Goal: Task Accomplishment & Management: Manage account settings

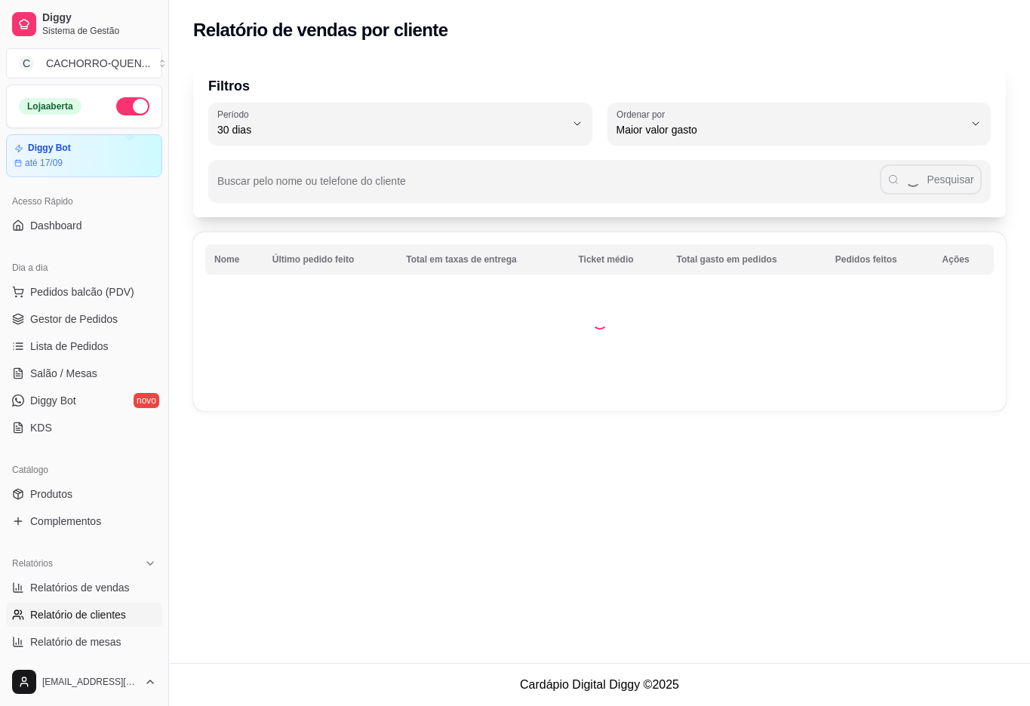
select select "30"
select select "HIGHEST_TOTAL_SPENT_WITH_ORDERS"
click at [124, 329] on link "Gestor de Pedidos" at bounding box center [84, 319] width 156 height 24
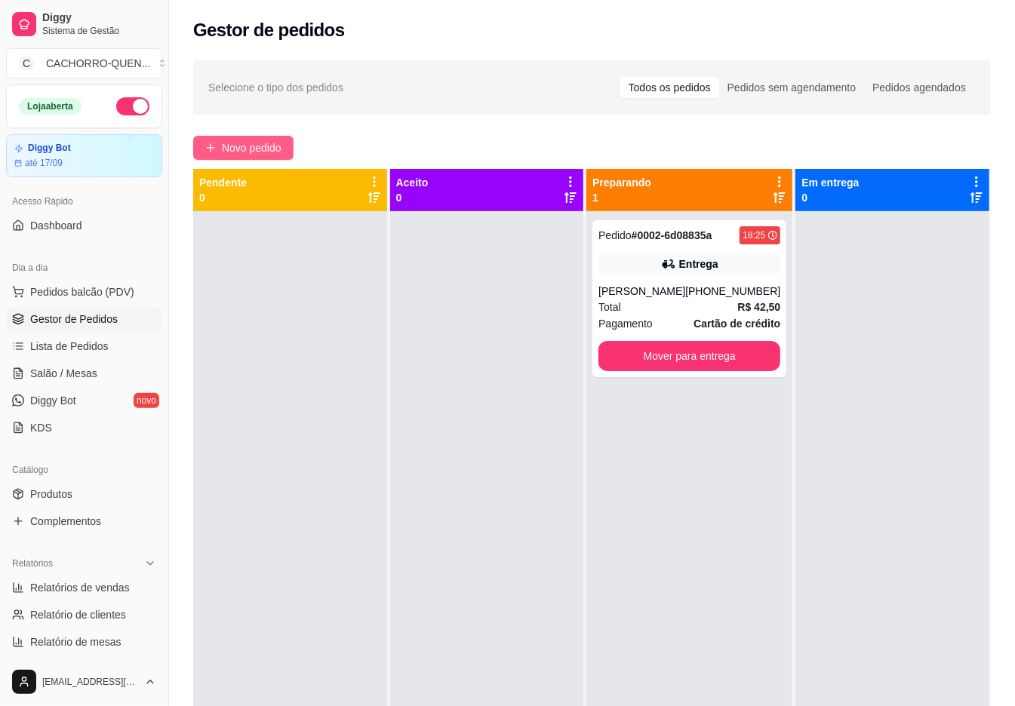
click at [275, 148] on span "Novo pedido" at bounding box center [252, 148] width 60 height 17
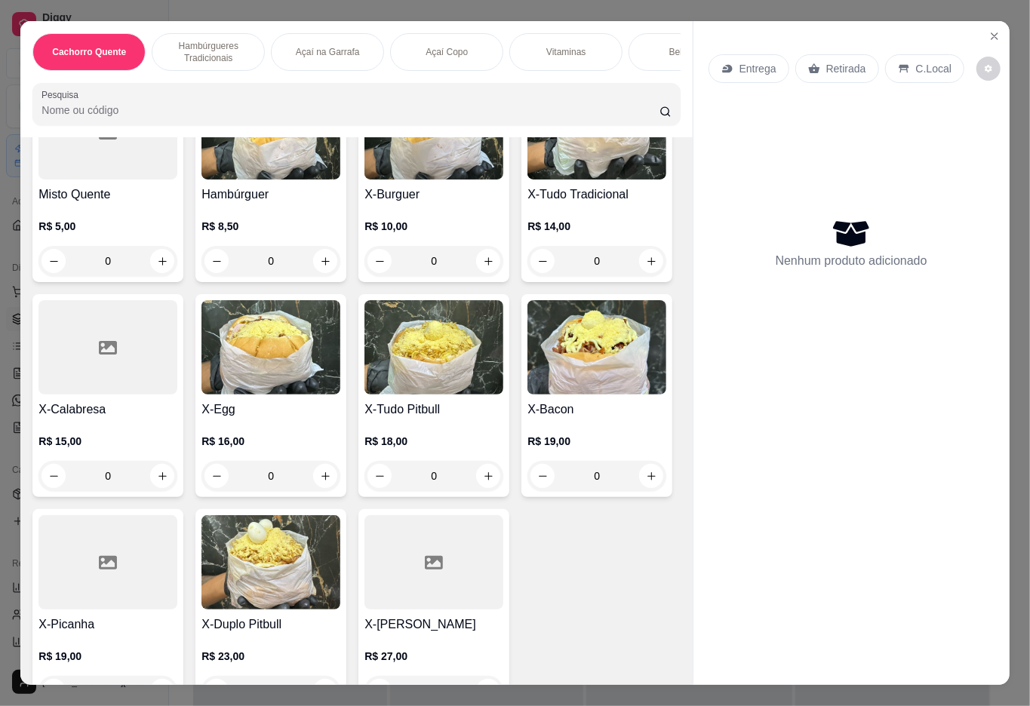
scroll to position [646, 0]
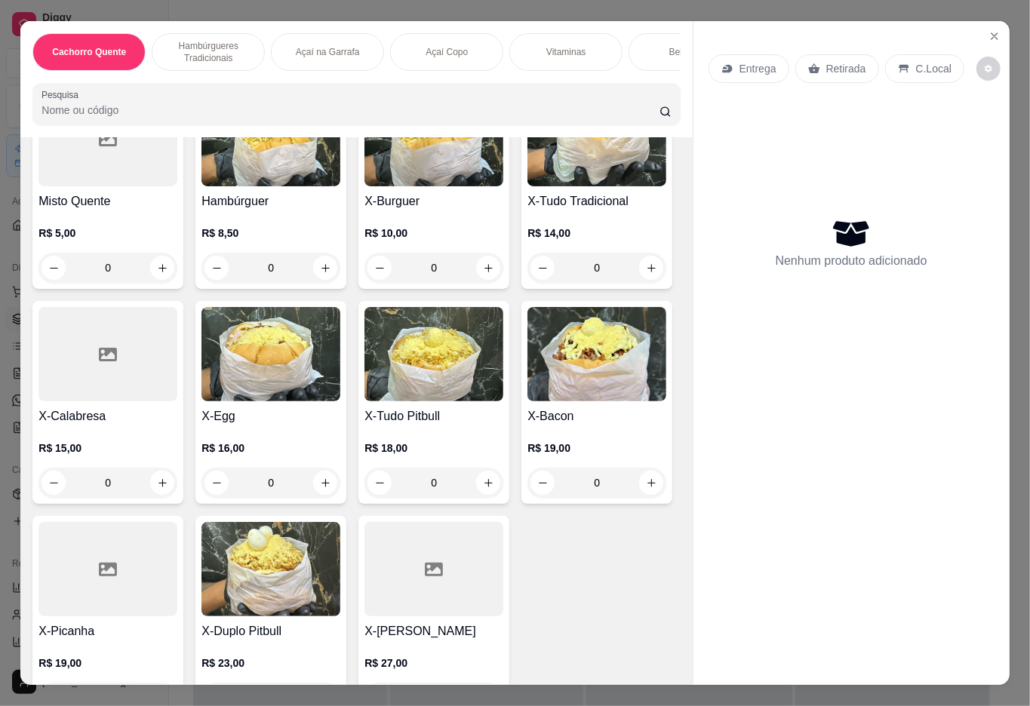
click at [487, 273] on div "0" at bounding box center [433, 268] width 139 height 30
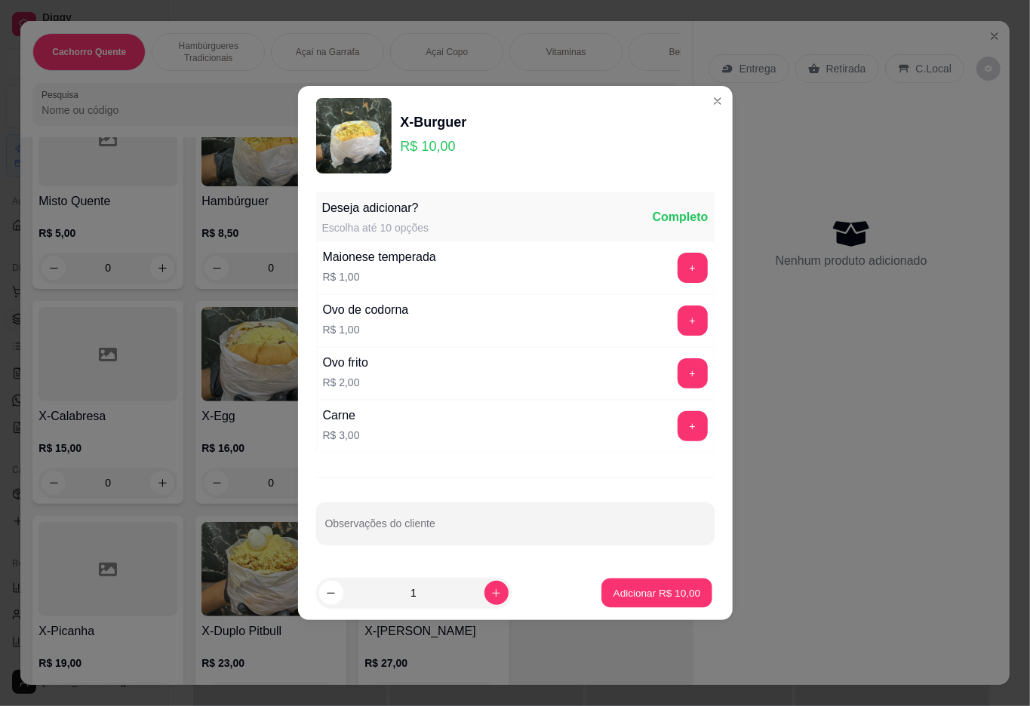
click at [613, 590] on p "Adicionar R$ 10,00" at bounding box center [657, 592] width 88 height 14
type input "1"
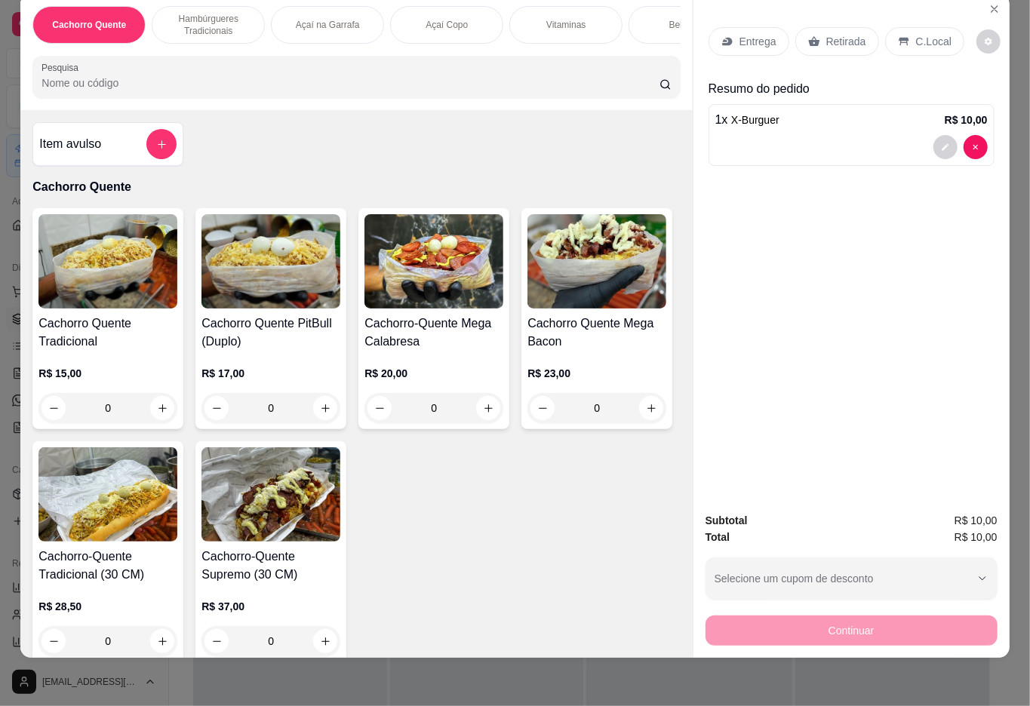
scroll to position [0, 0]
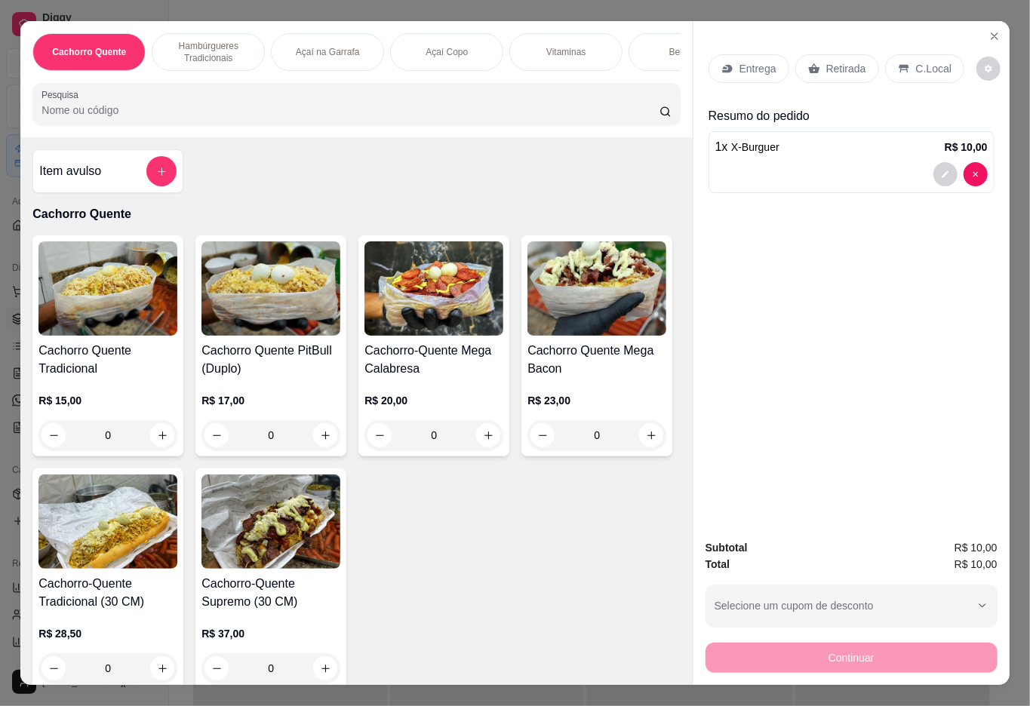
click at [973, 556] on span "R$ 10,00" at bounding box center [975, 564] width 43 height 17
click at [846, 611] on div "button" at bounding box center [843, 606] width 256 height 30
click at [788, 598] on div "button" at bounding box center [843, 606] width 256 height 30
click at [942, 171] on icon "decrease-product-quantity" at bounding box center [945, 174] width 7 height 7
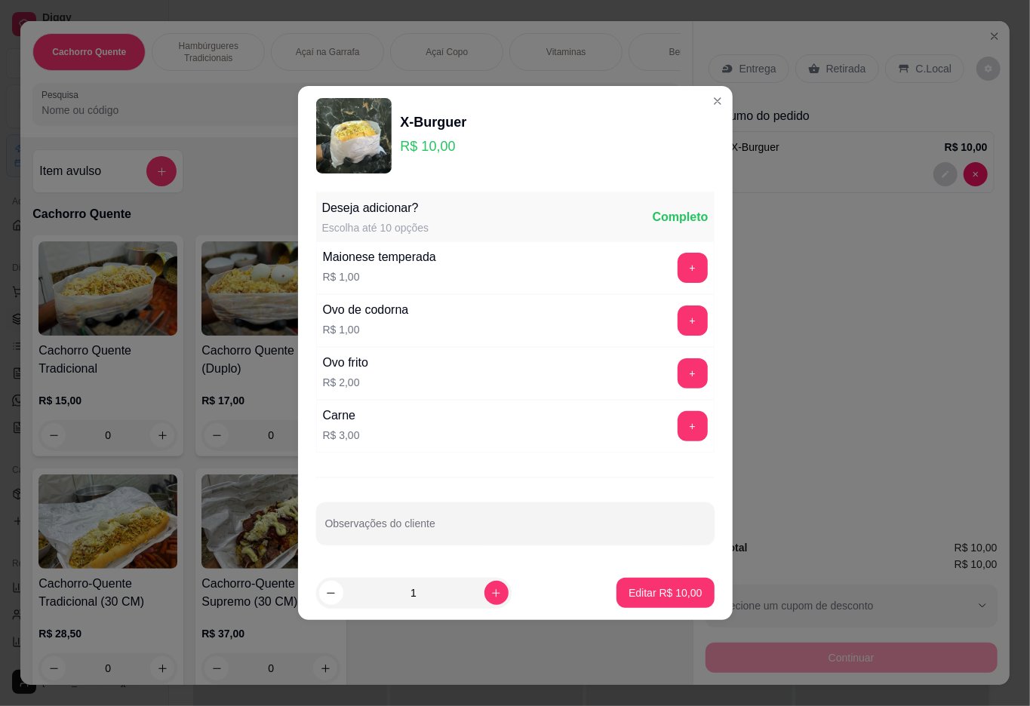
click at [526, 529] on input "Observações do cliente" at bounding box center [515, 529] width 380 height 15
type input "com carne de picanha"
click at [635, 589] on p "Editar R$ 10,00" at bounding box center [665, 592] width 71 height 14
type input "0"
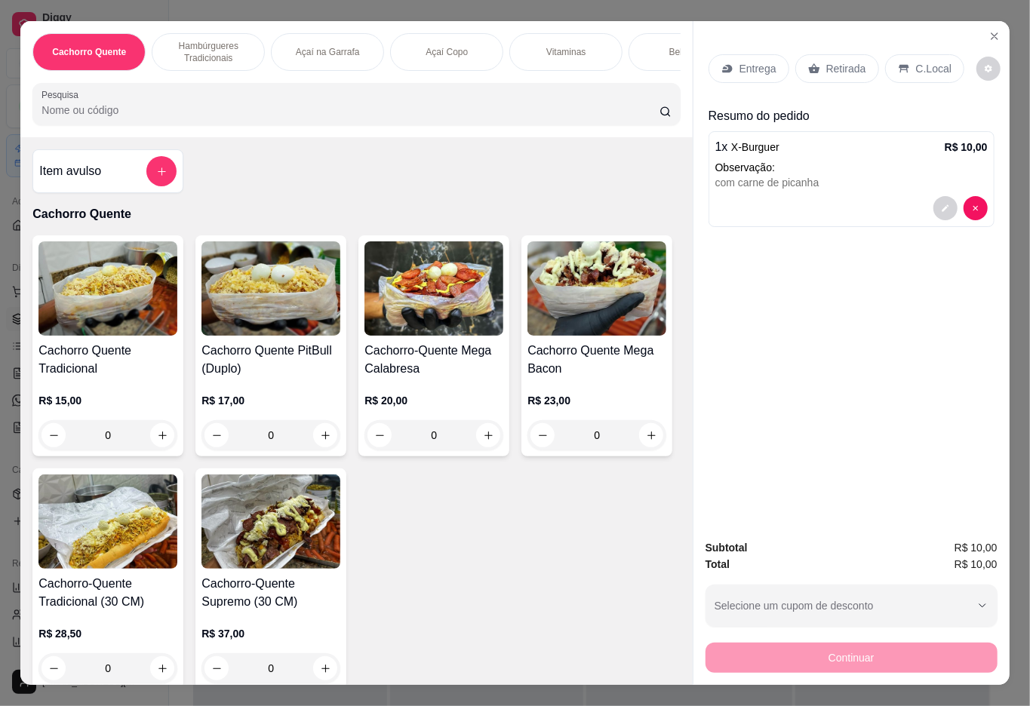
click at [665, 51] on div "Bebidas" at bounding box center [684, 52] width 113 height 38
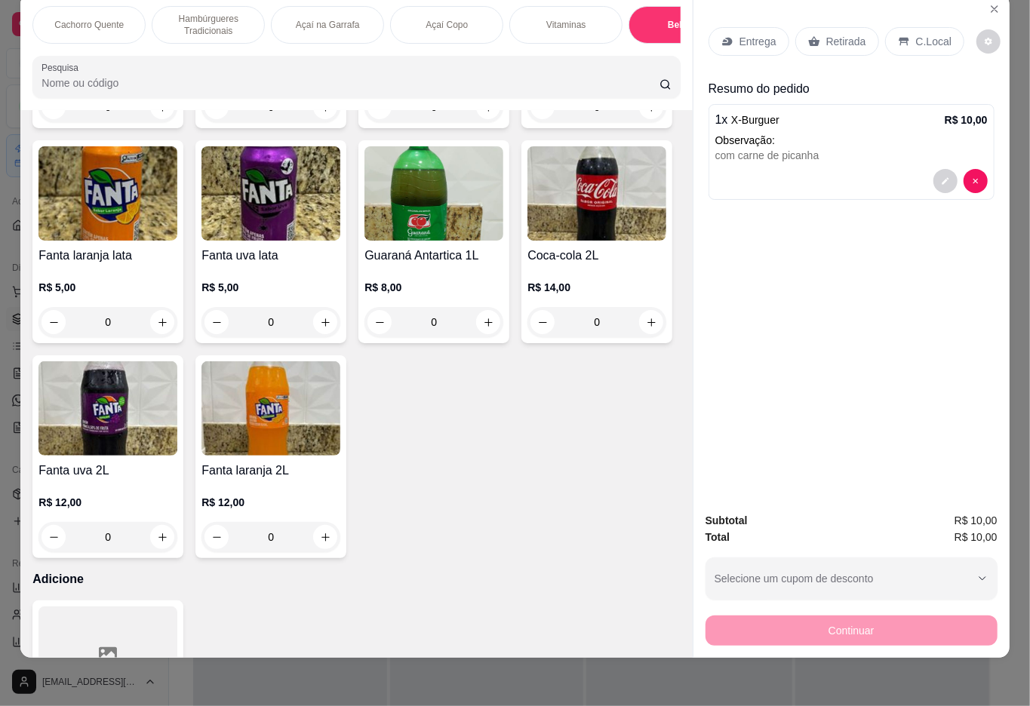
type input "1"
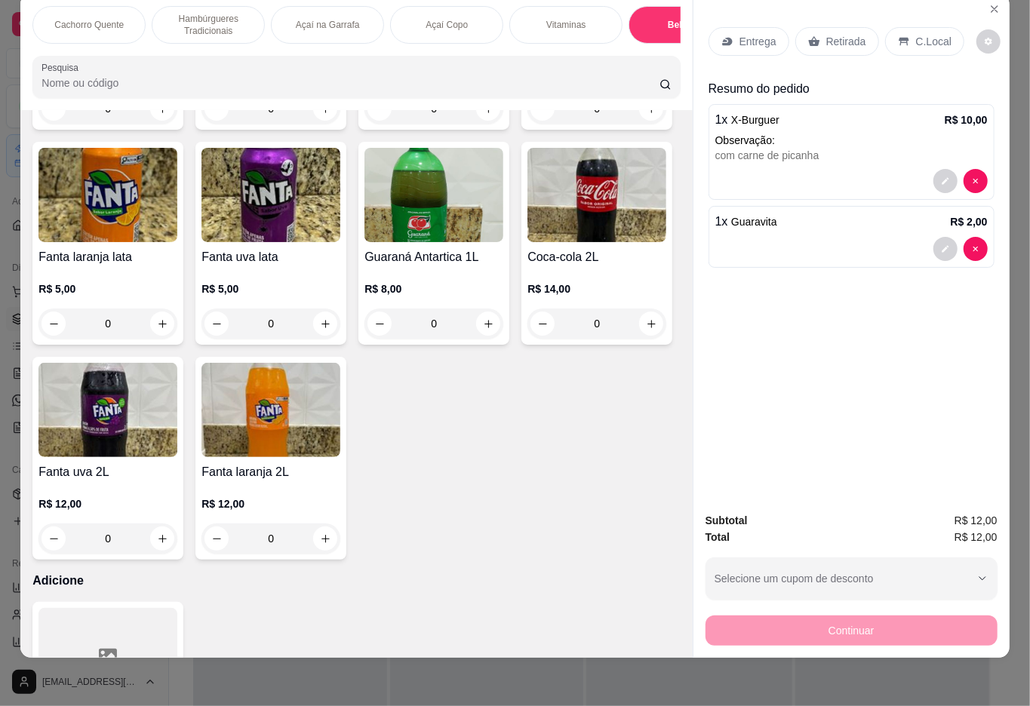
click at [922, 27] on div "C.Local" at bounding box center [924, 41] width 79 height 29
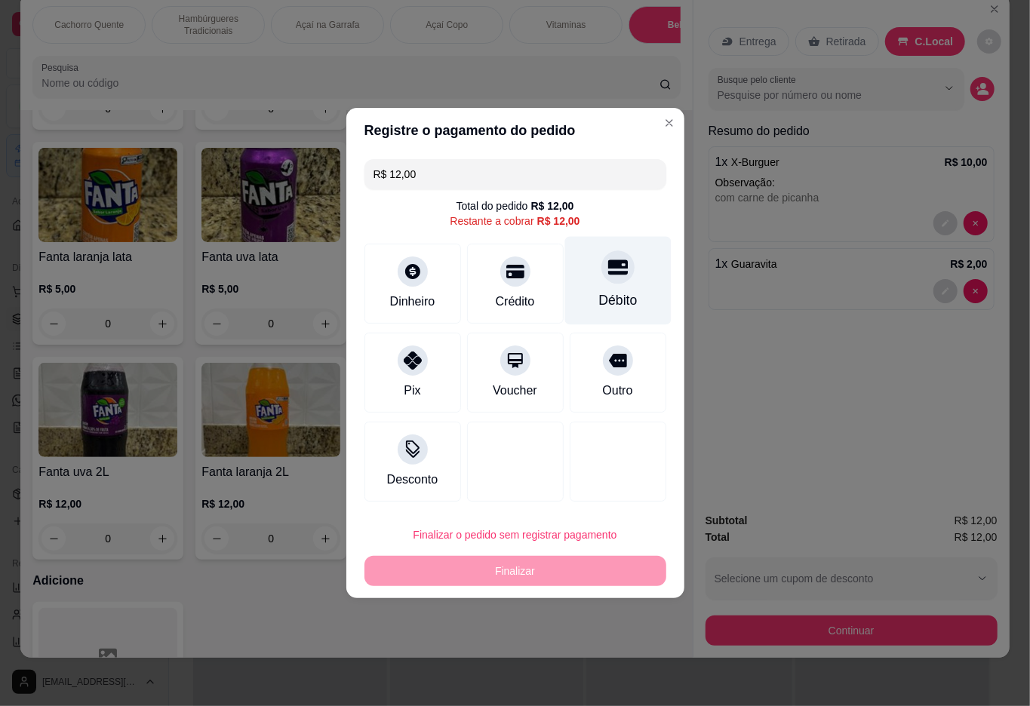
click at [607, 270] on icon at bounding box center [617, 267] width 20 height 15
type input "R$ 0,00"
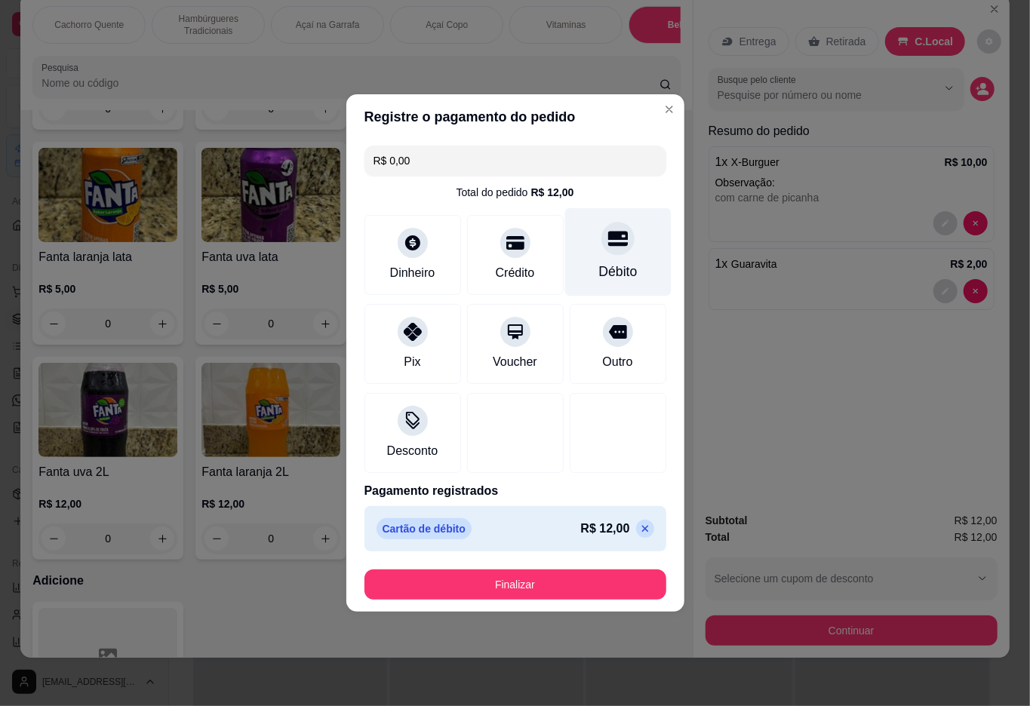
click at [513, 581] on button "Finalizar" at bounding box center [515, 585] width 302 height 30
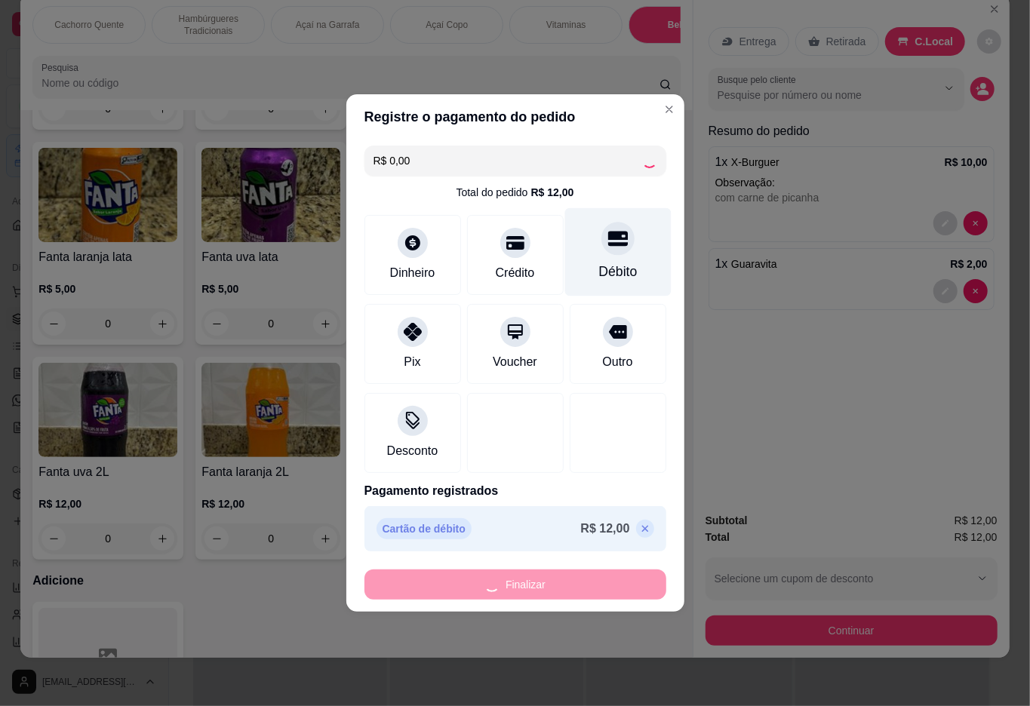
click at [653, 109] on div "Cachorro Quente Hambúrgueres Tradicionais Açaí na Garrafa Açaí Copo Vitaminas B…" at bounding box center [356, 52] width 672 height 116
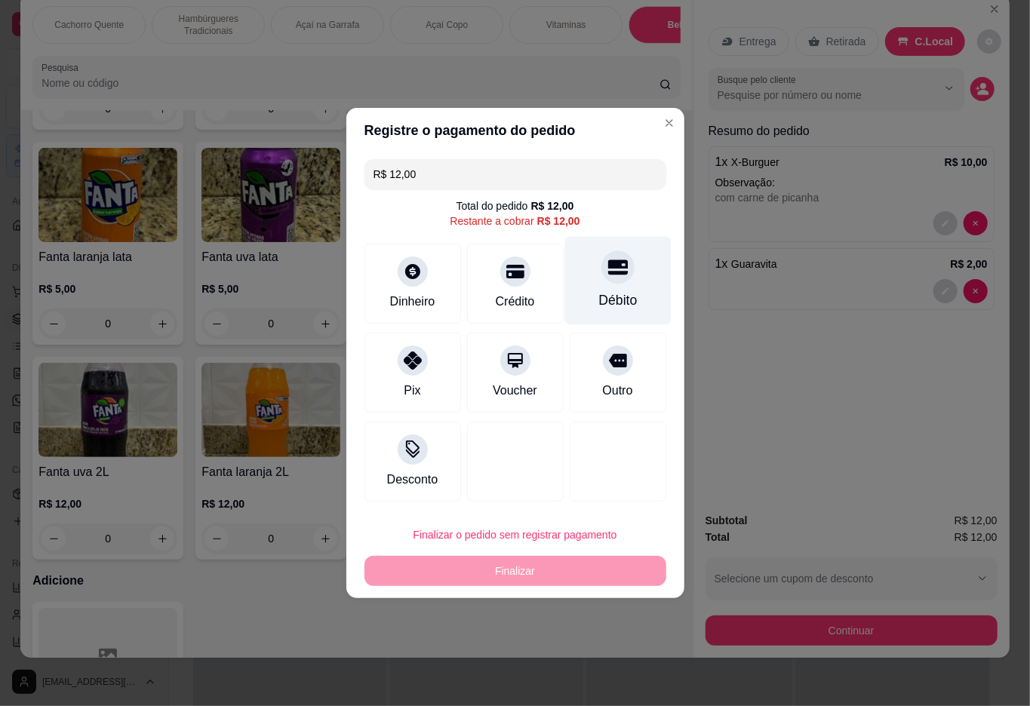
click at [607, 272] on icon at bounding box center [617, 267] width 20 height 15
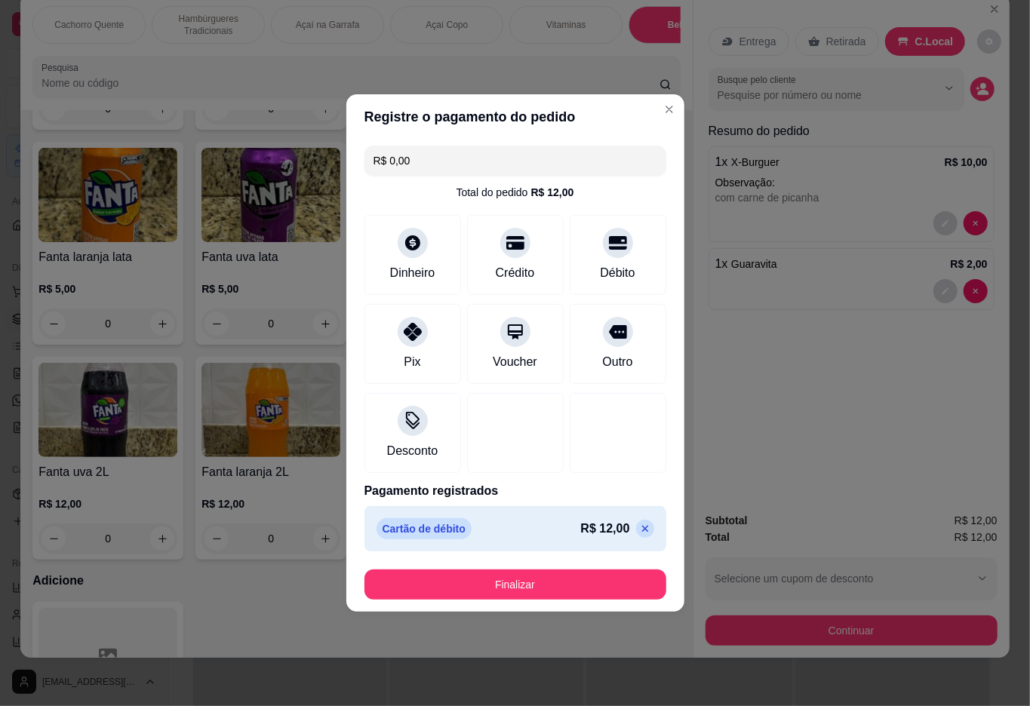
click at [502, 155] on input "R$ 0,00" at bounding box center [515, 161] width 284 height 30
type input "R$ 17,00"
click at [507, 585] on button "Finalizar" at bounding box center [515, 585] width 302 height 30
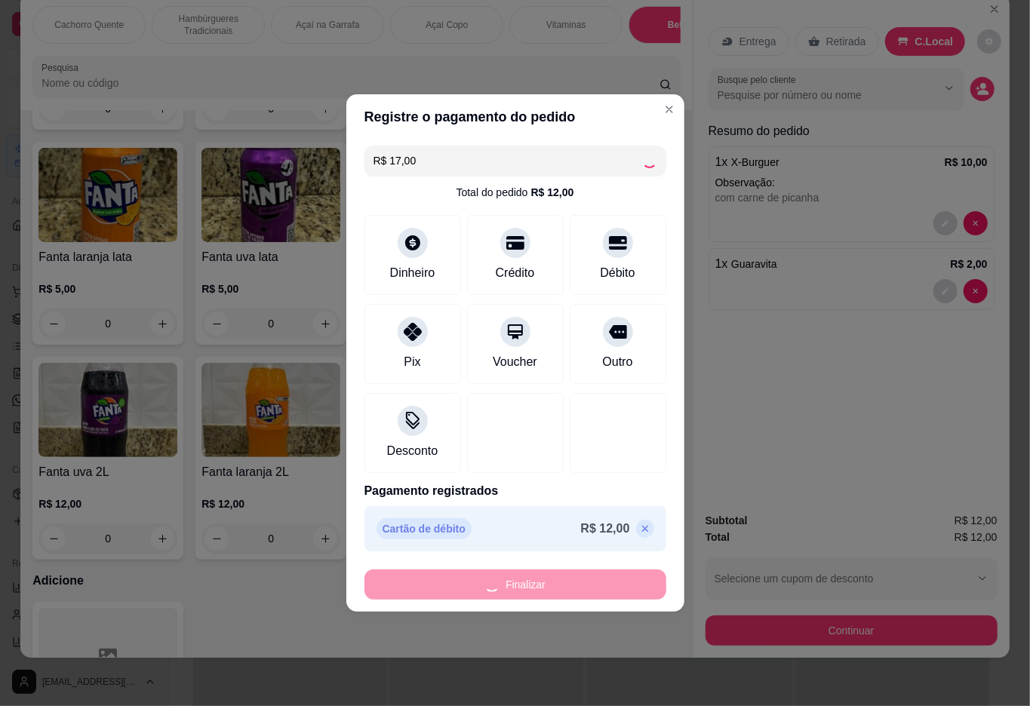
type input "0"
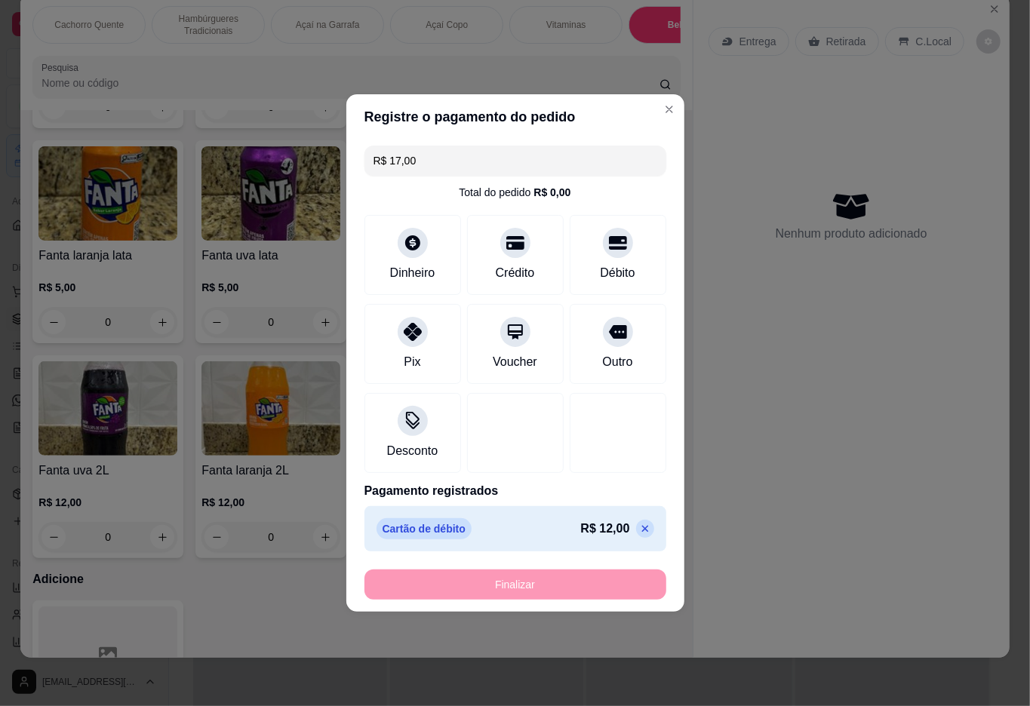
type input "-R$ 12,00"
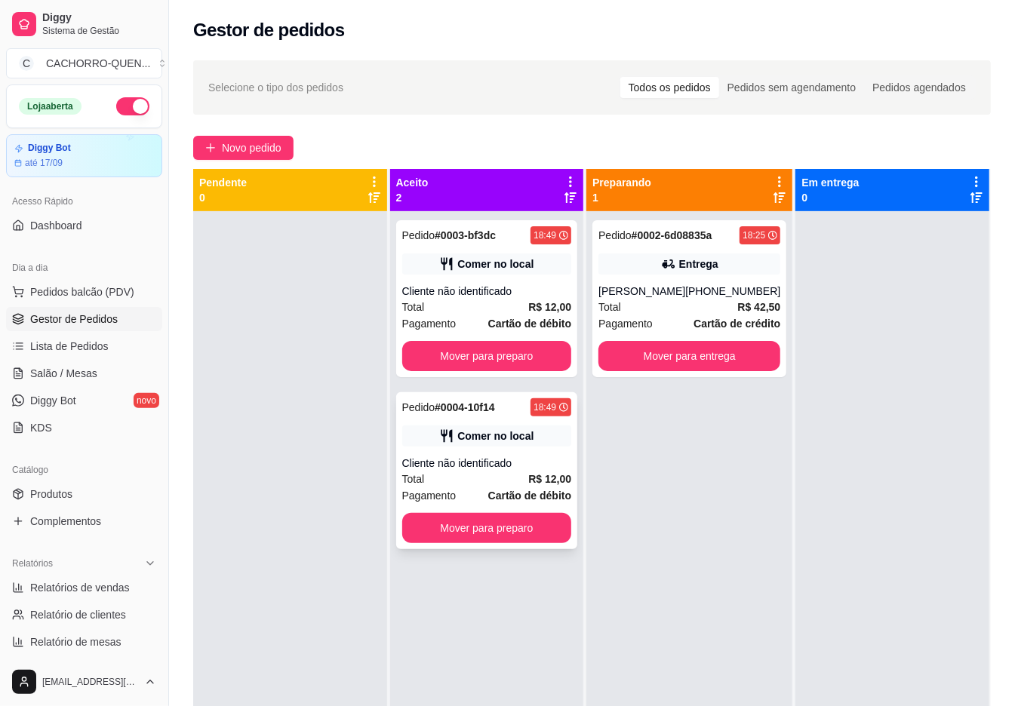
click at [468, 457] on div "Cliente não identificado" at bounding box center [487, 463] width 170 height 15
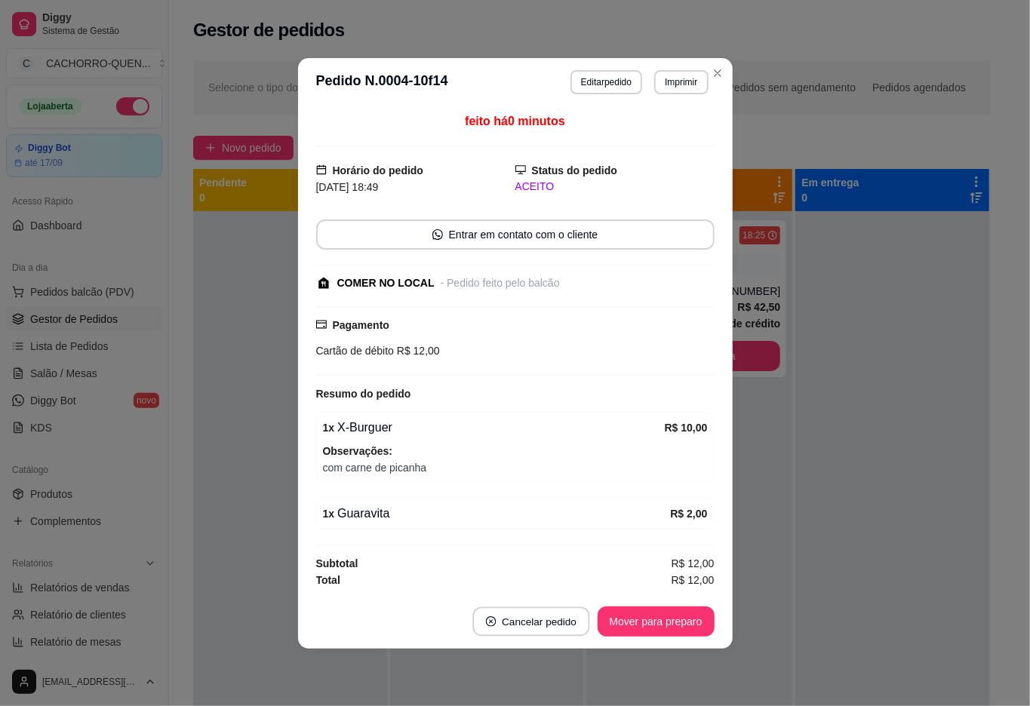
click at [542, 622] on button "Cancelar pedido" at bounding box center [530, 621] width 117 height 29
click at [554, 578] on button "Sim" at bounding box center [552, 585] width 59 height 29
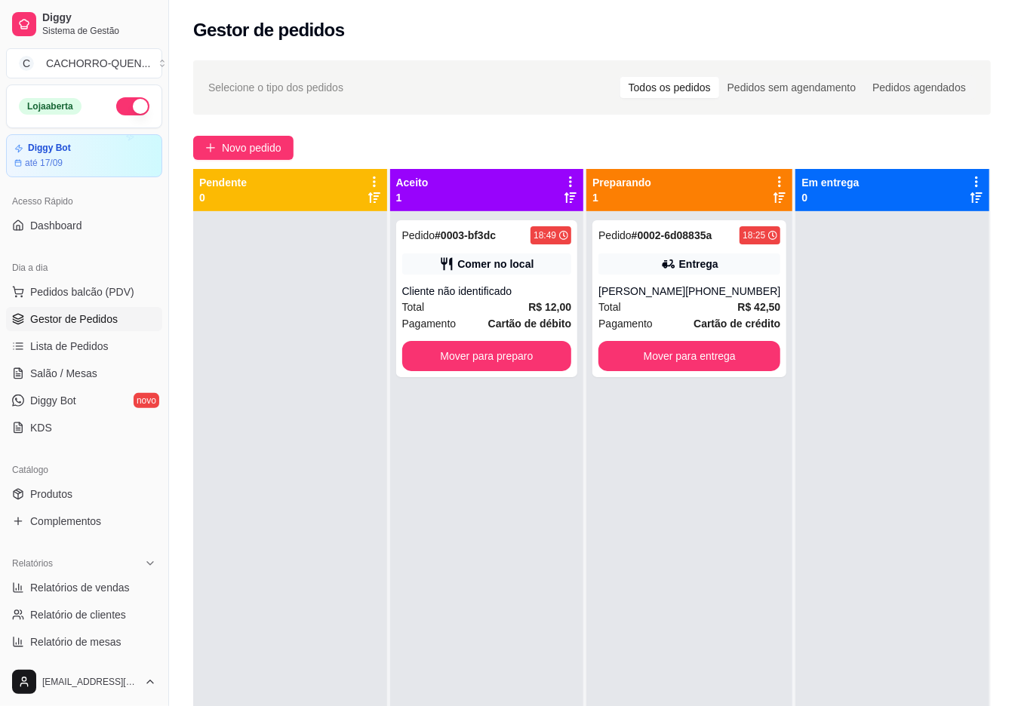
click at [474, 703] on div "Pedido # 0003-bf3dc 18:49 Comer no local Cliente não identificado Total R$ 12,0…" at bounding box center [487, 564] width 194 height 706
click at [495, 366] on button "Mover para preparo" at bounding box center [487, 356] width 170 height 30
click at [502, 349] on button "Mover para preparo" at bounding box center [487, 356] width 170 height 30
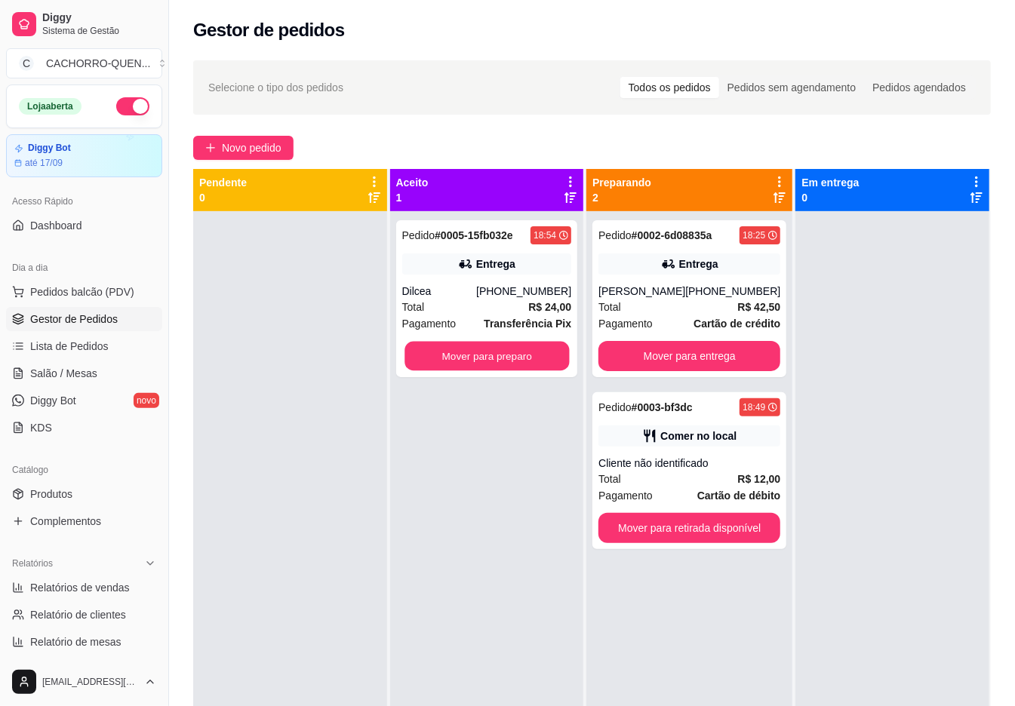
click at [511, 356] on button "Mover para preparo" at bounding box center [486, 356] width 164 height 29
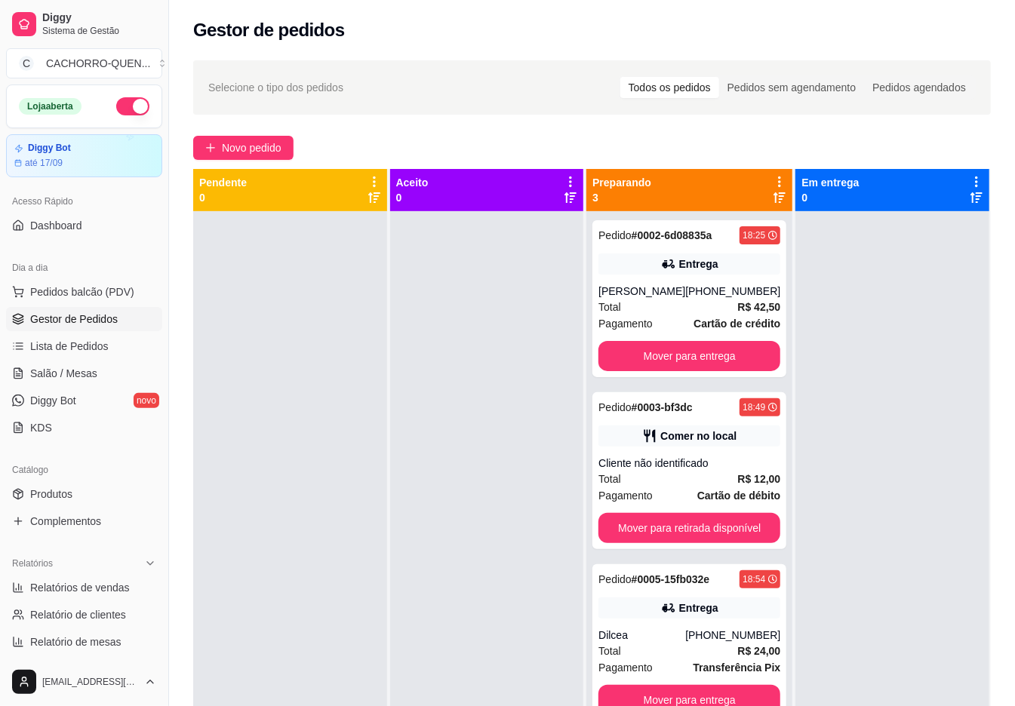
click at [695, 528] on button "Mover para retirada disponível" at bounding box center [689, 528] width 182 height 30
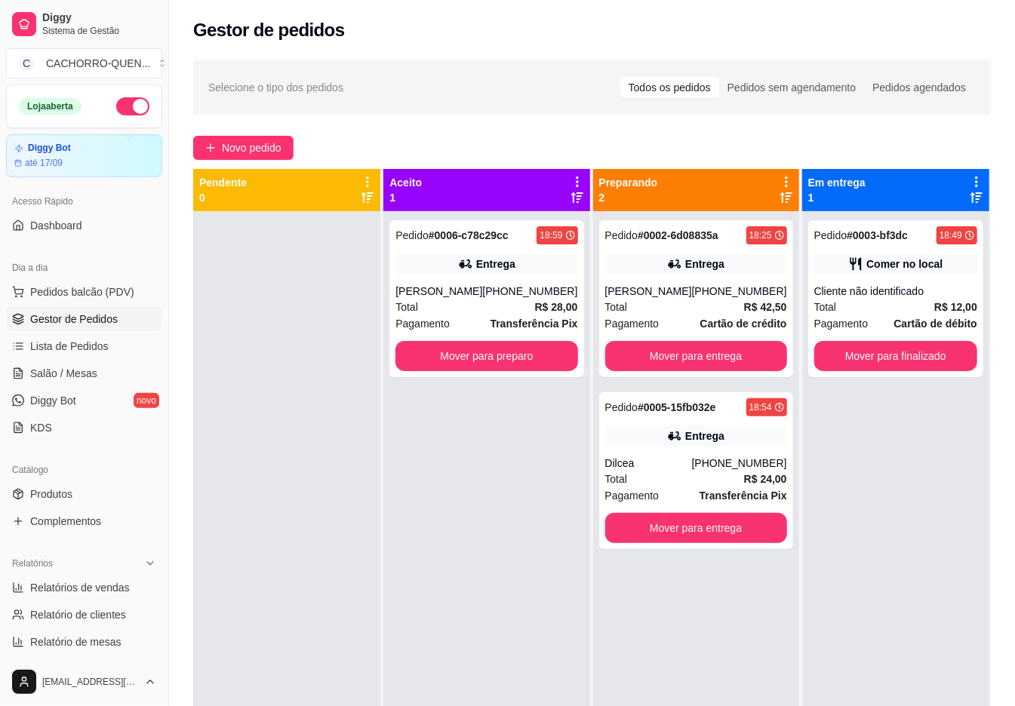
click at [453, 357] on button "Mover para preparo" at bounding box center [486, 356] width 182 height 30
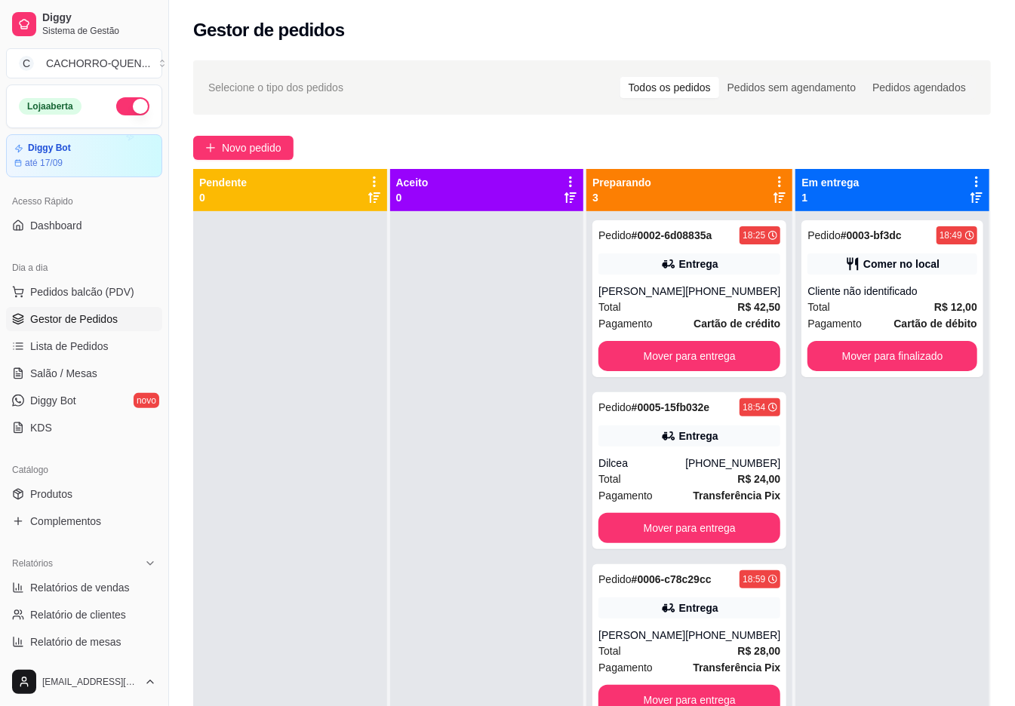
click at [875, 349] on button "Mover para finalizado" at bounding box center [892, 356] width 170 height 30
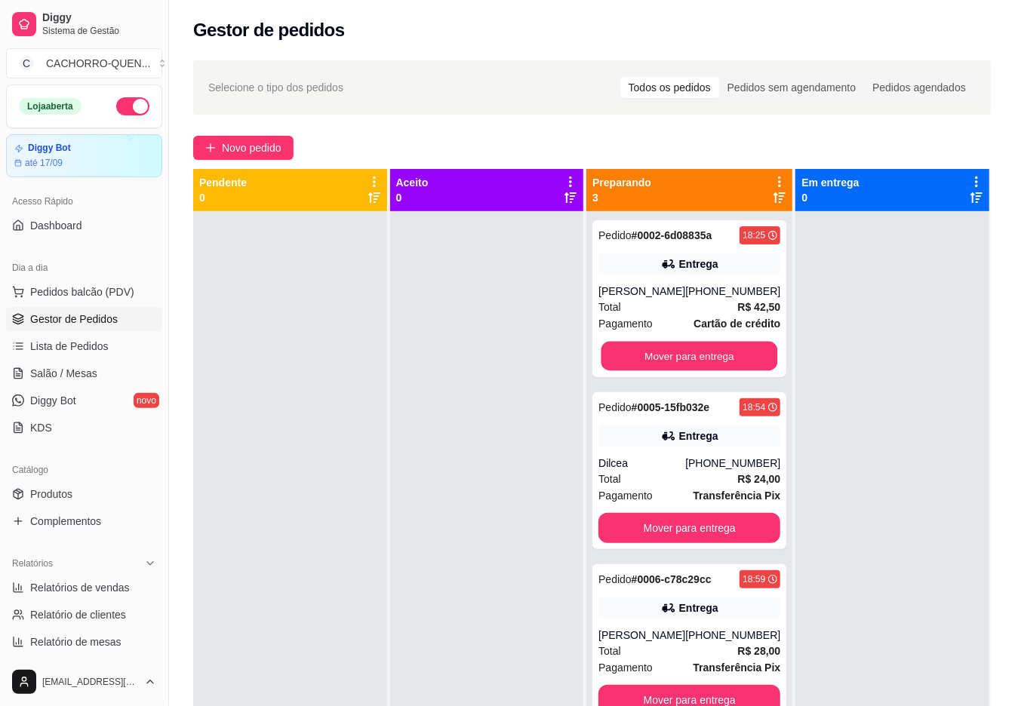
click at [679, 352] on button "Mover para entrega" at bounding box center [689, 356] width 177 height 29
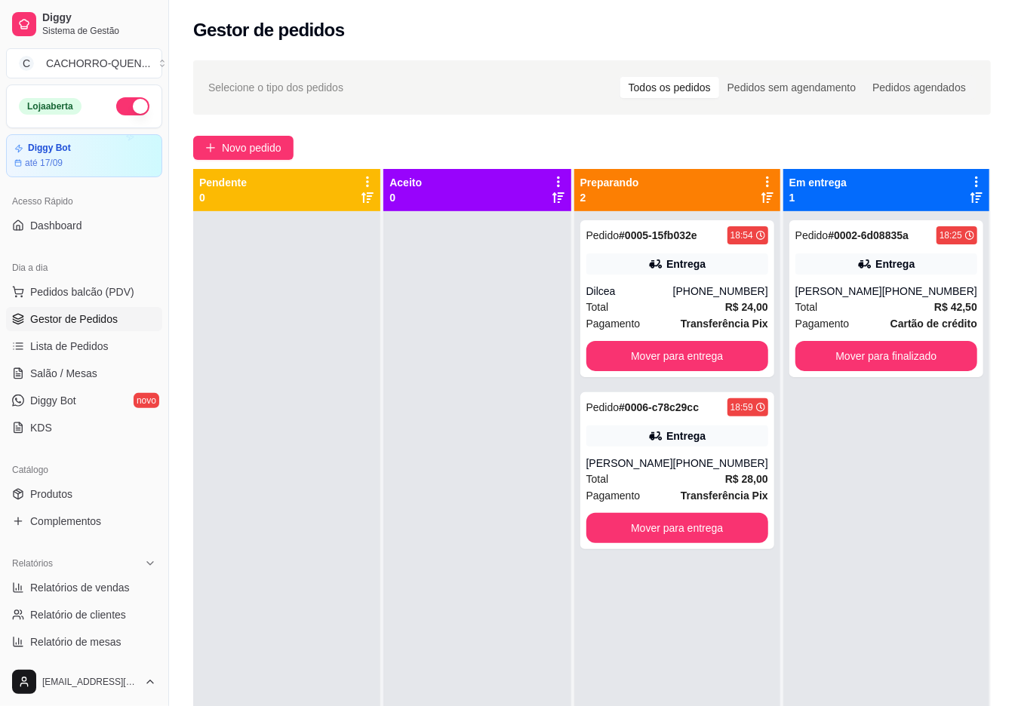
click at [655, 357] on button "Mover para entrega" at bounding box center [677, 356] width 182 height 30
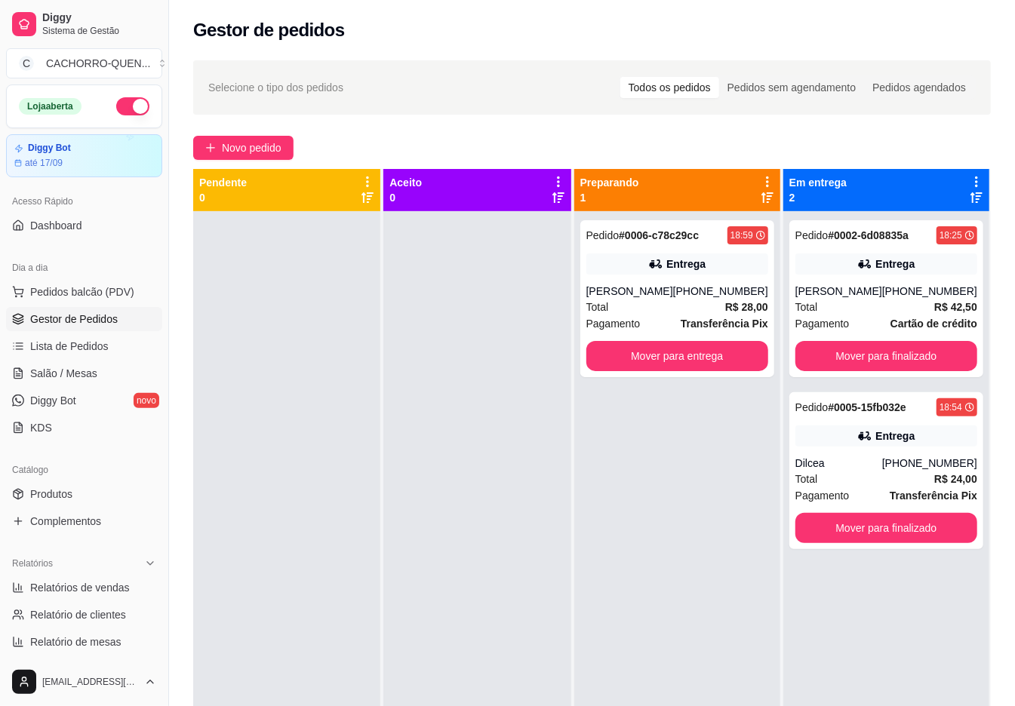
click at [706, 351] on button "Mover para entrega" at bounding box center [677, 356] width 182 height 30
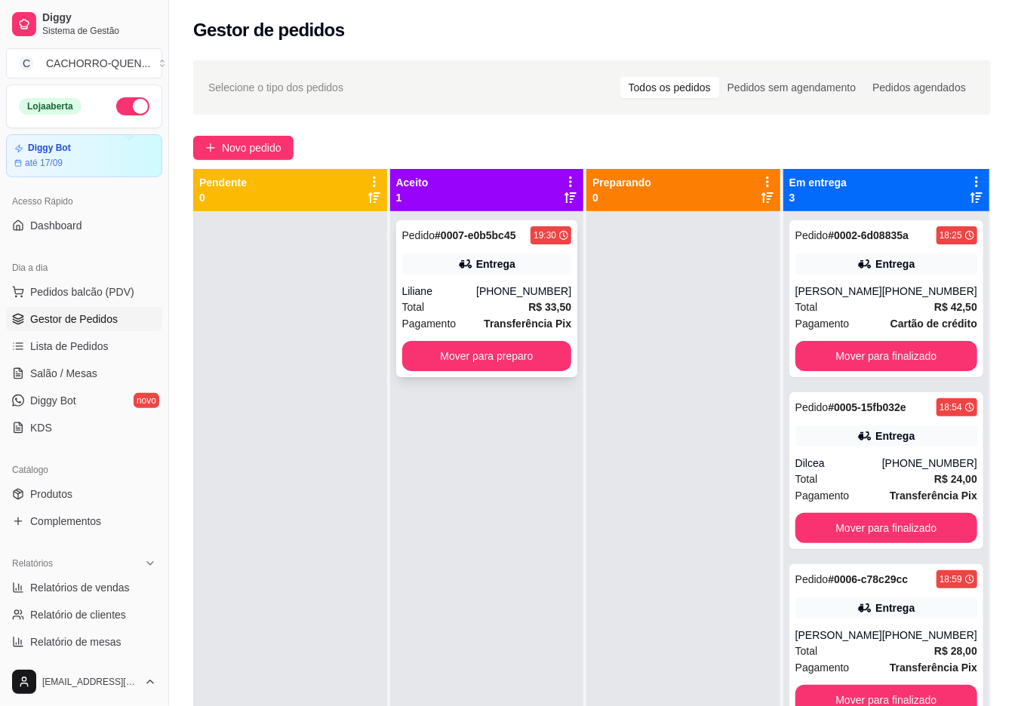
click at [459, 287] on div "Liliane" at bounding box center [439, 291] width 75 height 15
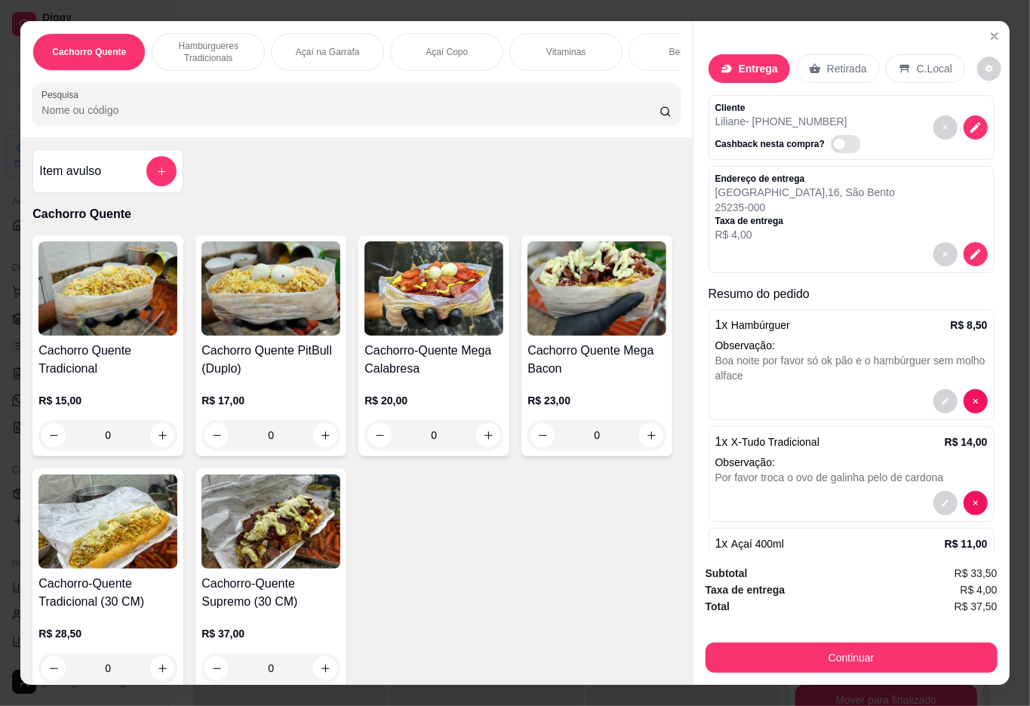
click at [641, 59] on div "Bebidas" at bounding box center [684, 52] width 113 height 38
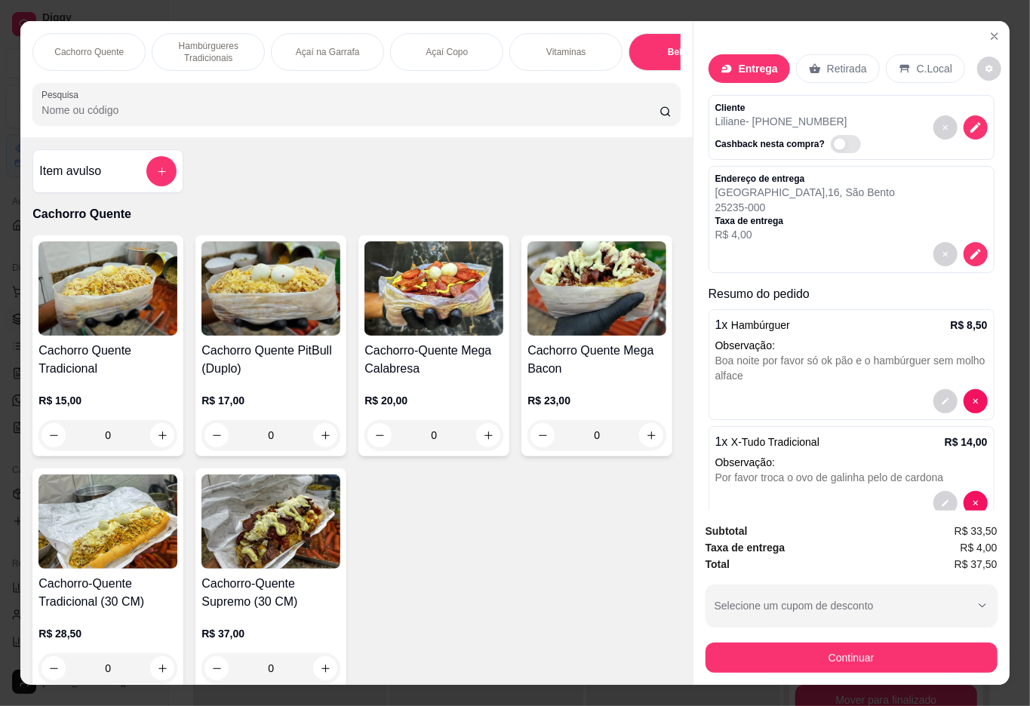
scroll to position [34, 0]
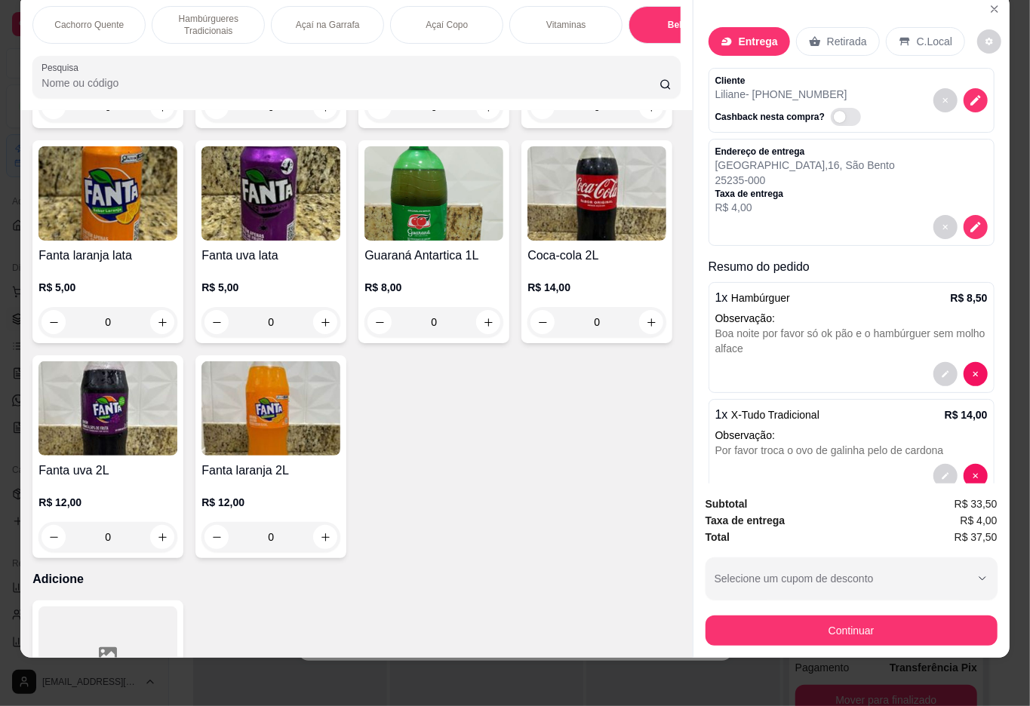
click at [331, 113] on icon "increase-product-quantity" at bounding box center [325, 107] width 11 height 11
type input "1"
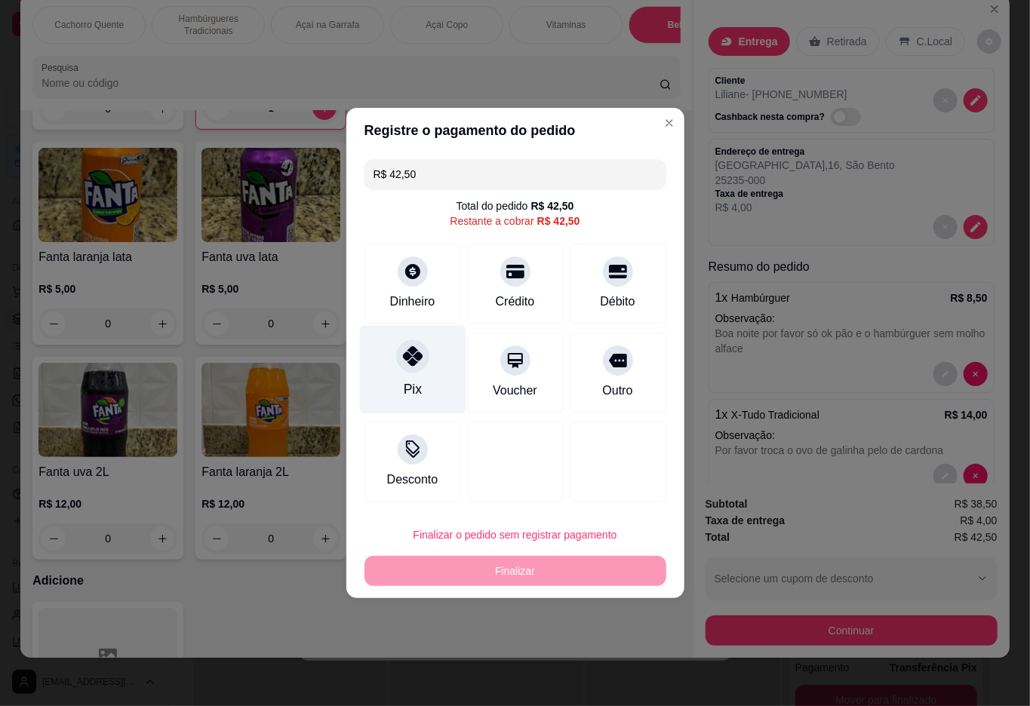
click at [409, 366] on icon at bounding box center [412, 356] width 20 height 20
type input "R$ 0,00"
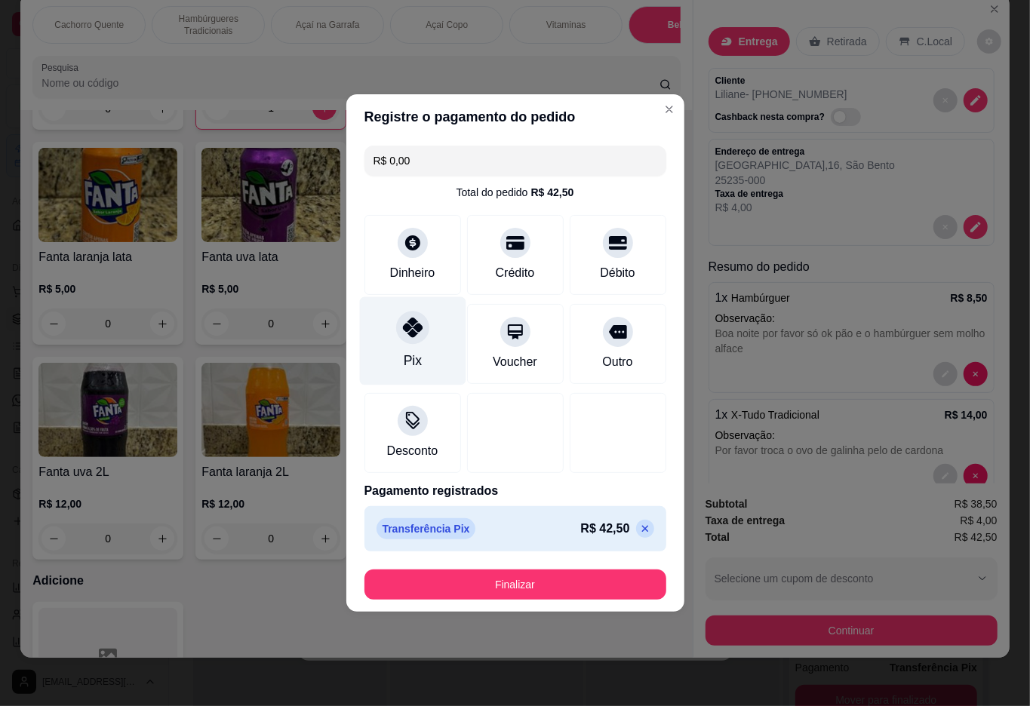
click at [502, 590] on button "Finalizar" at bounding box center [515, 585] width 302 height 30
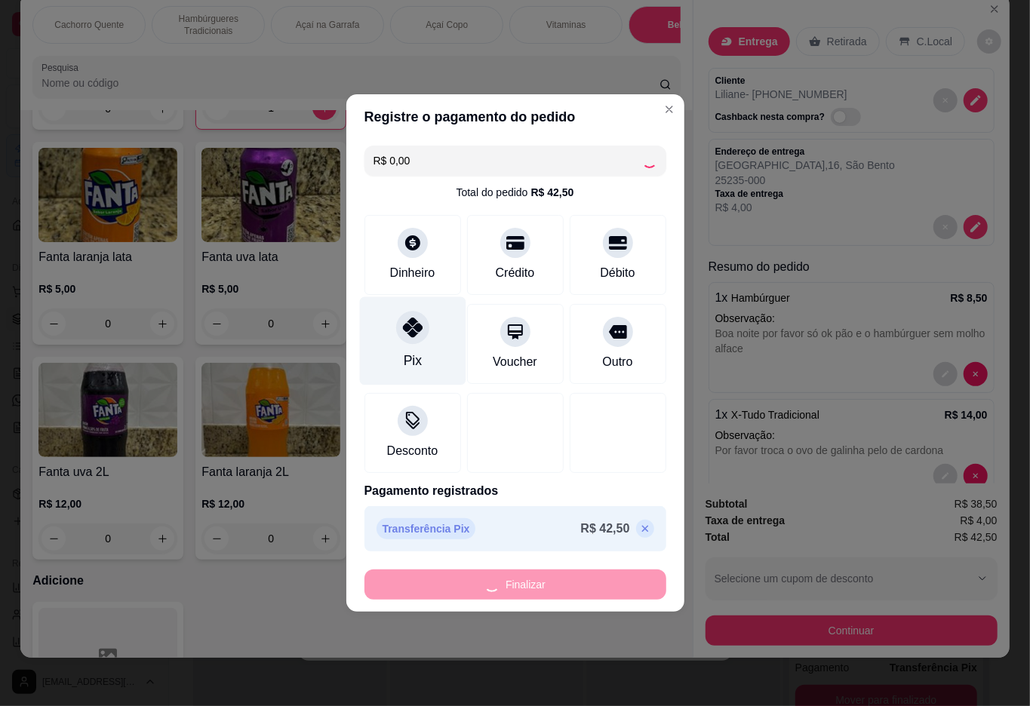
type input "0"
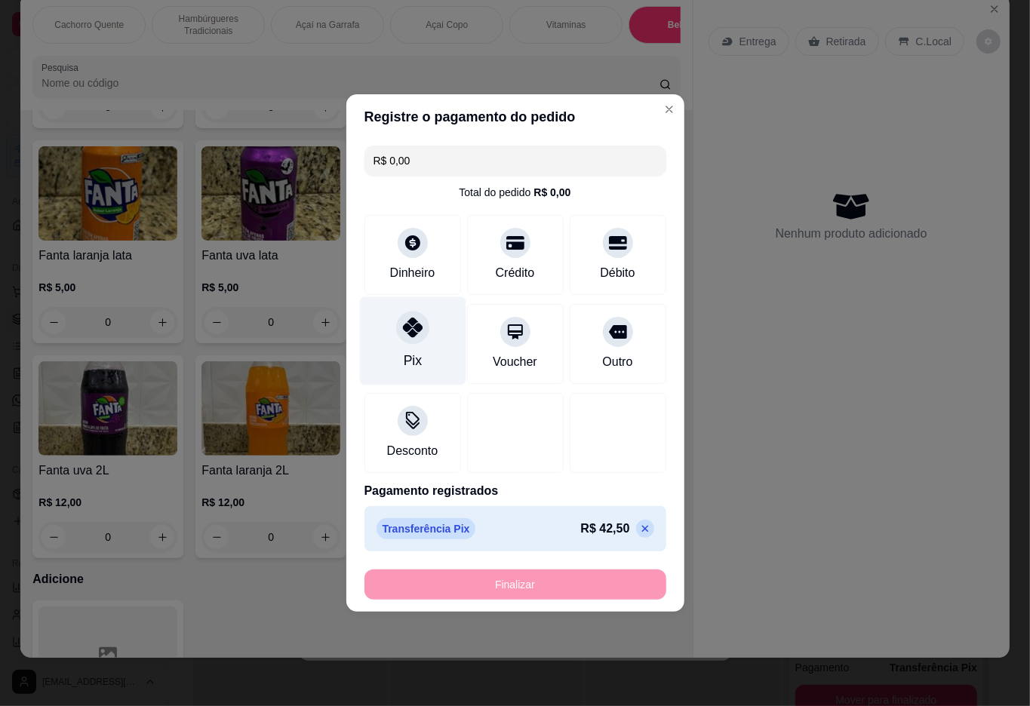
type input "-R$ 42,50"
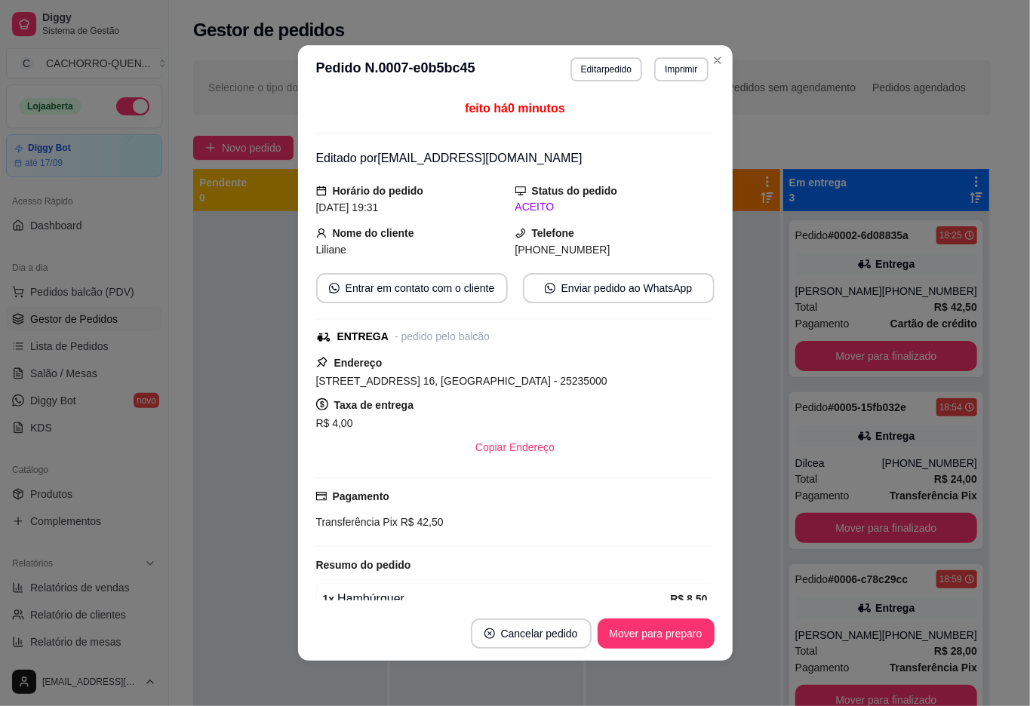
click at [585, 51] on header "**********" at bounding box center [515, 69] width 435 height 48
click at [598, 80] on button "Editar pedido" at bounding box center [606, 69] width 72 height 24
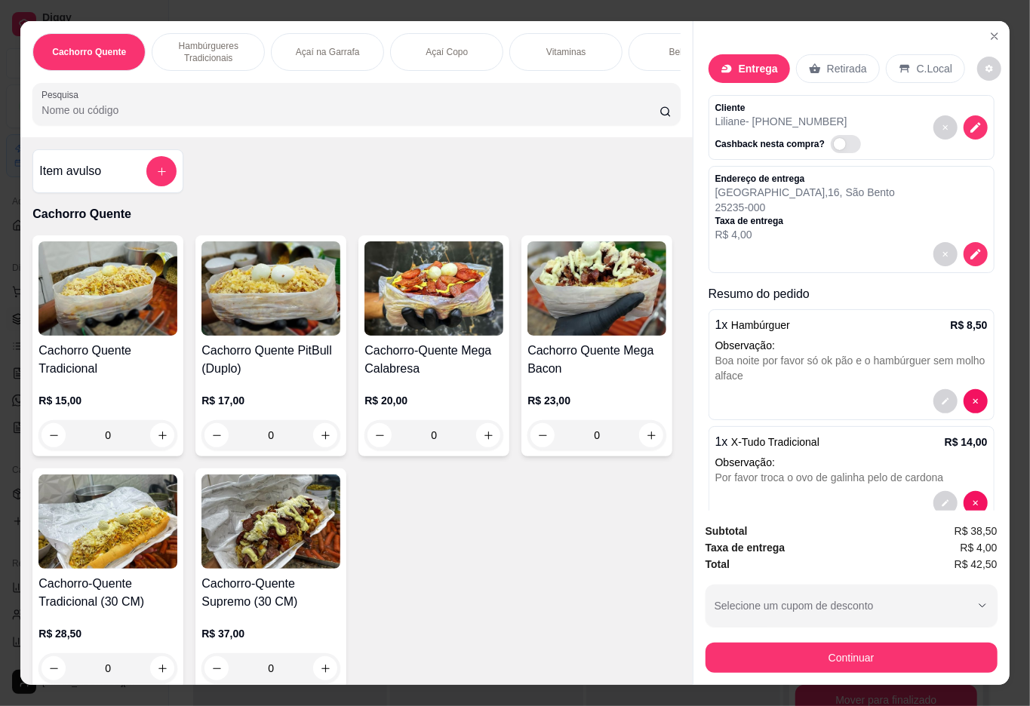
click at [821, 215] on p "Taxa de entrega" at bounding box center [805, 221] width 180 height 12
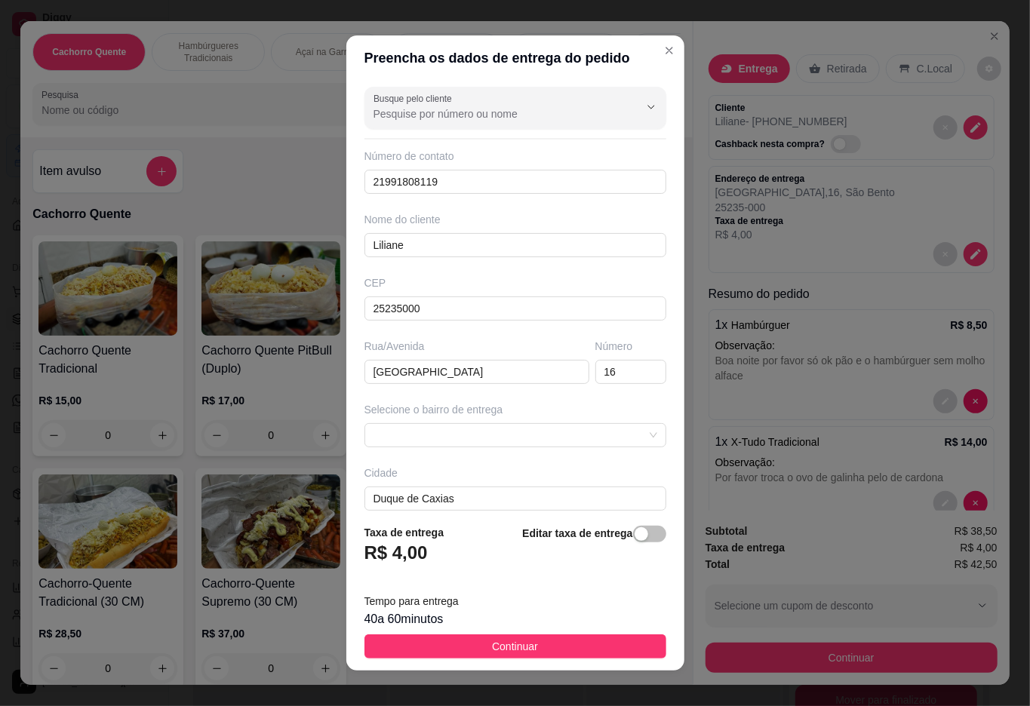
click at [589, 534] on strong "Editar taxa de entrega" at bounding box center [577, 533] width 110 height 12
click at [634, 538] on span "button" at bounding box center [649, 534] width 33 height 17
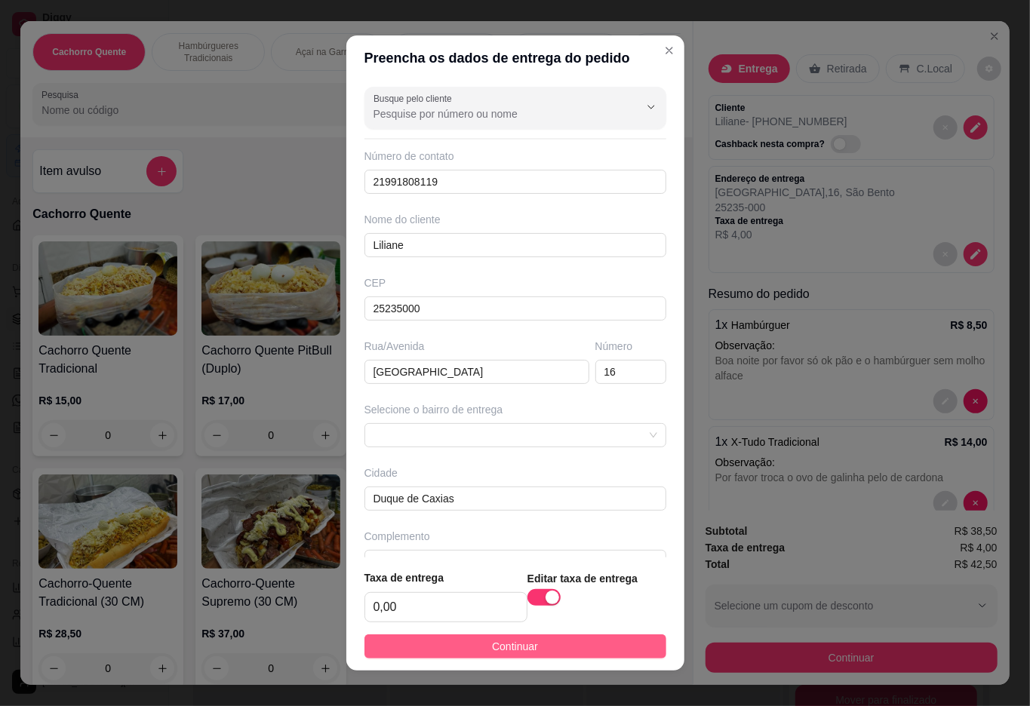
click at [579, 637] on button "Continuar" at bounding box center [515, 647] width 302 height 24
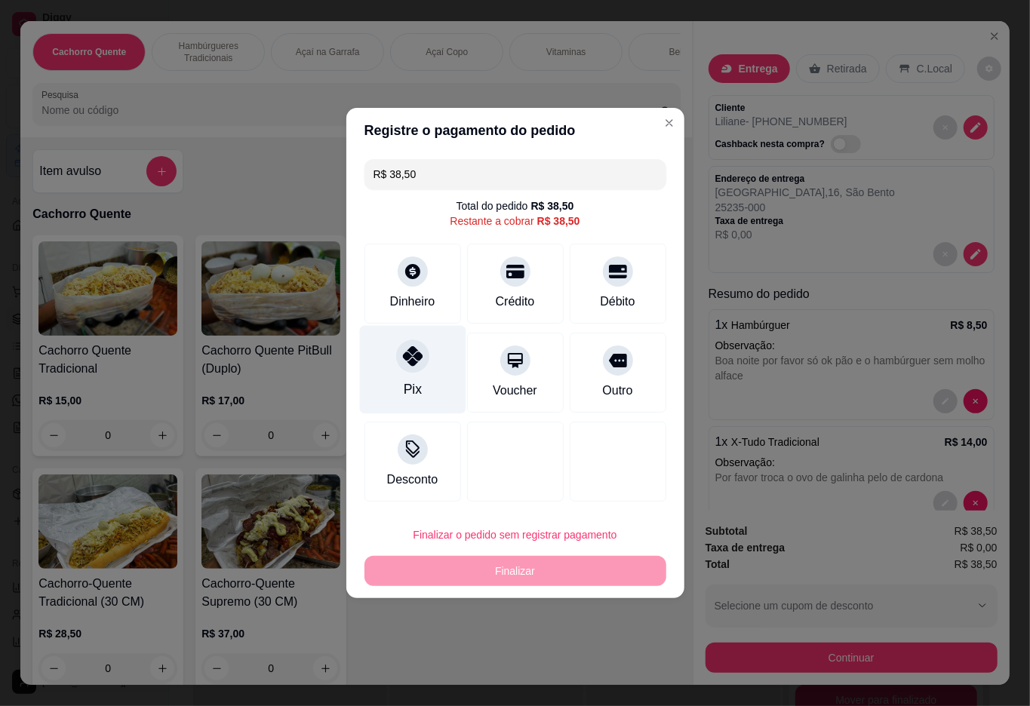
click at [396, 366] on div at bounding box center [412, 356] width 33 height 33
type input "R$ 0,00"
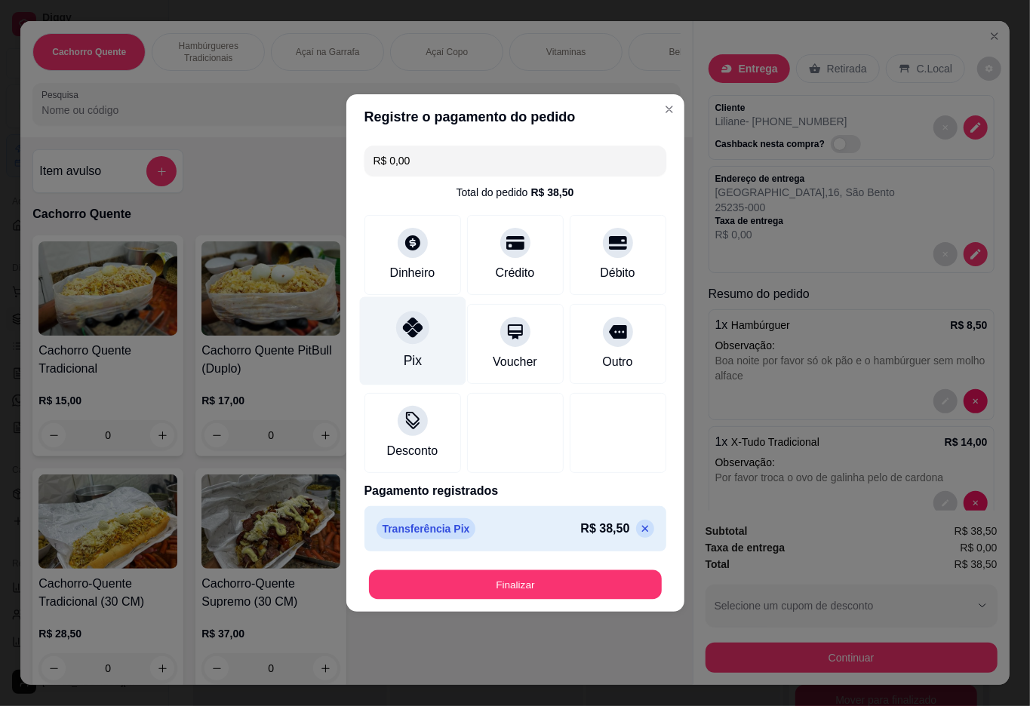
click at [453, 580] on button "Finalizar" at bounding box center [515, 584] width 293 height 29
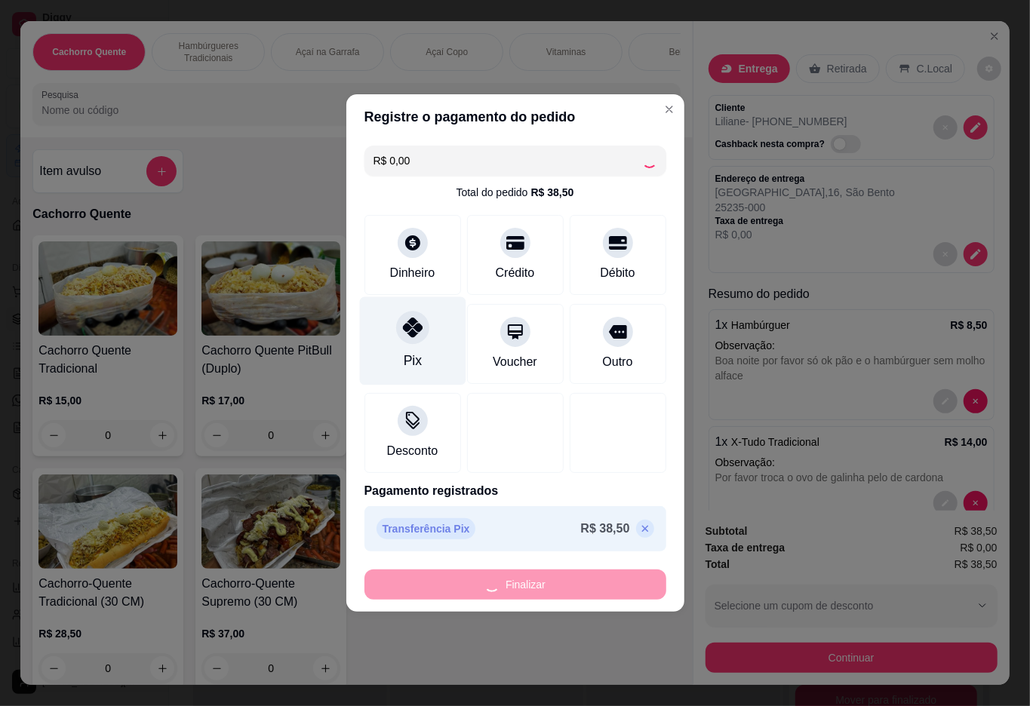
type input "0"
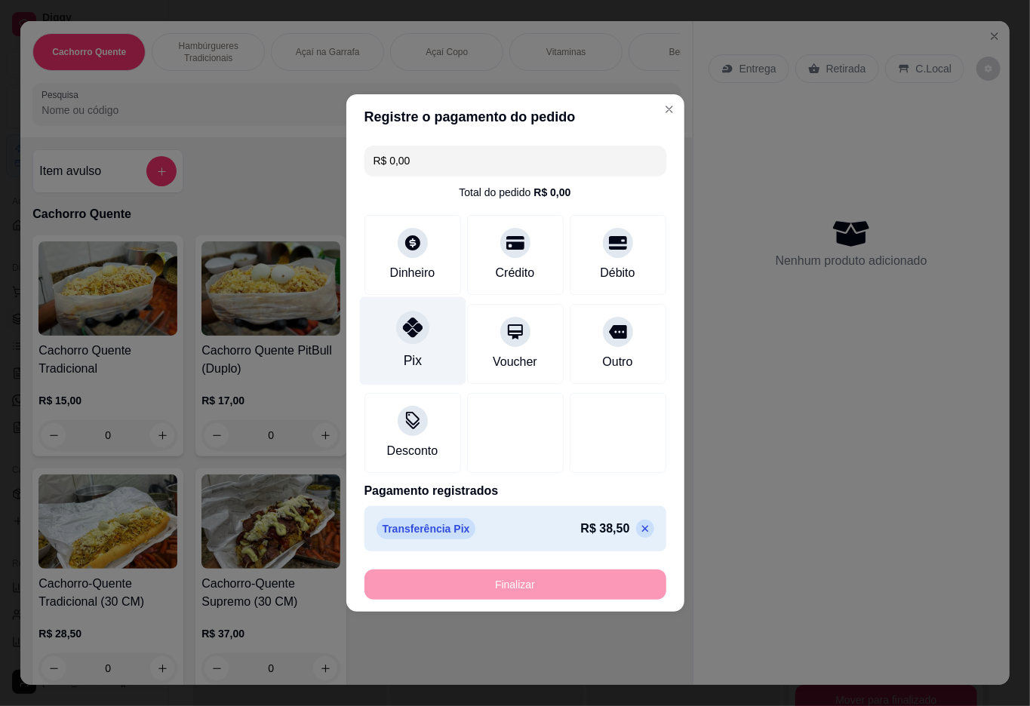
type input "-R$ 38,50"
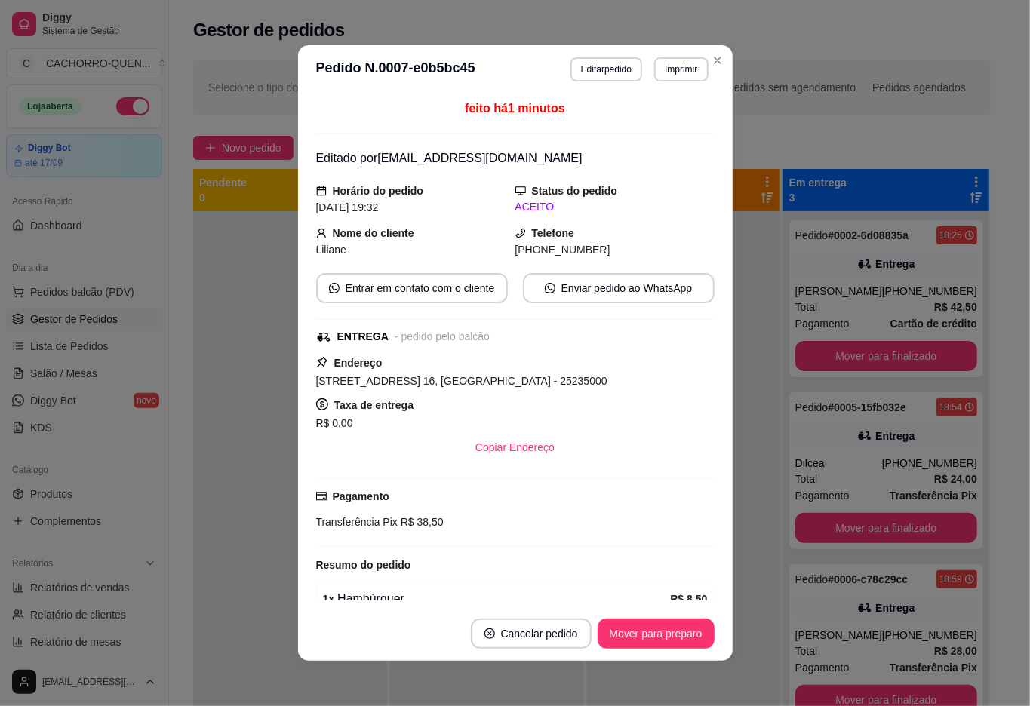
click at [258, 347] on div at bounding box center [290, 564] width 194 height 706
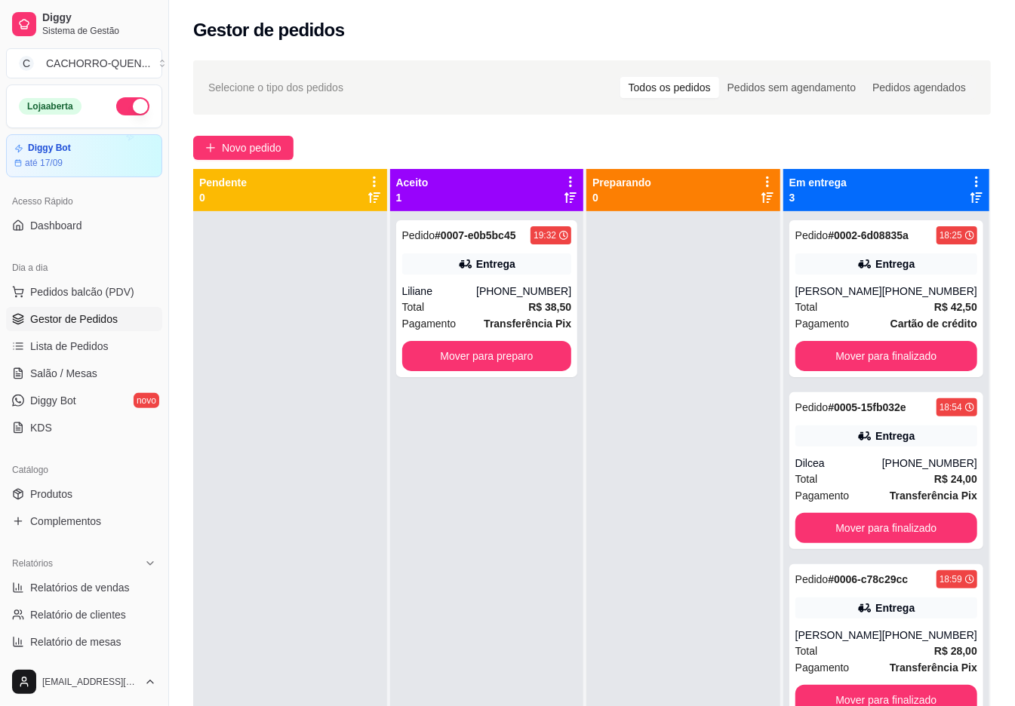
click at [852, 354] on button "Mover para finalizado" at bounding box center [886, 356] width 182 height 30
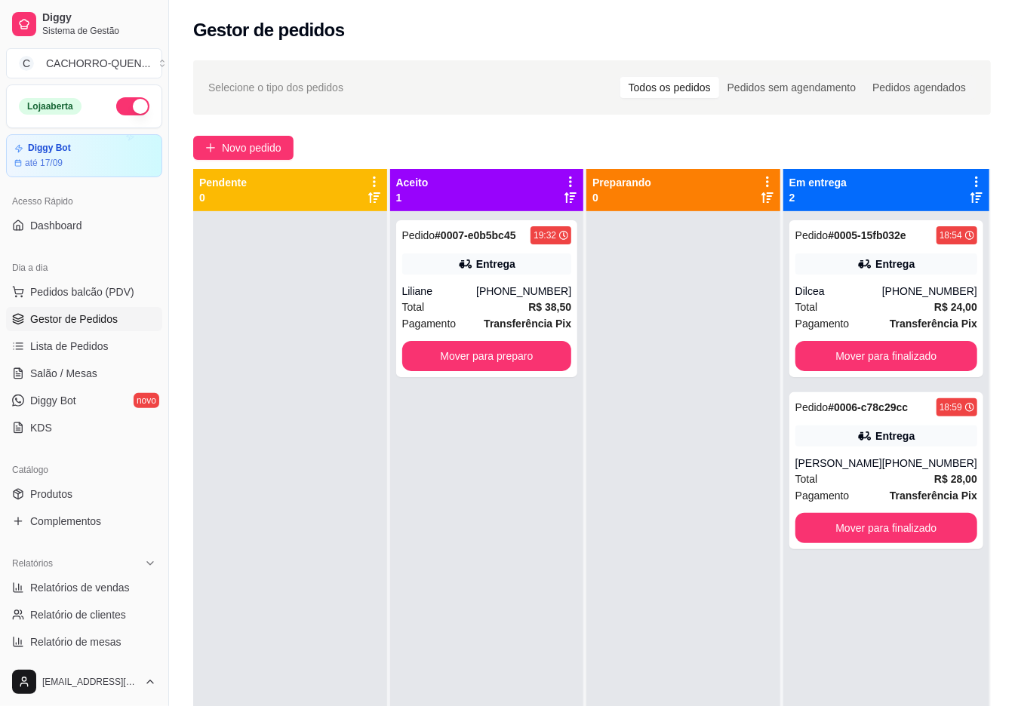
click at [857, 356] on button "Mover para finalizado" at bounding box center [886, 356] width 182 height 30
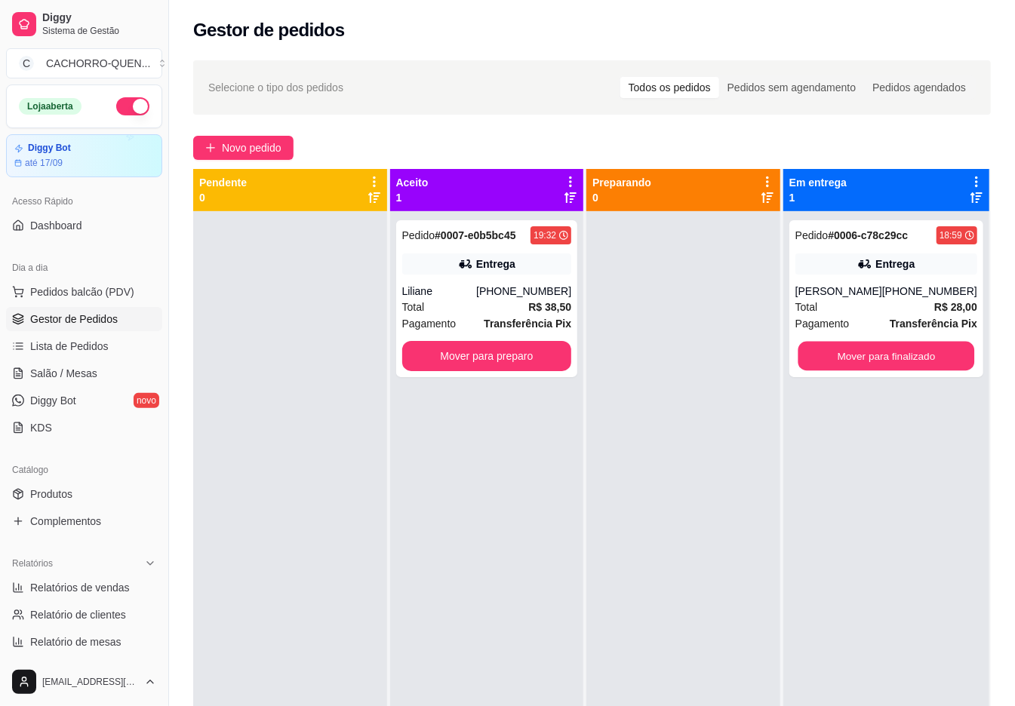
click at [859, 361] on button "Mover para finalizado" at bounding box center [886, 356] width 177 height 29
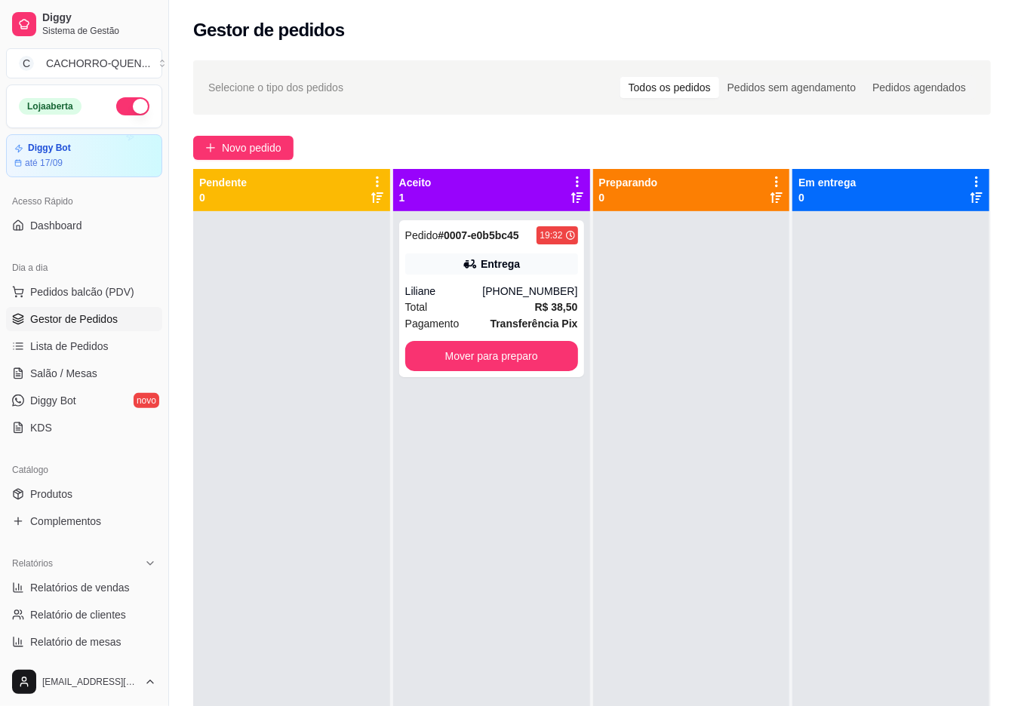
click at [502, 355] on button "Mover para preparo" at bounding box center [491, 356] width 173 height 30
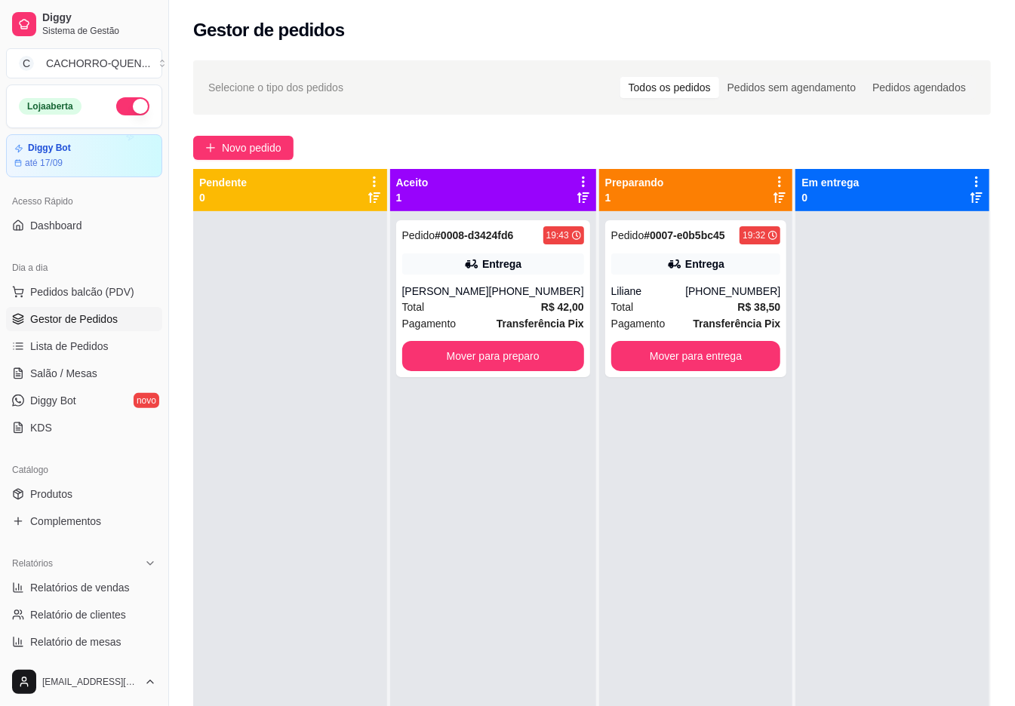
click at [504, 356] on button "Mover para preparo" at bounding box center [493, 356] width 182 height 30
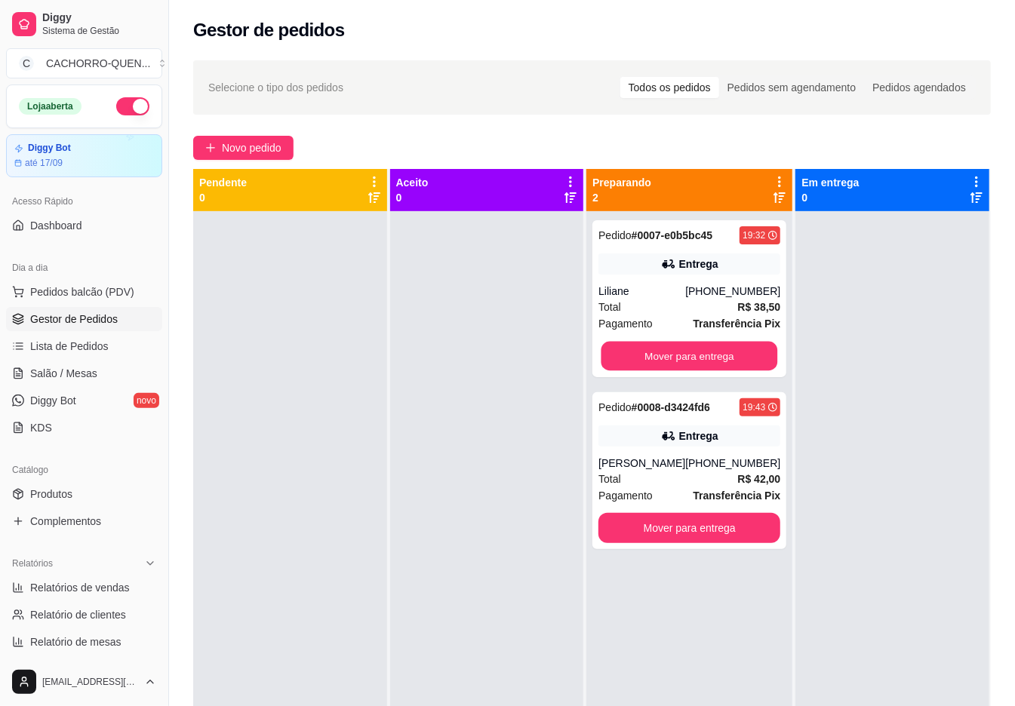
click at [684, 356] on button "Mover para entrega" at bounding box center [689, 356] width 177 height 29
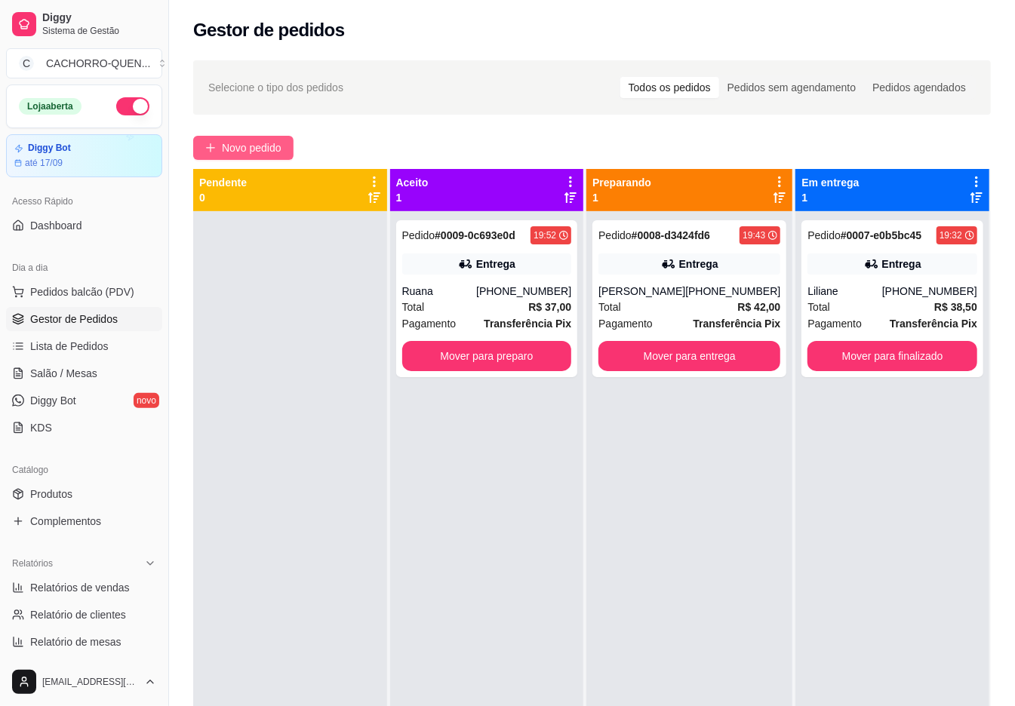
click at [257, 146] on span "Novo pedido" at bounding box center [252, 148] width 60 height 17
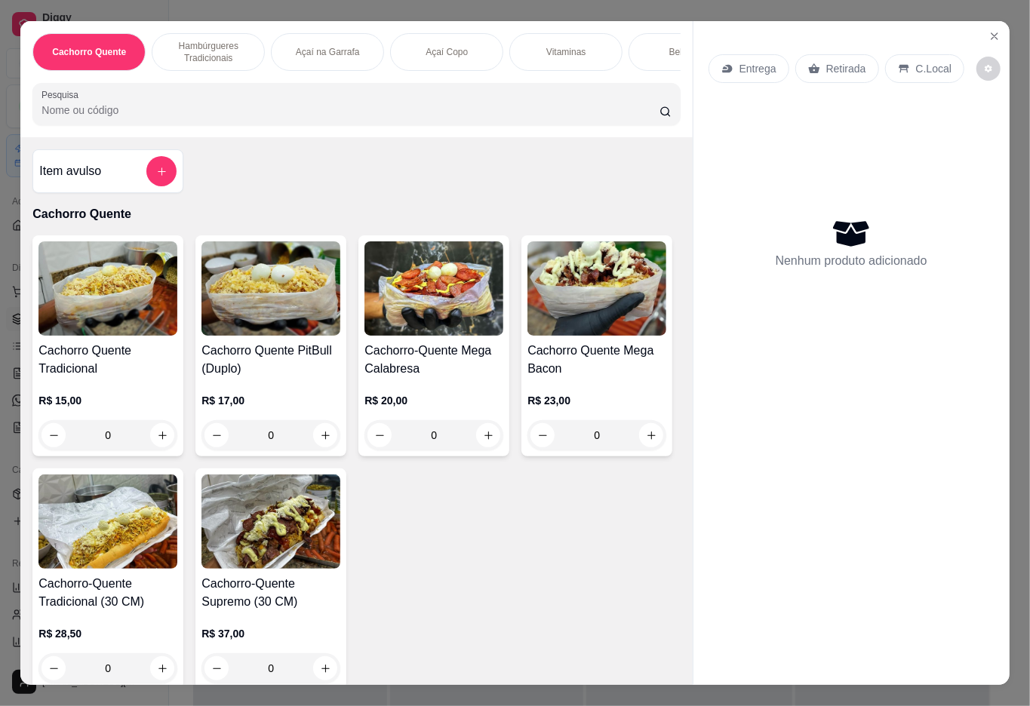
click at [327, 46] on p "Açaí na Garrafa" at bounding box center [328, 52] width 64 height 12
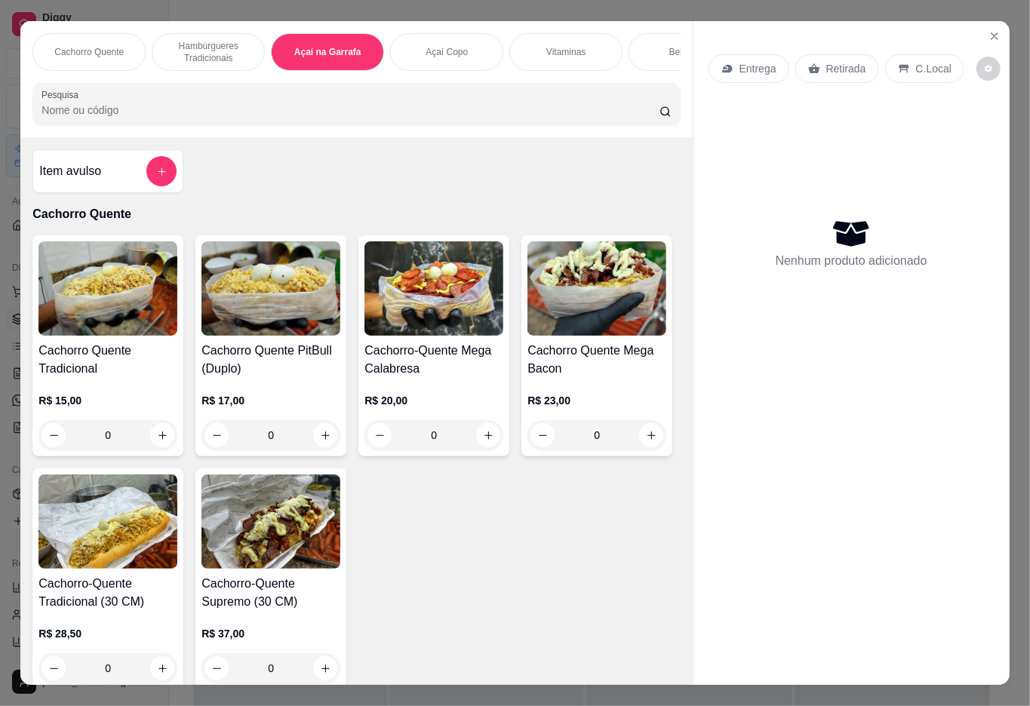
scroll to position [34, 0]
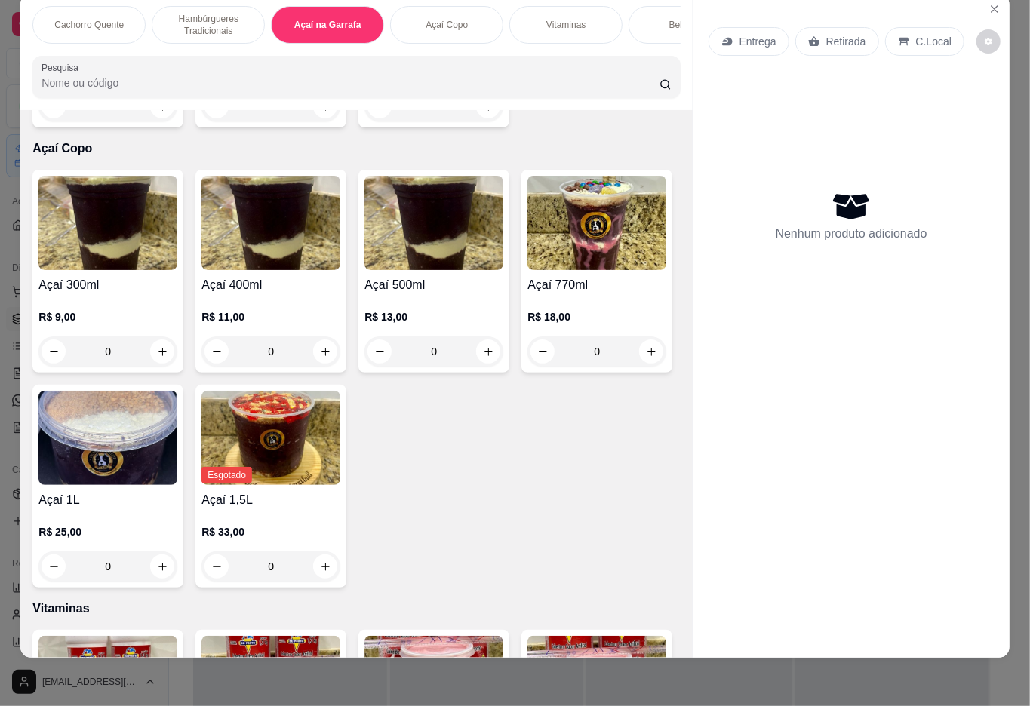
click at [155, 121] on div "0" at bounding box center [107, 106] width 139 height 30
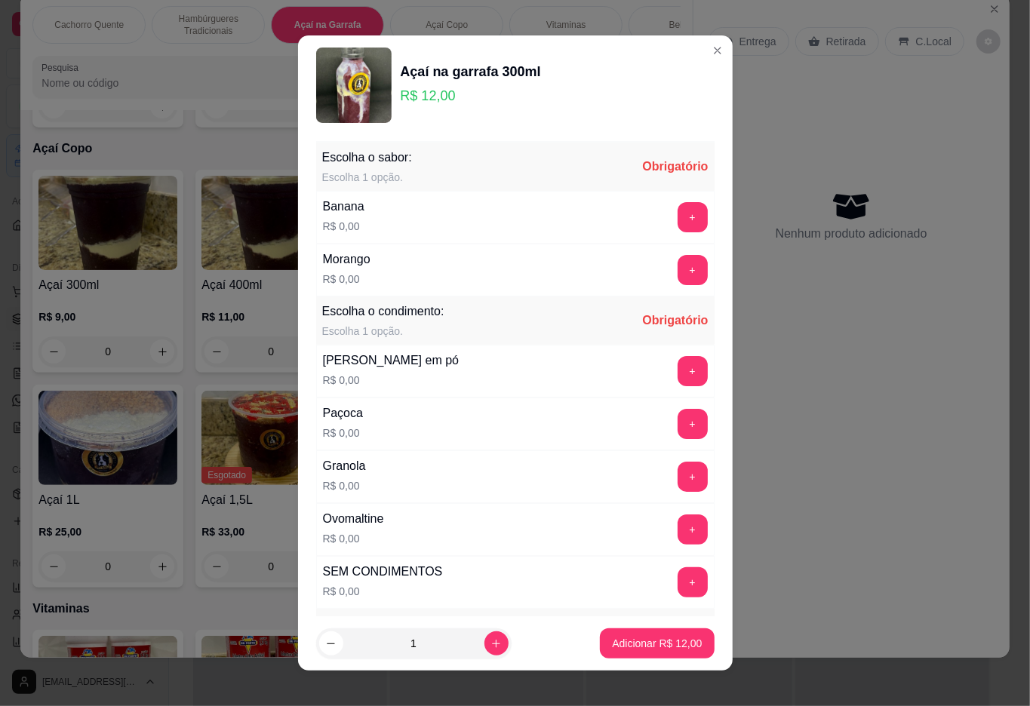
click at [678, 218] on button "+" at bounding box center [693, 217] width 30 height 30
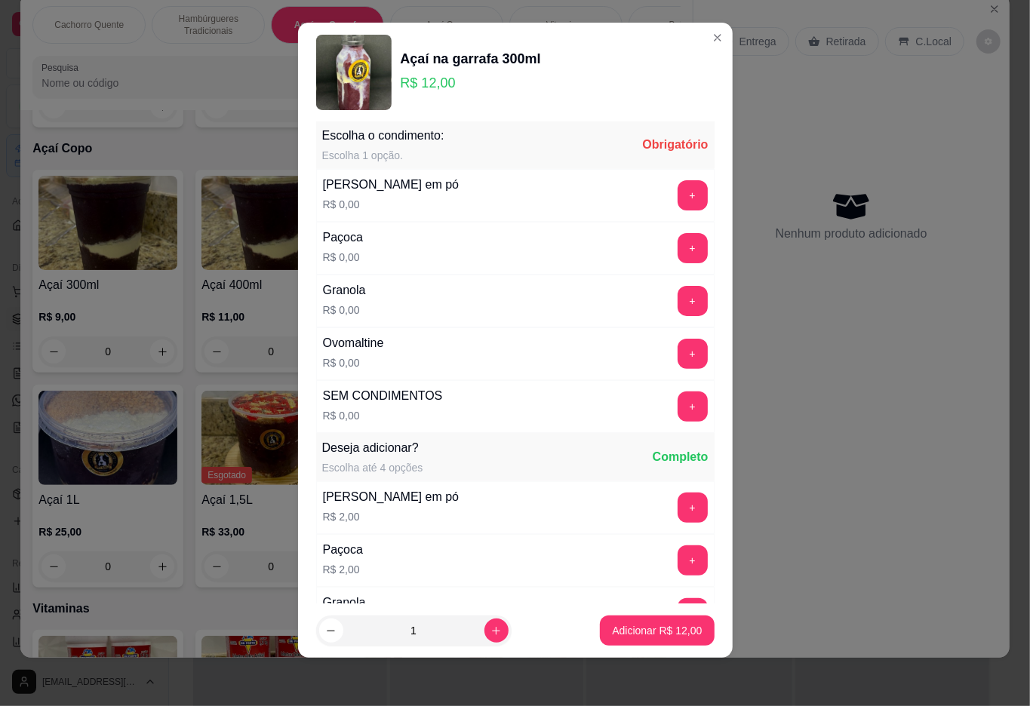
click at [678, 197] on button "+" at bounding box center [693, 195] width 30 height 30
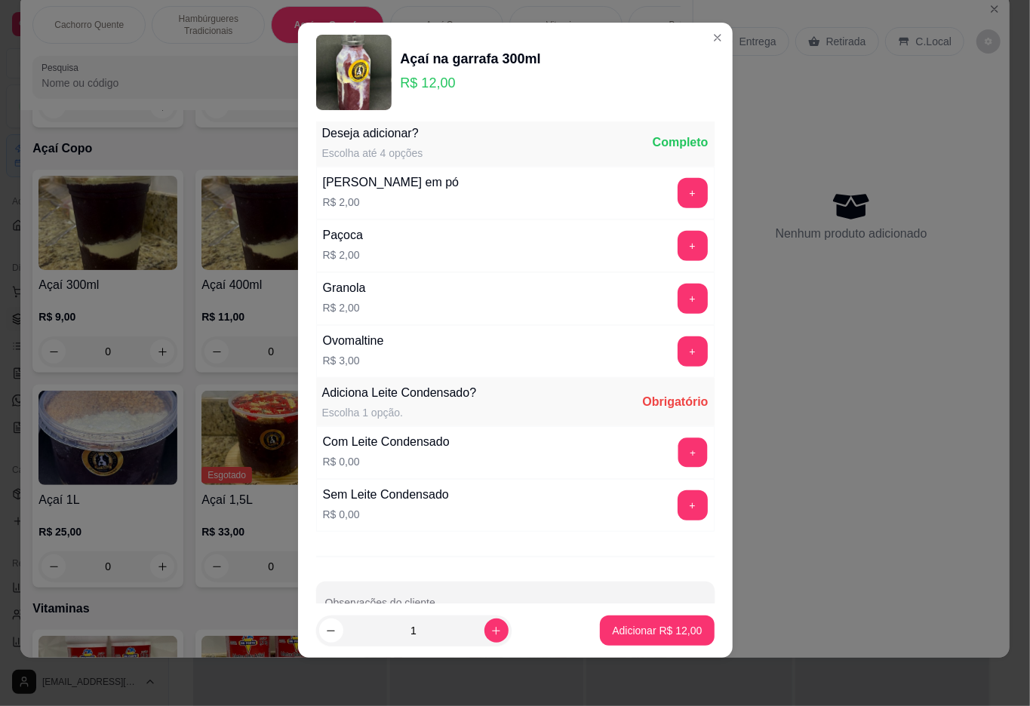
click at [678, 456] on button "+" at bounding box center [692, 452] width 29 height 29
click at [613, 623] on p "Adicionar R$ 12,00" at bounding box center [657, 630] width 90 height 15
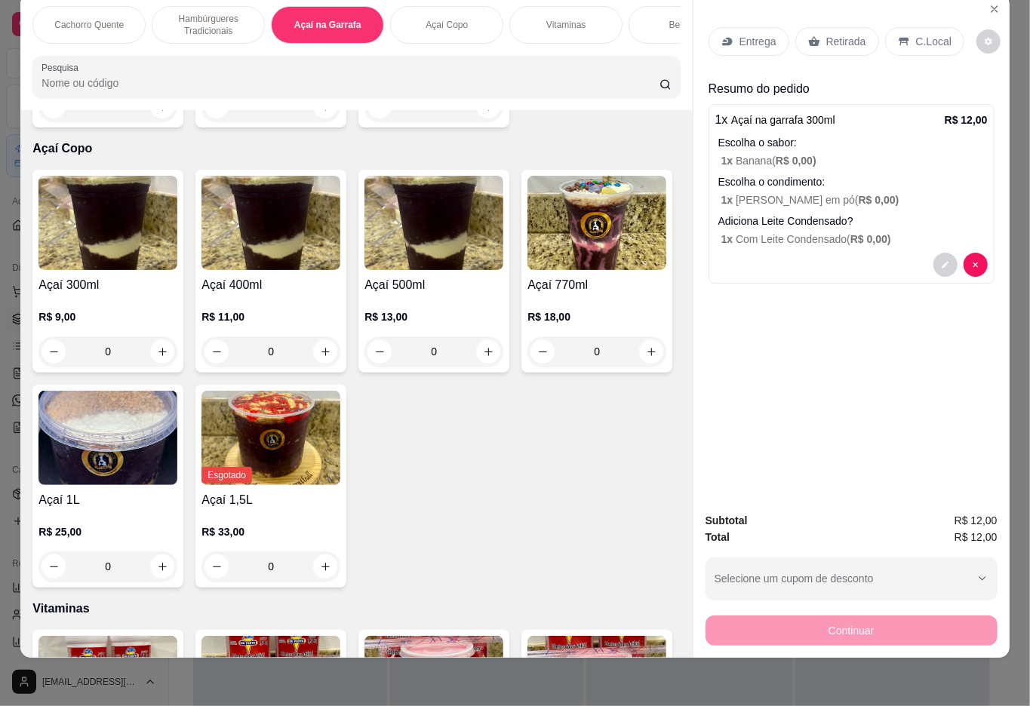
click at [839, 34] on p "Retirada" at bounding box center [846, 41] width 40 height 15
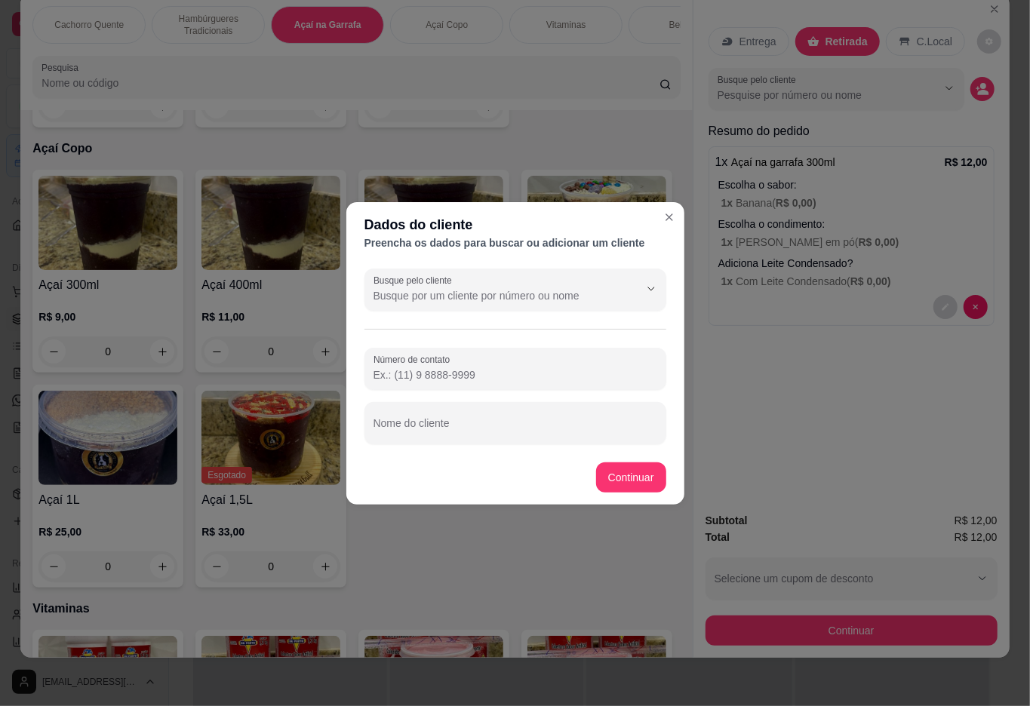
click at [481, 422] on input "Nome do cliente" at bounding box center [515, 429] width 284 height 15
type input "angelica"
click at [619, 477] on div "Açaí 300ml R$ 9,00 0 Açaí 400ml R$ 11,00 0 Açaí 500ml R$ 13,00 0 Açaí 770ml R$ …" at bounding box center [355, 379] width 647 height 418
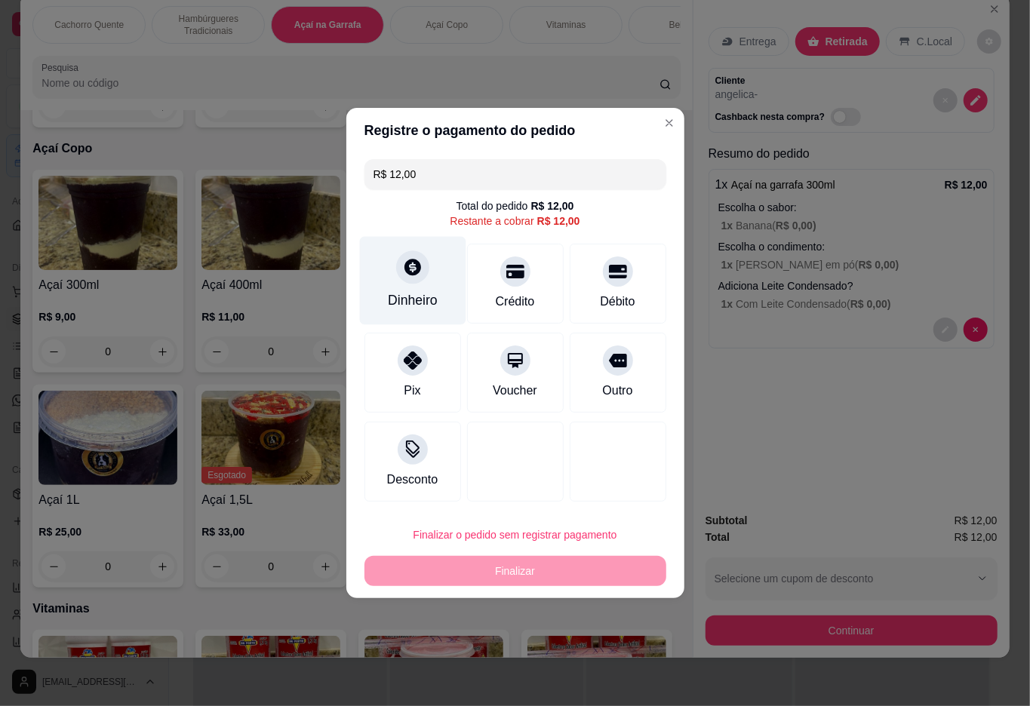
click at [416, 270] on icon at bounding box center [412, 267] width 17 height 17
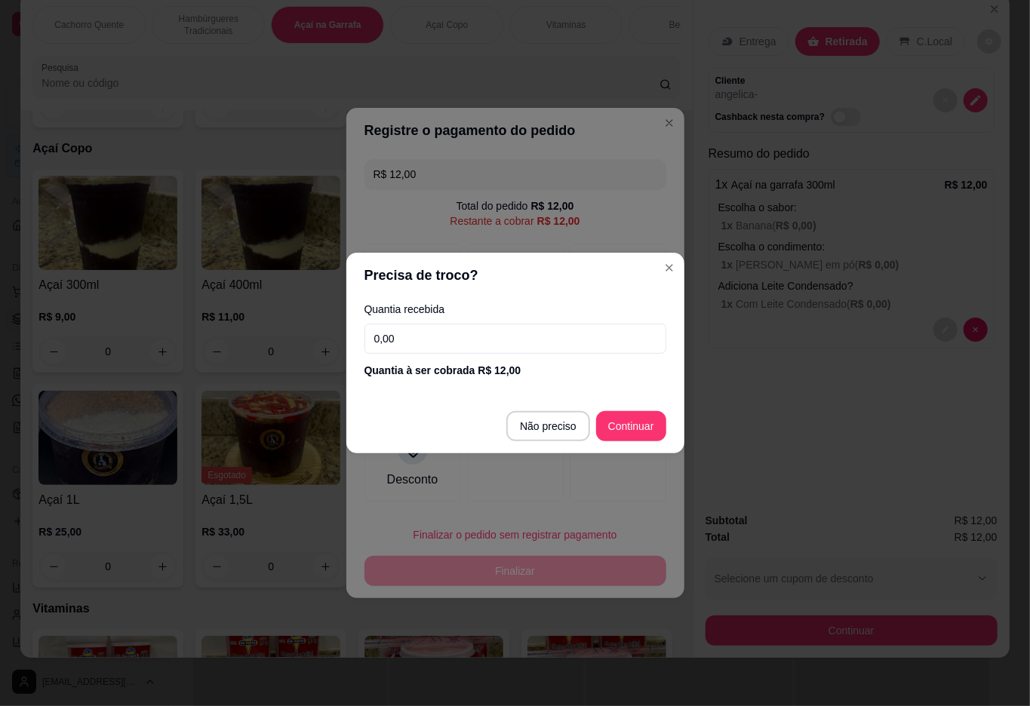
click at [475, 332] on input "0,00" at bounding box center [515, 339] width 302 height 30
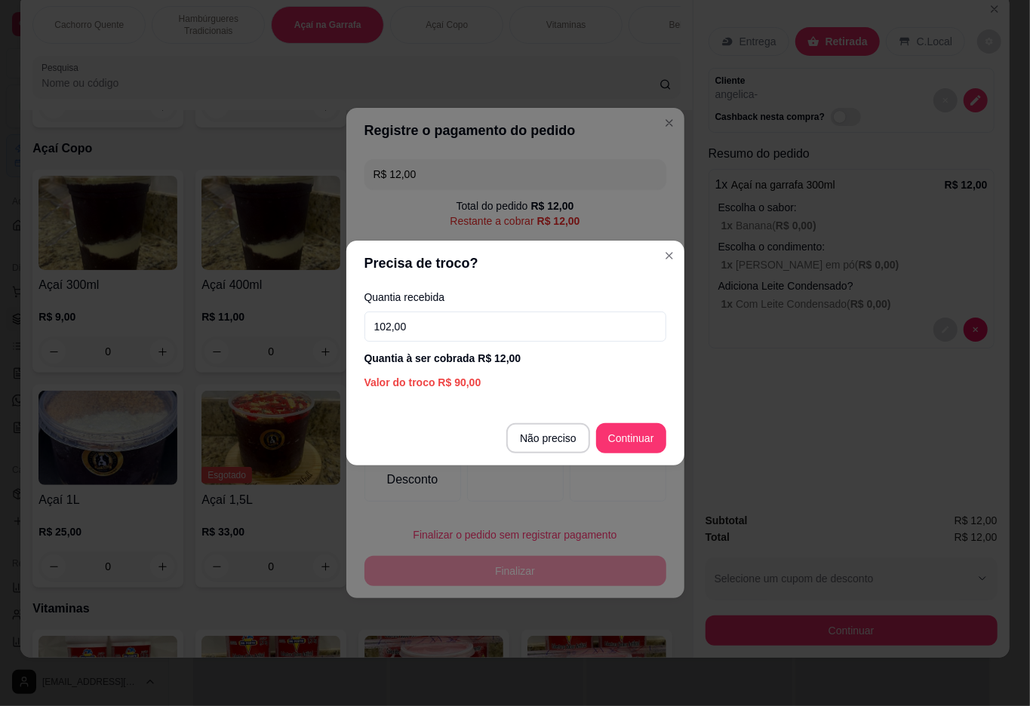
type input "102,00"
click at [616, 426] on div at bounding box center [618, 462] width 97 height 80
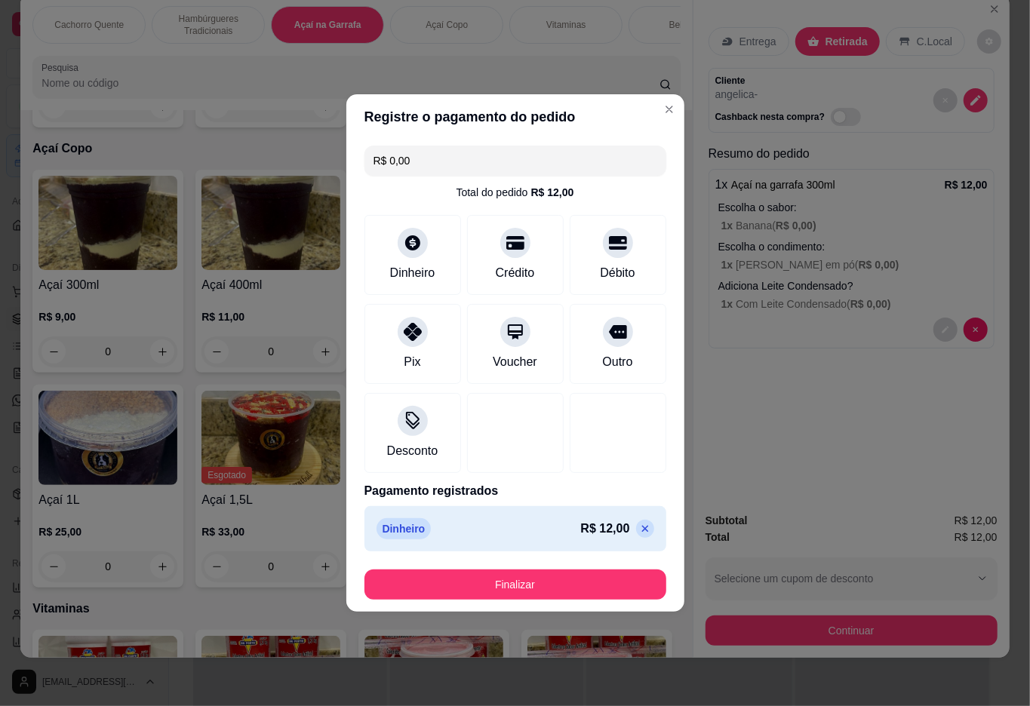
click at [568, 585] on button "Finalizar" at bounding box center [515, 585] width 302 height 30
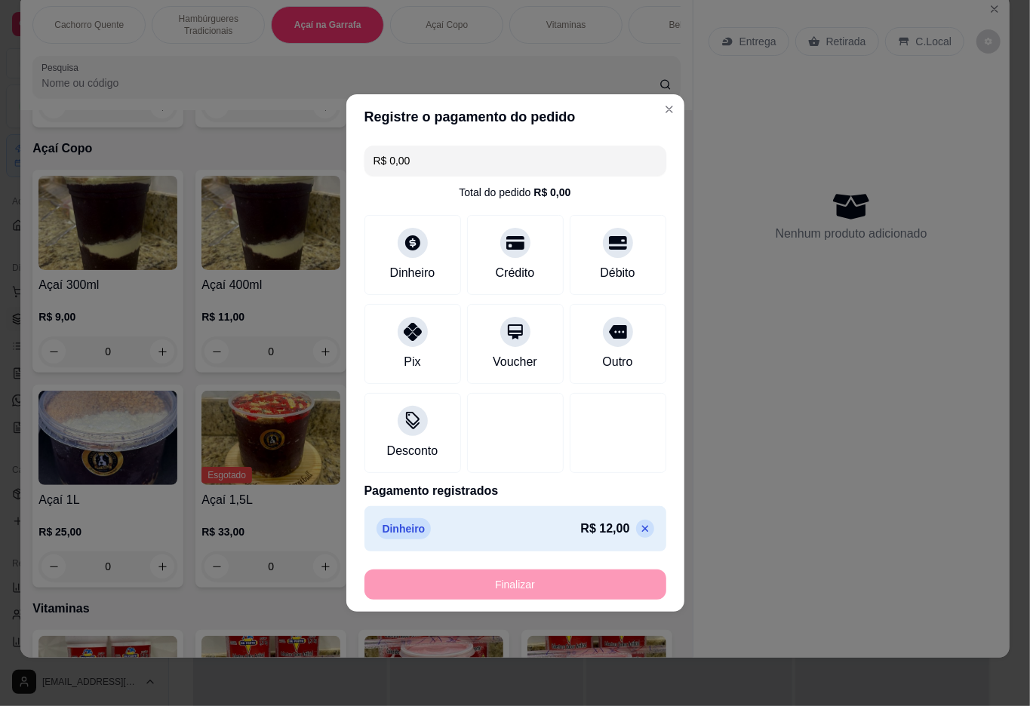
type input "-R$ 12,00"
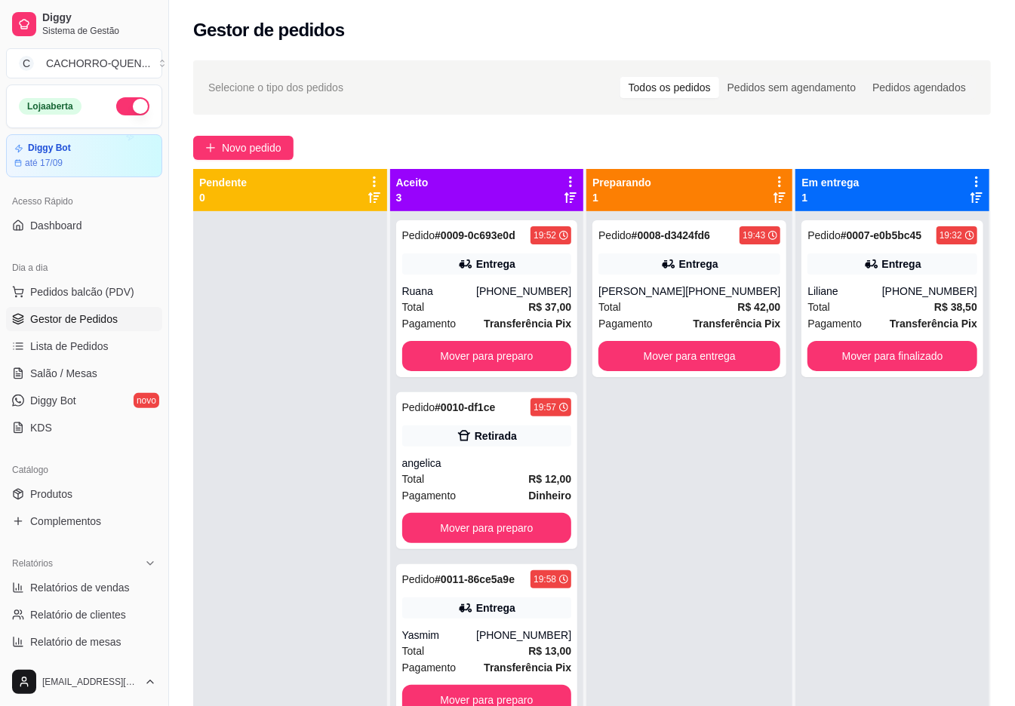
click at [851, 365] on button "Mover para finalizado" at bounding box center [892, 356] width 170 height 30
click at [866, 349] on button "Mover para finalizado" at bounding box center [892, 356] width 170 height 30
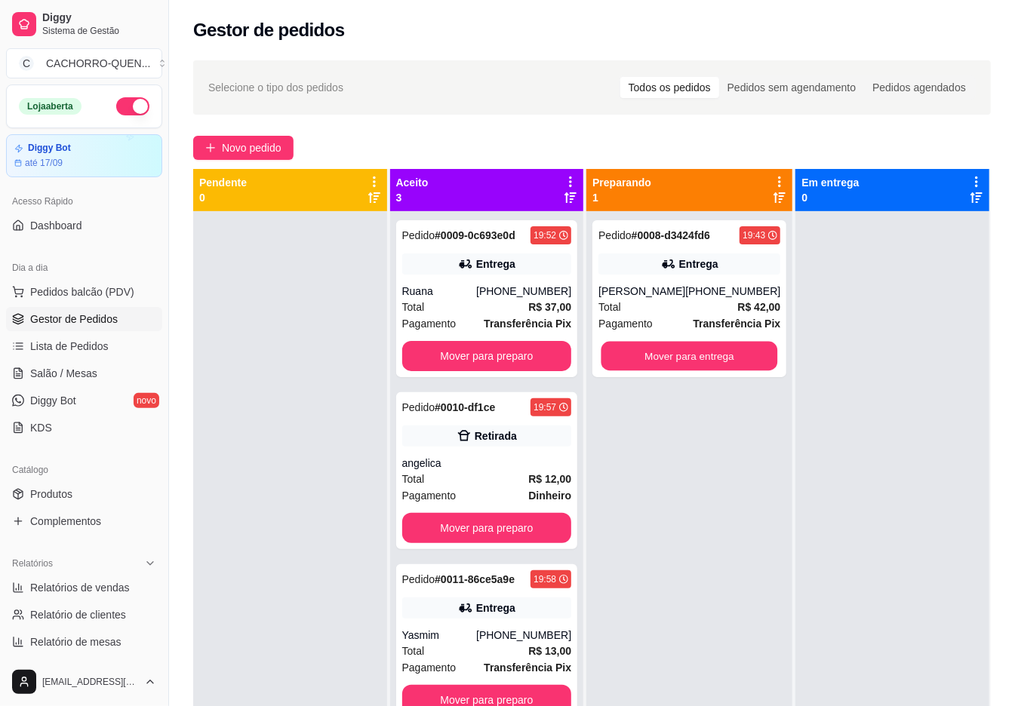
click at [711, 356] on button "Mover para entrega" at bounding box center [689, 356] width 177 height 29
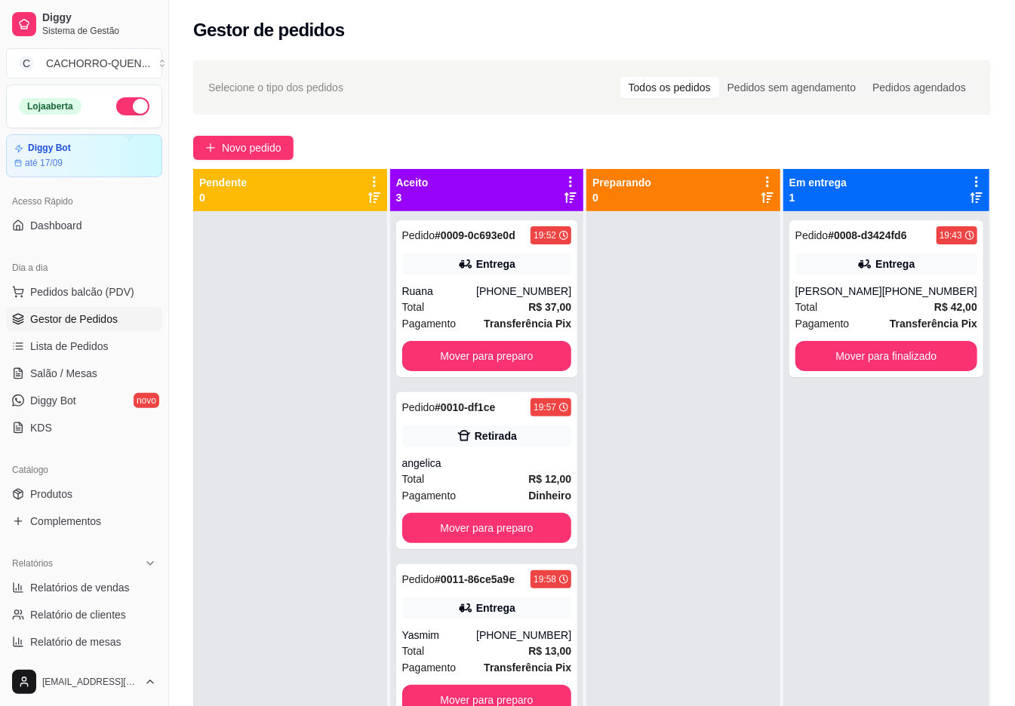
click at [478, 357] on button "Mover para preparo" at bounding box center [487, 356] width 170 height 30
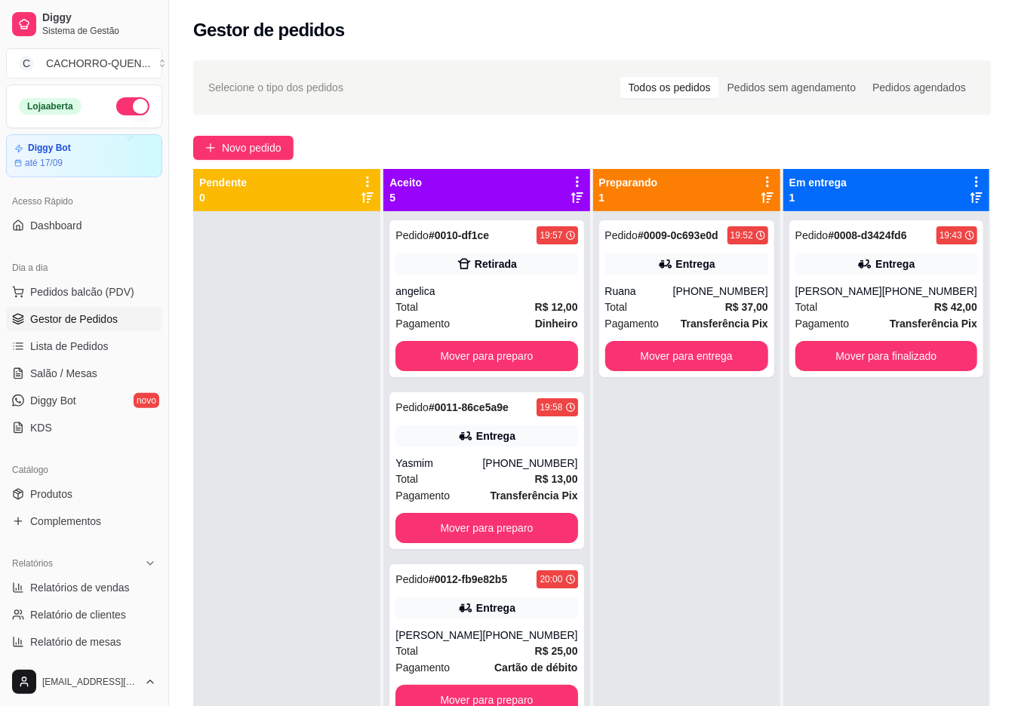
click at [884, 357] on button "Mover para finalizado" at bounding box center [886, 356] width 182 height 30
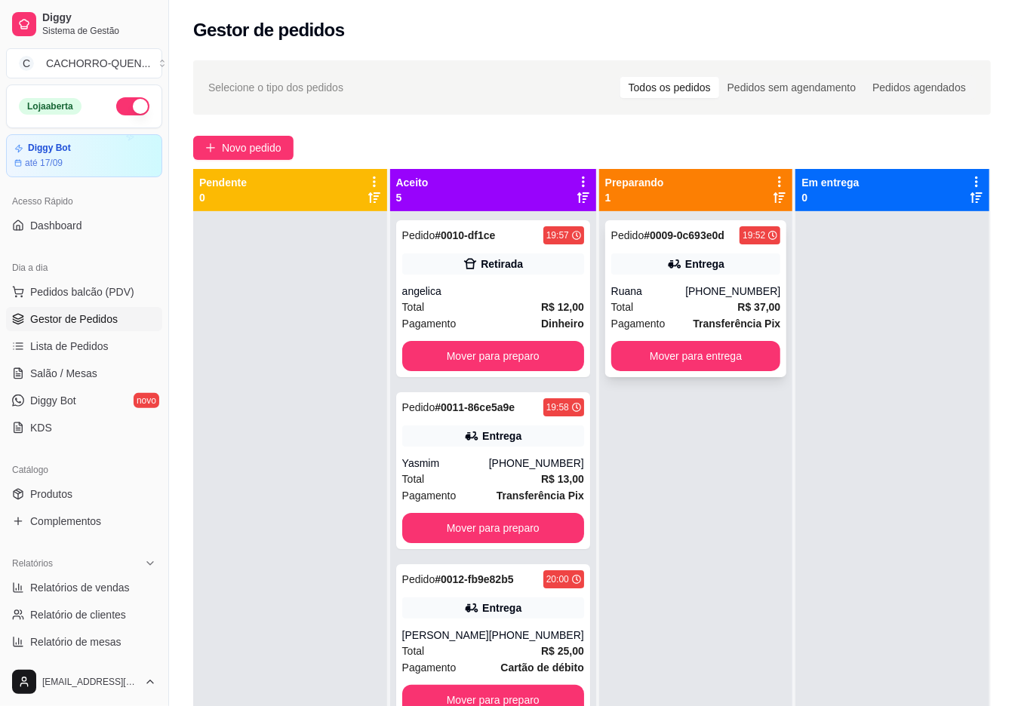
click at [715, 297] on div "[PHONE_NUMBER]" at bounding box center [732, 291] width 95 height 15
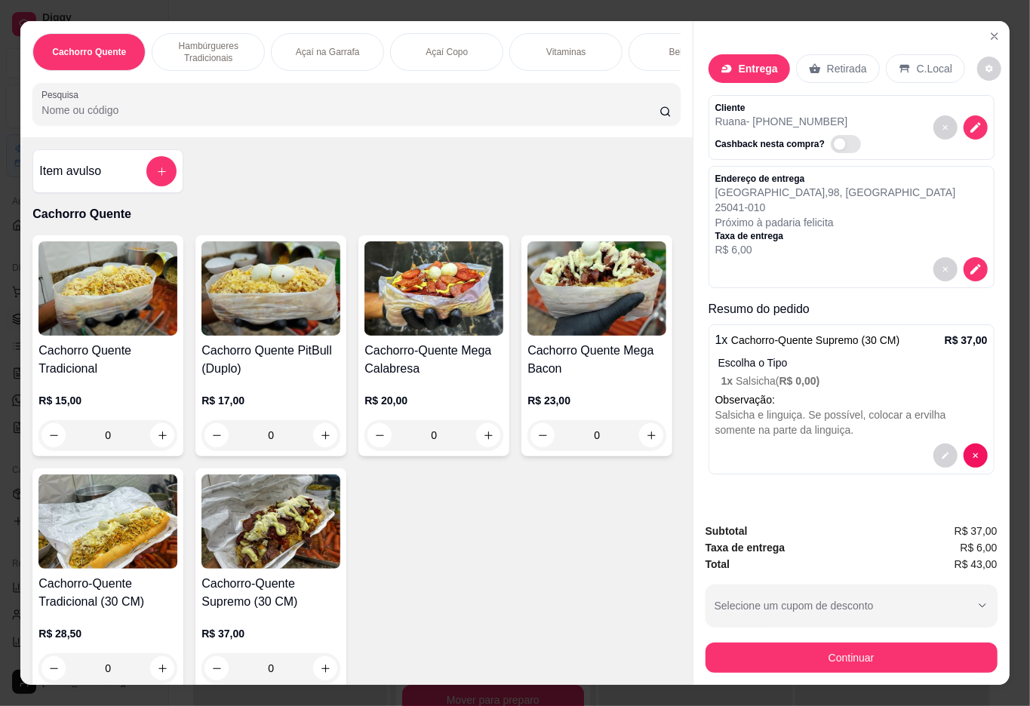
click at [991, 33] on icon "Close" at bounding box center [994, 36] width 6 height 6
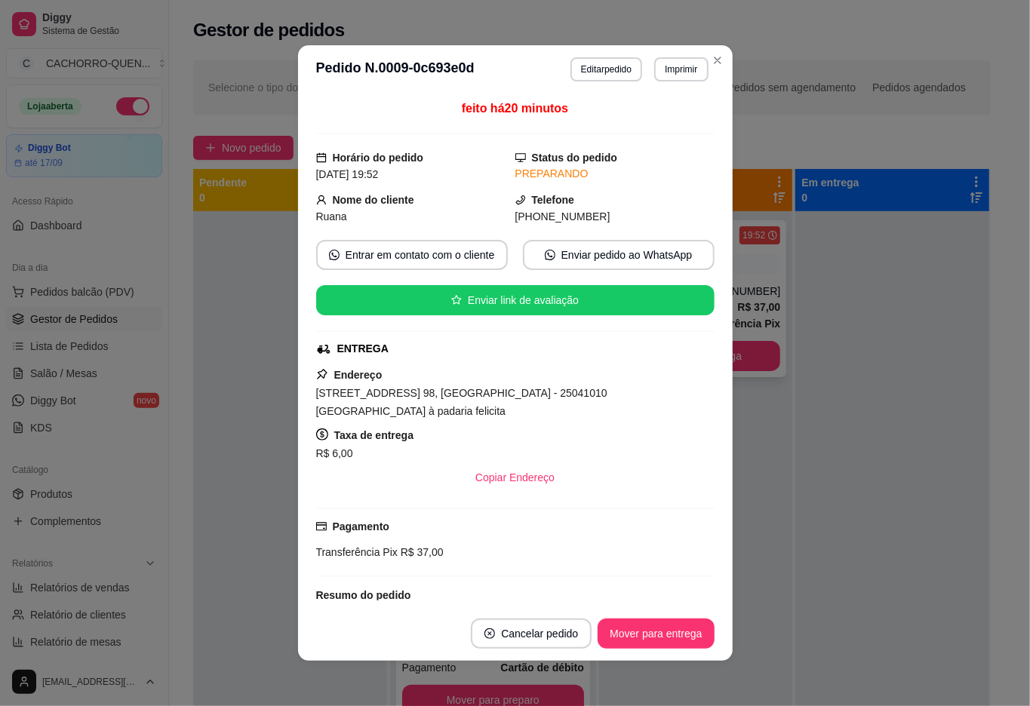
click at [675, 69] on button "Imprimir" at bounding box center [681, 69] width 54 height 24
click at [659, 115] on button "IMPRESSORA" at bounding box center [639, 122] width 109 height 24
click at [260, 317] on div at bounding box center [290, 564] width 194 height 706
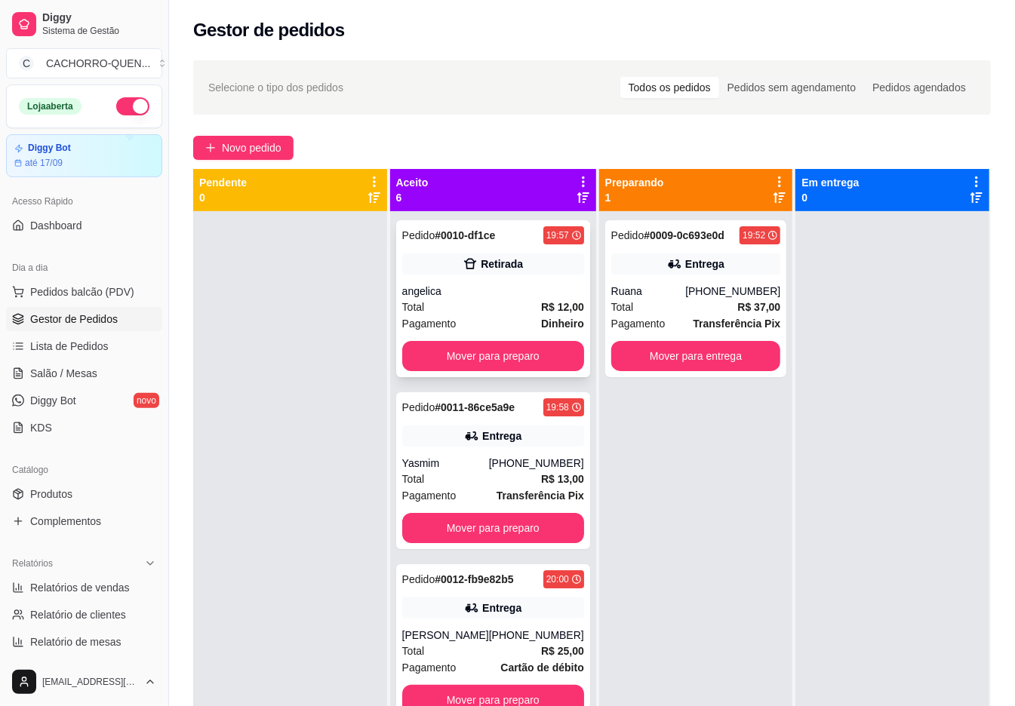
click at [456, 284] on div "angelica" at bounding box center [493, 291] width 182 height 15
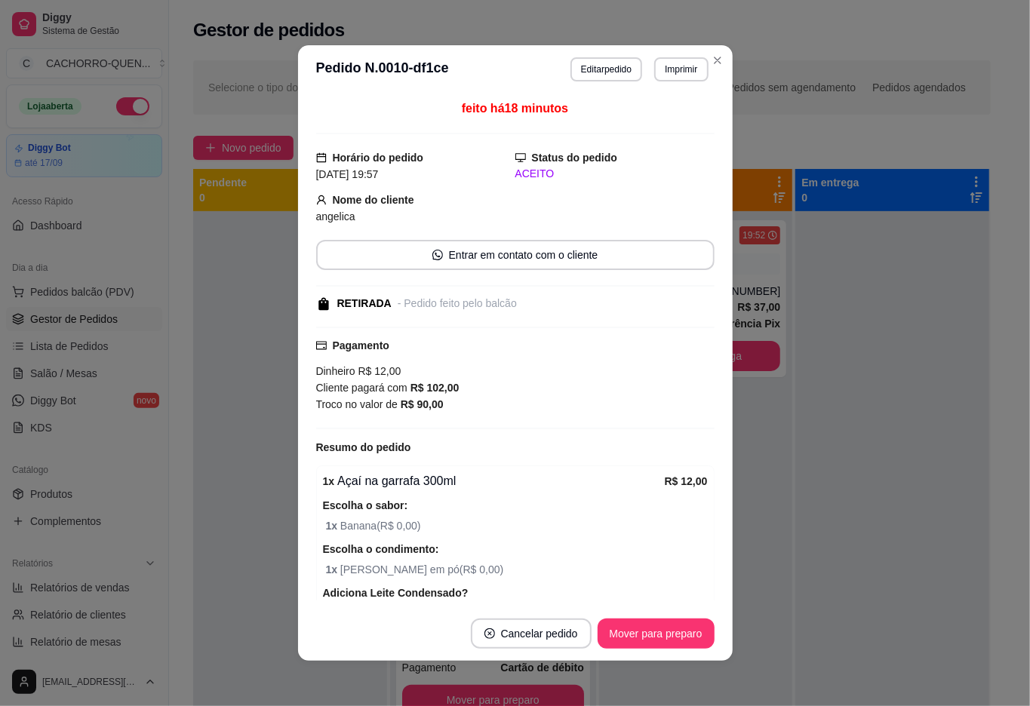
click at [632, 635] on button "Mover para preparo" at bounding box center [656, 634] width 117 height 30
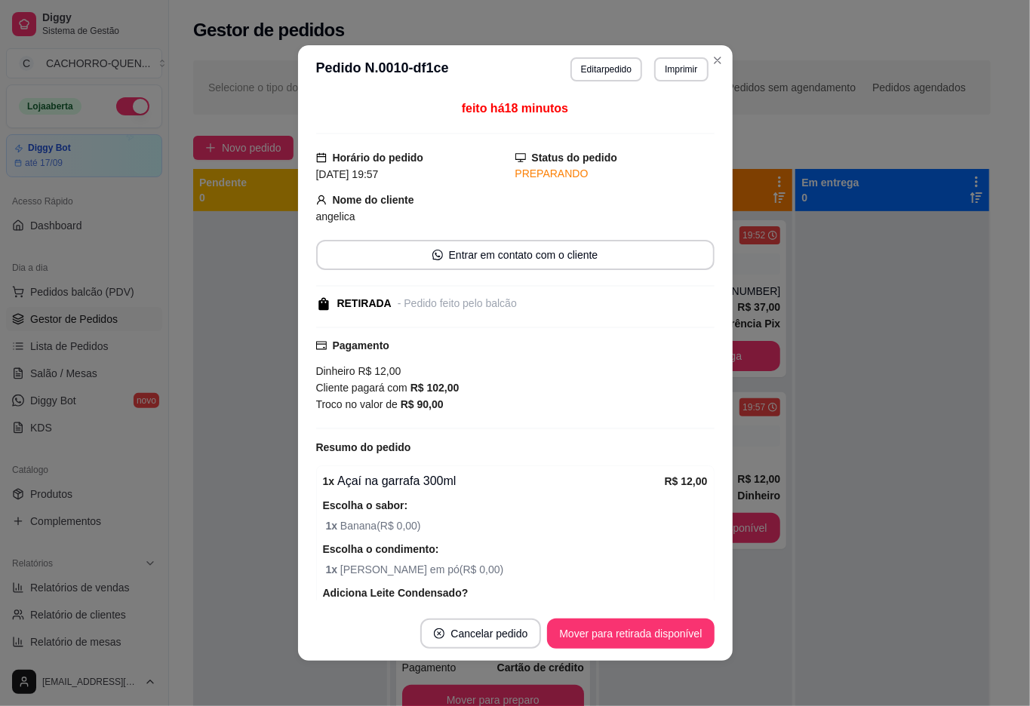
click at [632, 626] on button "Mover para retirada disponível" at bounding box center [630, 634] width 167 height 30
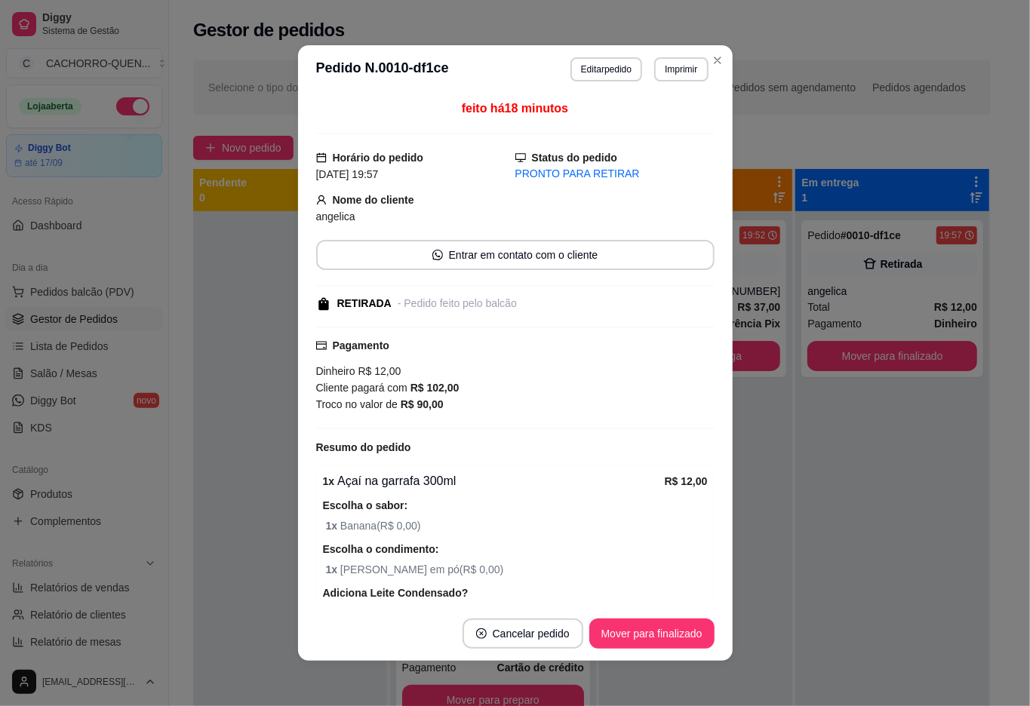
click at [616, 641] on button "Mover para finalizado" at bounding box center [651, 634] width 125 height 30
click at [640, 634] on button "Mover para finalizado" at bounding box center [651, 634] width 125 height 30
click at [620, 638] on button "Mover para finalizado" at bounding box center [651, 634] width 125 height 30
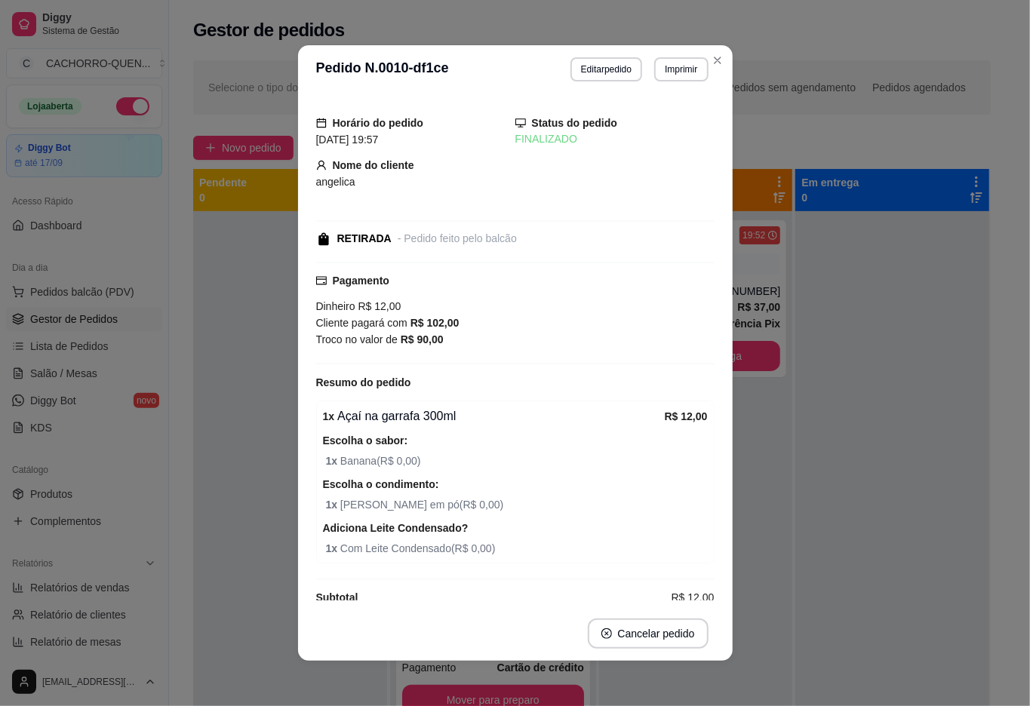
click at [236, 421] on div at bounding box center [290, 564] width 194 height 706
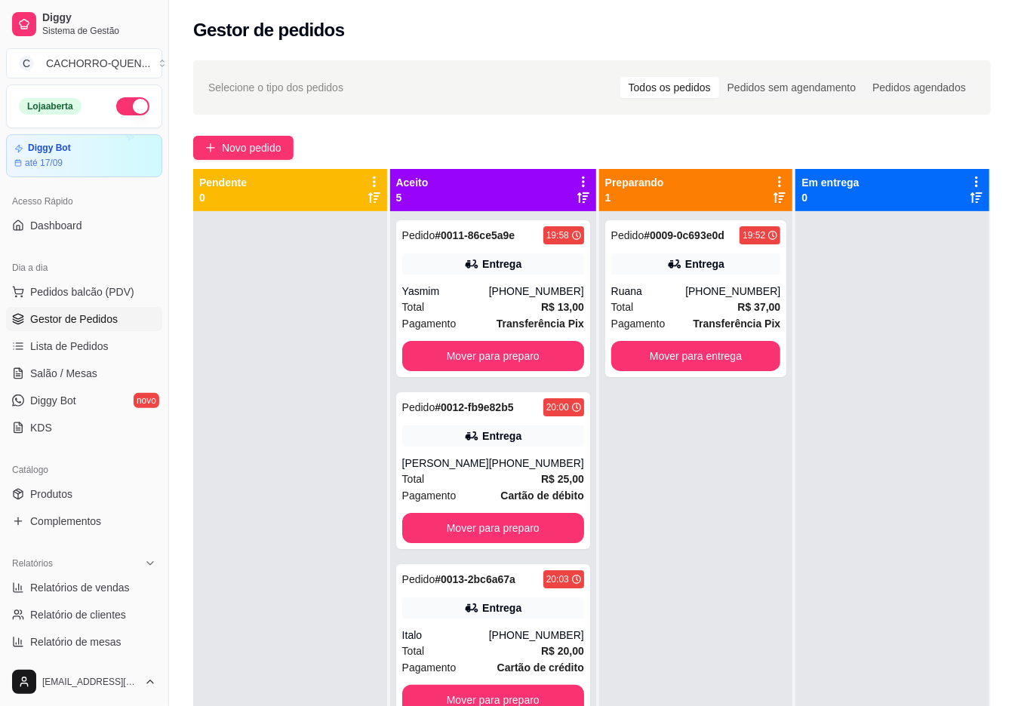
click at [433, 371] on button "Mover para preparo" at bounding box center [493, 356] width 182 height 30
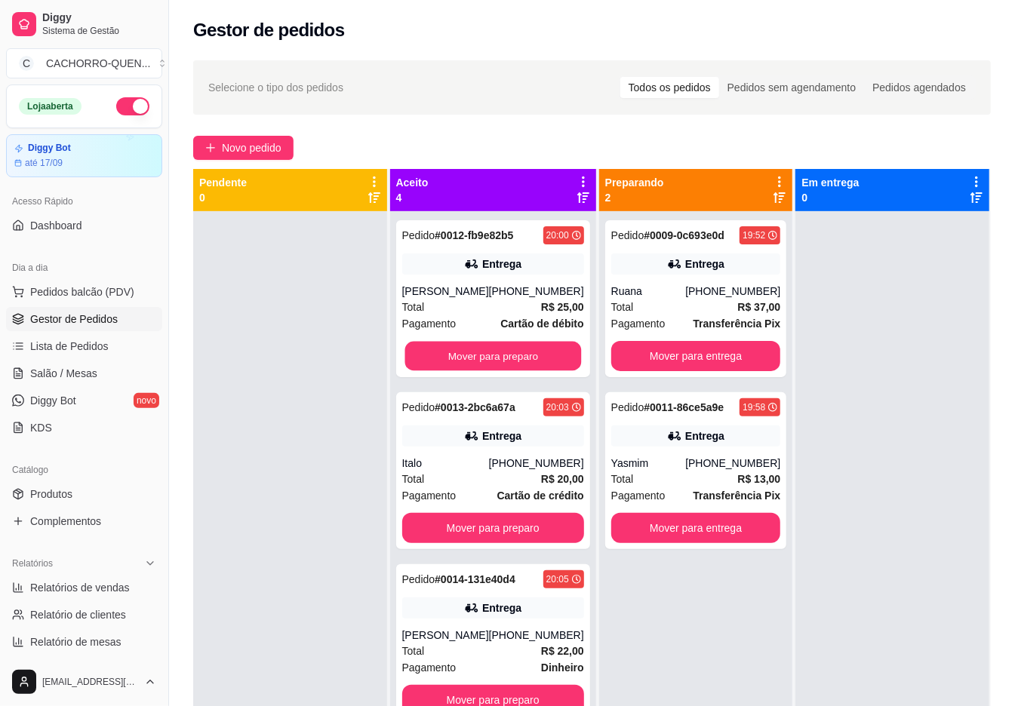
click at [469, 371] on button "Mover para preparo" at bounding box center [492, 356] width 177 height 29
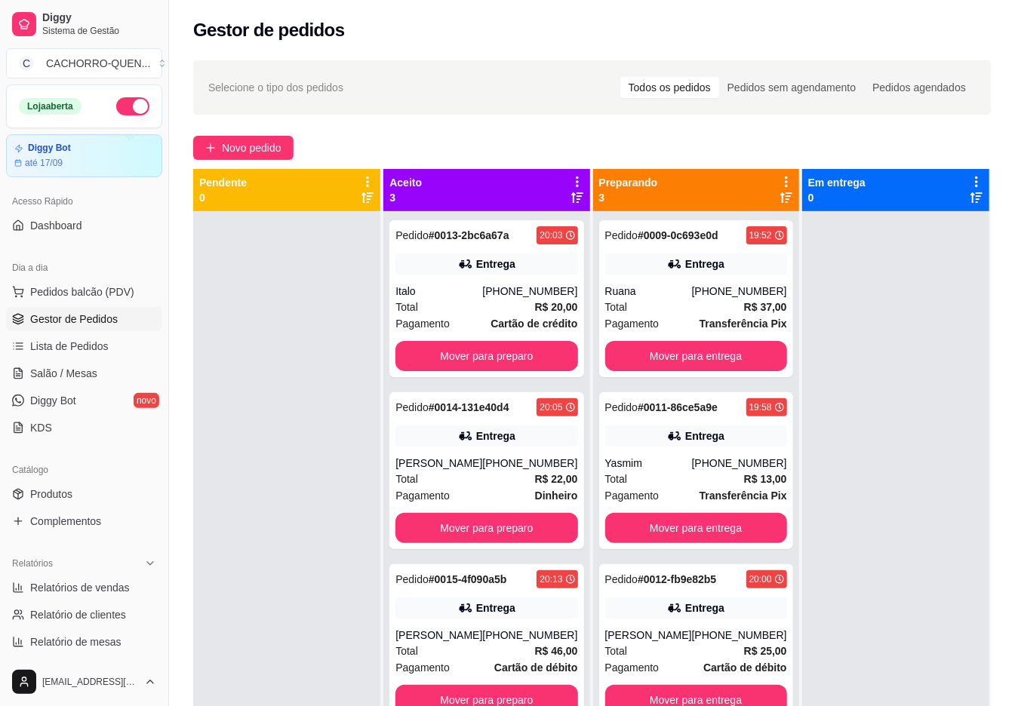
click at [496, 370] on button "Mover para preparo" at bounding box center [486, 356] width 182 height 30
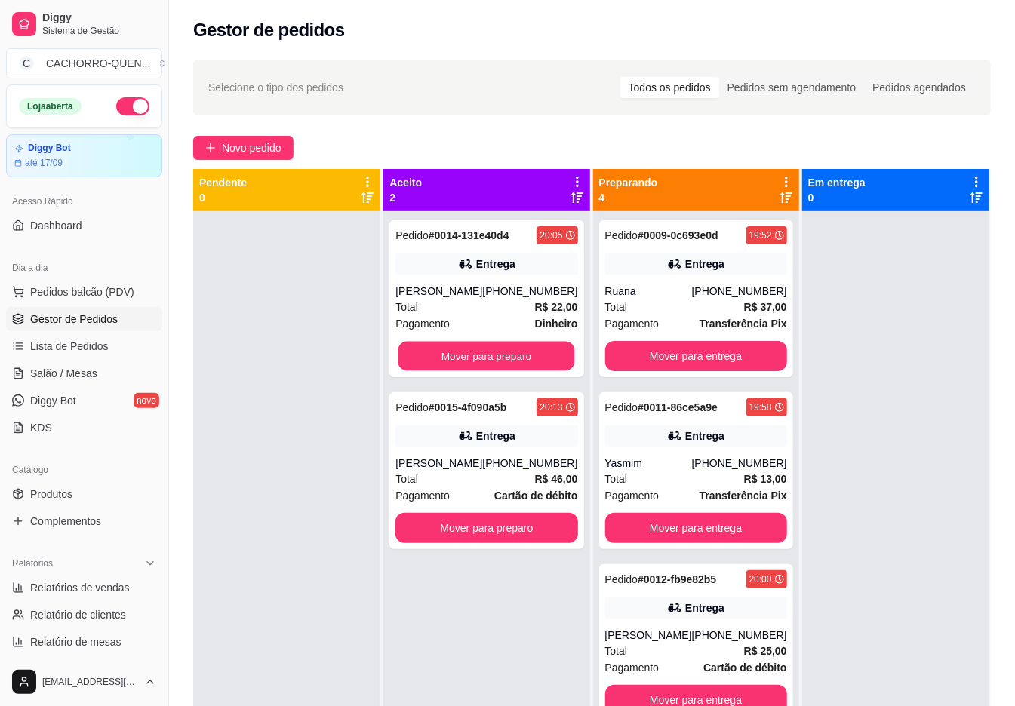
click at [508, 354] on button "Mover para preparo" at bounding box center [486, 356] width 177 height 29
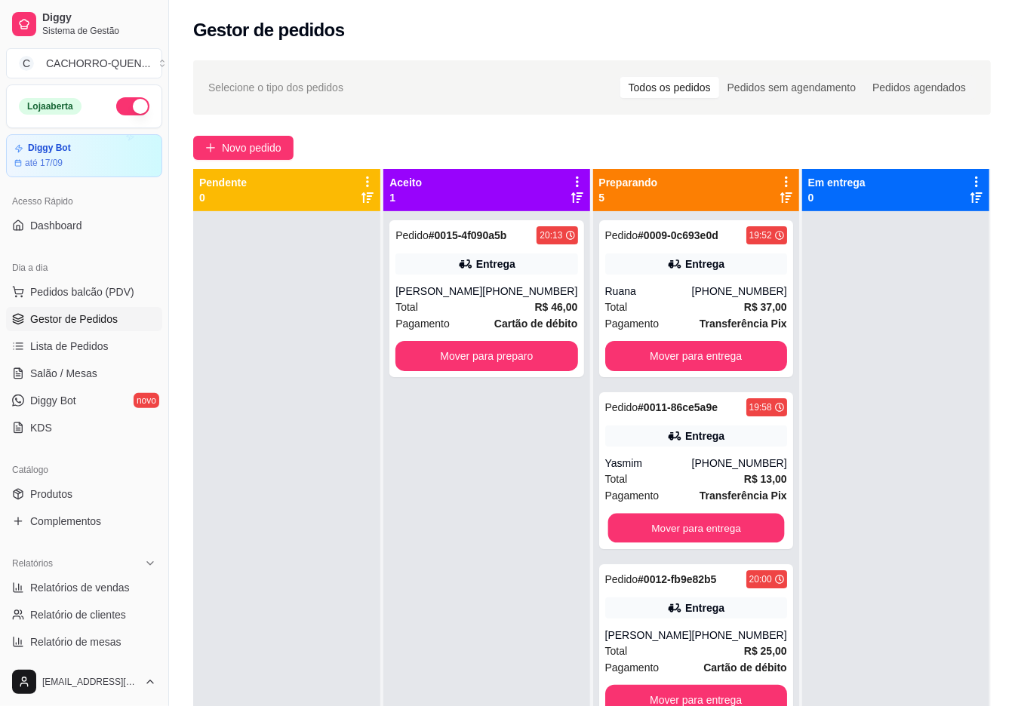
click at [667, 543] on button "Mover para entrega" at bounding box center [695, 528] width 177 height 29
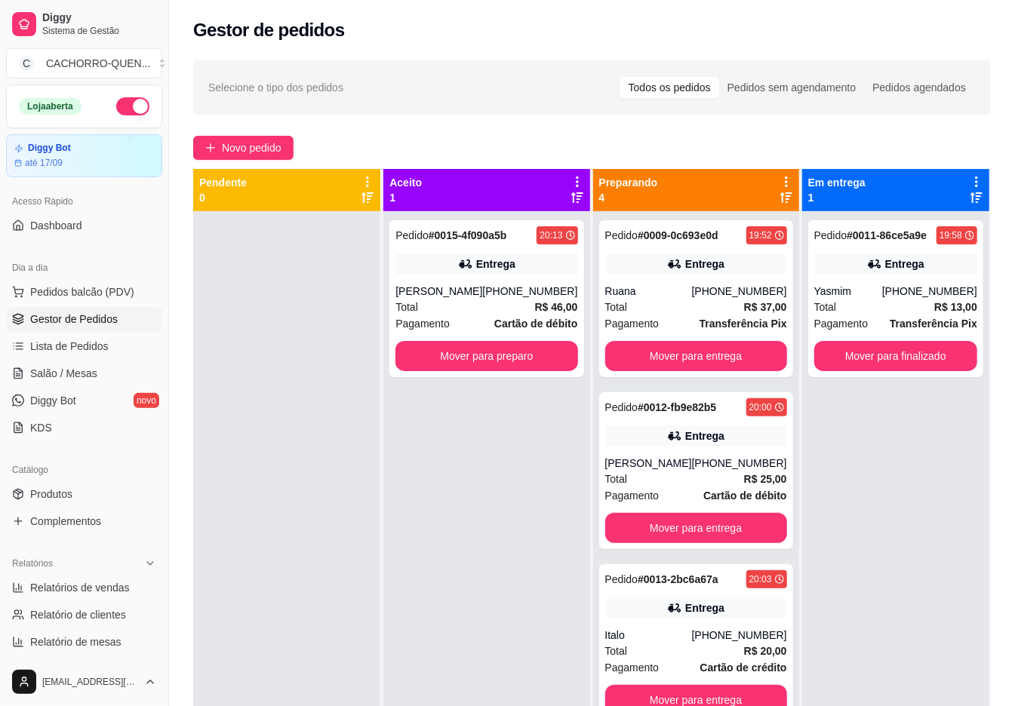
click at [674, 543] on div "Mover para entrega" at bounding box center [696, 528] width 182 height 30
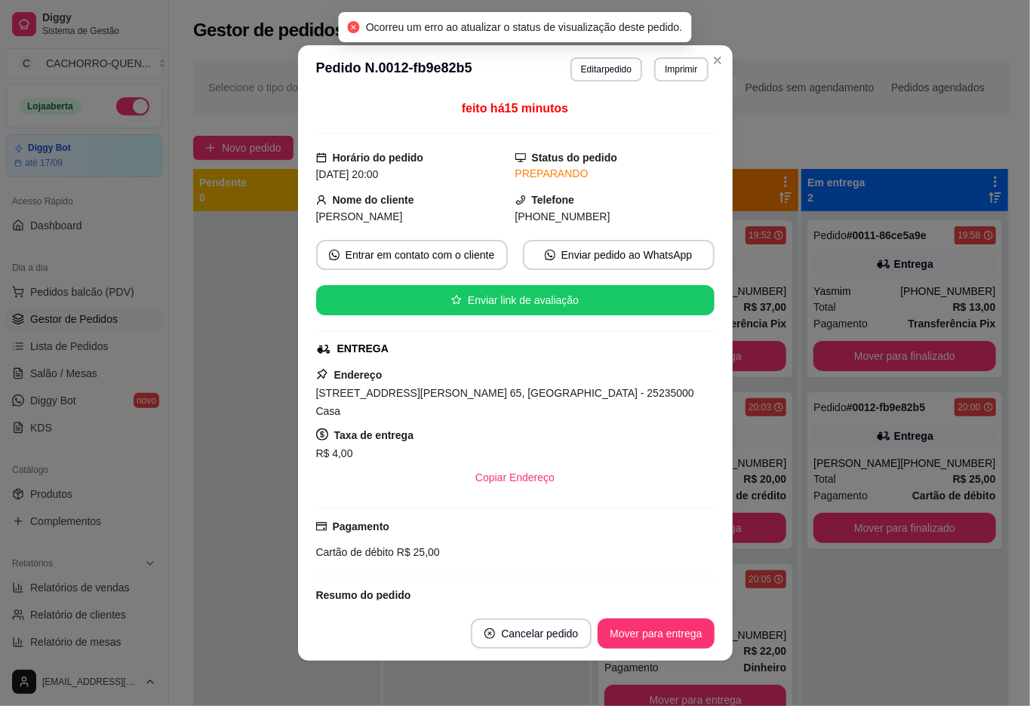
click at [233, 572] on div at bounding box center [286, 564] width 187 height 706
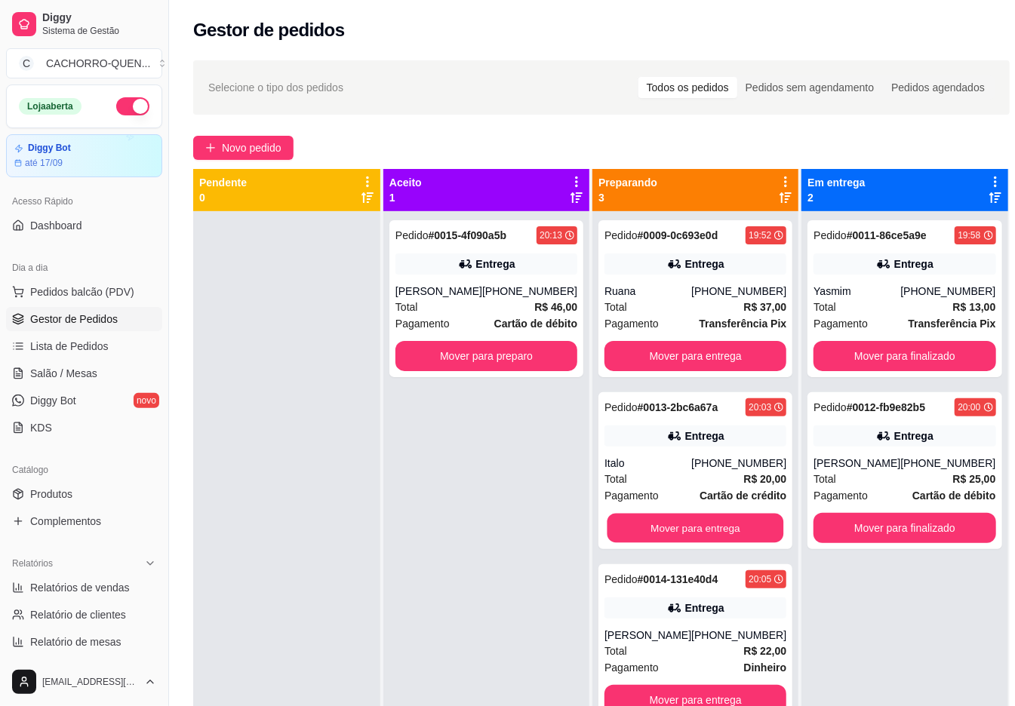
click at [656, 528] on button "Mover para entrega" at bounding box center [695, 528] width 177 height 29
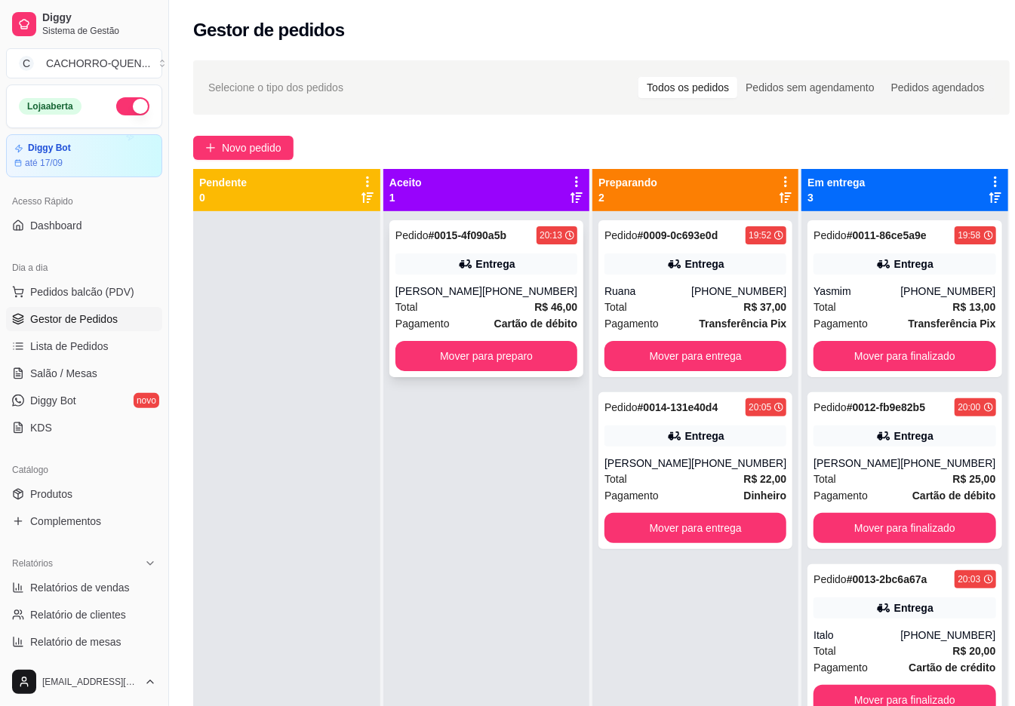
click at [496, 279] on div "Pedido # 0015-4f090a5b 20:13 Entrega Igor [PHONE_NUMBER] Total R$ 46,00 Pagamen…" at bounding box center [486, 298] width 194 height 157
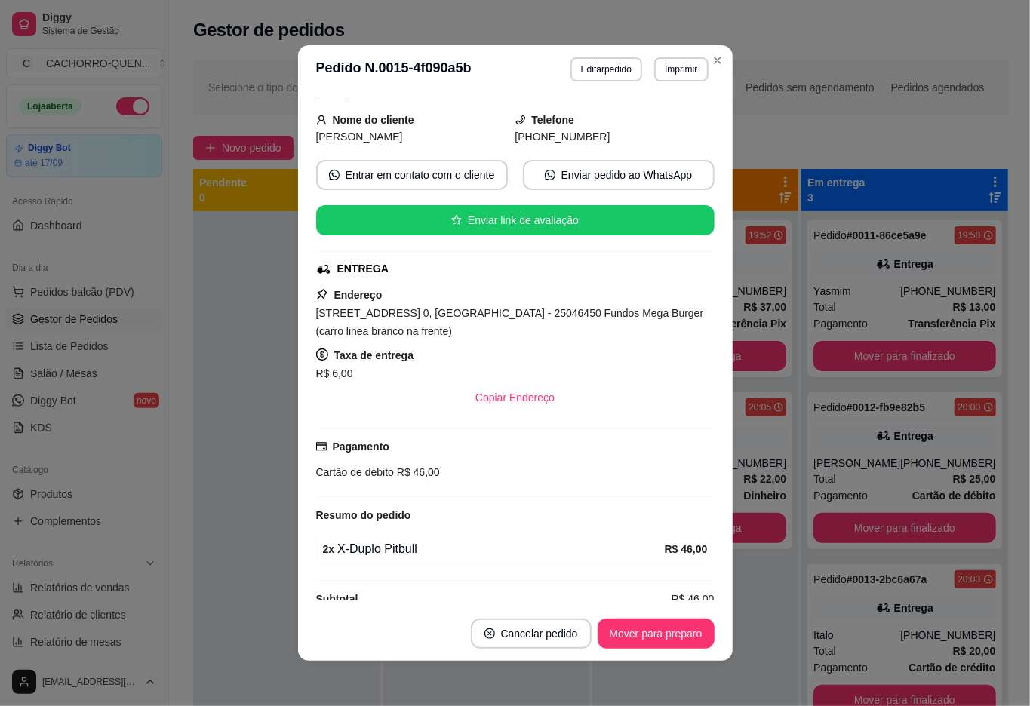
scroll to position [106, 0]
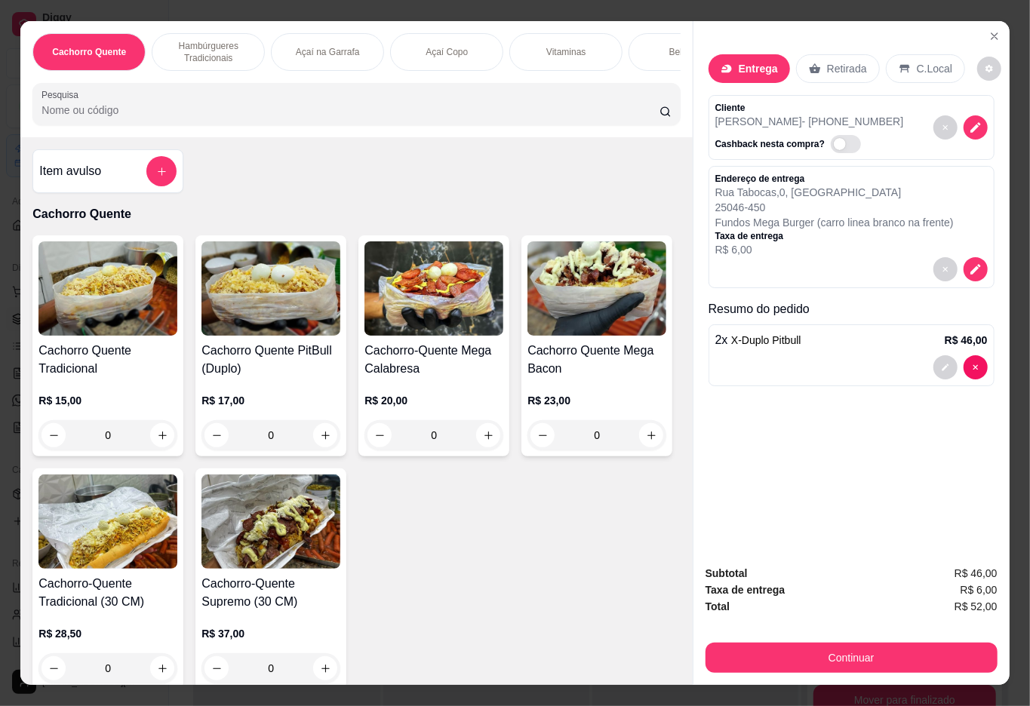
click at [933, 361] on button "decrease-product-quantity" at bounding box center [945, 367] width 24 height 24
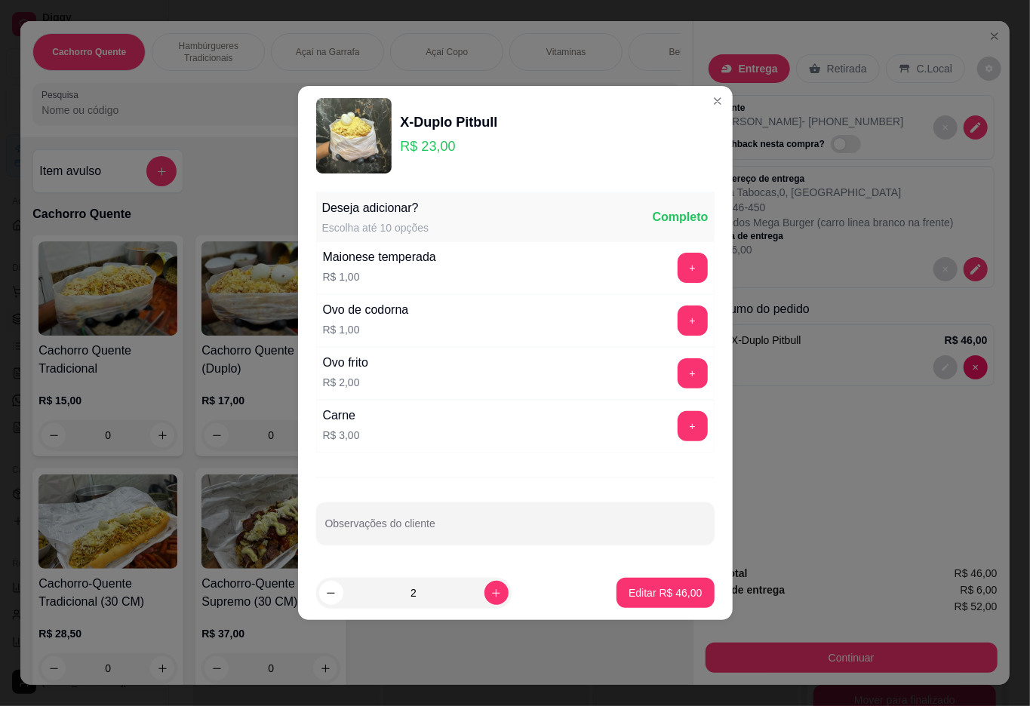
click at [544, 525] on input "Observações do cliente" at bounding box center [515, 529] width 380 height 15
type input "sem milho sem ervilha e sem salada"
click at [653, 593] on p "Editar R$ 46,00" at bounding box center [665, 592] width 71 height 14
type input "0"
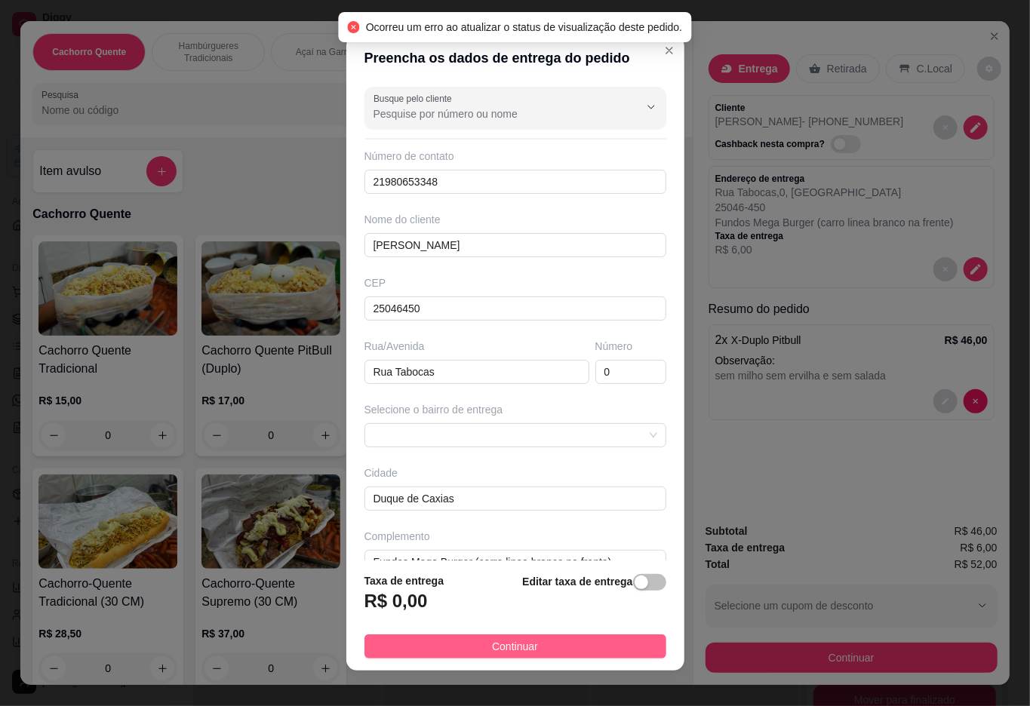
click at [567, 640] on button "Continuar" at bounding box center [515, 647] width 302 height 24
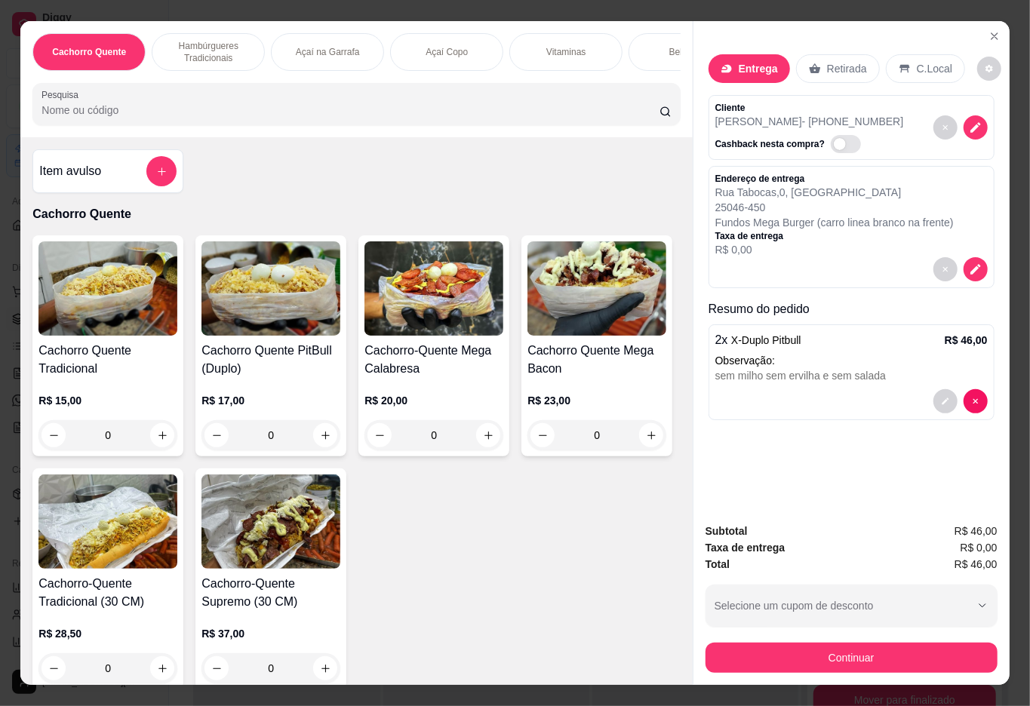
click at [792, 644] on button "Continuar" at bounding box center [851, 658] width 292 height 30
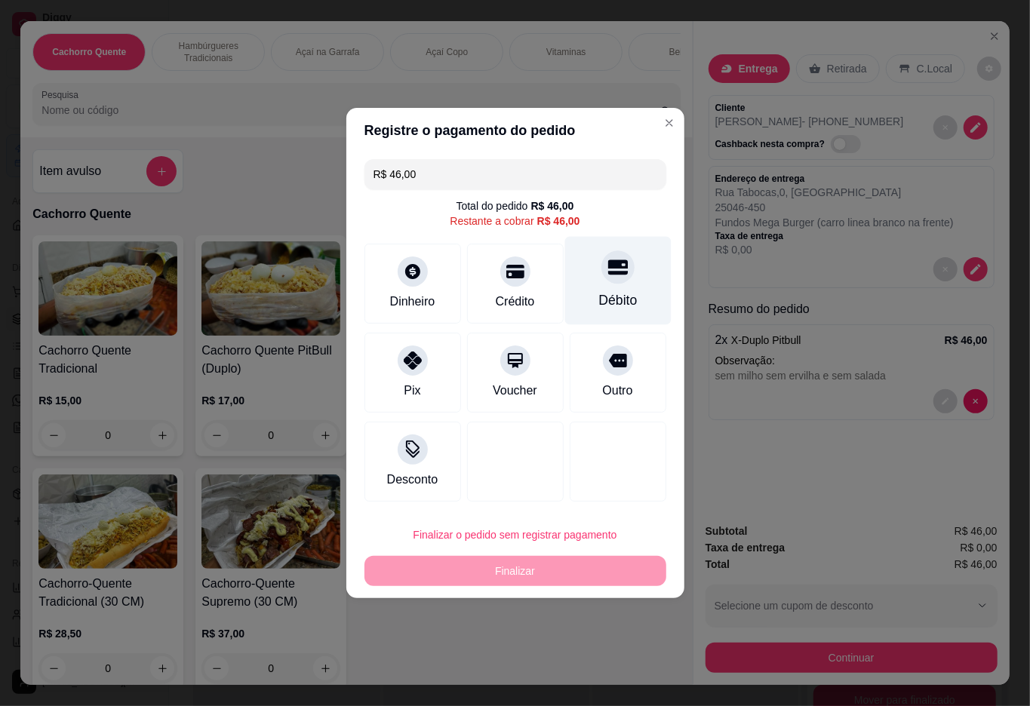
click at [601, 260] on div at bounding box center [617, 266] width 33 height 33
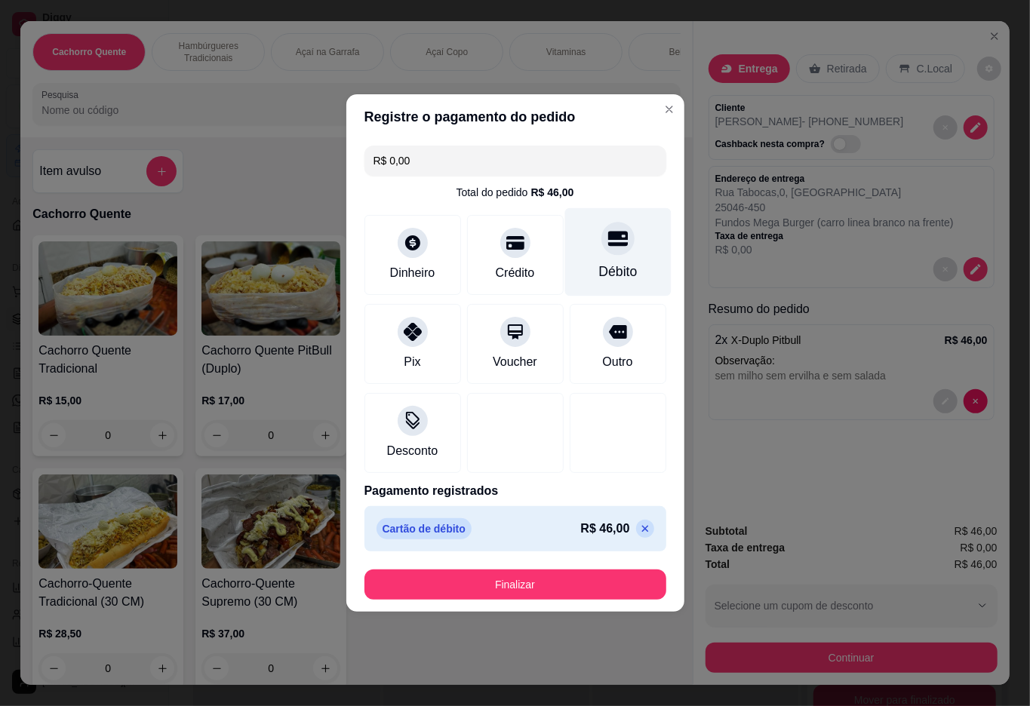
click at [567, 571] on button "Finalizar" at bounding box center [515, 585] width 302 height 30
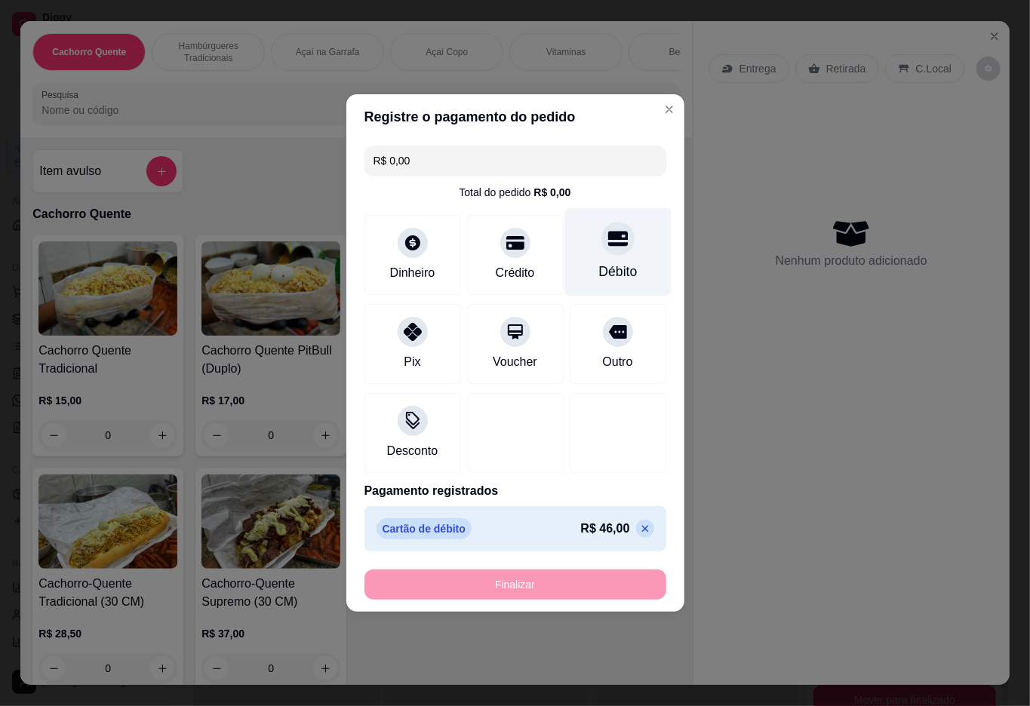
type input "-R$ 46,00"
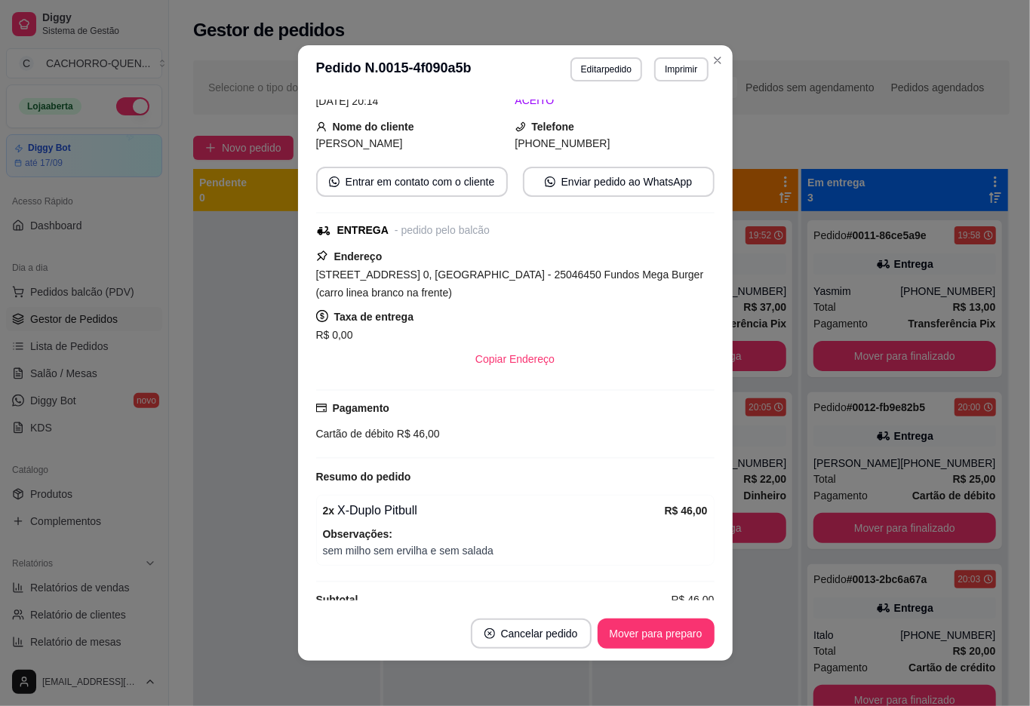
scroll to position [134, 0]
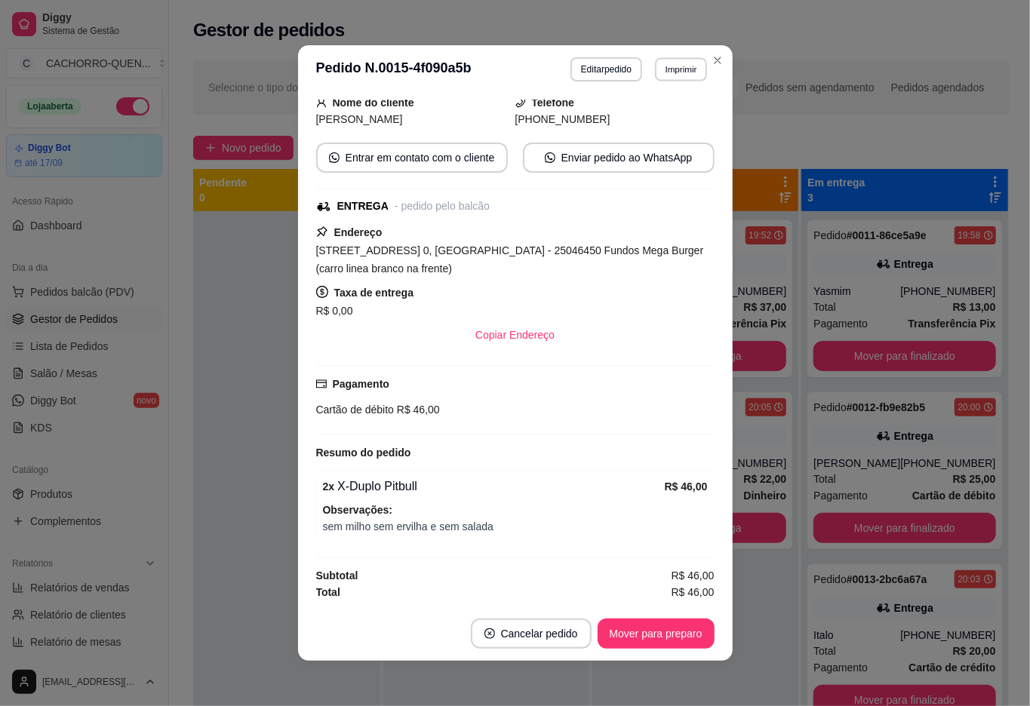
click at [670, 63] on button "Imprimir" at bounding box center [681, 68] width 52 height 23
click at [665, 119] on button "IMPRESSORA" at bounding box center [639, 122] width 109 height 24
click at [230, 278] on div at bounding box center [286, 564] width 187 height 706
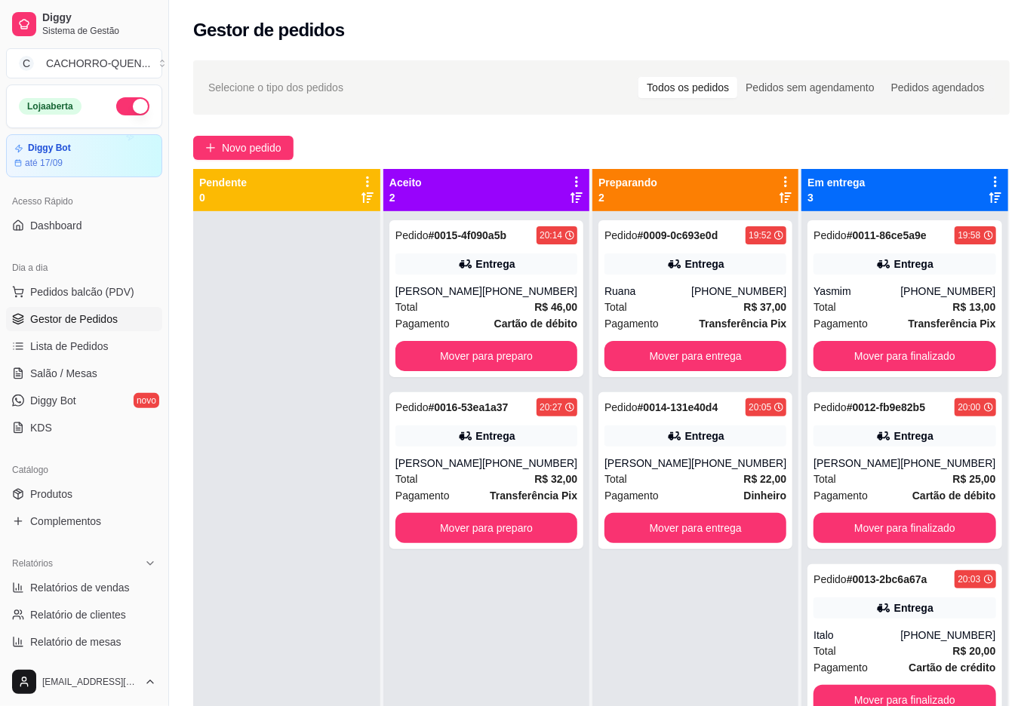
click at [895, 355] on button "Mover para finalizado" at bounding box center [904, 356] width 182 height 30
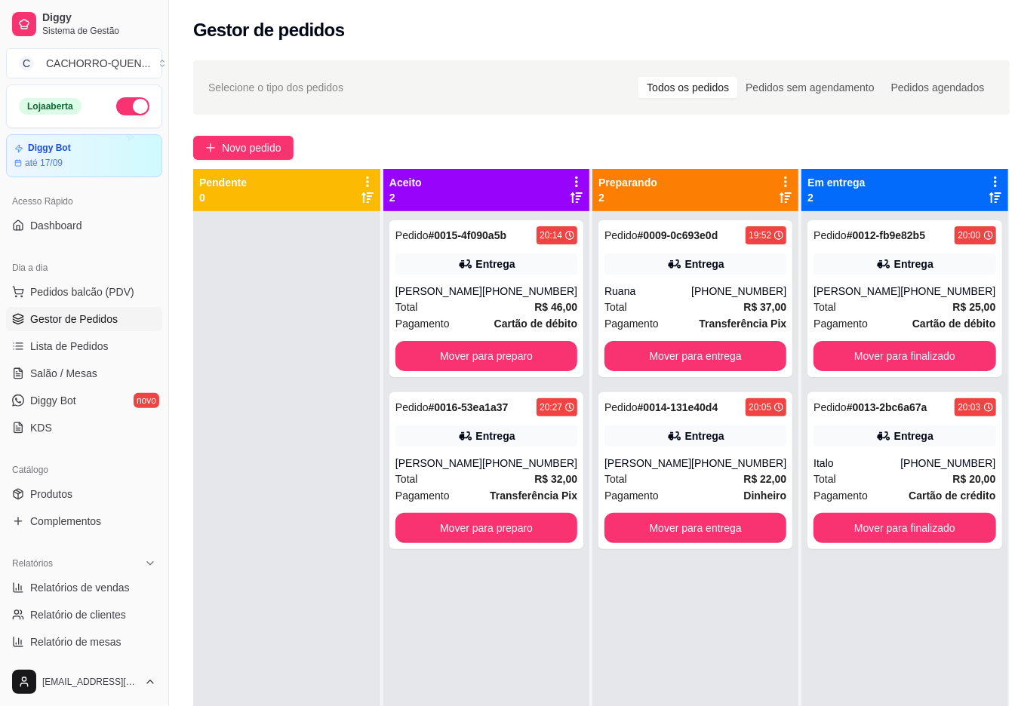
click at [901, 356] on button "Mover para finalizado" at bounding box center [904, 356] width 182 height 30
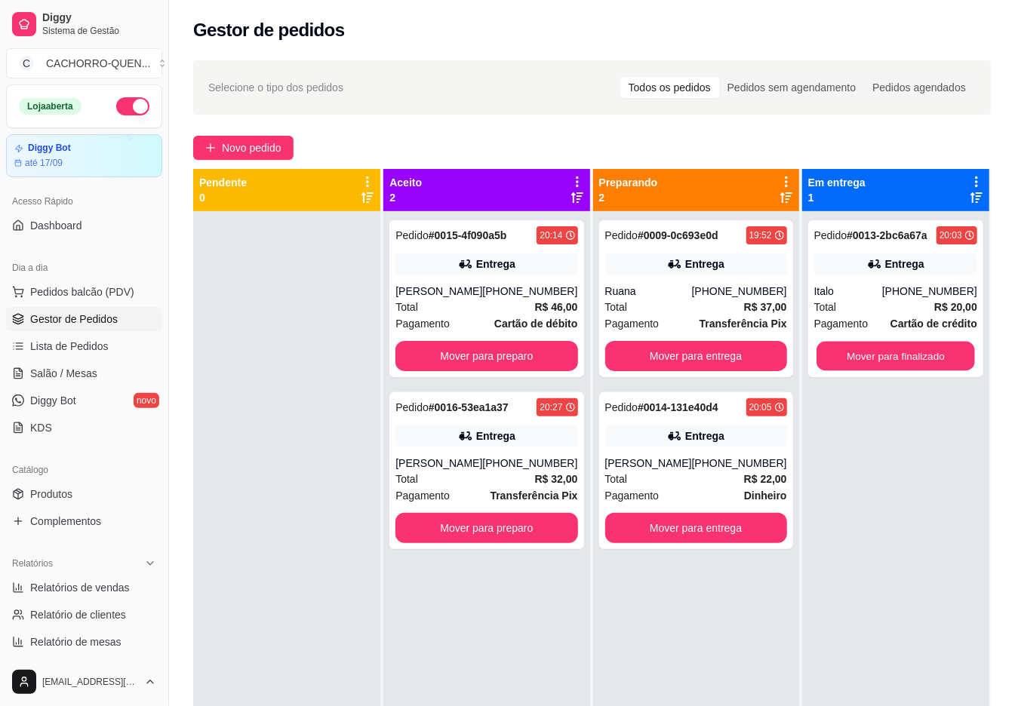
click at [910, 352] on button "Mover para finalizado" at bounding box center [895, 356] width 158 height 29
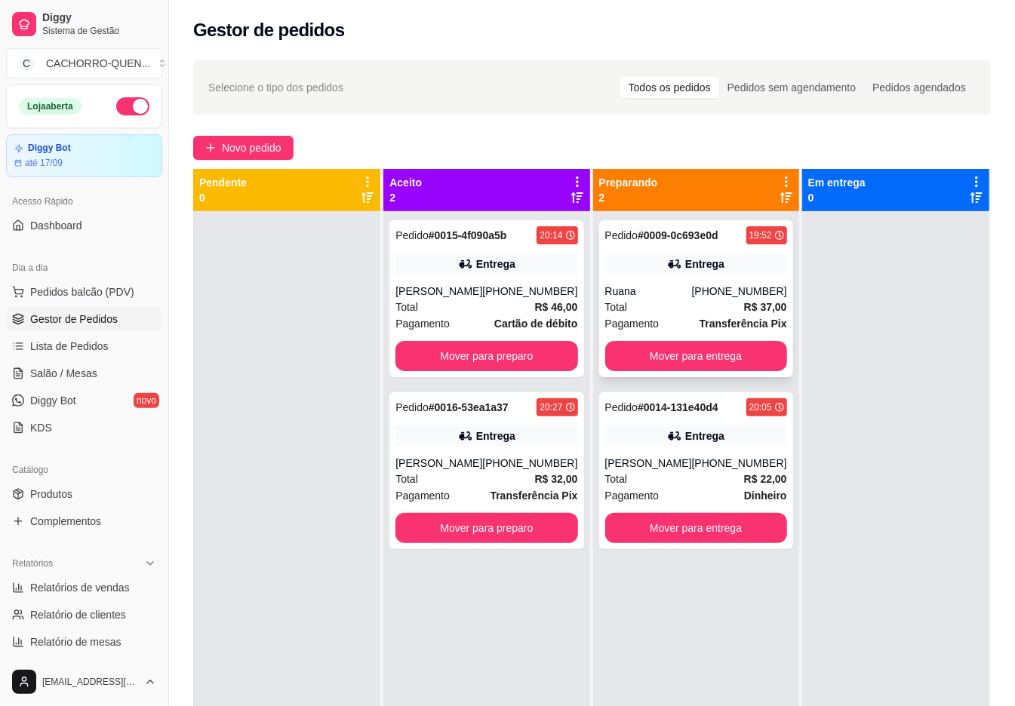
click at [684, 275] on div "Pedido # 0009-0c693e0d 19:52 Entrega Ruana [PHONE_NUMBER] Total R$ 37,00 Pagame…" at bounding box center [696, 298] width 194 height 157
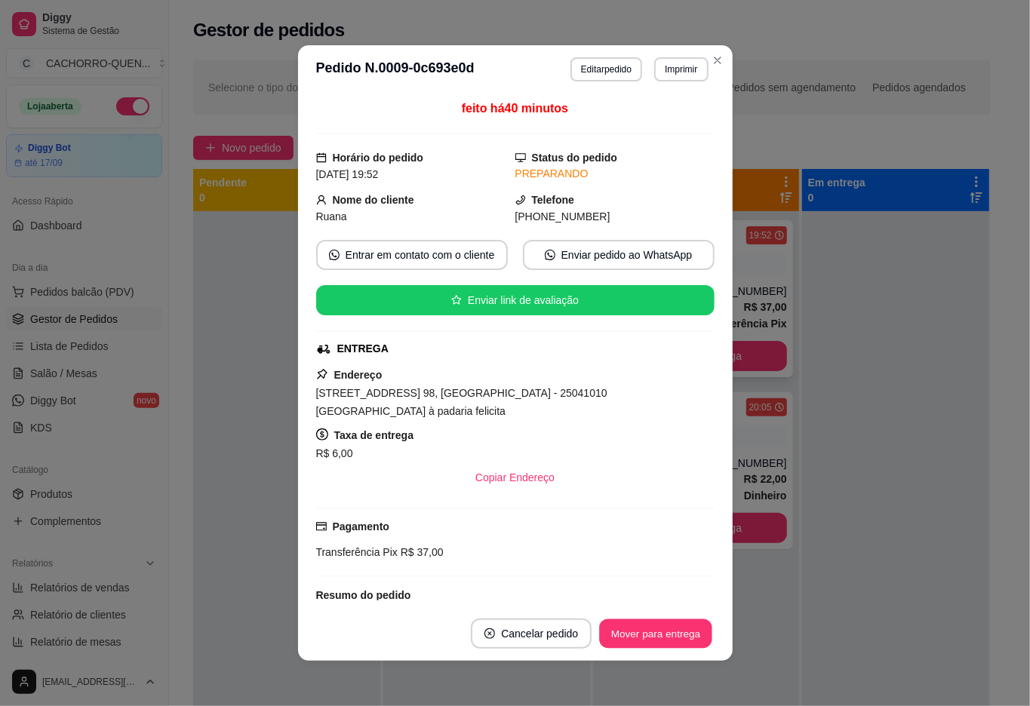
click at [656, 632] on button "Mover para entrega" at bounding box center [656, 633] width 113 height 29
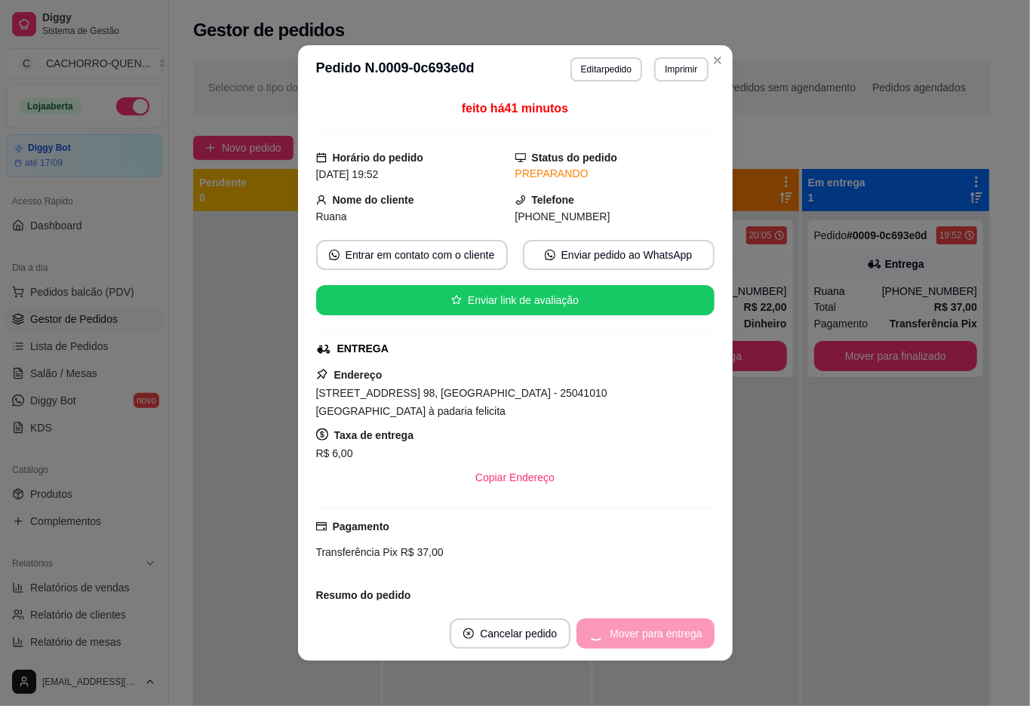
click at [631, 622] on div "Mover para entrega" at bounding box center [644, 634] width 137 height 30
click at [653, 622] on div "Mover para entrega" at bounding box center [644, 634] width 137 height 30
click at [664, 632] on button "Mover para finalizado" at bounding box center [651, 634] width 125 height 30
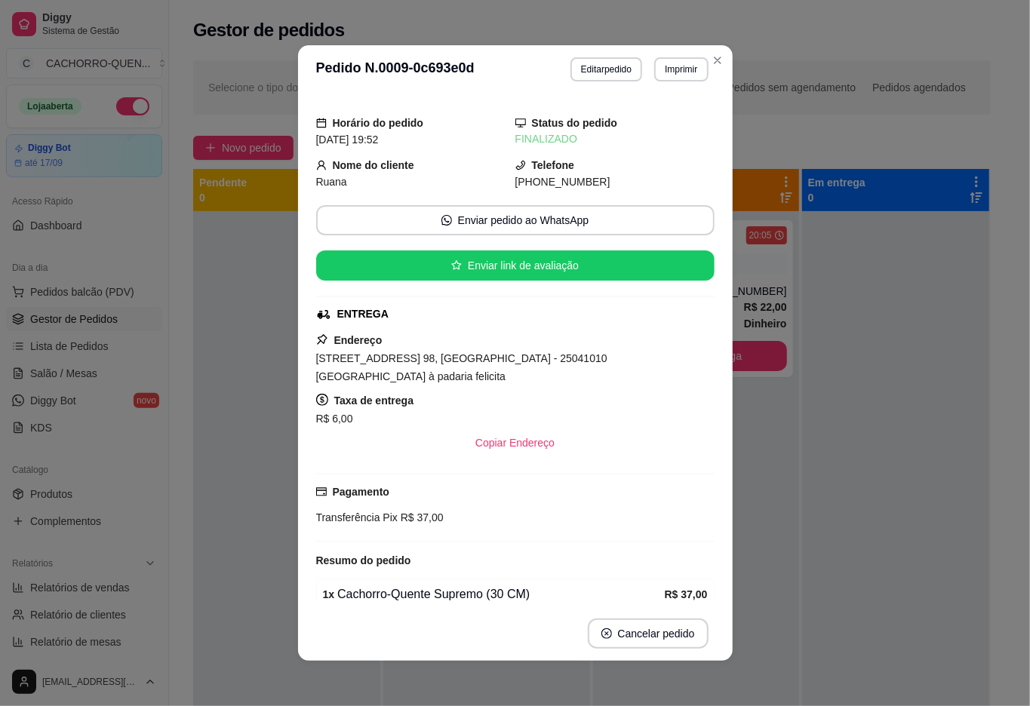
click at [802, 481] on div at bounding box center [895, 564] width 187 height 706
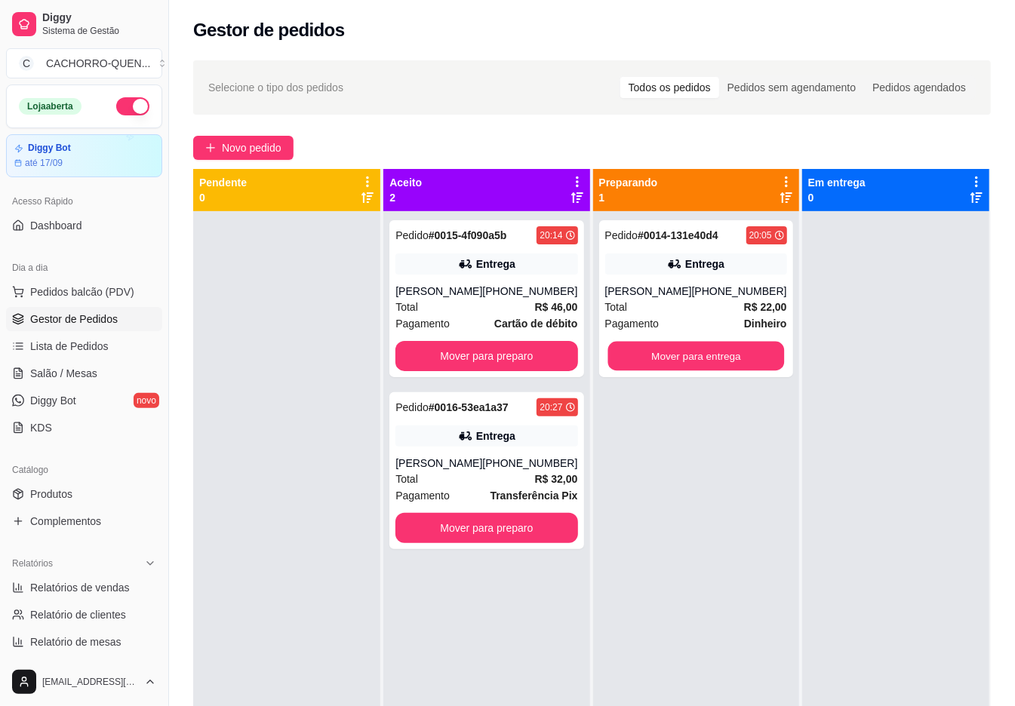
click at [682, 359] on button "Mover para entrega" at bounding box center [695, 356] width 177 height 29
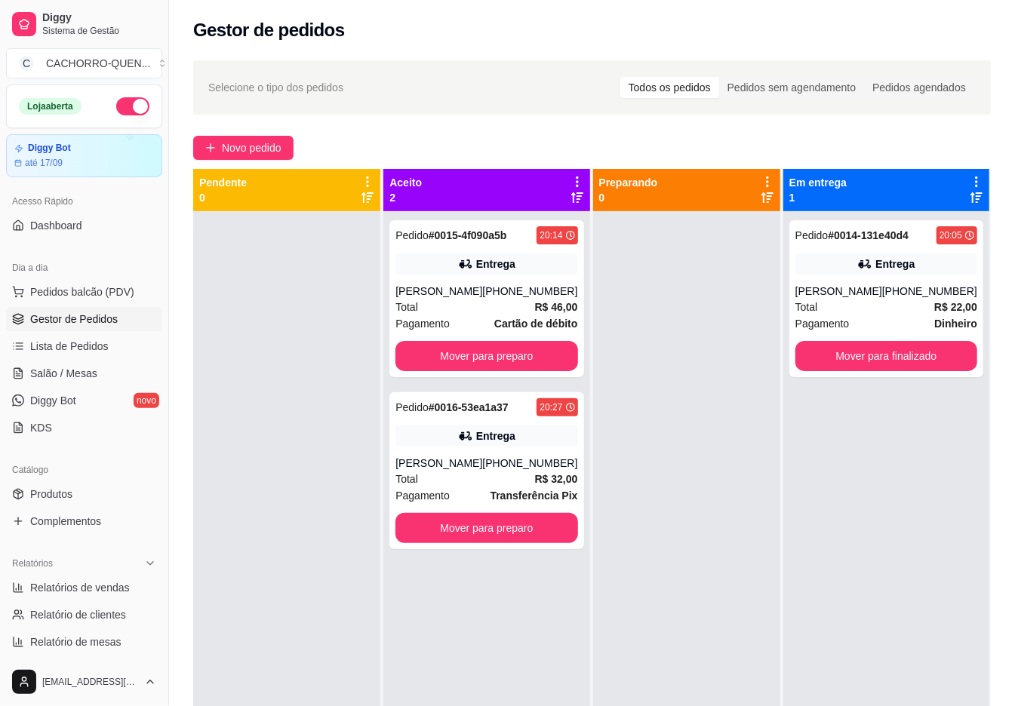
click at [851, 355] on button "Mover para finalizado" at bounding box center [886, 356] width 182 height 30
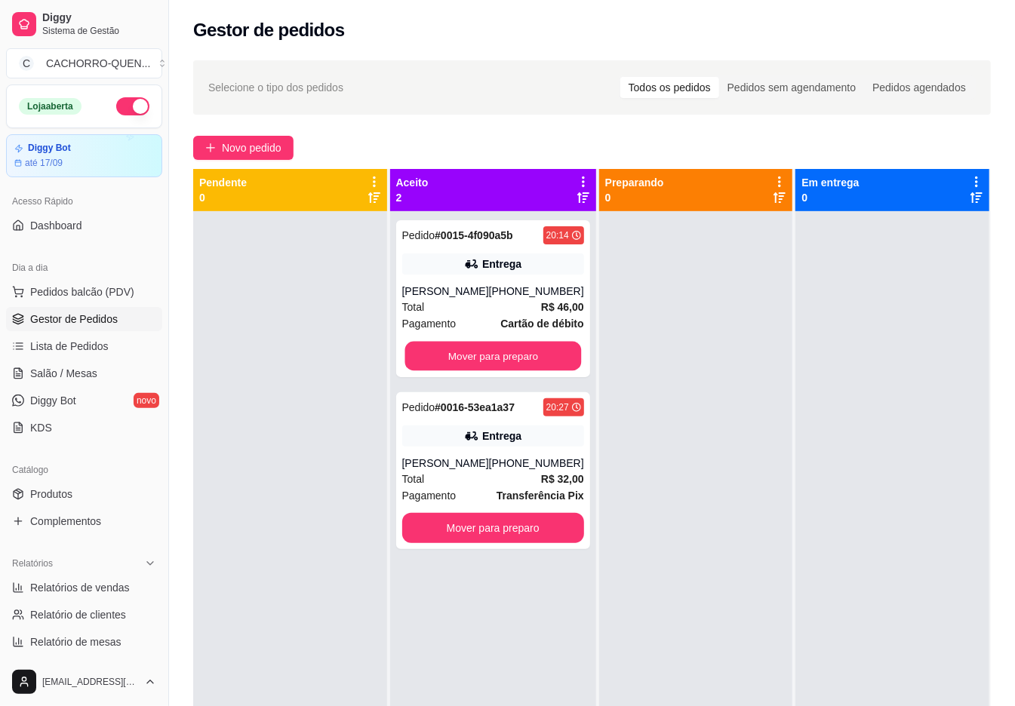
click at [519, 352] on button "Mover para preparo" at bounding box center [492, 356] width 177 height 29
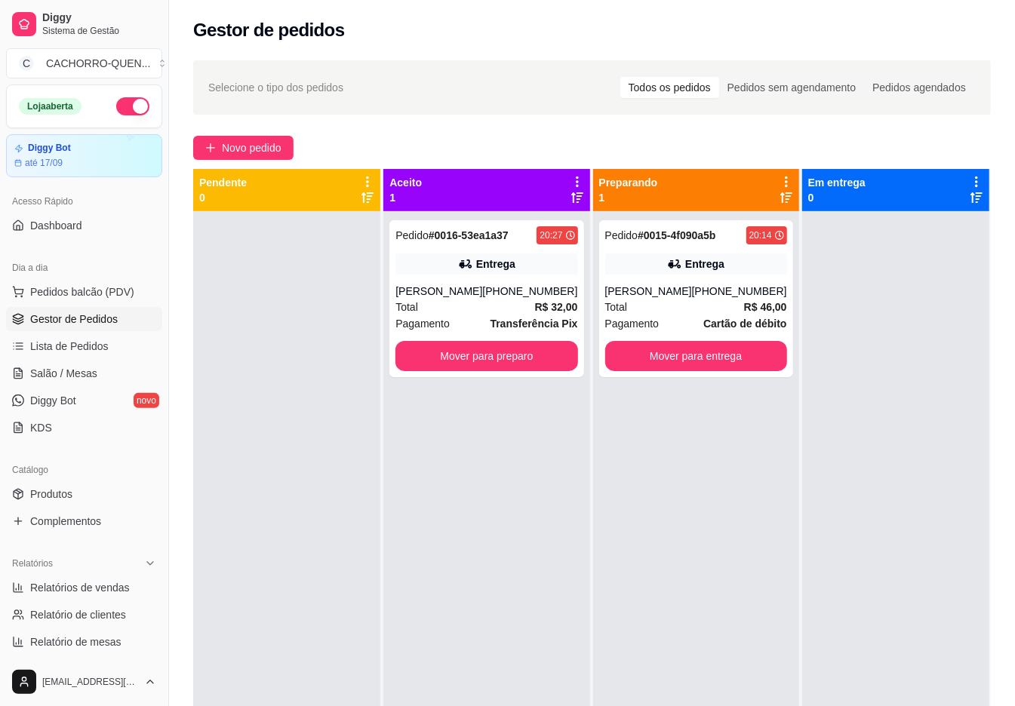
click at [530, 353] on button "Mover para preparo" at bounding box center [486, 356] width 182 height 30
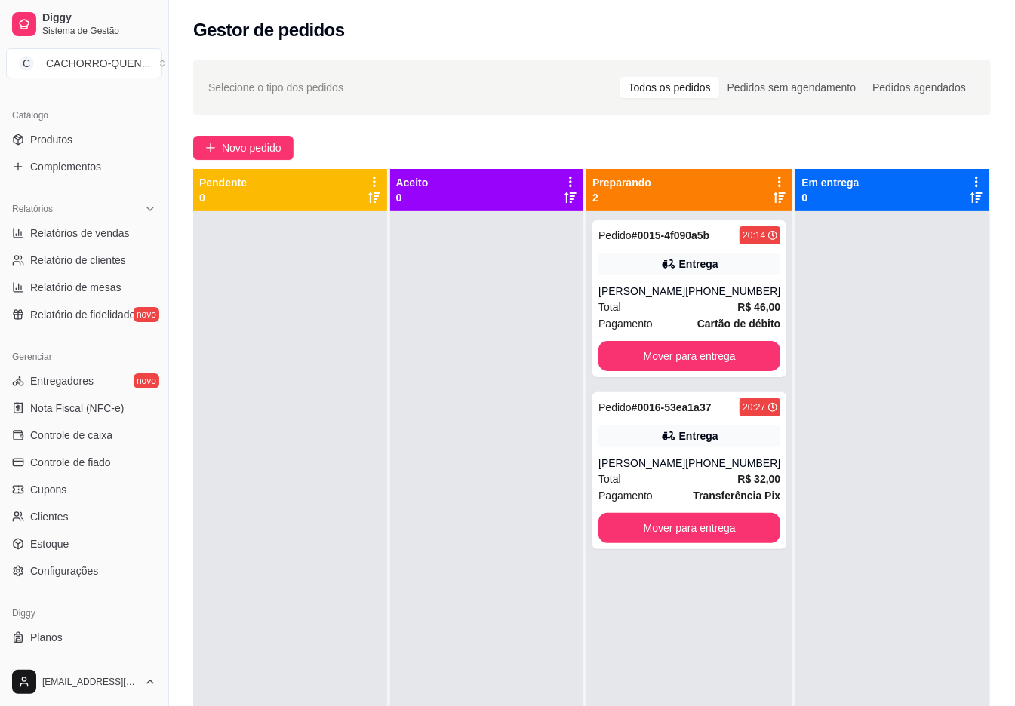
scroll to position [358, 0]
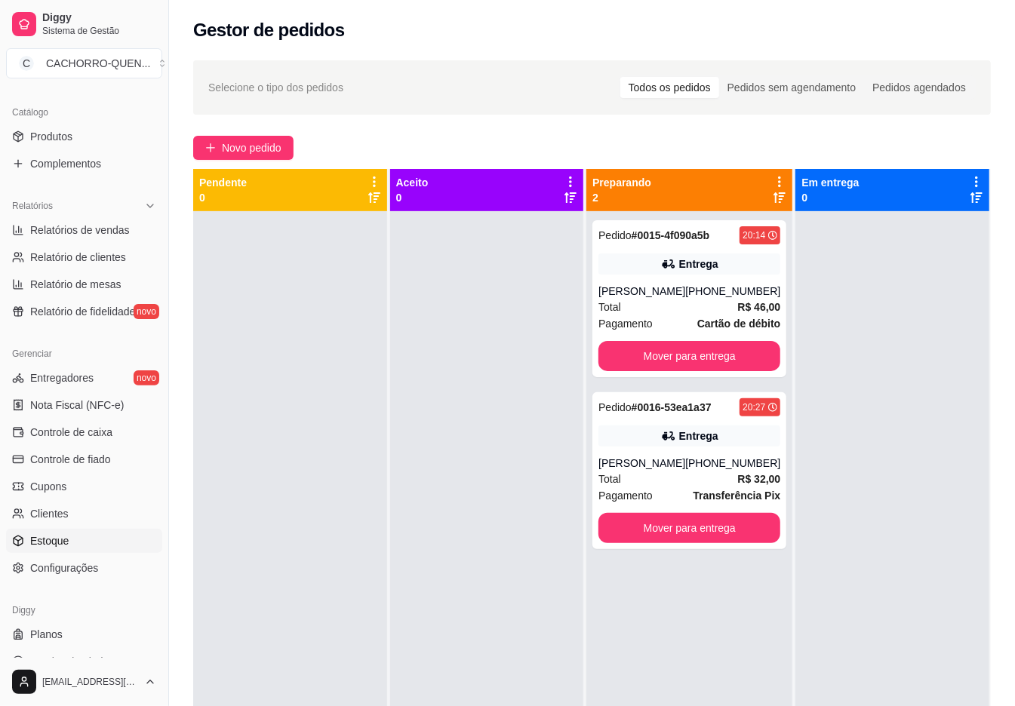
click at [100, 538] on link "Estoque" at bounding box center [84, 541] width 156 height 24
click at [101, 540] on link "Estoque" at bounding box center [84, 541] width 156 height 24
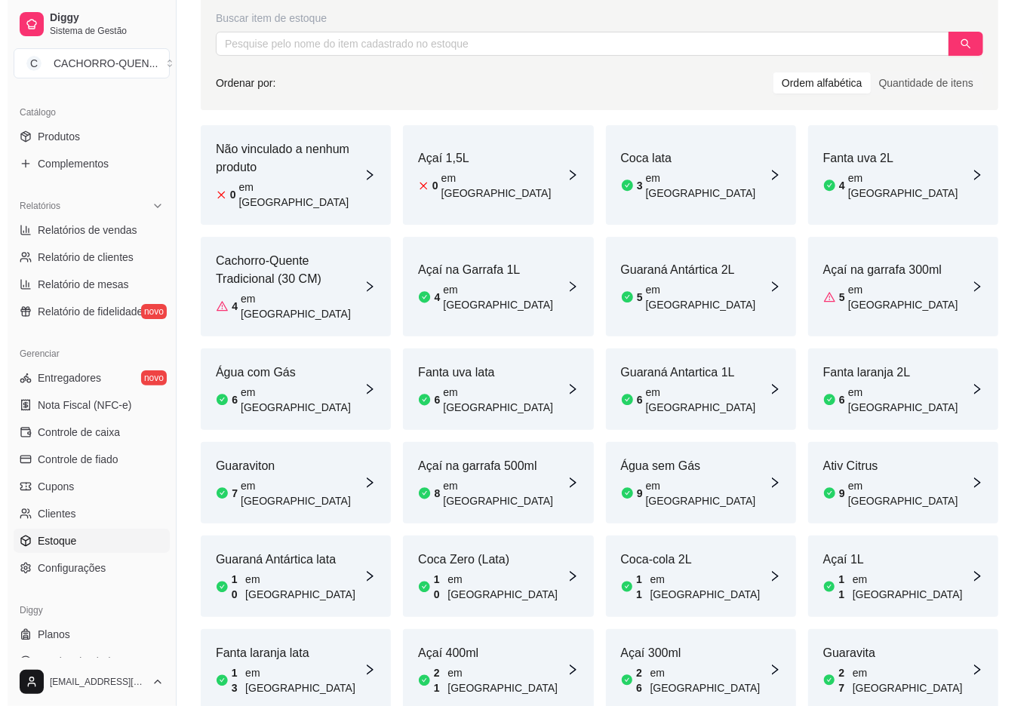
scroll to position [186, 0]
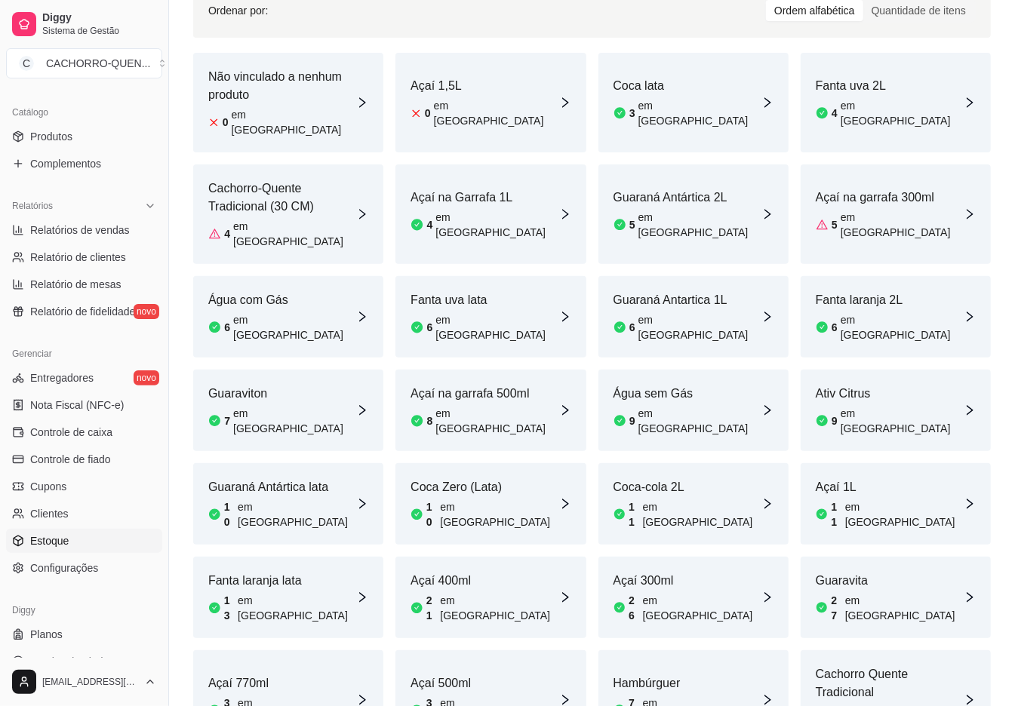
click at [901, 665] on article "Cachorro Quente Tradicional" at bounding box center [890, 683] width 148 height 36
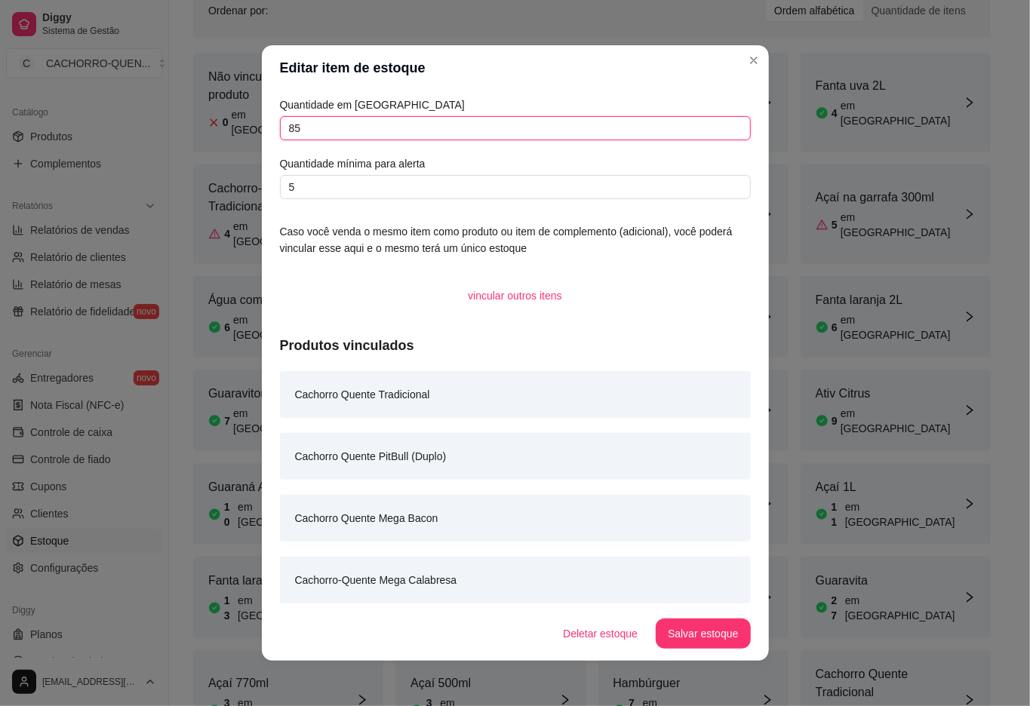
click at [373, 124] on input "85" at bounding box center [515, 128] width 471 height 24
type input "8"
type input "105"
click at [693, 632] on button "Salvar estoque" at bounding box center [703, 634] width 94 height 30
click at [746, 61] on div "Buscar item de estoque Ordenar por: Ordem alfabética Quantidade de itens Não vi…" at bounding box center [592, 341] width 846 height 854
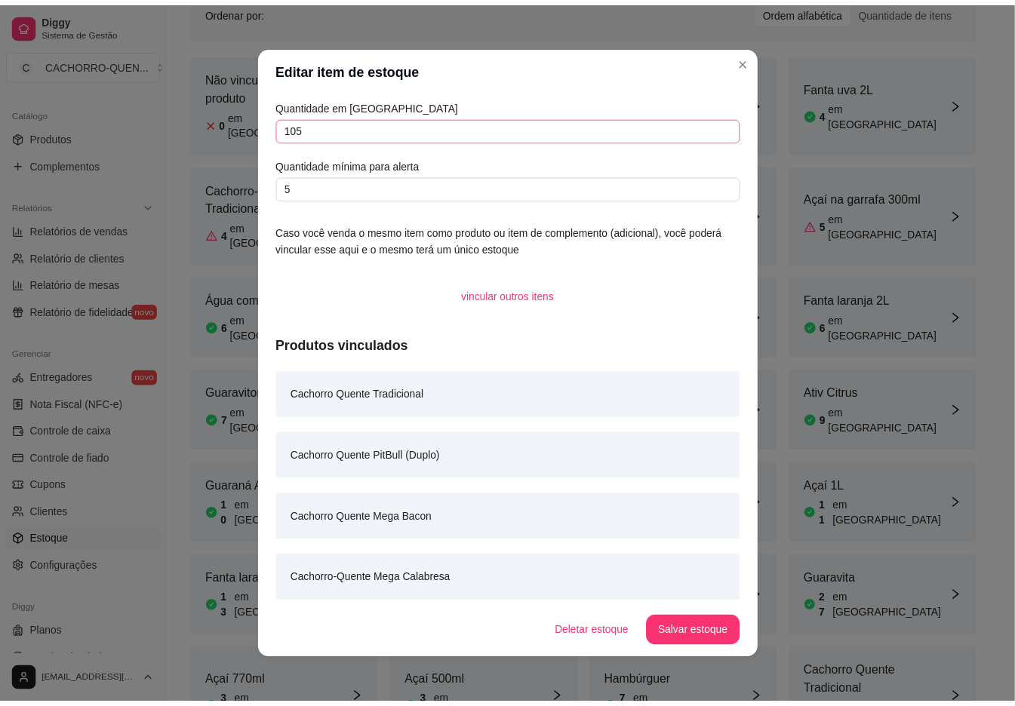
scroll to position [167, 0]
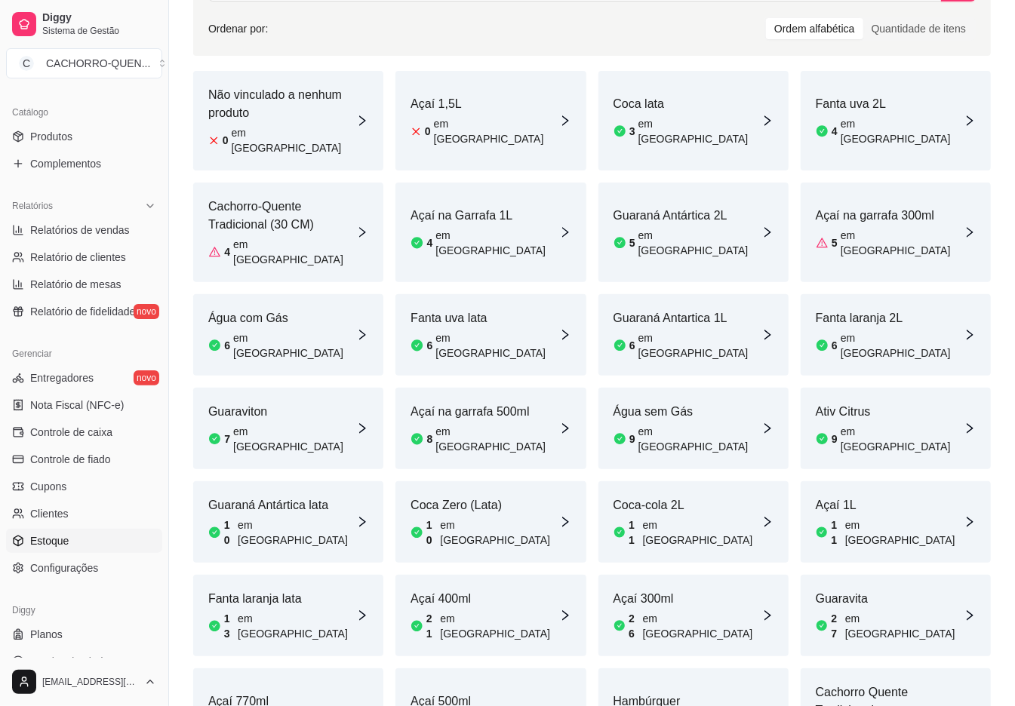
click at [664, 693] on div "Hambúrguer 76 em [GEOGRAPHIC_DATA]" at bounding box center [687, 718] width 148 height 51
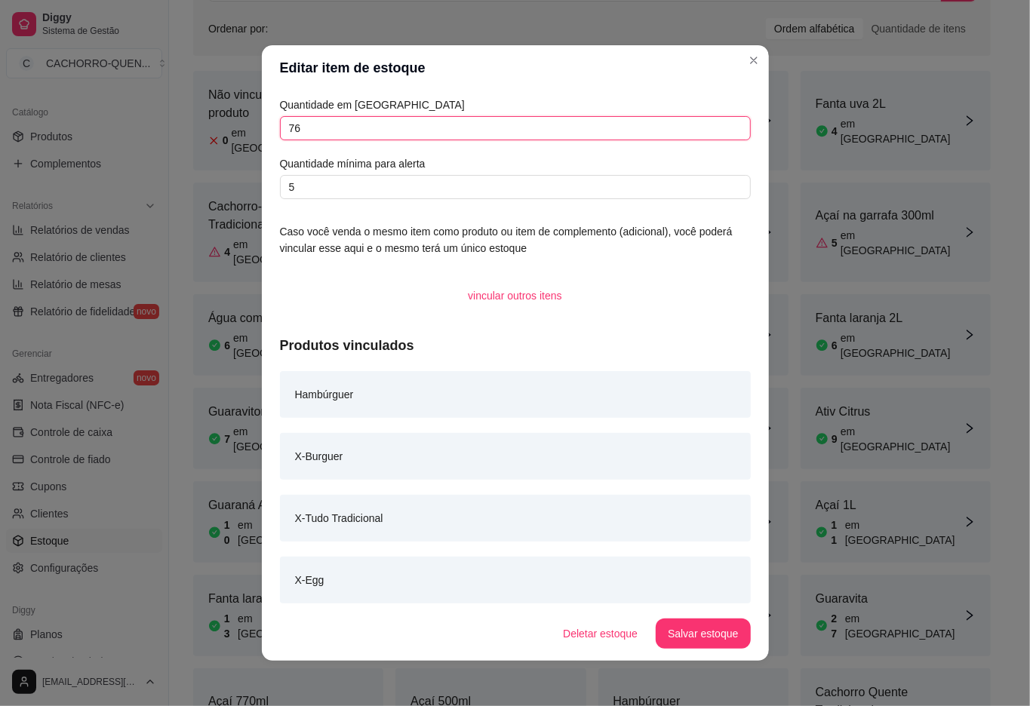
click at [508, 128] on input "76" at bounding box center [515, 128] width 471 height 24
type input "7"
type input "56"
click at [707, 622] on button "Salvar estoque" at bounding box center [703, 634] width 94 height 30
click at [745, 60] on div "Buscar item de estoque Ordenar por: Ordem alfabética Quantidade de itens Não vi…" at bounding box center [592, 359] width 846 height 854
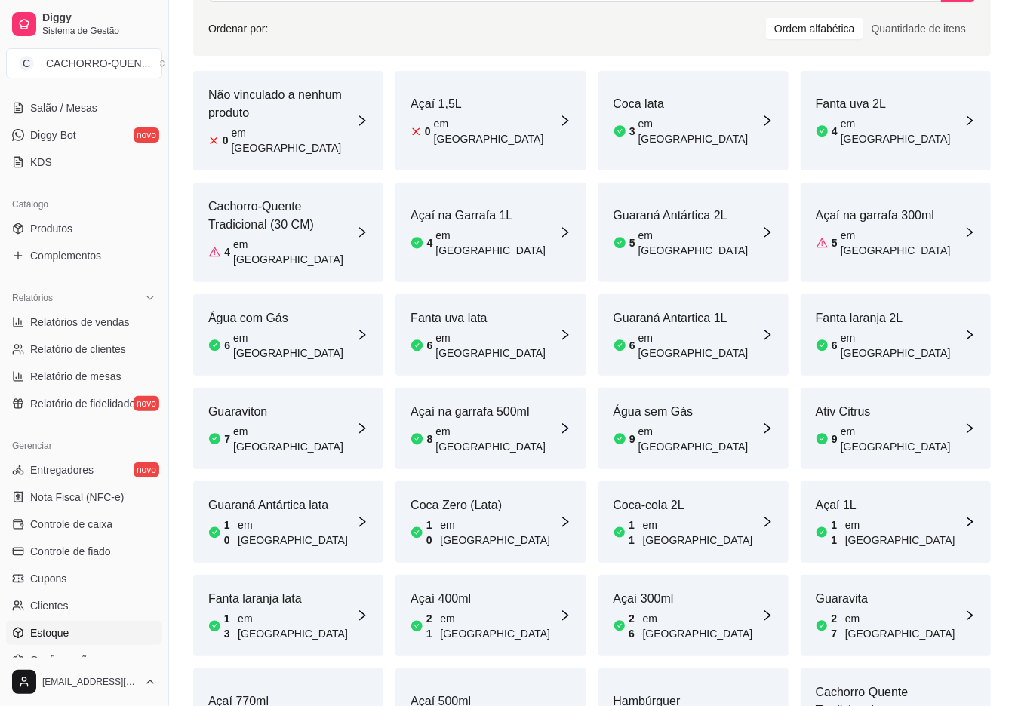
scroll to position [0, 0]
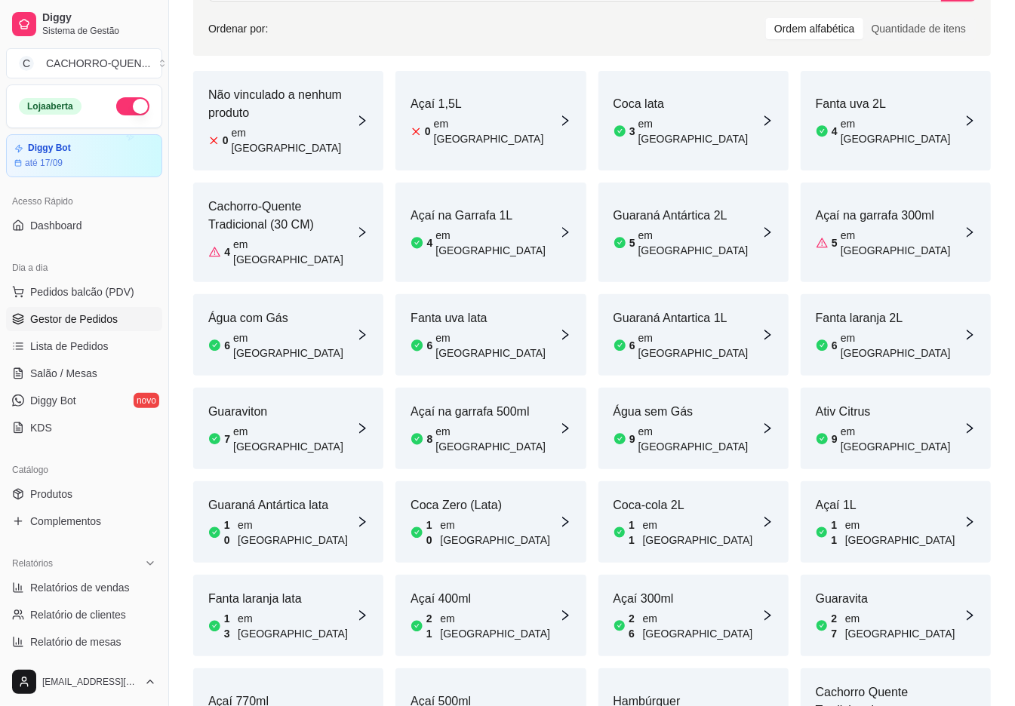
click at [112, 320] on span "Gestor de Pedidos" at bounding box center [74, 319] width 88 height 15
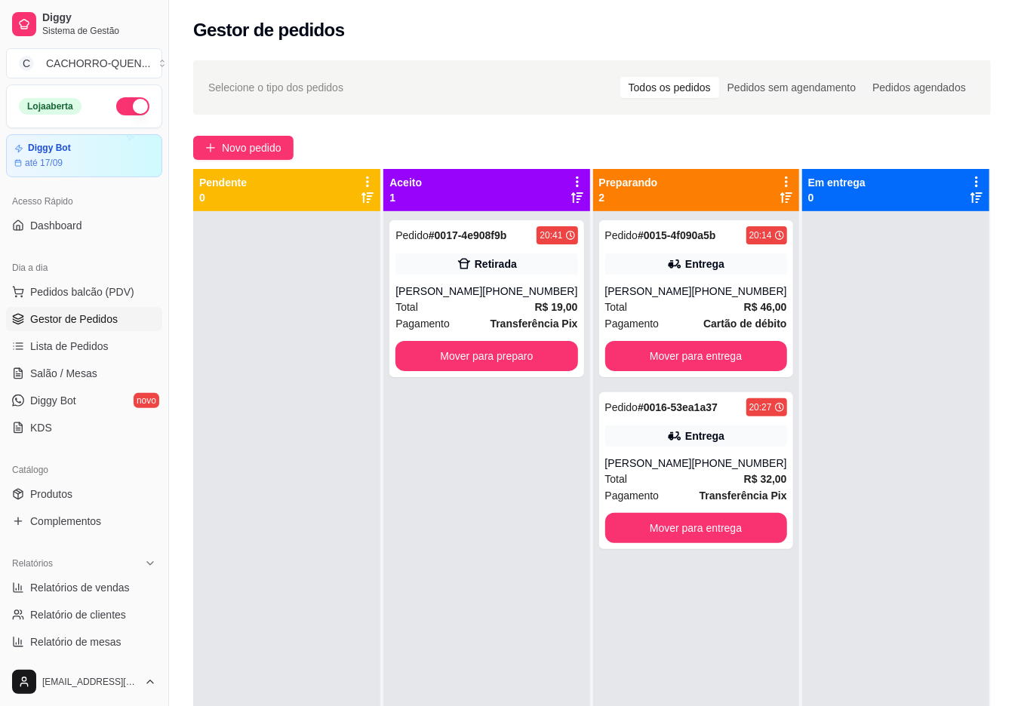
click at [647, 352] on button "Mover para entrega" at bounding box center [696, 356] width 182 height 30
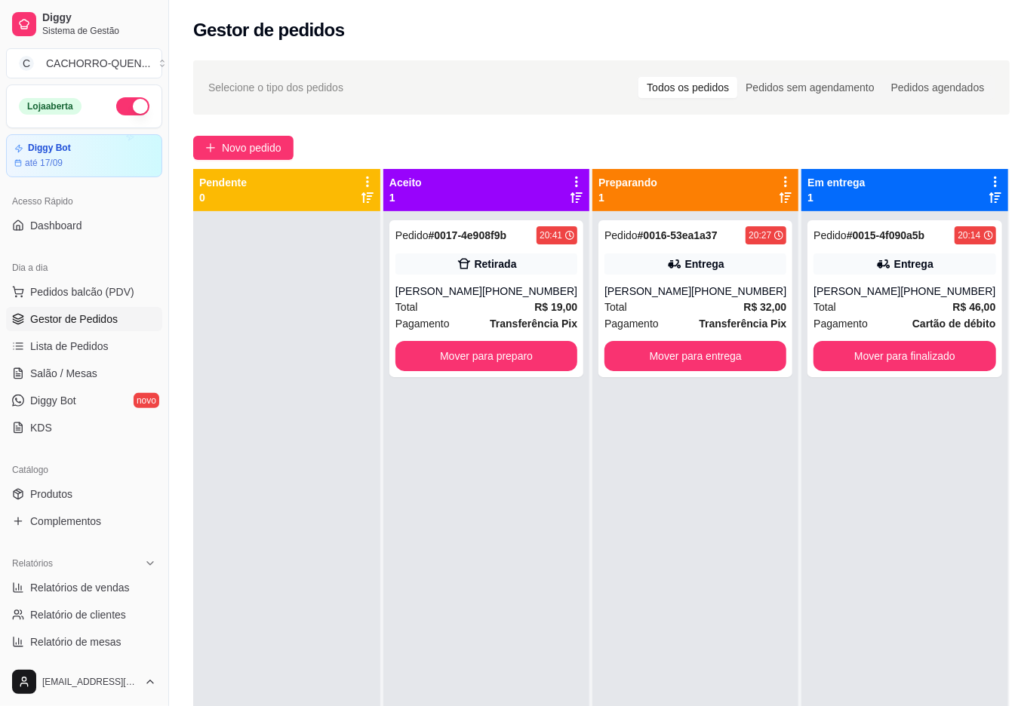
click at [685, 356] on button "Mover para entrega" at bounding box center [695, 356] width 182 height 30
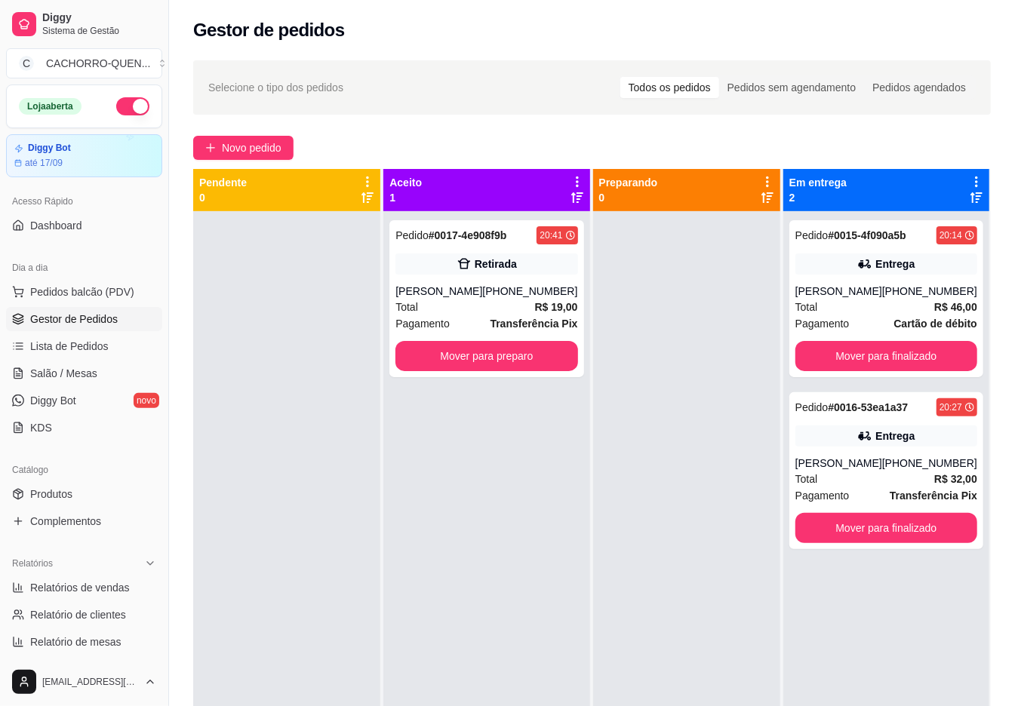
click at [849, 341] on button "Mover para finalizado" at bounding box center [886, 356] width 182 height 30
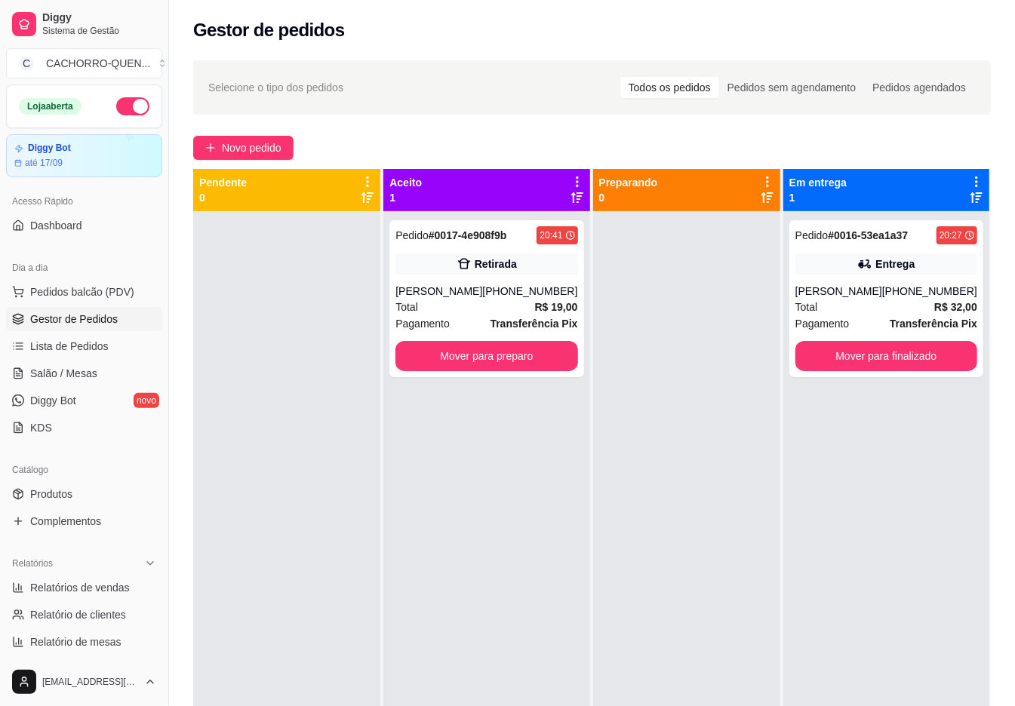
click at [857, 360] on button "Mover para finalizado" at bounding box center [886, 356] width 182 height 30
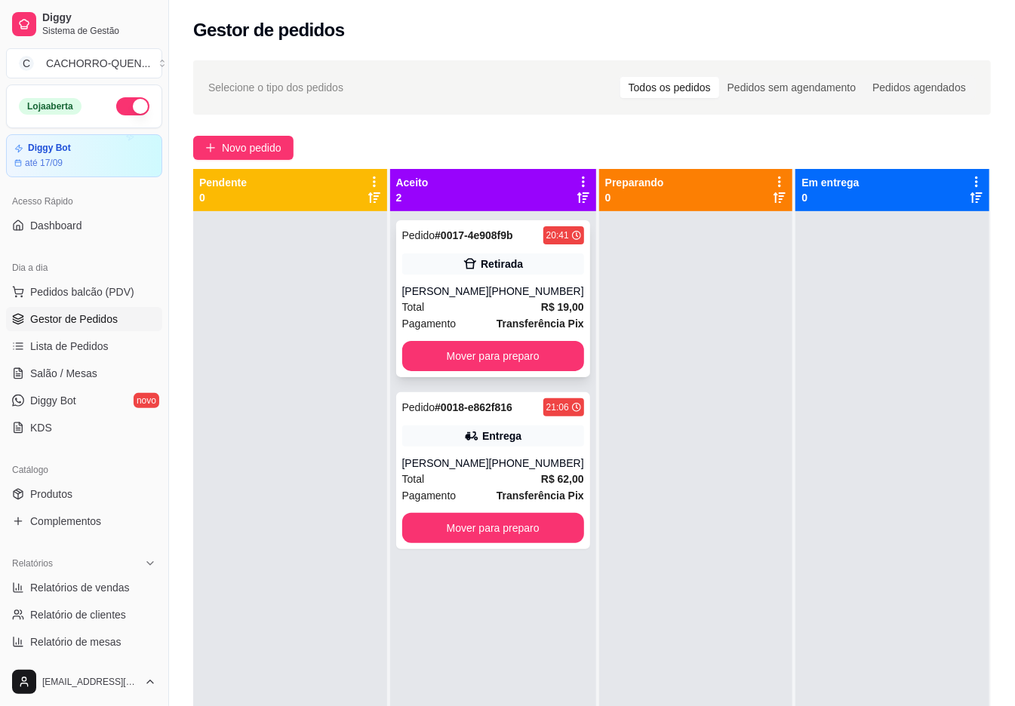
click at [487, 302] on div "Total R$ 19,00" at bounding box center [493, 307] width 182 height 17
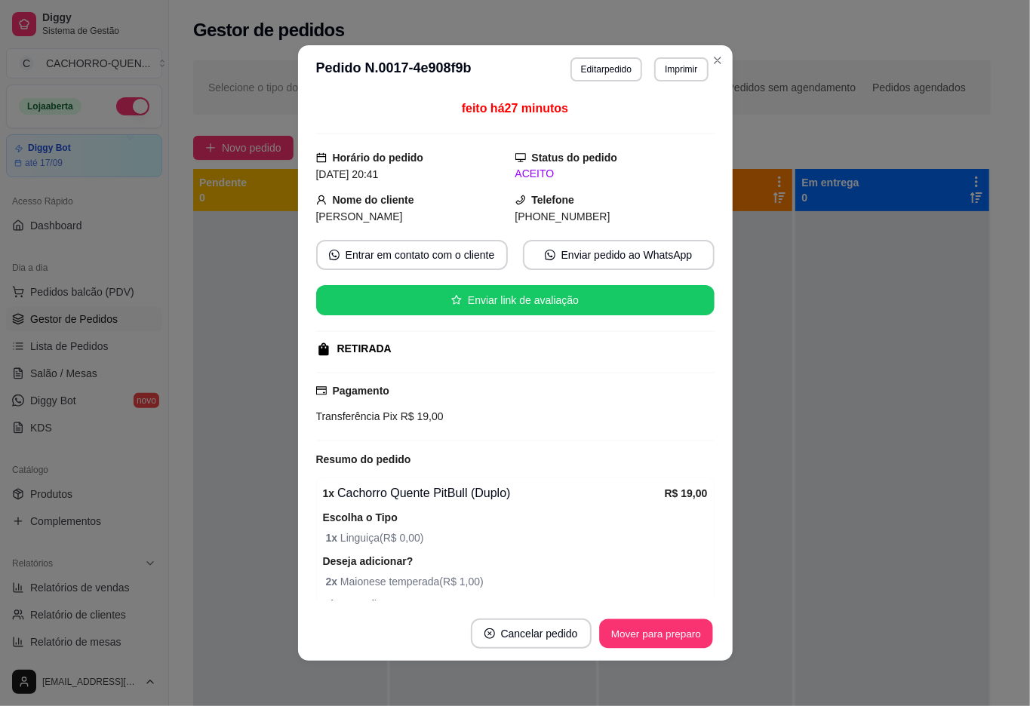
click at [620, 635] on button "Mover para preparo" at bounding box center [655, 633] width 113 height 29
click at [641, 632] on button "Mover para preparo" at bounding box center [656, 634] width 117 height 30
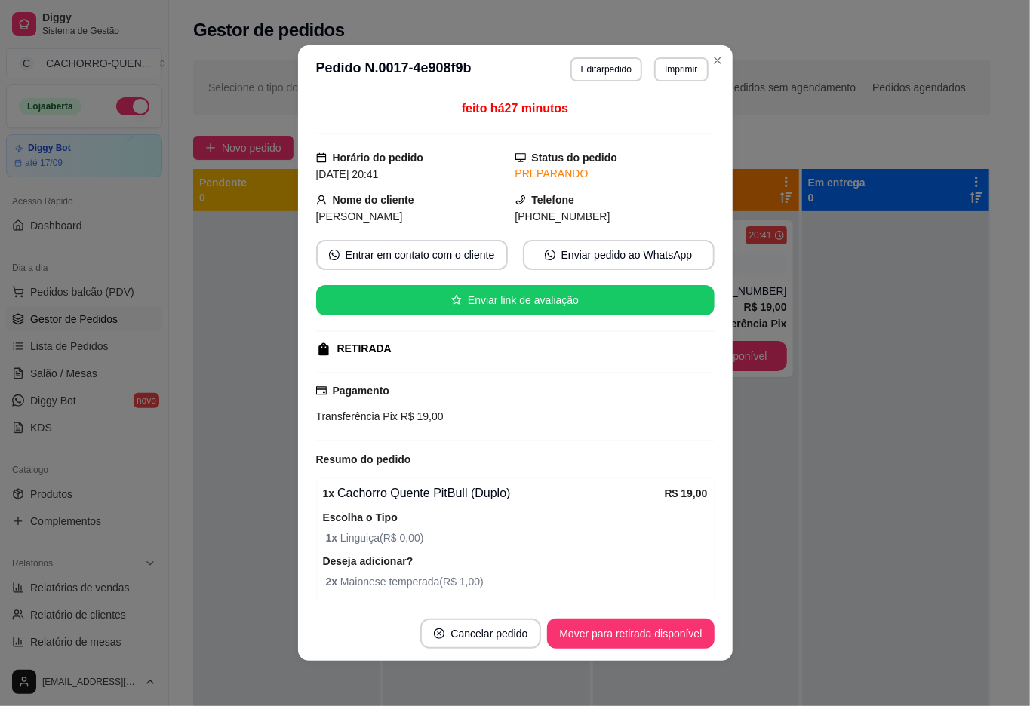
click at [643, 634] on button "Mover para retirada disponível" at bounding box center [630, 634] width 167 height 30
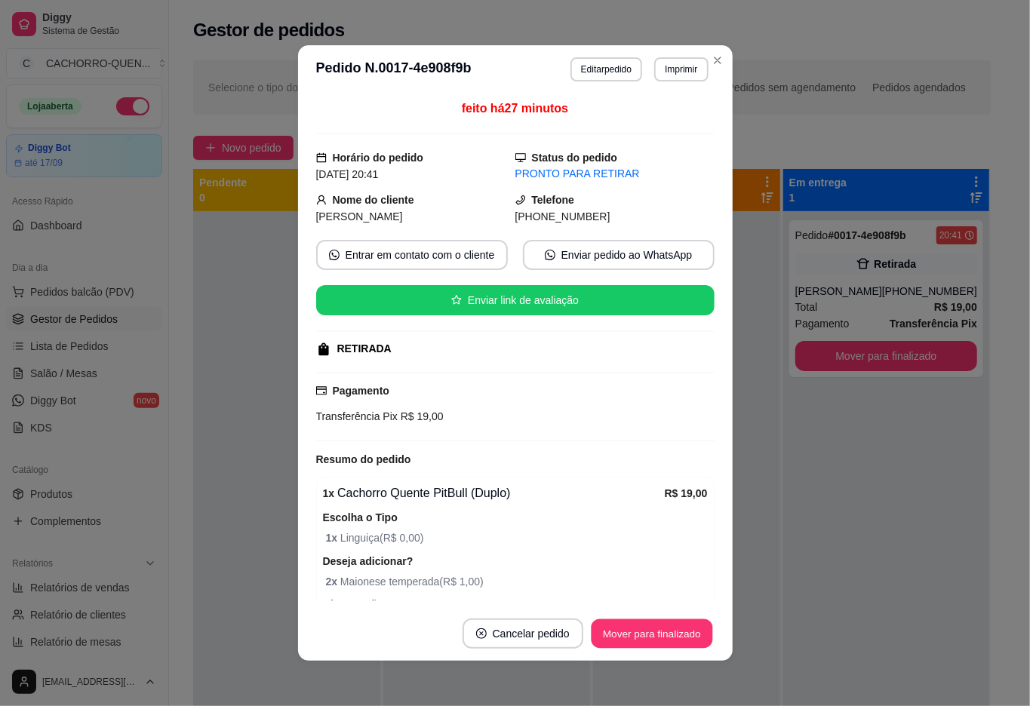
click at [643, 632] on button "Mover para finalizado" at bounding box center [651, 633] width 121 height 29
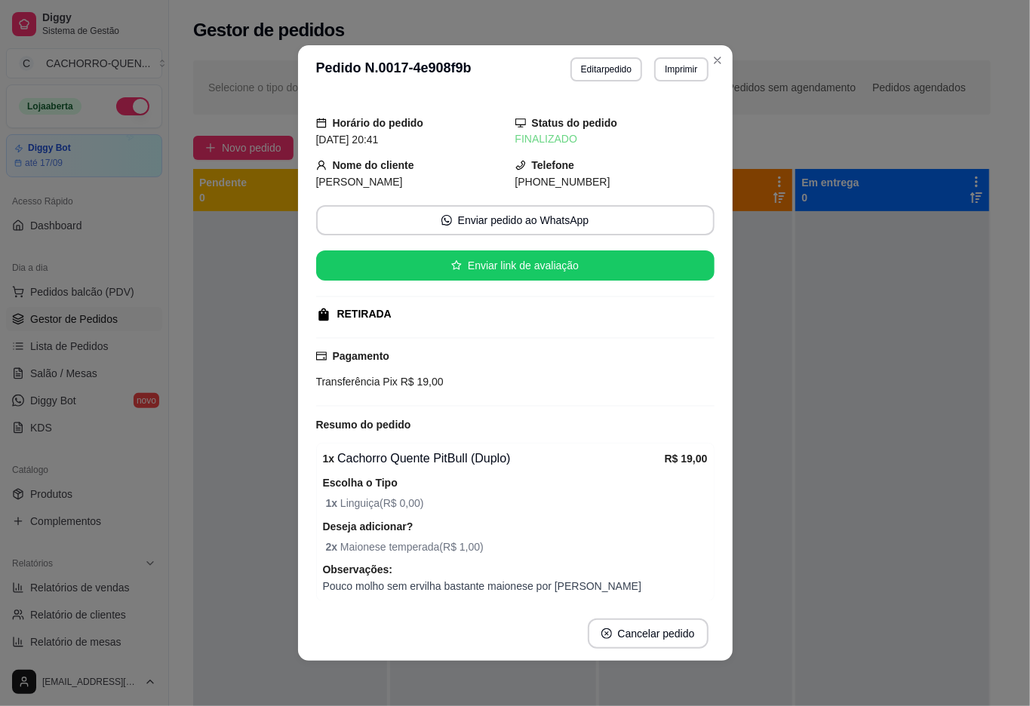
click at [241, 282] on div at bounding box center [290, 564] width 194 height 706
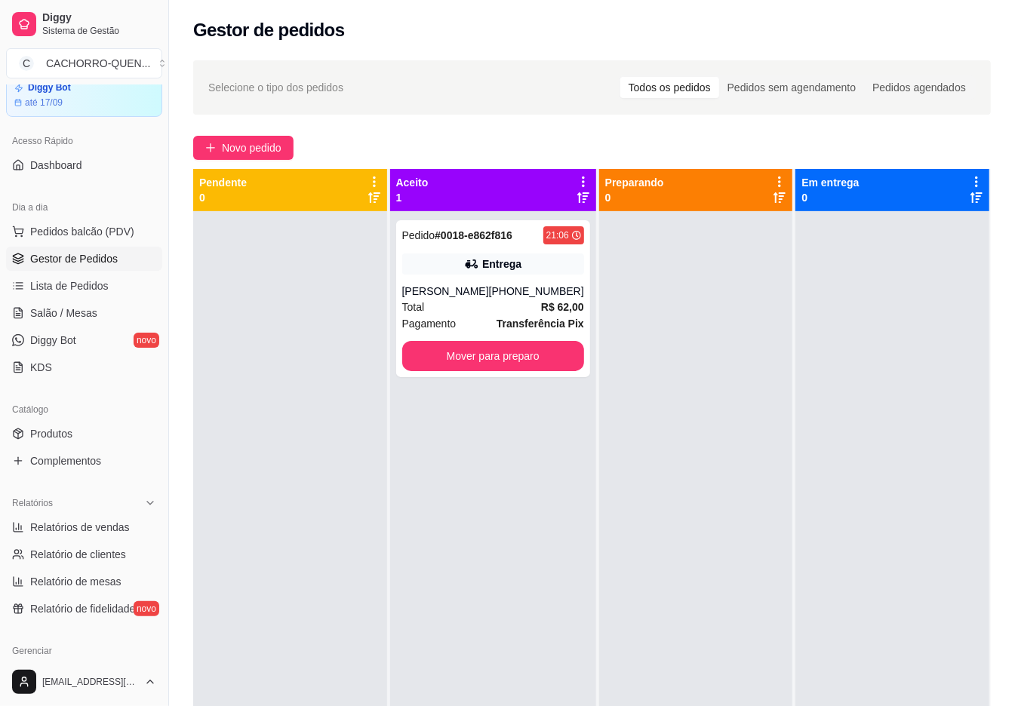
scroll to position [59, 0]
click at [116, 297] on link "Lista de Pedidos" at bounding box center [84, 287] width 156 height 24
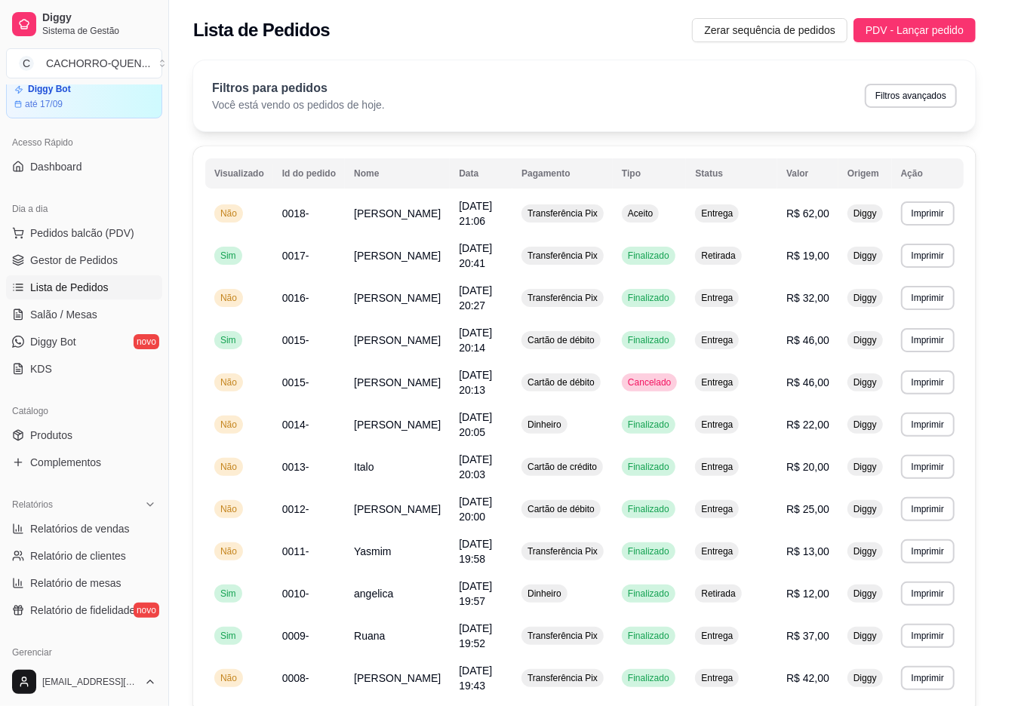
click at [312, 254] on button "Enviar link de avaliação" at bounding box center [507, 263] width 408 height 31
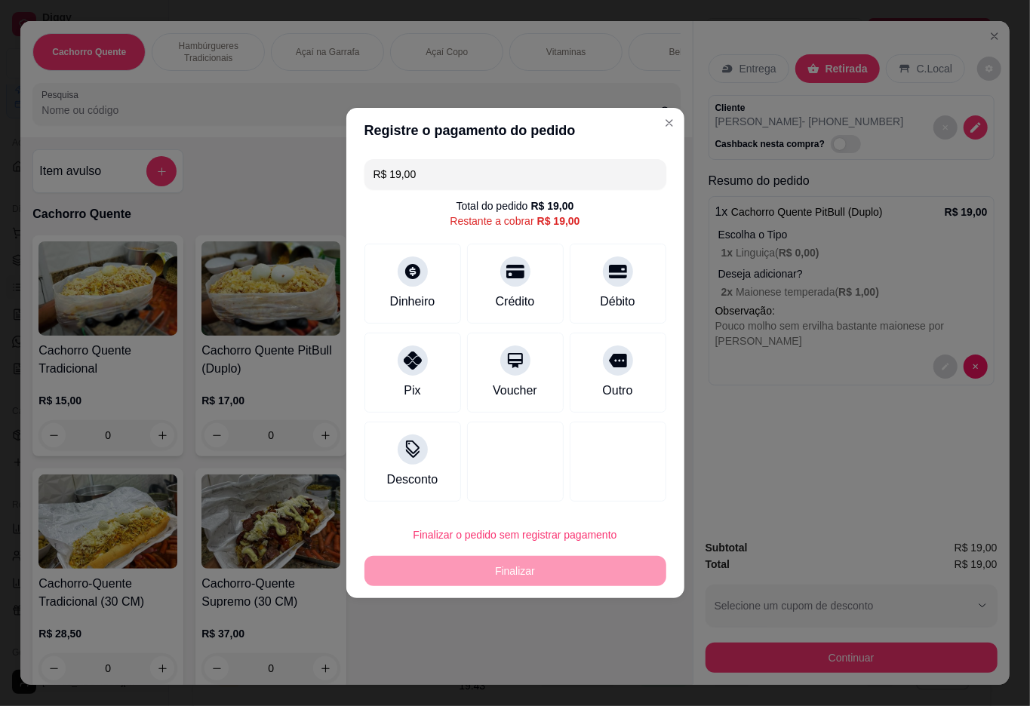
click at [460, 174] on input "R$ 19,00" at bounding box center [515, 174] width 284 height 30
click at [601, 270] on div at bounding box center [617, 266] width 33 height 33
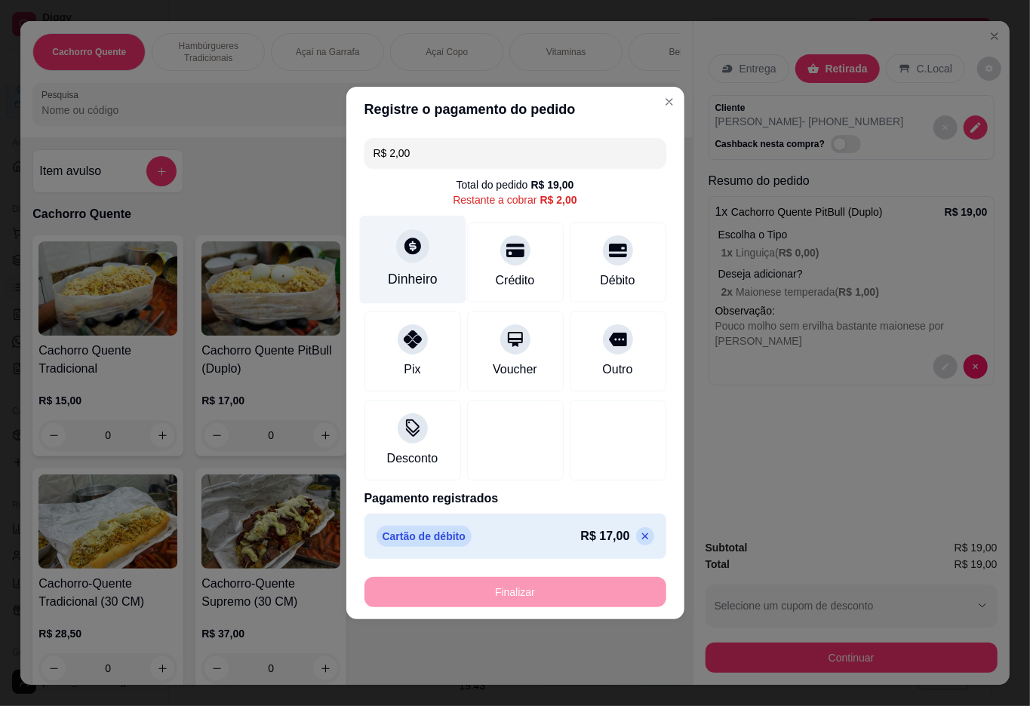
click at [396, 261] on div "Dinheiro" at bounding box center [412, 260] width 106 height 88
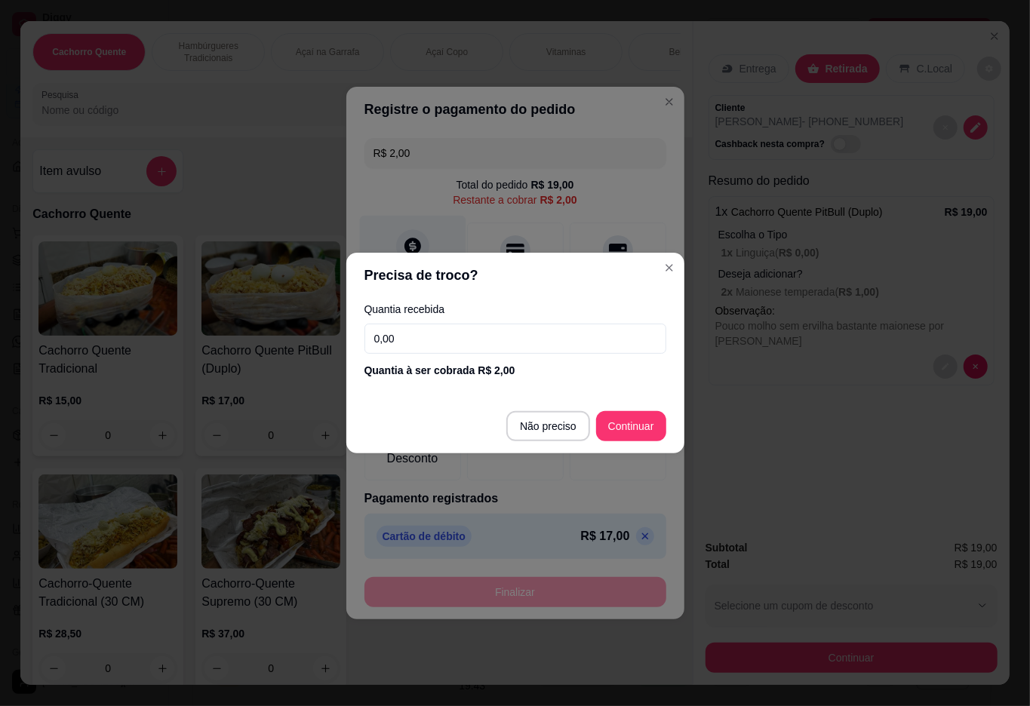
click at [530, 421] on div at bounding box center [515, 441] width 97 height 80
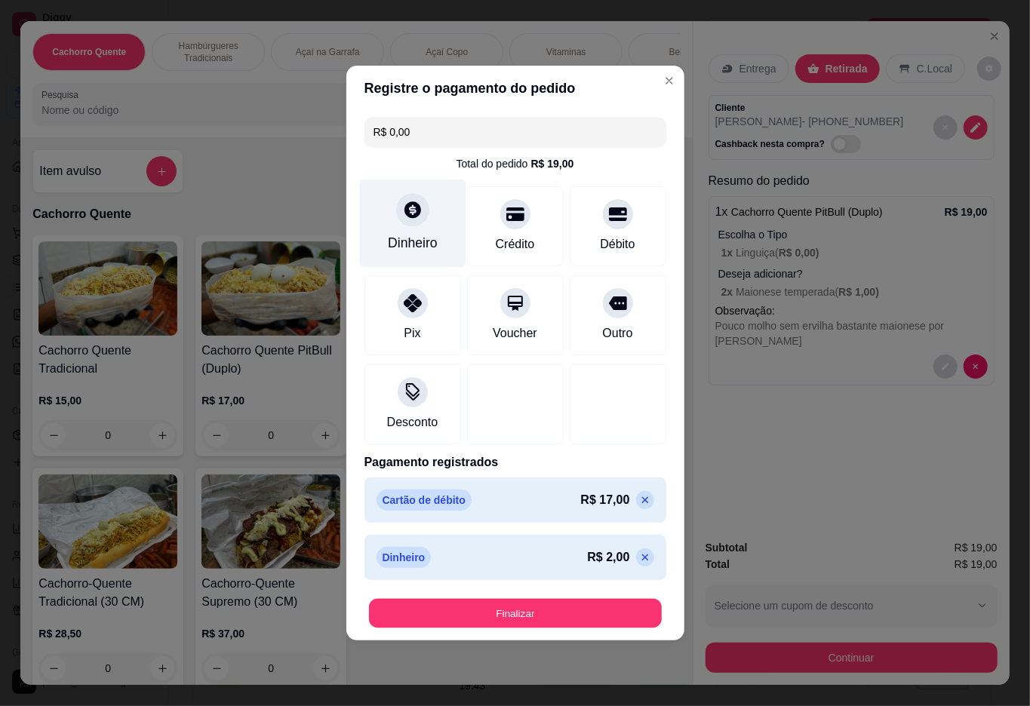
click at [536, 608] on button "Finalizar" at bounding box center [515, 613] width 293 height 29
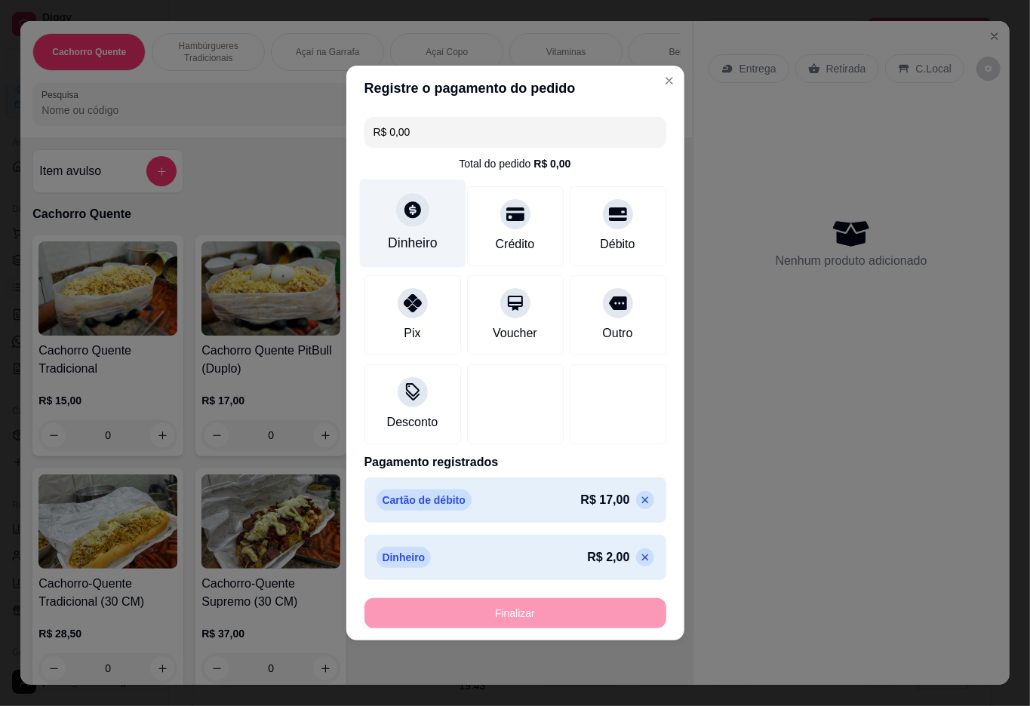
type input "-R$ 19,00"
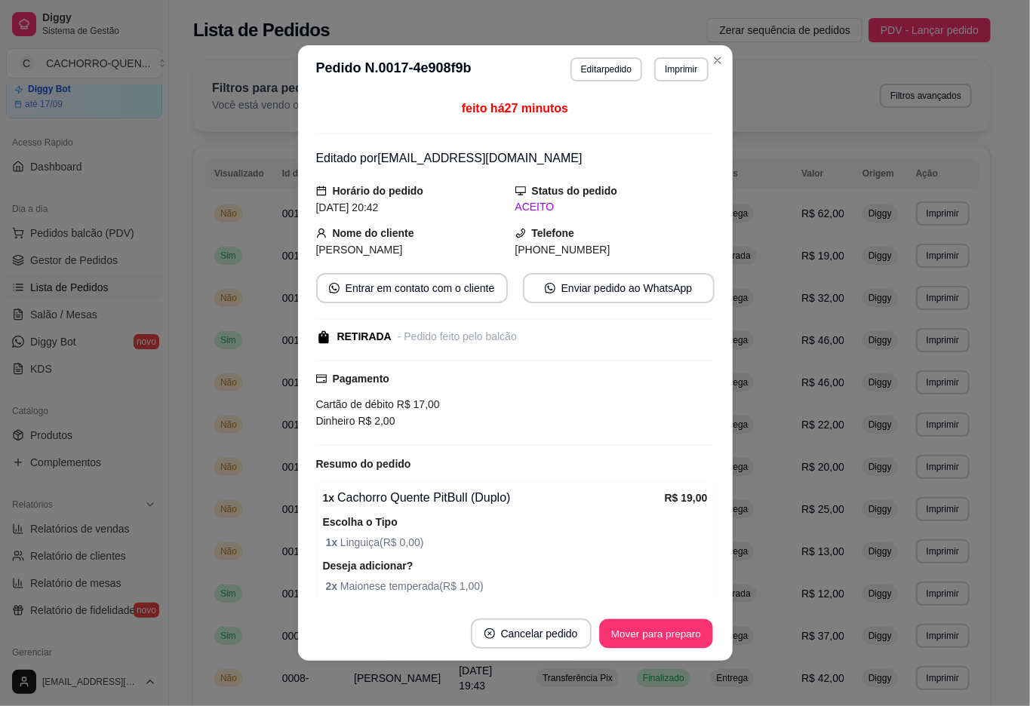
click at [616, 634] on button "Mover para preparo" at bounding box center [655, 633] width 113 height 29
click at [622, 625] on div "Mover para preparo" at bounding box center [645, 634] width 138 height 30
click at [658, 619] on button "Mover para preparo" at bounding box center [656, 634] width 117 height 30
click at [616, 632] on button "Mover para retirada disponível" at bounding box center [630, 633] width 161 height 29
click at [634, 628] on button "Mover para finalizado" at bounding box center [651, 633] width 121 height 29
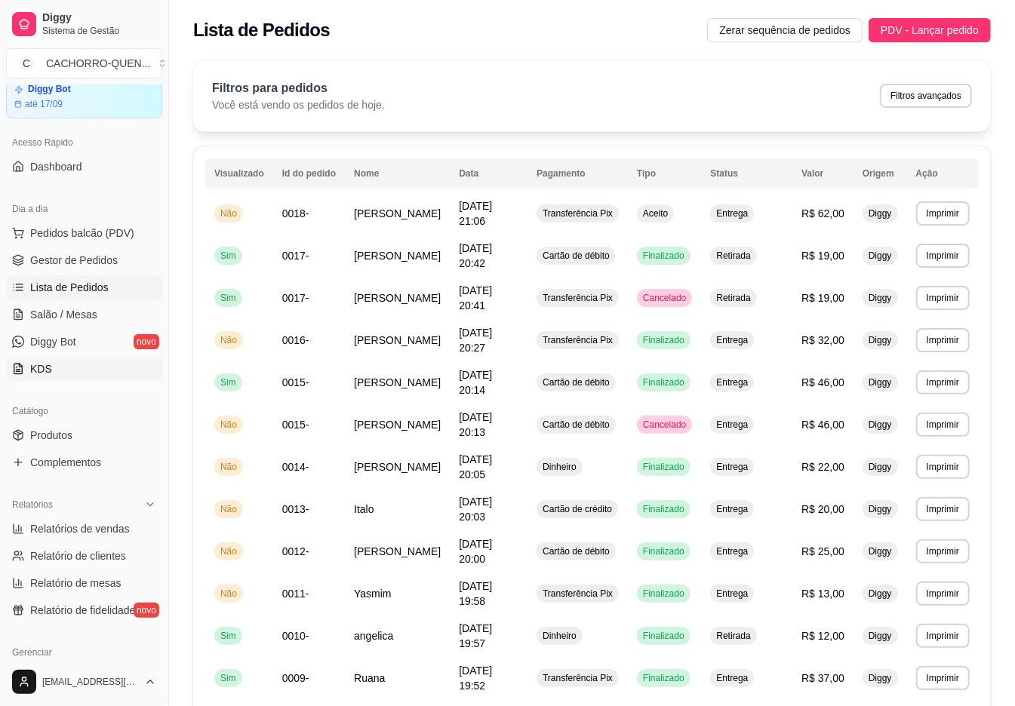
click at [110, 367] on link "KDS" at bounding box center [84, 369] width 156 height 24
click at [91, 290] on span "Lista de Pedidos" at bounding box center [69, 287] width 78 height 15
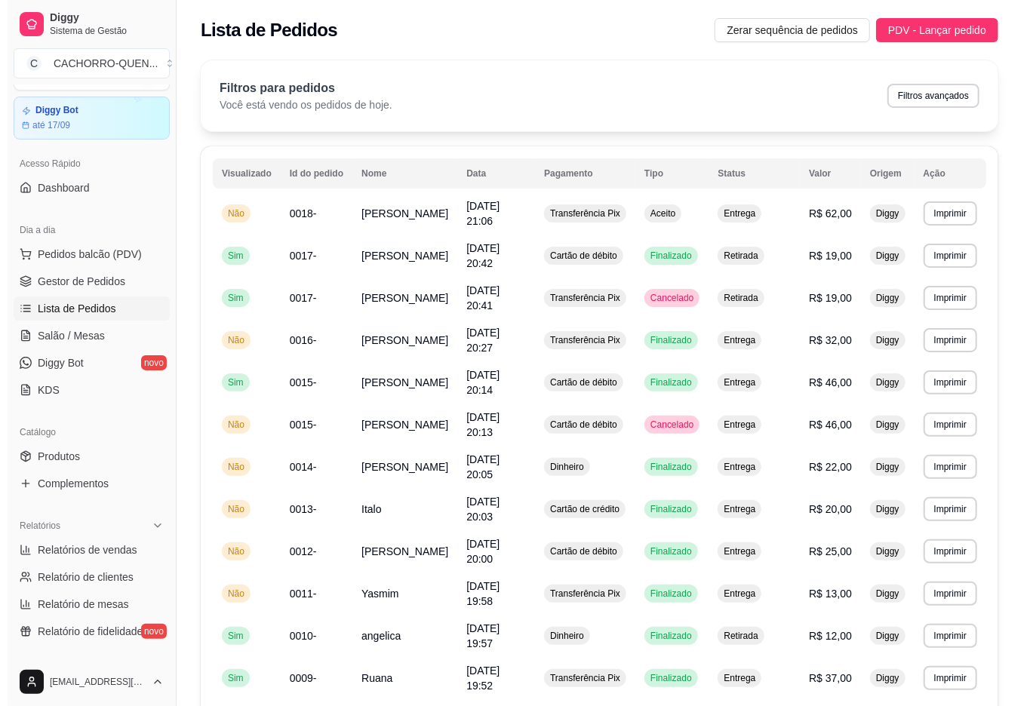
scroll to position [28, 0]
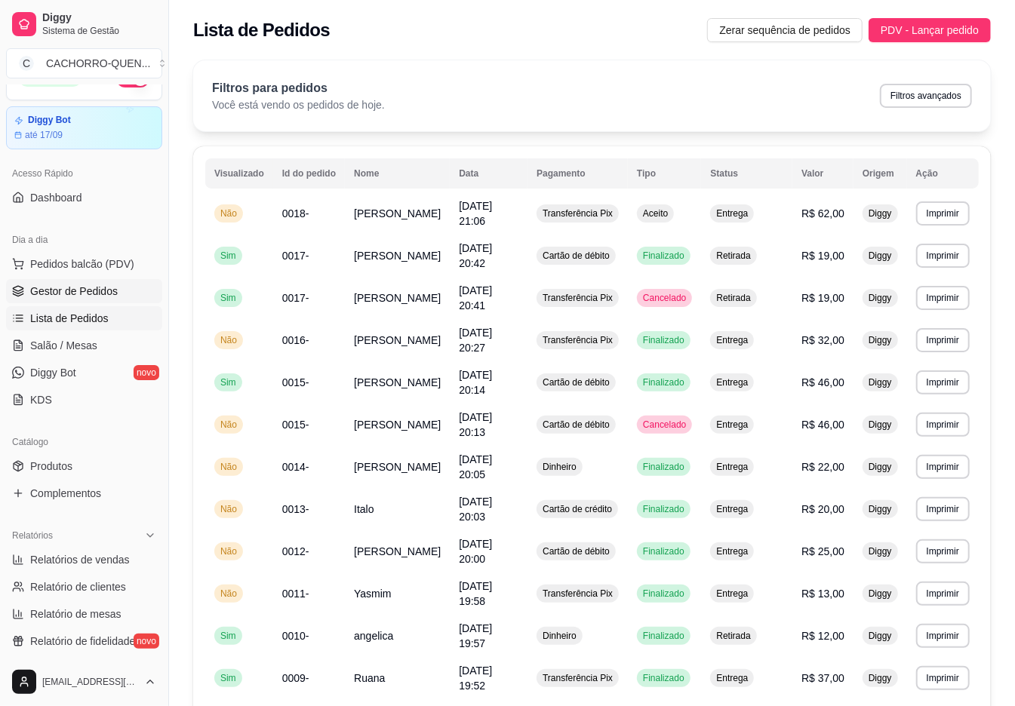
click at [95, 291] on span "Gestor de Pedidos" at bounding box center [74, 291] width 88 height 15
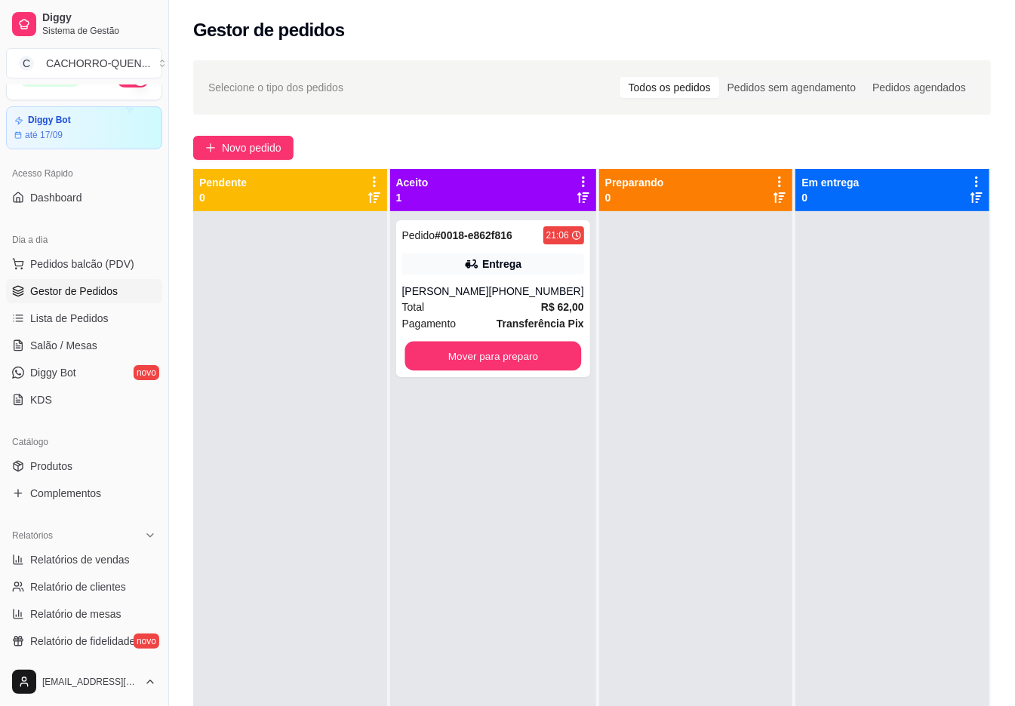
click at [475, 370] on button "Mover para preparo" at bounding box center [492, 356] width 177 height 29
click at [498, 357] on button "Mover para preparo" at bounding box center [493, 356] width 182 height 30
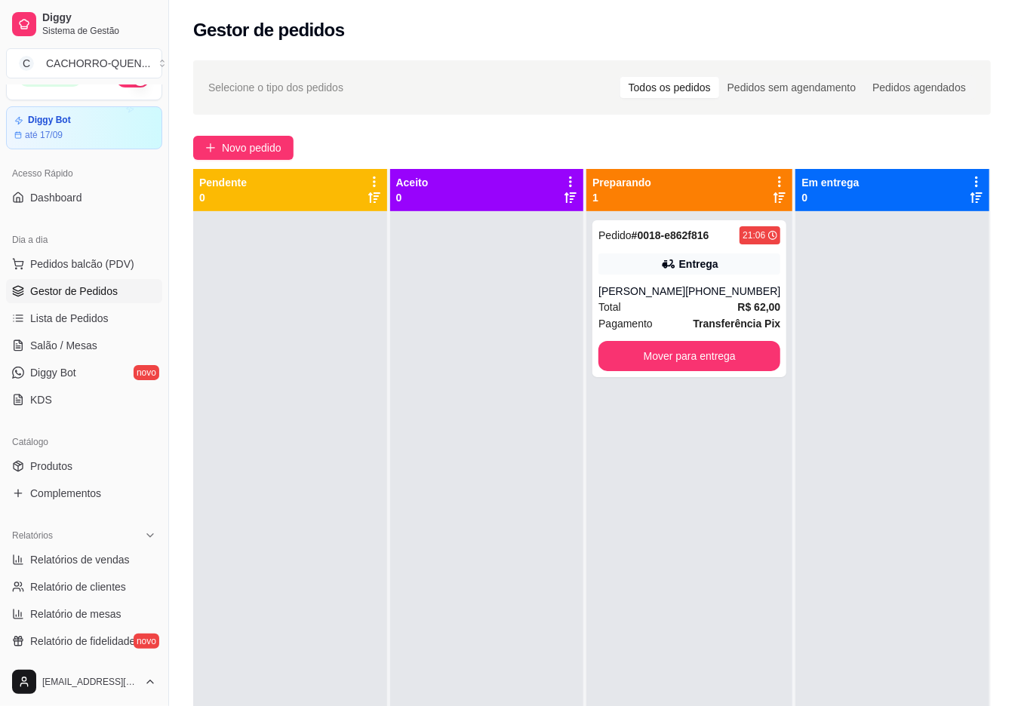
click at [673, 351] on button "Mover para entrega" at bounding box center [689, 356] width 182 height 30
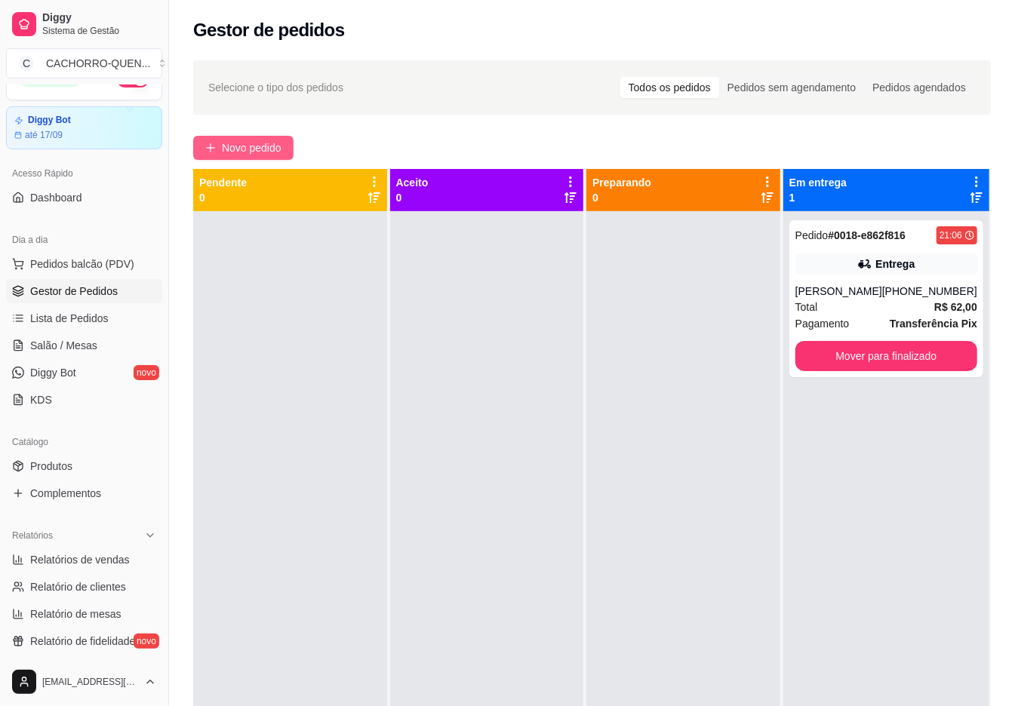
click at [275, 146] on span "Novo pedido" at bounding box center [252, 148] width 60 height 17
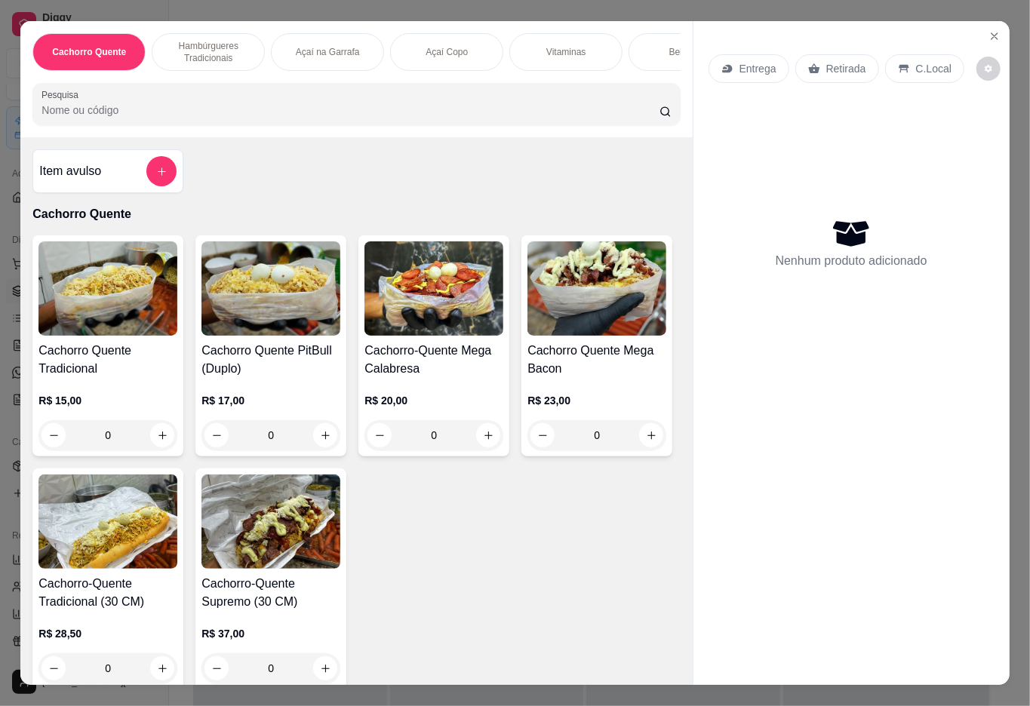
click at [350, 35] on div "Açaí na Garrafa" at bounding box center [327, 52] width 113 height 38
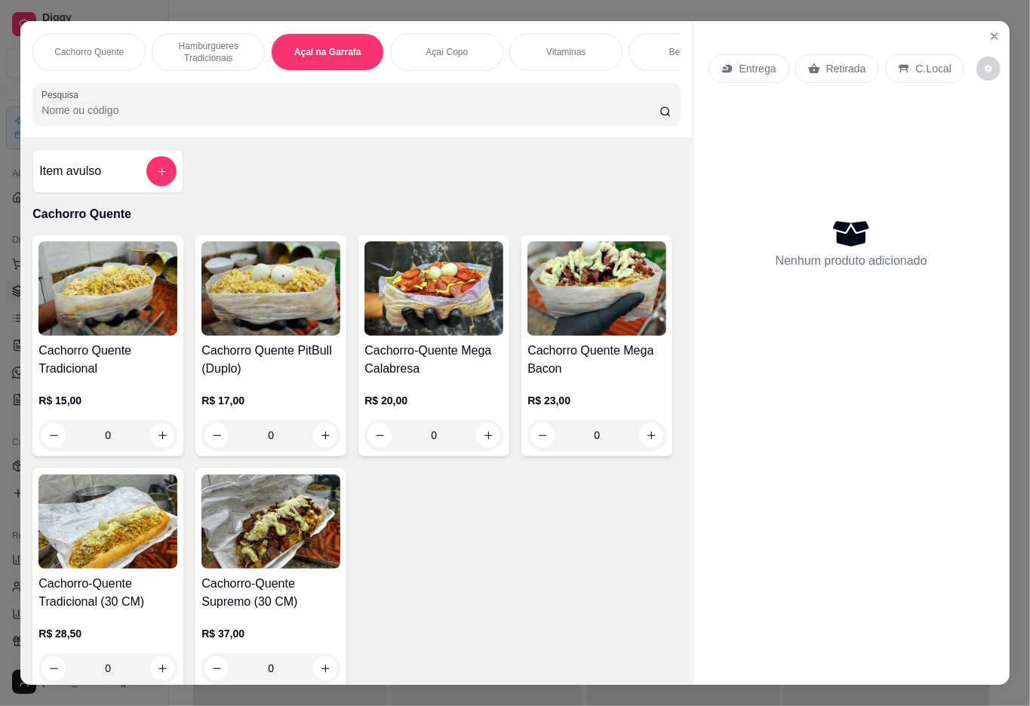
scroll to position [34, 0]
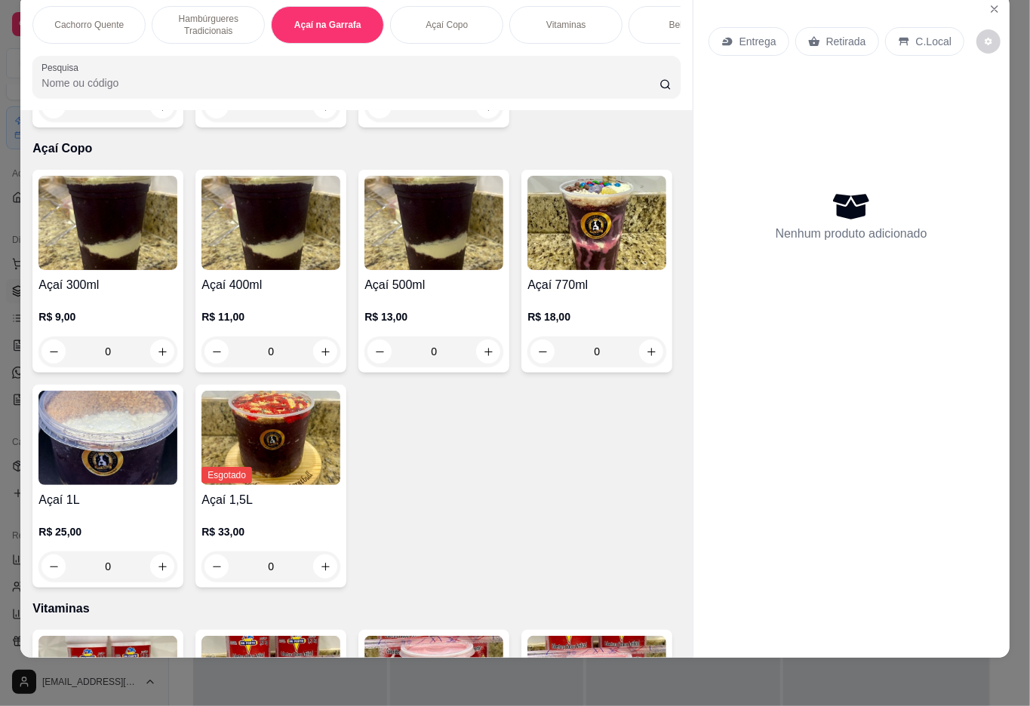
click at [321, 121] on div "0" at bounding box center [270, 106] width 139 height 30
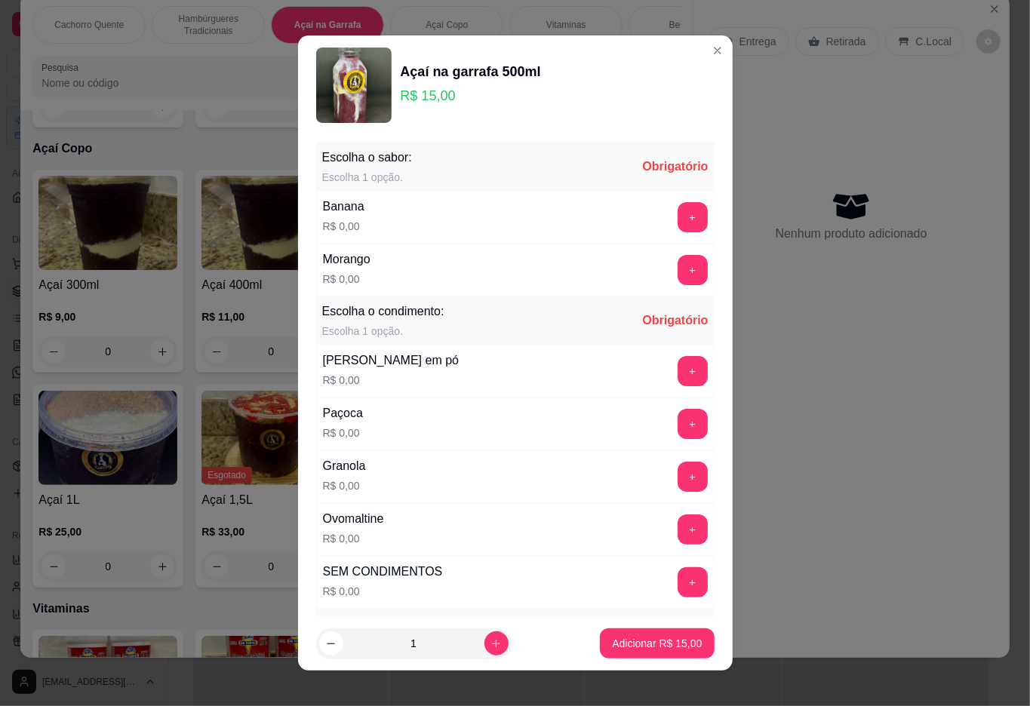
click at [678, 272] on button "+" at bounding box center [693, 270] width 30 height 30
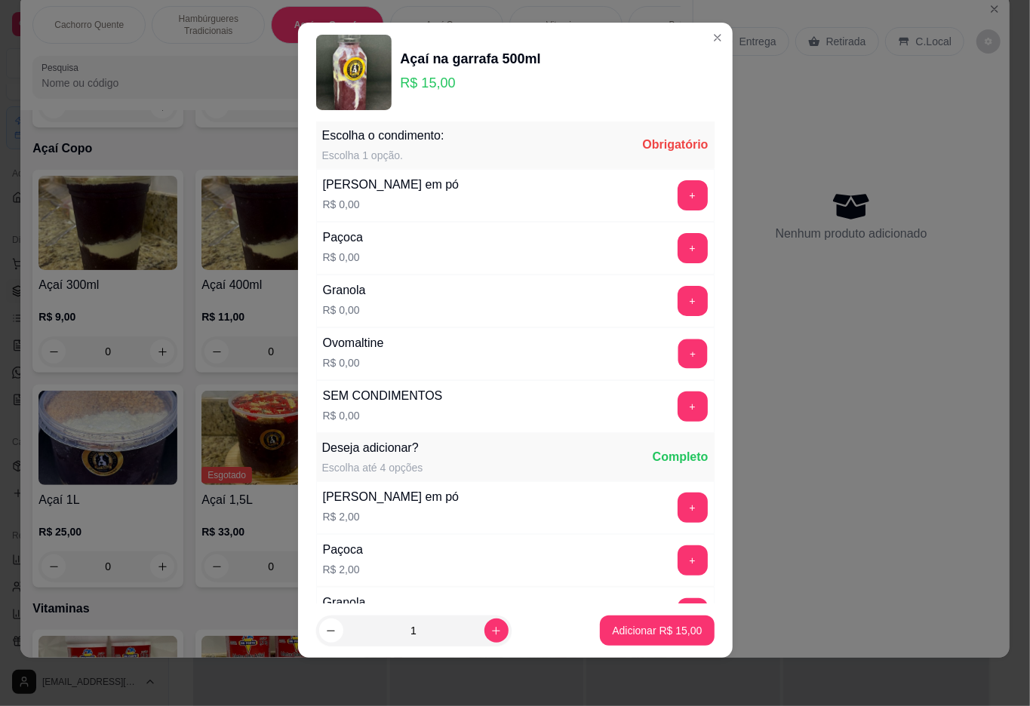
click at [678, 354] on button "+" at bounding box center [692, 353] width 29 height 29
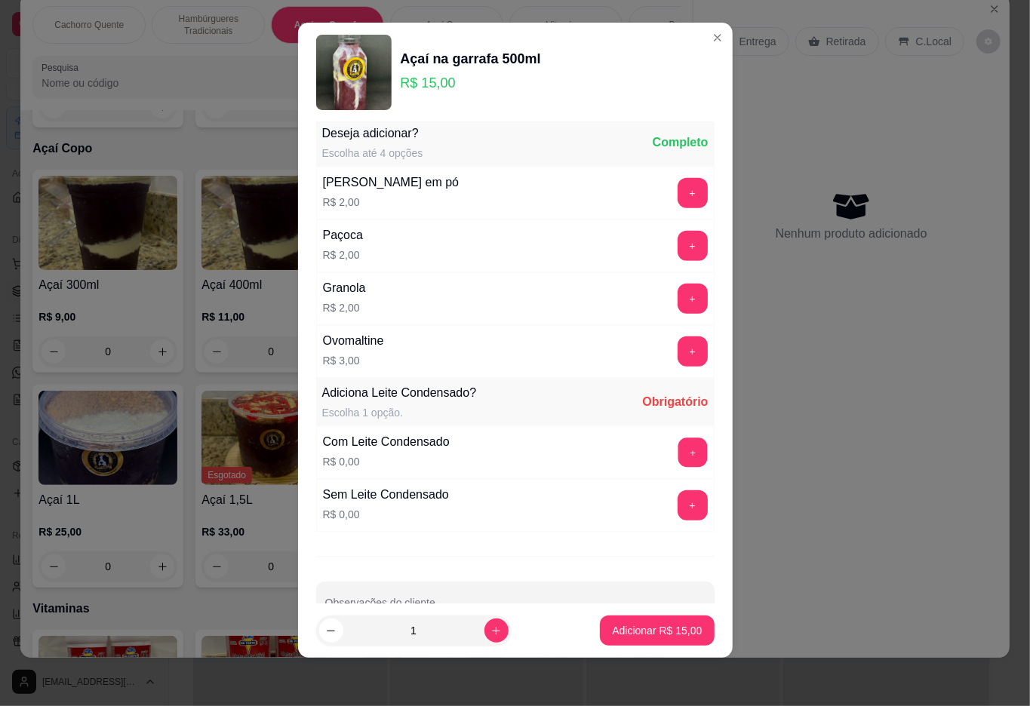
click at [678, 459] on button "+" at bounding box center [692, 452] width 29 height 29
click at [635, 629] on p "Adicionar R$ 15,00" at bounding box center [657, 631] width 88 height 14
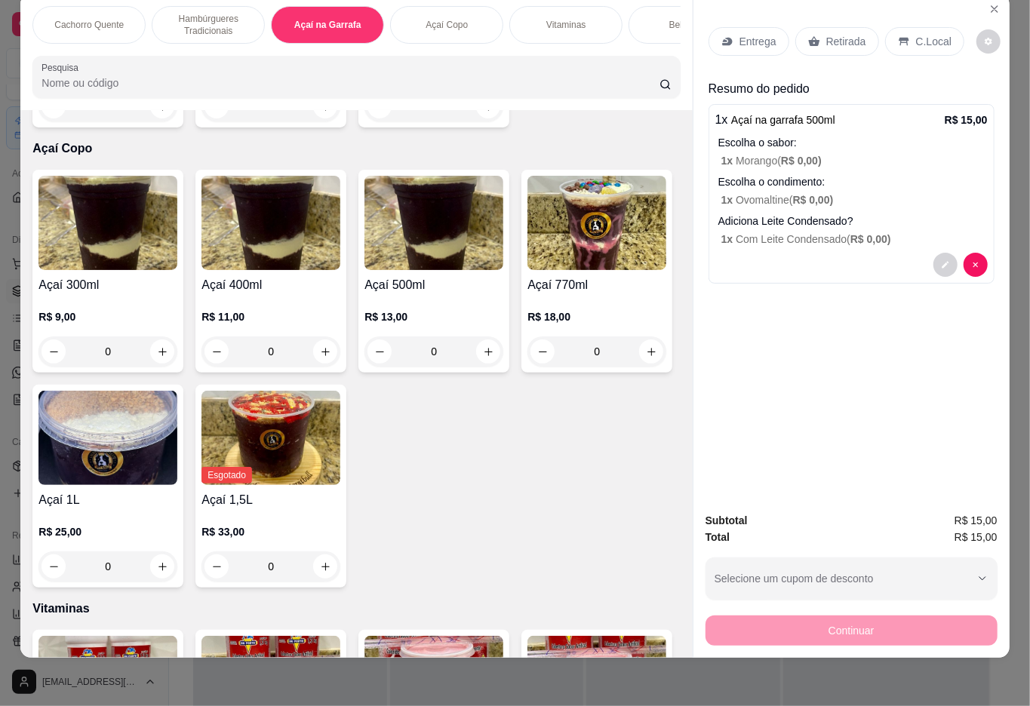
click at [810, 36] on icon at bounding box center [813, 41] width 11 height 10
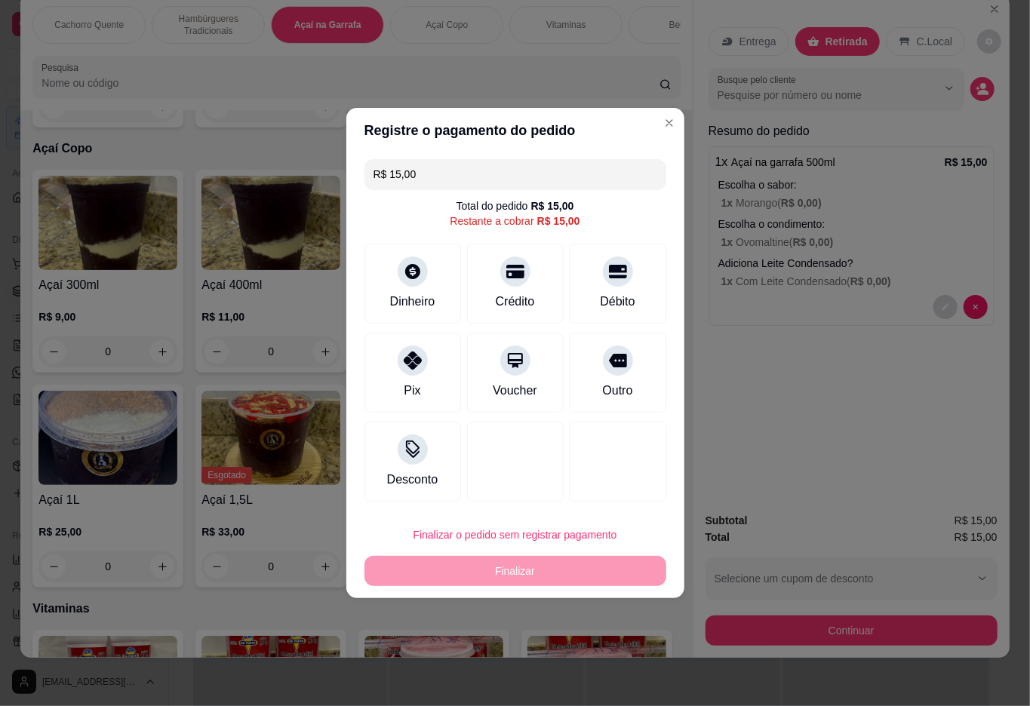
click at [774, 409] on div "Entrega Retirada C.Local Busque pelo cliente Resumo do pedido 1 x Açaí na garra…" at bounding box center [851, 247] width 316 height 506
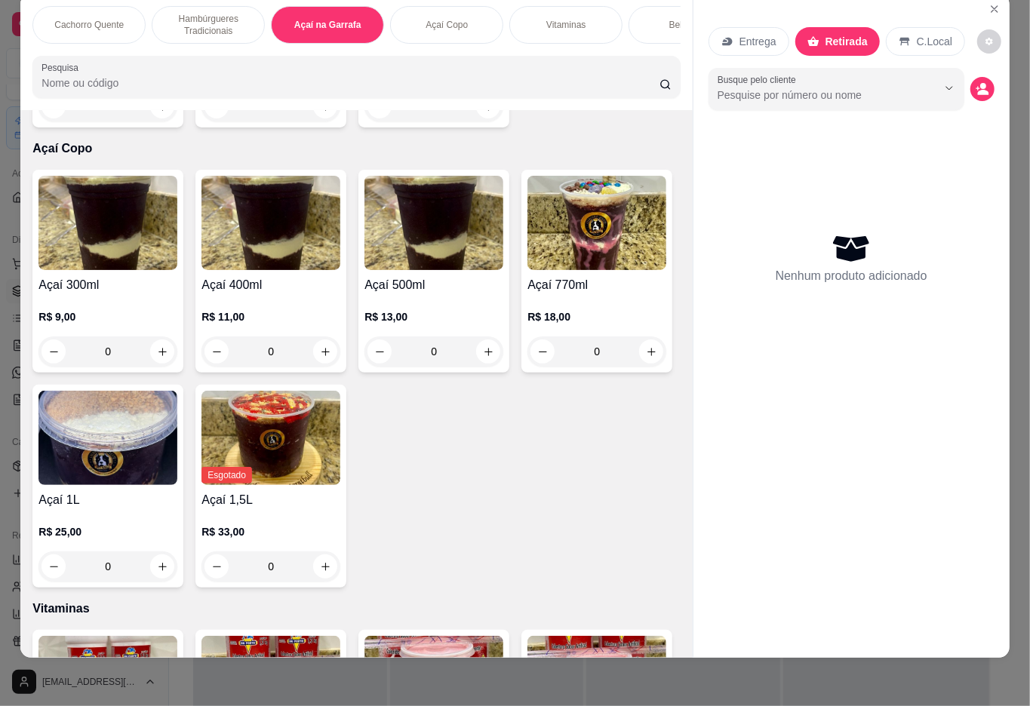
click at [570, 128] on div "Açaí na garrafa 300ml R$ 12,00 0 Açaí na garrafa 500ml R$ 15,00 0 Açaí na Garra…" at bounding box center [355, 26] width 647 height 203
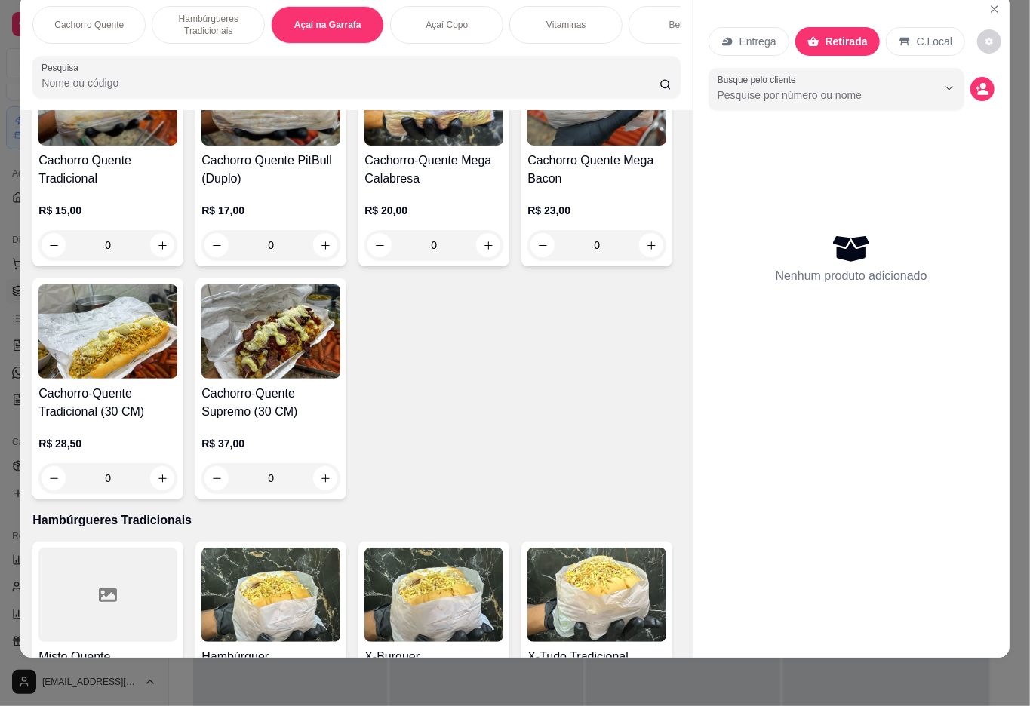
scroll to position [0, 0]
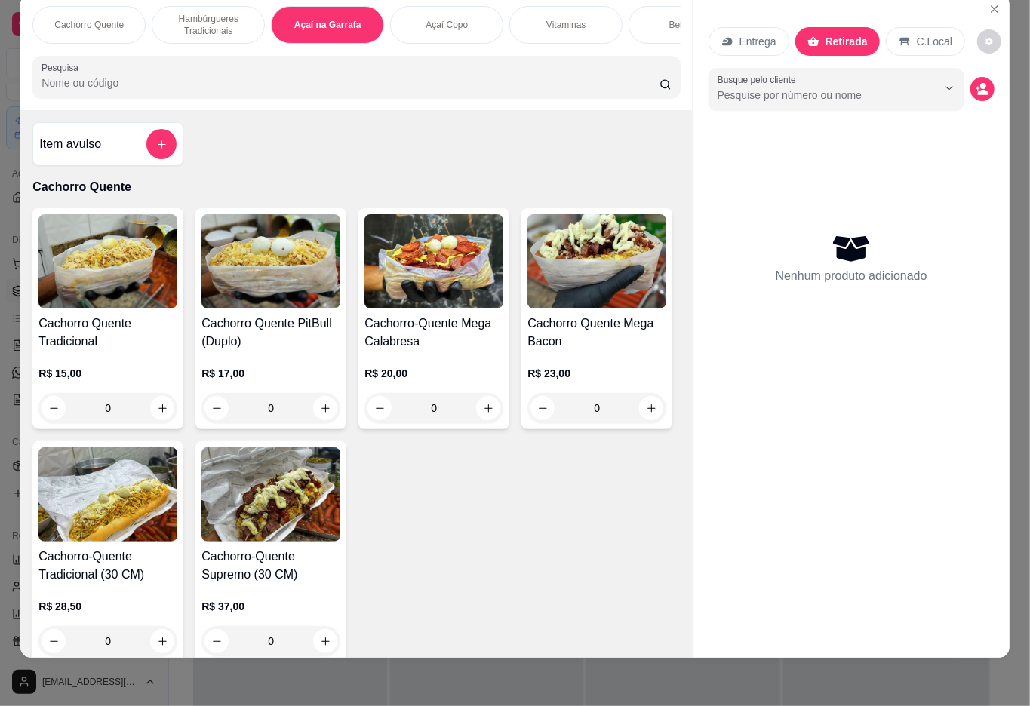
click at [800, 638] on div at bounding box center [851, 646] width 316 height 24
click at [825, 673] on div "Cachorro Quente Hambúrgueres Tradicionais Açaí na Garrafa Açaí Copo Vitaminas B…" at bounding box center [515, 353] width 1030 height 706
click at [731, 662] on div "Cachorro Quente Hambúrgueres Tradicionais Açaí na Garrafa Açaí Copo Vitaminas B…" at bounding box center [515, 353] width 1030 height 706
click at [620, 181] on p "Cachorro Quente" at bounding box center [355, 187] width 647 height 18
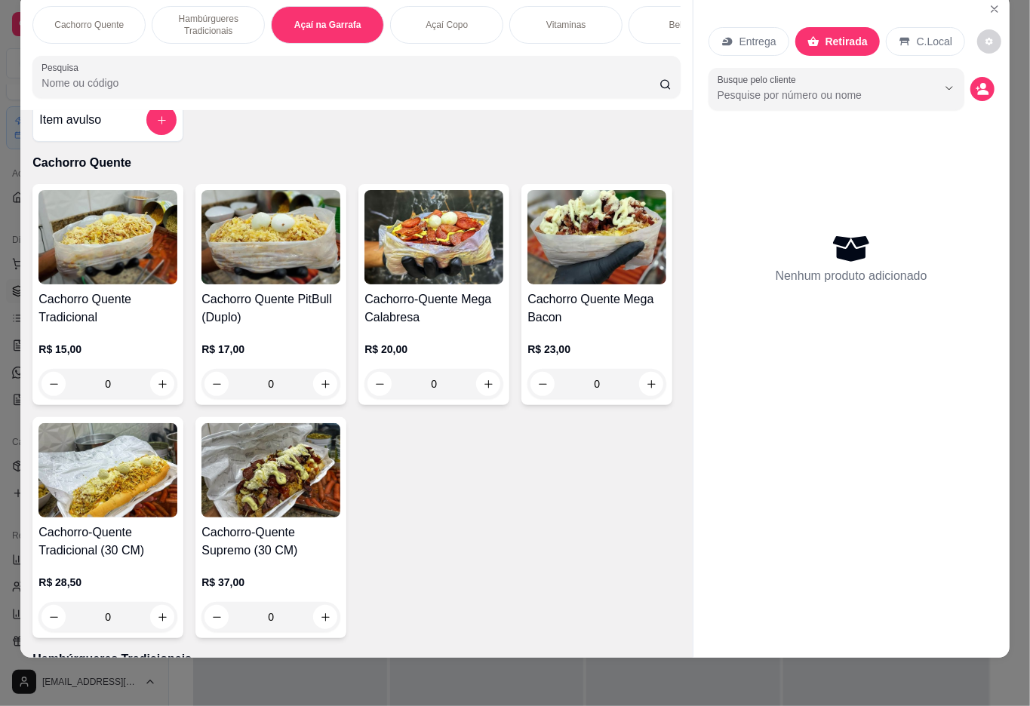
scroll to position [34, 5]
click at [246, 665] on div "Cachorro Quente Hambúrgueres Tradicionais Açaí na Garrafa Açaí Copo Vitaminas B…" at bounding box center [515, 353] width 1030 height 706
click at [255, 668] on div "Cachorro Quente Hambúrgueres Tradicionais Açaí na Garrafa Açaí Copo Vitaminas B…" at bounding box center [515, 353] width 1030 height 706
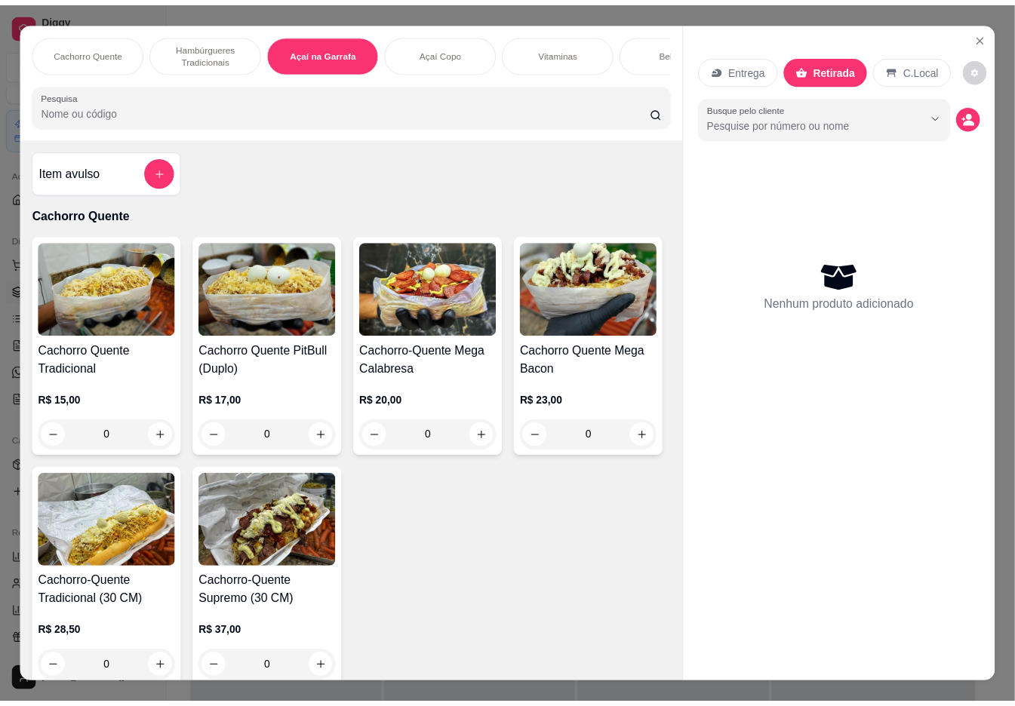
scroll to position [0, 3]
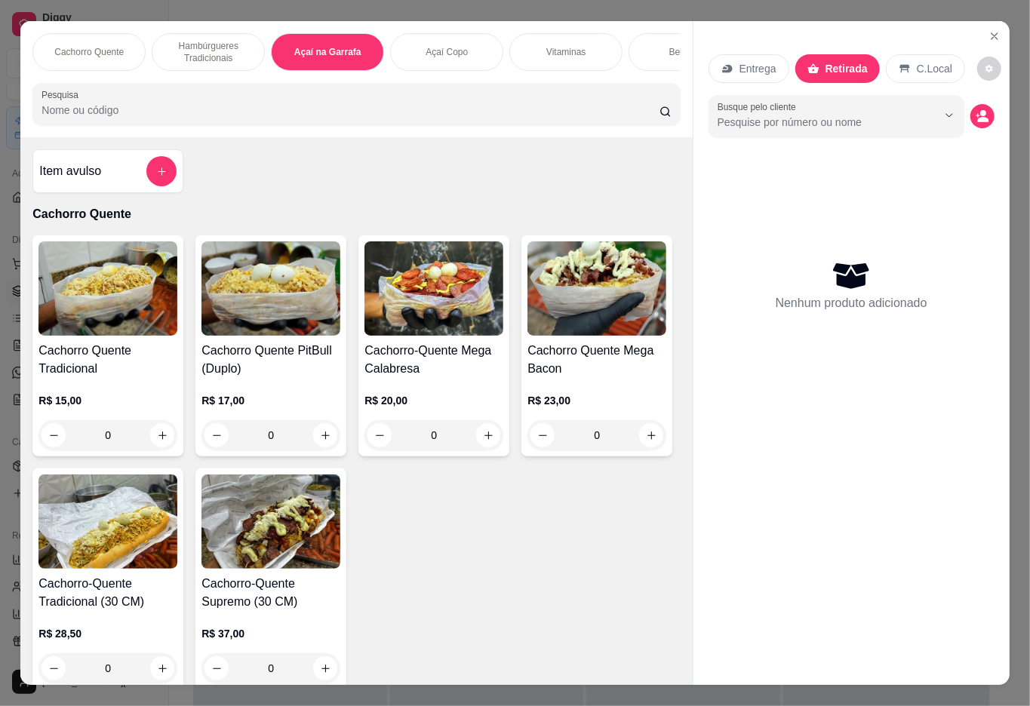
click at [988, 30] on icon "Close" at bounding box center [994, 36] width 12 height 12
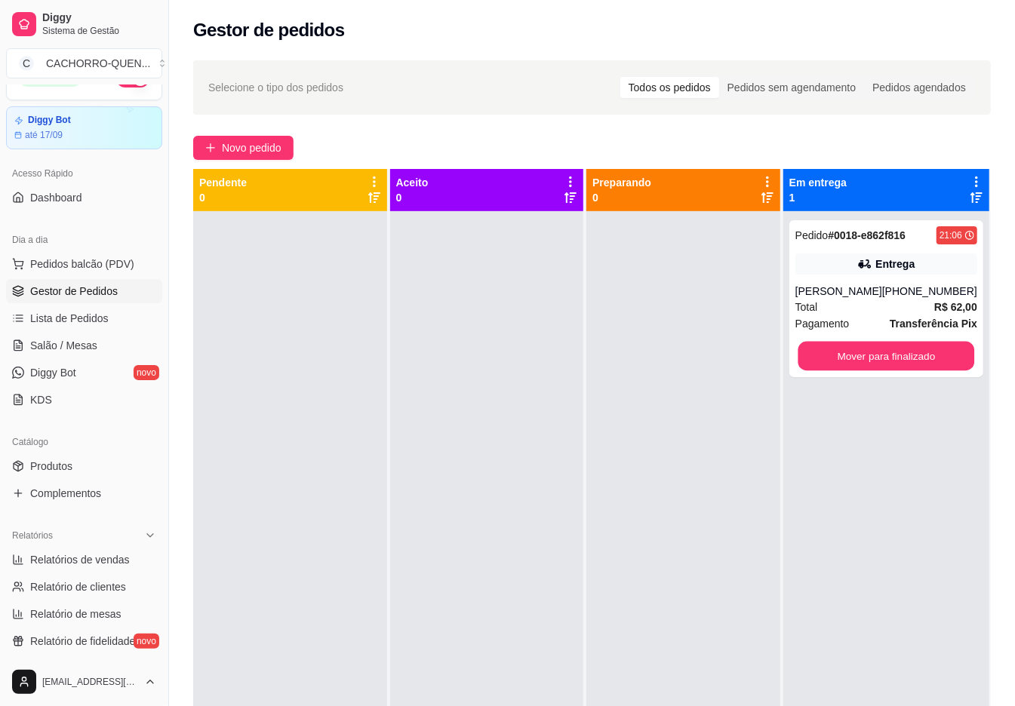
click at [866, 357] on button "Mover para finalizado" at bounding box center [886, 356] width 177 height 29
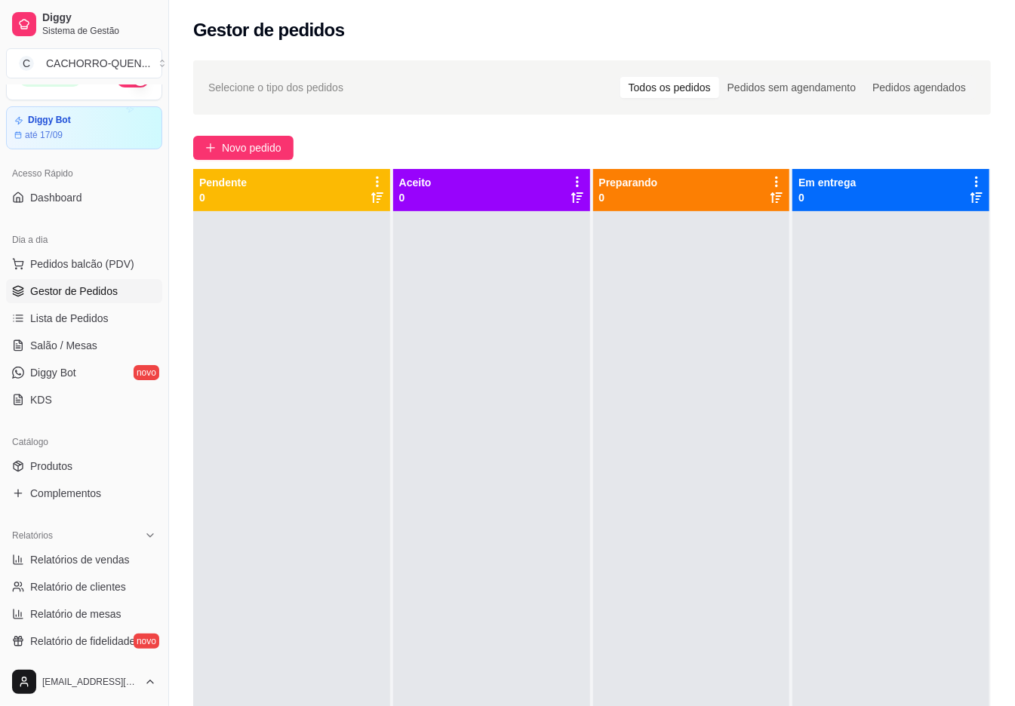
click at [230, 112] on div "Selecione o tipo dos pedidos Todos os pedidos Pedidos sem agendamento Pedidos a…" at bounding box center [592, 87] width 798 height 54
click at [250, 146] on span "Novo pedido" at bounding box center [252, 148] width 60 height 17
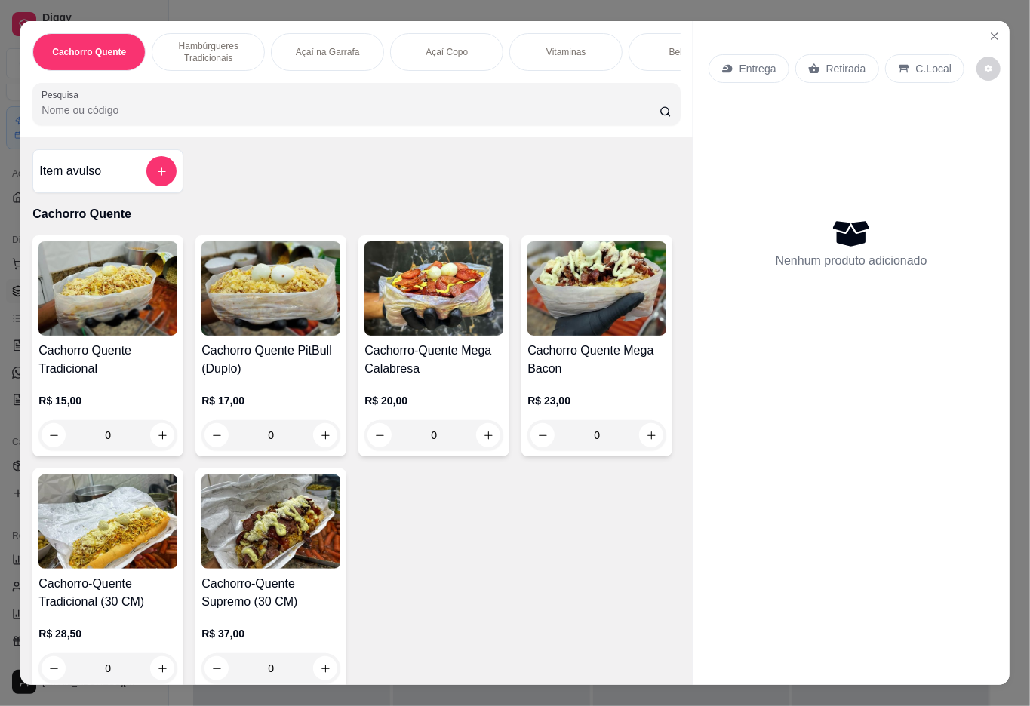
click at [426, 48] on p "Açaí Copo" at bounding box center [447, 52] width 42 height 12
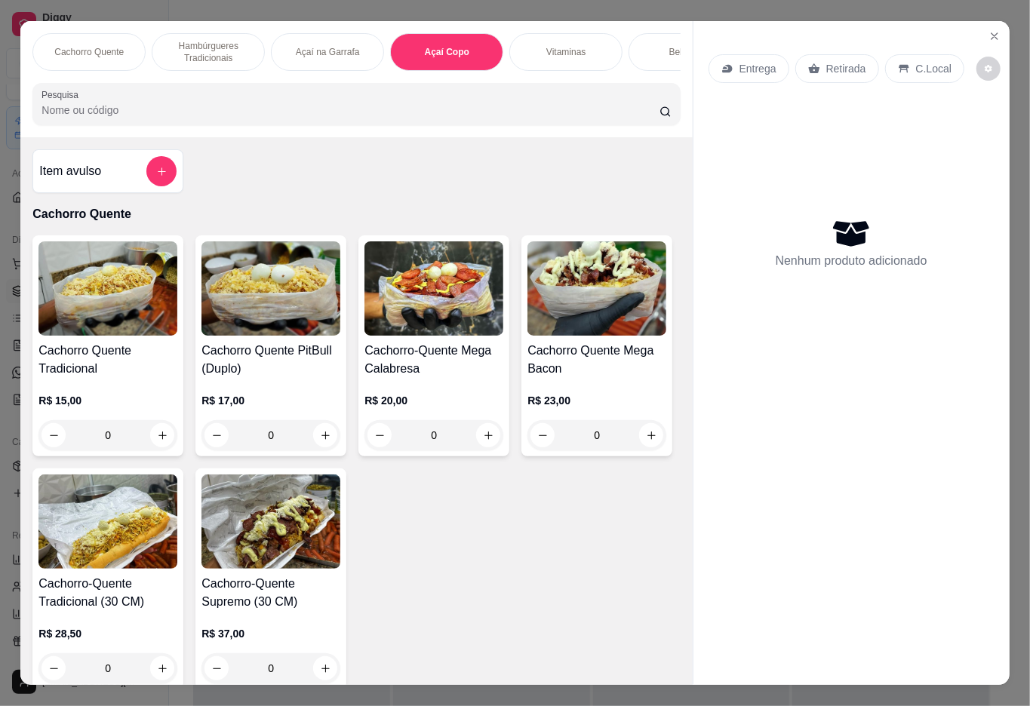
scroll to position [34, 0]
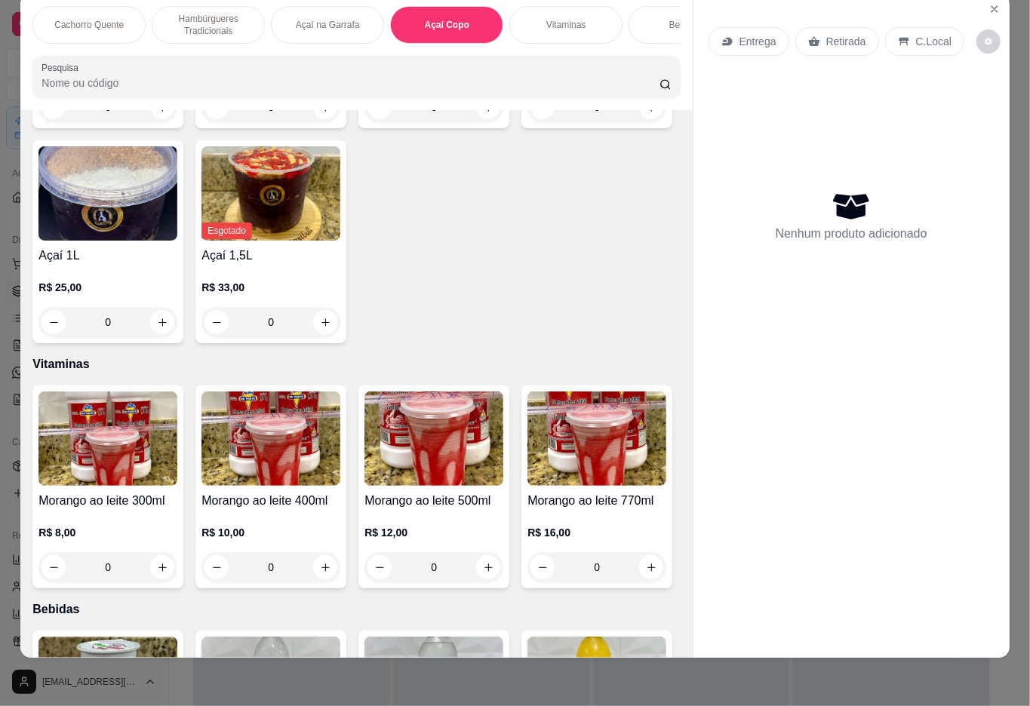
click at [456, 122] on div "0" at bounding box center [433, 107] width 139 height 30
click at [475, 330] on div "Cobertura de Uva R$ 0,00 +" at bounding box center [515, 322] width 407 height 54
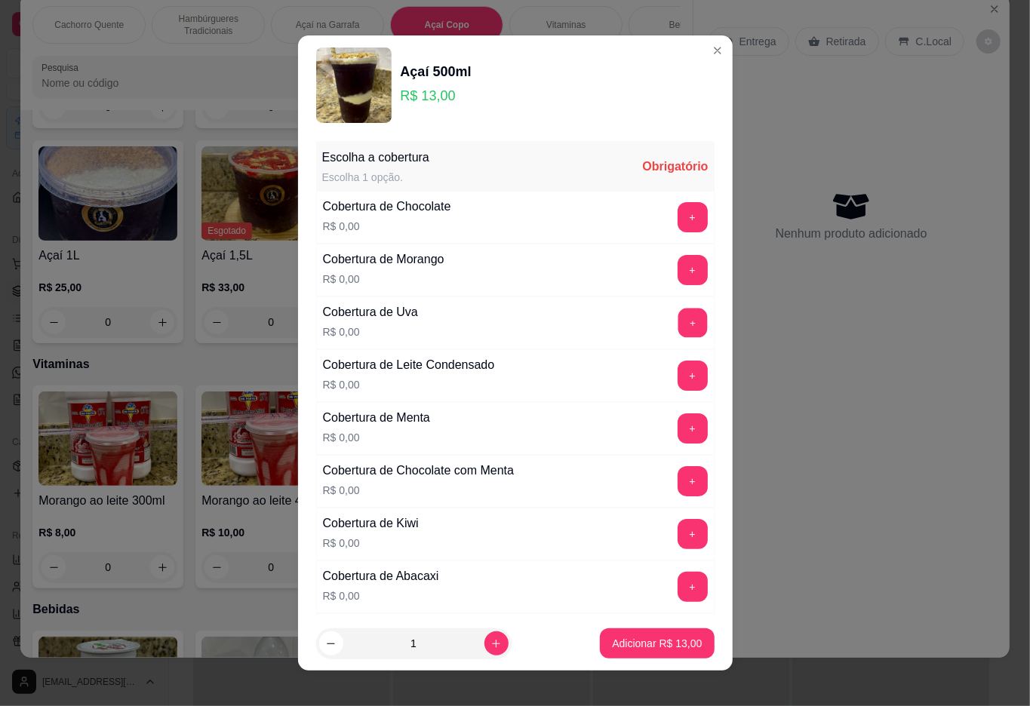
click at [678, 323] on button "+" at bounding box center [692, 322] width 29 height 29
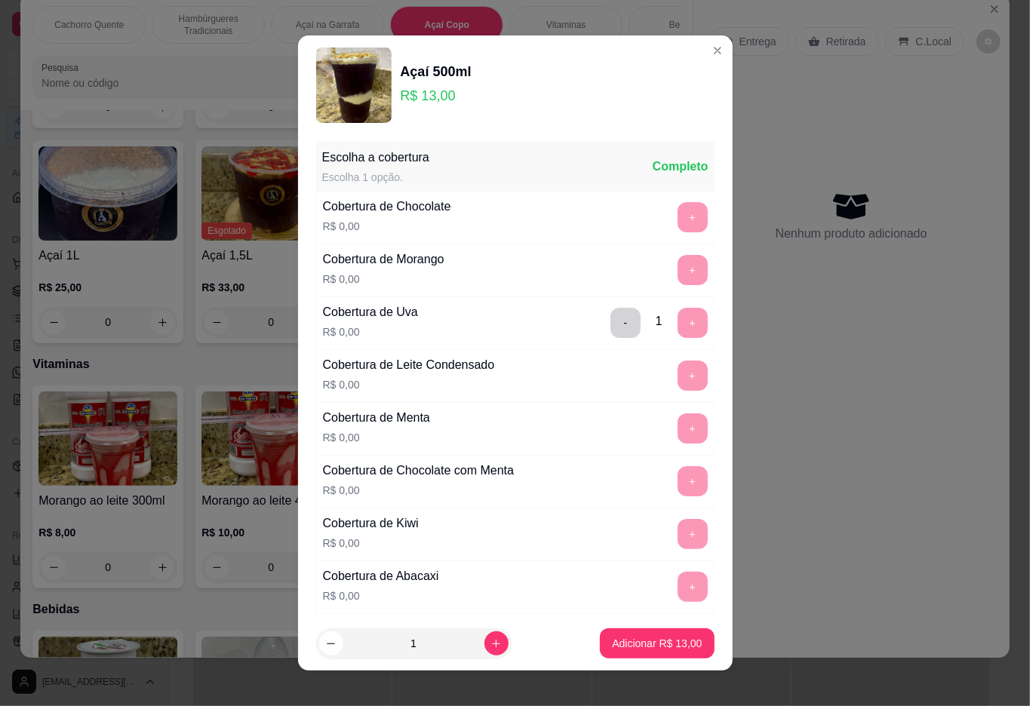
scroll to position [13, 0]
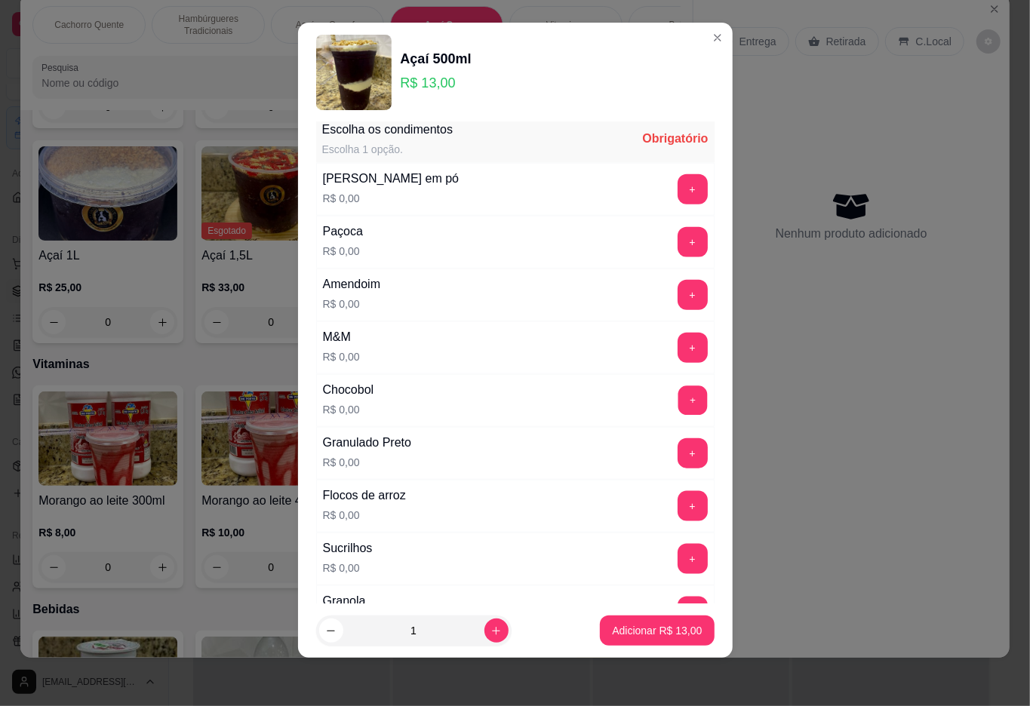
click at [678, 410] on button "+" at bounding box center [692, 400] width 29 height 29
click at [613, 624] on p "Adicionar R$ 13,00" at bounding box center [657, 631] width 88 height 14
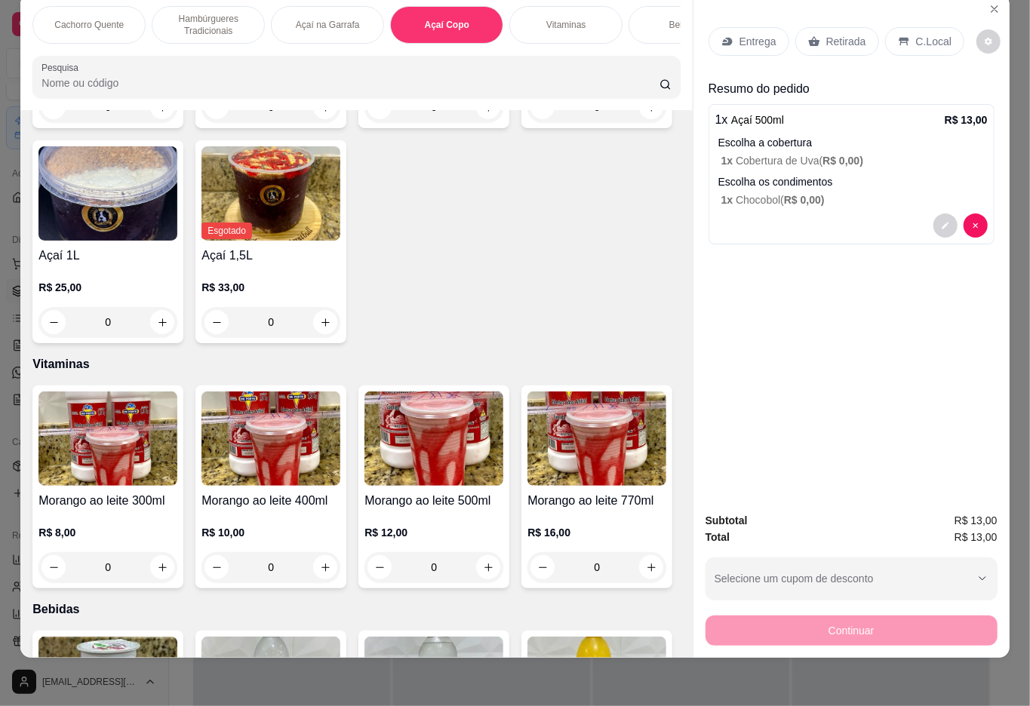
click at [810, 36] on icon at bounding box center [813, 41] width 11 height 10
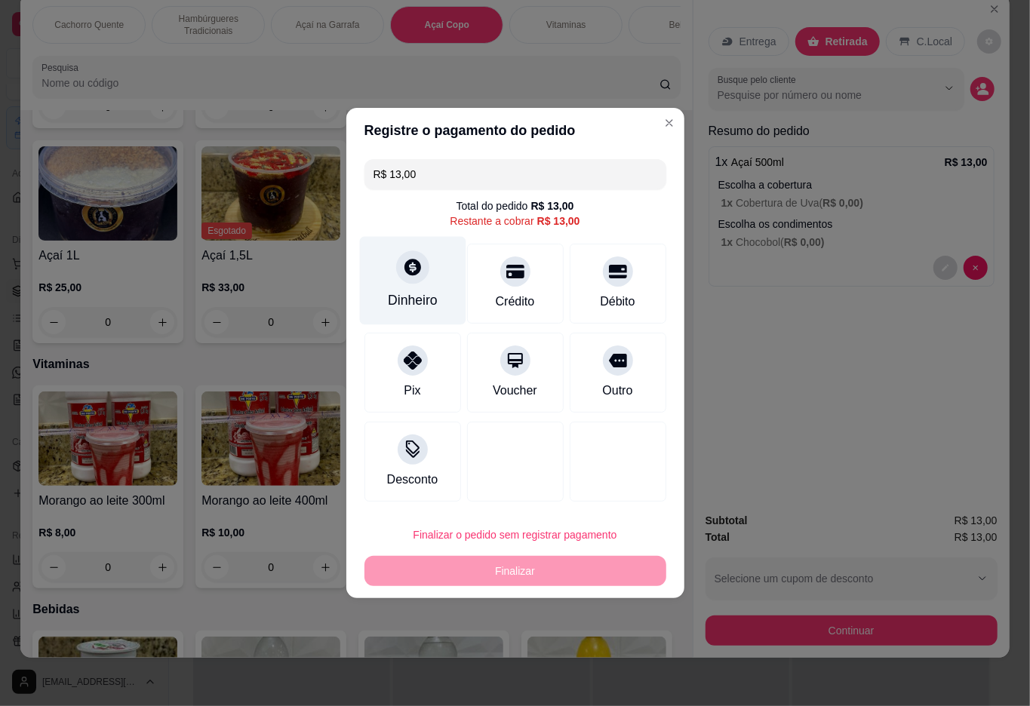
click at [415, 275] on icon at bounding box center [412, 267] width 17 height 17
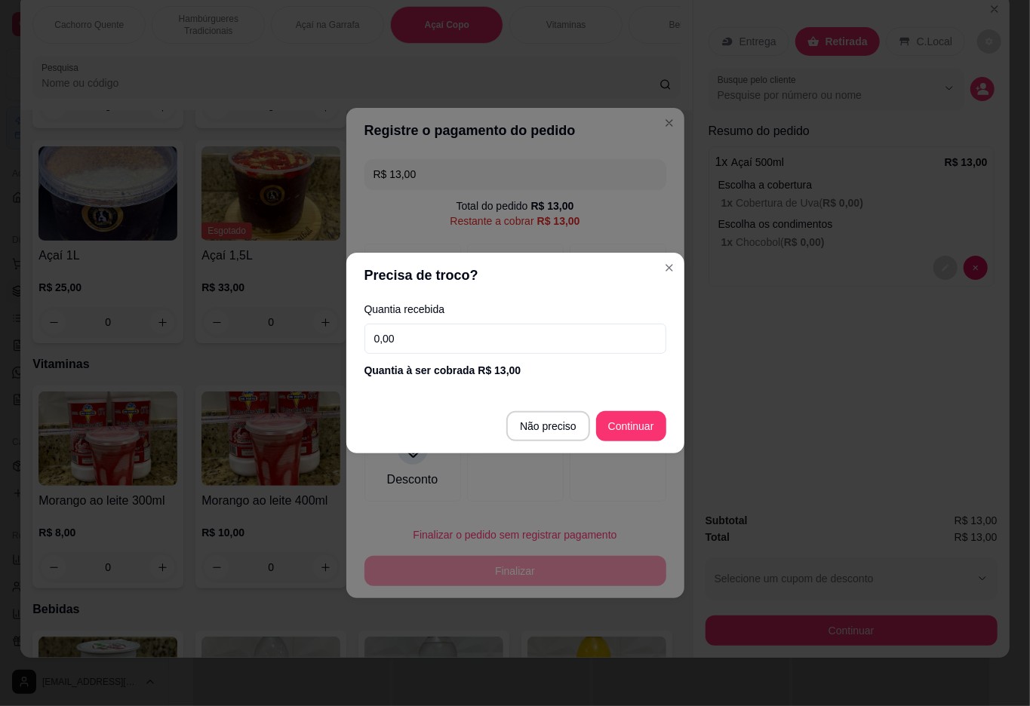
click at [474, 341] on input "0,00" at bounding box center [515, 339] width 302 height 30
type input "20,00"
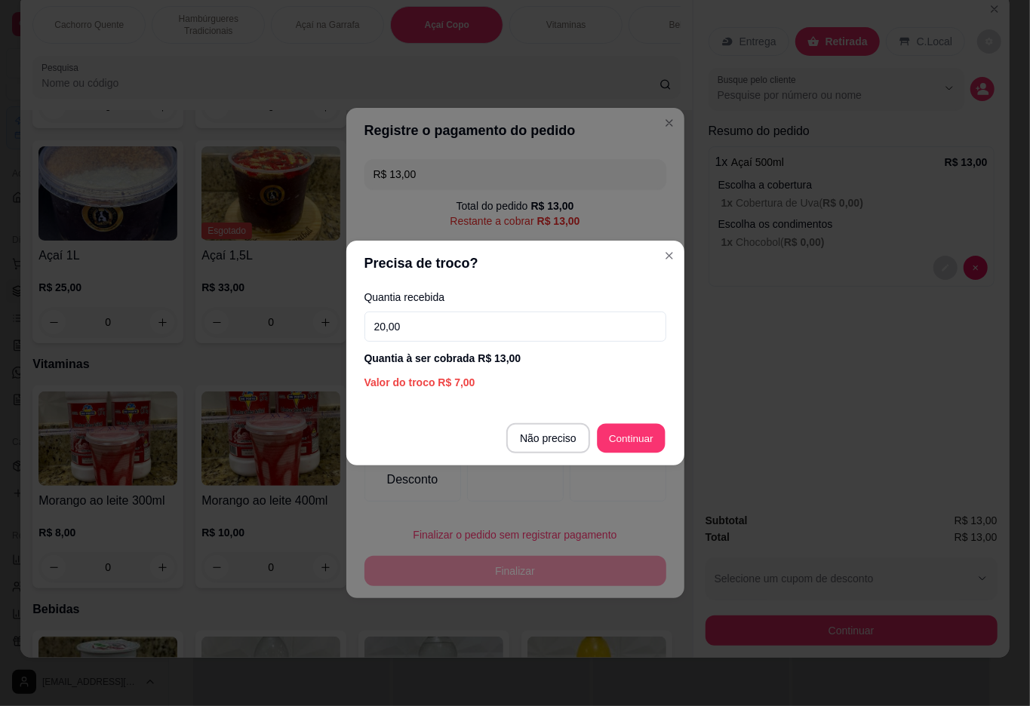
click at [616, 438] on div at bounding box center [618, 462] width 97 height 80
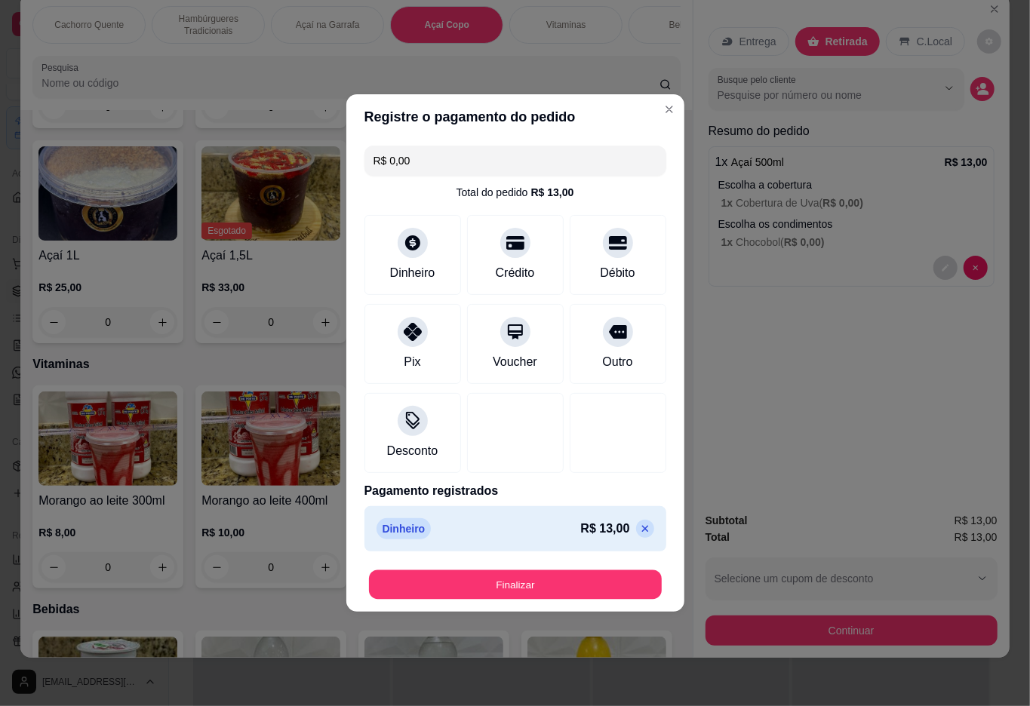
click at [561, 590] on button "Finalizar" at bounding box center [515, 584] width 293 height 29
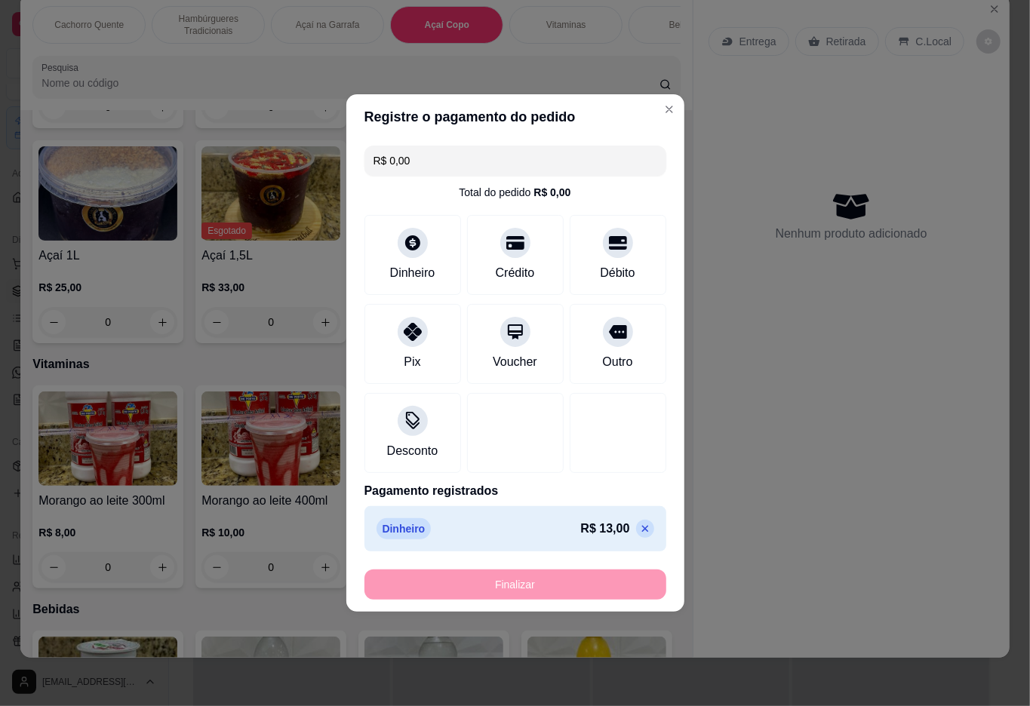
type input "-R$ 13,00"
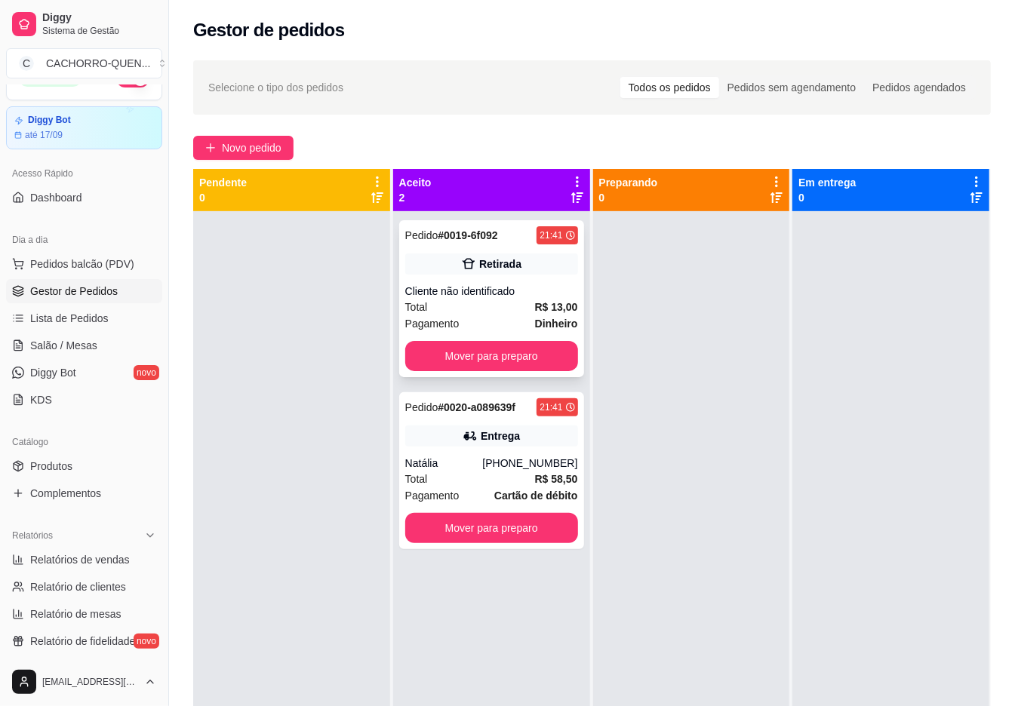
click at [450, 288] on div "Cliente não identificado" at bounding box center [491, 291] width 173 height 15
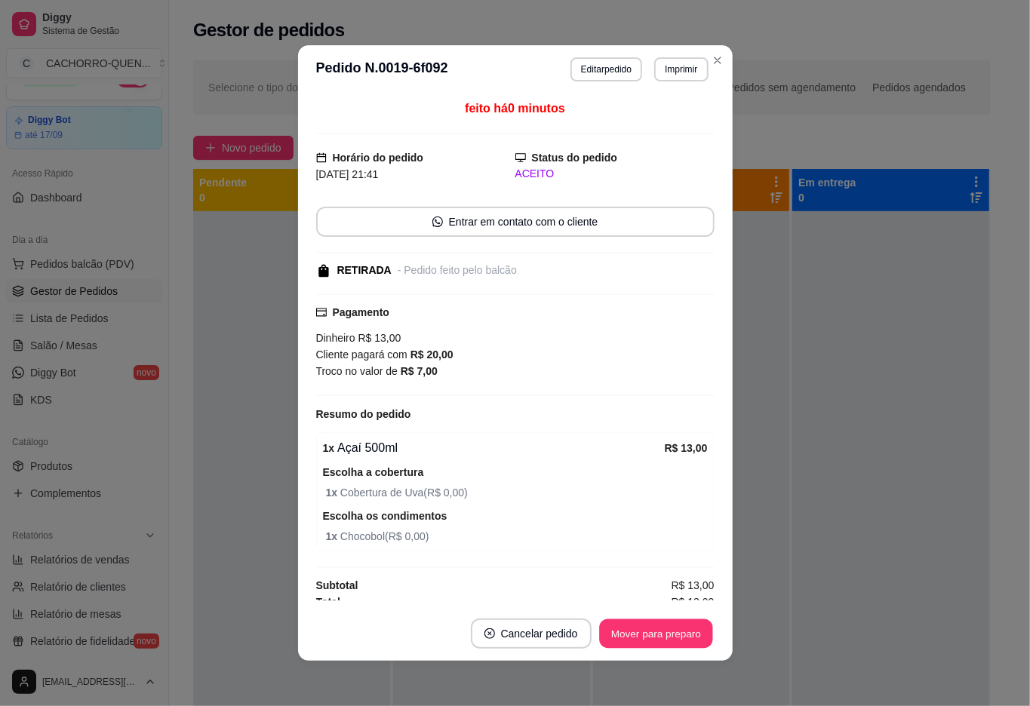
click at [638, 634] on button "Mover para preparo" at bounding box center [655, 633] width 113 height 29
click at [637, 641] on div "Mover para preparo" at bounding box center [645, 634] width 138 height 30
click at [616, 646] on div "Mover para preparo" at bounding box center [645, 634] width 138 height 30
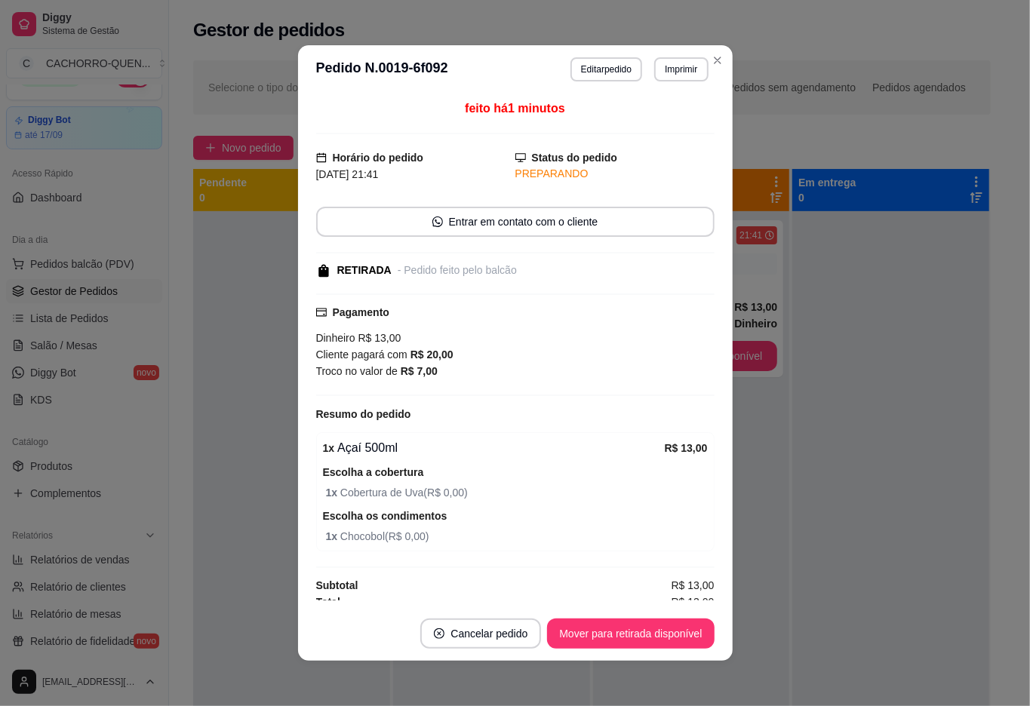
click at [592, 635] on button "Mover para retirada disponível" at bounding box center [630, 634] width 167 height 30
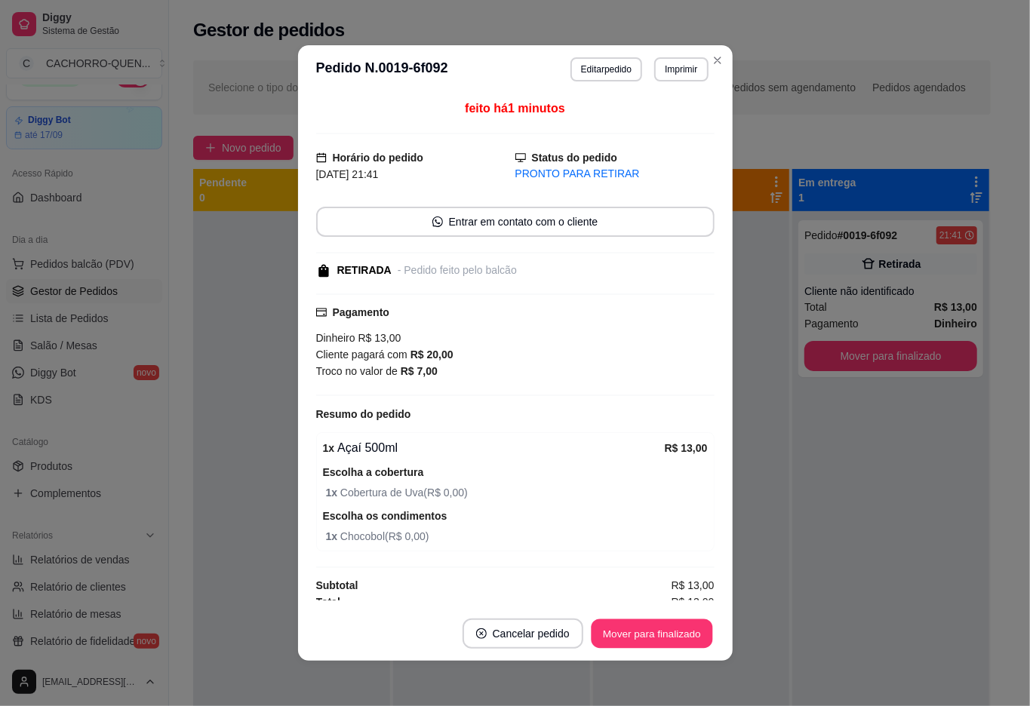
click at [616, 634] on button "Mover para finalizado" at bounding box center [651, 633] width 121 height 29
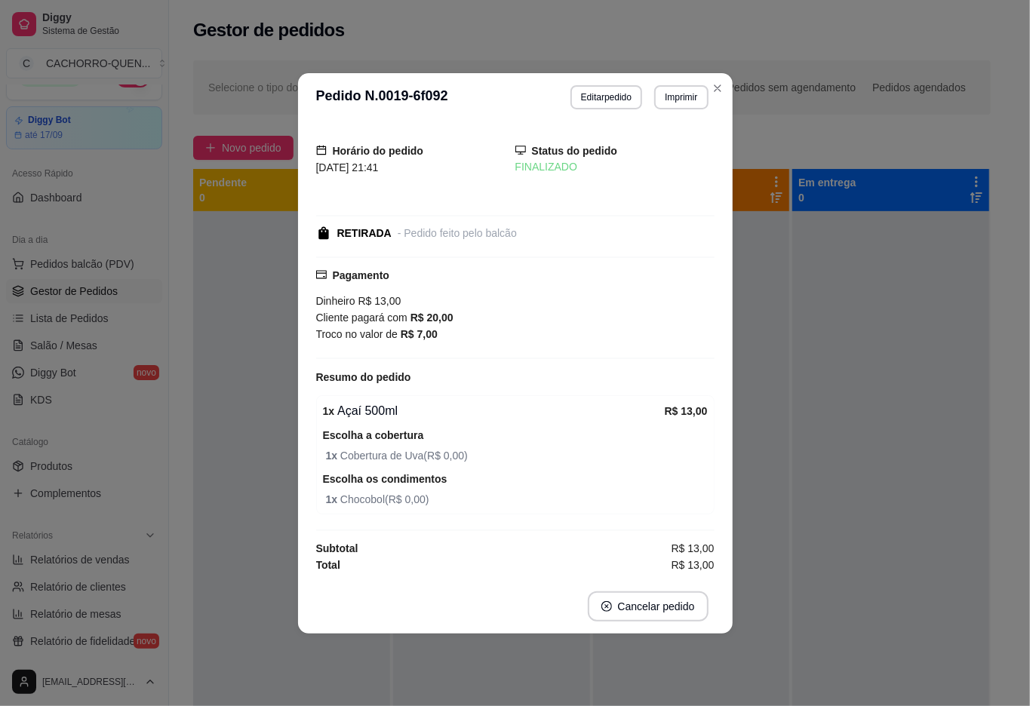
click at [228, 519] on div at bounding box center [291, 564] width 197 height 706
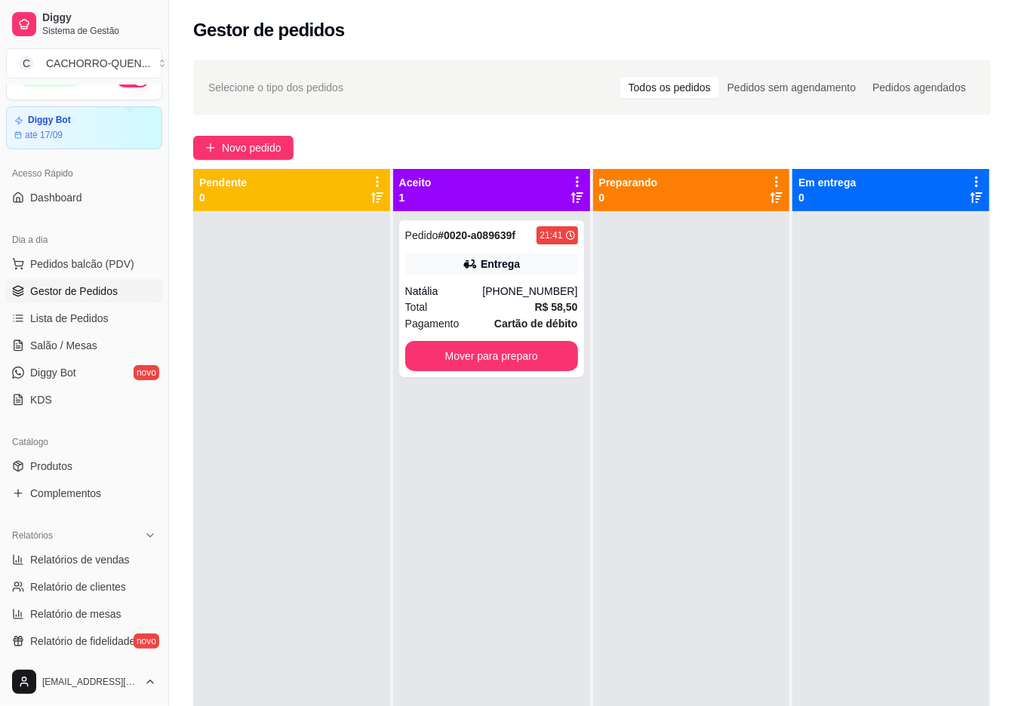
click at [489, 355] on button "Mover para preparo" at bounding box center [491, 356] width 173 height 30
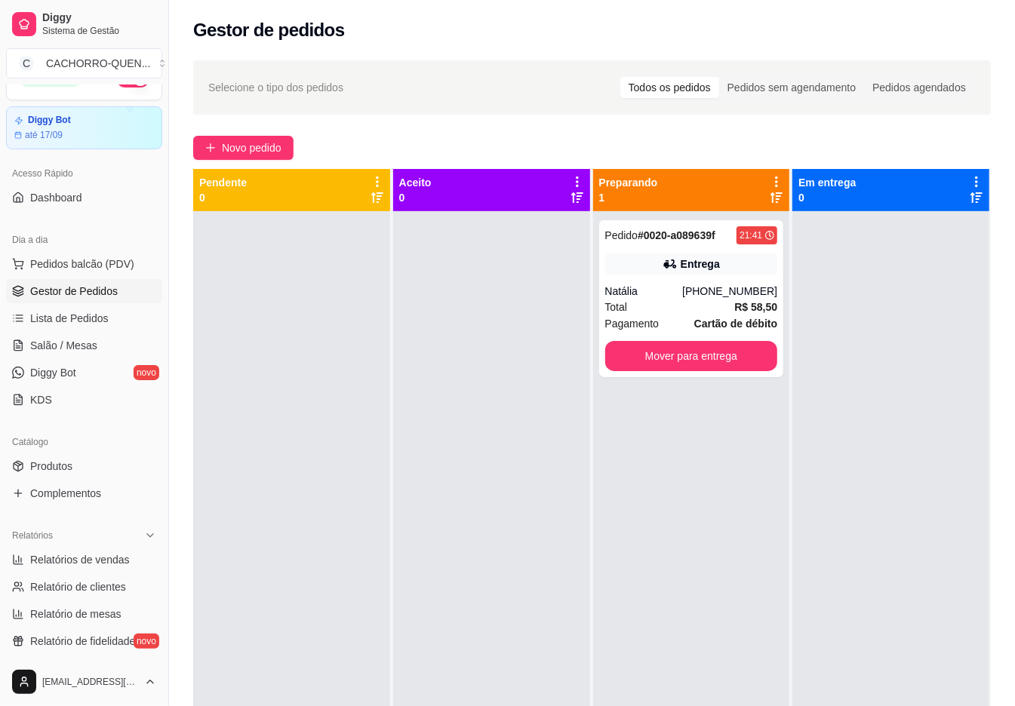
click at [459, 703] on div at bounding box center [491, 564] width 197 height 706
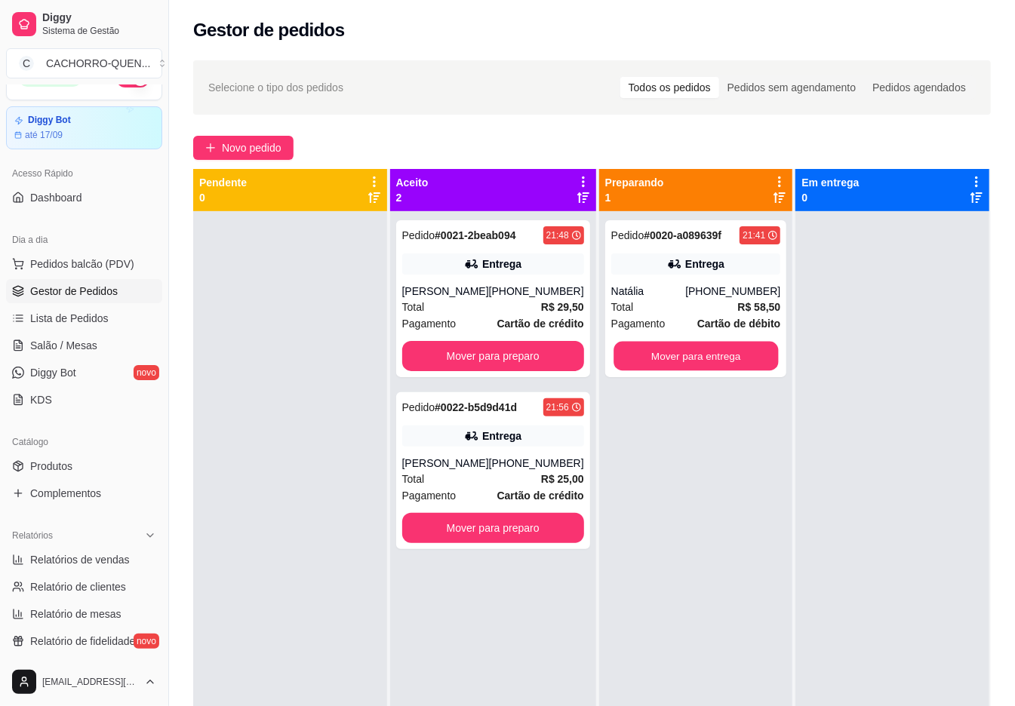
click at [696, 356] on button "Mover para entrega" at bounding box center [695, 356] width 164 height 29
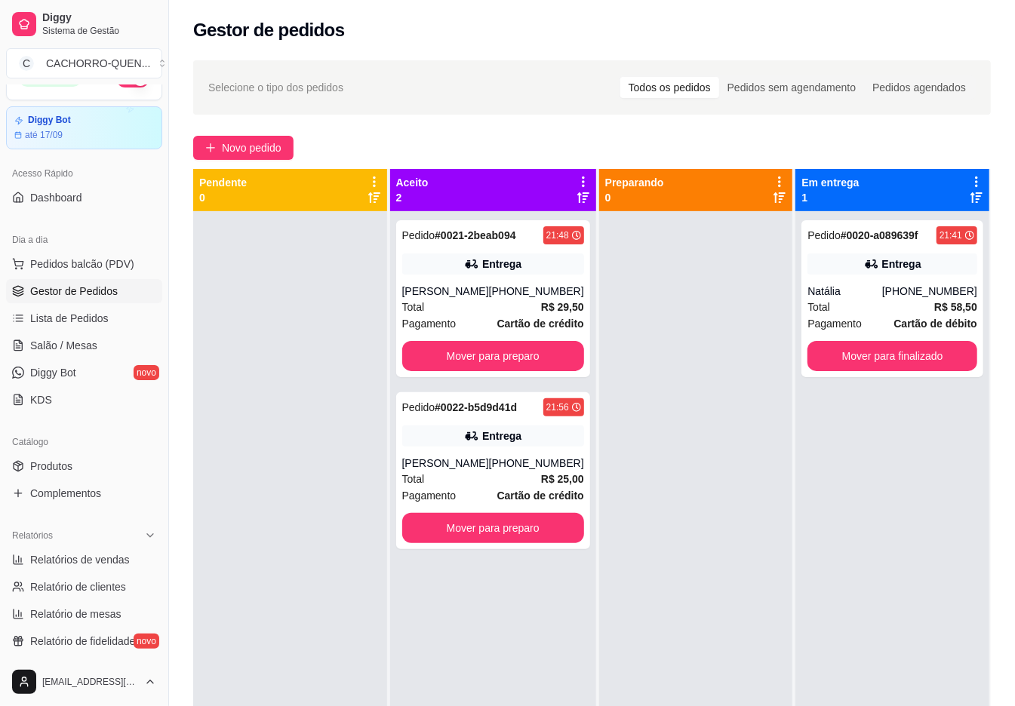
click at [502, 366] on button "Mover para preparo" at bounding box center [493, 356] width 182 height 30
click at [511, 353] on button "Mover para preparo" at bounding box center [492, 356] width 177 height 29
click at [499, 342] on div "Mover para preparo" at bounding box center [493, 356] width 182 height 30
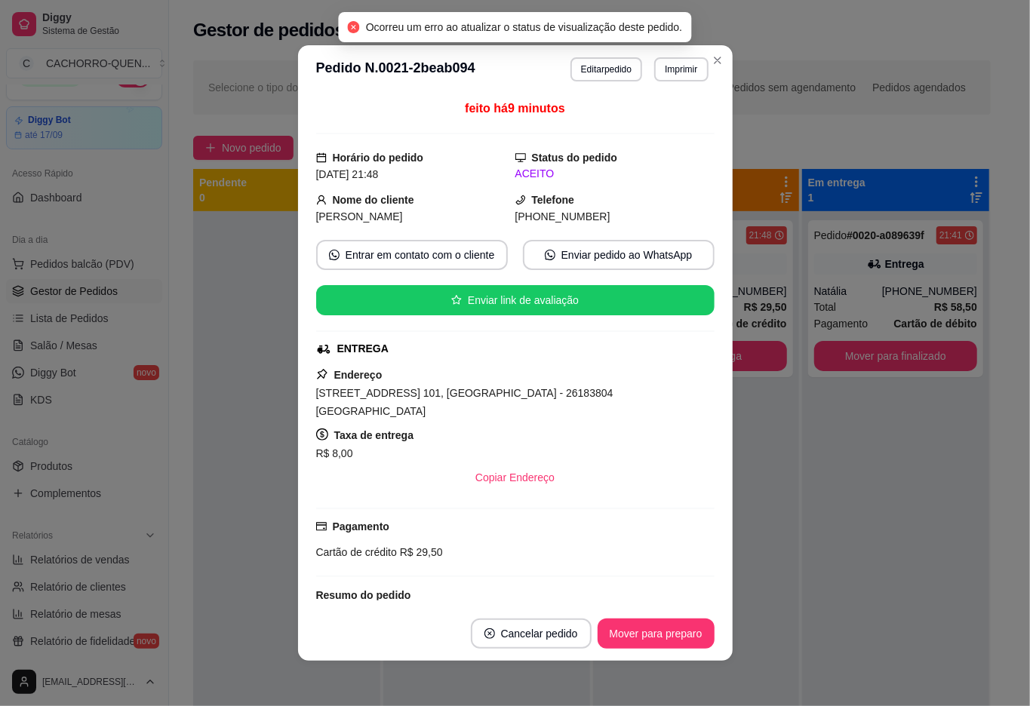
click at [237, 326] on div at bounding box center [286, 564] width 187 height 706
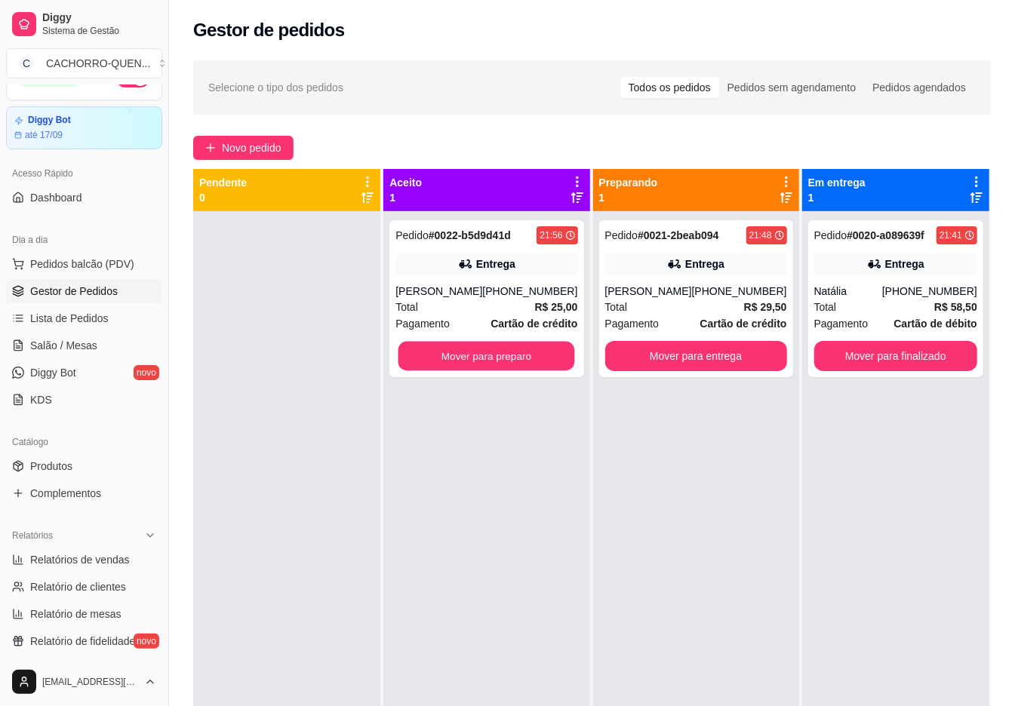
click at [499, 359] on button "Mover para preparo" at bounding box center [486, 356] width 177 height 29
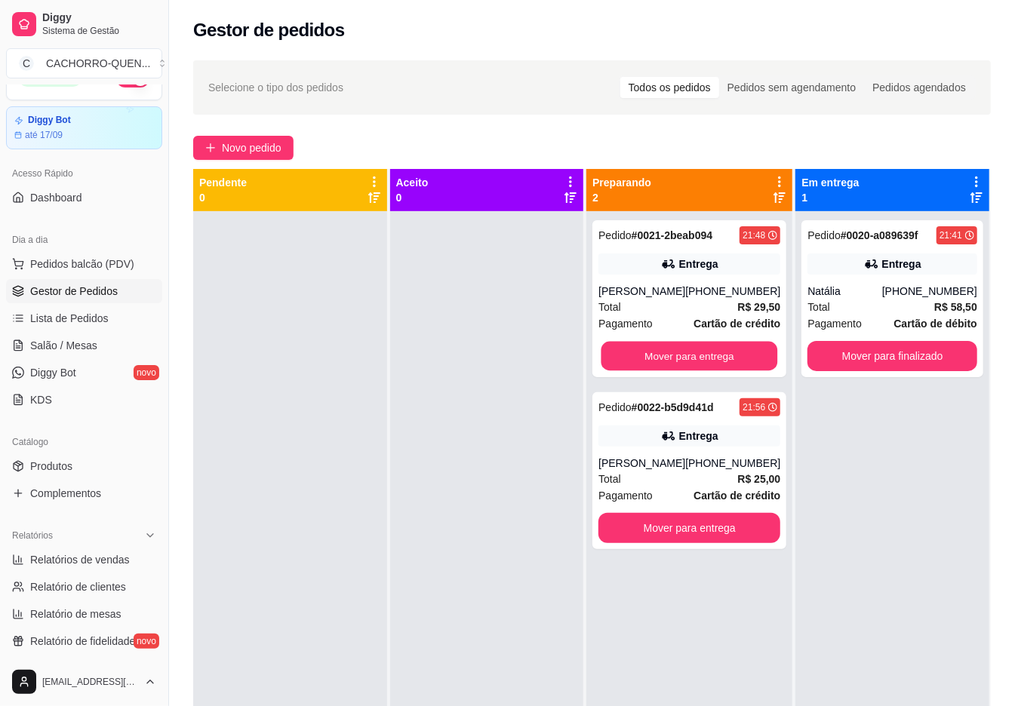
click at [690, 352] on button "Mover para entrega" at bounding box center [689, 356] width 177 height 29
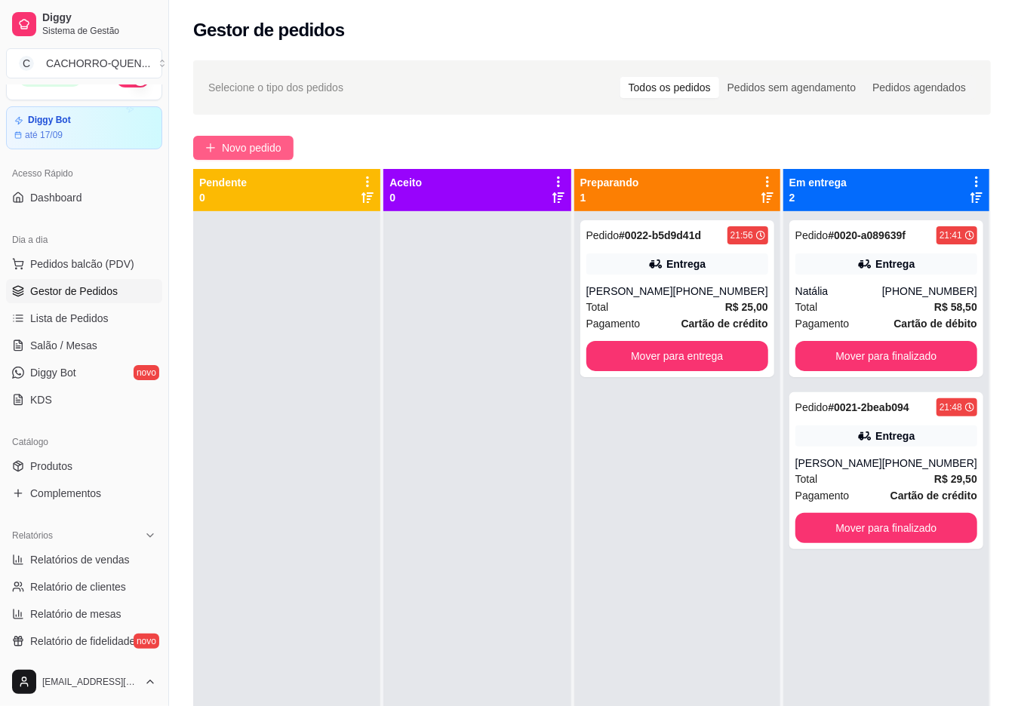
click at [261, 146] on span "Novo pedido" at bounding box center [252, 148] width 60 height 17
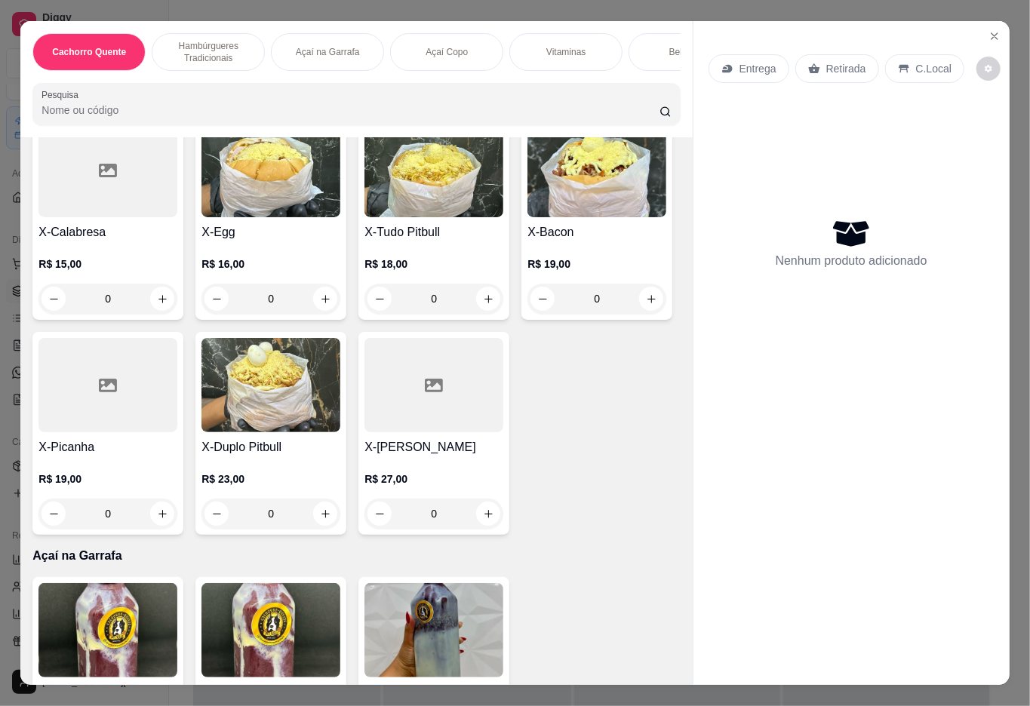
scroll to position [936, 0]
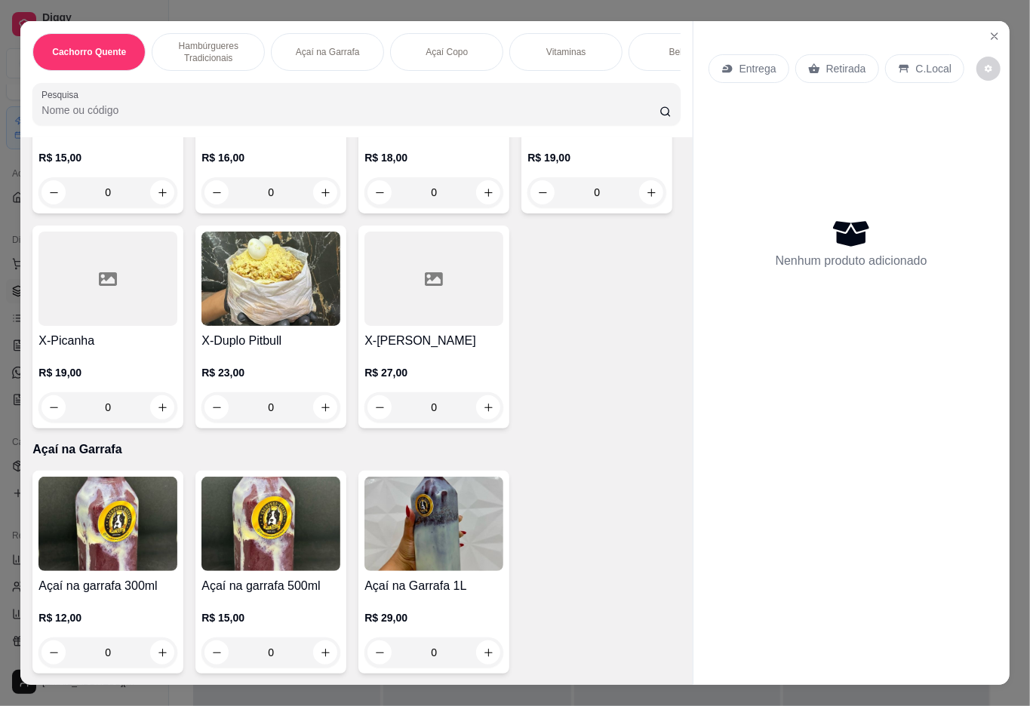
click at [201, 423] on div "0" at bounding box center [270, 407] width 139 height 30
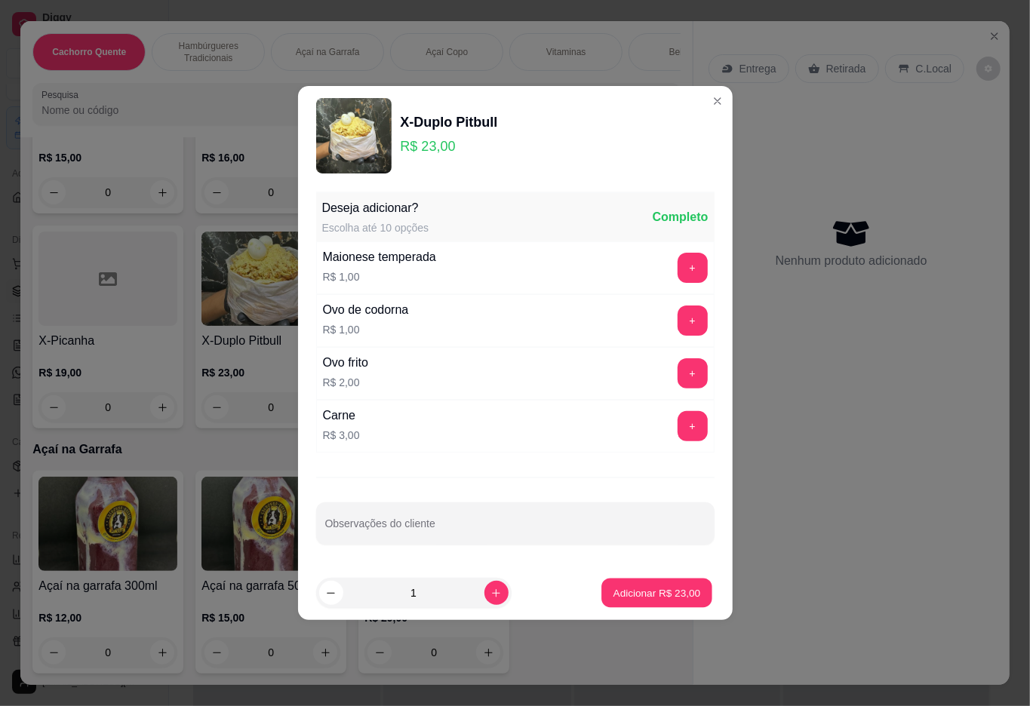
click at [613, 598] on p "Adicionar R$ 23,00" at bounding box center [657, 592] width 88 height 14
type input "1"
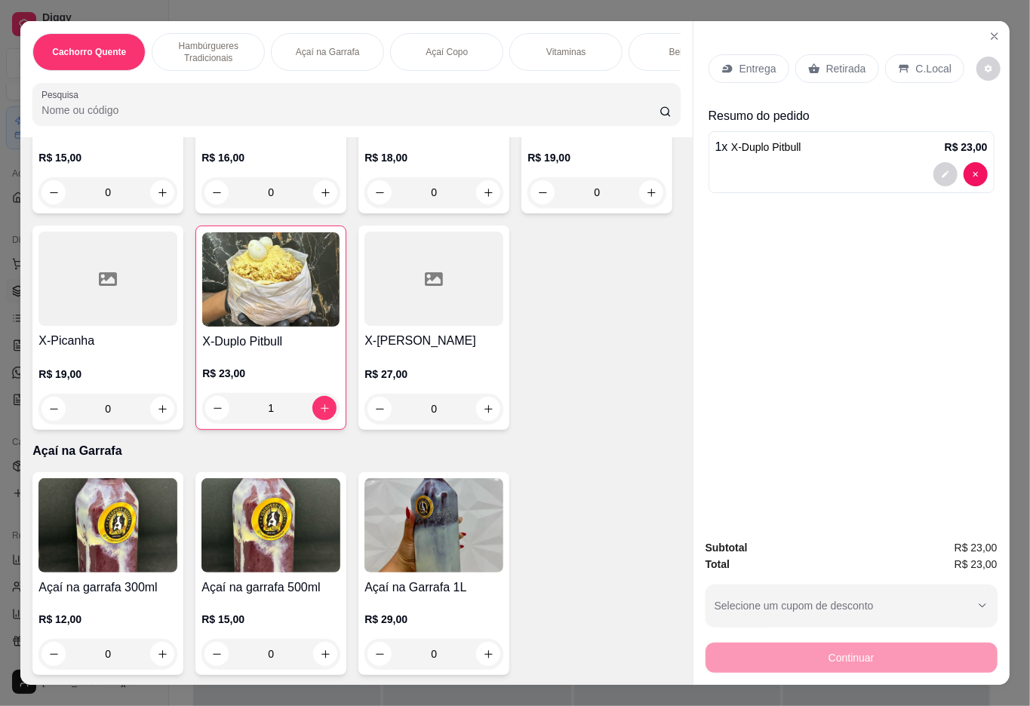
click at [834, 68] on p "Retirada" at bounding box center [846, 68] width 40 height 15
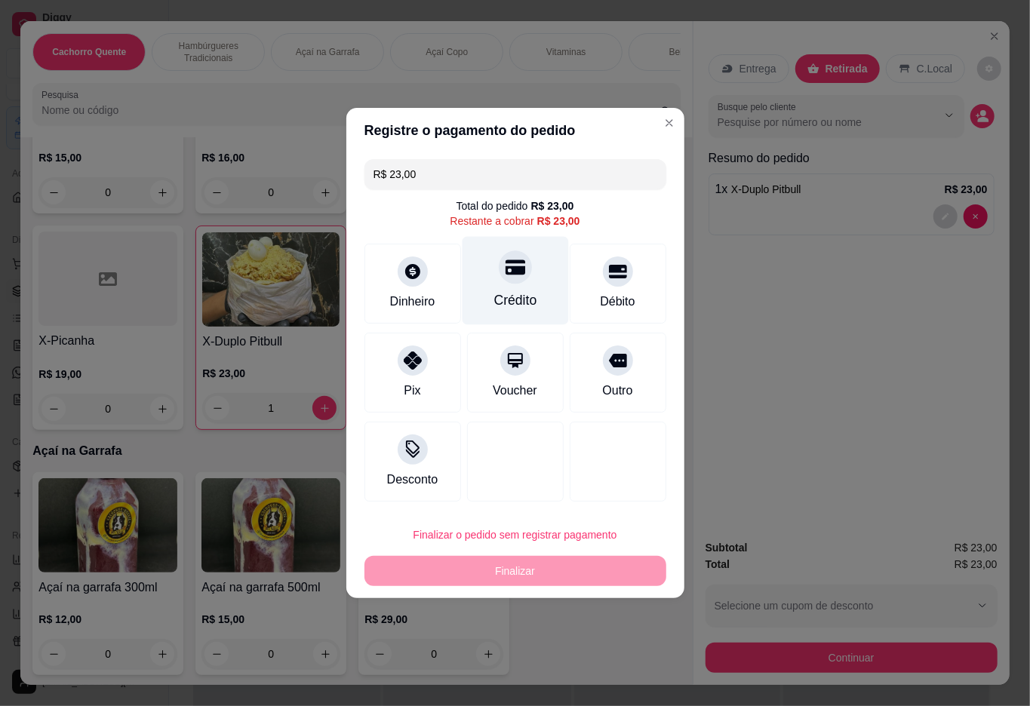
click at [493, 284] on div "Crédito" at bounding box center [515, 281] width 106 height 88
type input "R$ 0,00"
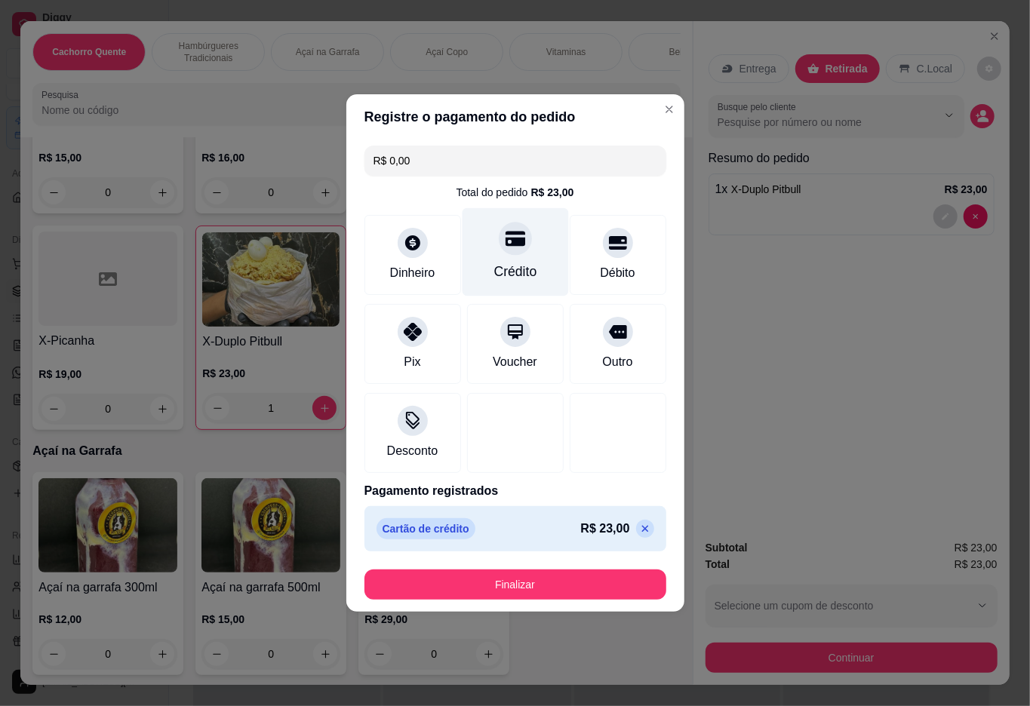
click at [558, 598] on button "Finalizar" at bounding box center [515, 585] width 302 height 30
click at [520, 585] on button "Finalizar" at bounding box center [515, 584] width 293 height 29
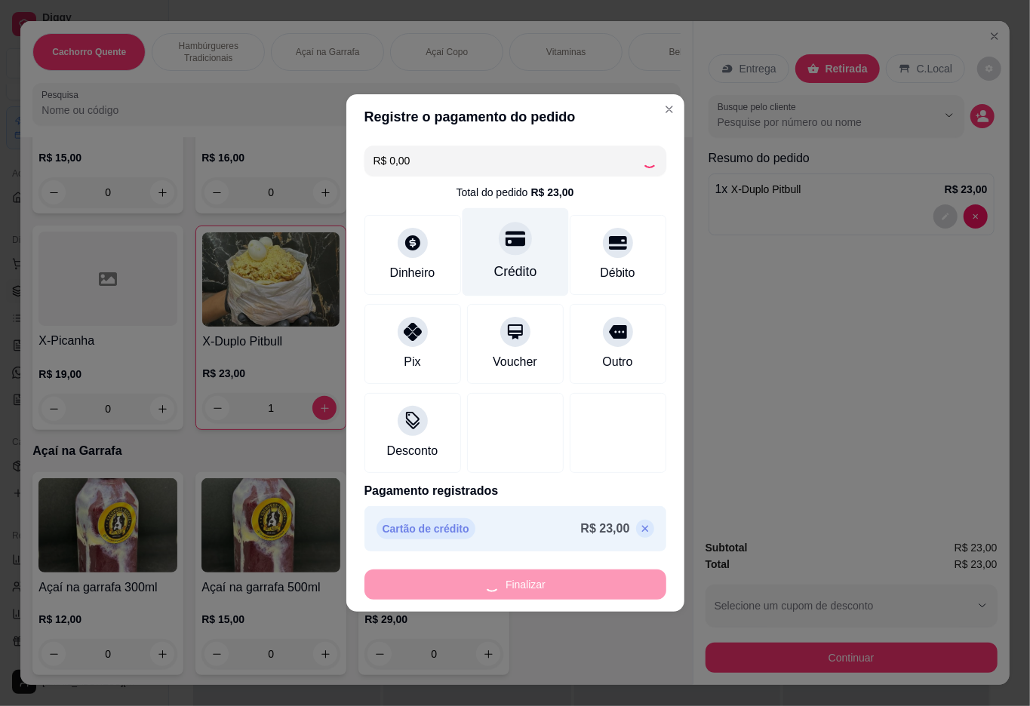
type input "0"
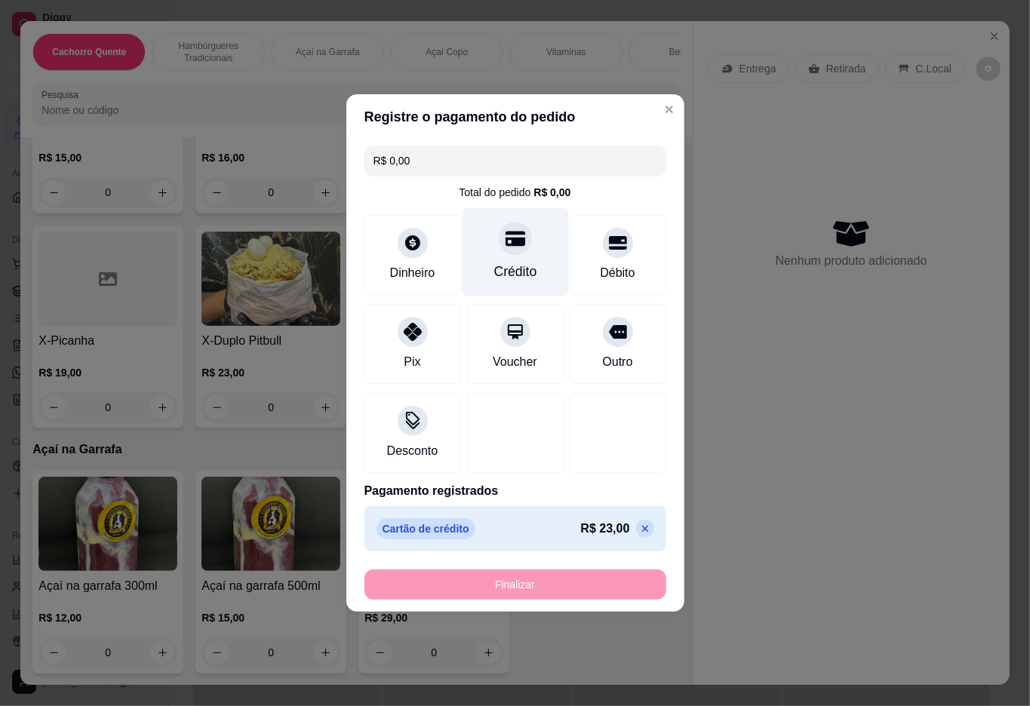
type input "-R$ 23,00"
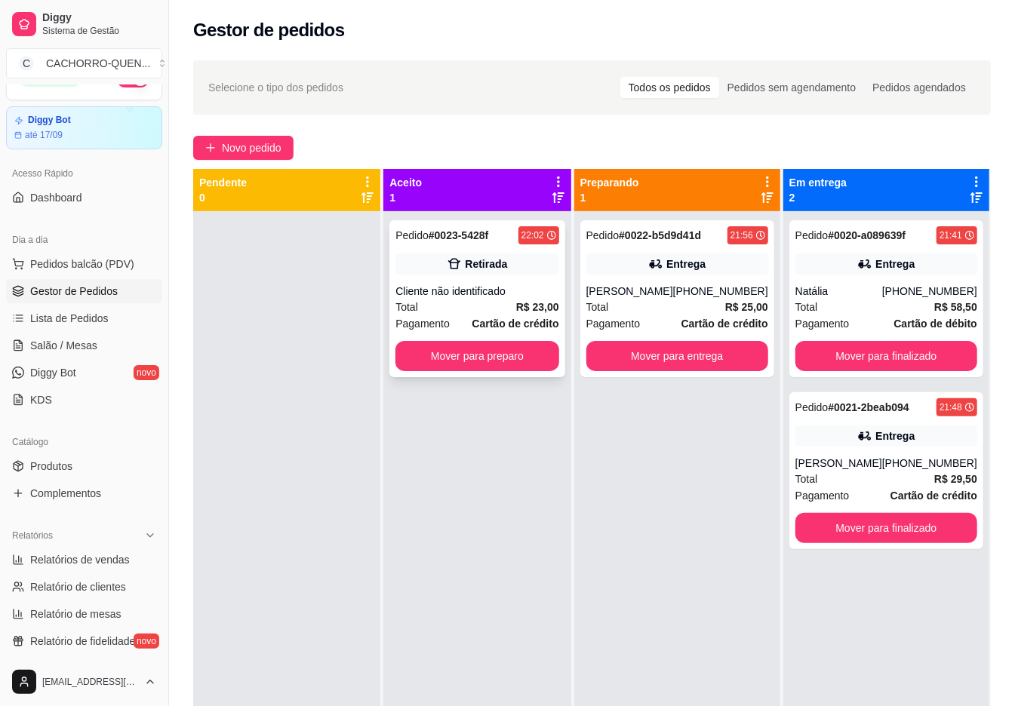
click at [450, 288] on div "Cliente não identificado" at bounding box center [476, 291] width 163 height 15
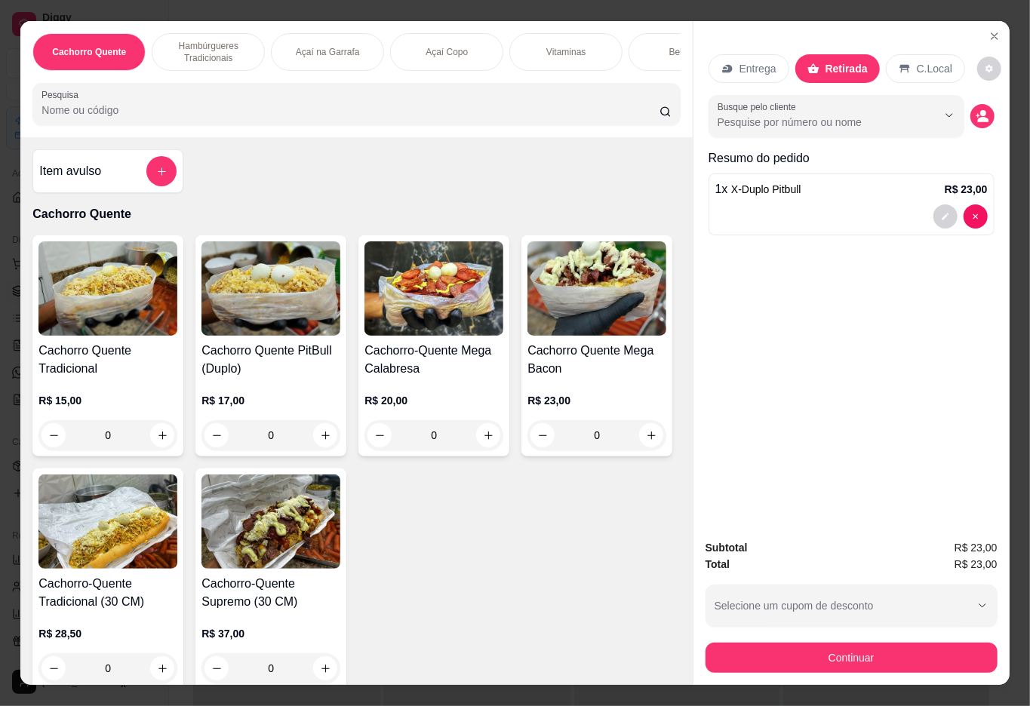
click at [321, 430] on div "0" at bounding box center [270, 435] width 139 height 30
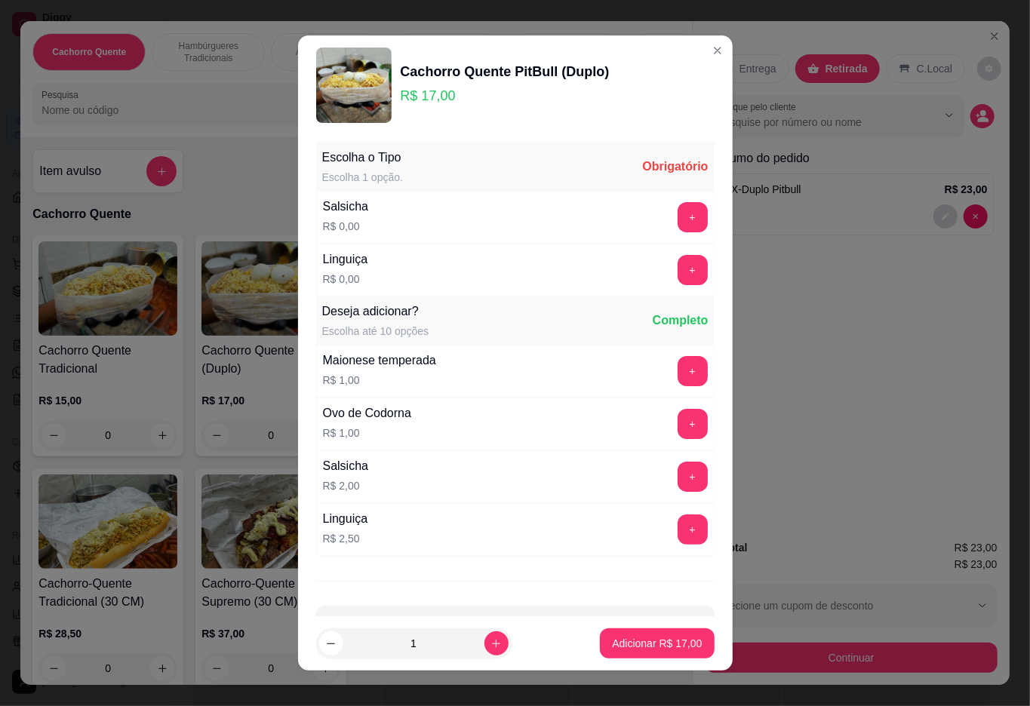
click at [678, 216] on button "+" at bounding box center [693, 217] width 30 height 30
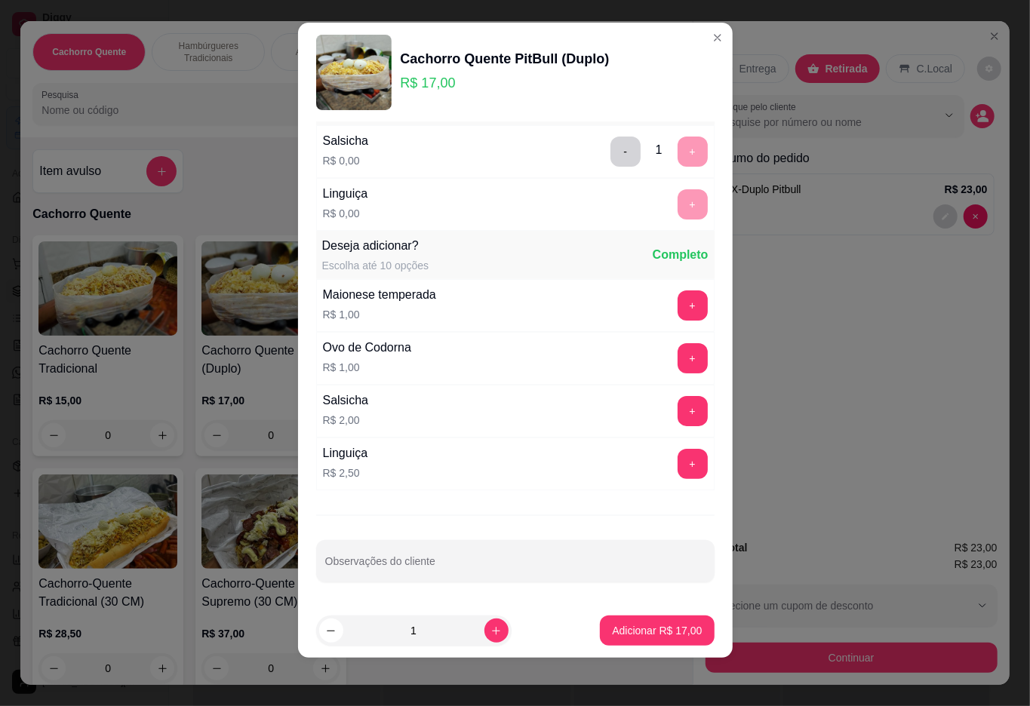
click at [646, 620] on button "Adicionar R$ 17,00" at bounding box center [657, 631] width 114 height 30
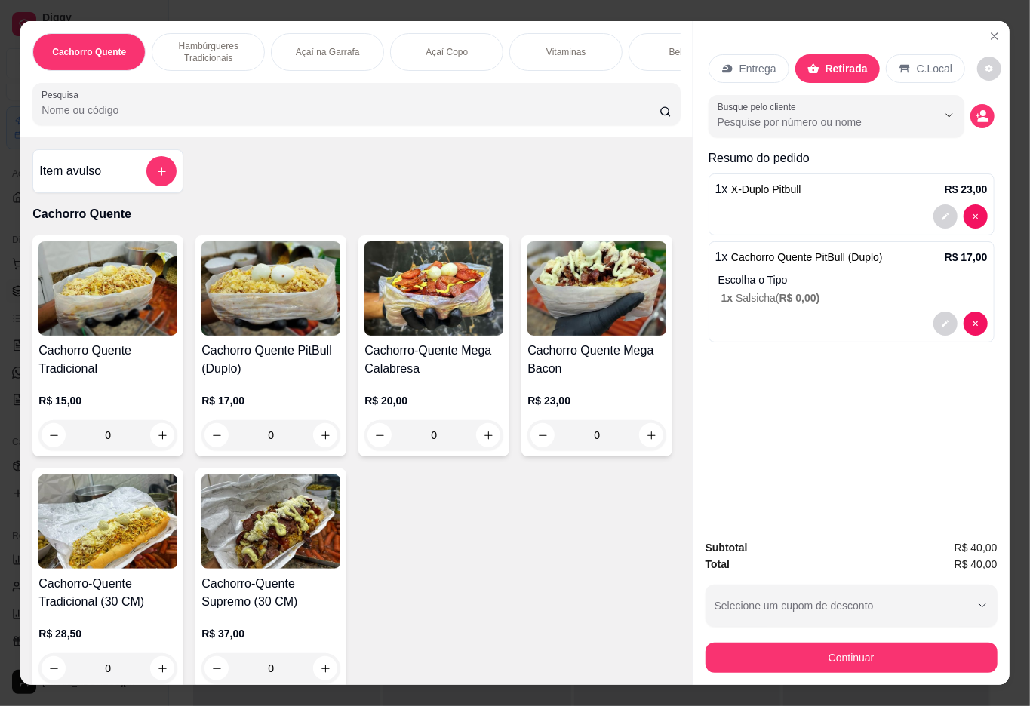
click at [967, 272] on p "Escolha o Tipo" at bounding box center [852, 279] width 269 height 15
type input "0"
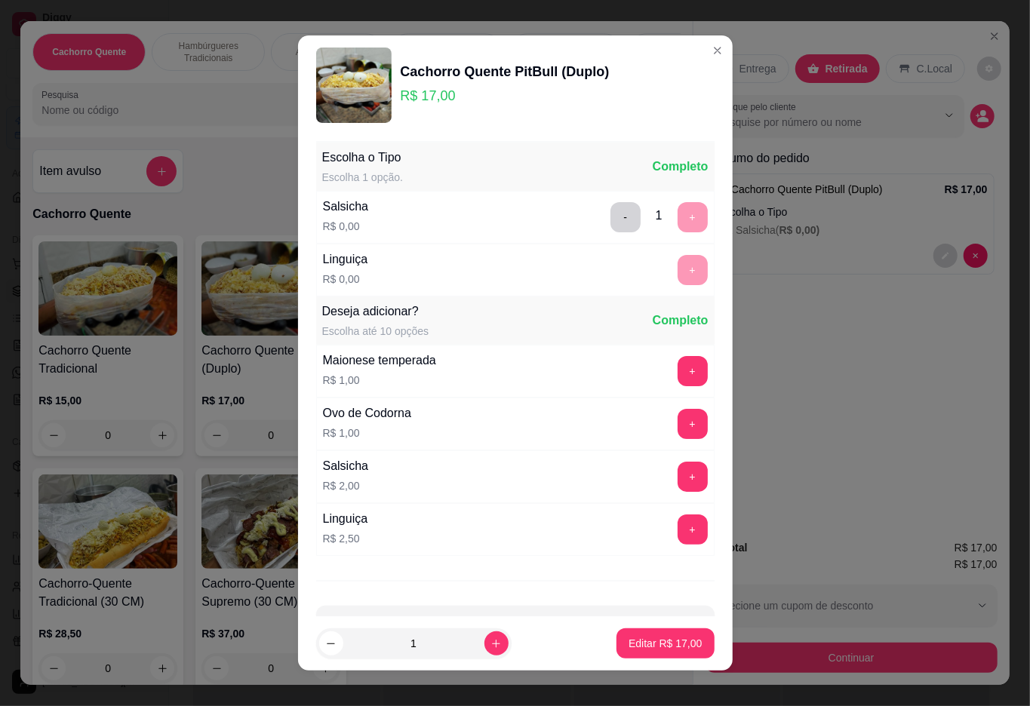
click at [631, 647] on p "Editar R$ 17,00" at bounding box center [664, 643] width 73 height 15
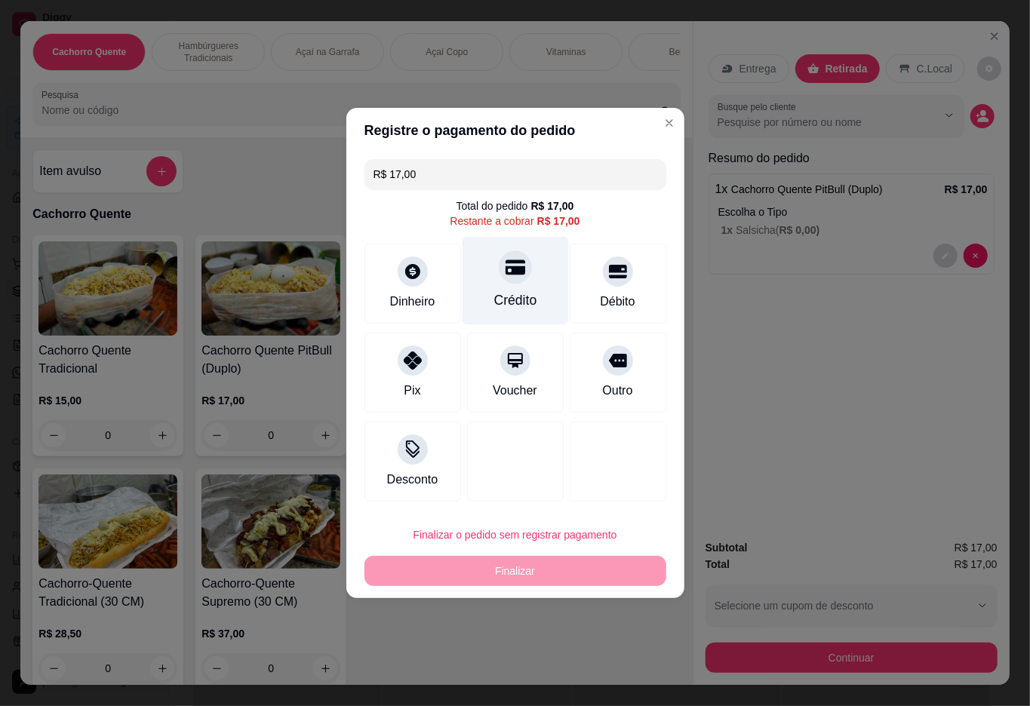
click at [523, 275] on div "Crédito" at bounding box center [515, 281] width 106 height 88
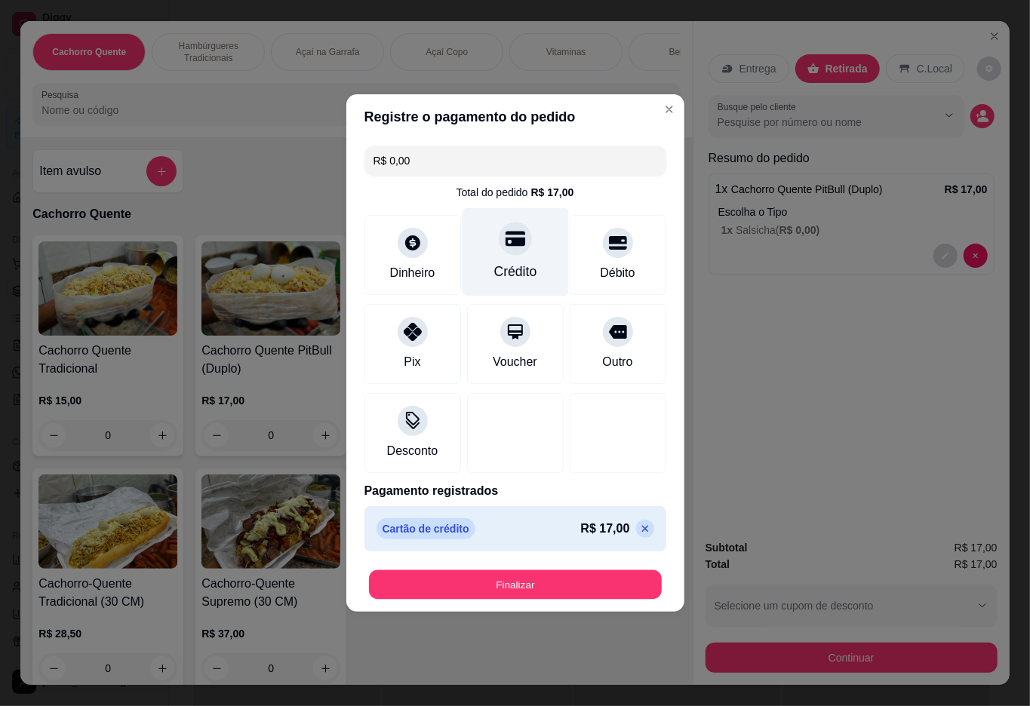
click at [543, 572] on button "Finalizar" at bounding box center [515, 584] width 293 height 29
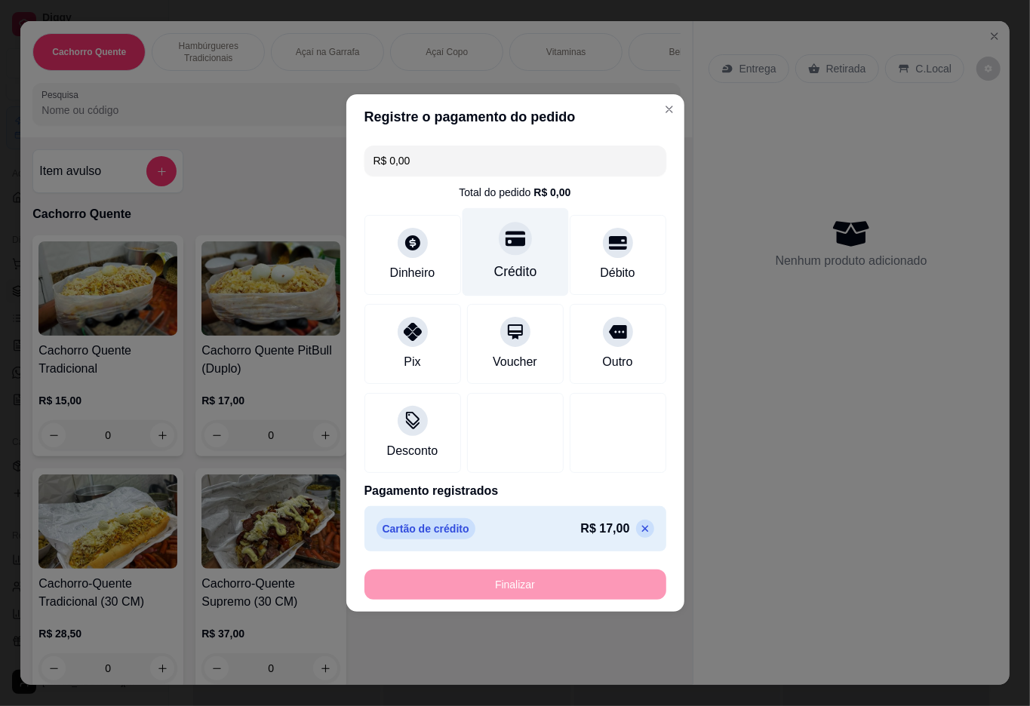
type input "-R$ 17,00"
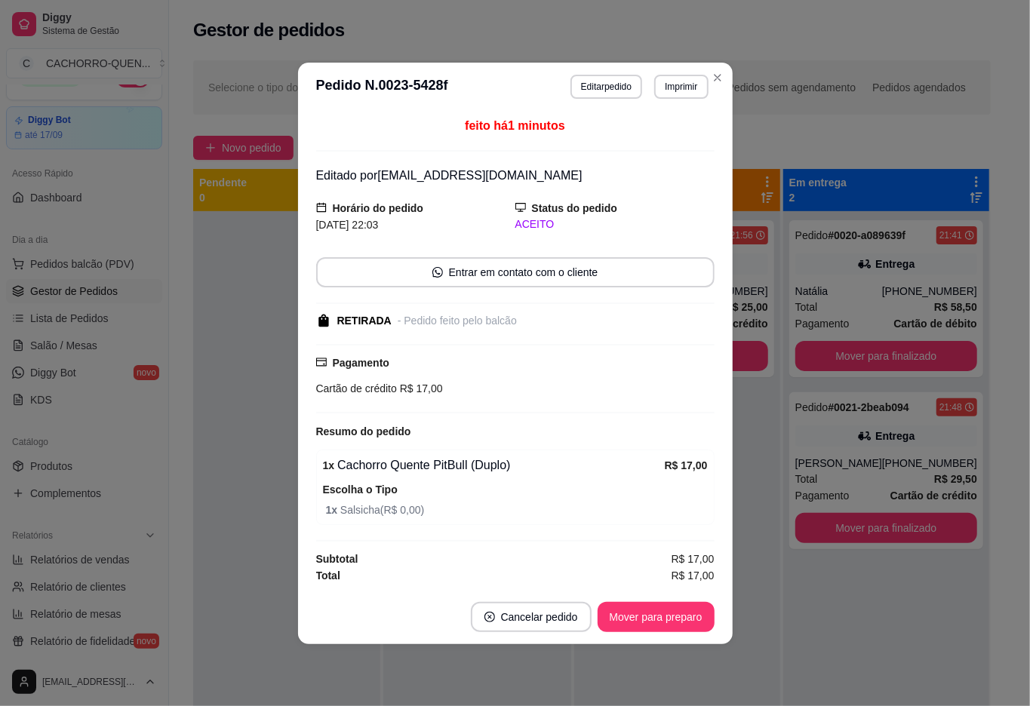
click at [249, 580] on div at bounding box center [286, 564] width 187 height 706
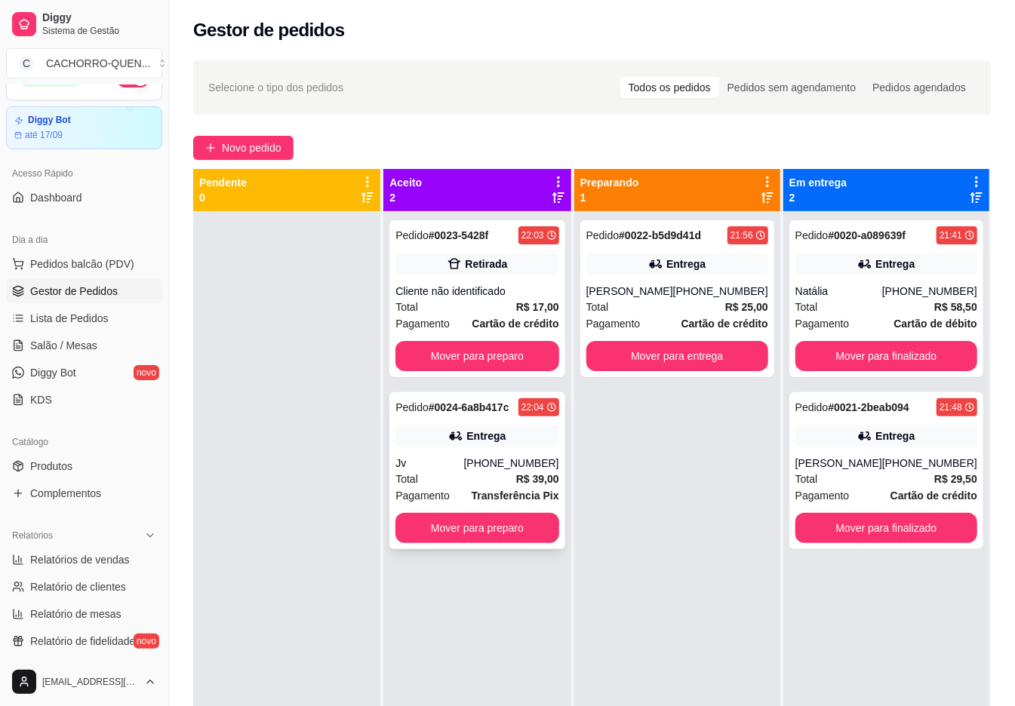
click at [508, 453] on div "Pedido # 0024-6a8b417c 22:04 Entrega Jv [PHONE_NUMBER] Total R$ 39,00 Pagamento…" at bounding box center [476, 470] width 175 height 157
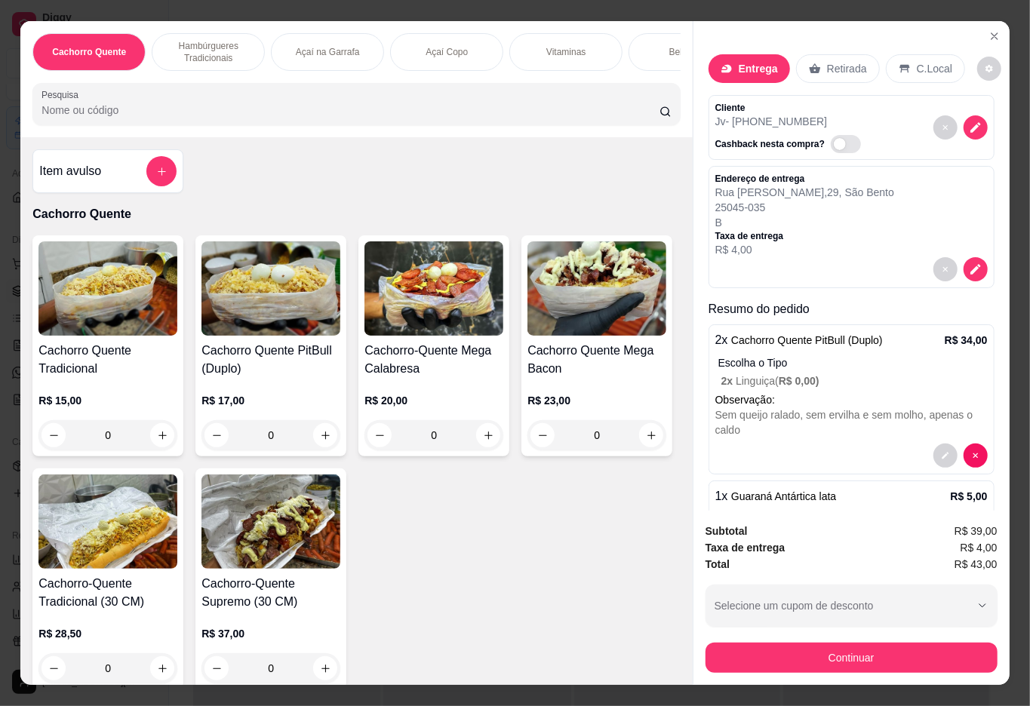
click at [673, 58] on div "Bebidas" at bounding box center [684, 52] width 113 height 38
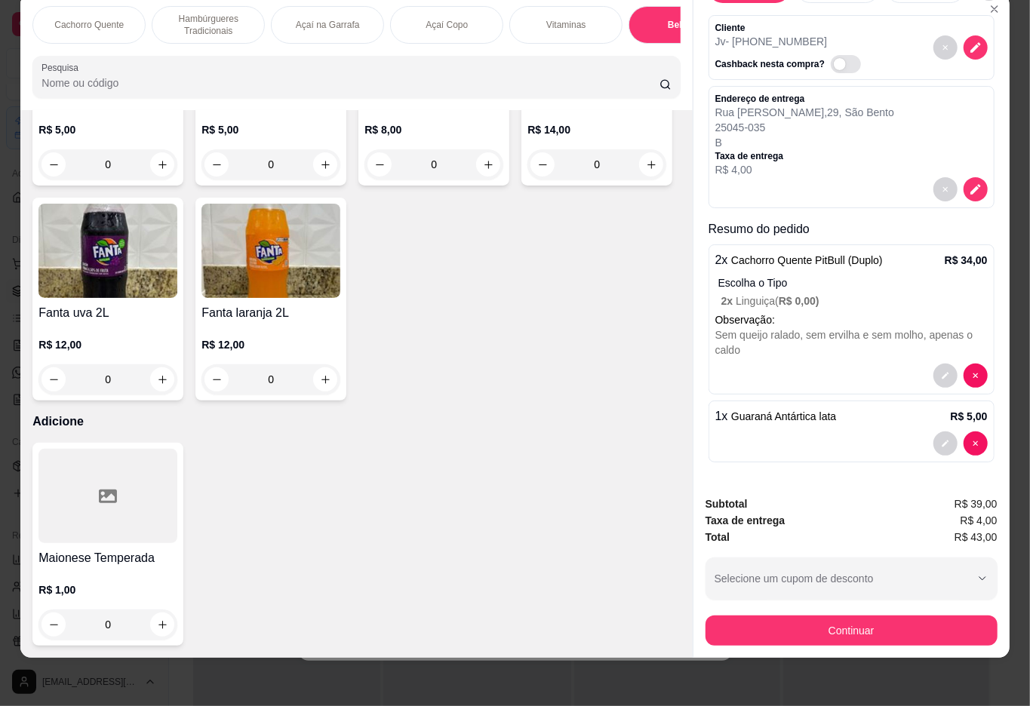
scroll to position [66, 0]
type input "0"
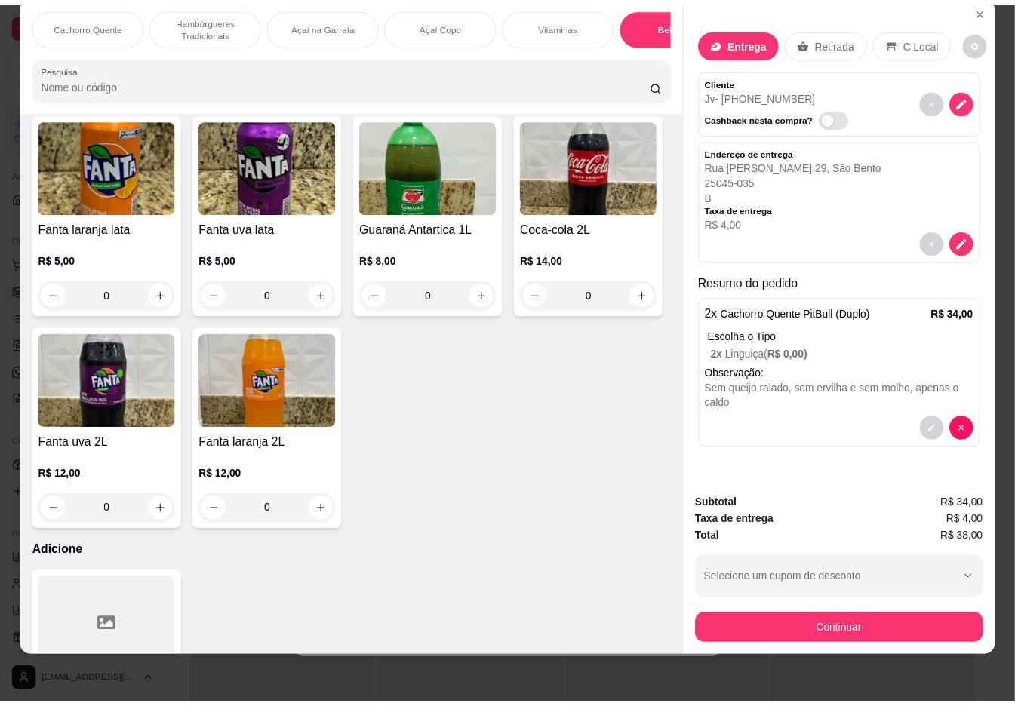
scroll to position [0, 0]
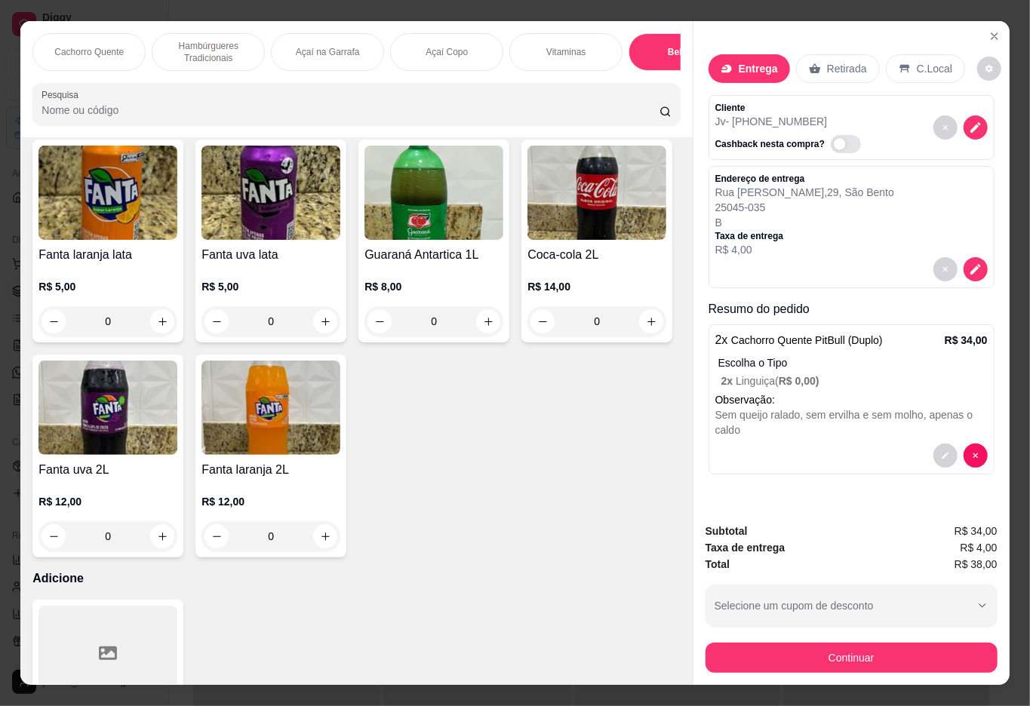
click at [990, 30] on icon "Close" at bounding box center [994, 36] width 12 height 12
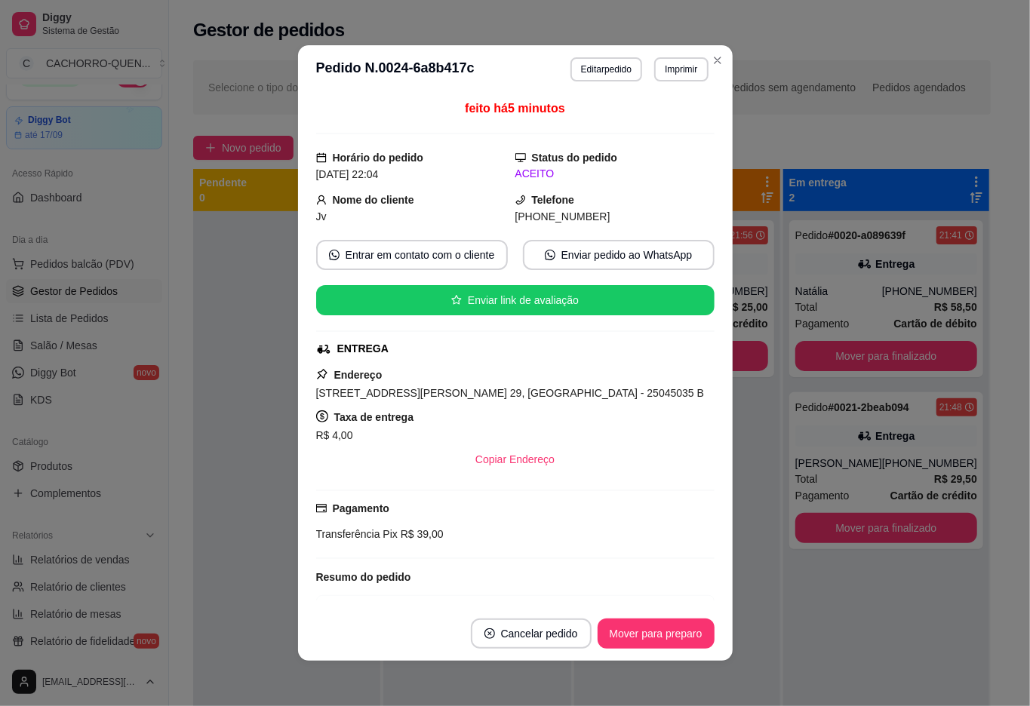
click at [217, 453] on div at bounding box center [286, 564] width 187 height 706
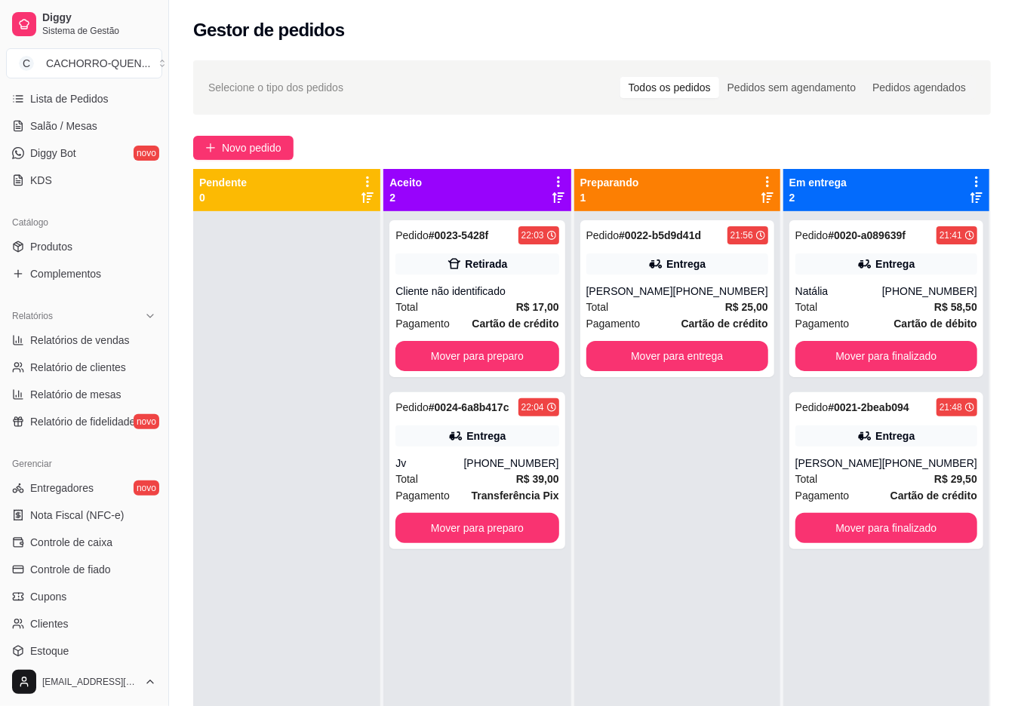
scroll to position [264, 0]
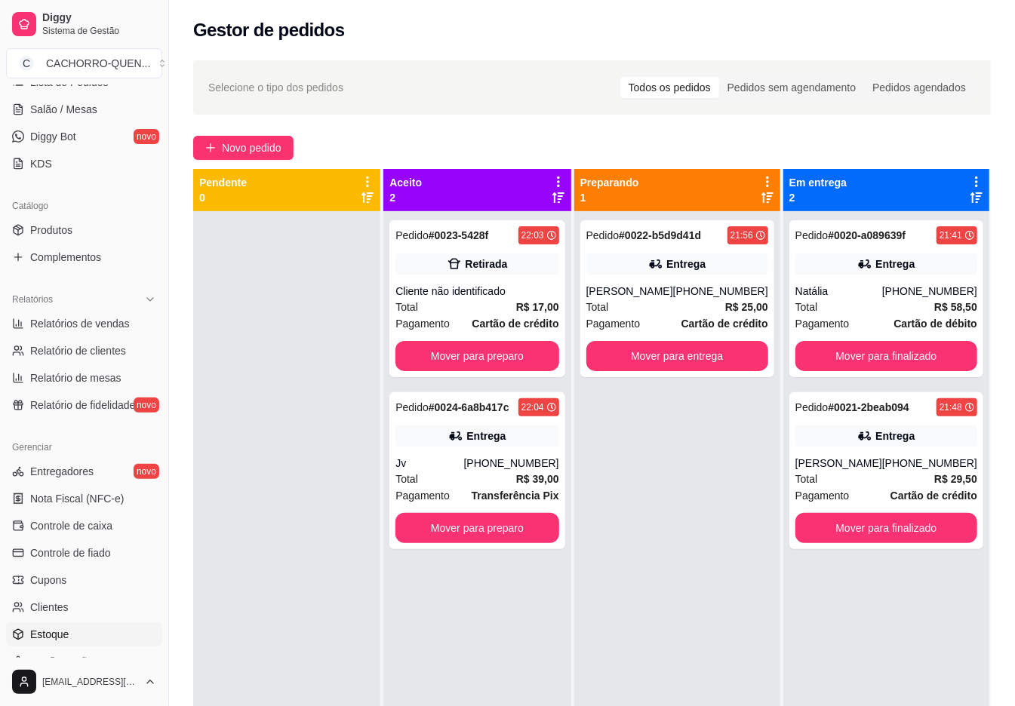
click at [91, 644] on link "Estoque" at bounding box center [84, 634] width 156 height 24
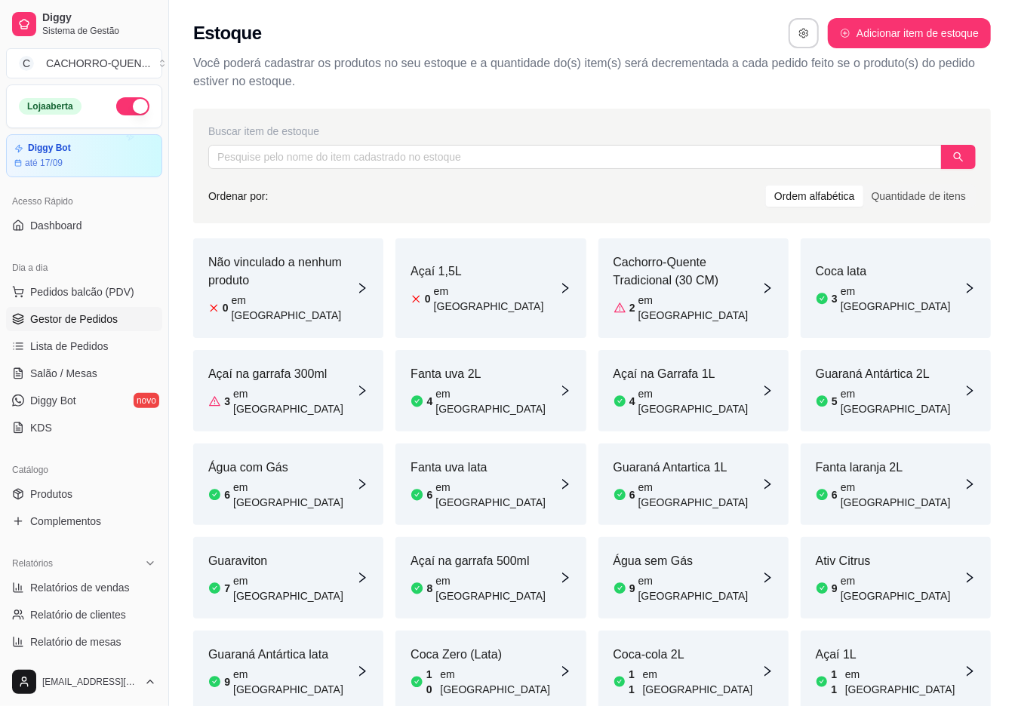
click at [109, 320] on span "Gestor de Pedidos" at bounding box center [74, 319] width 88 height 15
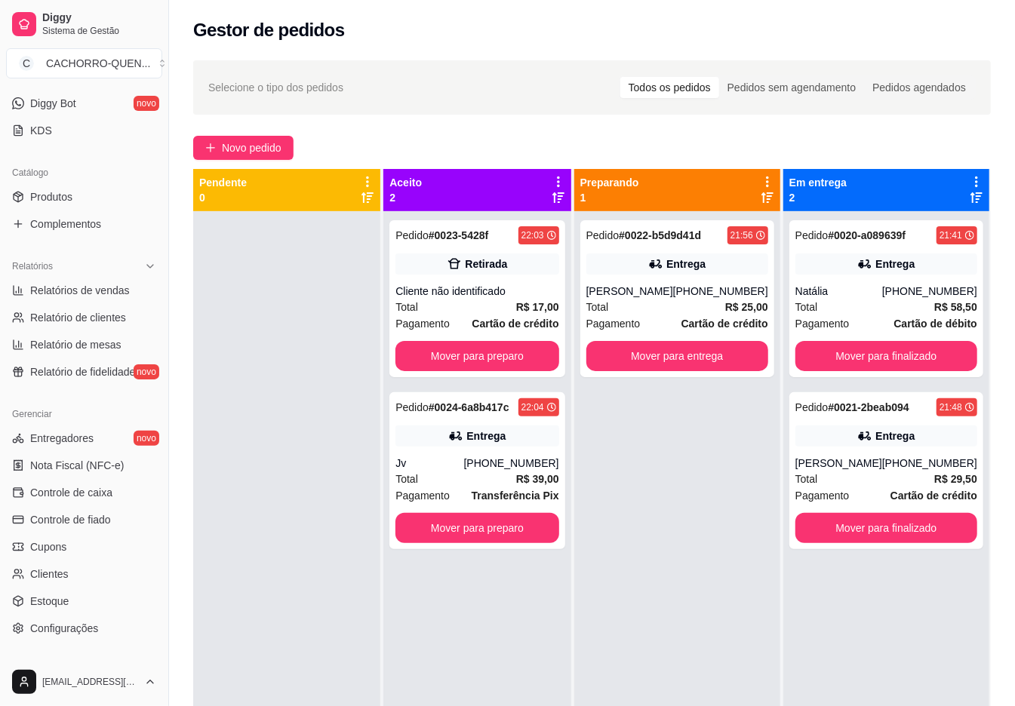
scroll to position [305, 0]
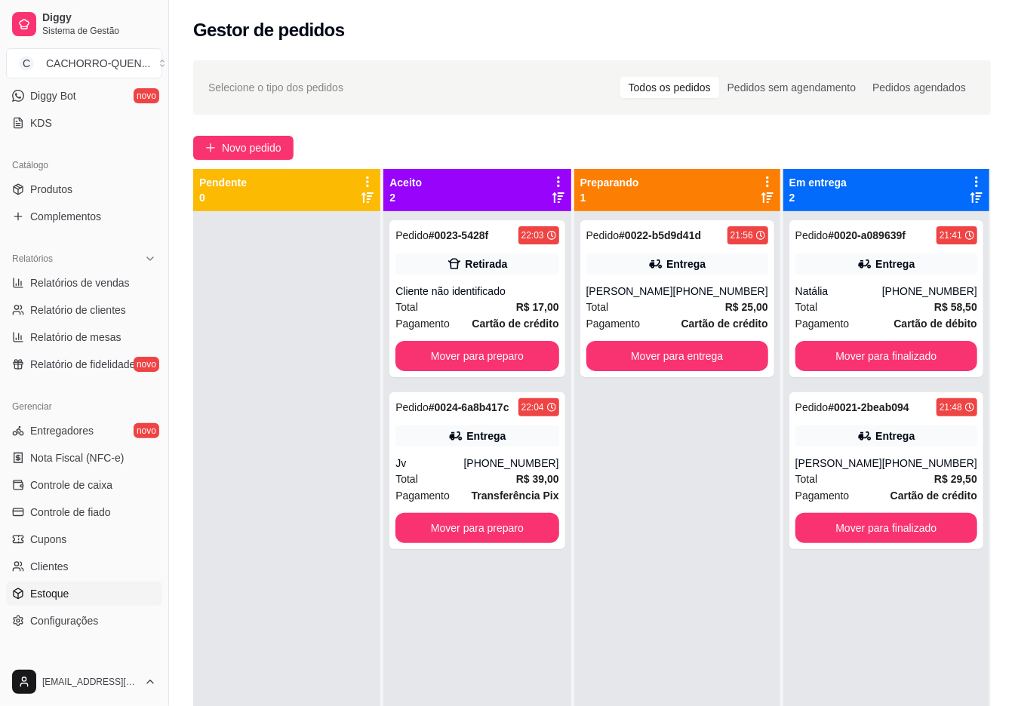
click at [103, 595] on link "Estoque" at bounding box center [84, 594] width 156 height 24
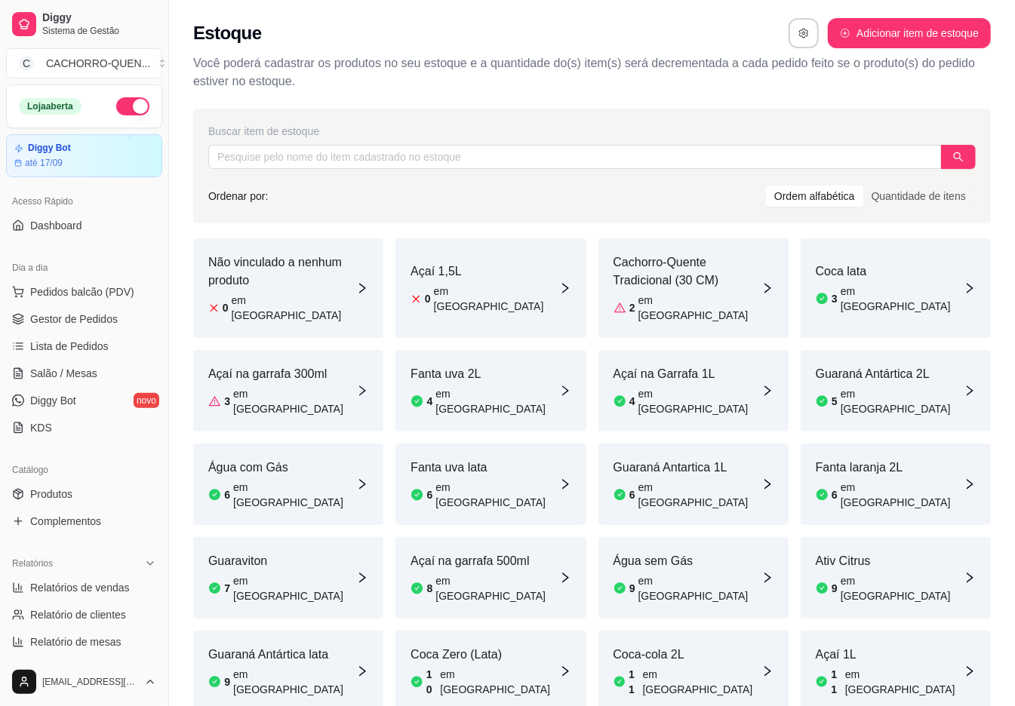
scroll to position [4, 0]
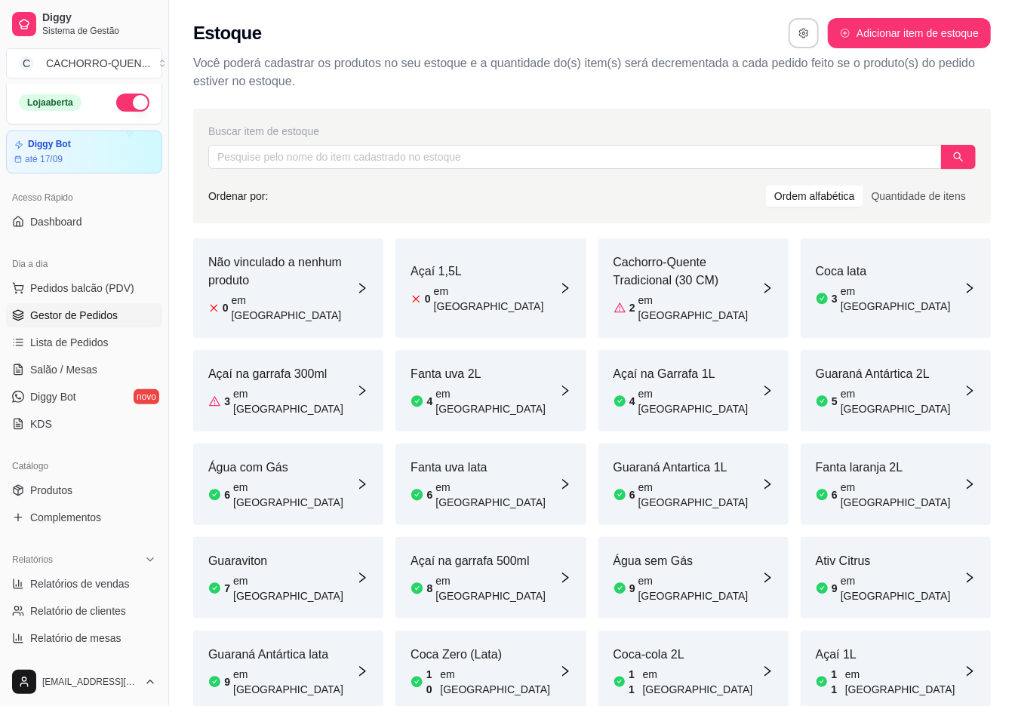
click at [100, 314] on span "Gestor de Pedidos" at bounding box center [74, 315] width 88 height 15
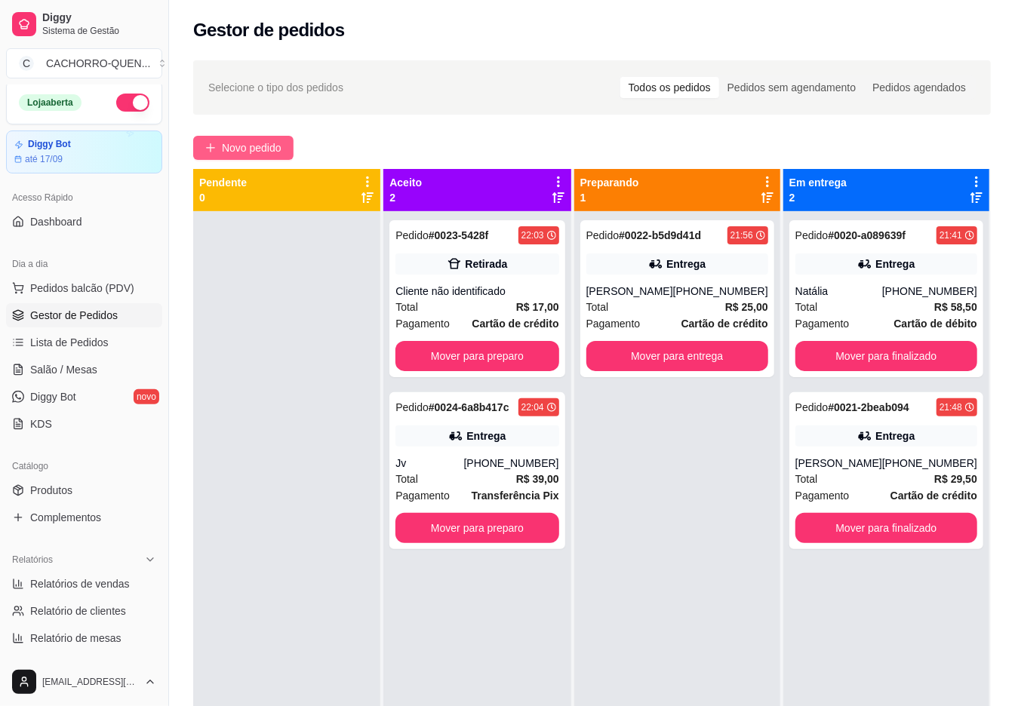
click at [254, 148] on span "Novo pedido" at bounding box center [252, 148] width 60 height 17
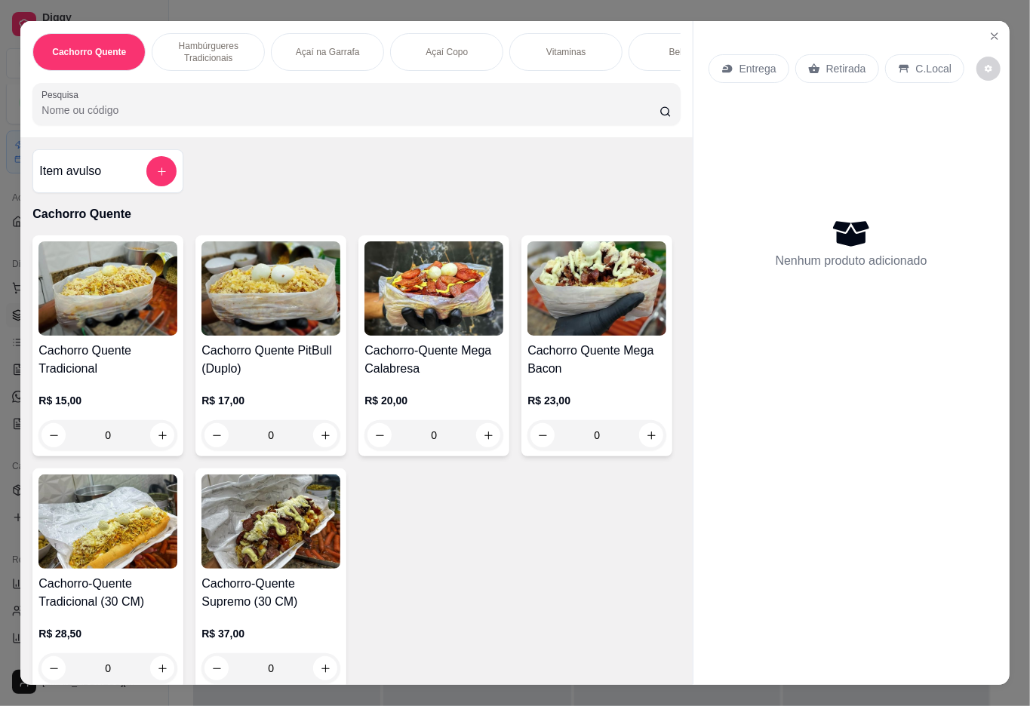
click at [991, 33] on icon "Close" at bounding box center [994, 36] width 6 height 6
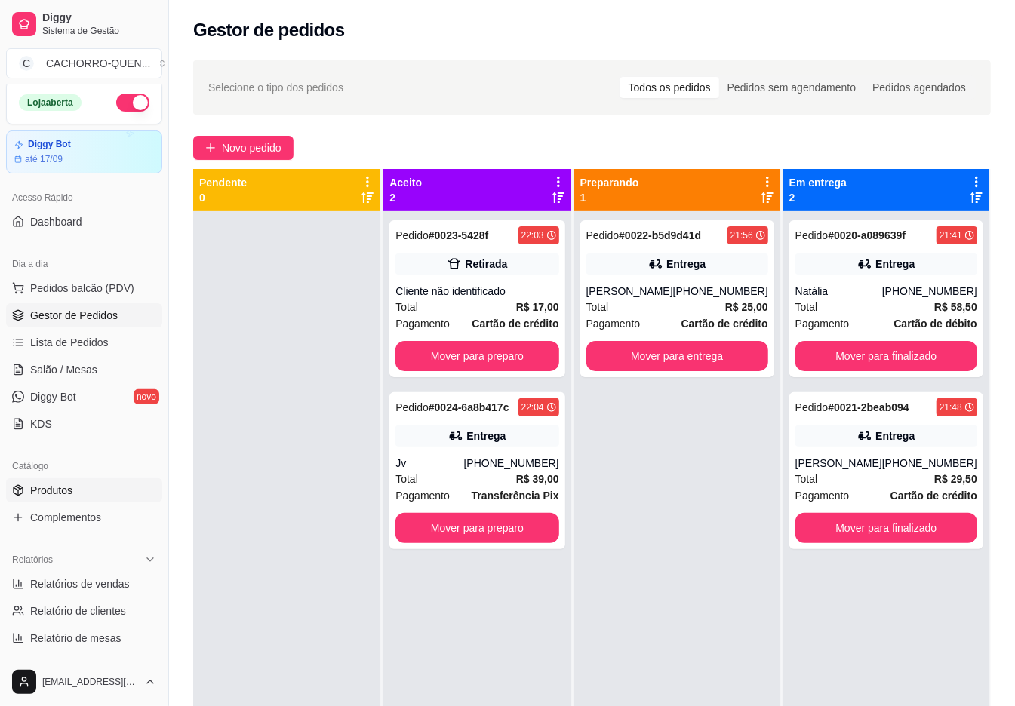
click at [83, 487] on link "Produtos" at bounding box center [84, 490] width 156 height 24
click at [457, 436] on icon at bounding box center [455, 436] width 15 height 15
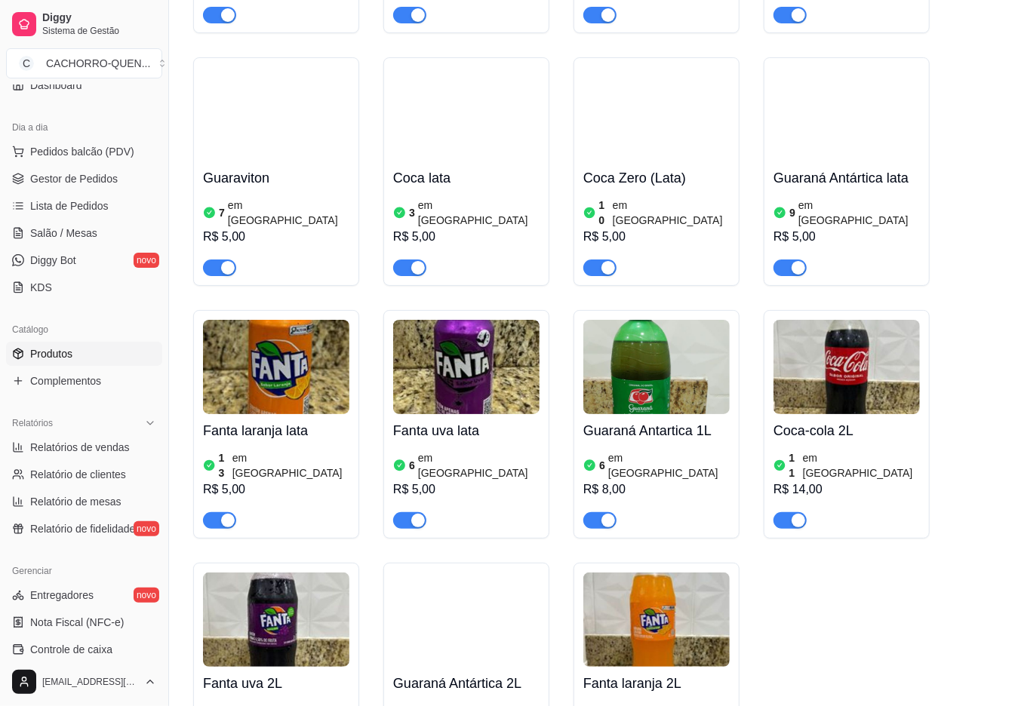
scroll to position [3004, 0]
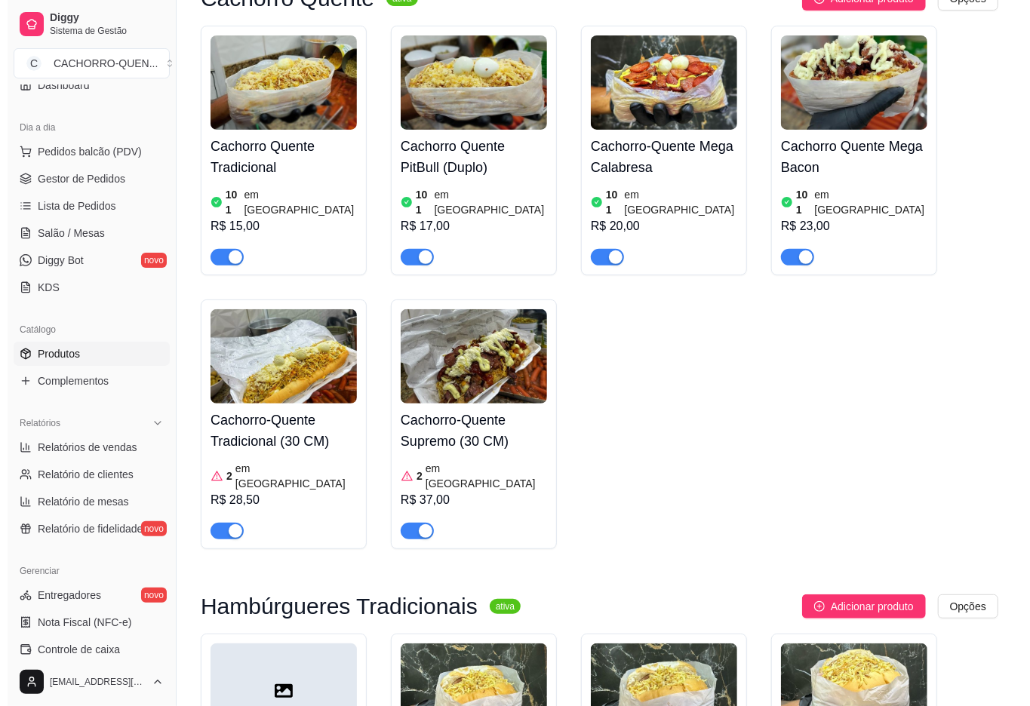
scroll to position [0, 0]
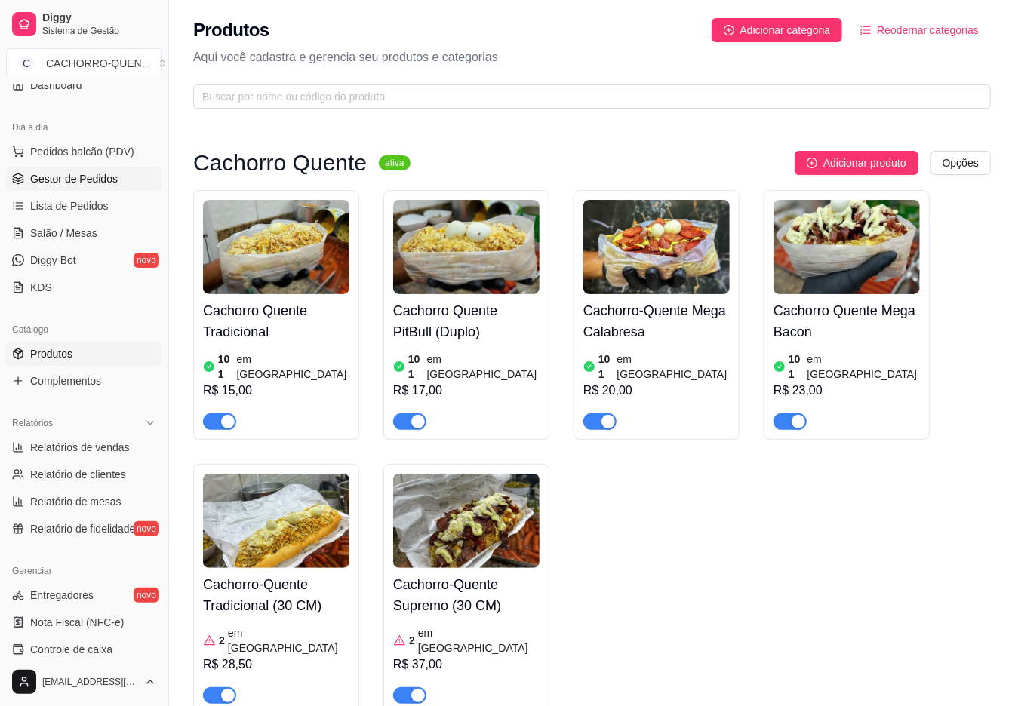
click at [131, 178] on link "Gestor de Pedidos" at bounding box center [84, 179] width 156 height 24
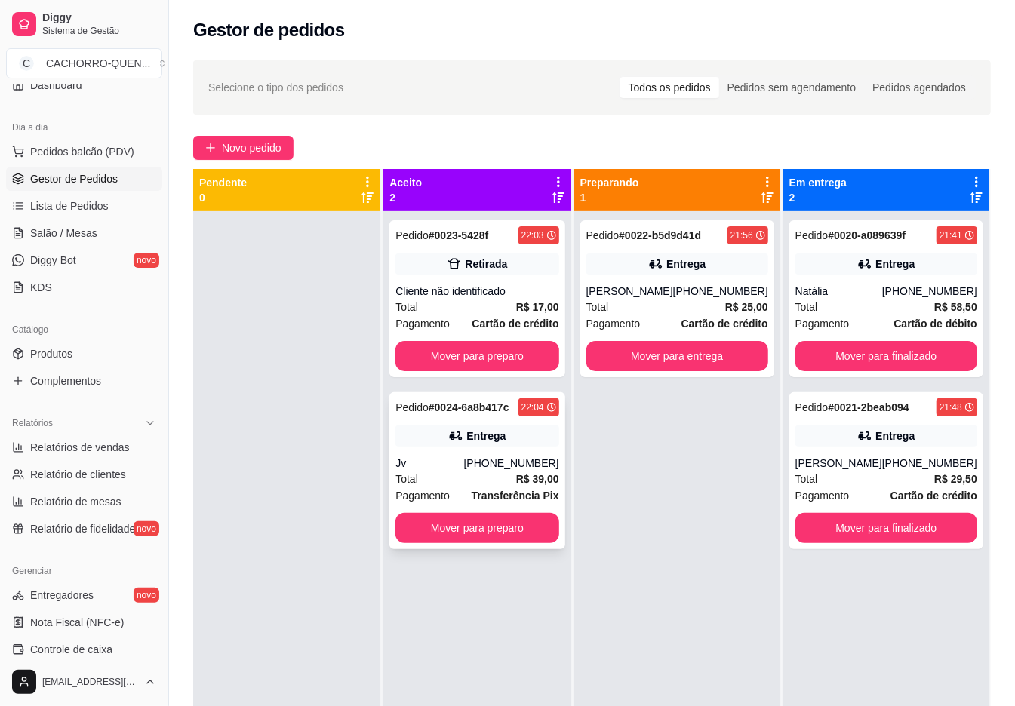
click at [487, 444] on div "Entrega" at bounding box center [476, 436] width 163 height 21
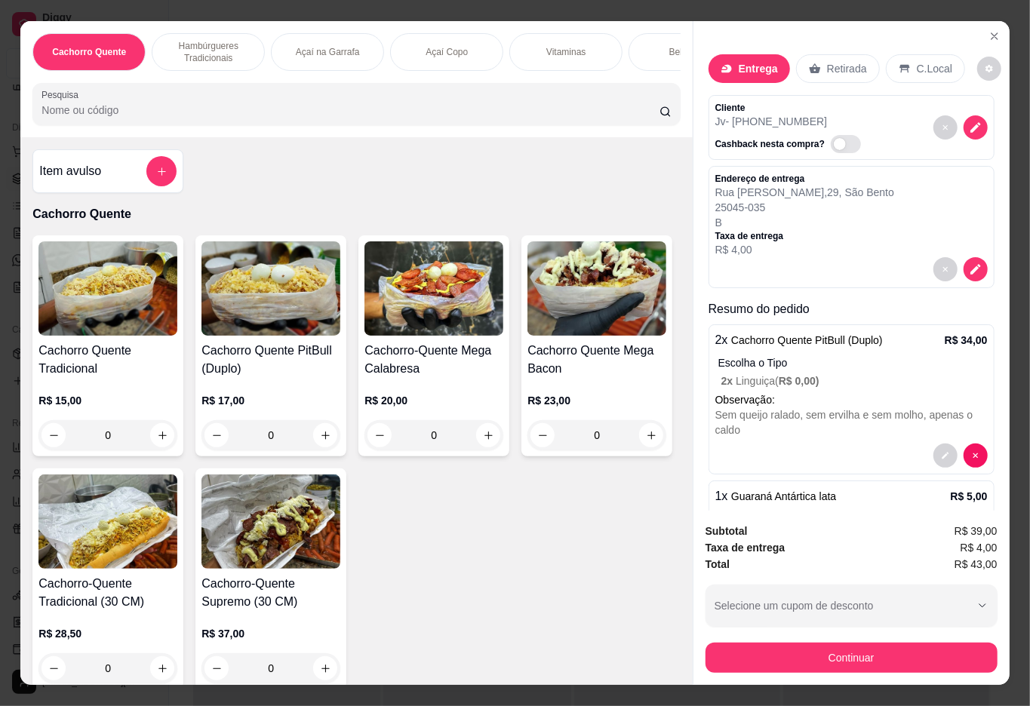
click at [669, 48] on p "Bebidas" at bounding box center [685, 52] width 32 height 12
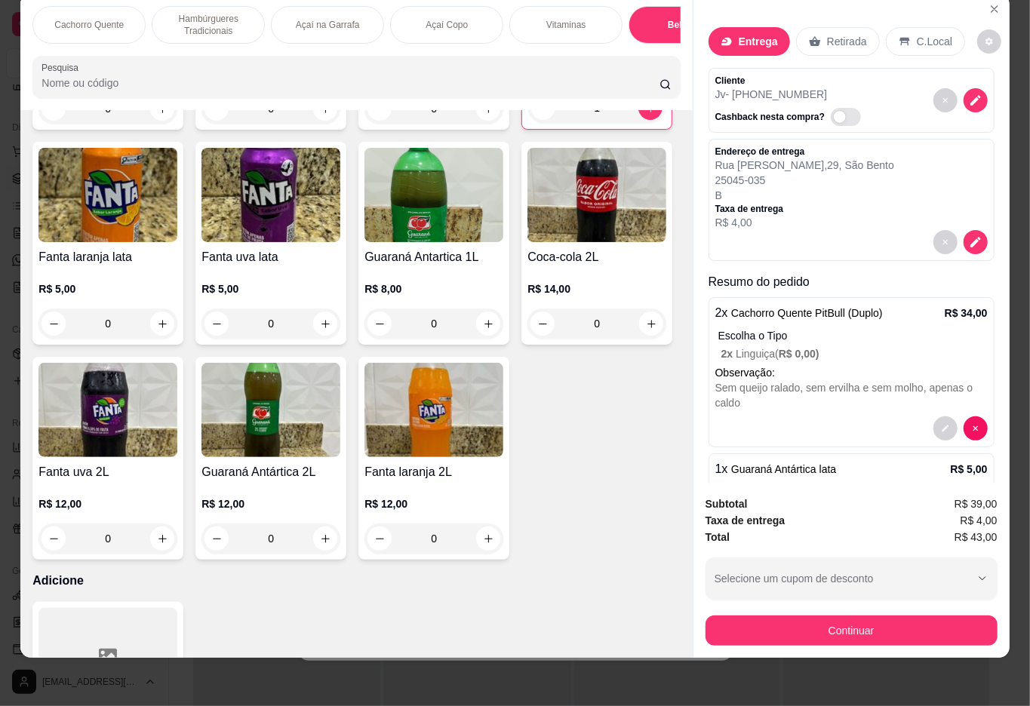
scroll to position [2863, 0]
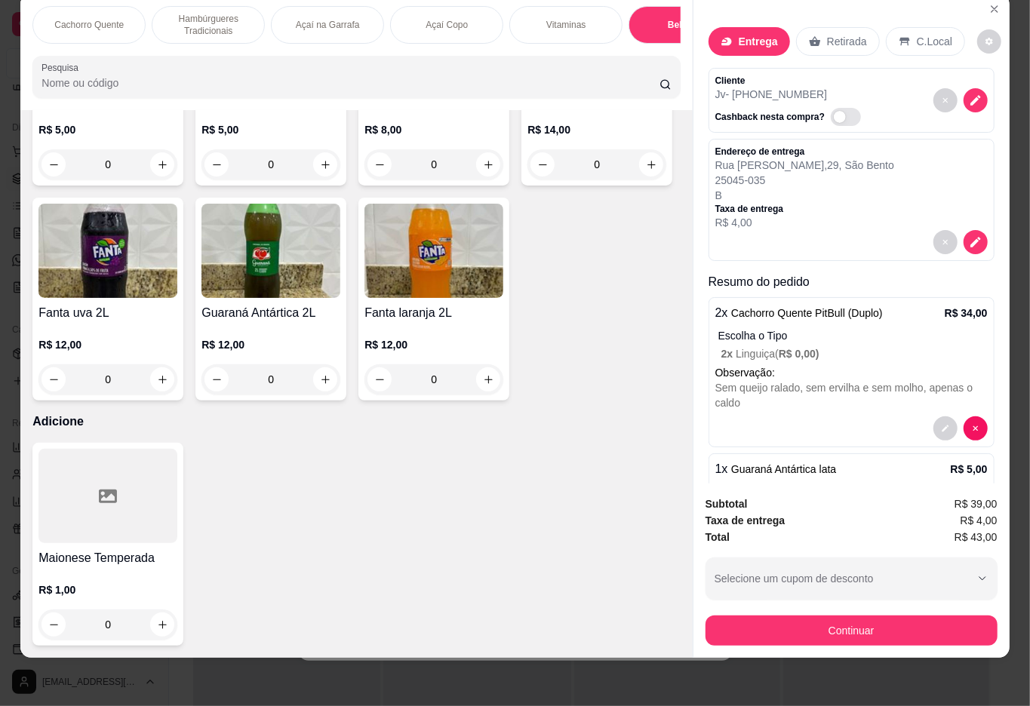
type input "0"
click at [320, 374] on icon "increase-product-quantity" at bounding box center [325, 379] width 11 height 11
type input "1"
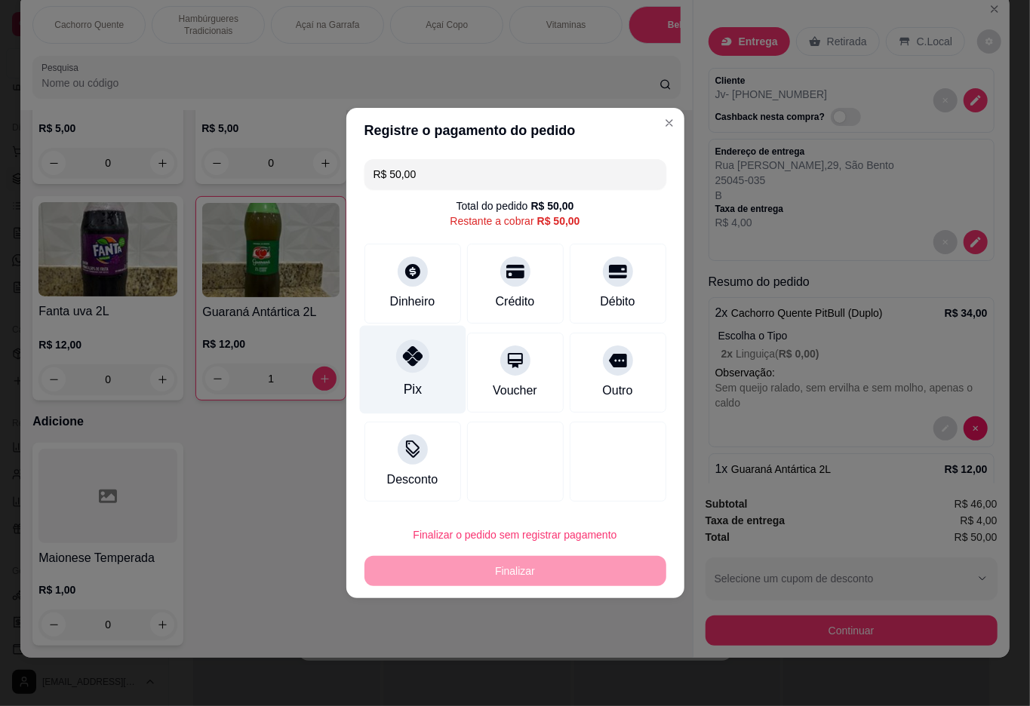
click at [424, 370] on div "Pix" at bounding box center [412, 370] width 106 height 88
type input "R$ 0,00"
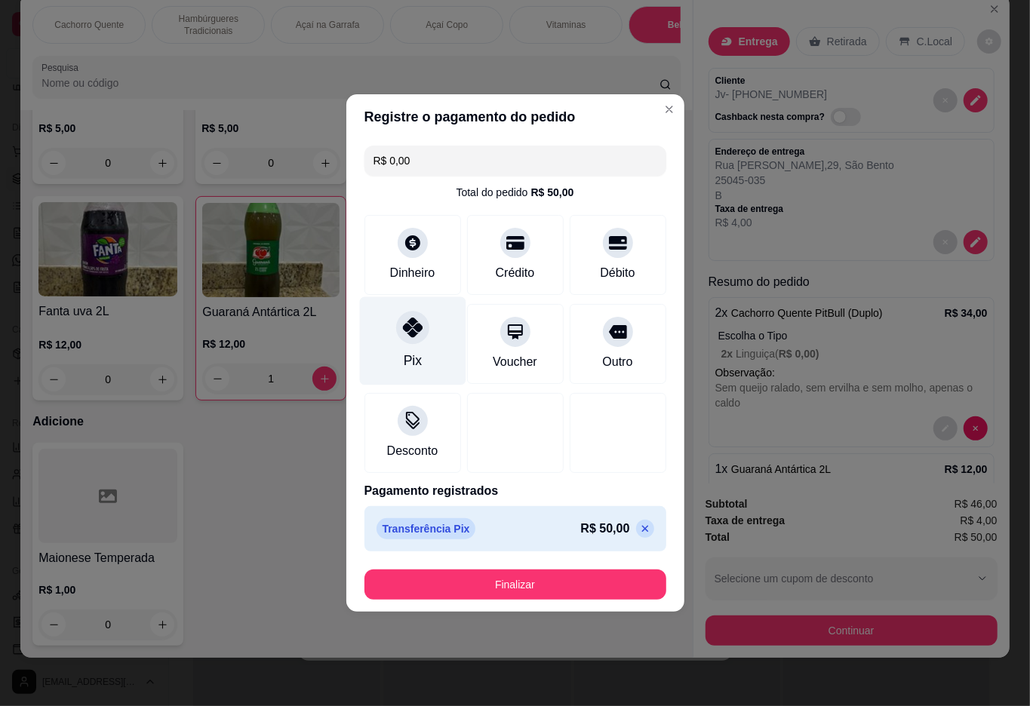
click at [653, 109] on div "Cachorro Quente Hambúrgueres Tradicionais Açaí na Garrafa Açaí Copo Vitaminas B…" at bounding box center [356, 52] width 672 height 116
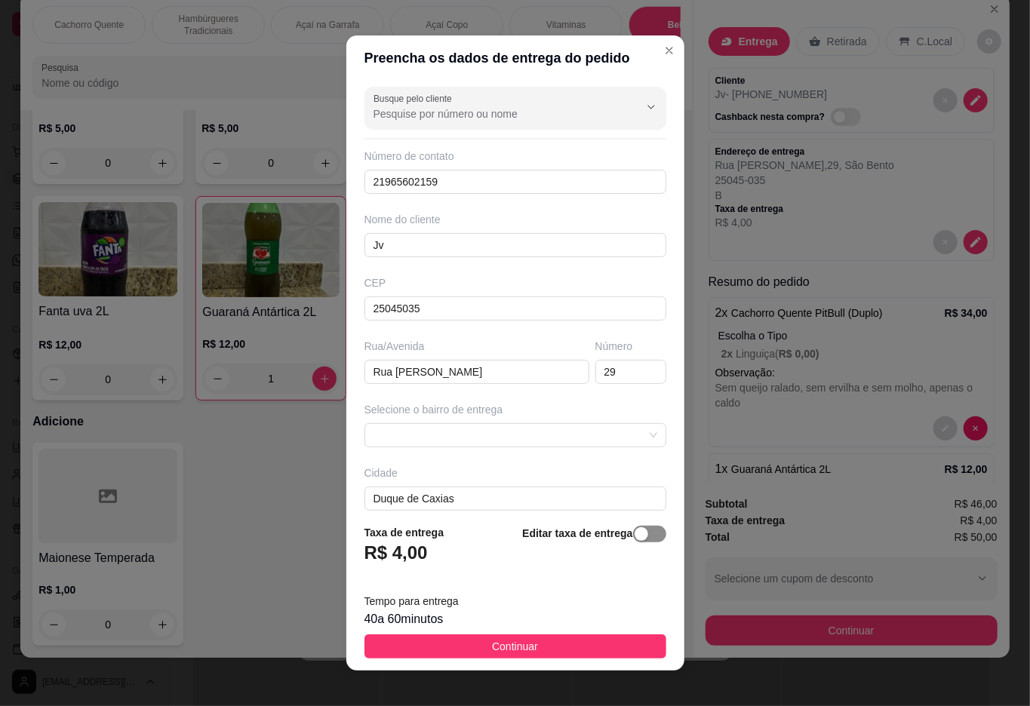
click at [633, 536] on span "button" at bounding box center [649, 534] width 33 height 17
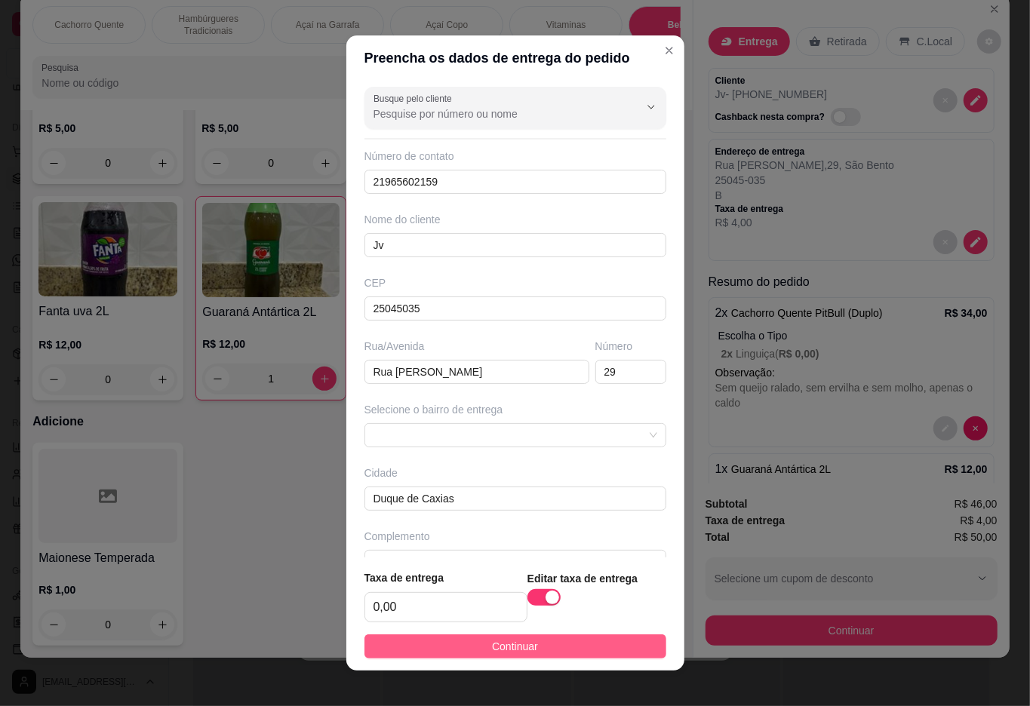
click at [584, 638] on button "Continuar" at bounding box center [515, 647] width 302 height 24
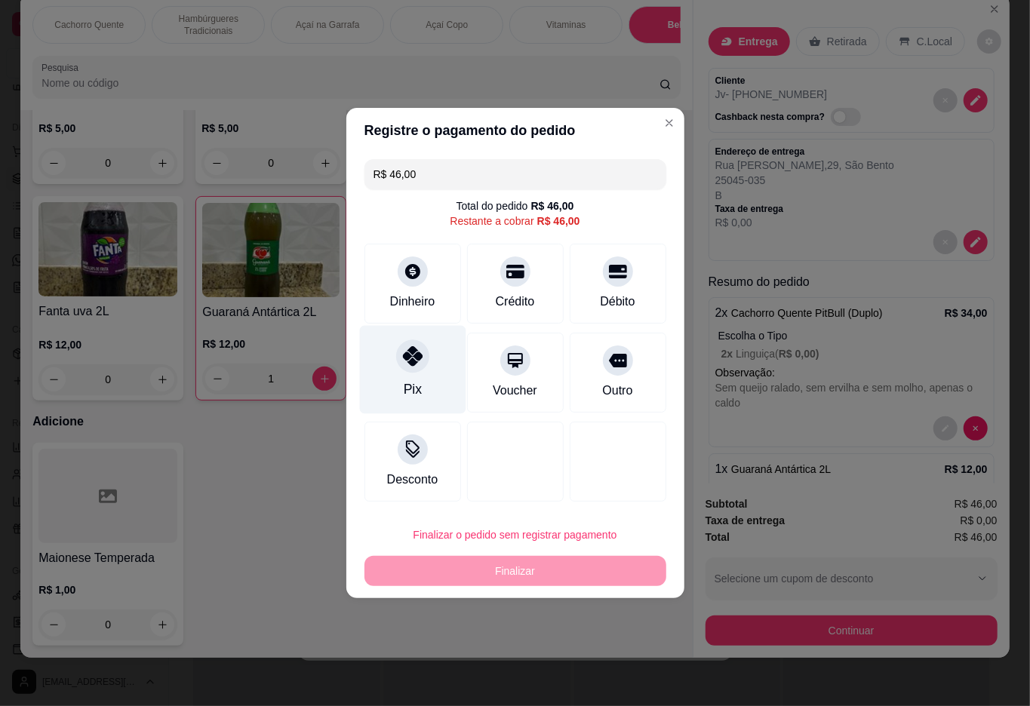
click at [399, 348] on div "Pix" at bounding box center [412, 370] width 106 height 88
type input "R$ 0,00"
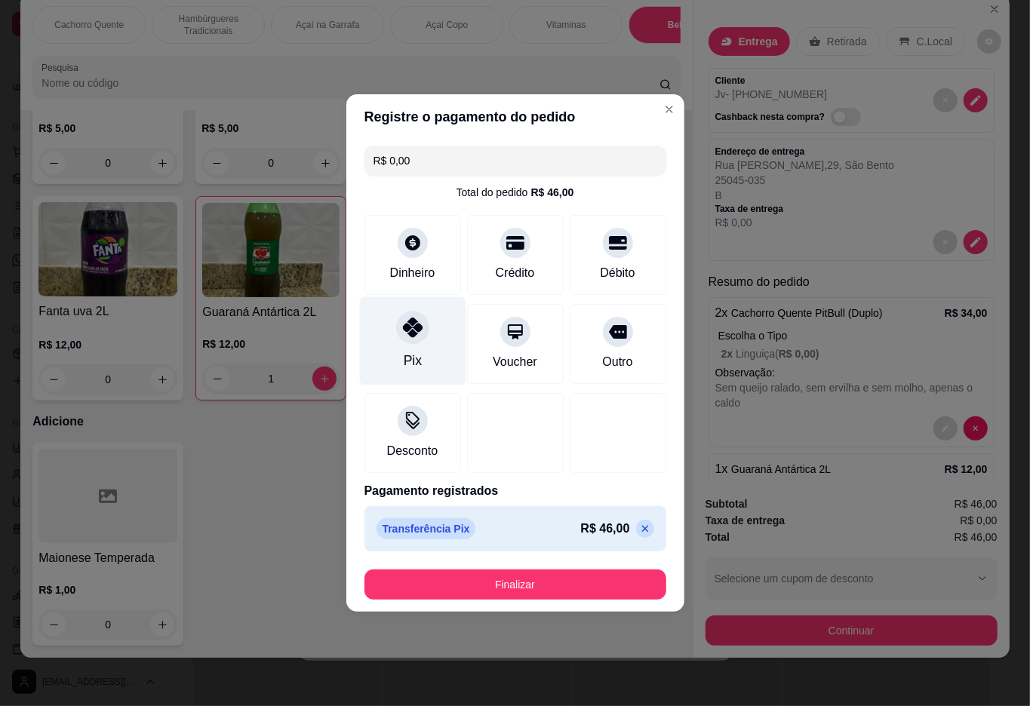
click at [516, 584] on button "Finalizar" at bounding box center [515, 585] width 302 height 30
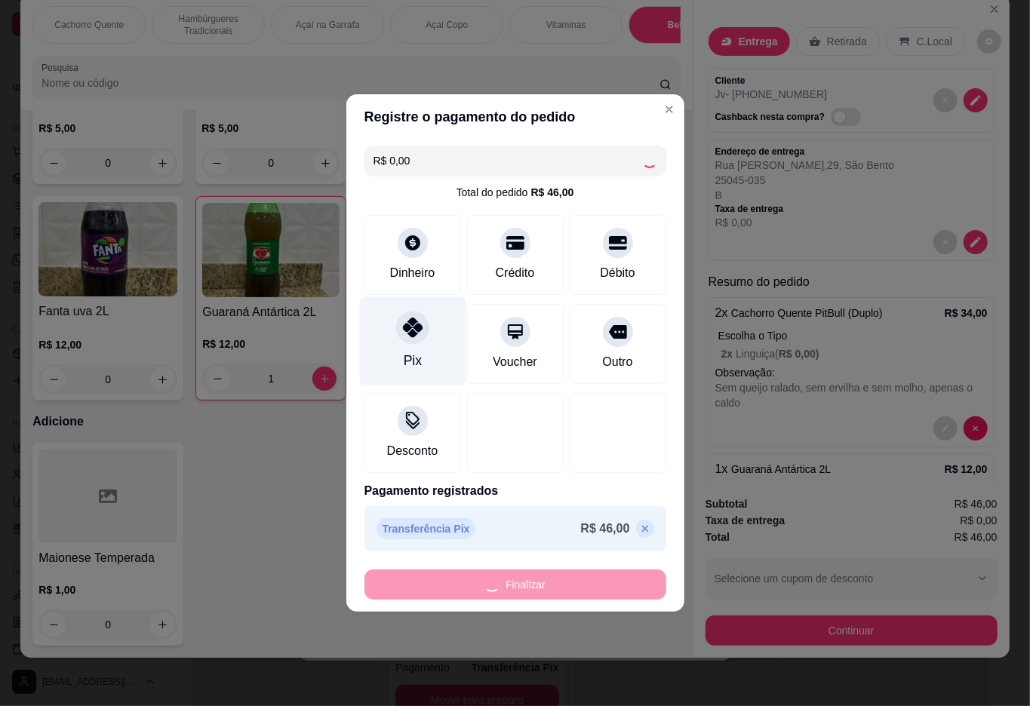
type input "0"
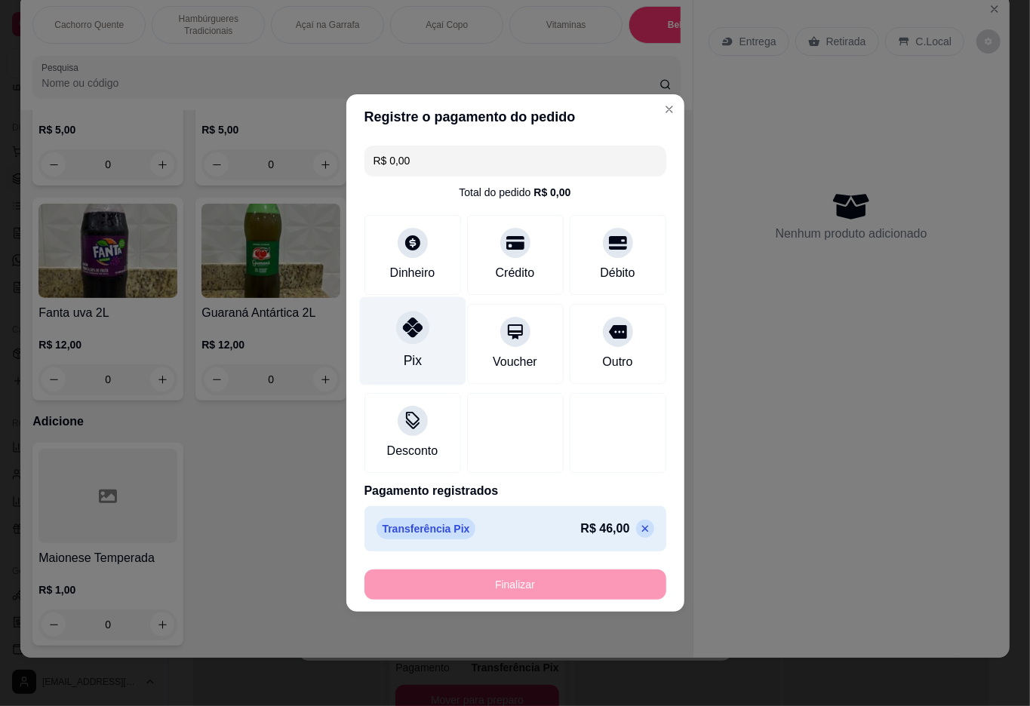
type input "-R$ 46,00"
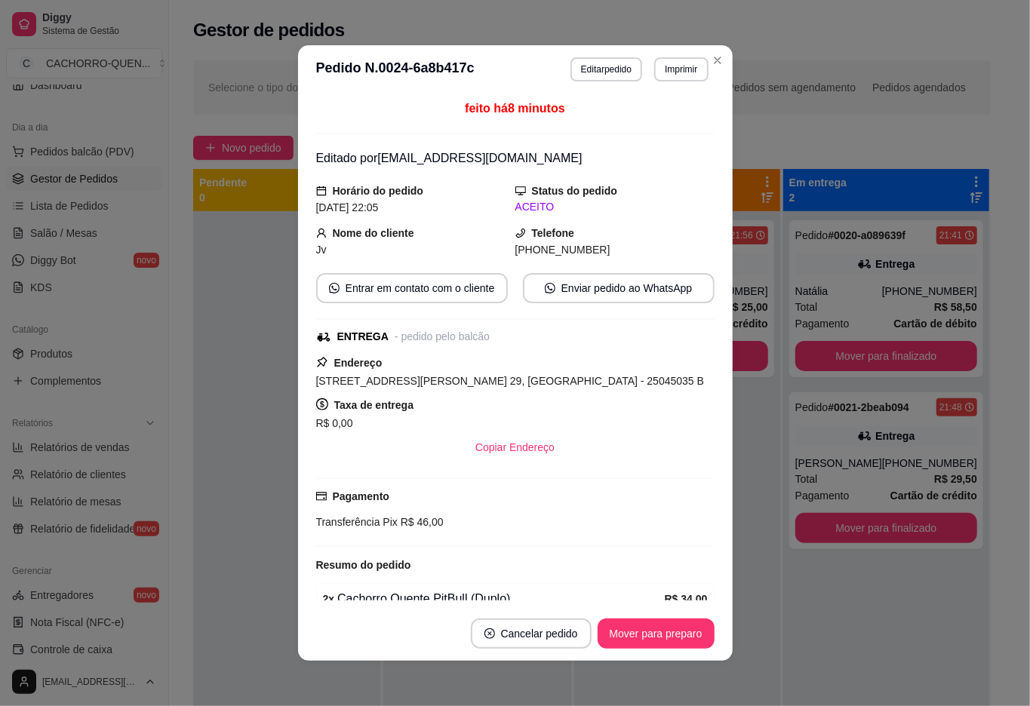
click at [239, 382] on div at bounding box center [286, 564] width 187 height 706
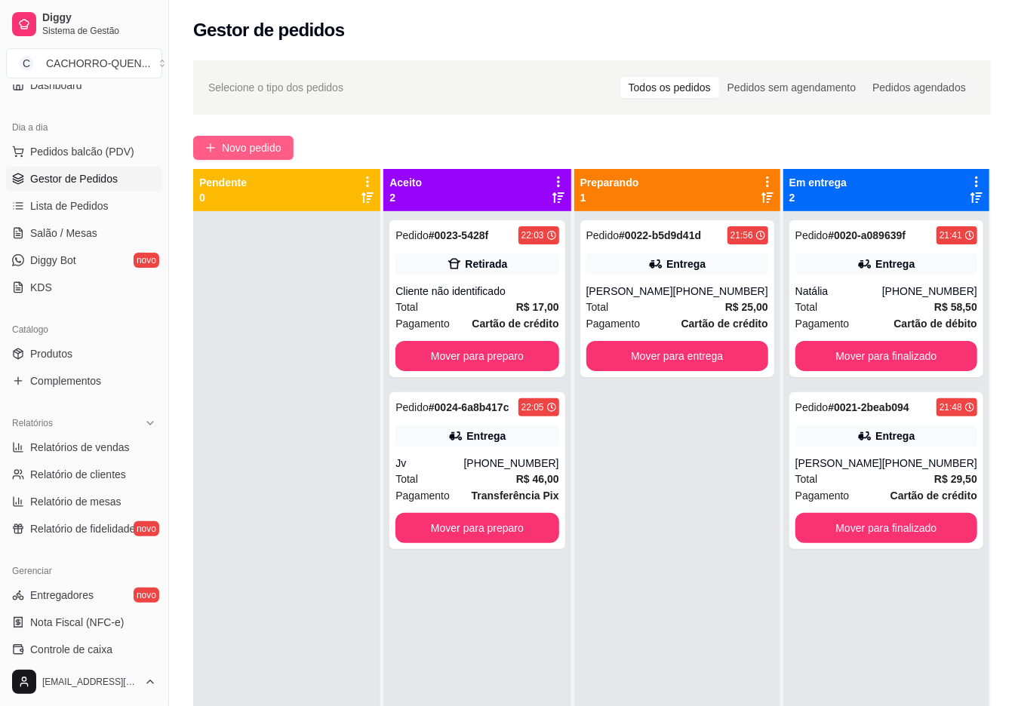
click at [264, 148] on span "Novo pedido" at bounding box center [252, 148] width 60 height 17
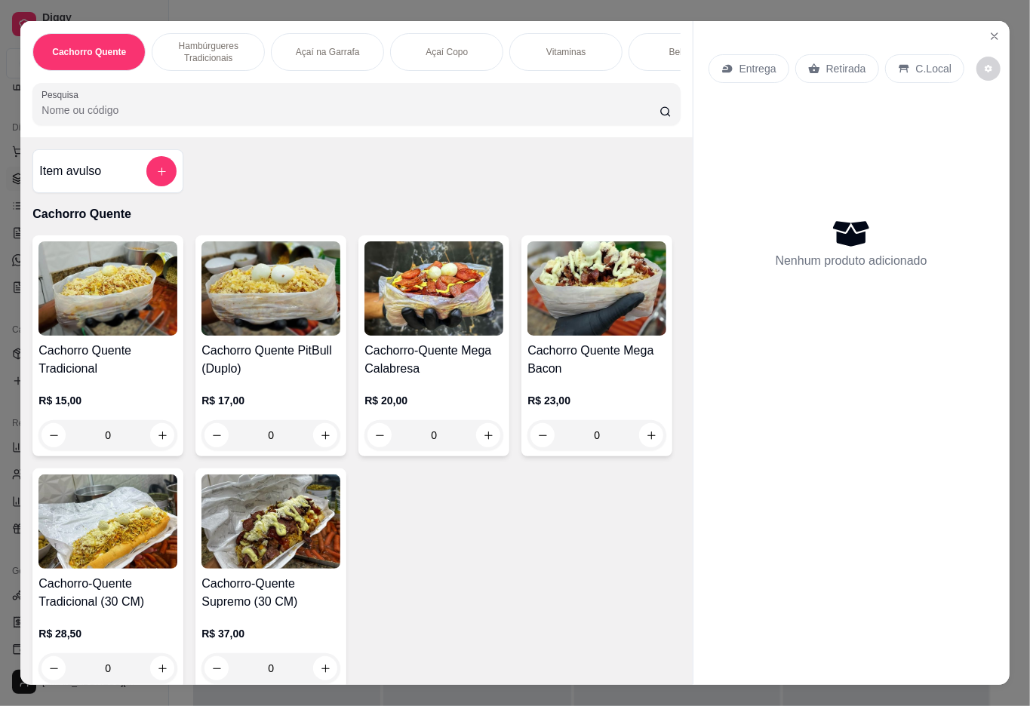
click at [318, 435] on div "0" at bounding box center [270, 435] width 139 height 30
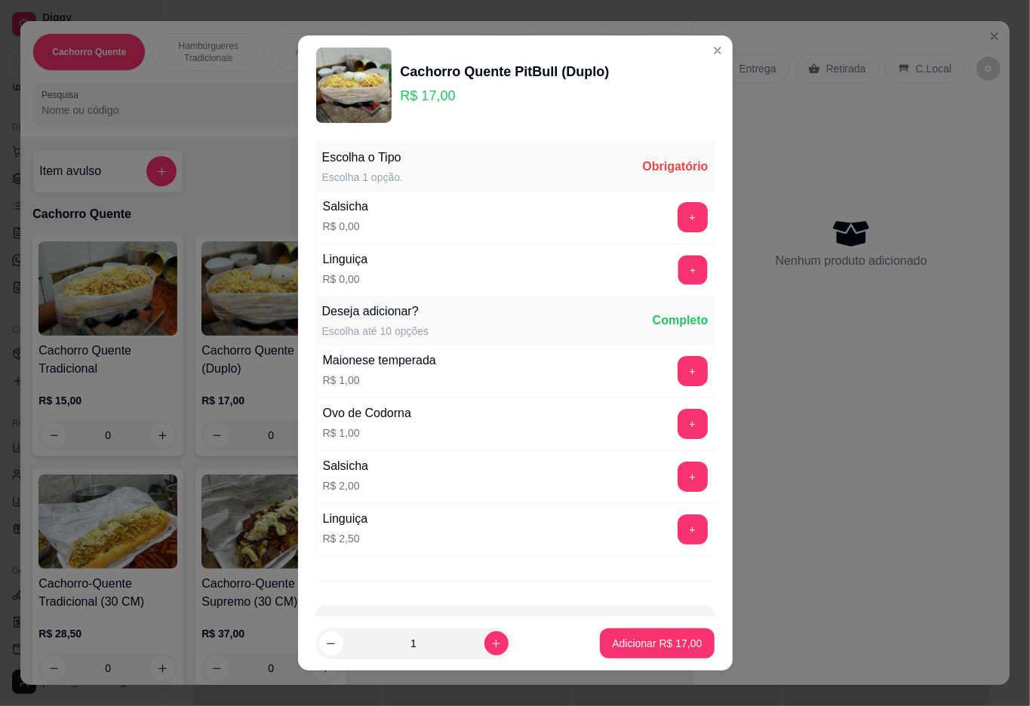
click at [678, 269] on button "+" at bounding box center [692, 269] width 29 height 29
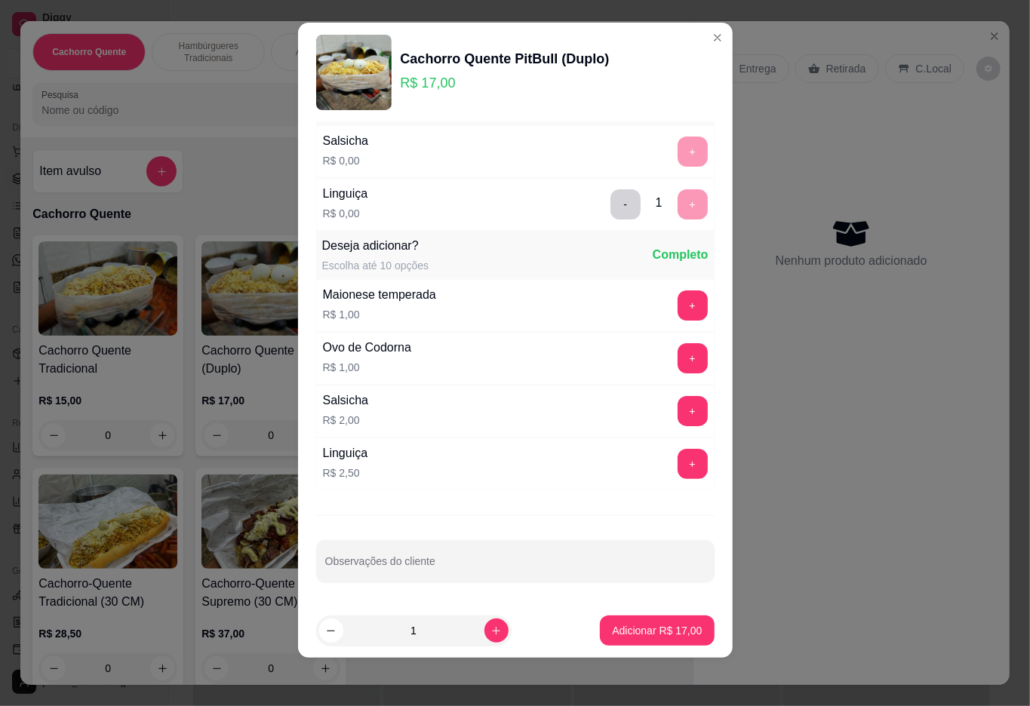
click at [622, 616] on button "Adicionar R$ 17,00" at bounding box center [657, 631] width 114 height 30
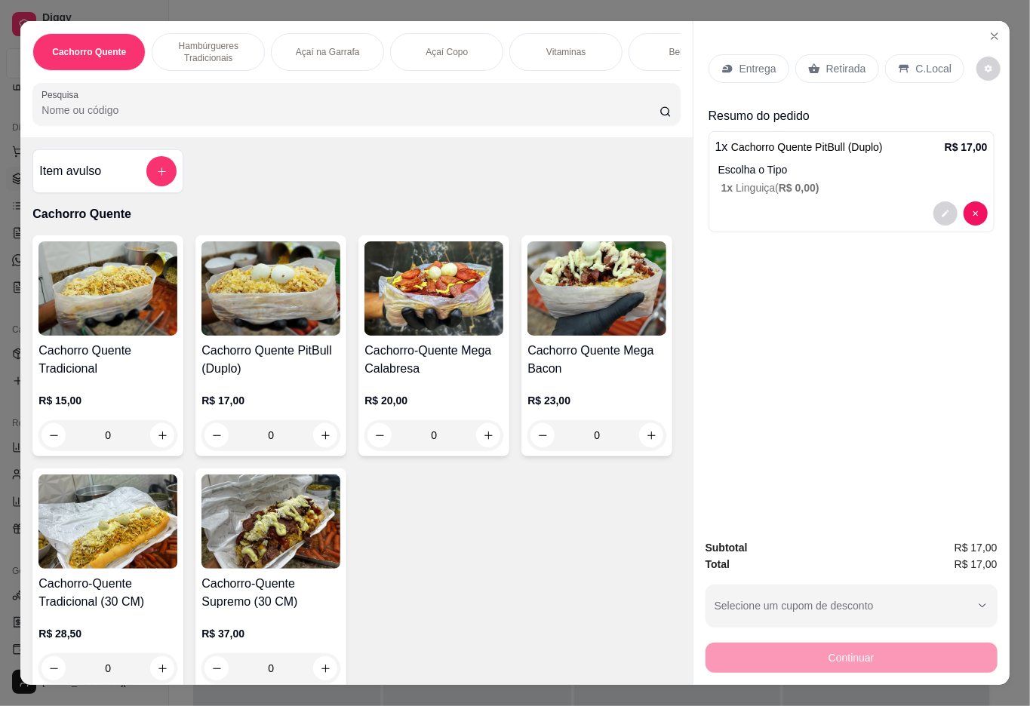
click at [647, 47] on div "Bebidas" at bounding box center [684, 52] width 113 height 38
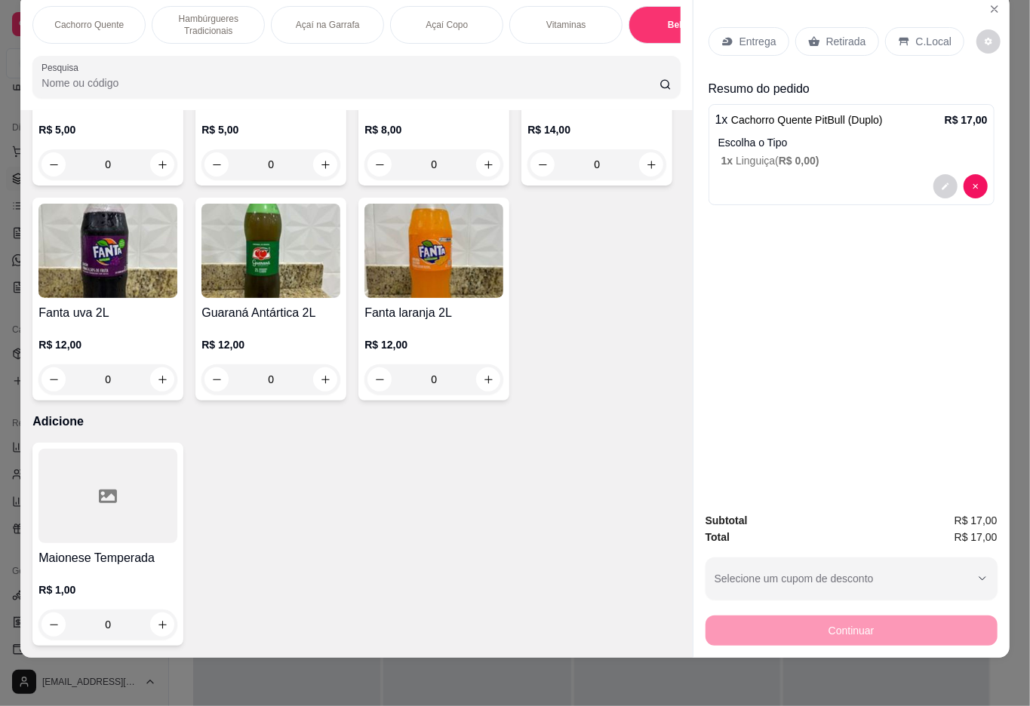
scroll to position [3121, 0]
click at [483, 171] on icon "increase-product-quantity" at bounding box center [488, 164] width 11 height 11
type input "1"
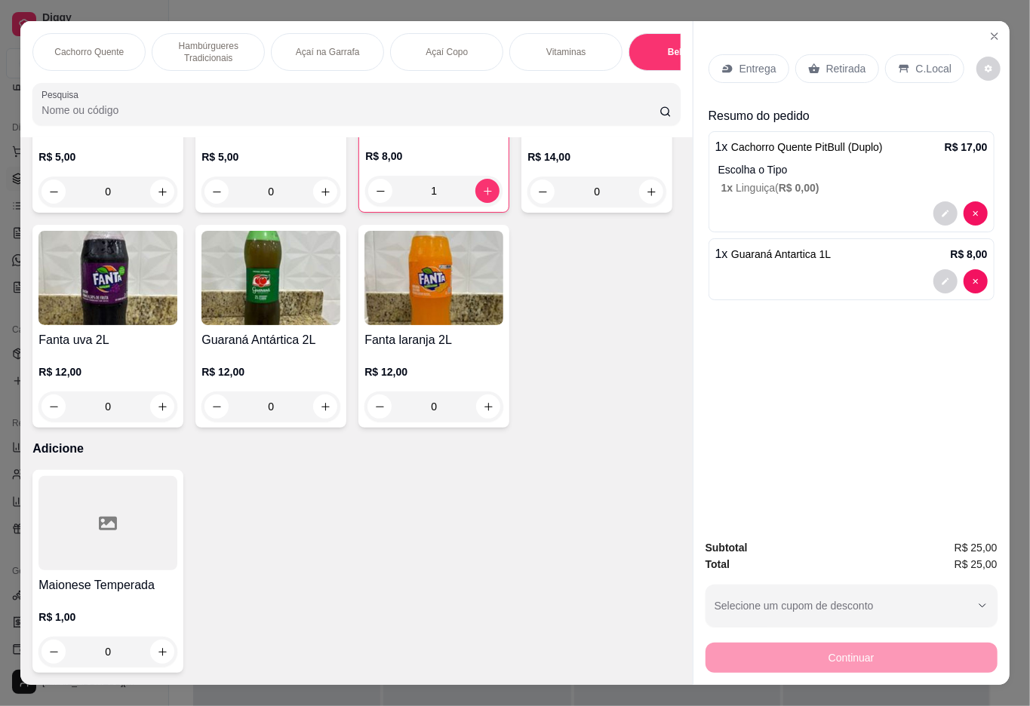
click at [745, 61] on p "Entrega" at bounding box center [757, 68] width 37 height 15
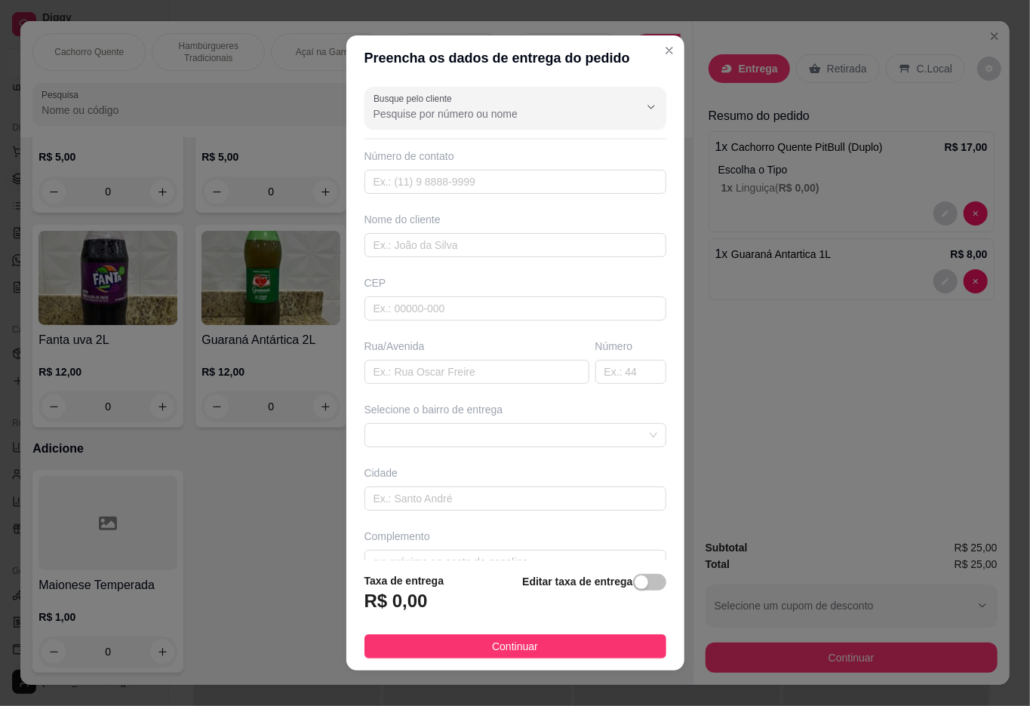
click at [550, 112] on input "Busque pelo cliente" at bounding box center [493, 113] width 241 height 15
type input "6"
click at [450, 228] on span "[PERSON_NAME]" at bounding box center [485, 227] width 232 height 15
type input "[PERSON_NAME]"
type input "21973996846"
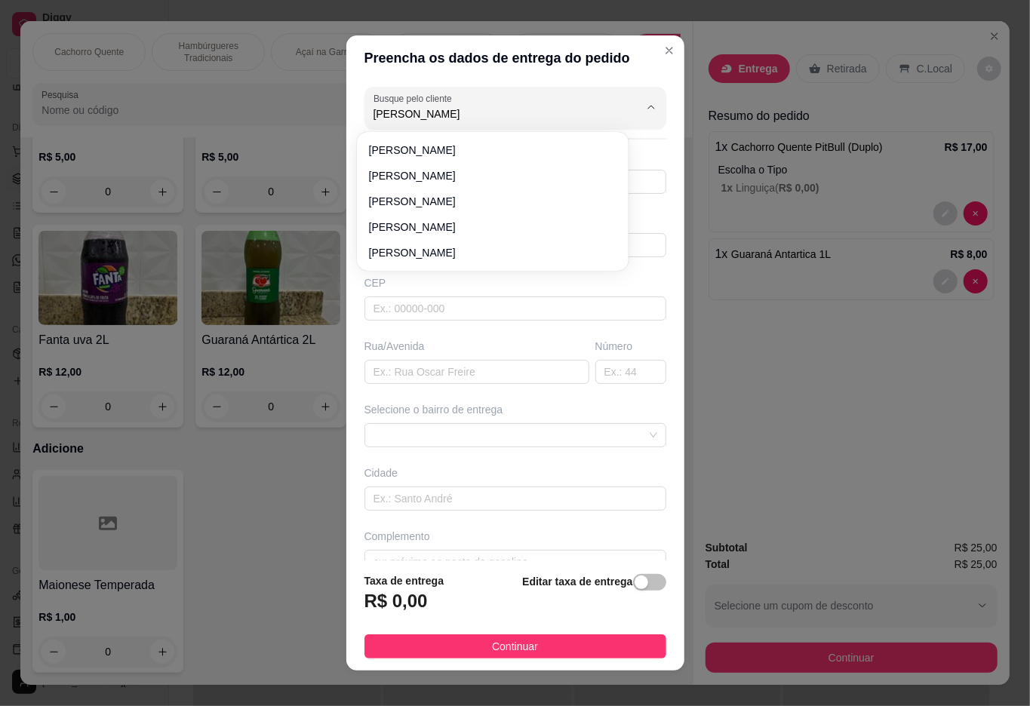
type input "[PERSON_NAME]"
type input "68"
type input "Duque de Caxias"
type input "Na oficina do [GEOGRAPHIC_DATA] / condomínio barreira"
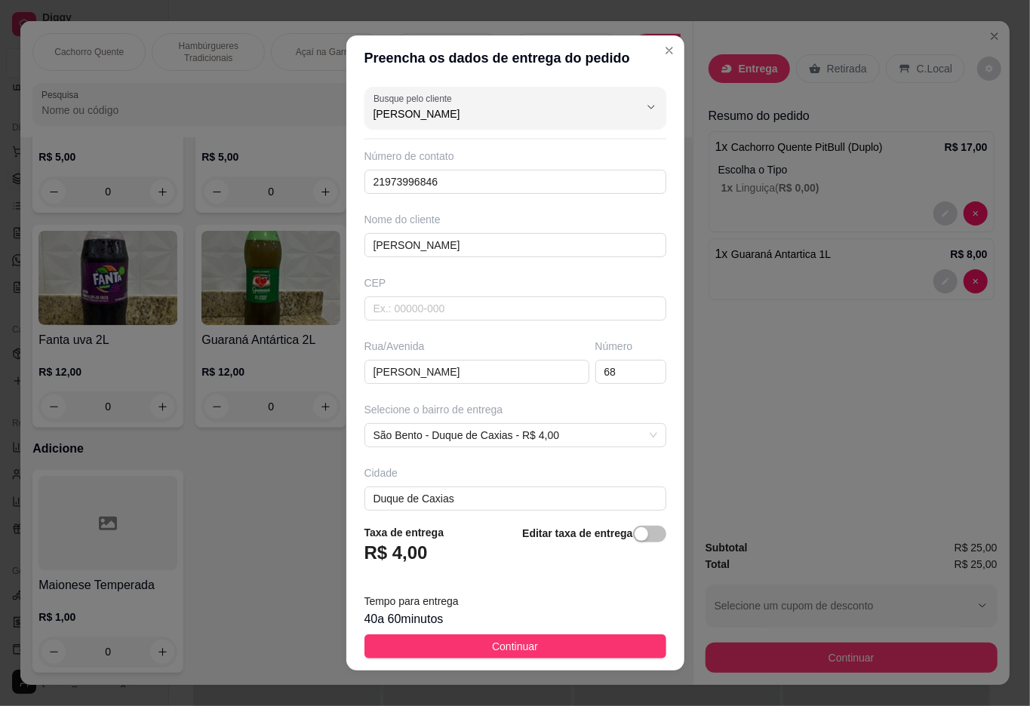
click at [644, 47] on div "Bebidas" at bounding box center [684, 52] width 113 height 38
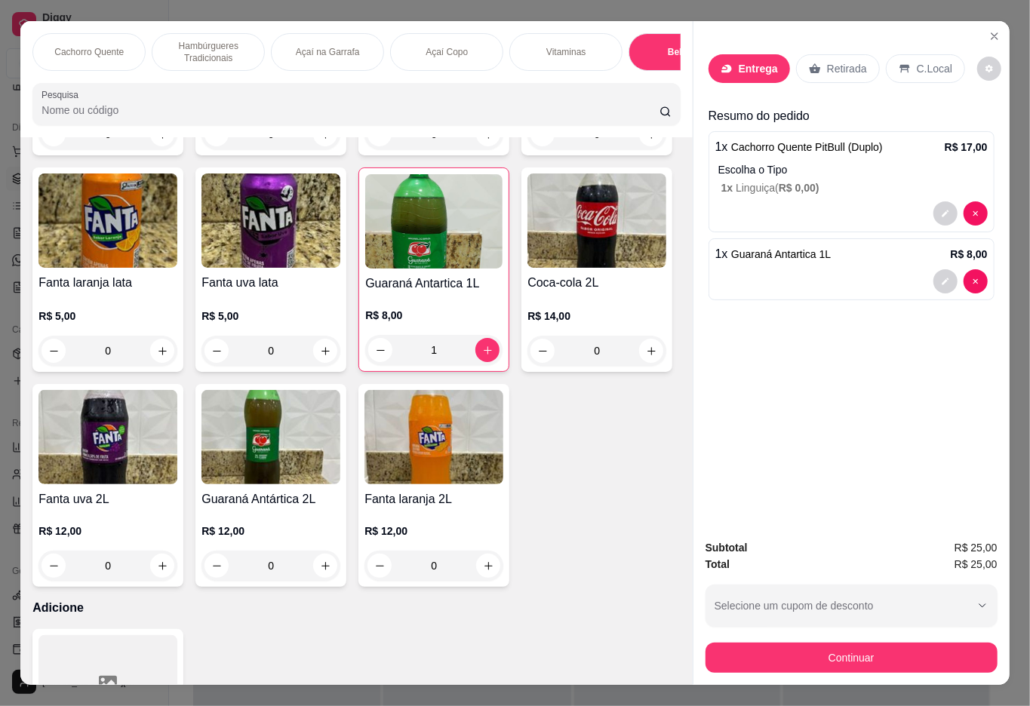
scroll to position [34, 0]
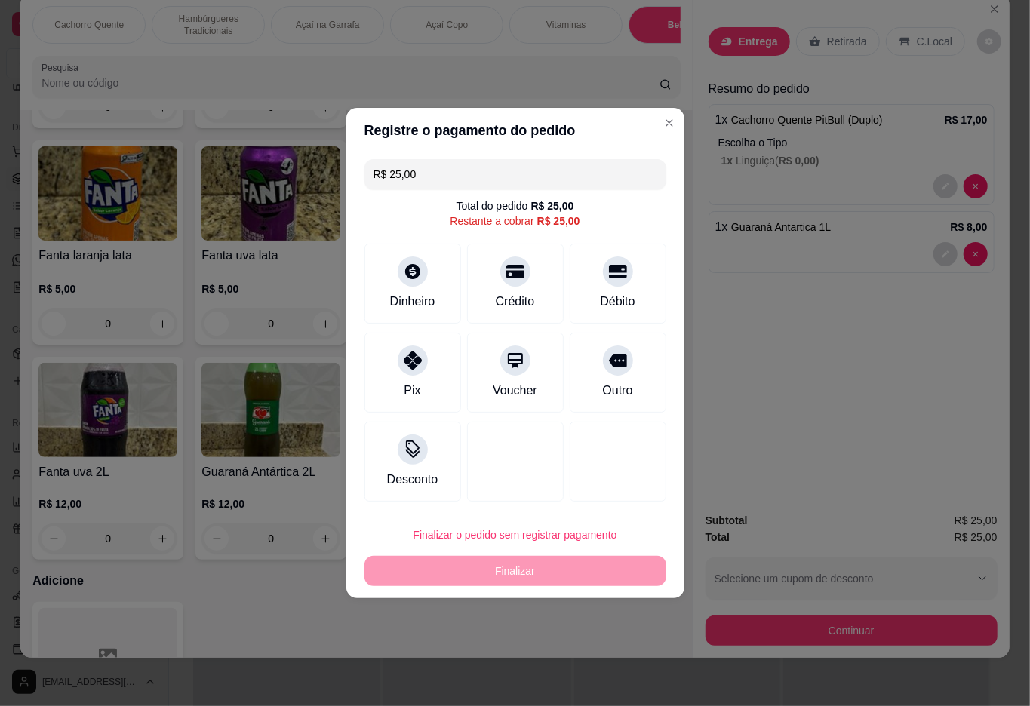
click at [792, 385] on div "Entrega Retirada C.Local Resumo do pedido 1 x Cachorro Quente PitBull (Duplo) R…" at bounding box center [851, 247] width 316 height 506
click at [846, 398] on div "Entrega Retirada C.Local Resumo do pedido 1 x Cachorro Quente PitBull (Duplo) R…" at bounding box center [851, 247] width 316 height 506
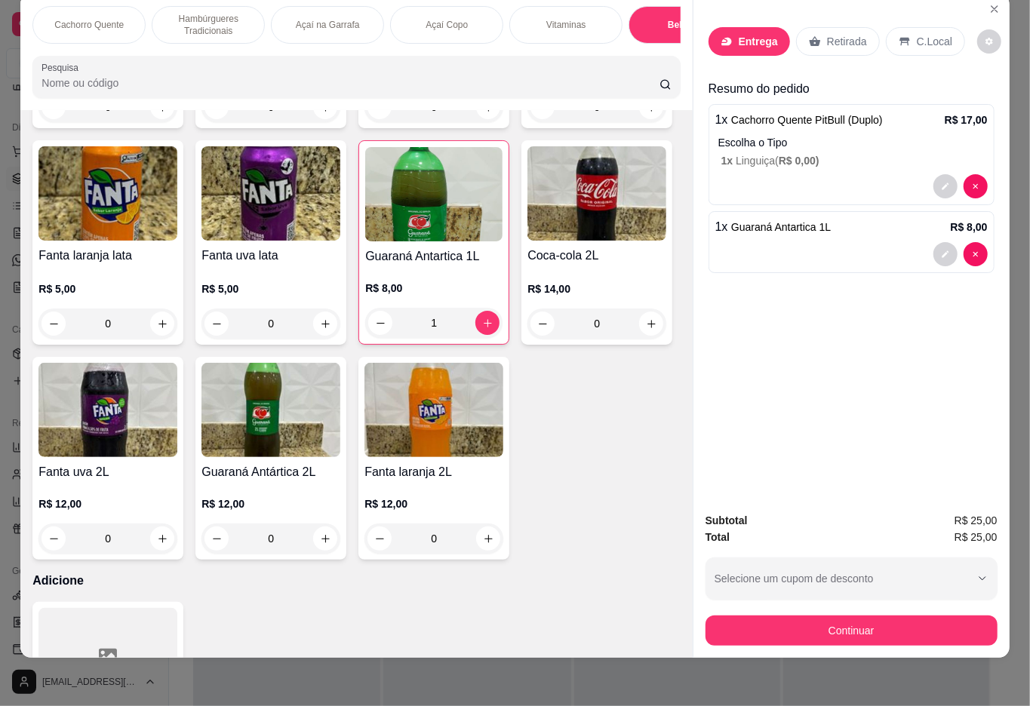
click at [809, 36] on icon at bounding box center [814, 41] width 11 height 10
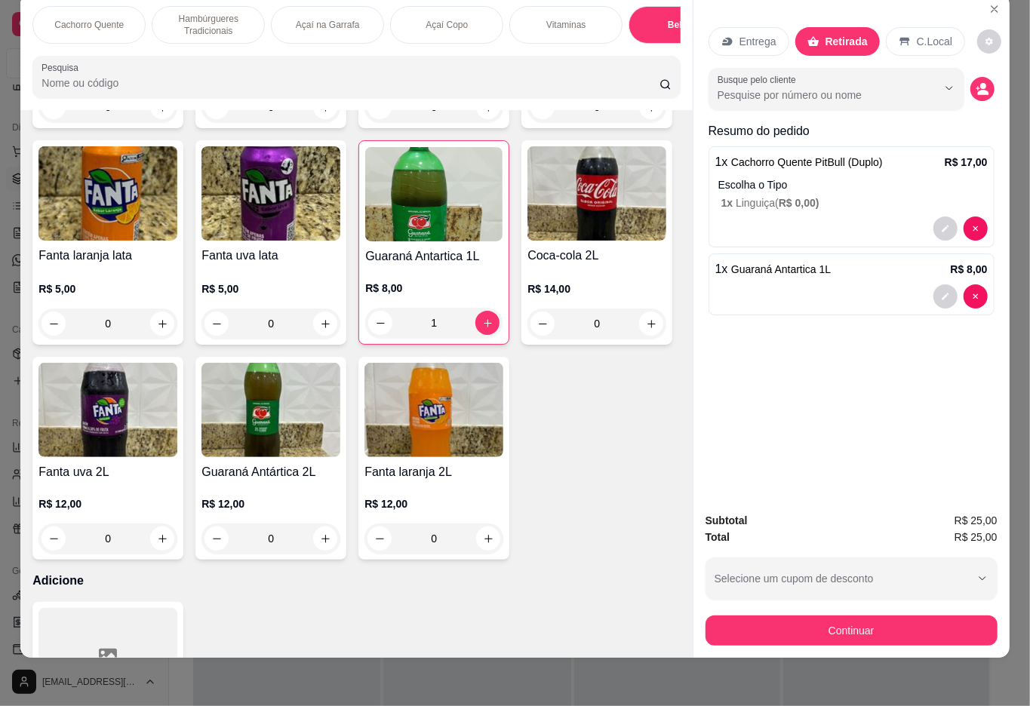
click at [758, 34] on p "Entrega" at bounding box center [757, 41] width 37 height 15
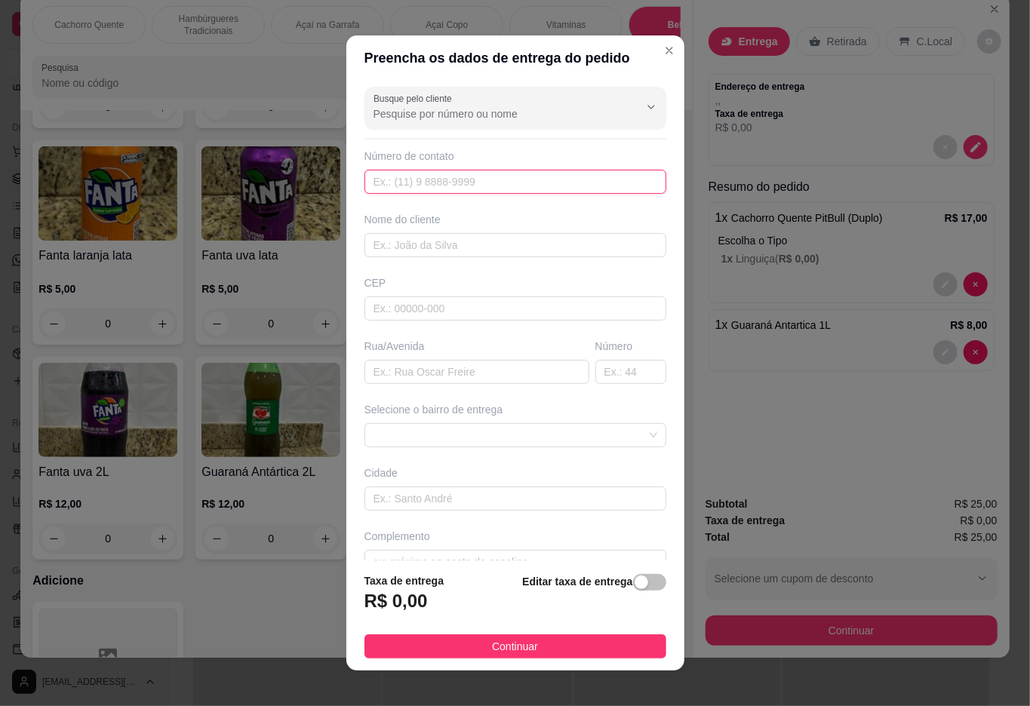
click at [499, 180] on input "text" at bounding box center [515, 182] width 302 height 24
type input "[PHONE_NUMBER]"
click at [554, 247] on input "text" at bounding box center [515, 245] width 302 height 24
type input "[PERSON_NAME]"
click at [453, 369] on input "text" at bounding box center [476, 372] width 225 height 24
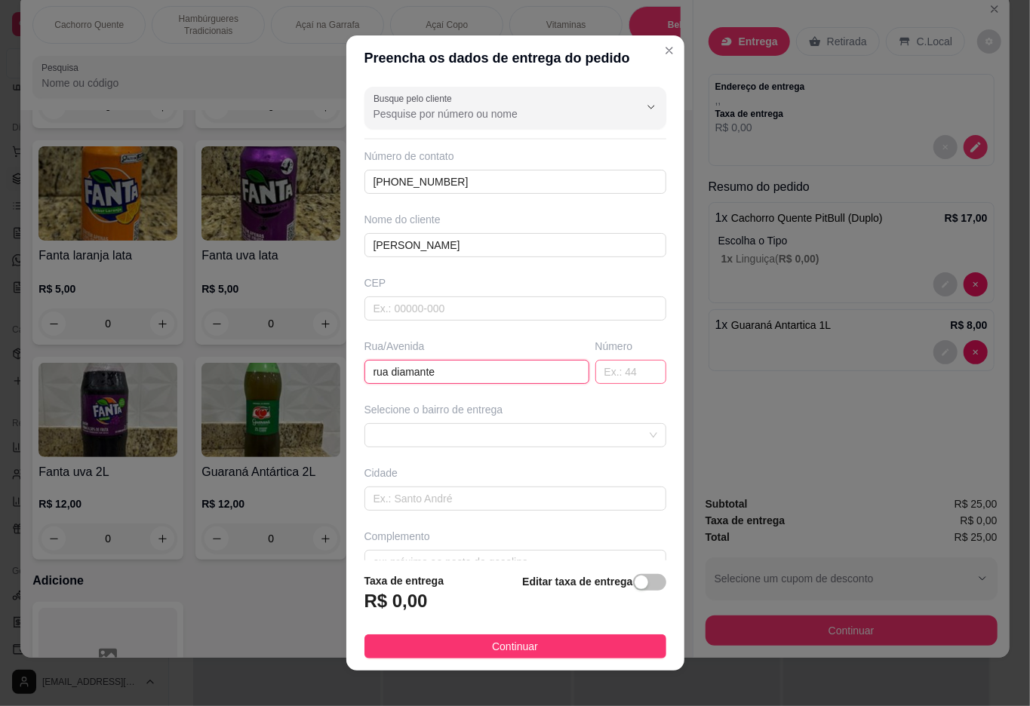
type input "rua diamante"
click at [596, 369] on input "text" at bounding box center [630, 372] width 71 height 24
click at [535, 433] on span at bounding box center [515, 435] width 284 height 23
type input "10A"
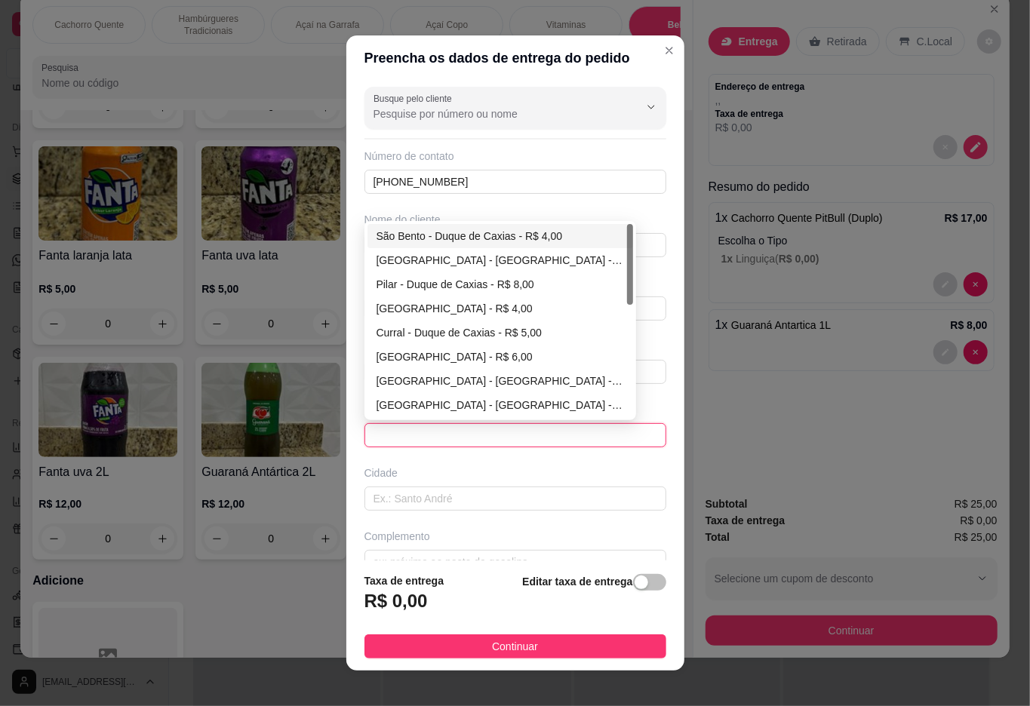
click at [456, 240] on div "São Bento - Duque de Caxias - R$ 4,00" at bounding box center [499, 236] width 247 height 17
type input "Duque de Caxias"
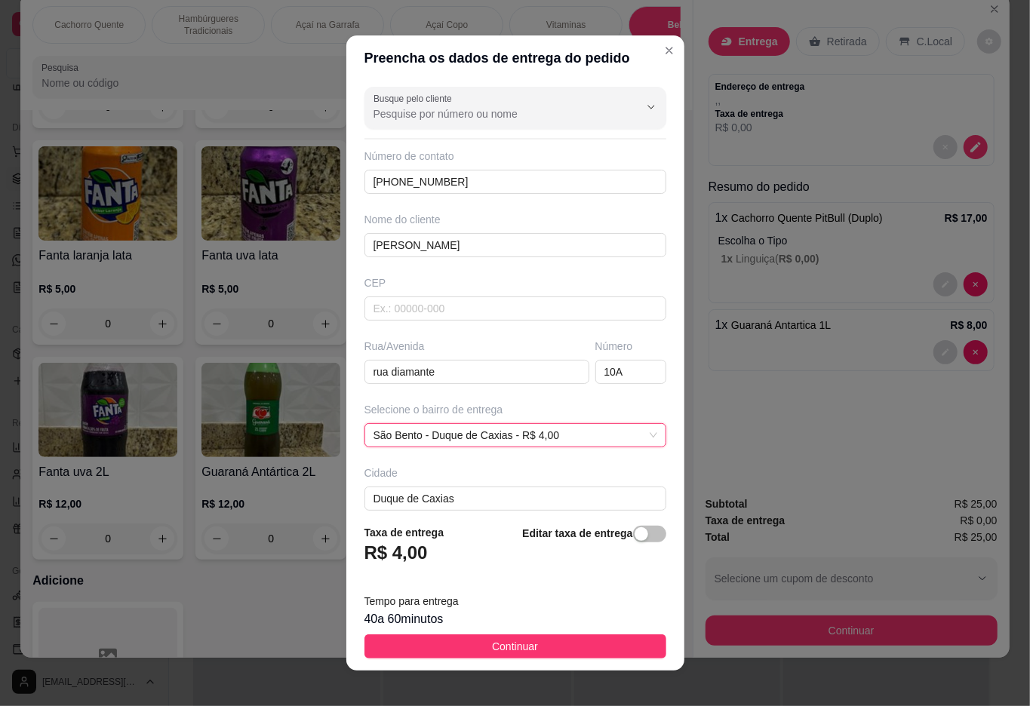
click at [589, 530] on strong "Editar taxa de entrega" at bounding box center [577, 533] width 110 height 12
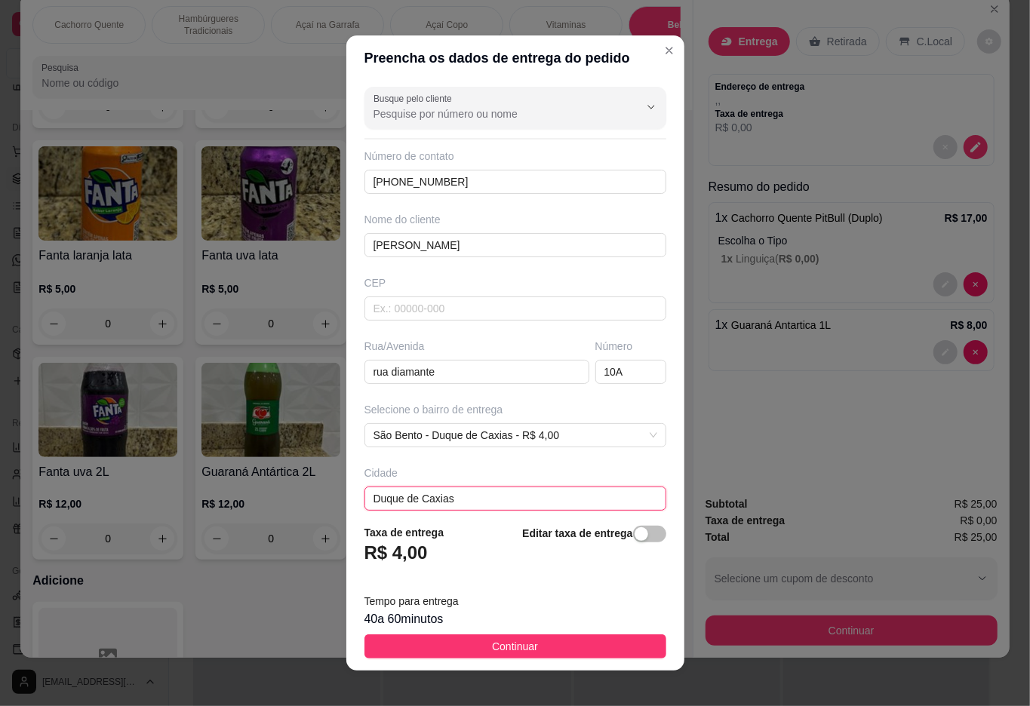
click at [616, 504] on input "Duque de Caxias" at bounding box center [515, 499] width 302 height 24
click at [635, 530] on div "button" at bounding box center [642, 534] width 14 height 14
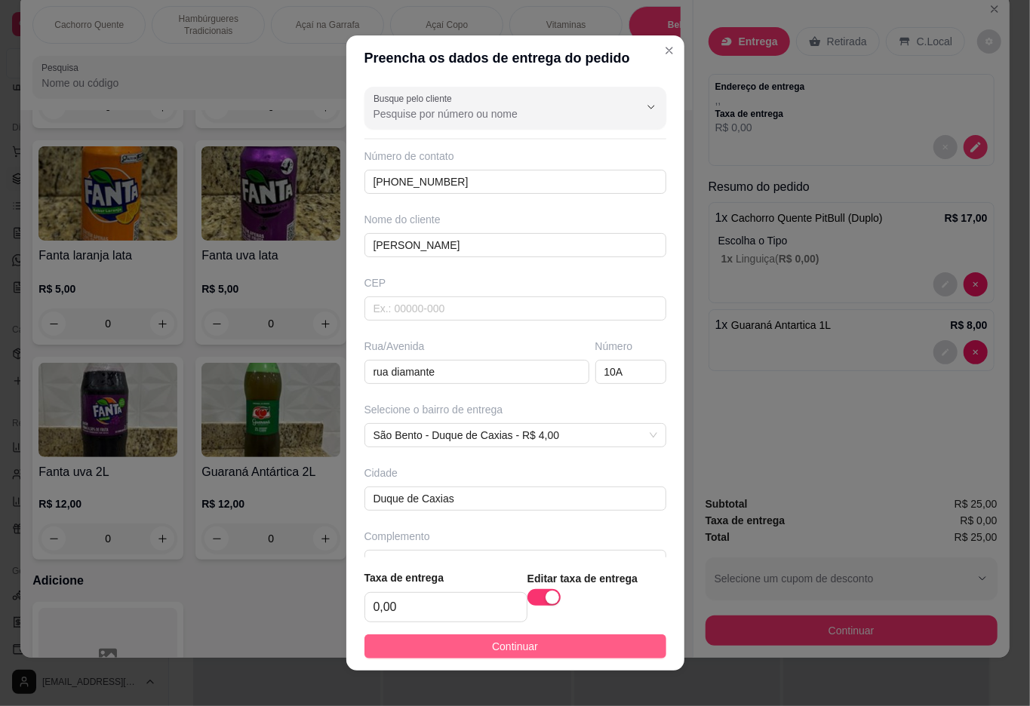
click at [570, 644] on button "Continuar" at bounding box center [515, 647] width 302 height 24
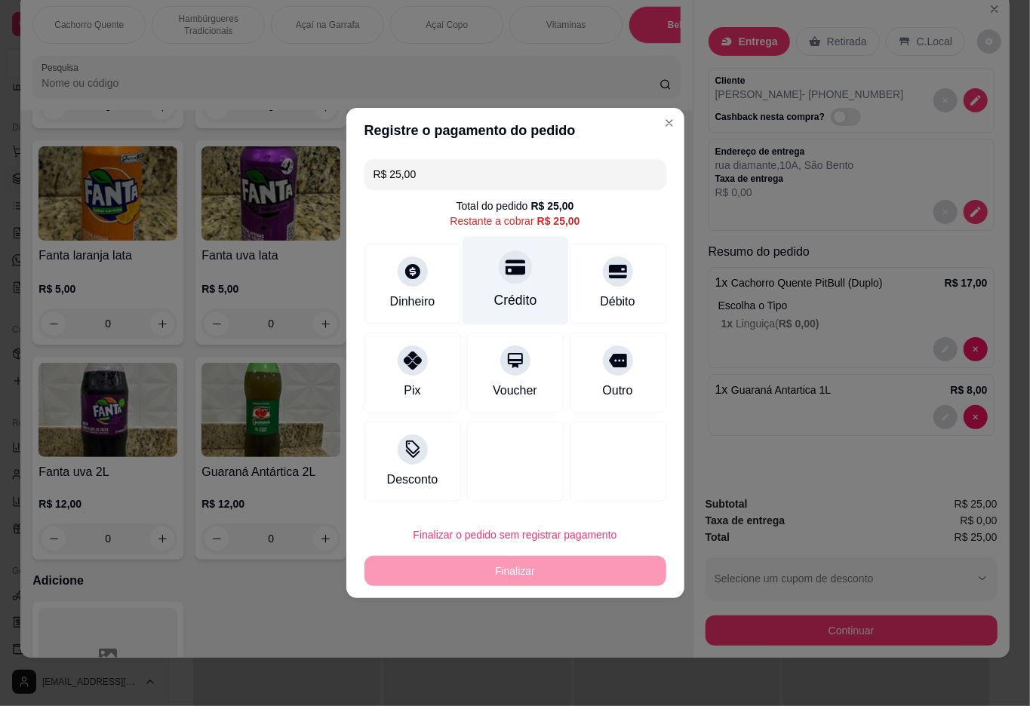
click at [530, 299] on div "Crédito" at bounding box center [515, 281] width 106 height 88
type input "R$ 0,00"
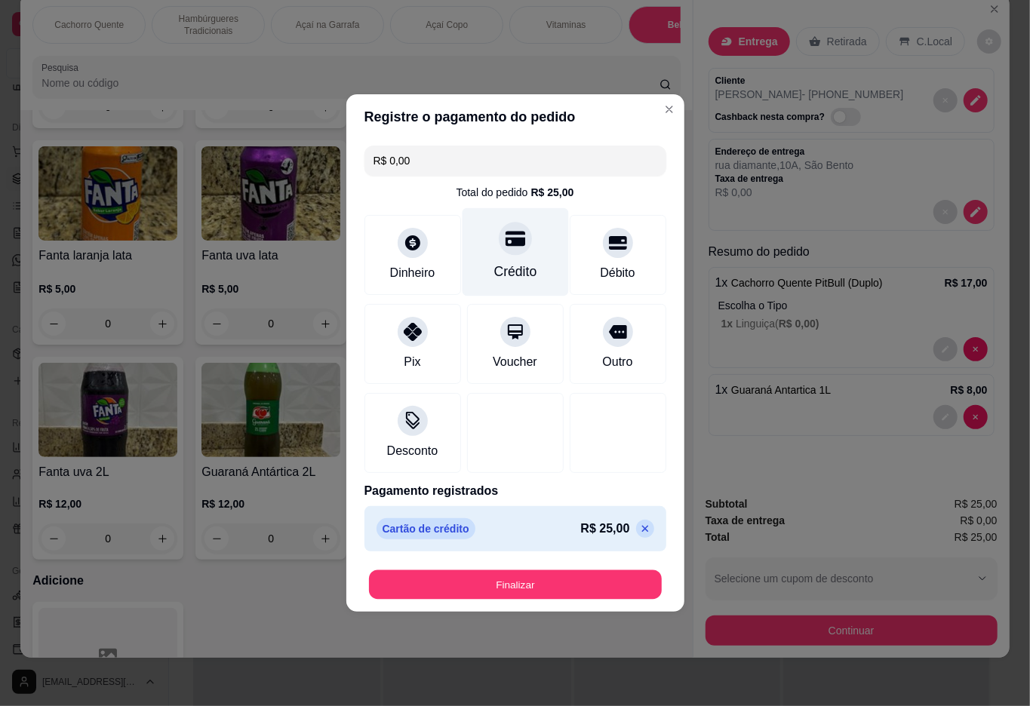
click at [552, 598] on button "Finalizar" at bounding box center [515, 584] width 293 height 29
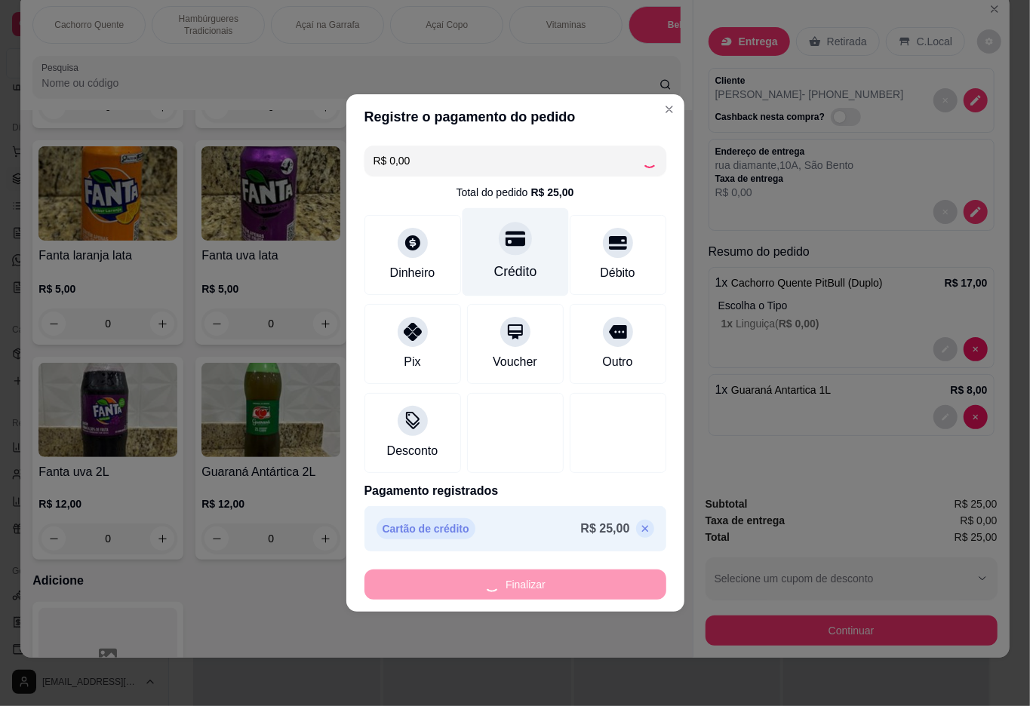
type input "0"
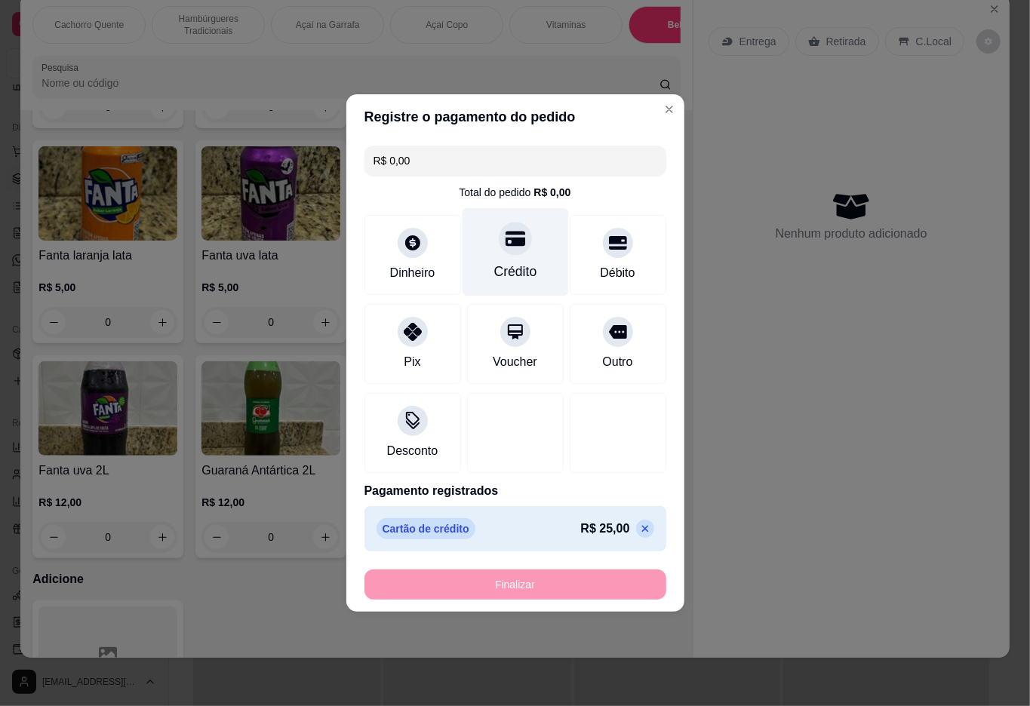
type input "-R$ 25,00"
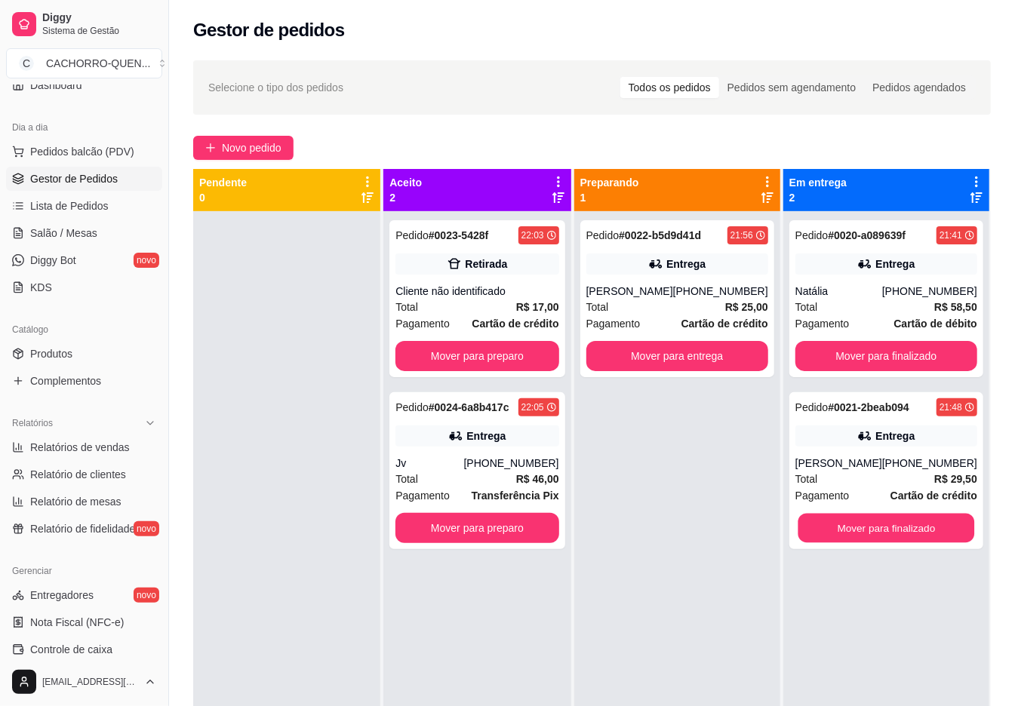
click at [875, 523] on button "Mover para finalizado" at bounding box center [886, 528] width 177 height 29
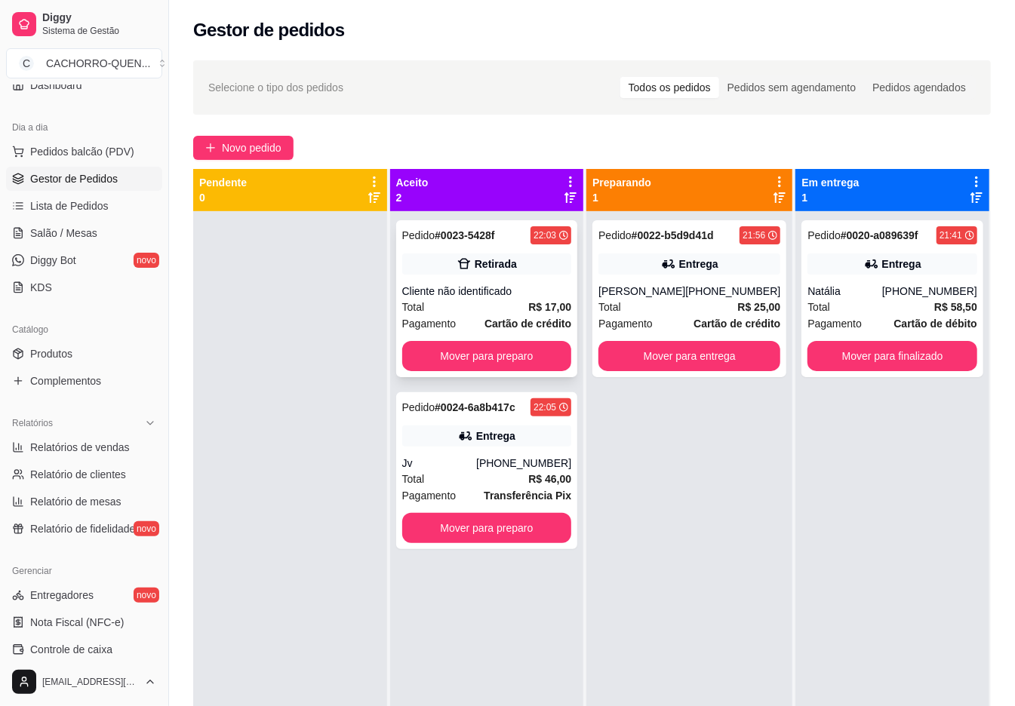
click at [490, 273] on div "Retirada" at bounding box center [487, 264] width 170 height 21
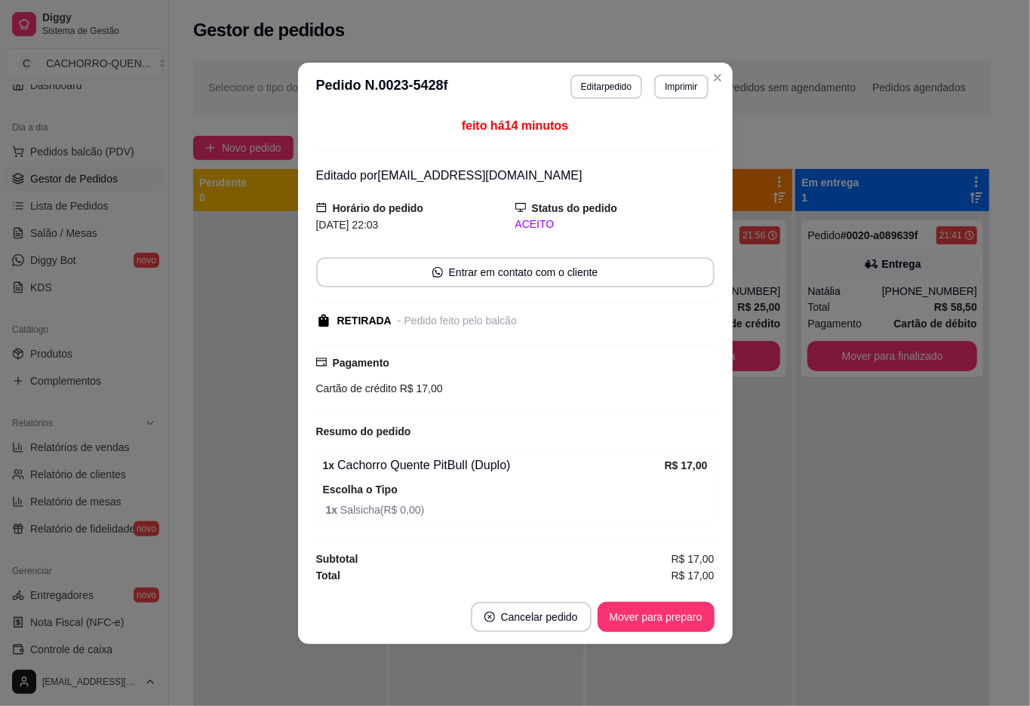
click at [638, 617] on button "Mover para preparo" at bounding box center [656, 617] width 117 height 30
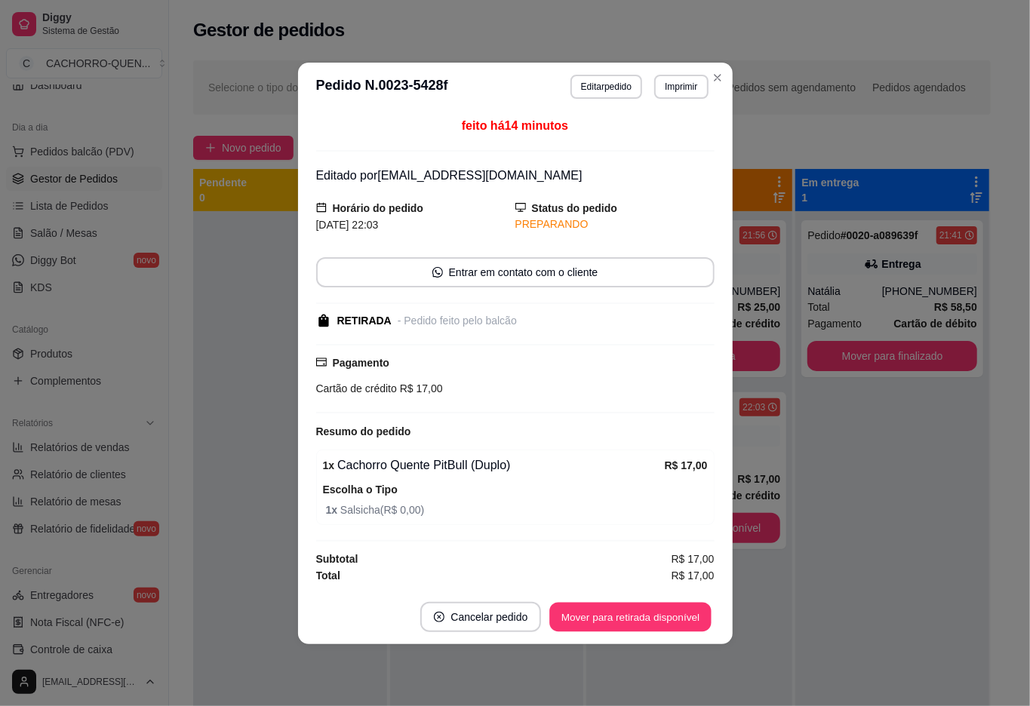
click at [635, 613] on button "Mover para retirada disponível" at bounding box center [630, 616] width 161 height 29
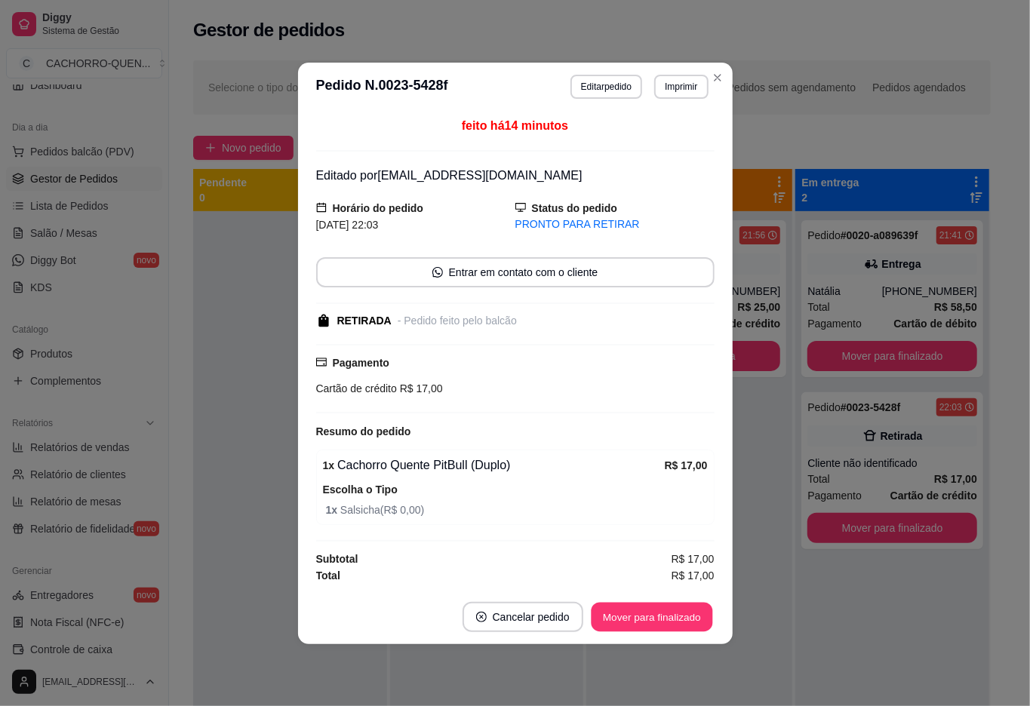
click at [637, 611] on button "Mover para finalizado" at bounding box center [651, 616] width 121 height 29
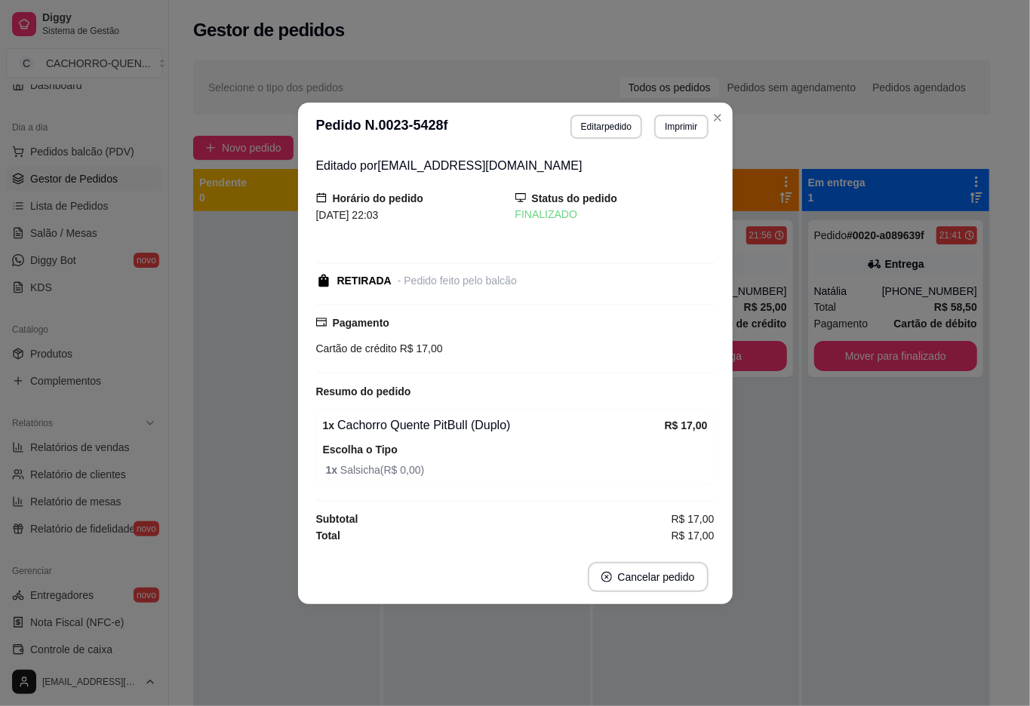
click at [761, 561] on div "Pedido # 0022-b5d9d41d 21:56 Entrega Rafael [PHONE_NUMBER] Total R$ 25,00 Pagam…" at bounding box center [696, 564] width 206 height 706
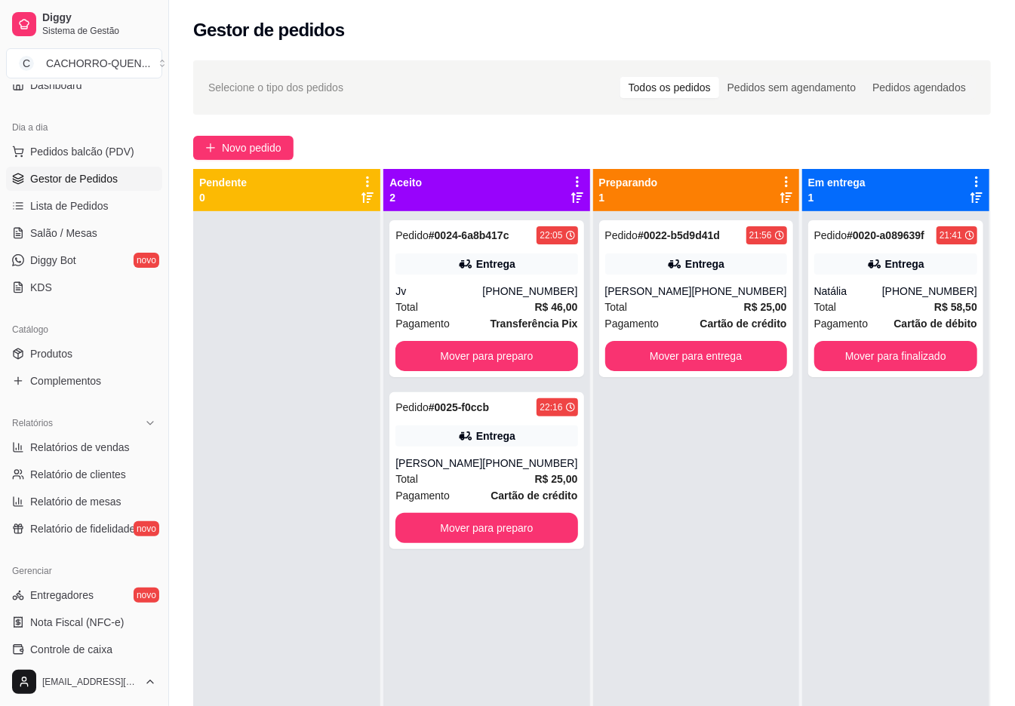
click at [496, 352] on button "Mover para preparo" at bounding box center [486, 356] width 182 height 30
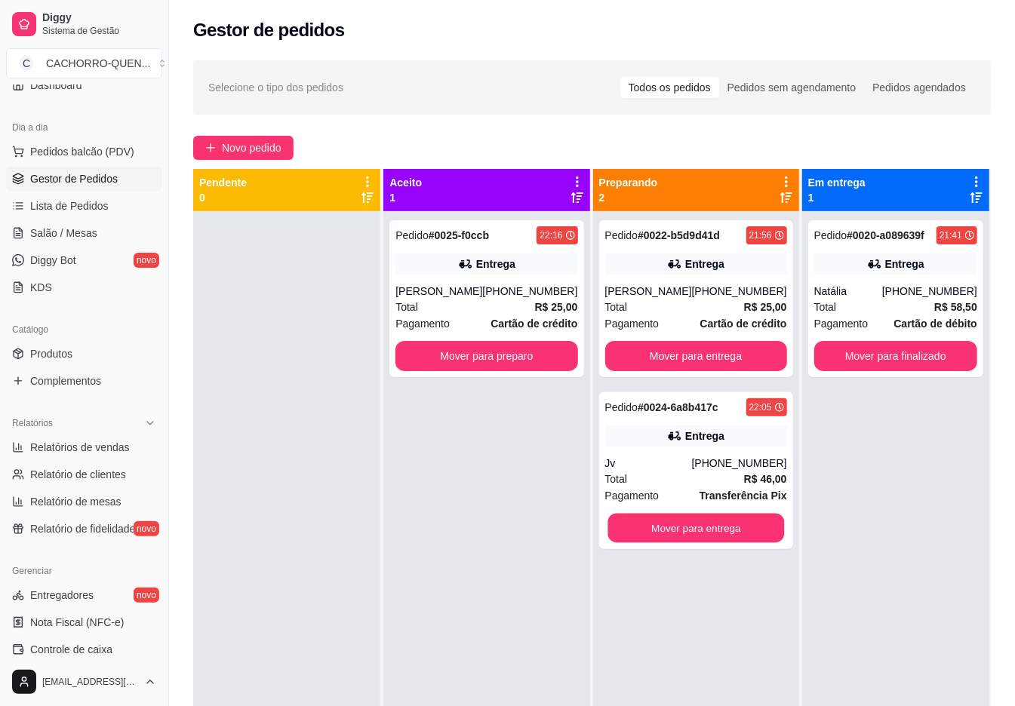
click at [688, 525] on button "Mover para entrega" at bounding box center [695, 528] width 177 height 29
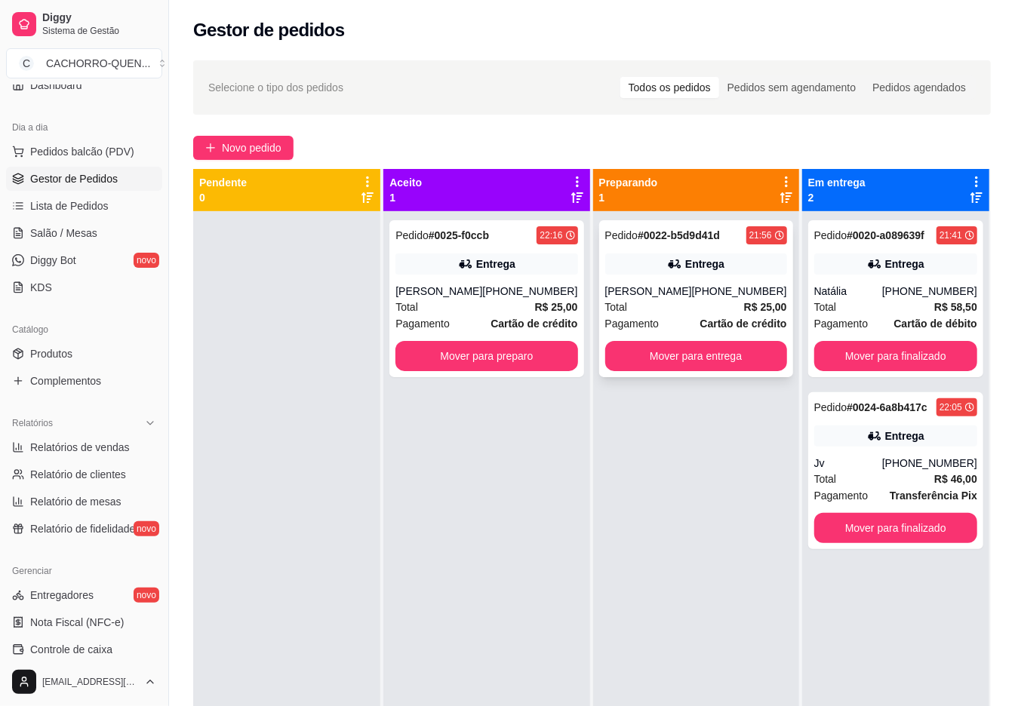
click at [688, 282] on div "Pedido # 0022-b5d9d41d 21:56 Entrega Rafael [PHONE_NUMBER] Total R$ 25,00 Pagam…" at bounding box center [696, 298] width 194 height 157
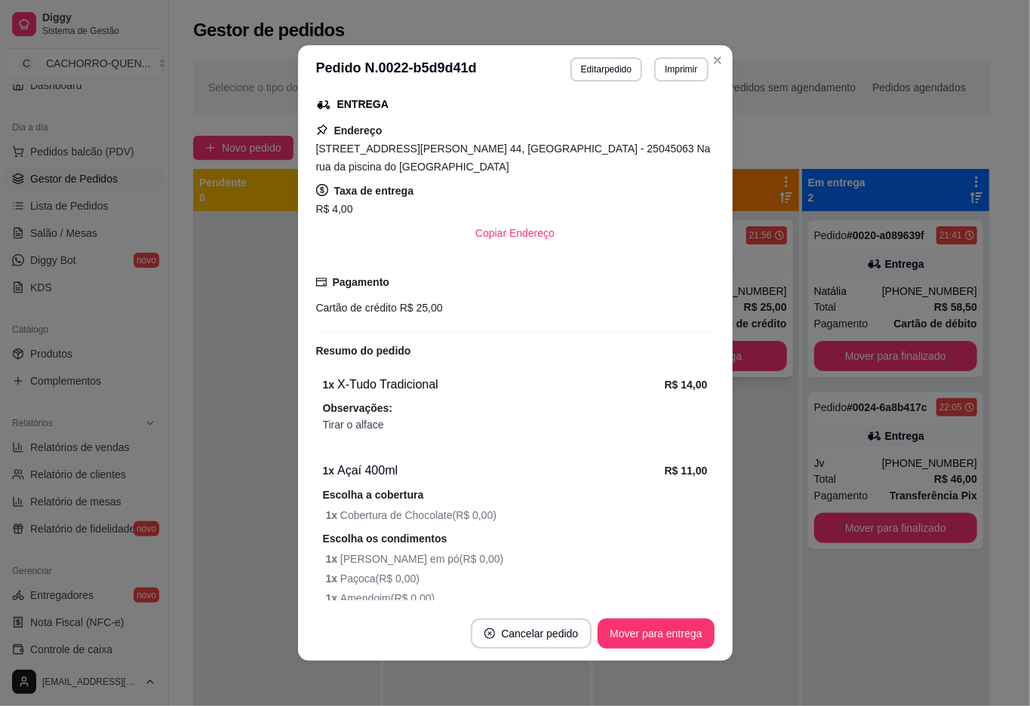
scroll to position [261, 0]
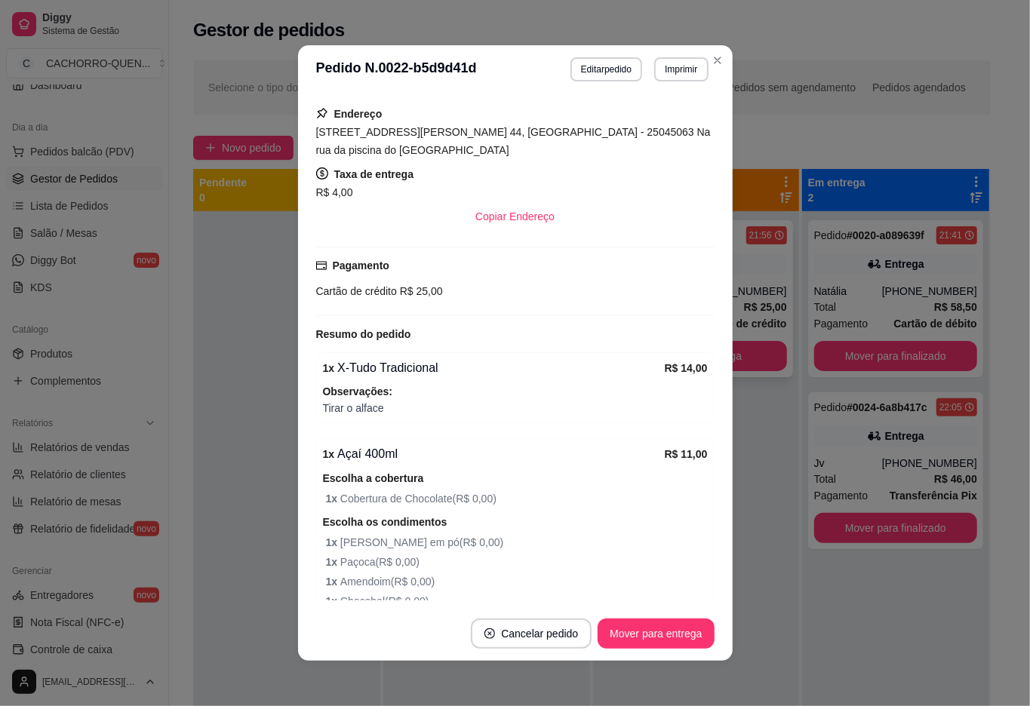
click at [242, 308] on div at bounding box center [286, 564] width 187 height 706
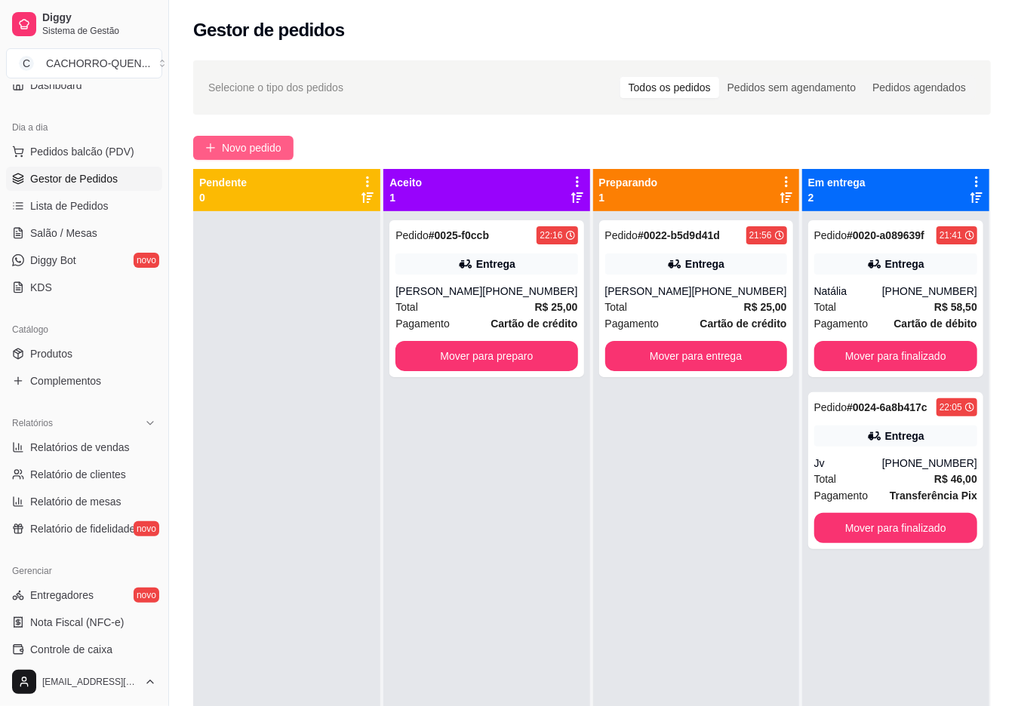
click at [279, 148] on span "Novo pedido" at bounding box center [252, 148] width 60 height 17
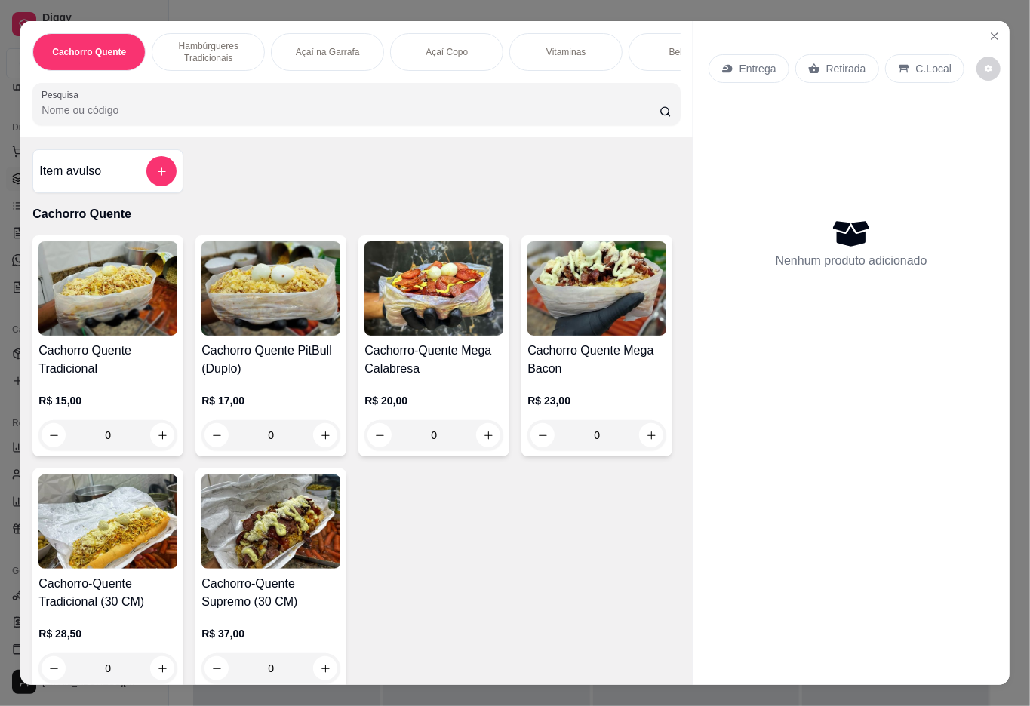
click at [439, 60] on div "Açaí Copo" at bounding box center [446, 52] width 113 height 38
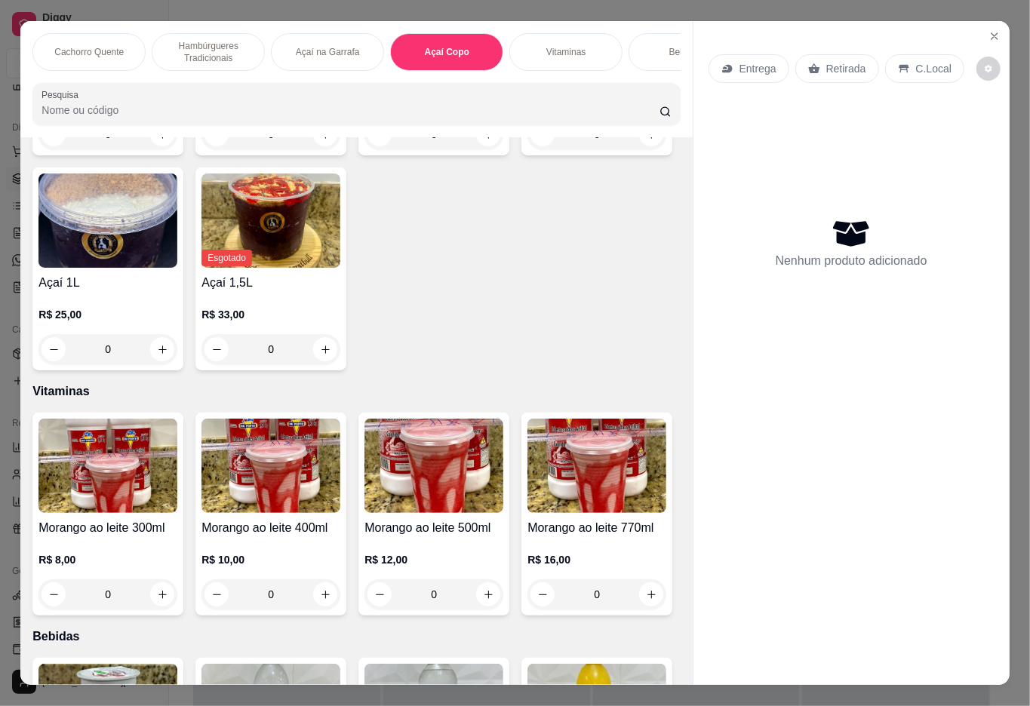
scroll to position [34, 0]
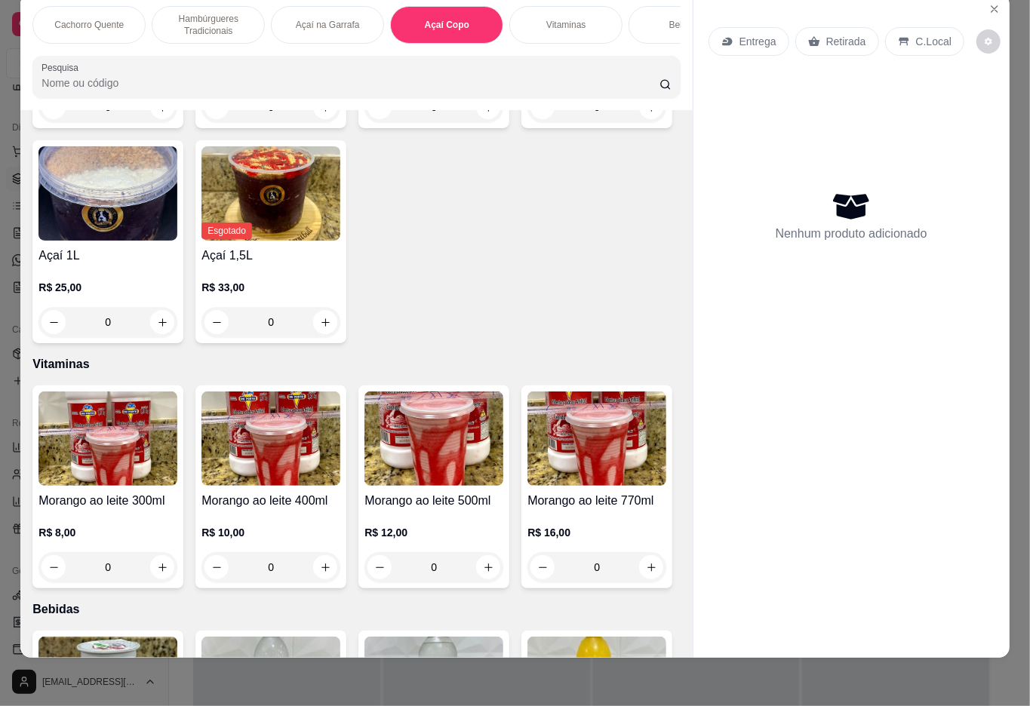
click at [177, 337] on div "0" at bounding box center [107, 322] width 139 height 30
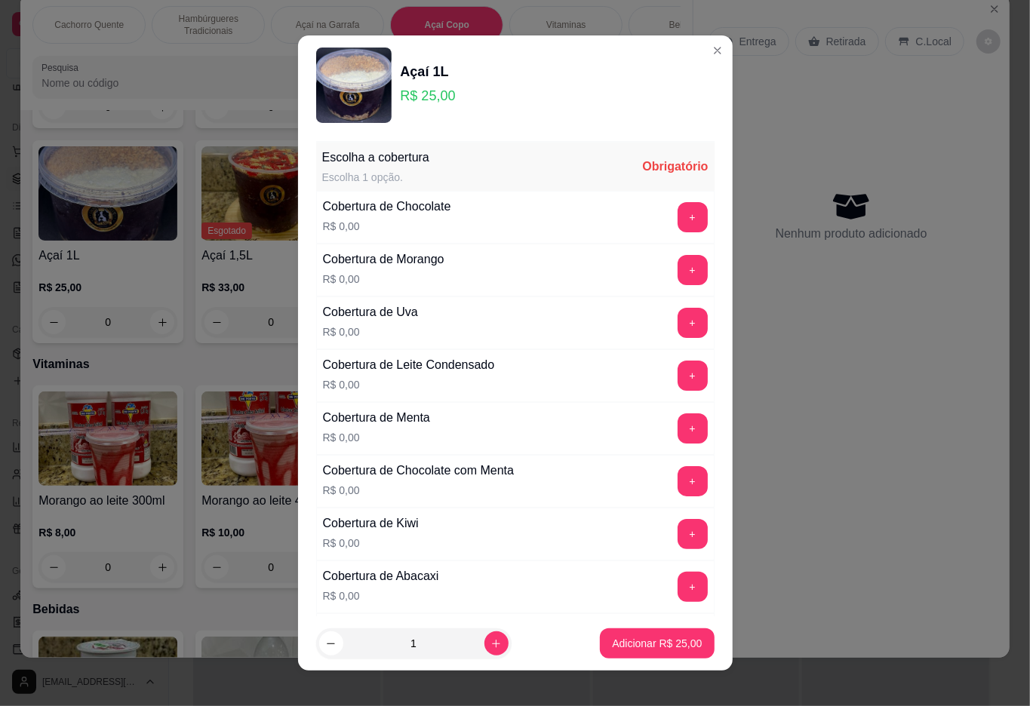
click at [678, 272] on button "+" at bounding box center [693, 270] width 30 height 30
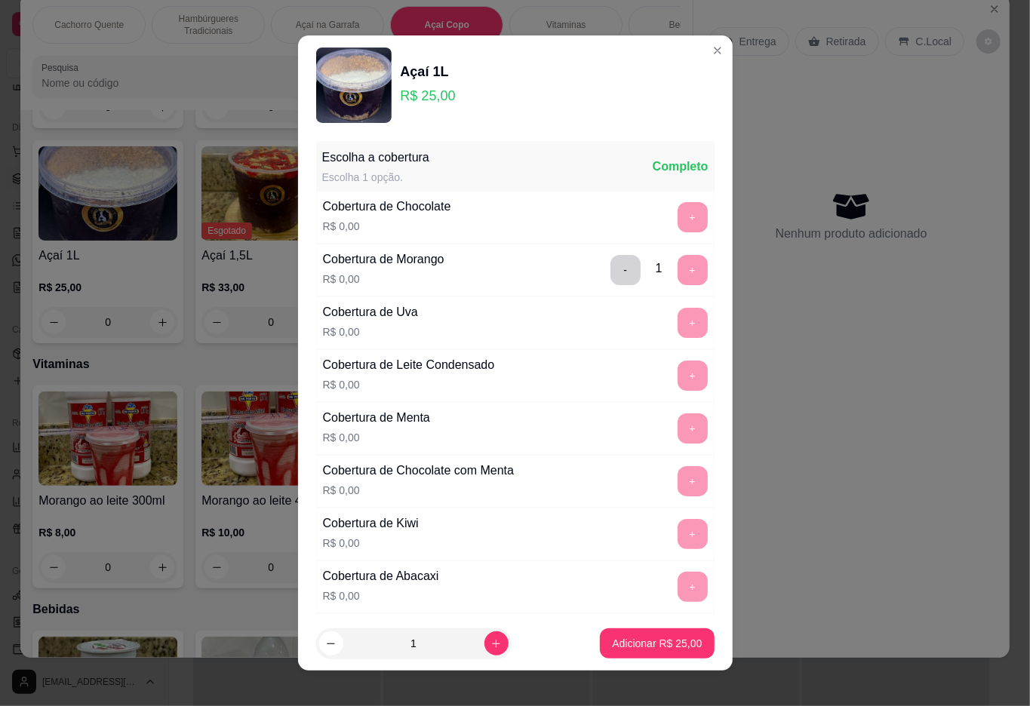
scroll to position [13, 0]
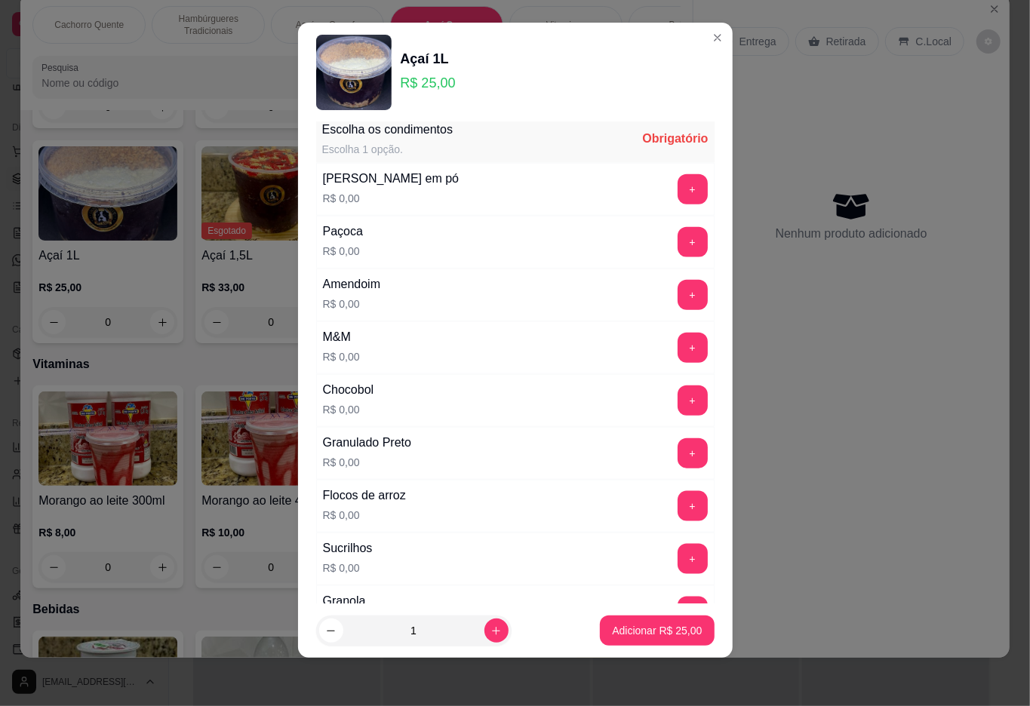
click at [678, 197] on button "+" at bounding box center [693, 189] width 30 height 30
click at [678, 257] on button "+" at bounding box center [692, 241] width 29 height 29
click at [678, 308] on button "+" at bounding box center [692, 294] width 29 height 29
click at [678, 357] on button "+" at bounding box center [692, 347] width 29 height 29
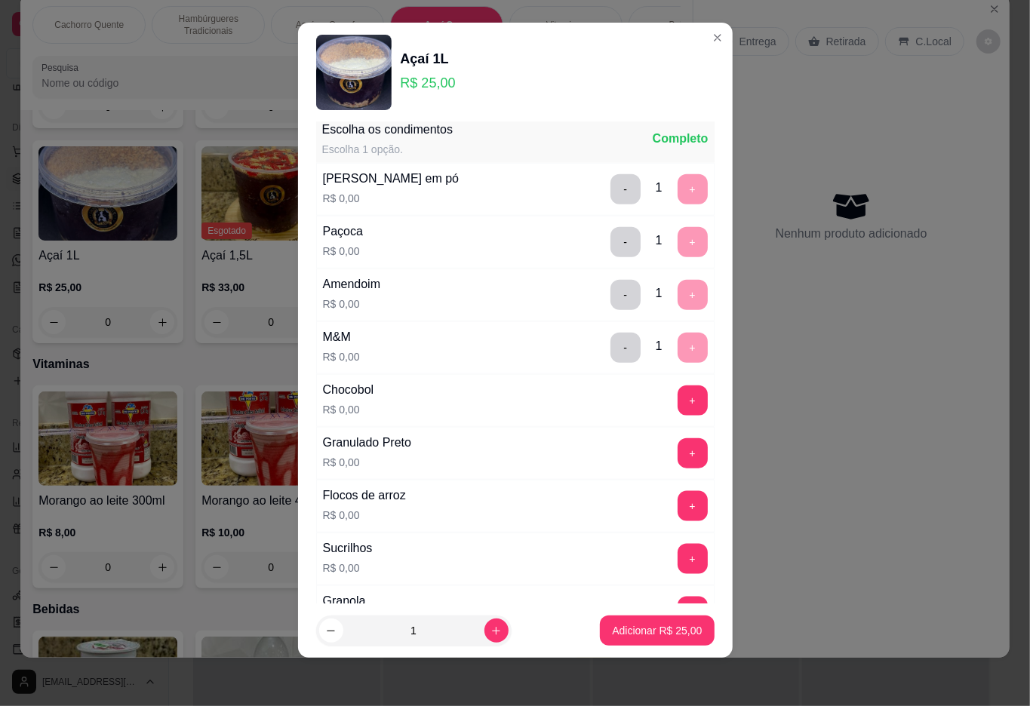
click at [612, 628] on p "Adicionar R$ 25,00" at bounding box center [657, 630] width 90 height 15
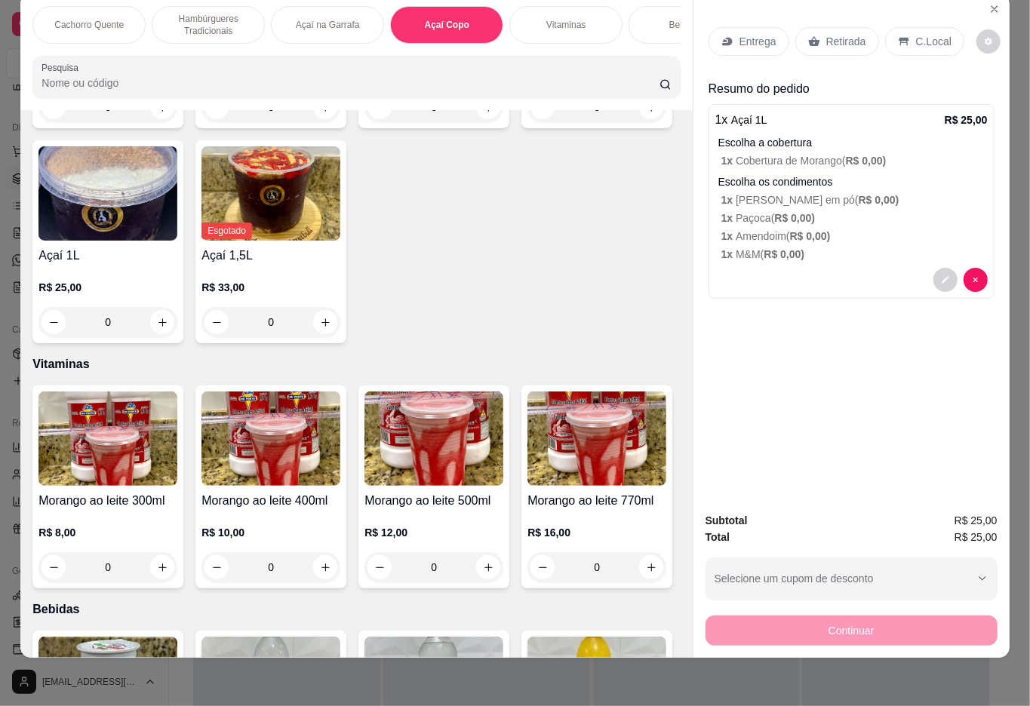
click at [740, 34] on p "Entrega" at bounding box center [757, 41] width 37 height 15
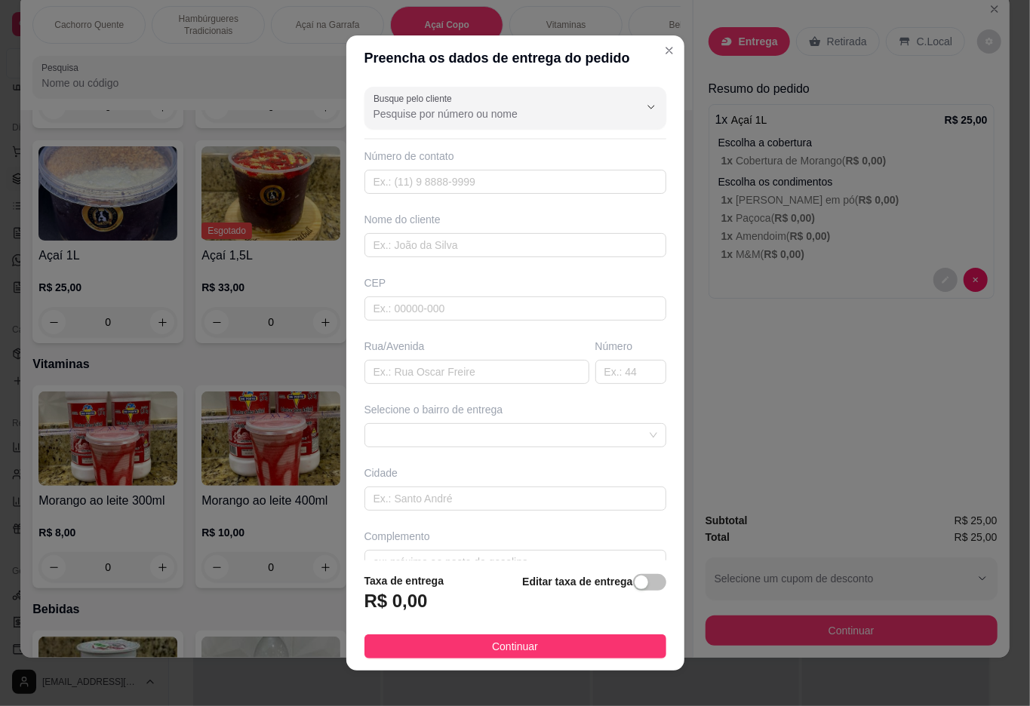
click at [525, 112] on input "Busque pelo cliente" at bounding box center [493, 113] width 241 height 15
click at [444, 177] on span "Jéssica" at bounding box center [485, 175] width 232 height 15
type input "Jéssica"
type input "21979310884"
type input "Jéssica"
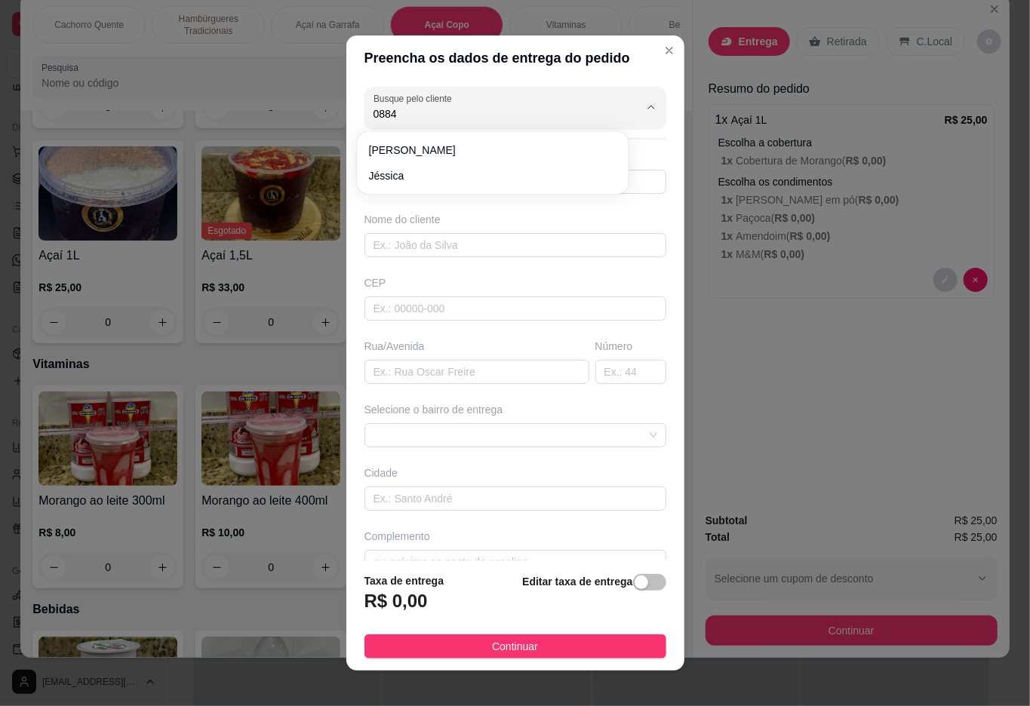
type input "[STREET_ADDRESS][PERSON_NAME]"
type input "Lote11"
type input "Duque de Caxias"
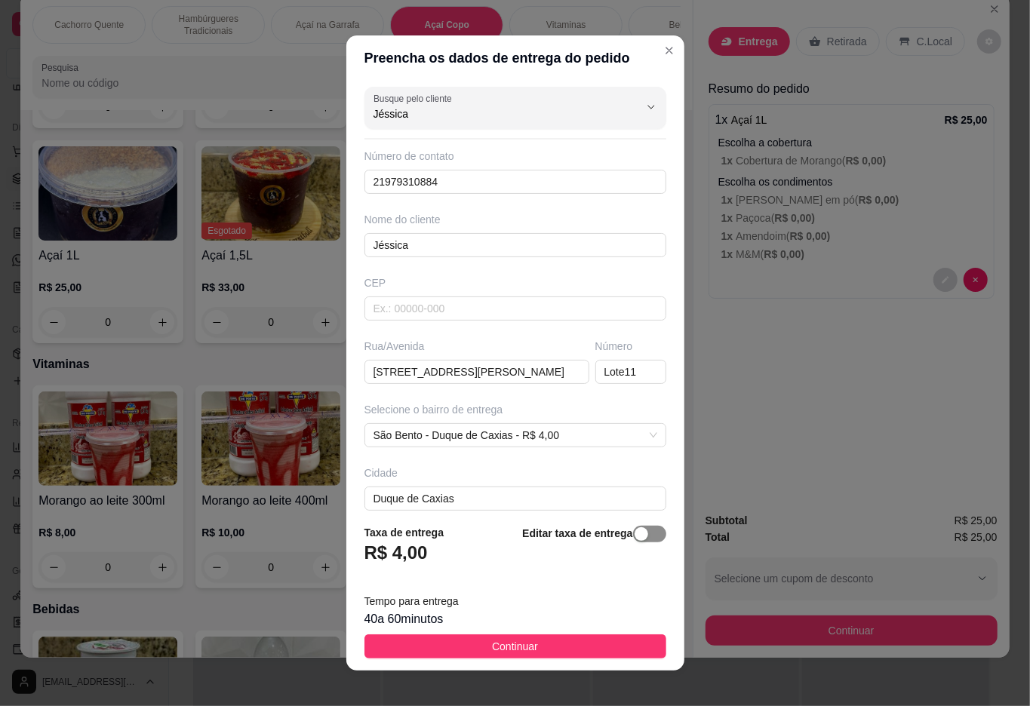
type input "Jéssica"
click at [635, 527] on span "button" at bounding box center [649, 534] width 33 height 17
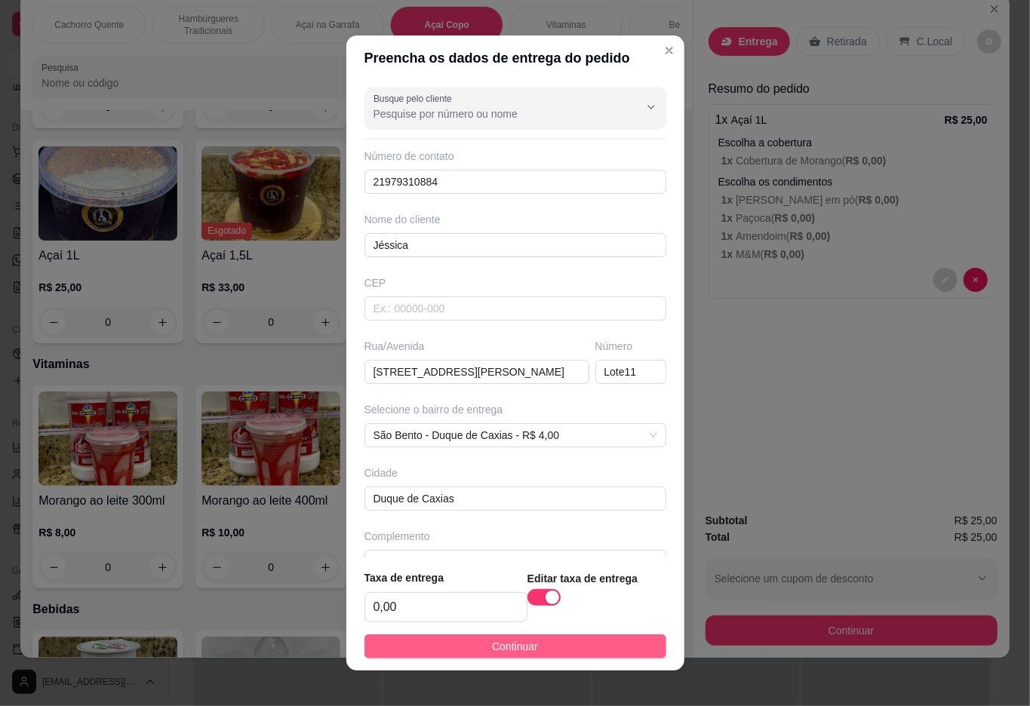
click at [521, 649] on span "Continuar" at bounding box center [515, 646] width 46 height 17
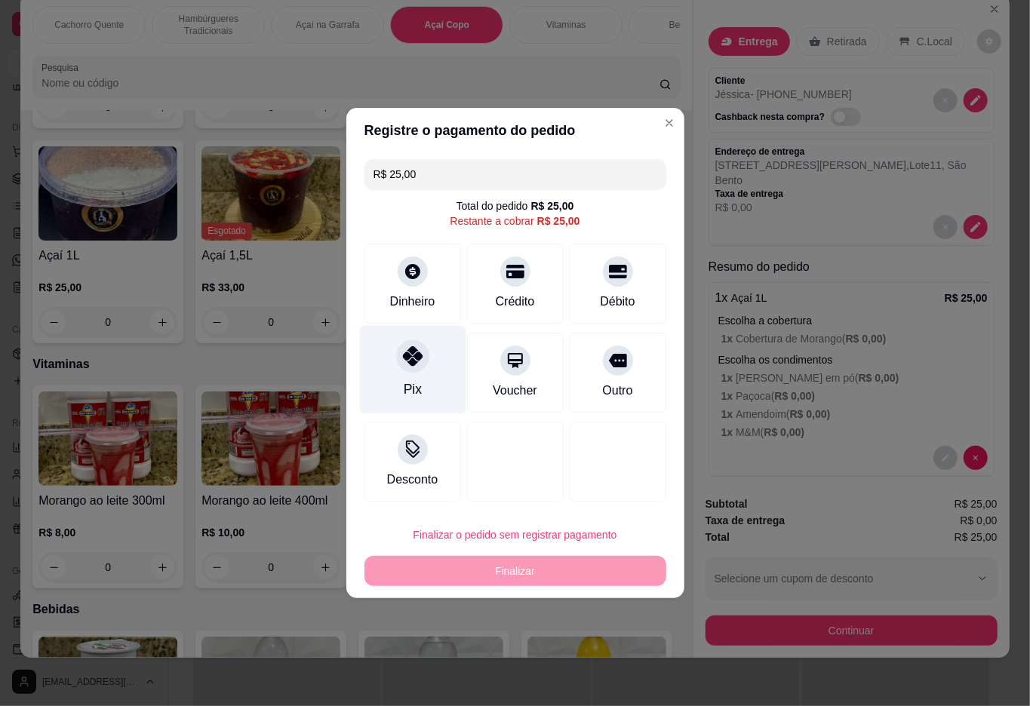
click at [423, 368] on div at bounding box center [412, 356] width 33 height 33
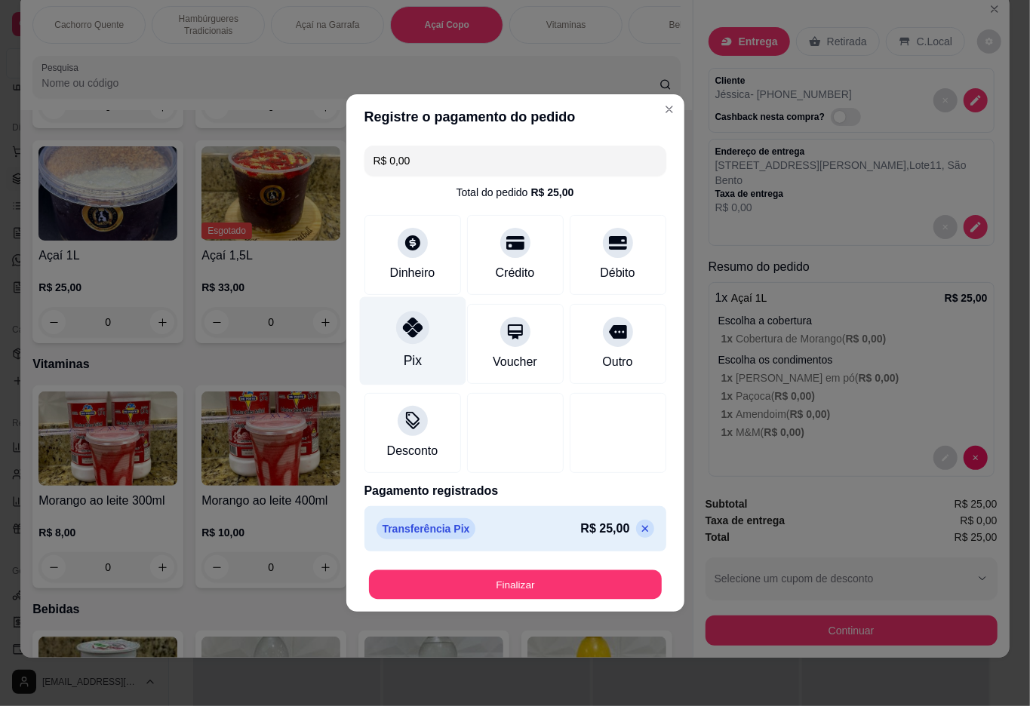
click at [463, 586] on button "Finalizar" at bounding box center [515, 584] width 293 height 29
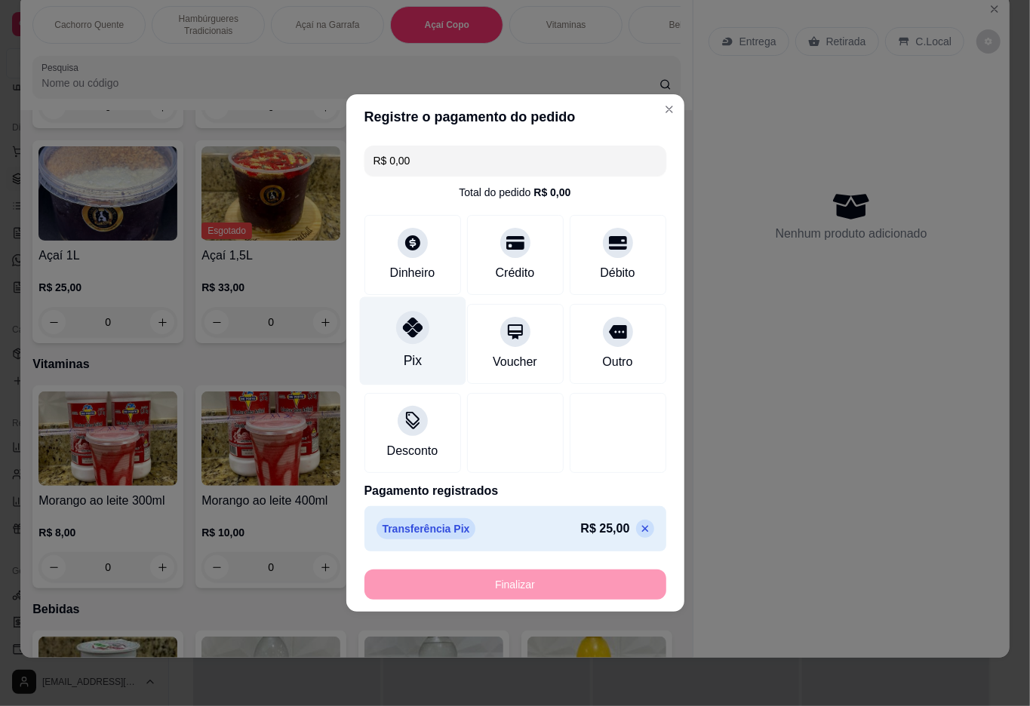
type input "-R$ 25,00"
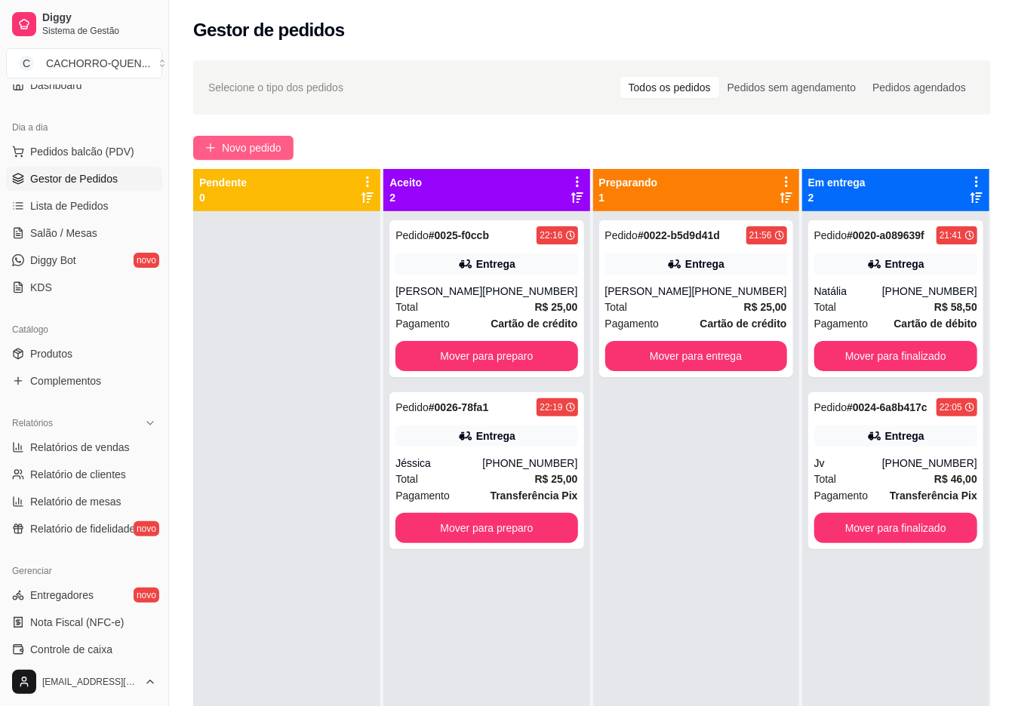
click at [276, 149] on span "Novo pedido" at bounding box center [252, 148] width 60 height 17
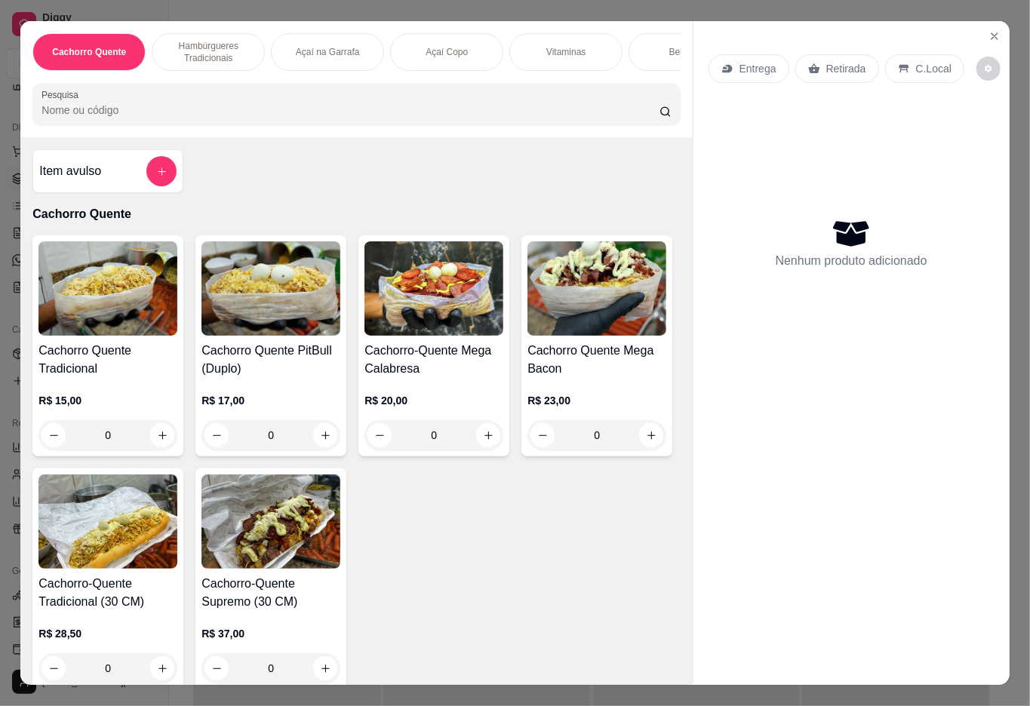
click at [638, 46] on div "Bebidas" at bounding box center [684, 52] width 113 height 38
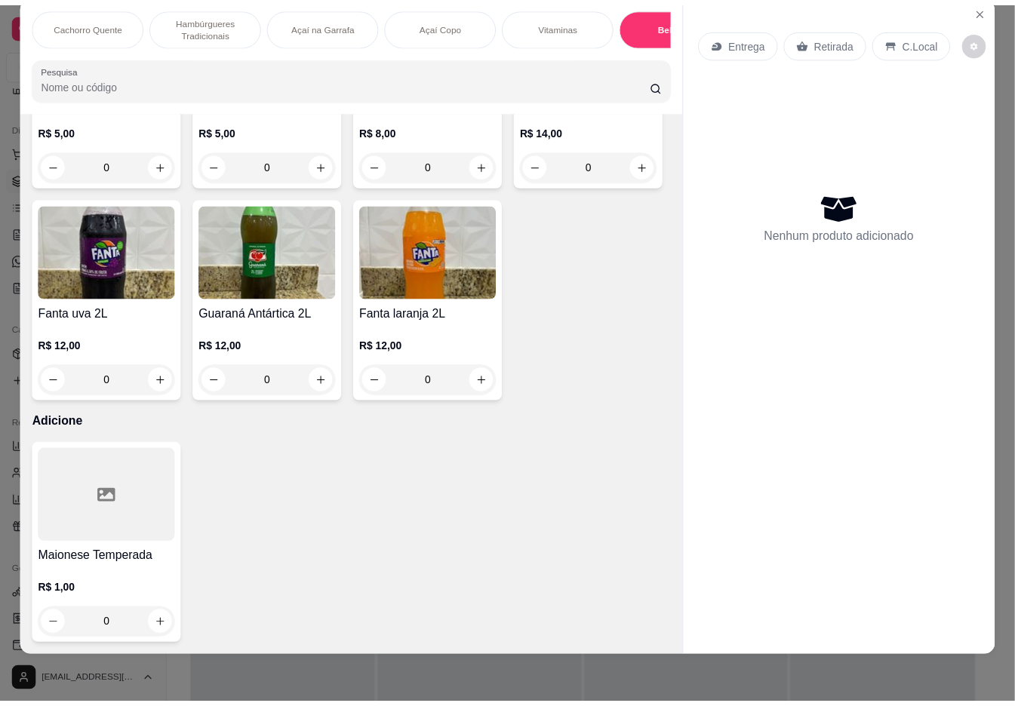
scroll to position [3436, 0]
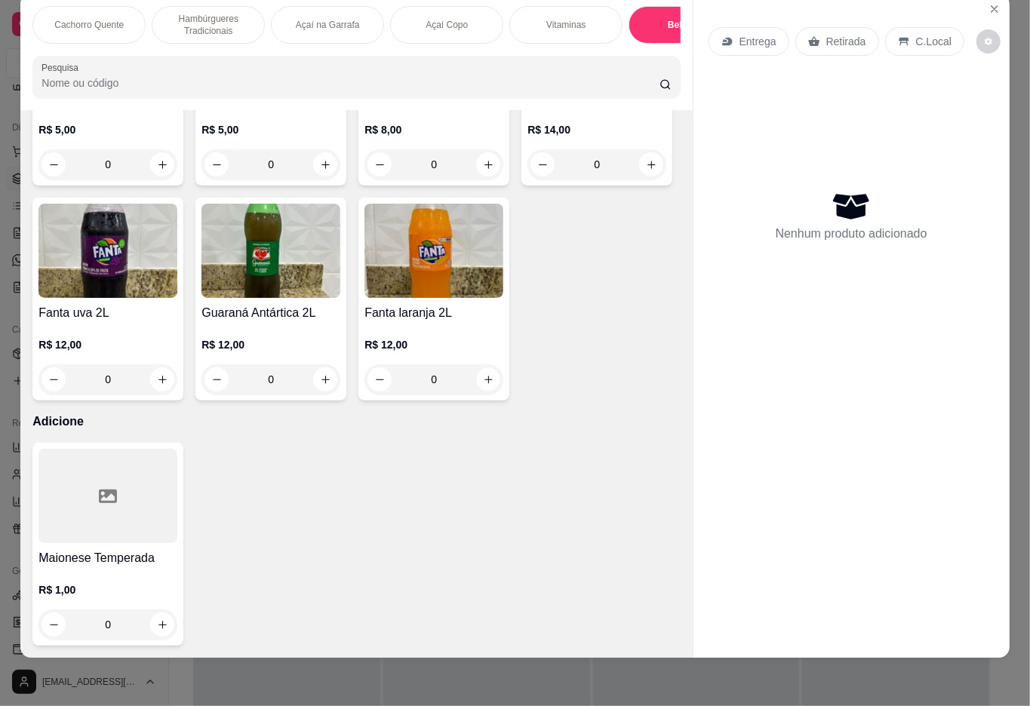
click at [483, 374] on icon "increase-product-quantity" at bounding box center [488, 379] width 11 height 11
type input "1"
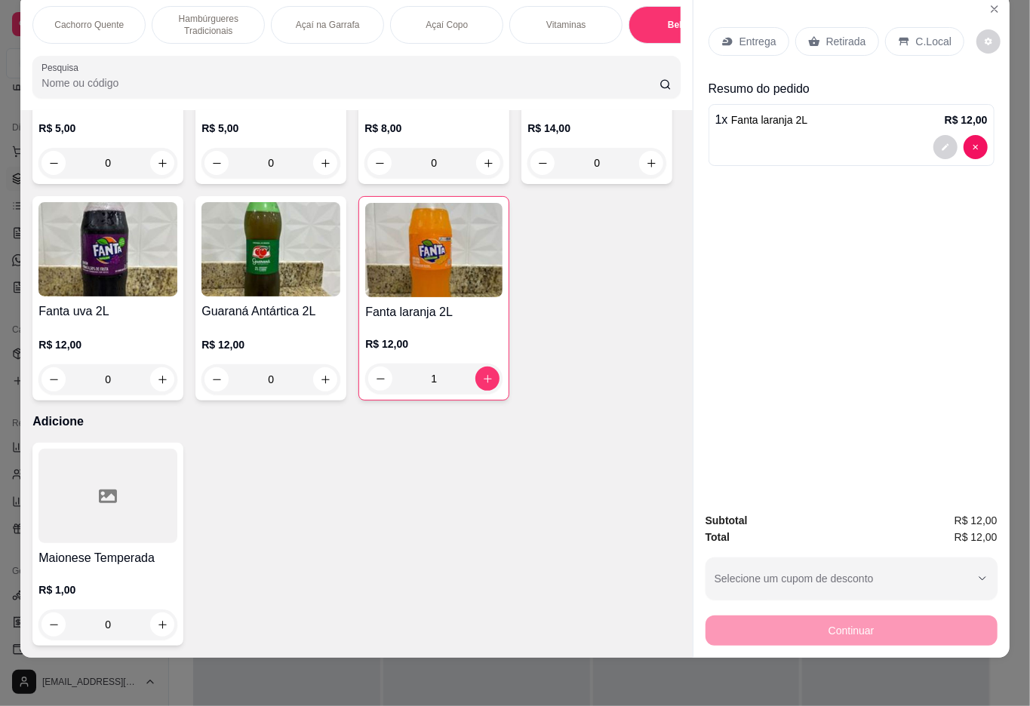
click at [846, 34] on p "Retirada" at bounding box center [846, 41] width 40 height 15
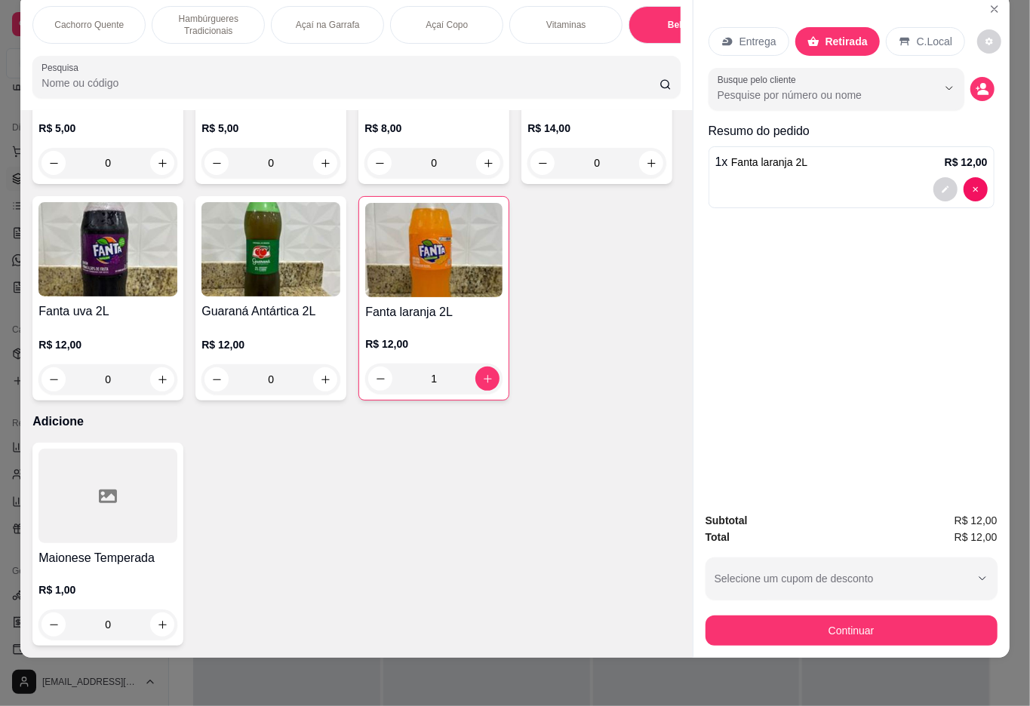
click at [614, 255] on div "Débito" at bounding box center [617, 281] width 106 height 88
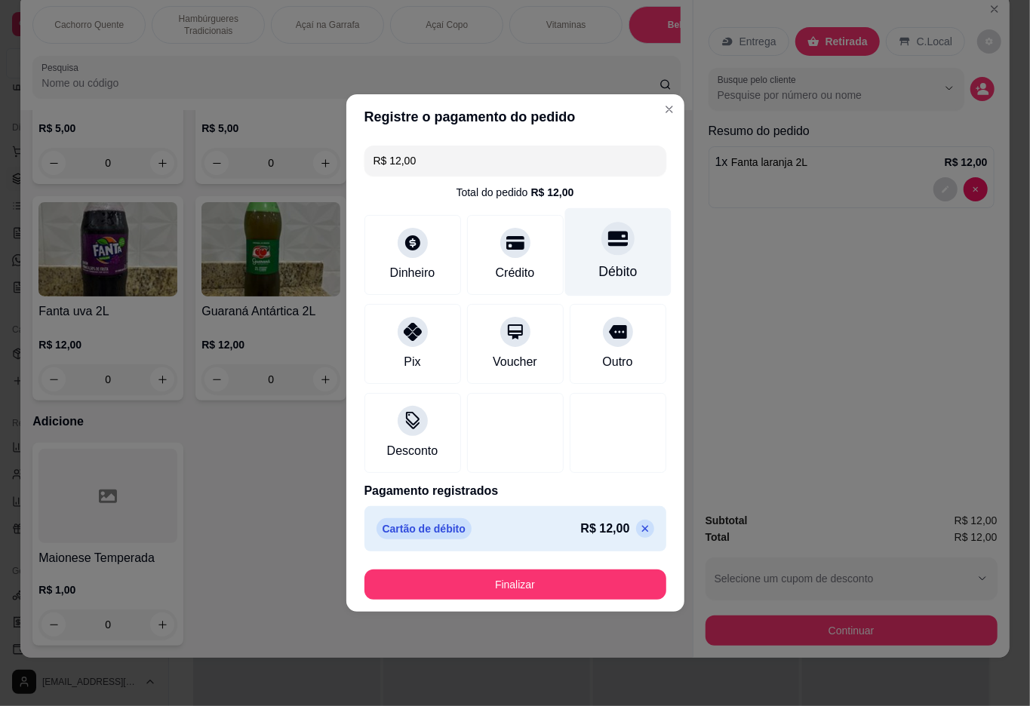
type input "R$ 0,00"
click at [527, 587] on button "Finalizar" at bounding box center [515, 584] width 293 height 29
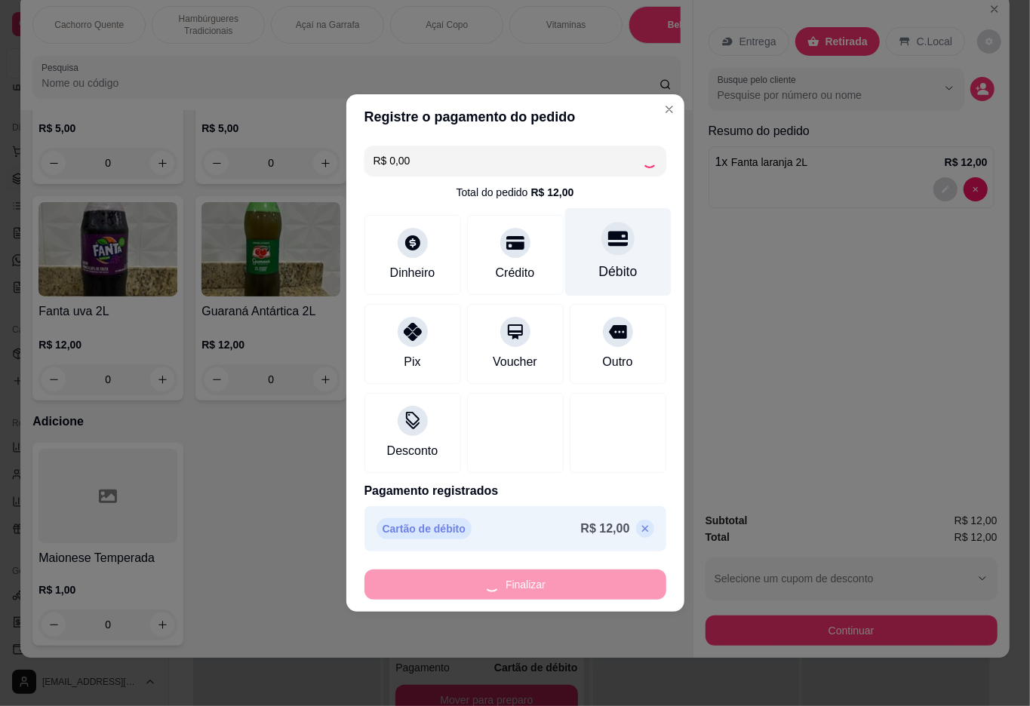
type input "0"
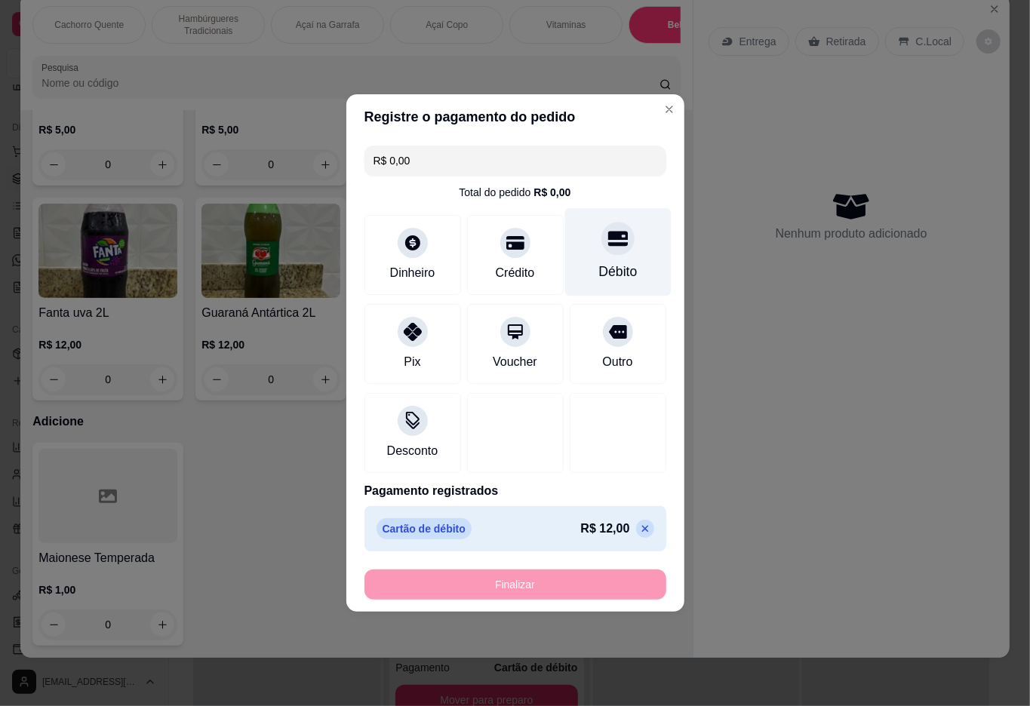
type input "-R$ 12,00"
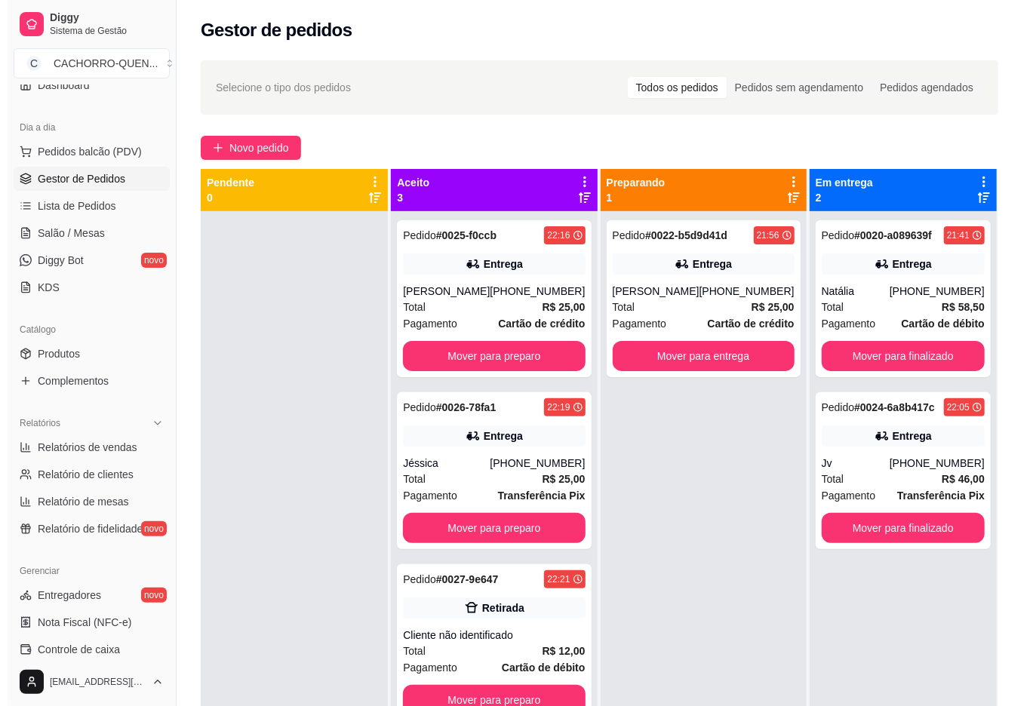
scroll to position [42, 0]
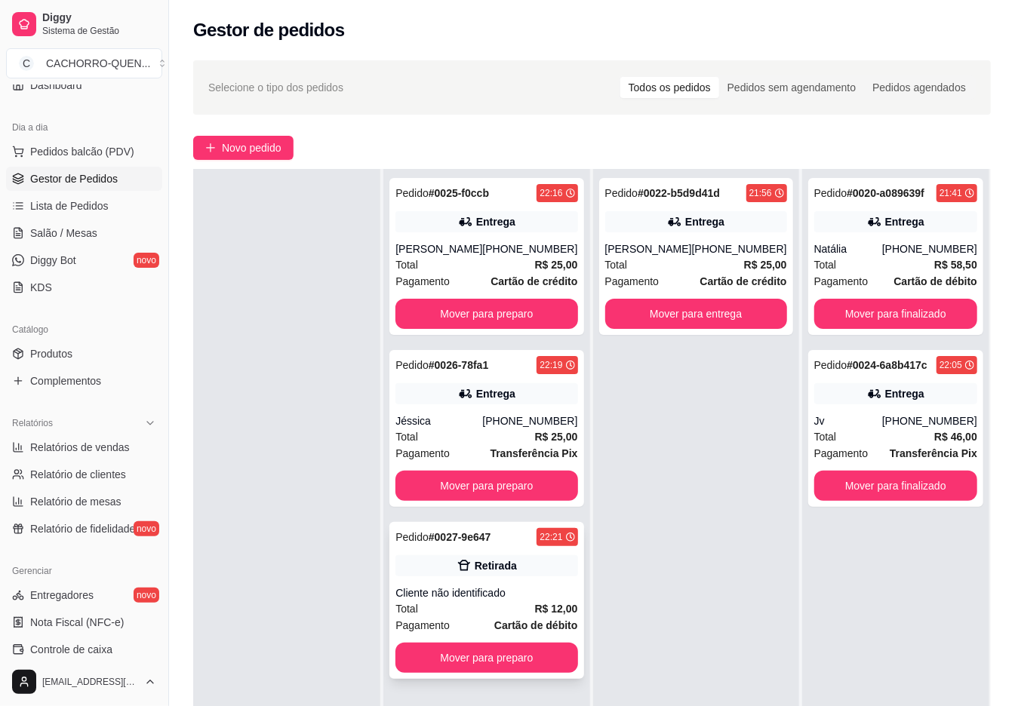
click at [453, 574] on div "Retirada" at bounding box center [486, 565] width 182 height 21
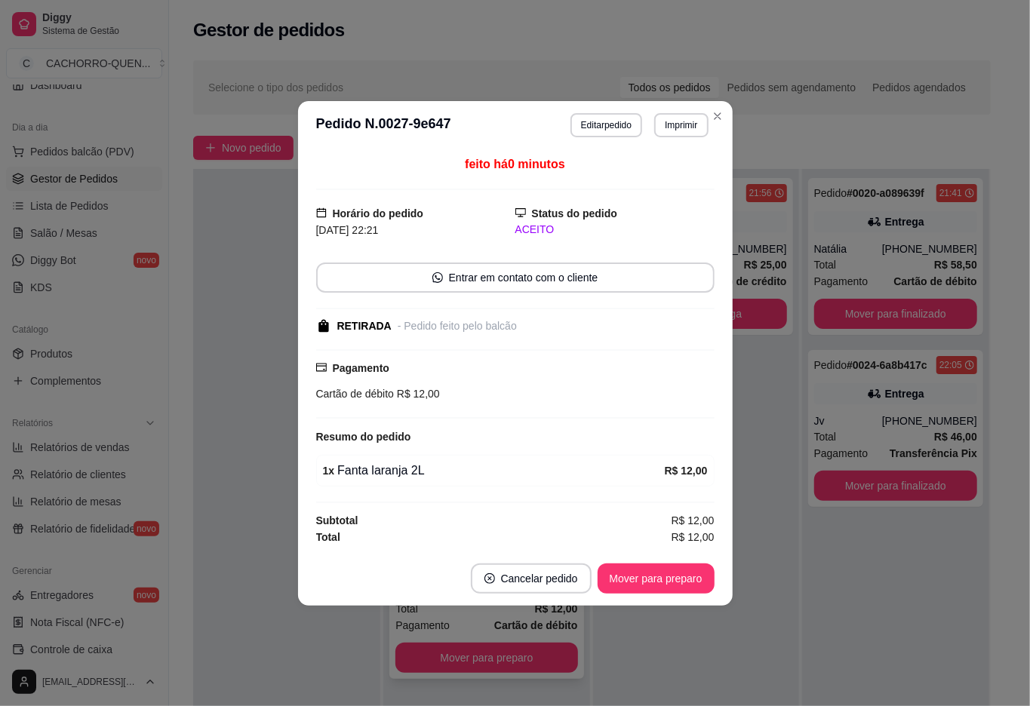
click at [647, 577] on button "Mover para preparo" at bounding box center [656, 579] width 117 height 30
click at [649, 573] on div "Mover para preparo" at bounding box center [645, 579] width 138 height 30
click at [650, 572] on div "Mover para preparo" at bounding box center [645, 579] width 138 height 30
click at [649, 573] on div "Mover para preparo" at bounding box center [645, 579] width 138 height 30
click at [655, 570] on div "Mover para preparo" at bounding box center [645, 579] width 138 height 30
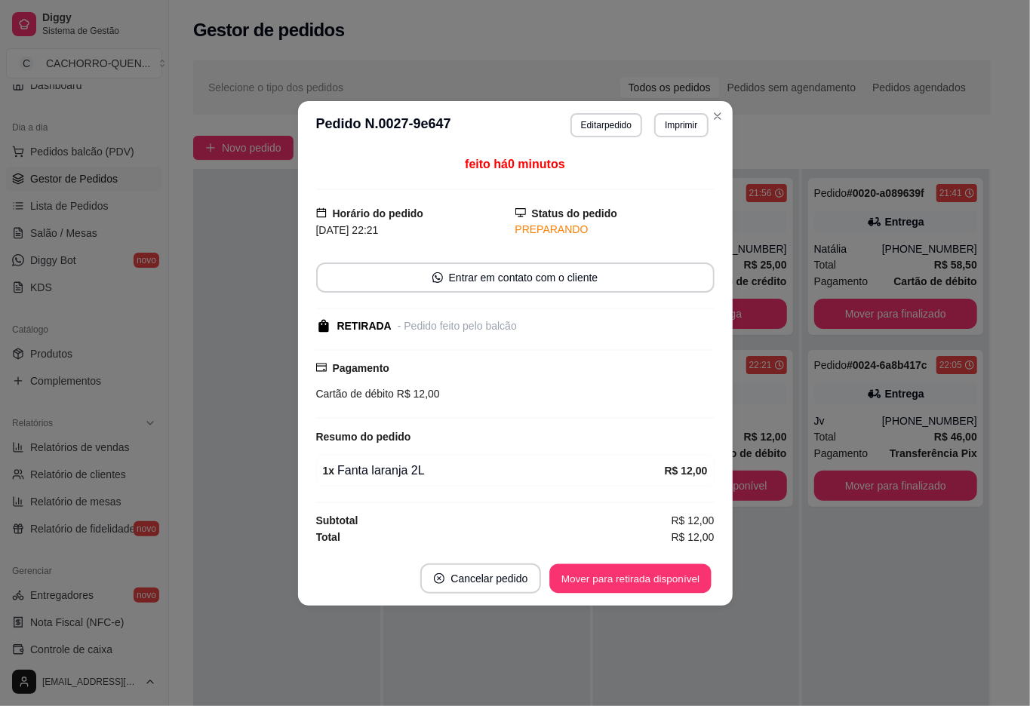
click at [613, 572] on button "Mover para retirada disponível" at bounding box center [630, 578] width 161 height 29
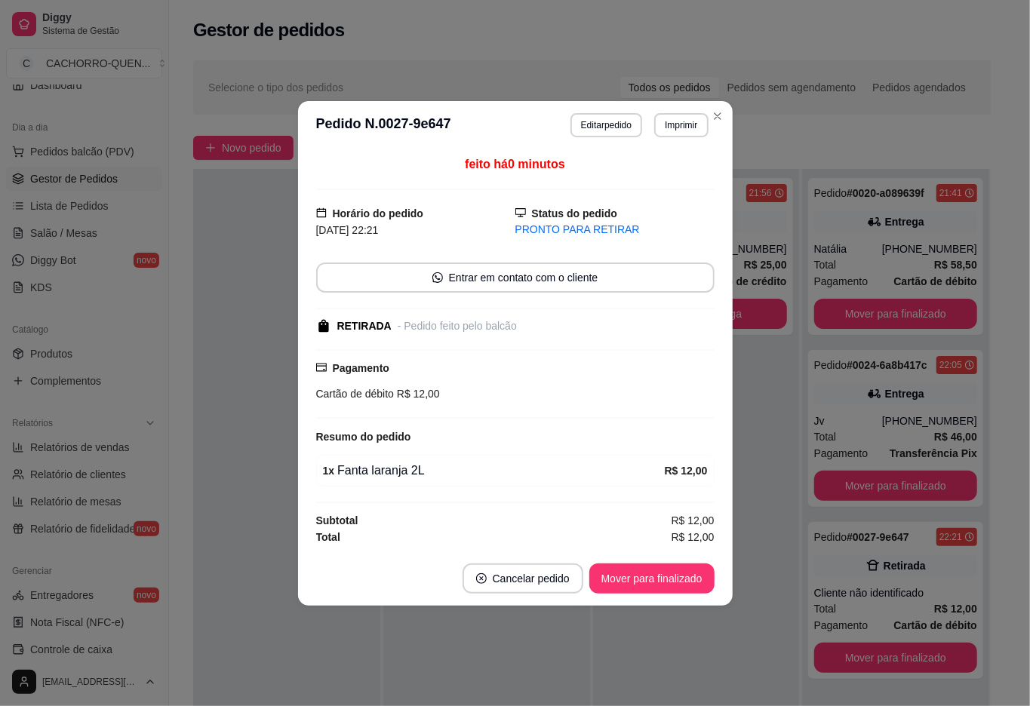
click at [634, 573] on button "Mover para finalizado" at bounding box center [651, 579] width 125 height 30
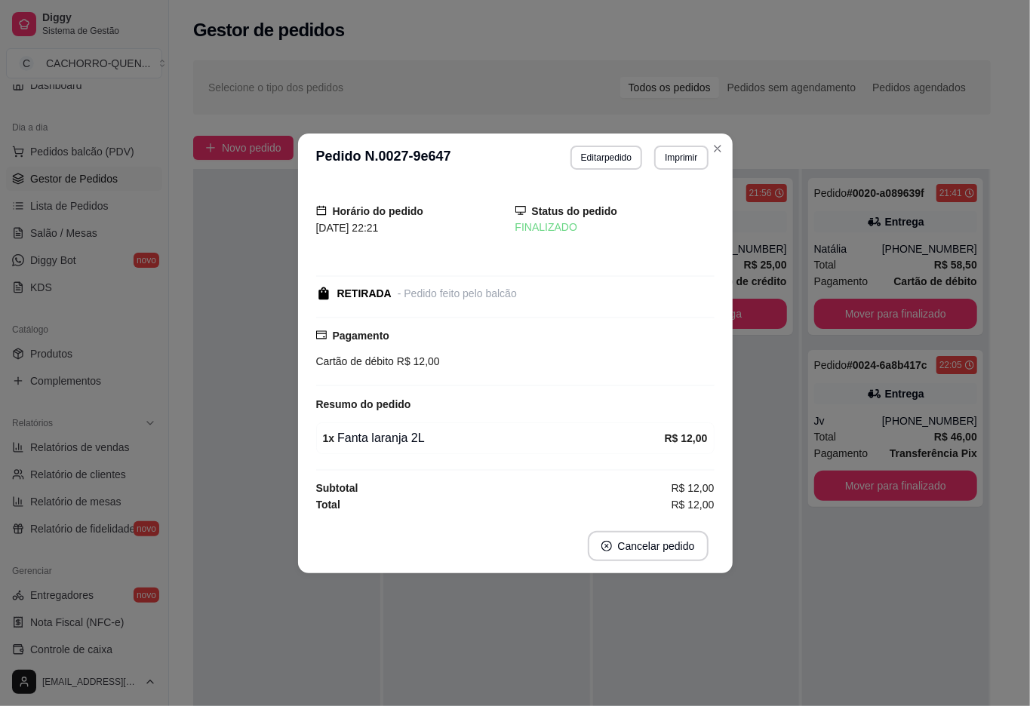
click at [237, 362] on div at bounding box center [286, 522] width 187 height 706
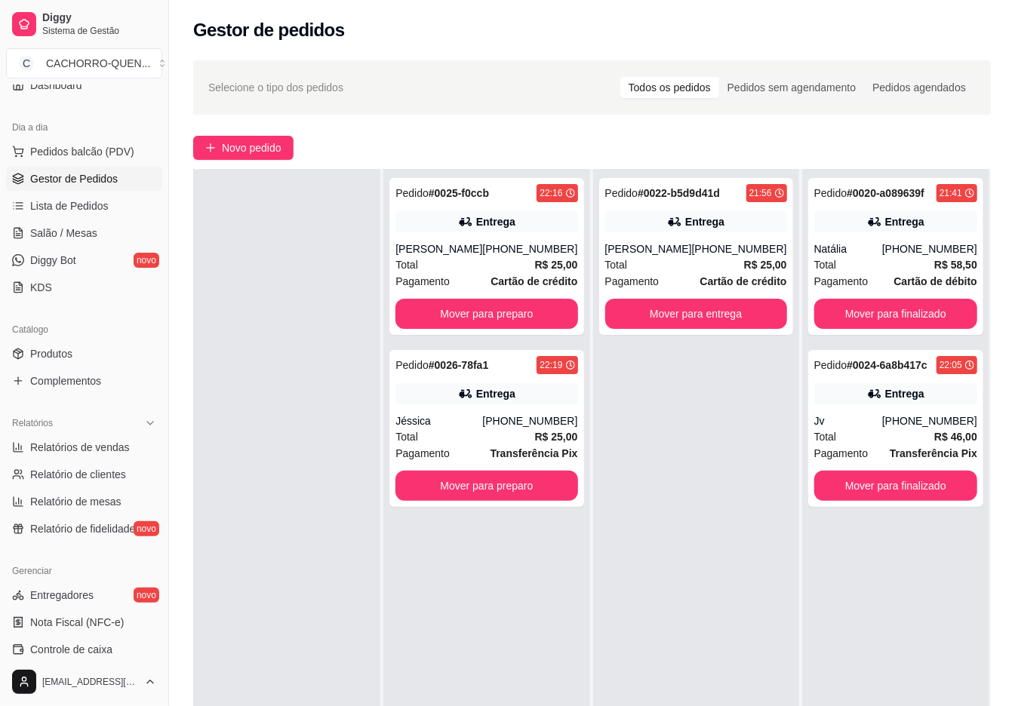
click at [504, 315] on button "Mover para preparo" at bounding box center [486, 314] width 182 height 30
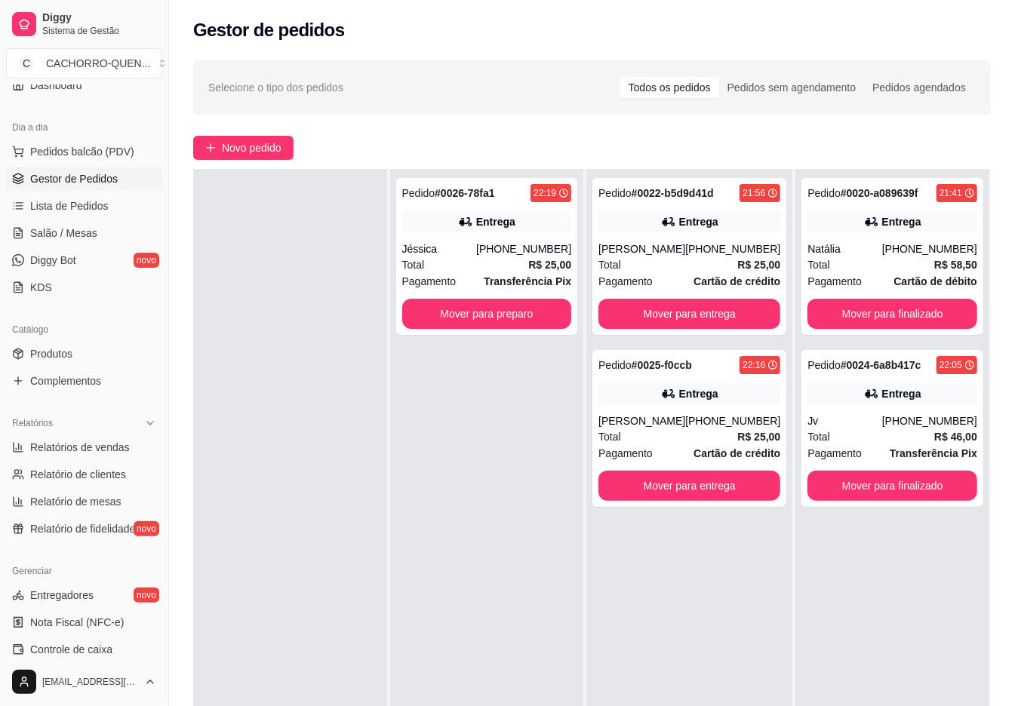
click at [506, 312] on button "Mover para preparo" at bounding box center [487, 314] width 170 height 30
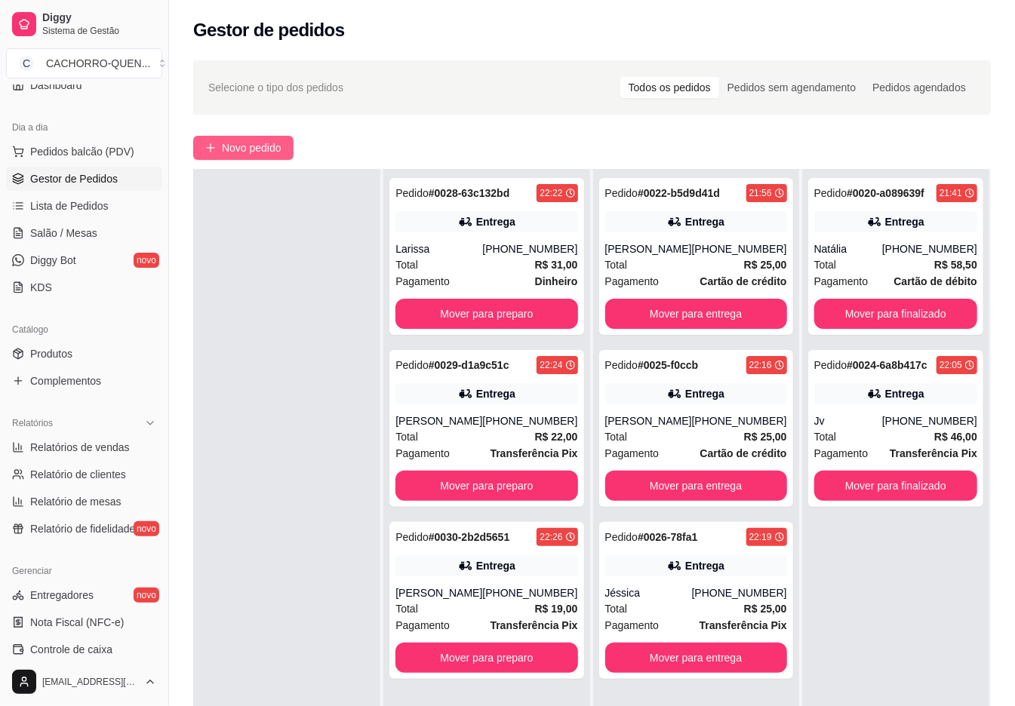
click at [257, 146] on span "Novo pedido" at bounding box center [252, 148] width 60 height 17
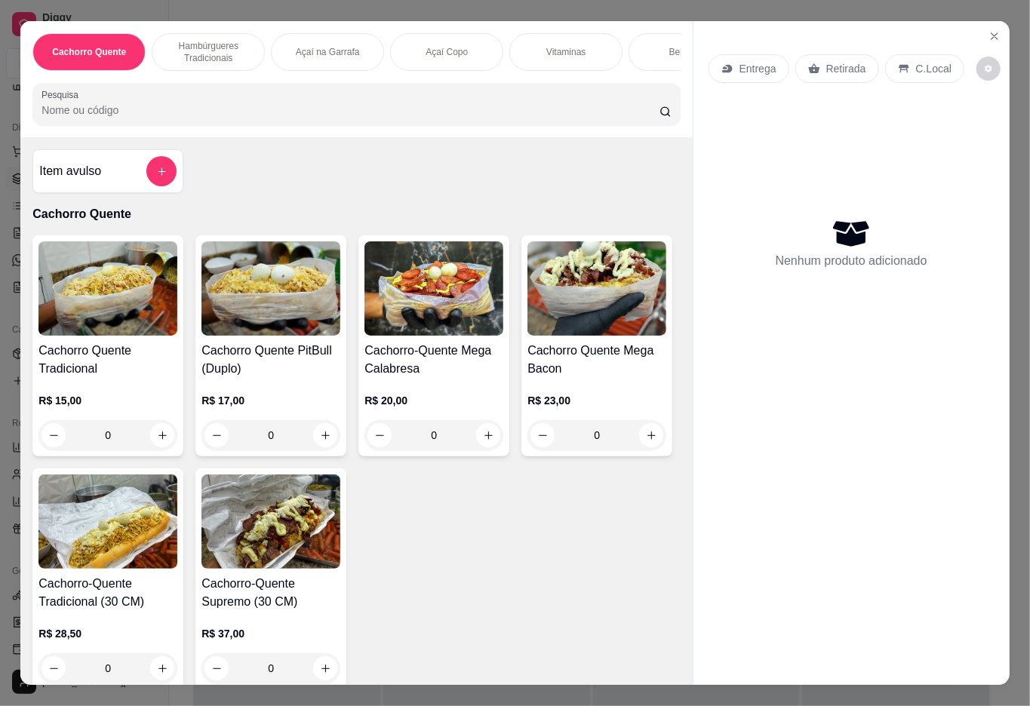
click at [155, 442] on div "0" at bounding box center [107, 435] width 139 height 30
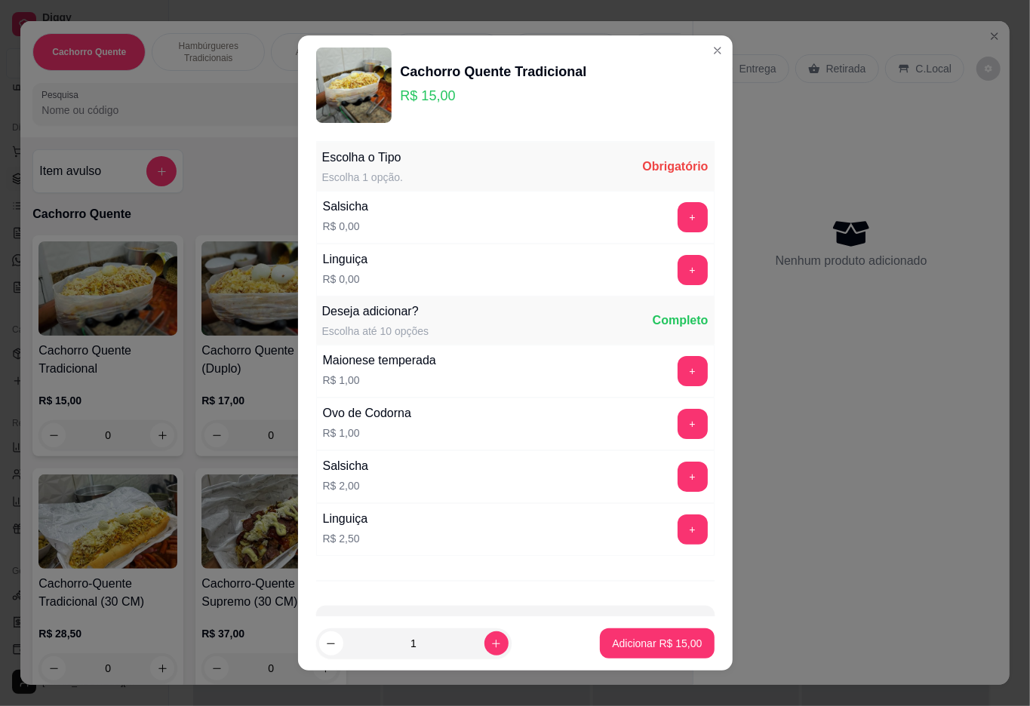
click at [678, 218] on button "+" at bounding box center [693, 217] width 30 height 30
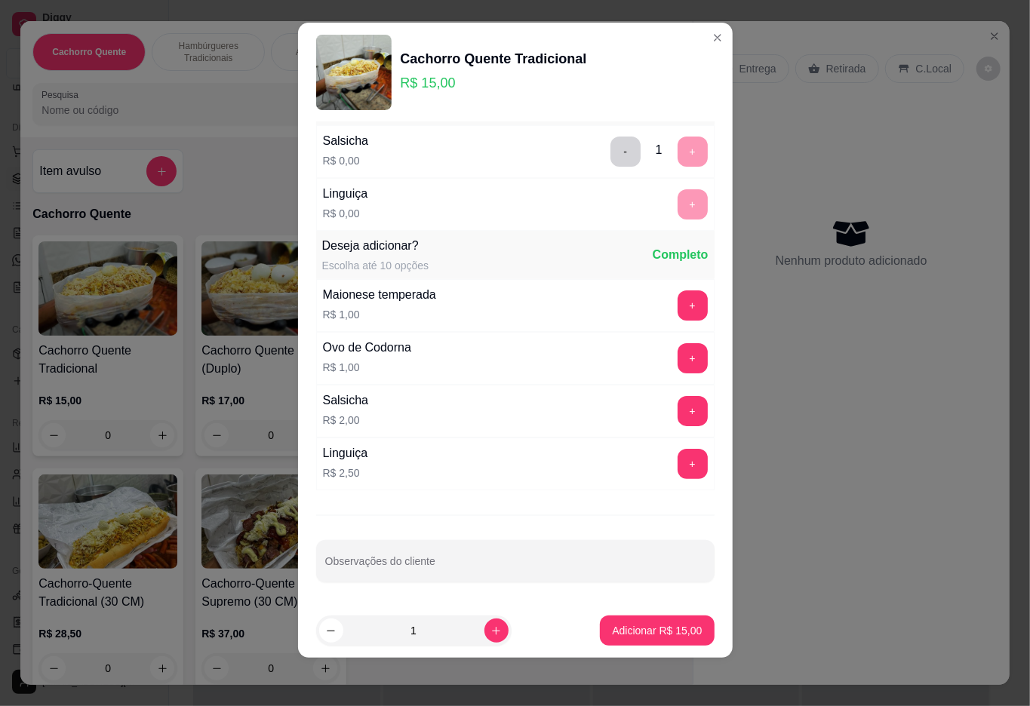
click at [613, 629] on p "Adicionar R$ 15,00" at bounding box center [657, 630] width 90 height 15
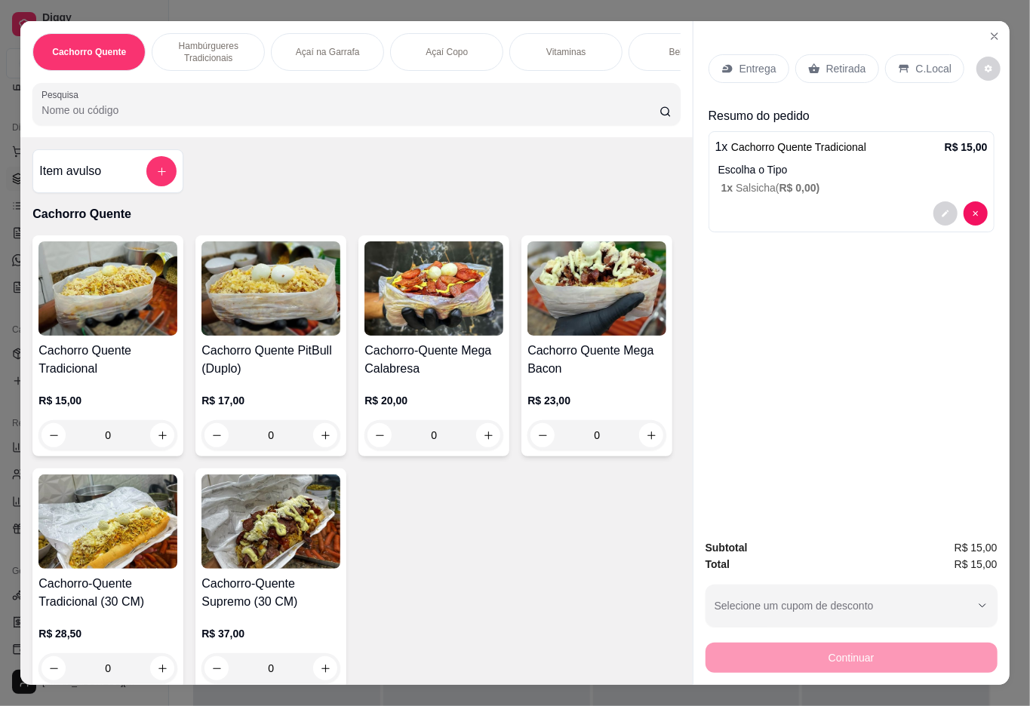
click at [441, 61] on div "Açaí Copo" at bounding box center [446, 52] width 113 height 38
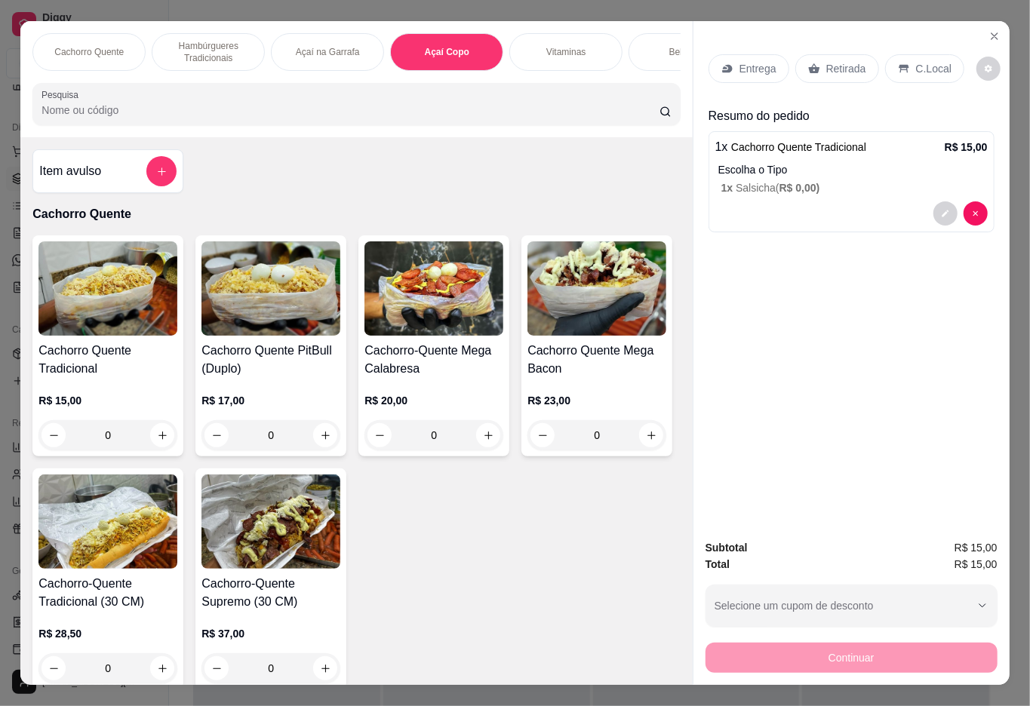
scroll to position [34, 0]
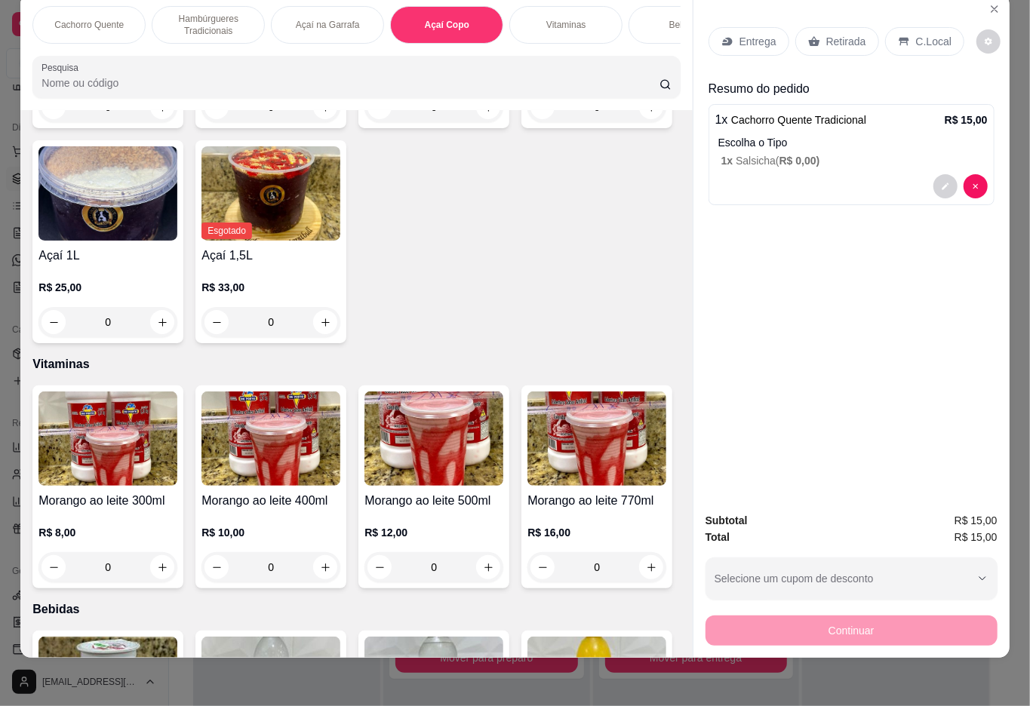
click at [314, 122] on div "0" at bounding box center [270, 107] width 139 height 30
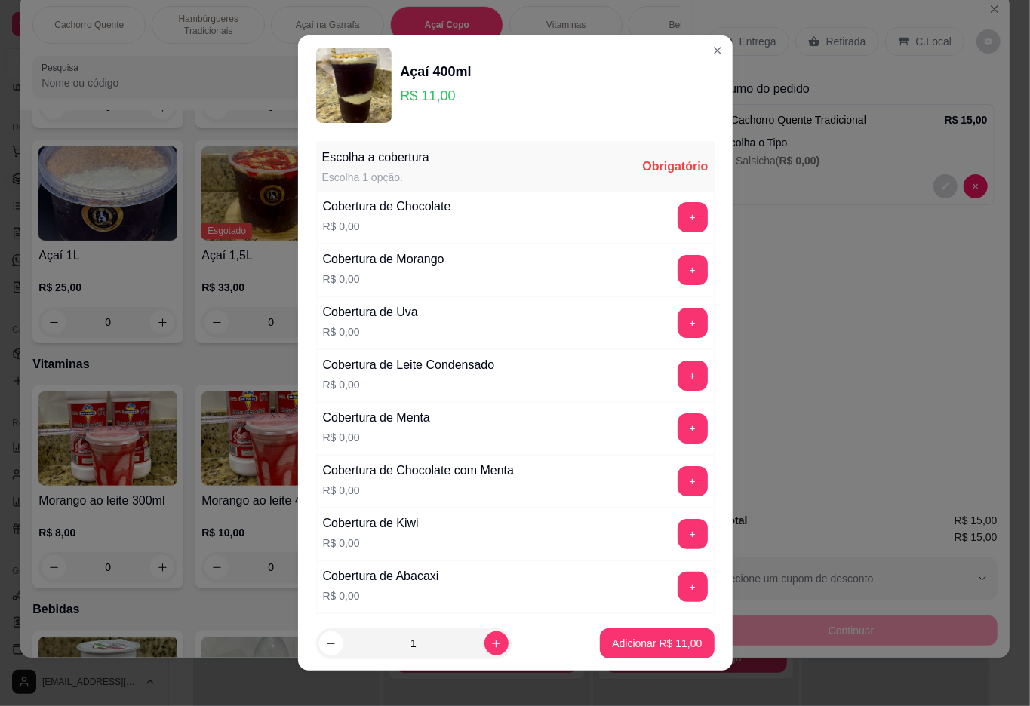
click at [678, 218] on button "+" at bounding box center [693, 217] width 30 height 30
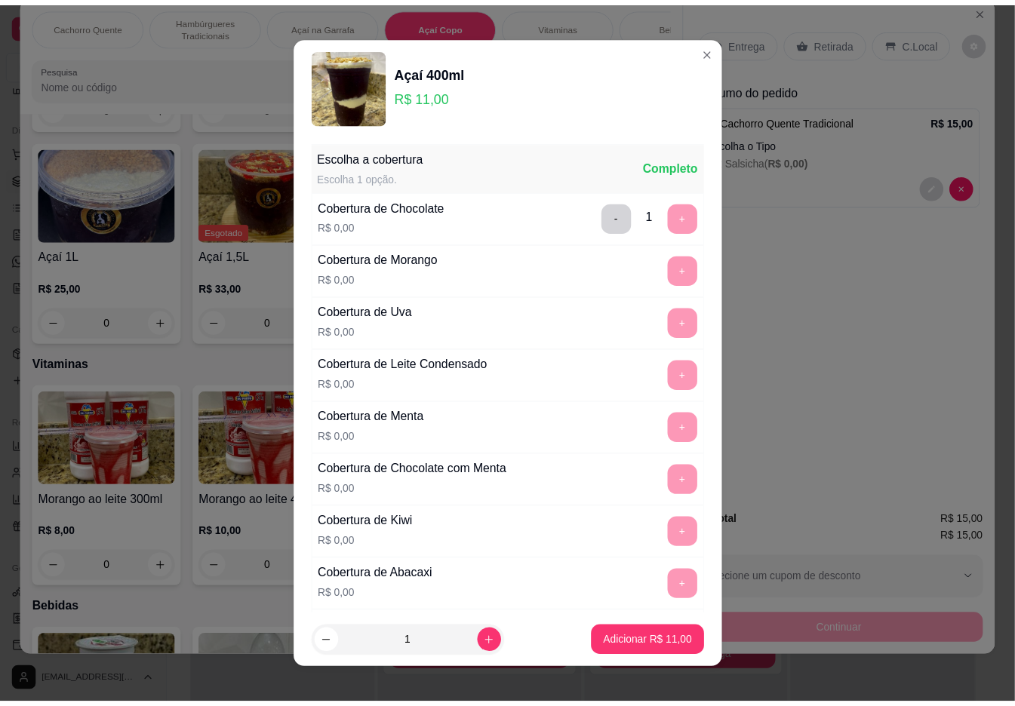
scroll to position [13, 0]
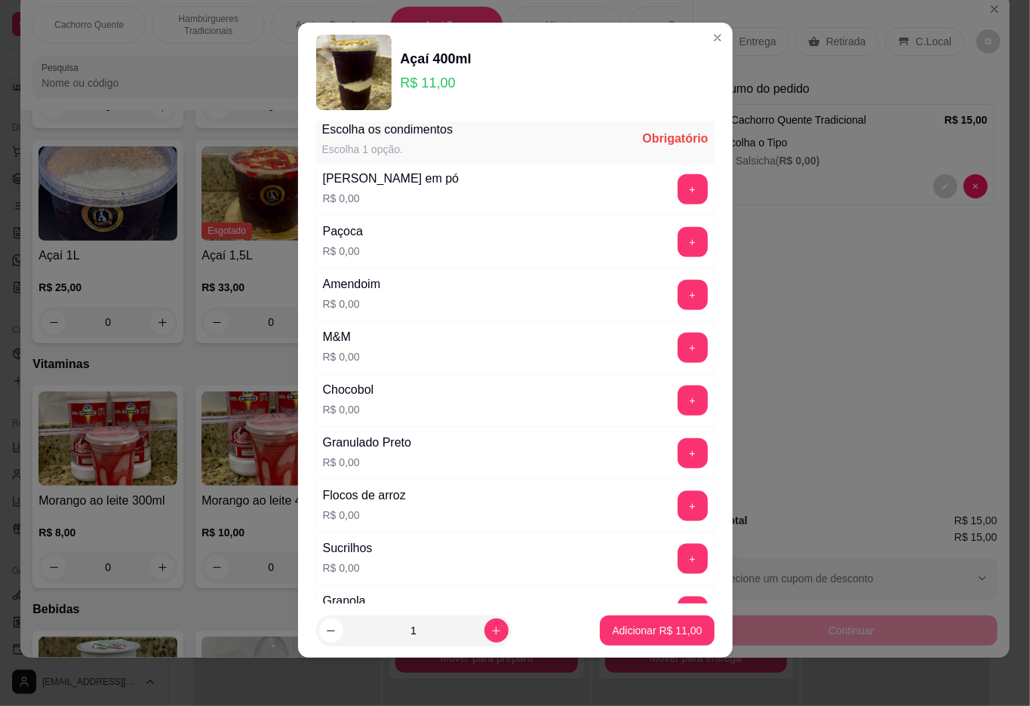
click at [678, 359] on button "+" at bounding box center [693, 348] width 30 height 30
click at [614, 631] on p "Adicionar R$ 11,00" at bounding box center [657, 631] width 88 height 14
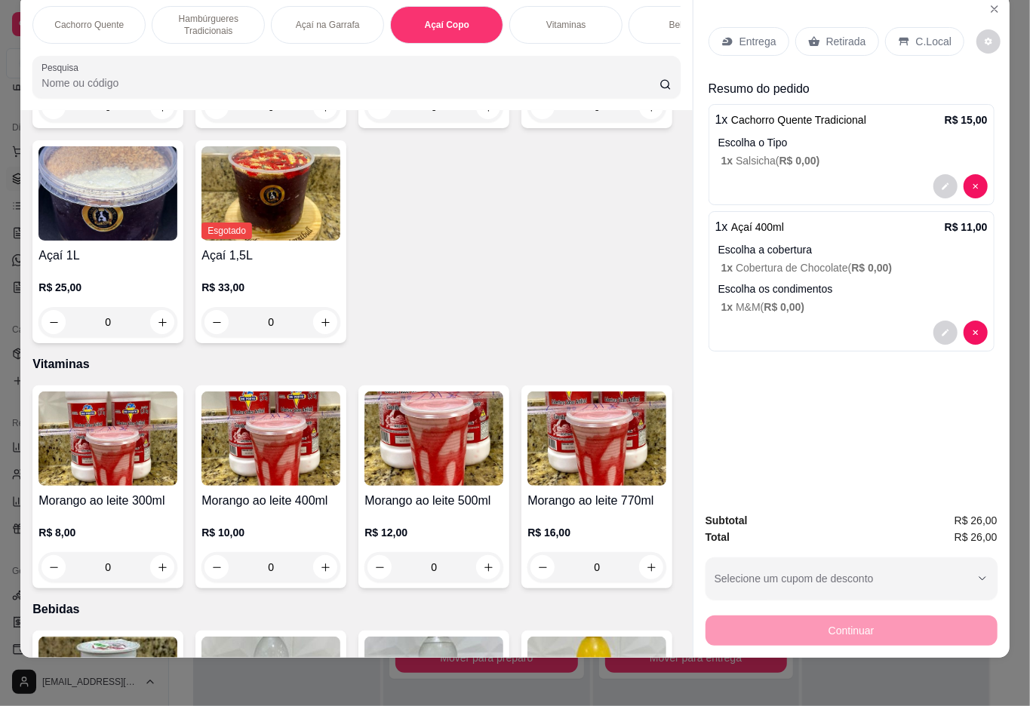
click at [837, 34] on p "Retirada" at bounding box center [846, 41] width 40 height 15
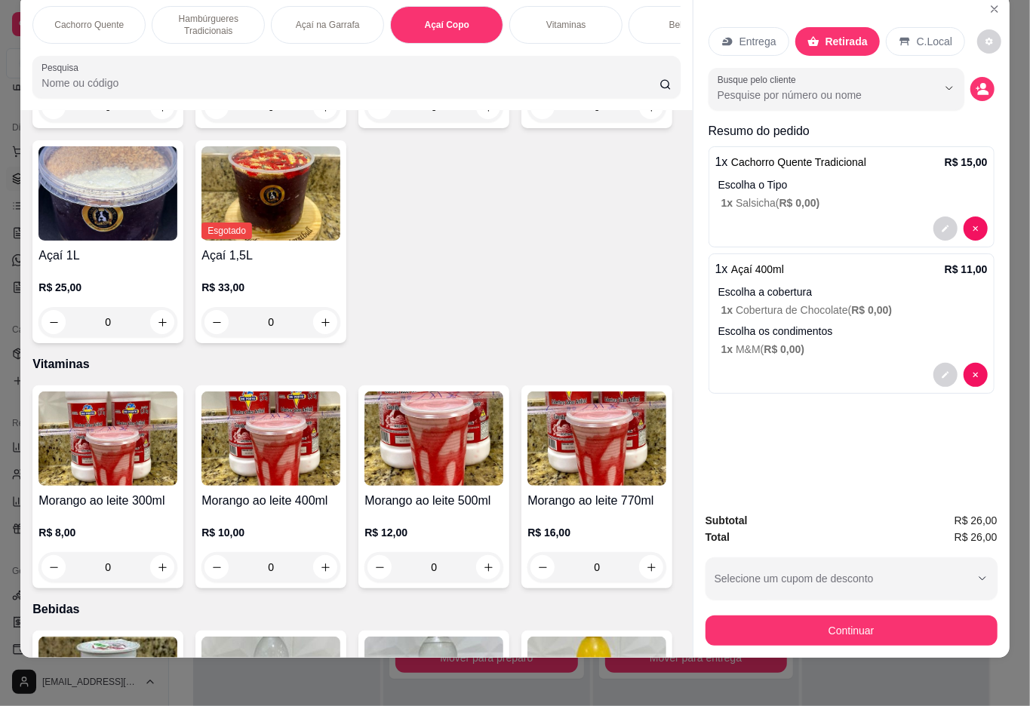
click at [837, 584] on button "Selecione um cupom de desconto" at bounding box center [851, 579] width 292 height 42
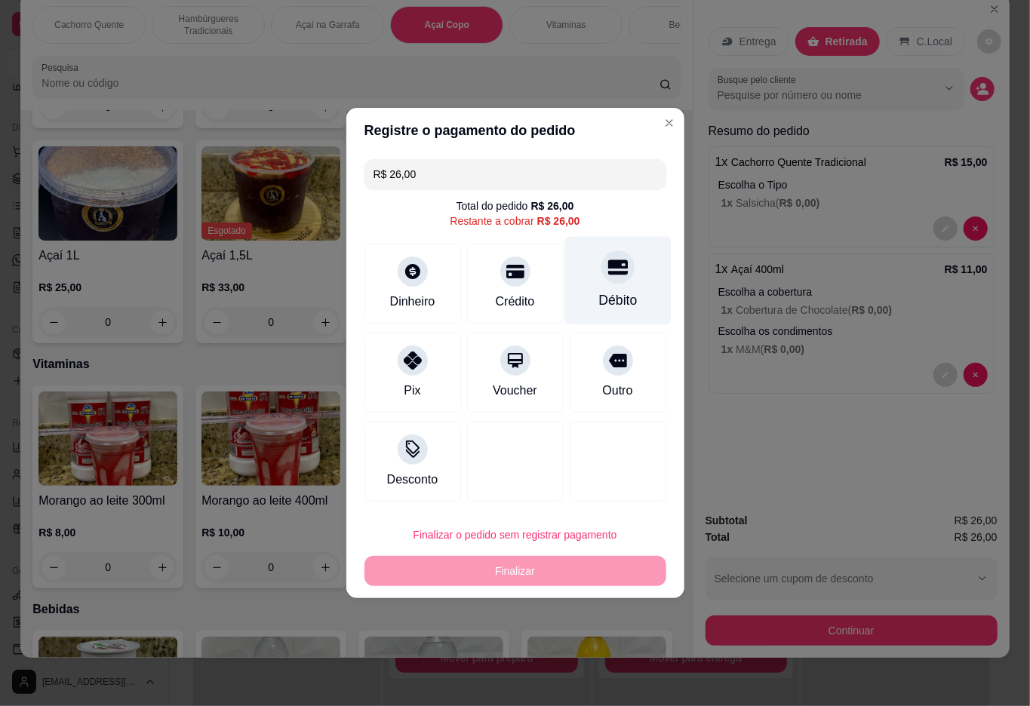
click at [601, 281] on div at bounding box center [617, 266] width 33 height 33
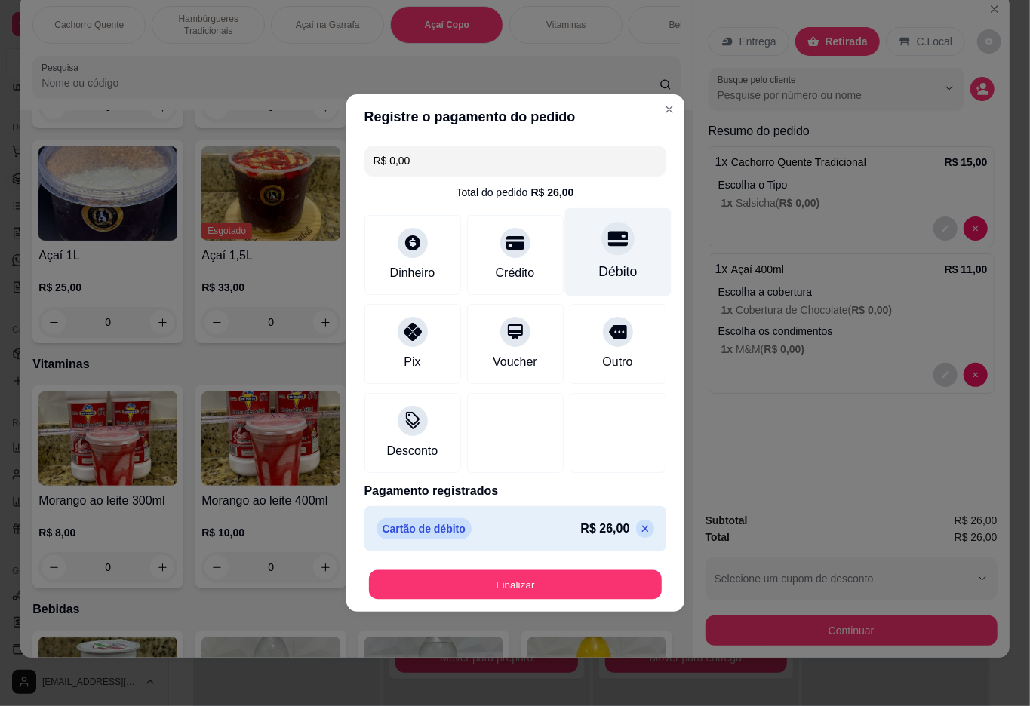
click at [592, 579] on button "Finalizar" at bounding box center [515, 584] width 293 height 29
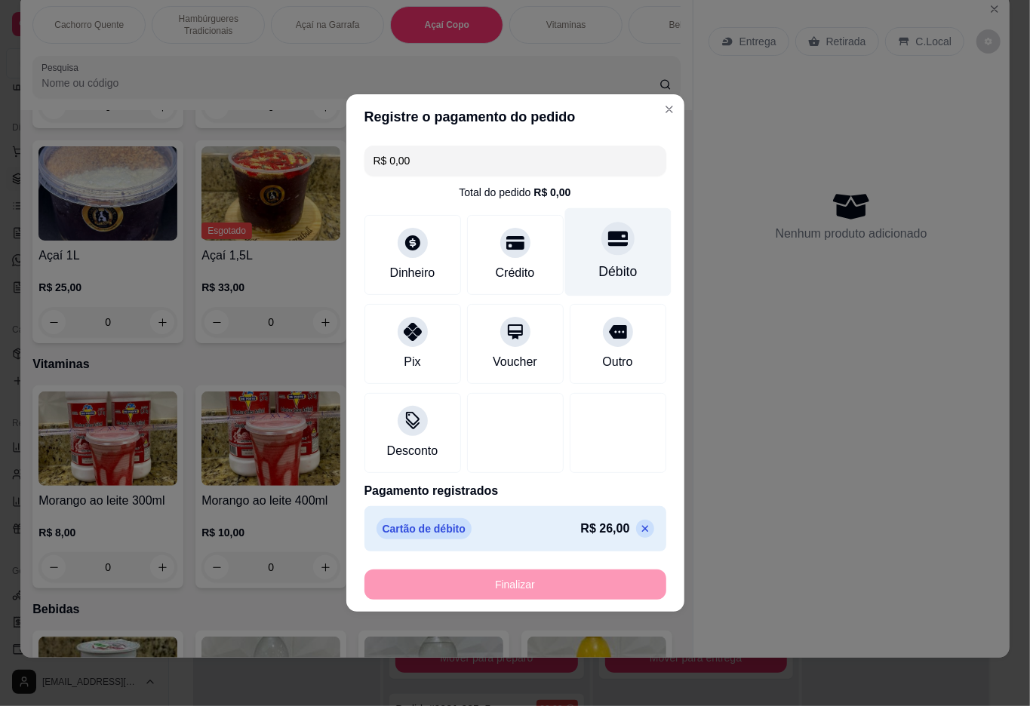
type input "-R$ 26,00"
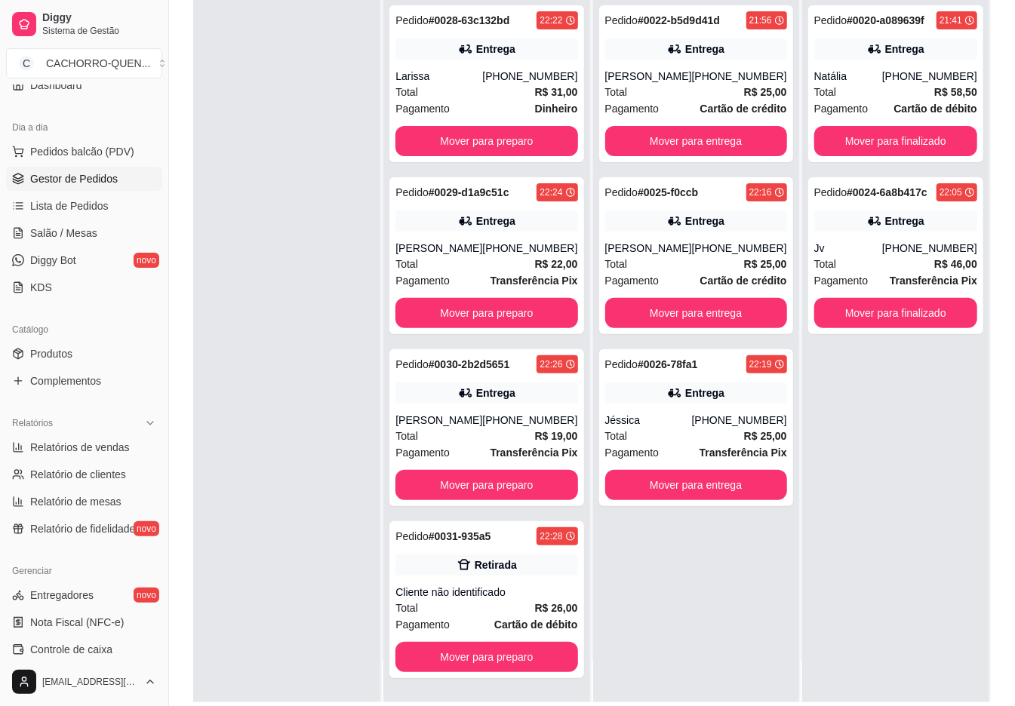
scroll to position [230, 0]
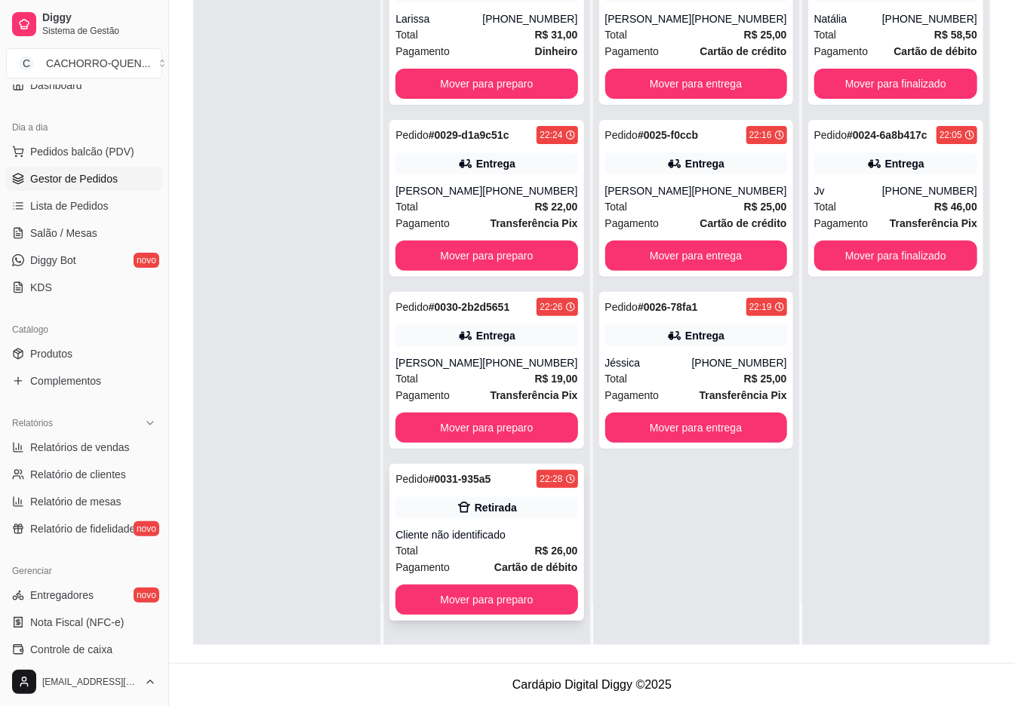
click at [474, 566] on div "Pagamento Cartão de débito" at bounding box center [486, 567] width 182 height 17
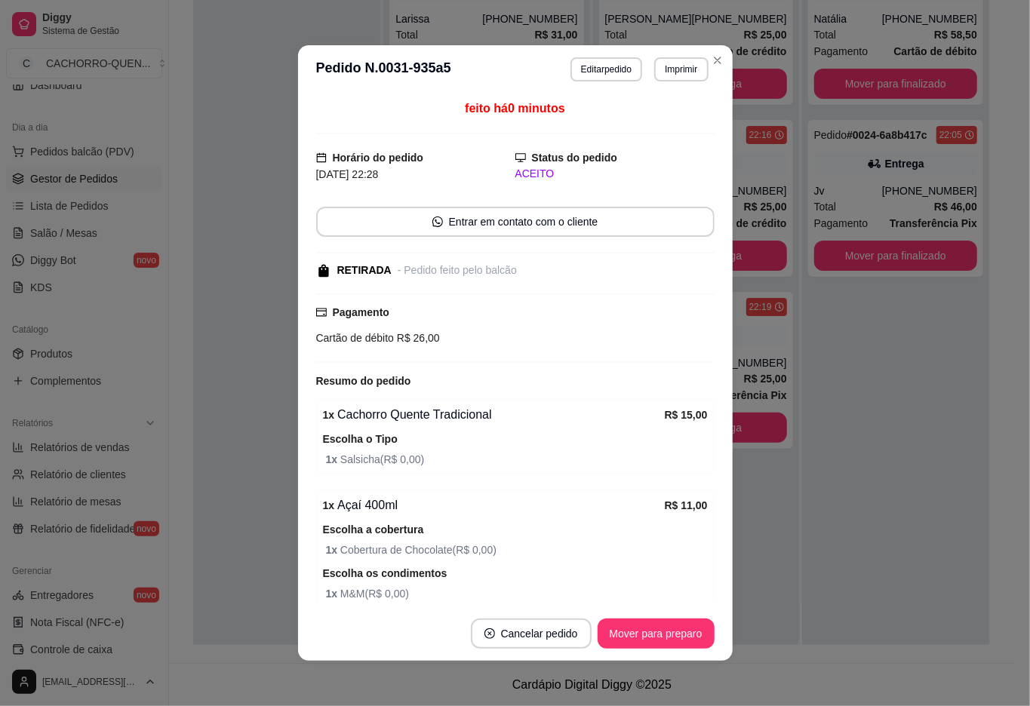
click at [650, 631] on button "Mover para preparo" at bounding box center [656, 634] width 117 height 30
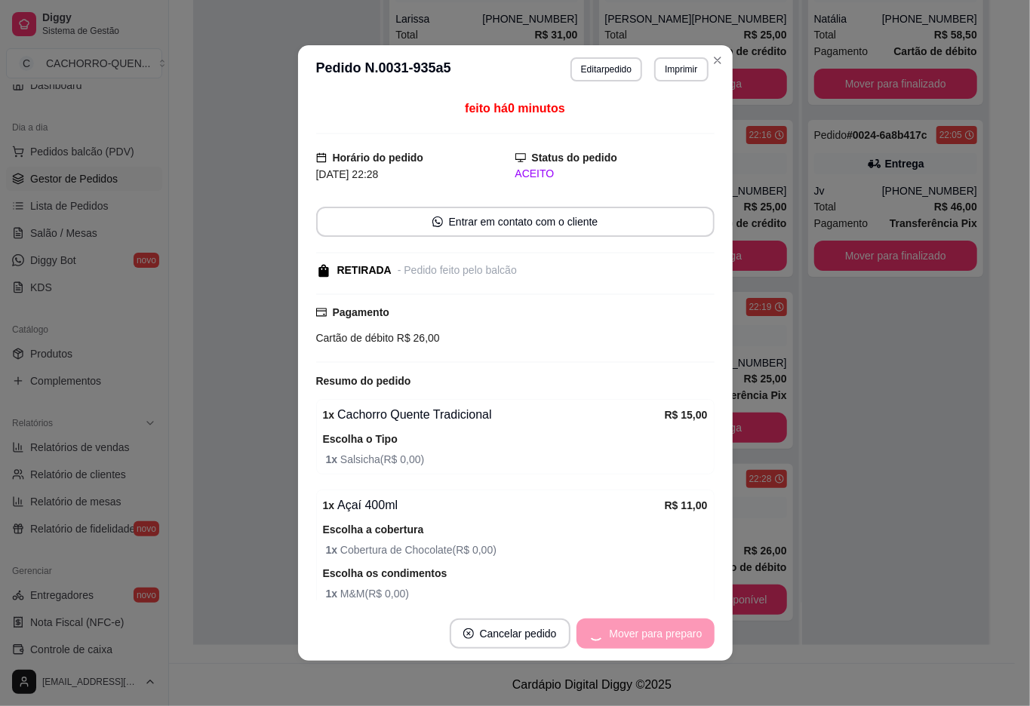
click at [650, 637] on div "Mover para preparo" at bounding box center [645, 634] width 138 height 30
click at [628, 629] on button "Mover para retirada disponível" at bounding box center [630, 634] width 167 height 30
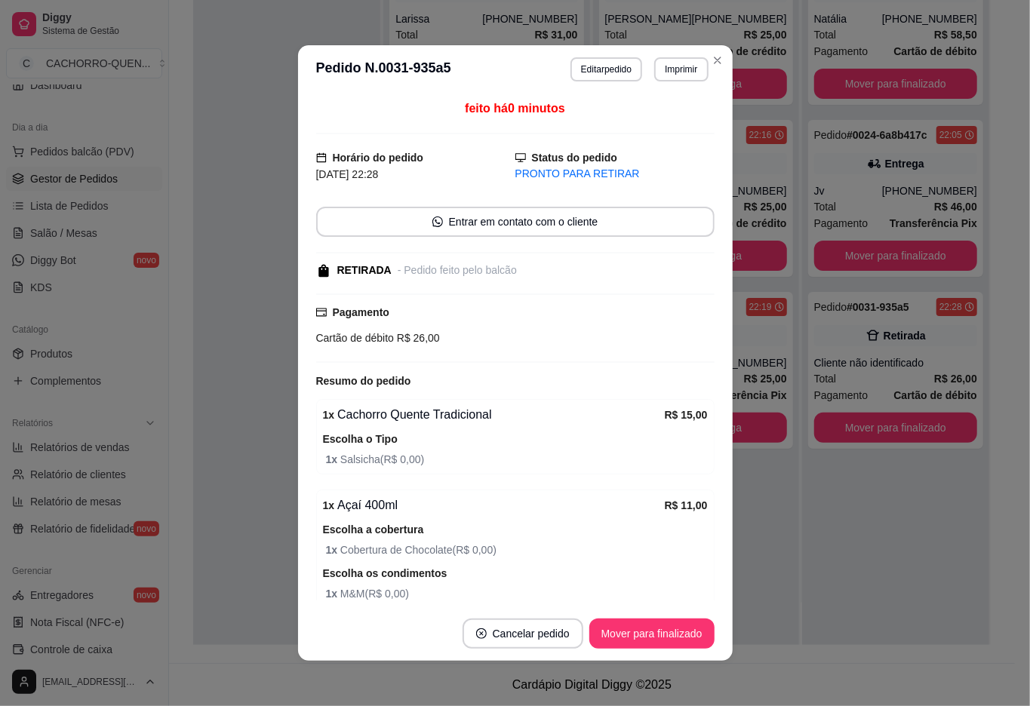
click at [662, 634] on button "Mover para finalizado" at bounding box center [651, 634] width 125 height 30
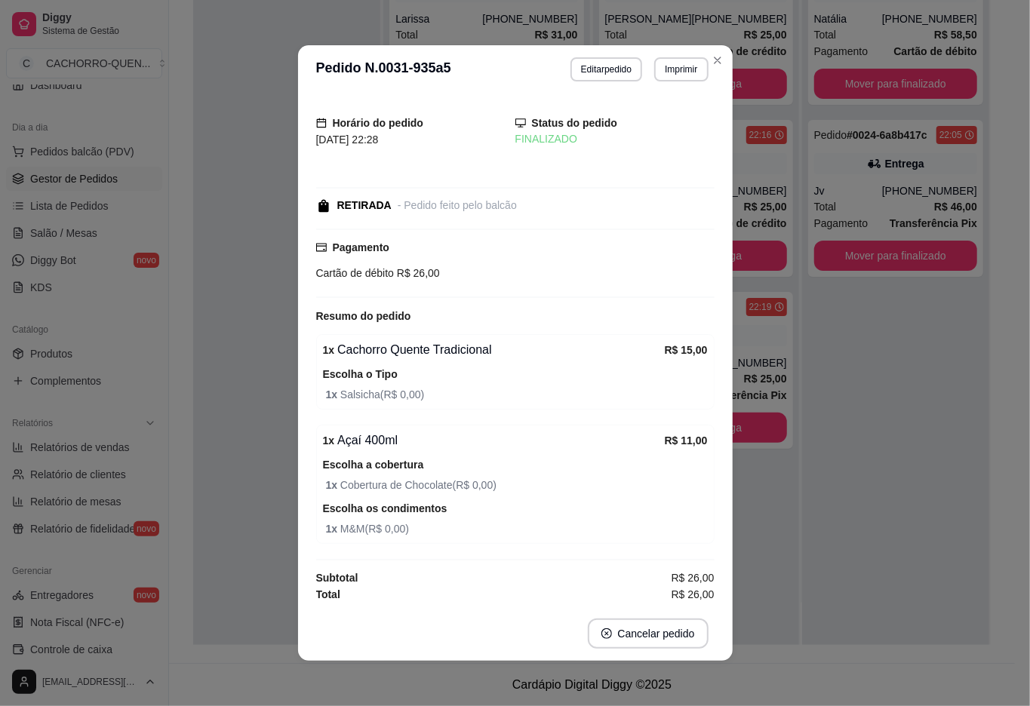
click at [298, 324] on div "Horário do pedido [DATE] 22:28 Status do pedido FINALIZADO RETIRADA - Pedido fe…" at bounding box center [515, 350] width 435 height 513
click at [231, 345] on div at bounding box center [286, 292] width 187 height 706
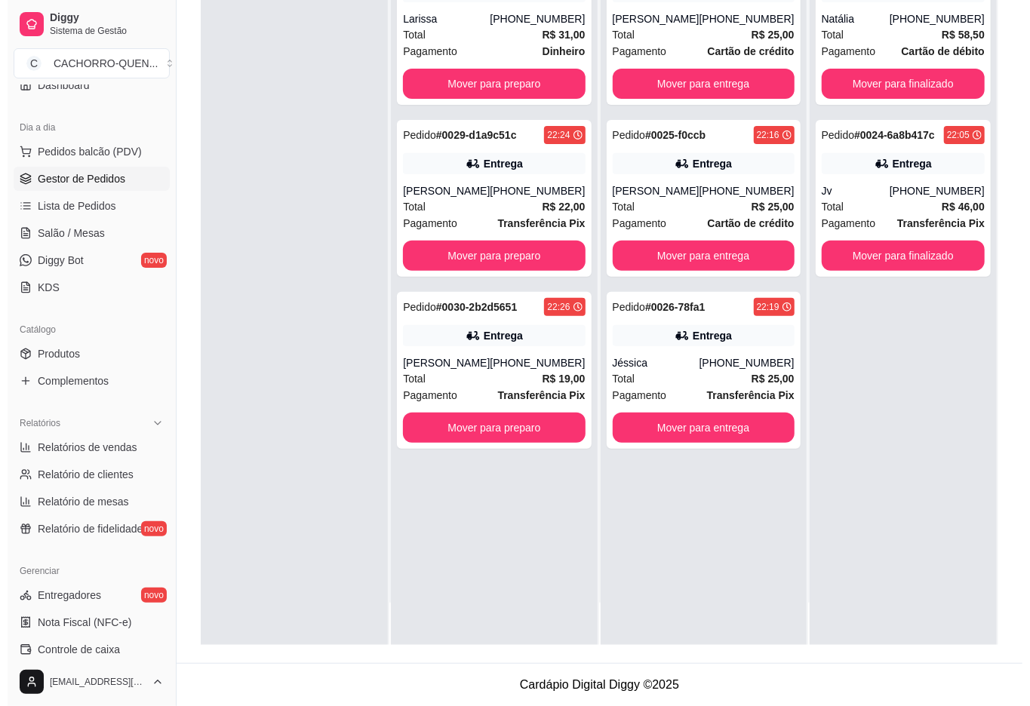
scroll to position [0, 0]
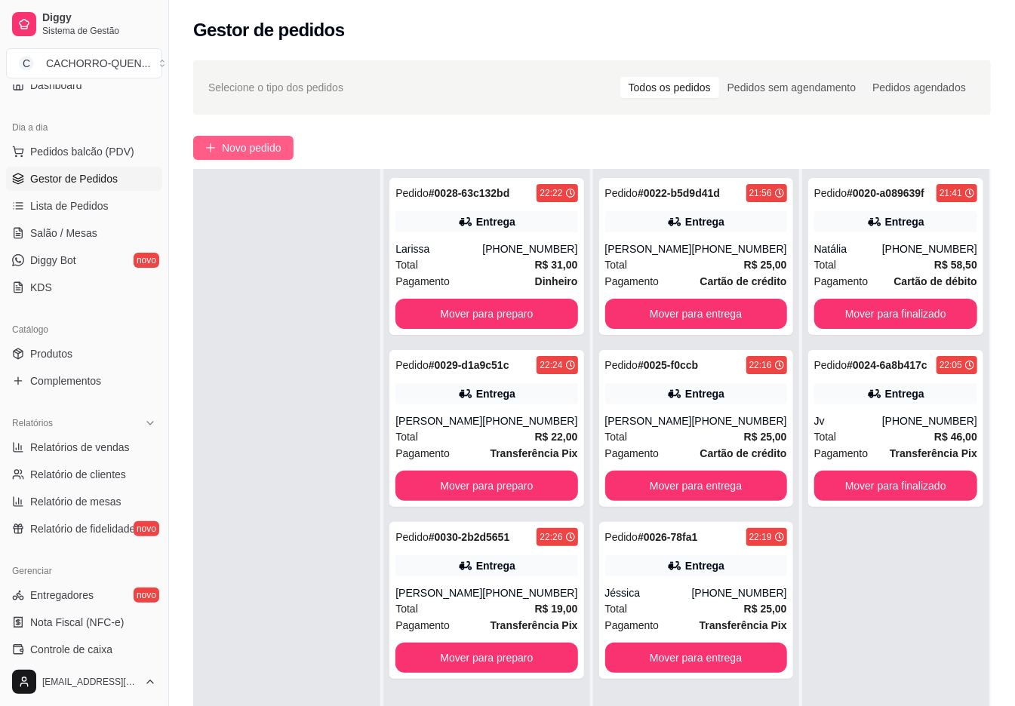
click at [257, 152] on span "Novo pedido" at bounding box center [252, 148] width 60 height 17
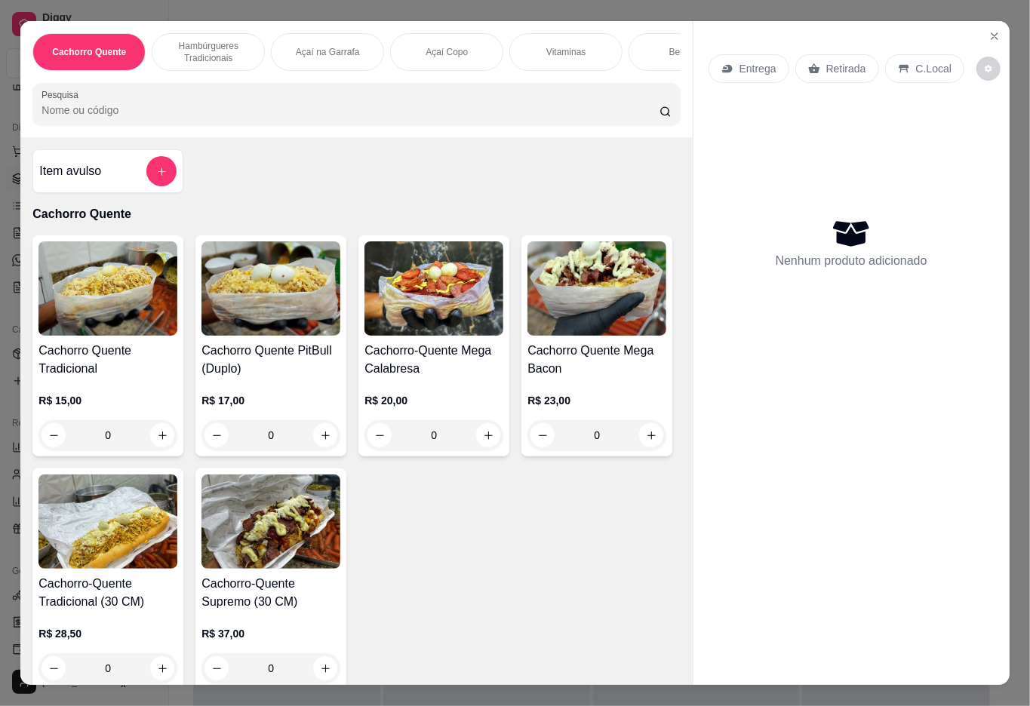
click at [662, 55] on div "Bebidas" at bounding box center [684, 52] width 113 height 38
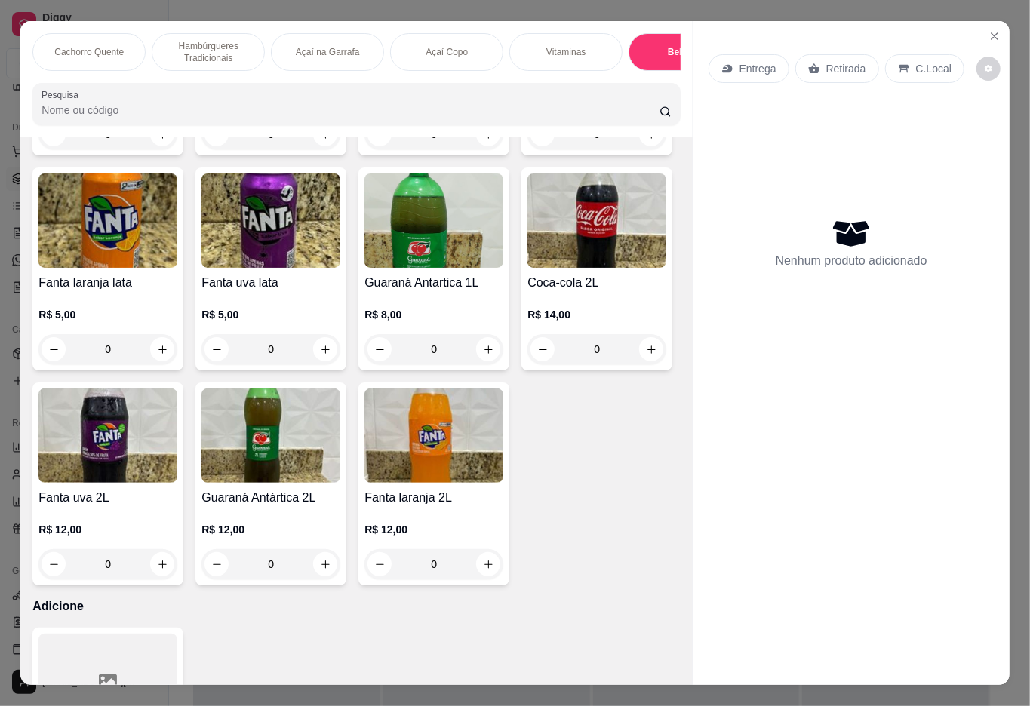
scroll to position [34, 0]
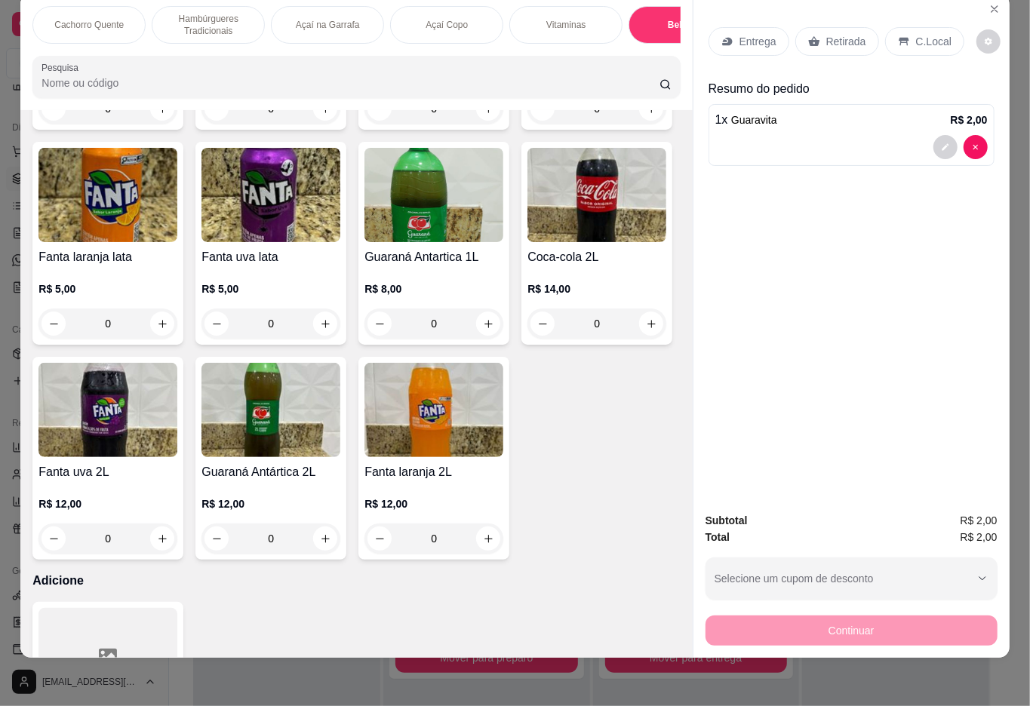
type input "2"
click at [854, 34] on p "Retirada" at bounding box center [846, 41] width 40 height 15
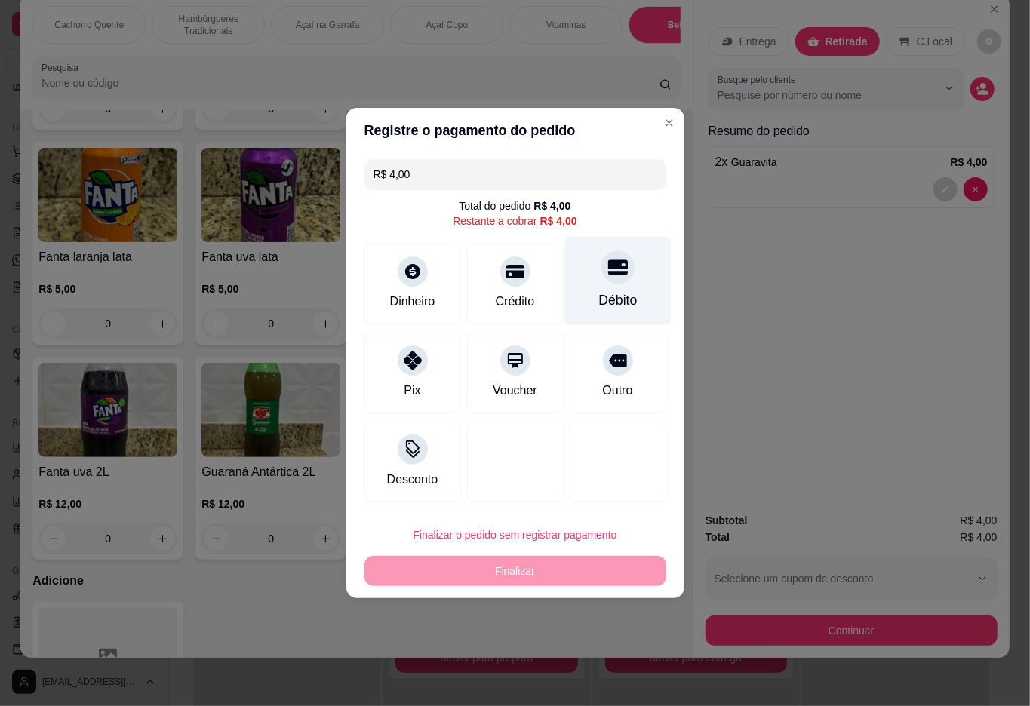
click at [607, 275] on icon at bounding box center [617, 267] width 20 height 15
type input "R$ 0,00"
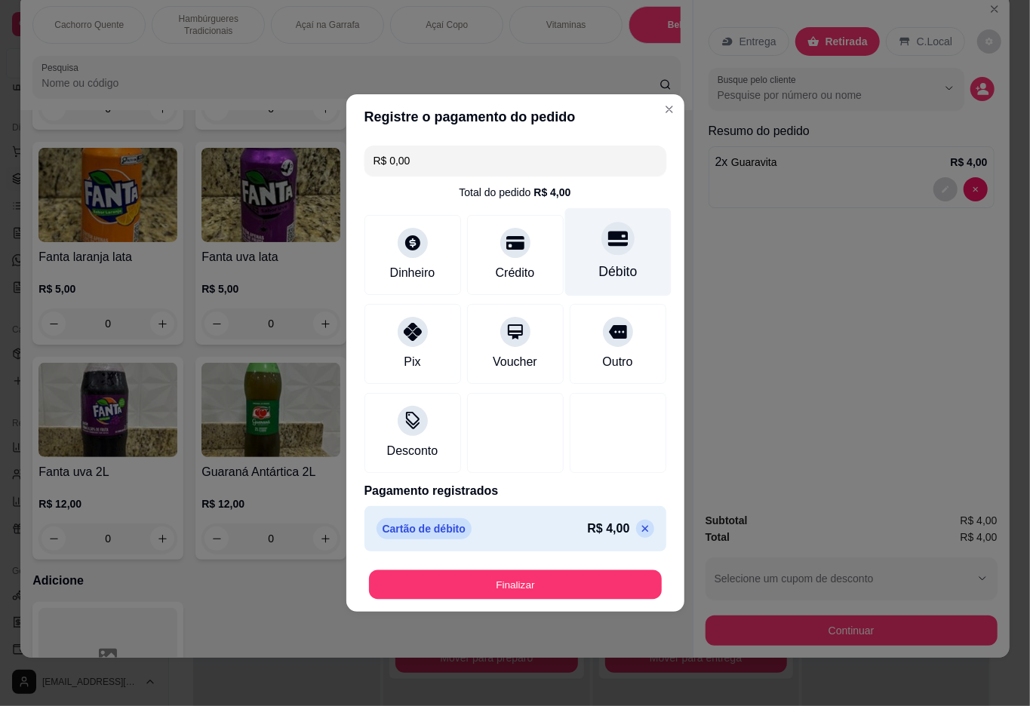
click at [559, 572] on button "Finalizar" at bounding box center [515, 584] width 293 height 29
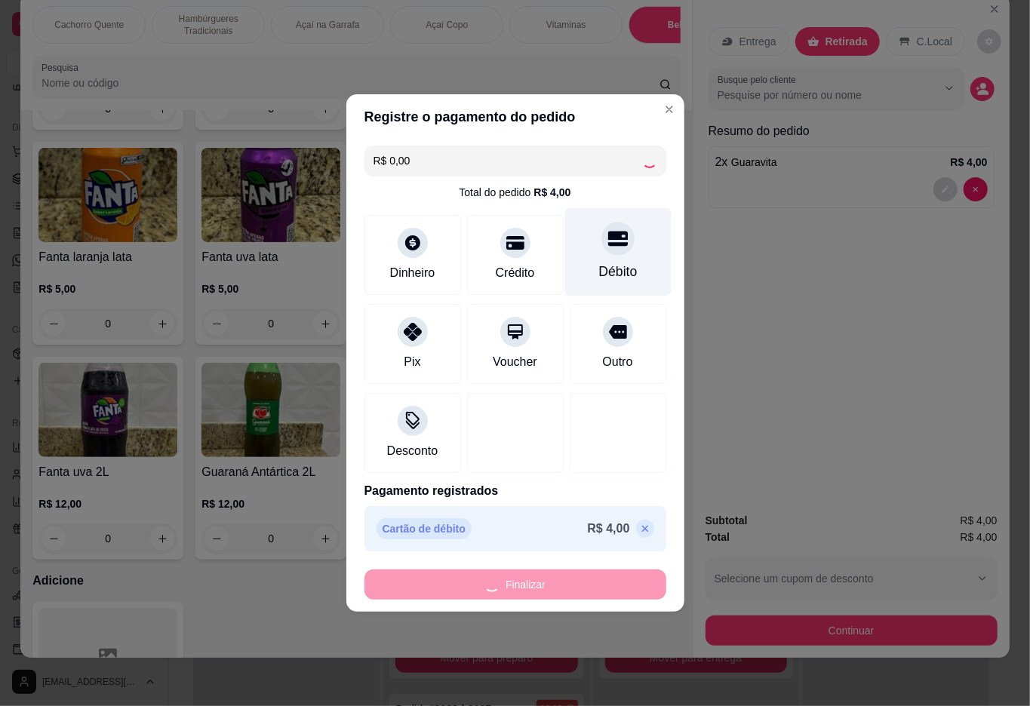
type input "0"
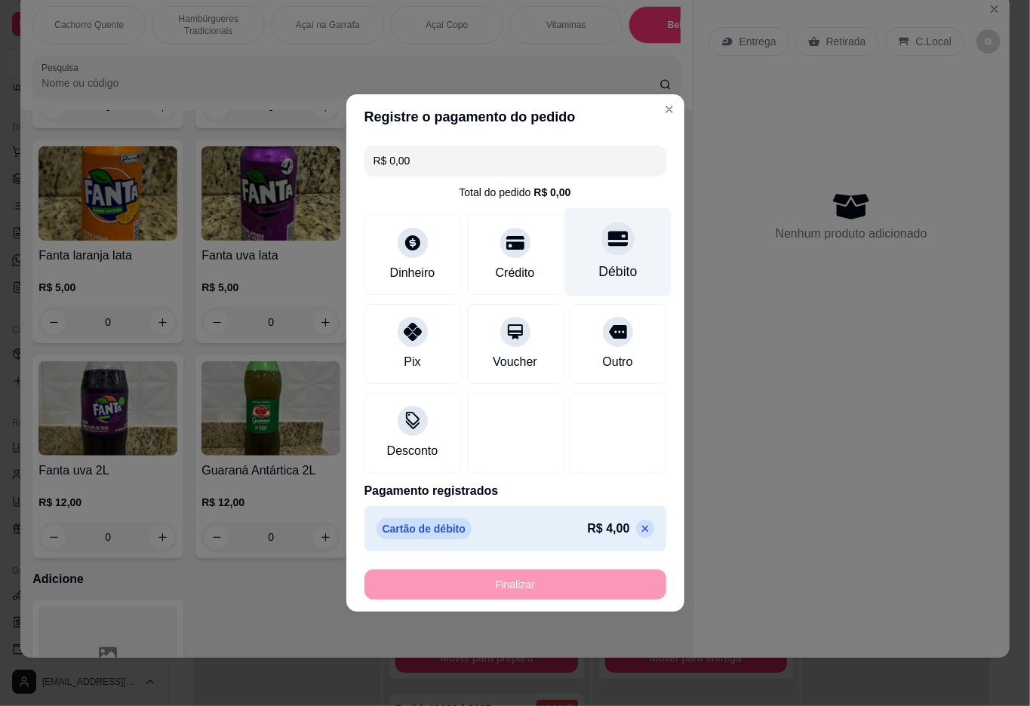
type input "-R$ 4,00"
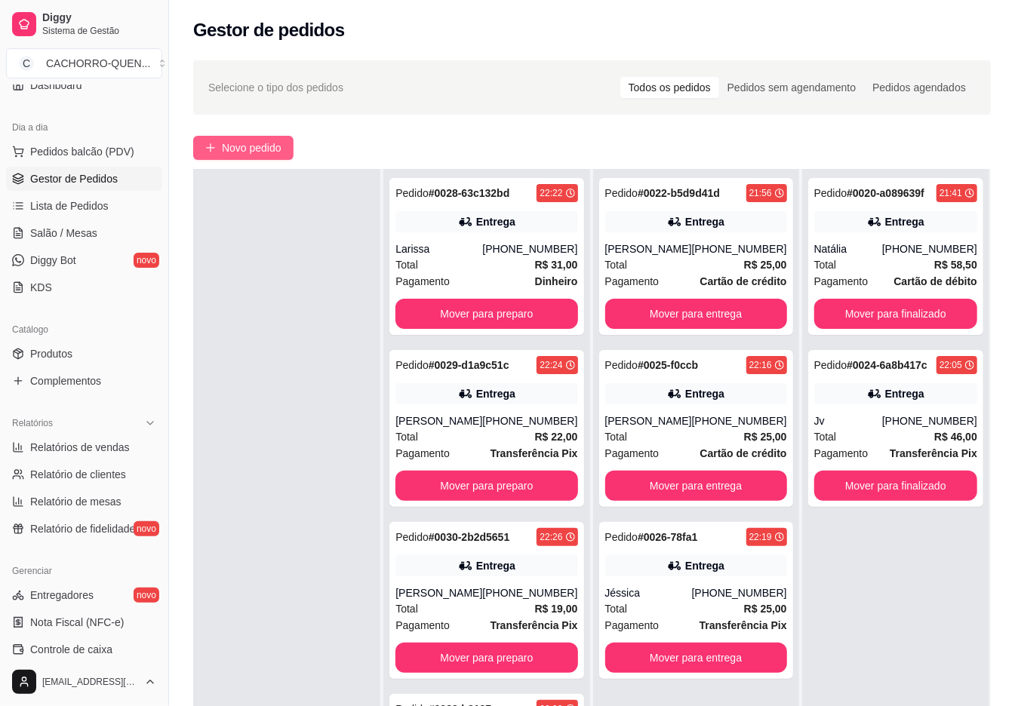
click at [264, 140] on span "Novo pedido" at bounding box center [252, 148] width 60 height 17
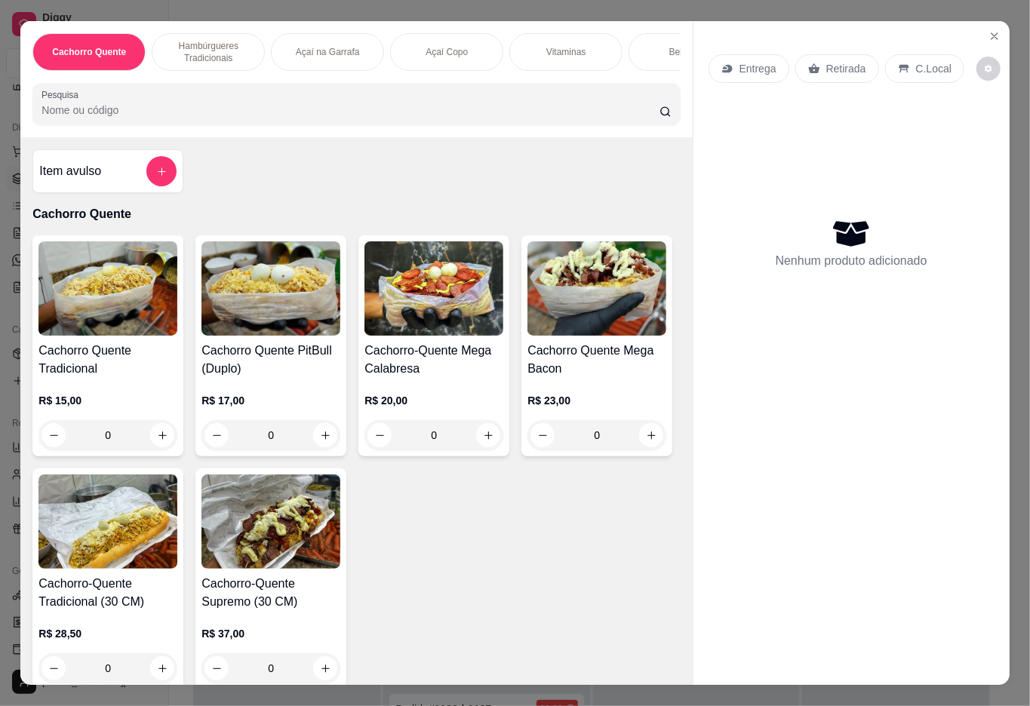
click at [327, 47] on p "Açaí na Garrafa" at bounding box center [328, 52] width 64 height 12
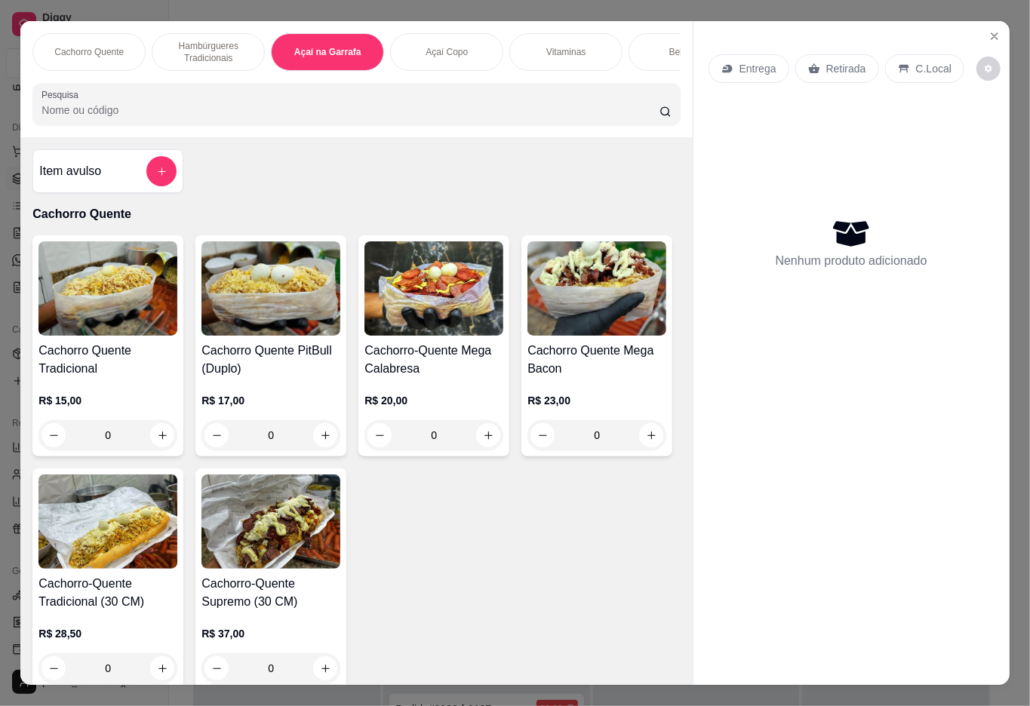
scroll to position [34, 0]
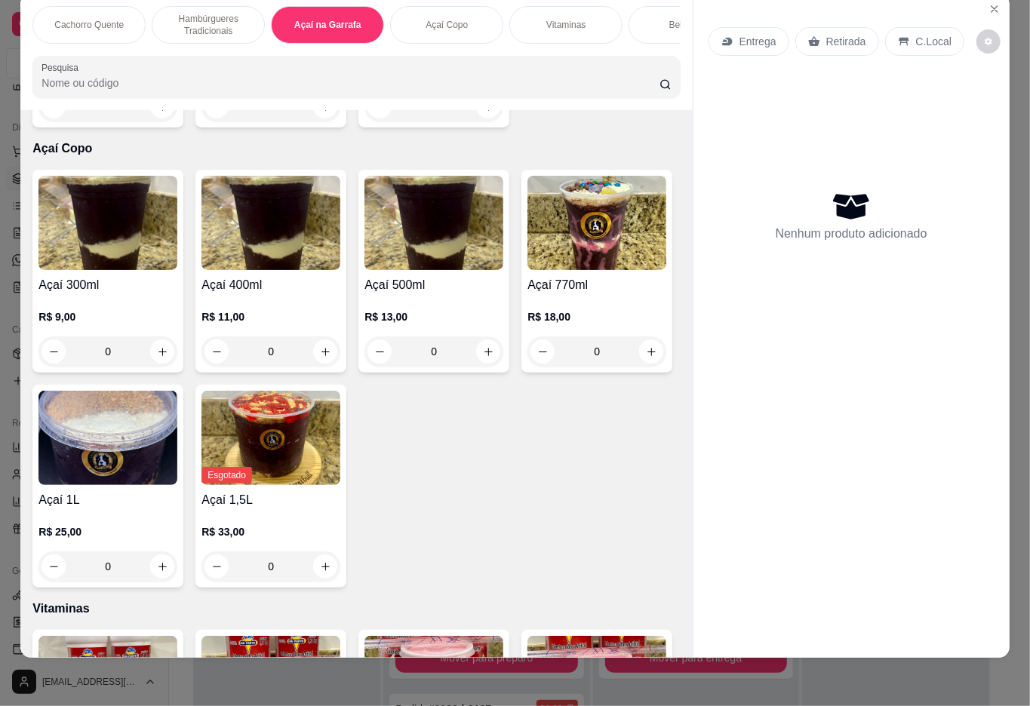
click at [300, 121] on div "0" at bounding box center [270, 106] width 139 height 30
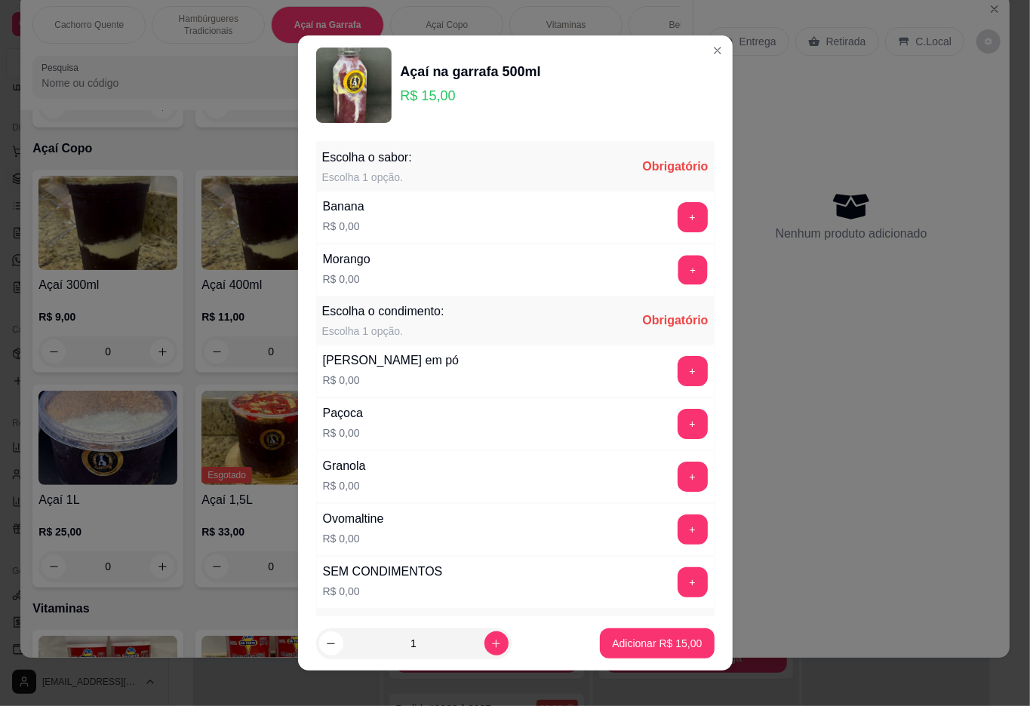
click at [678, 276] on button "+" at bounding box center [692, 269] width 29 height 29
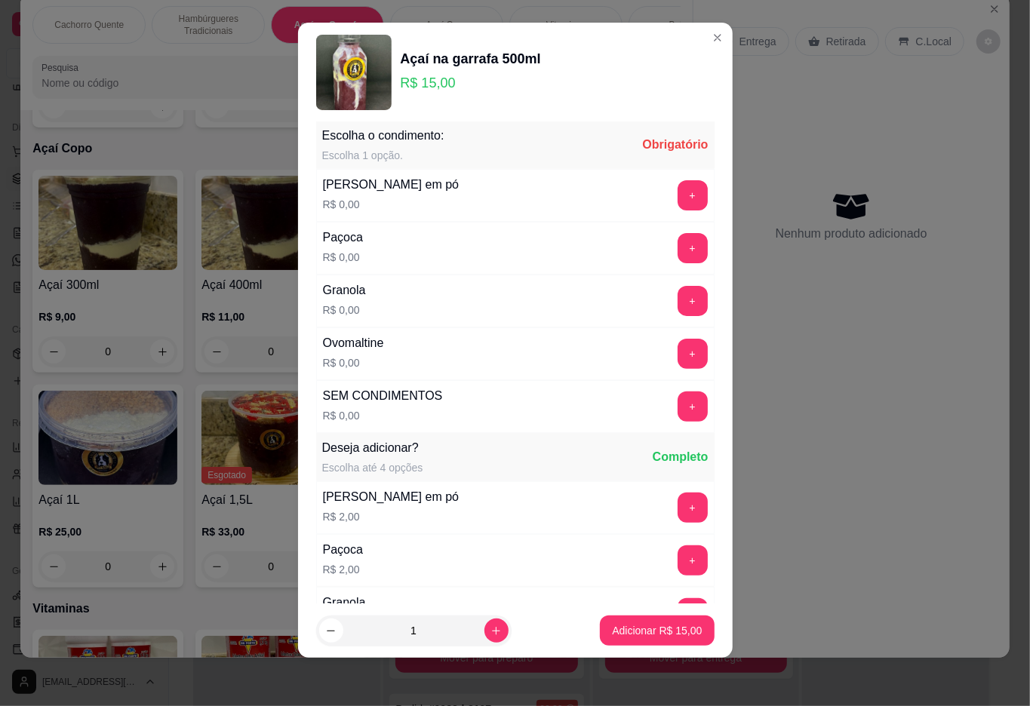
click at [678, 356] on button "+" at bounding box center [693, 354] width 30 height 30
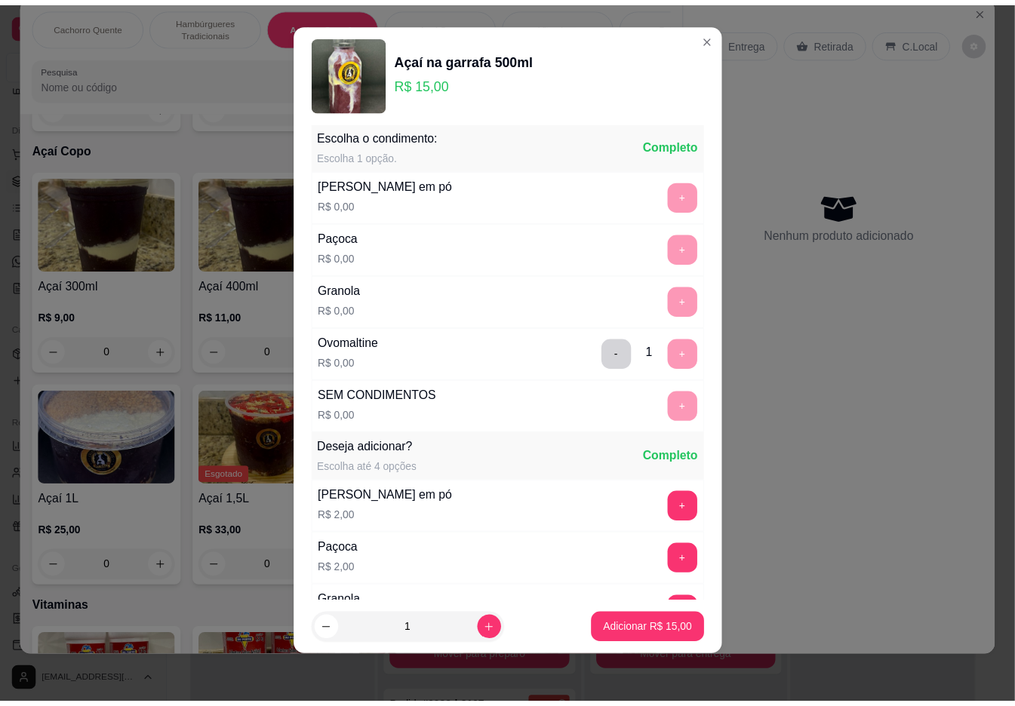
scroll to position [478, 0]
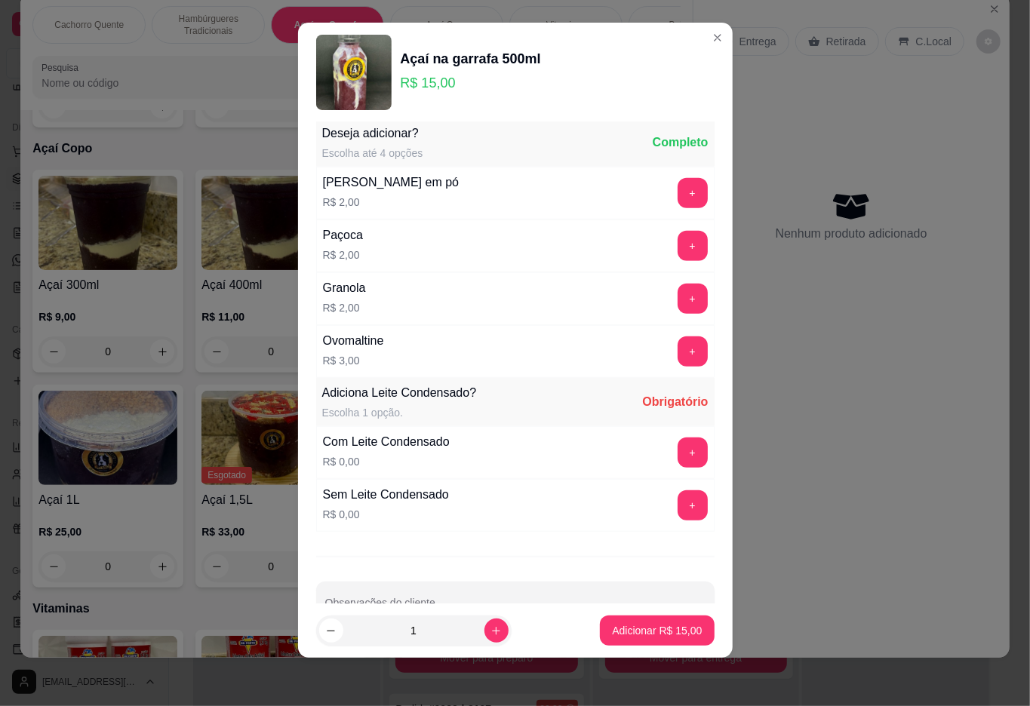
click at [678, 459] on button "+" at bounding box center [693, 453] width 30 height 30
click at [638, 629] on p "Adicionar R$ 15,00" at bounding box center [657, 630] width 90 height 15
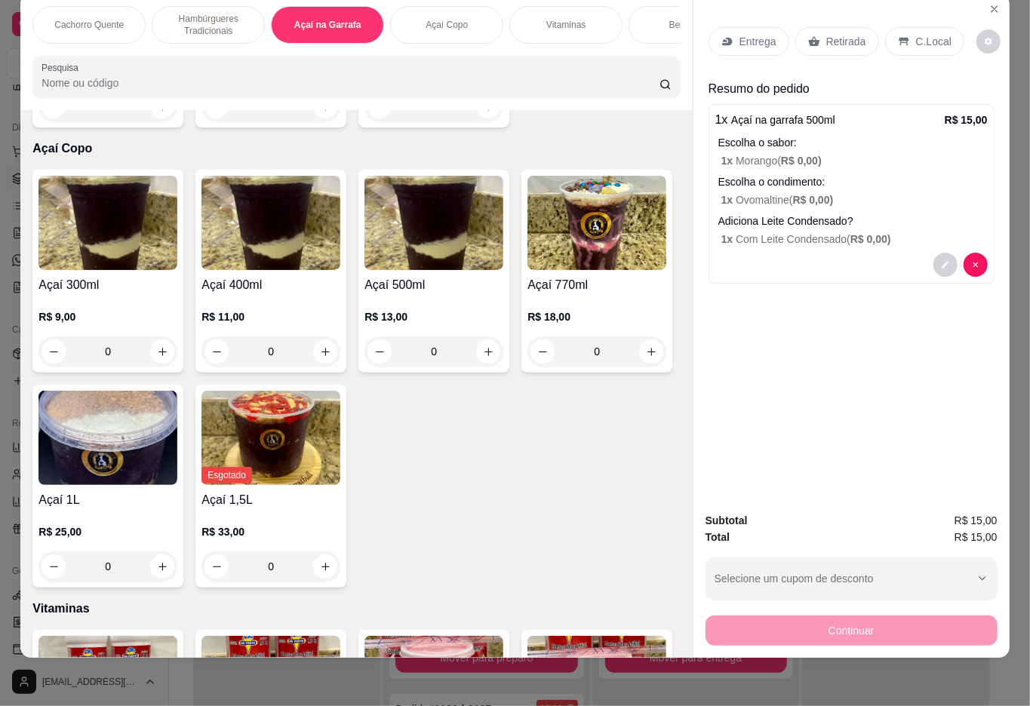
click at [847, 34] on p "Retirada" at bounding box center [846, 41] width 40 height 15
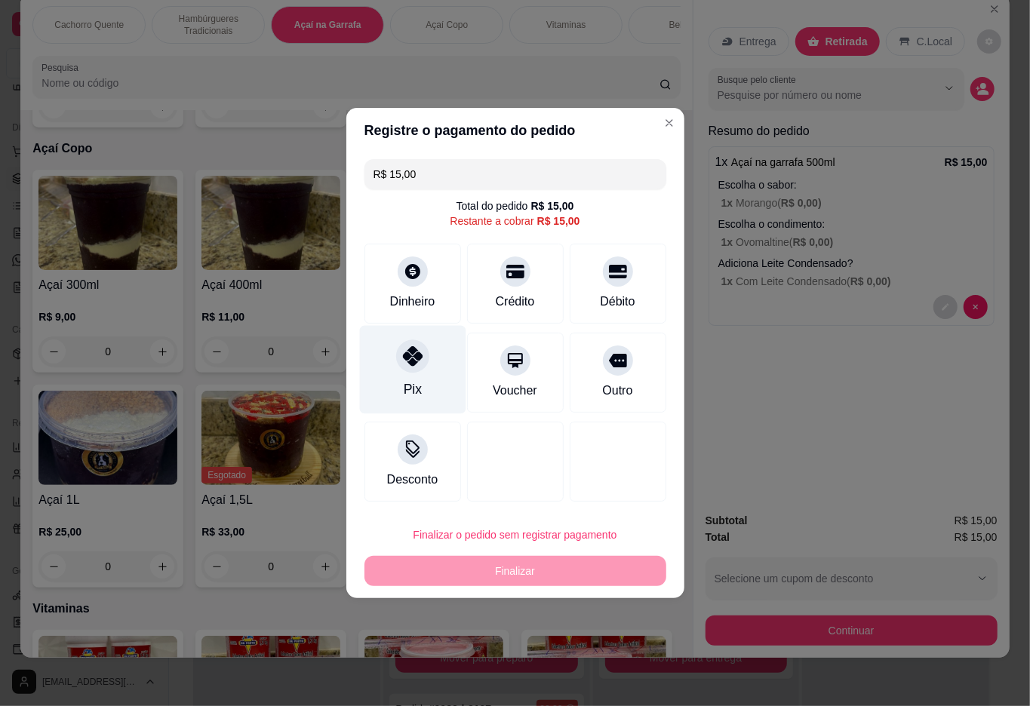
click at [404, 365] on icon at bounding box center [412, 356] width 20 height 20
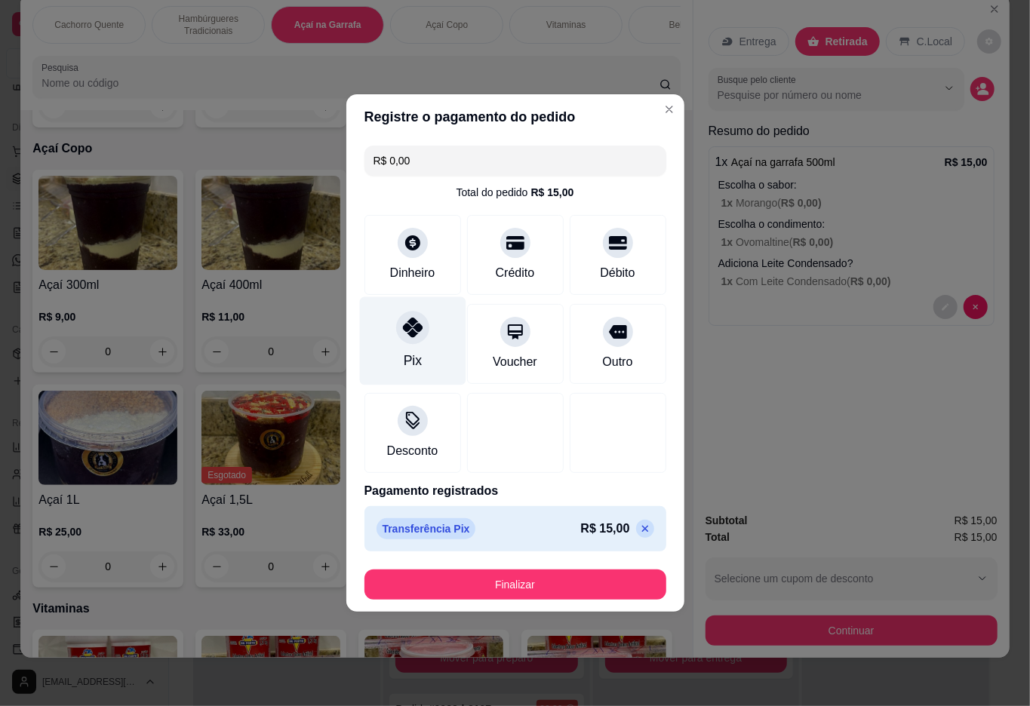
click at [513, 583] on button "Finalizar" at bounding box center [515, 585] width 302 height 30
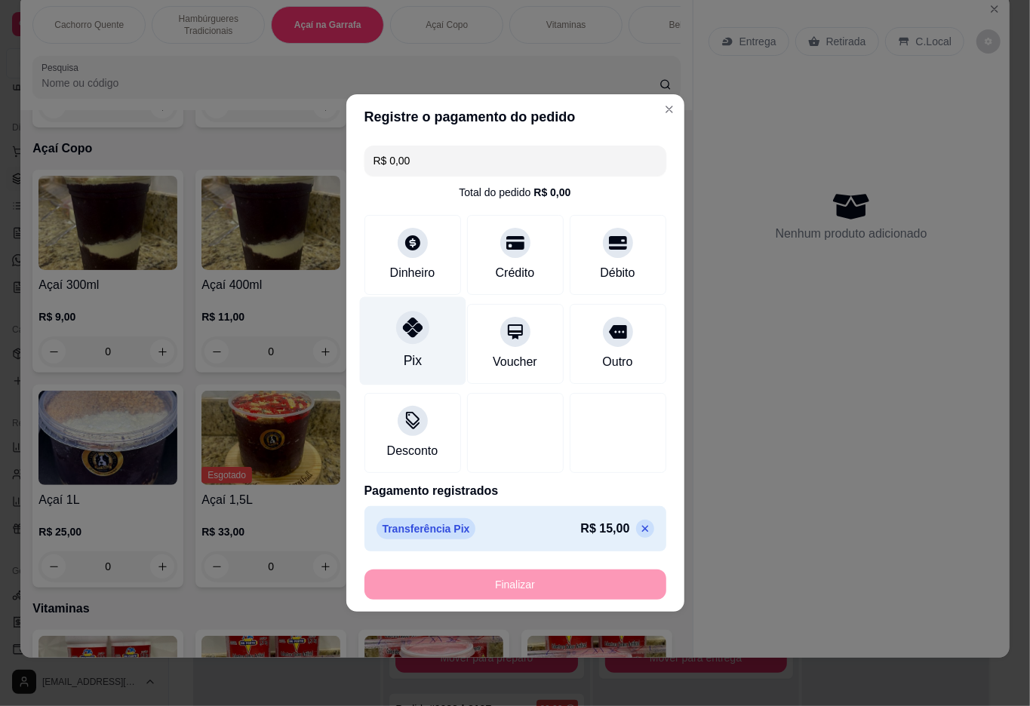
type input "-R$ 15,00"
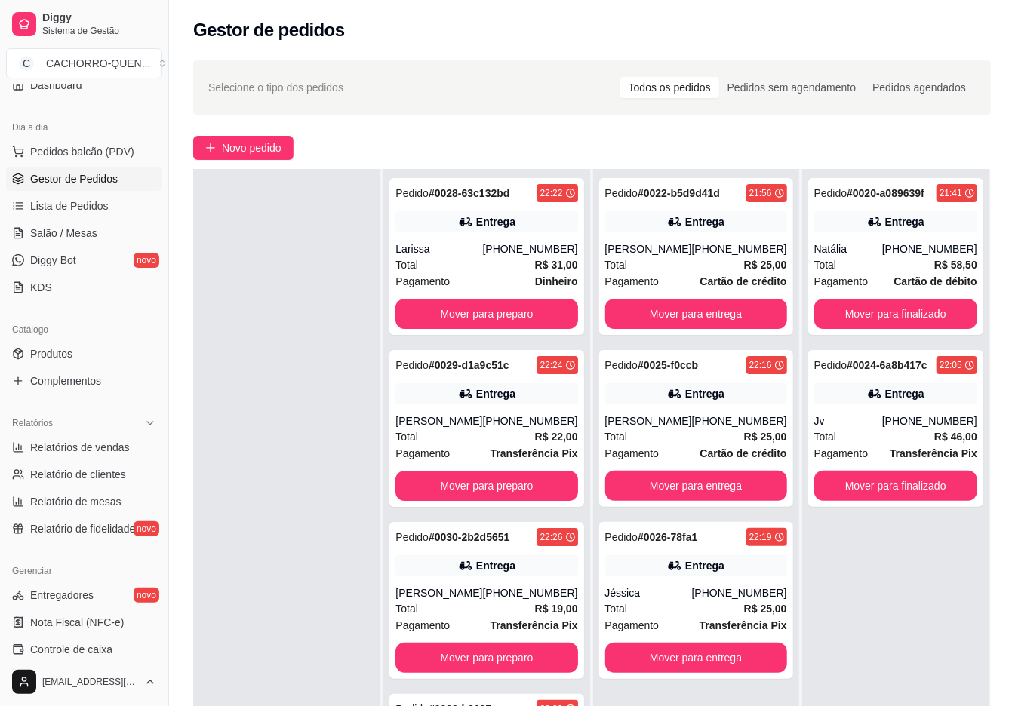
click at [921, 300] on button "Mover para finalizado" at bounding box center [895, 314] width 163 height 30
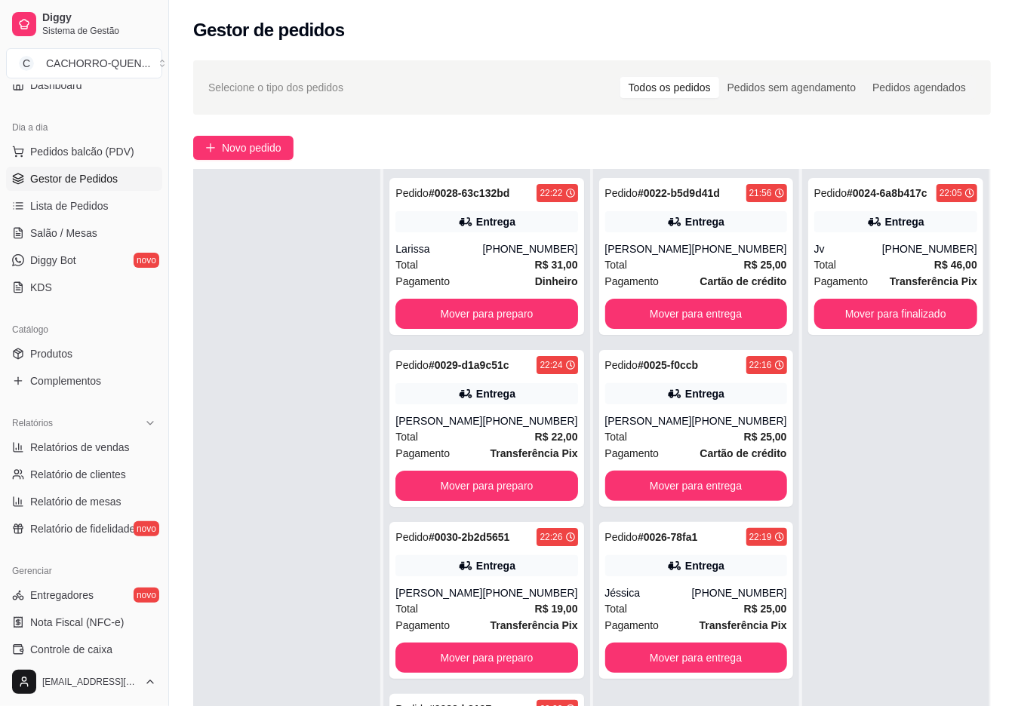
click at [928, 314] on button "Mover para finalizado" at bounding box center [895, 314] width 163 height 30
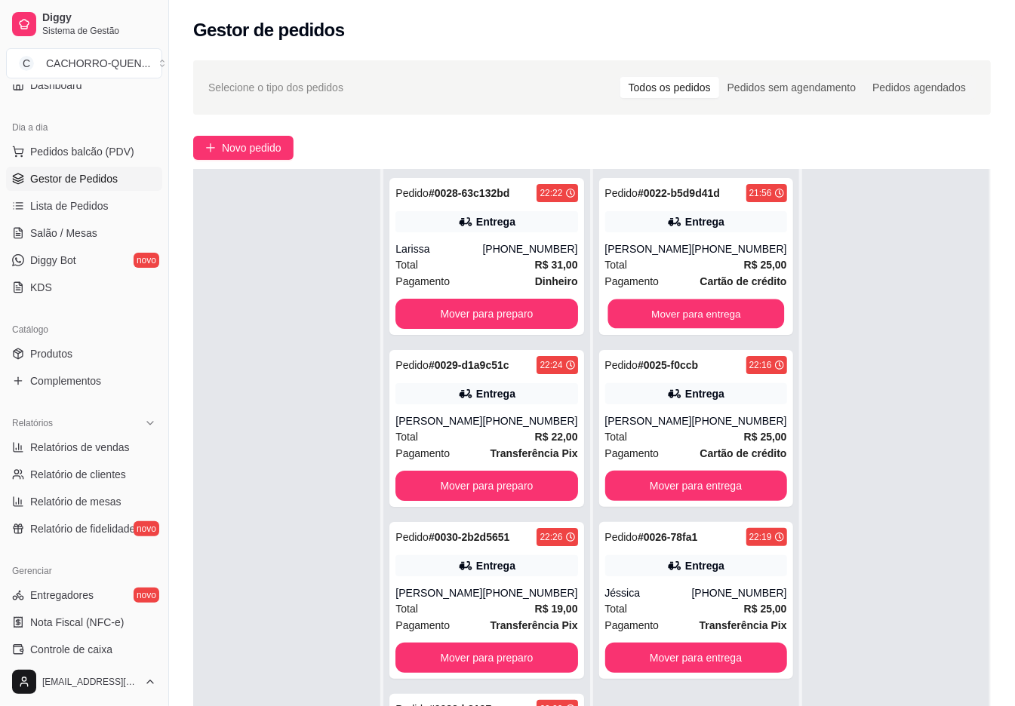
click at [725, 300] on button "Mover para entrega" at bounding box center [695, 314] width 177 height 29
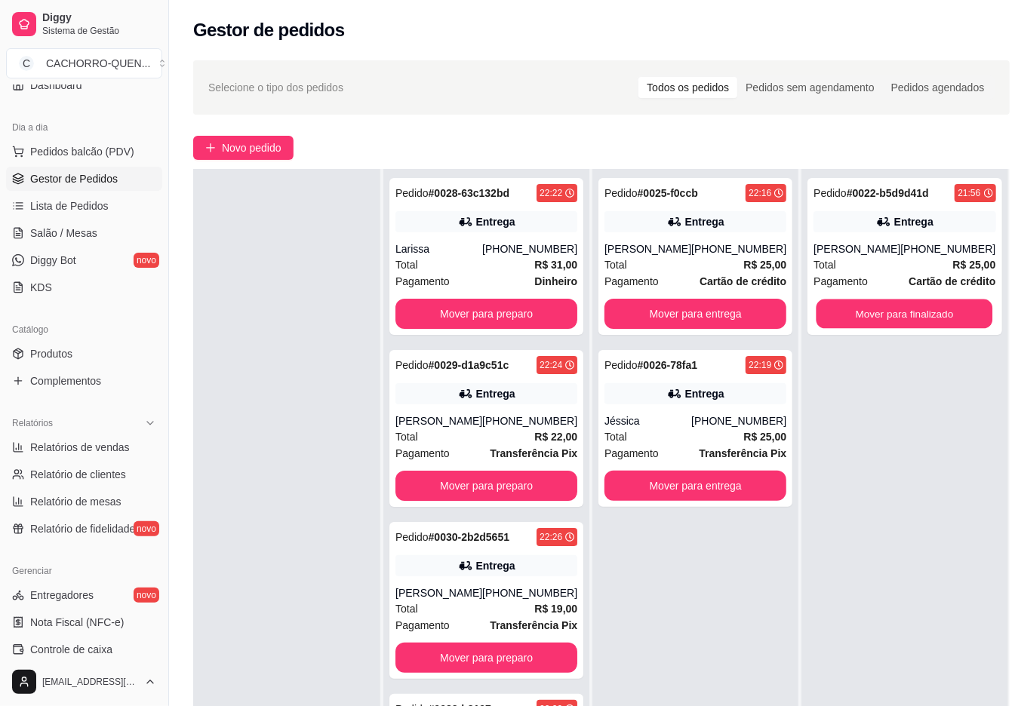
click at [886, 320] on button "Mover para finalizado" at bounding box center [904, 314] width 177 height 29
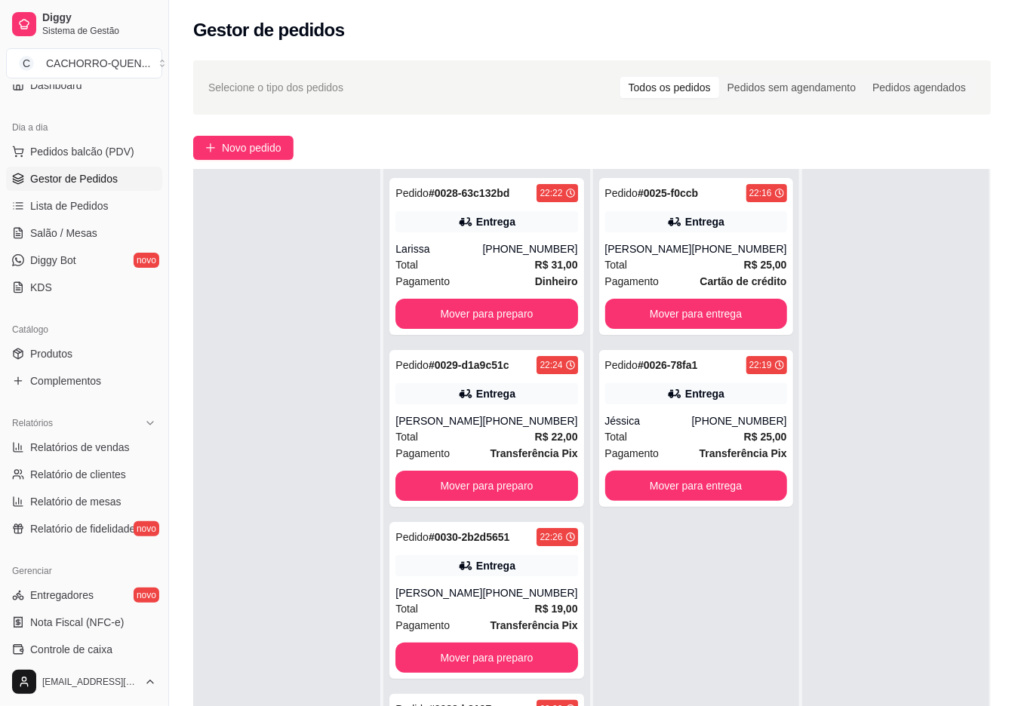
click at [731, 303] on button "Mover para entrega" at bounding box center [696, 314] width 182 height 30
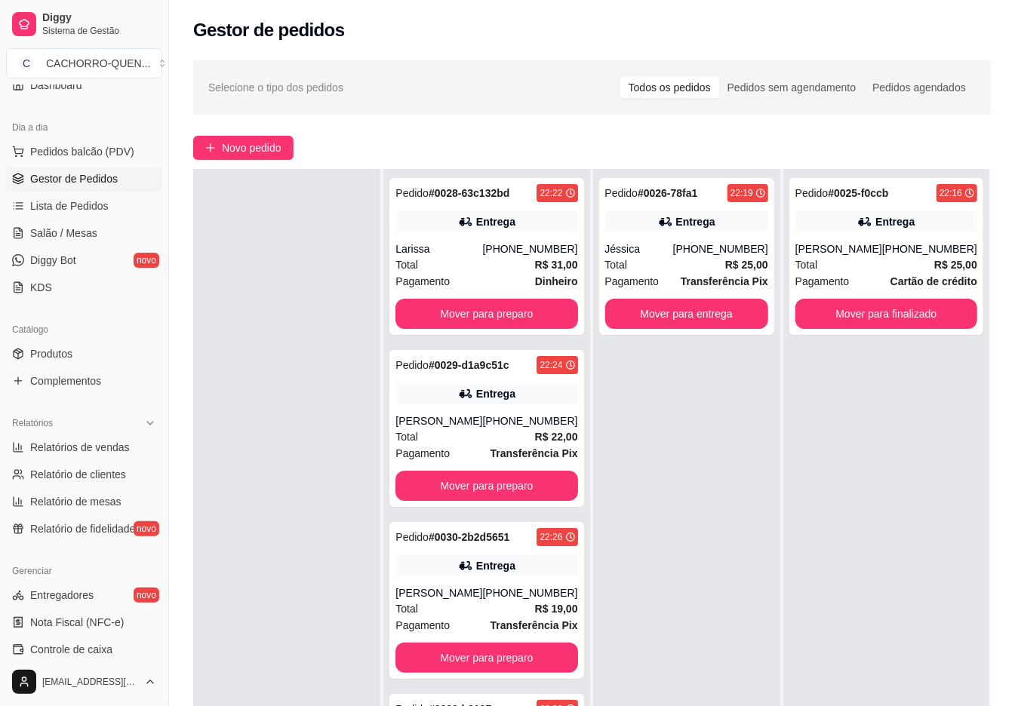
click at [728, 306] on button "Mover para entrega" at bounding box center [686, 314] width 163 height 30
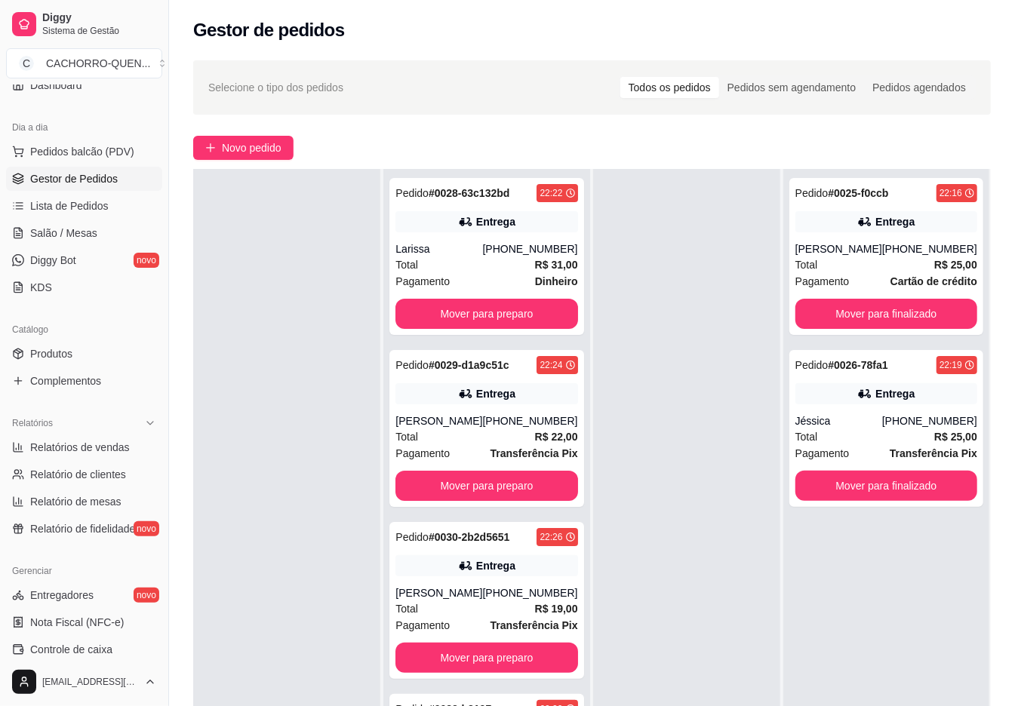
click at [506, 329] on button "Mover para preparo" at bounding box center [486, 314] width 182 height 30
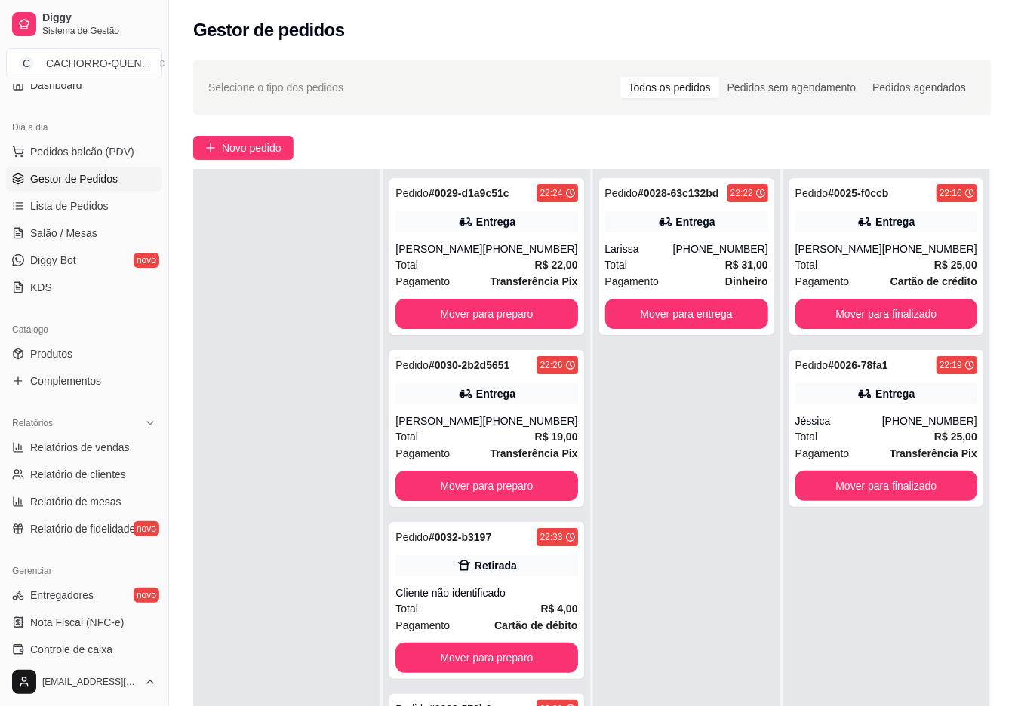
click at [511, 329] on button "Mover para preparo" at bounding box center [486, 314] width 182 height 30
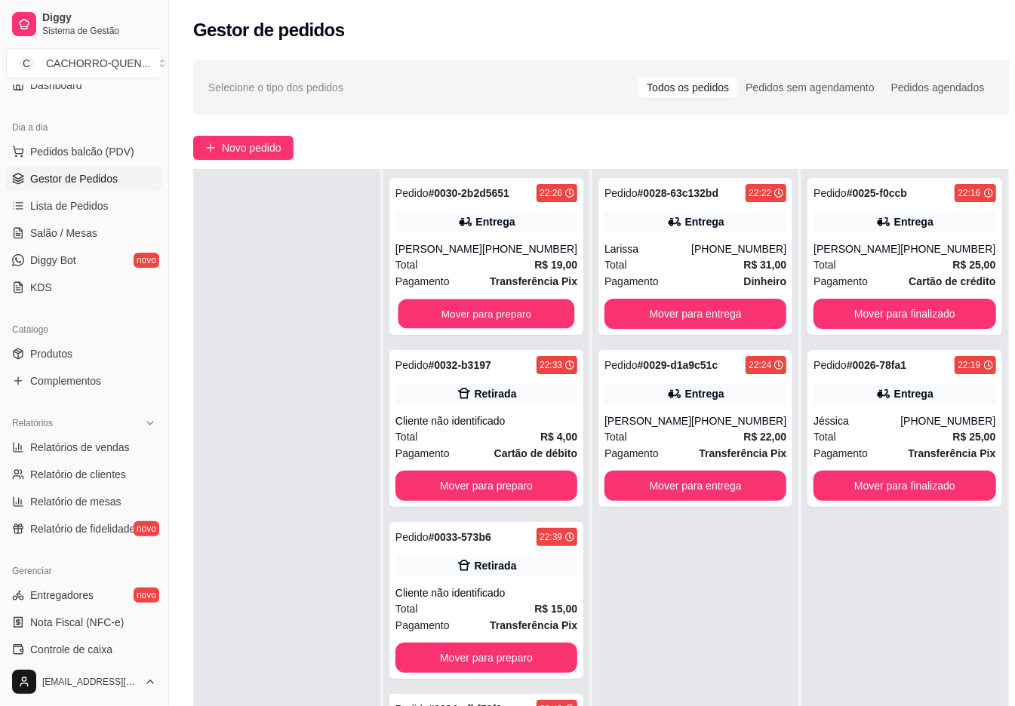
click at [489, 329] on button "Mover para preparo" at bounding box center [486, 314] width 177 height 29
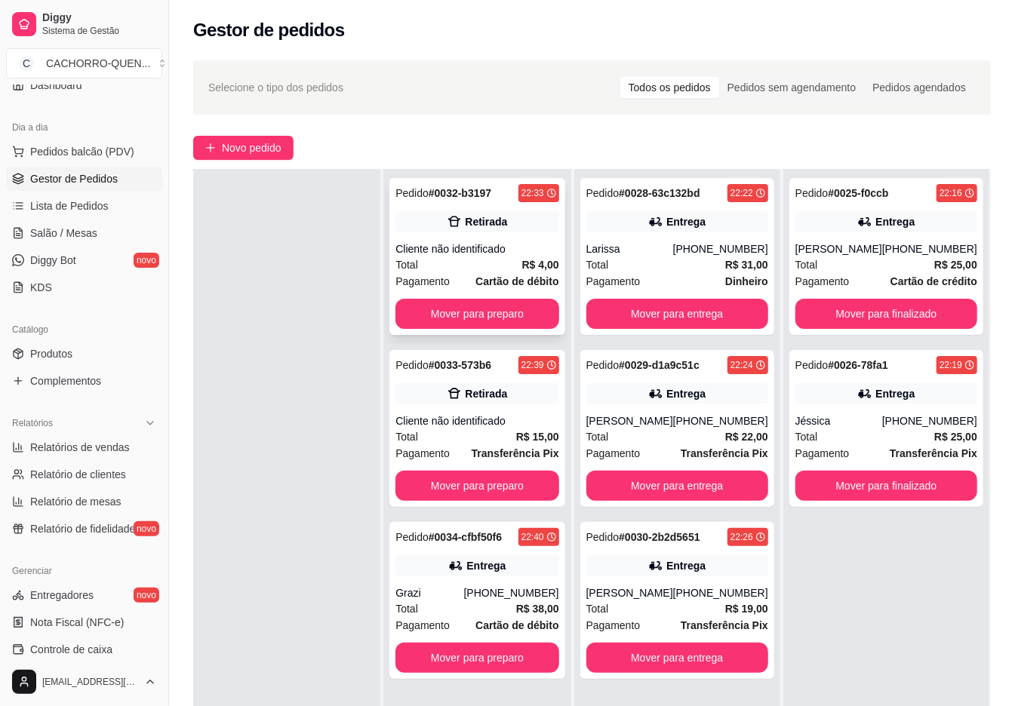
click at [504, 240] on div "Pedido # 0032-b3197 22:33 Retirada Cliente não identificado Total R$ 4,00 Pagam…" at bounding box center [476, 256] width 175 height 157
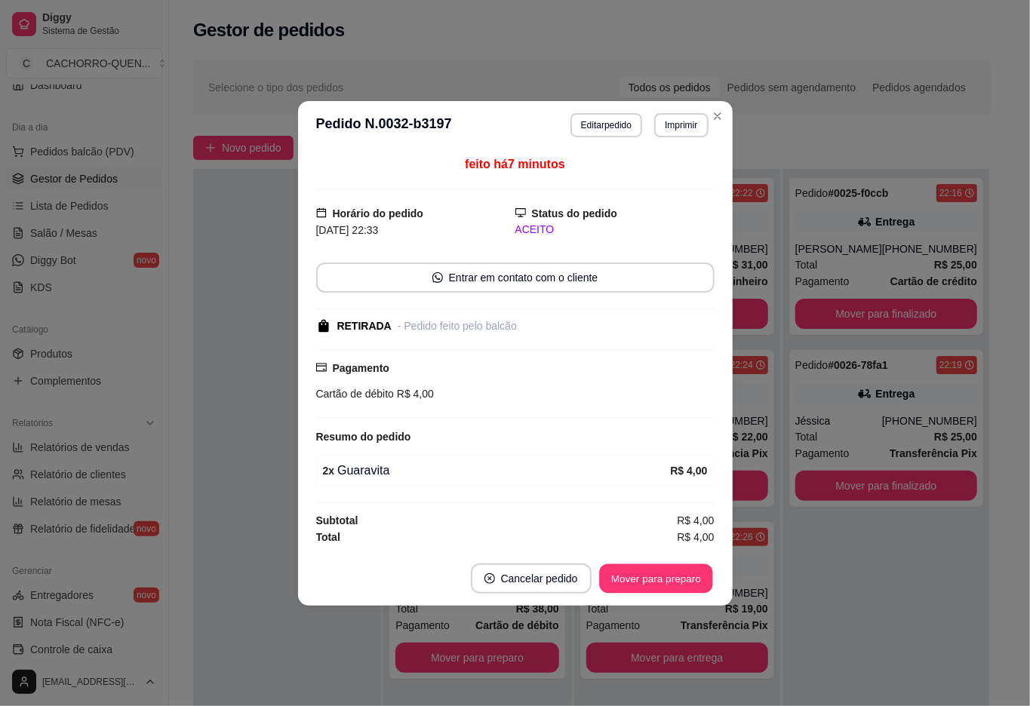
click at [632, 573] on button "Mover para preparo" at bounding box center [655, 578] width 113 height 29
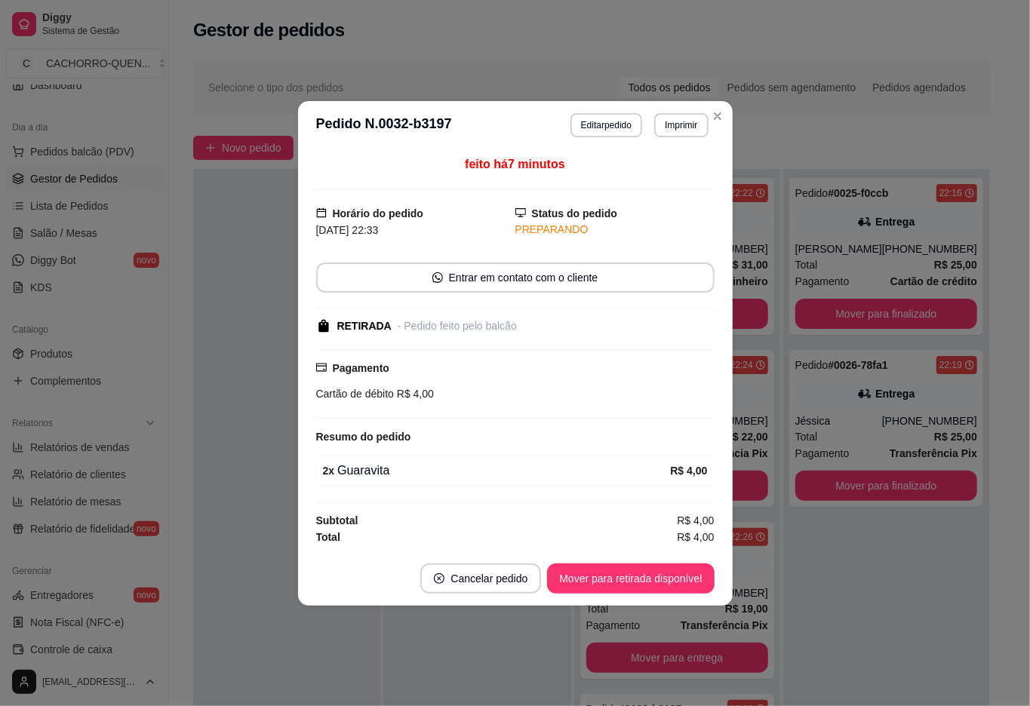
click at [608, 577] on button "Mover para retirada disponível" at bounding box center [630, 579] width 167 height 30
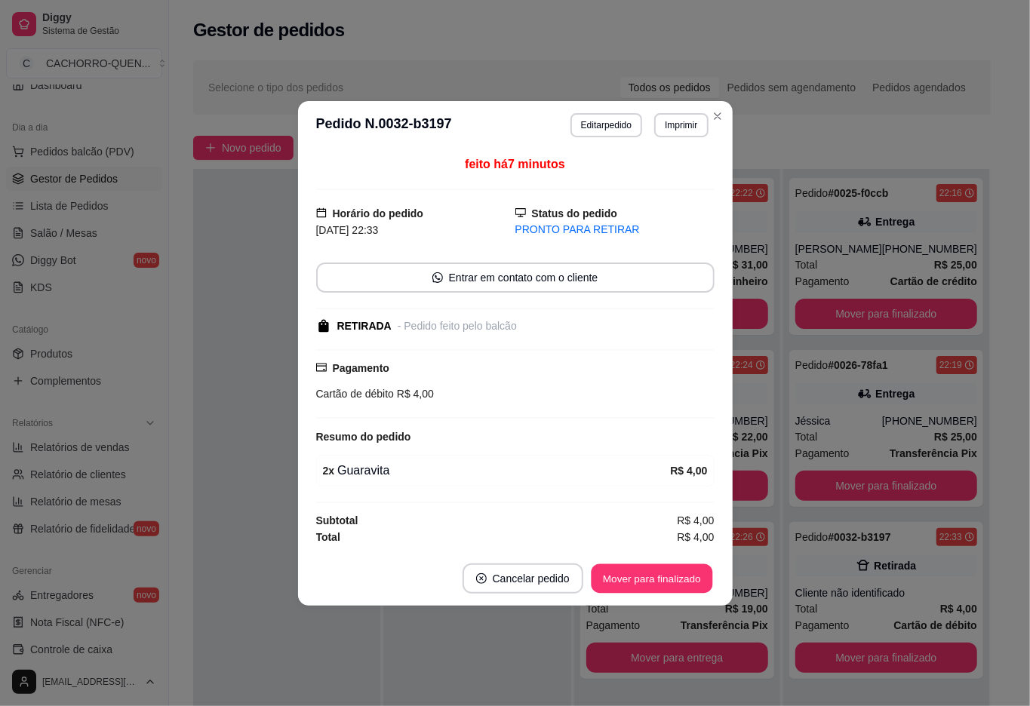
click at [604, 579] on button "Mover para finalizado" at bounding box center [651, 578] width 121 height 29
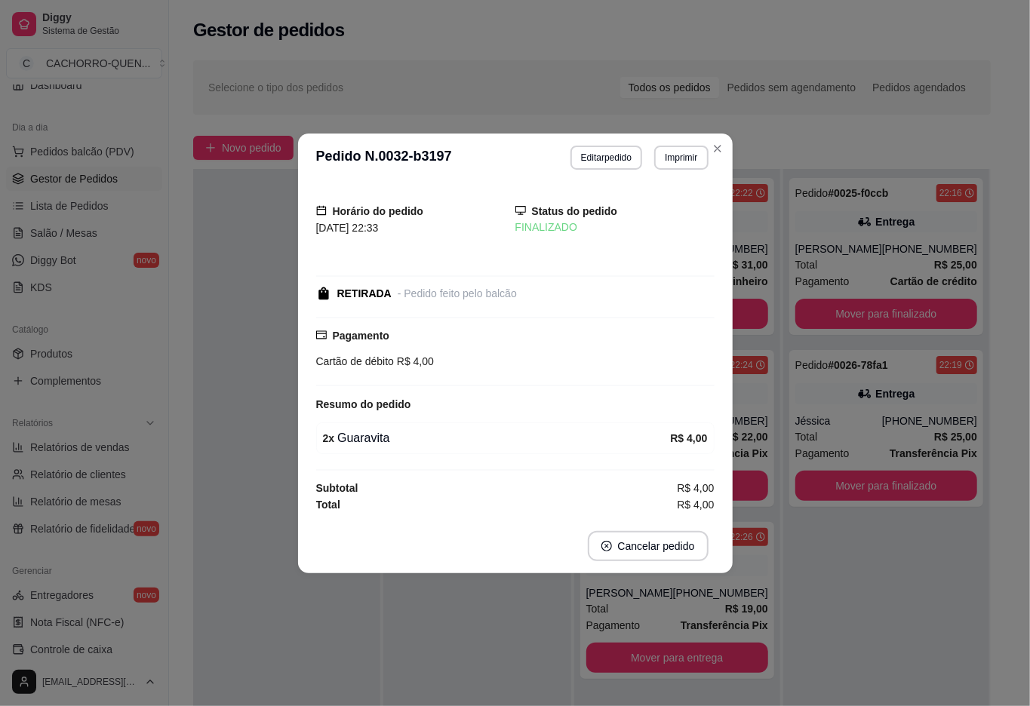
click at [276, 623] on div at bounding box center [286, 522] width 187 height 706
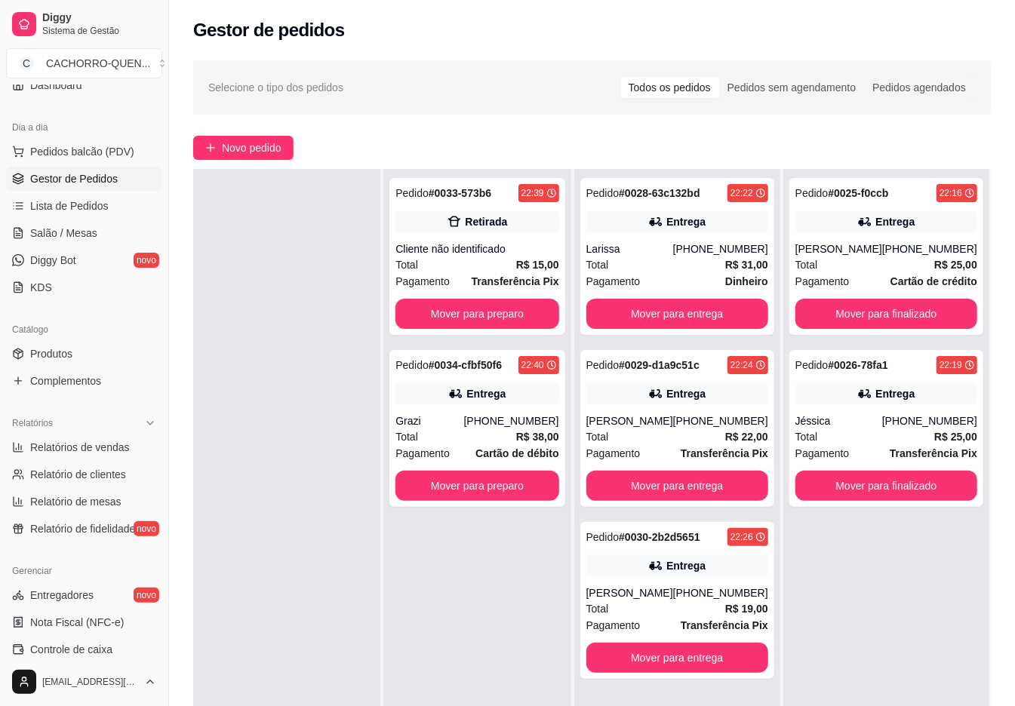
click at [513, 315] on button "Mover para preparo" at bounding box center [476, 314] width 163 height 30
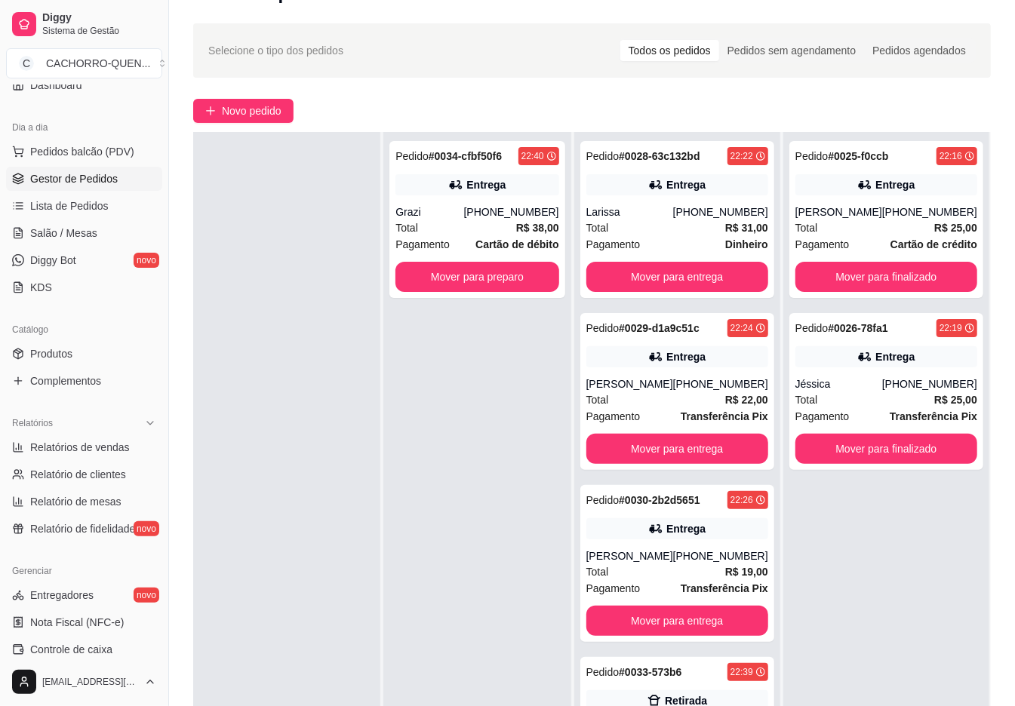
scroll to position [230, 0]
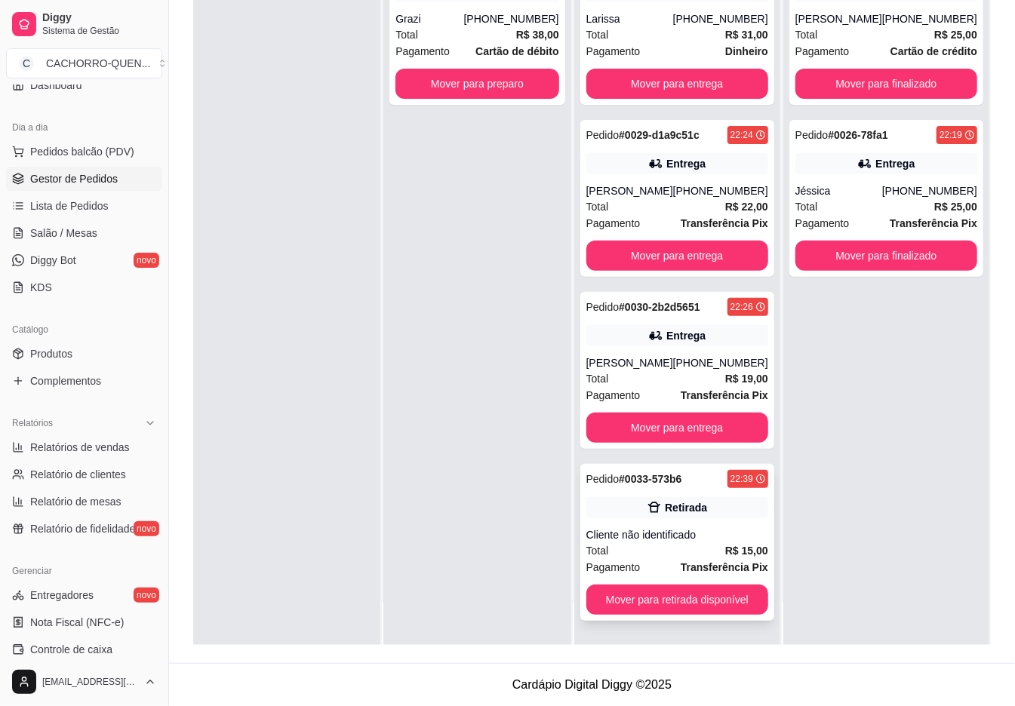
click at [706, 536] on div "Cliente não identificado" at bounding box center [677, 534] width 182 height 15
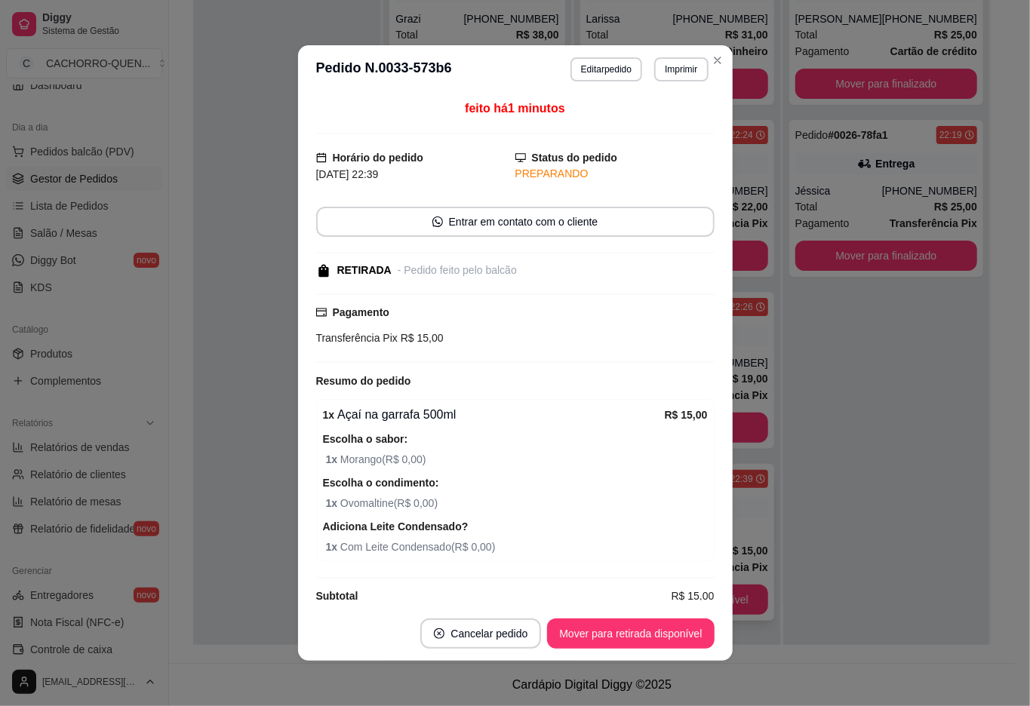
click at [673, 619] on button "Mover para retirada disponível" at bounding box center [630, 634] width 167 height 30
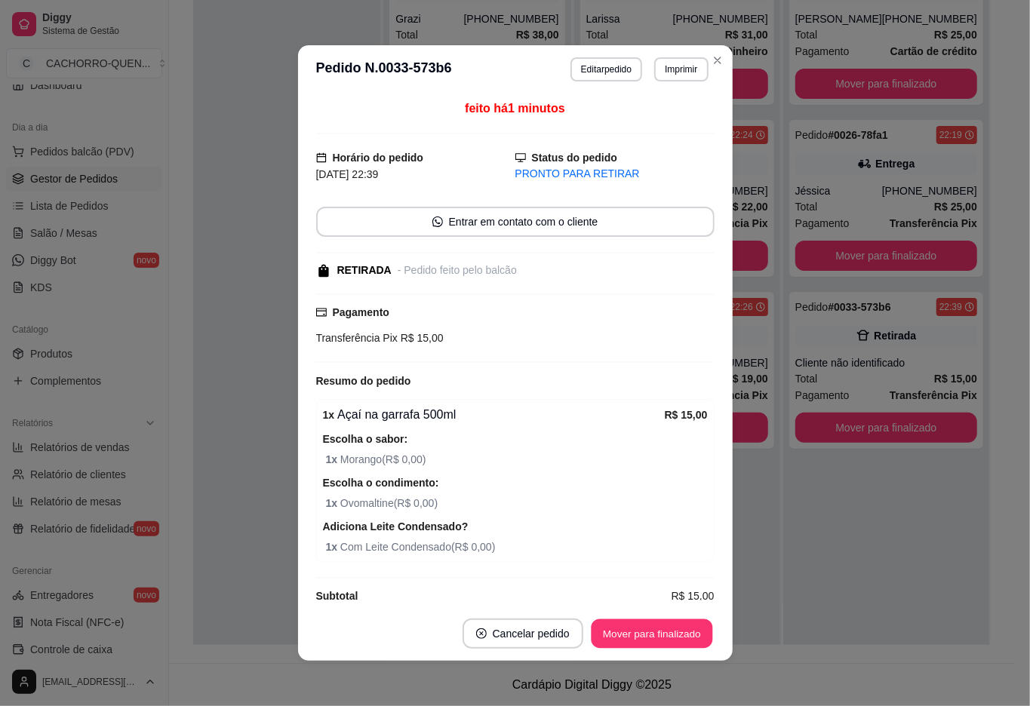
click at [620, 631] on button "Mover para finalizado" at bounding box center [651, 633] width 121 height 29
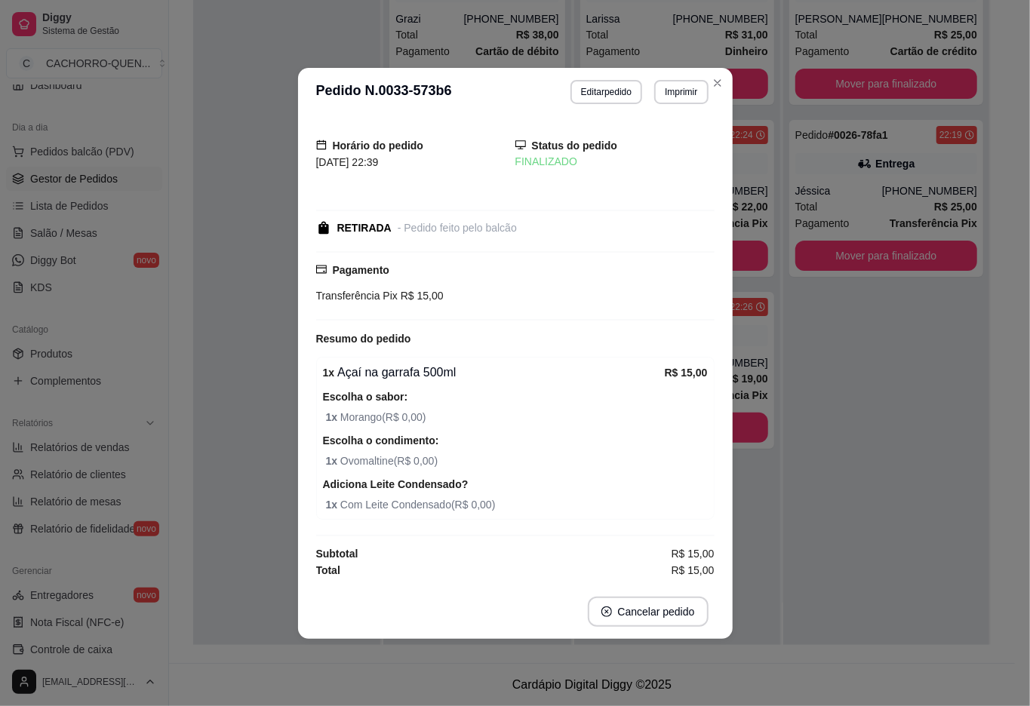
click at [249, 362] on div at bounding box center [286, 292] width 187 height 706
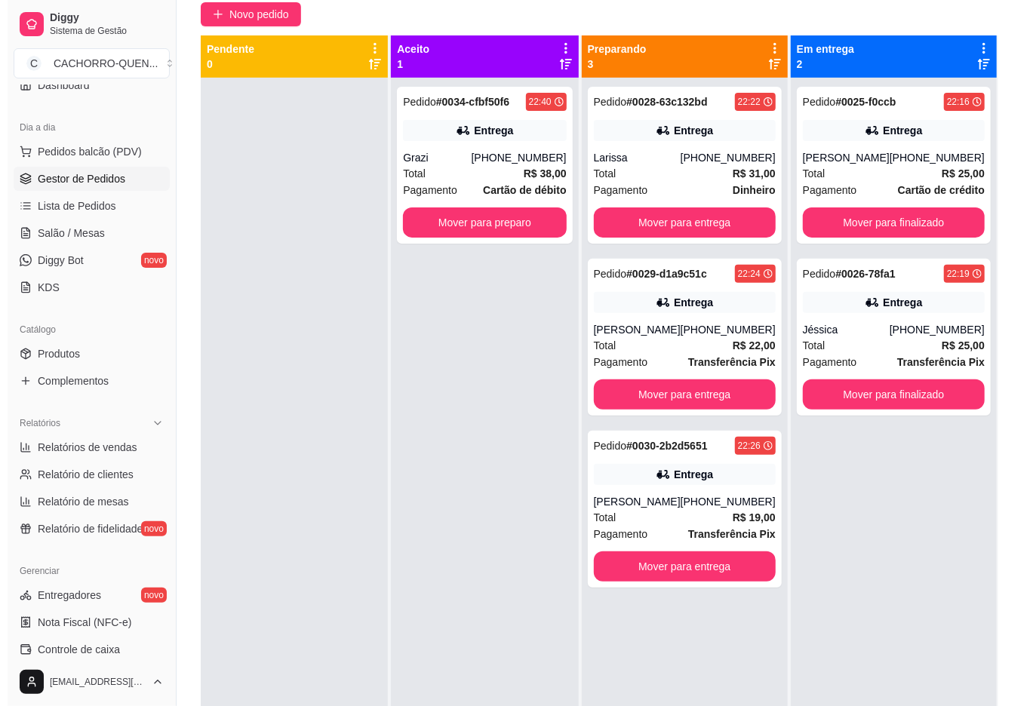
scroll to position [0, 0]
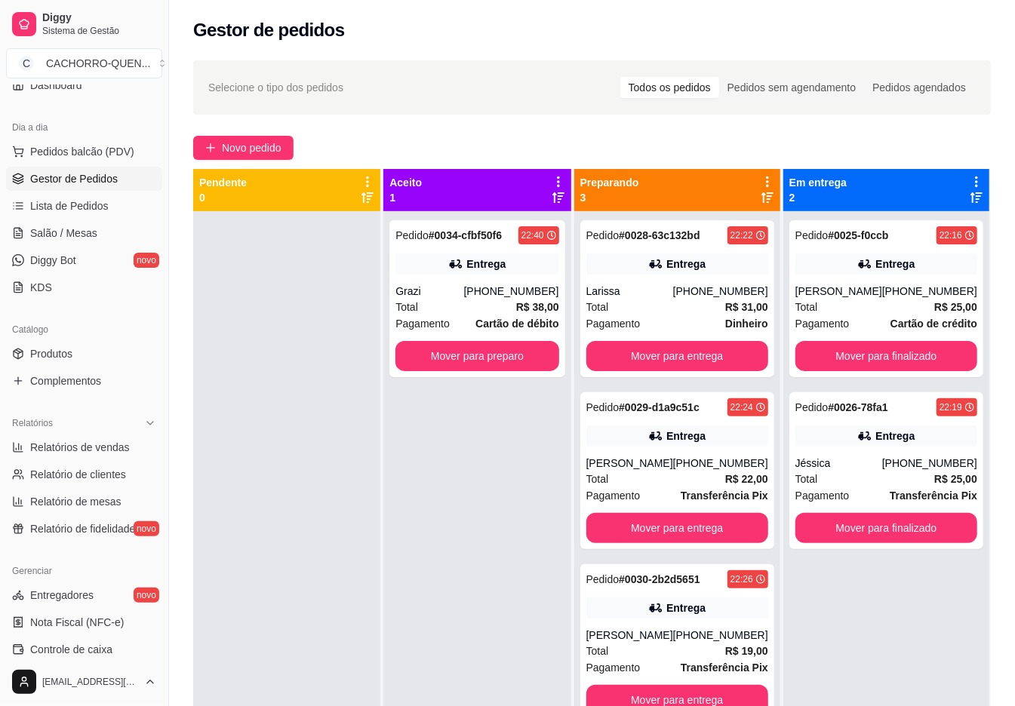
click at [517, 347] on button "Mover para preparo" at bounding box center [476, 356] width 163 height 30
click at [493, 349] on button "Mover para preparo" at bounding box center [476, 356] width 163 height 30
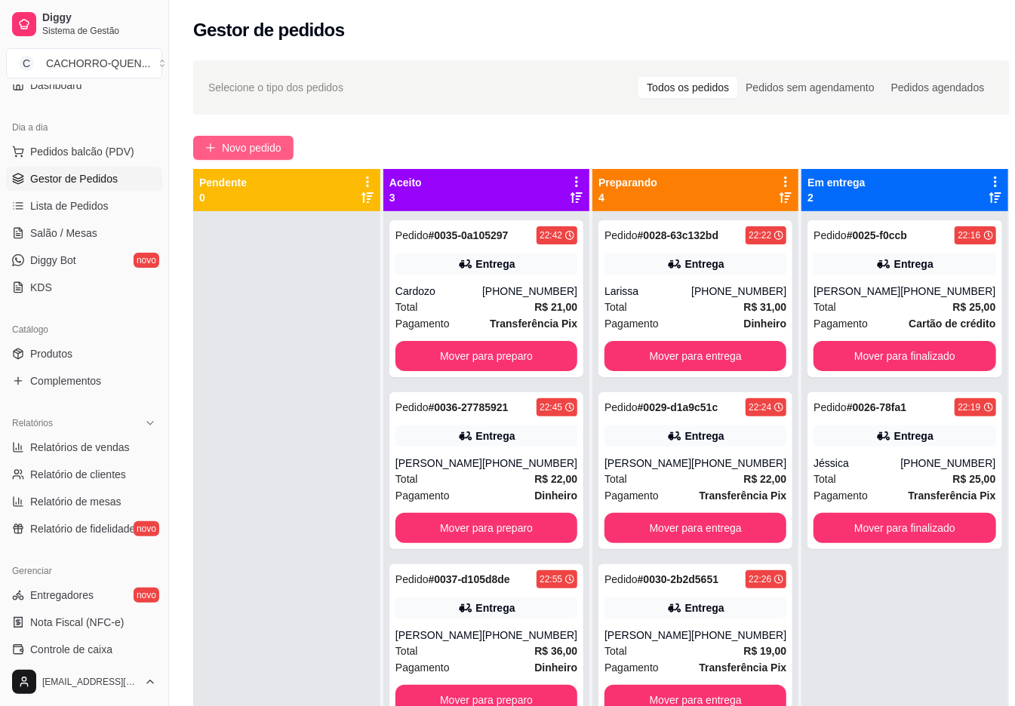
click at [261, 146] on span "Novo pedido" at bounding box center [252, 148] width 60 height 17
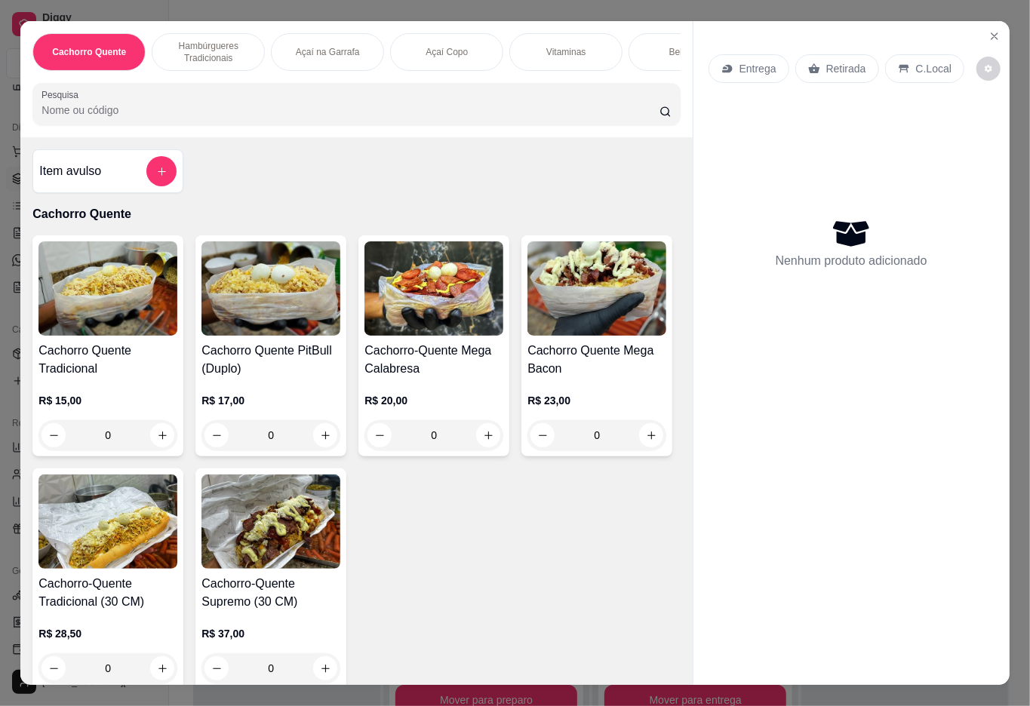
click at [426, 35] on div "Açaí Copo" at bounding box center [446, 52] width 113 height 38
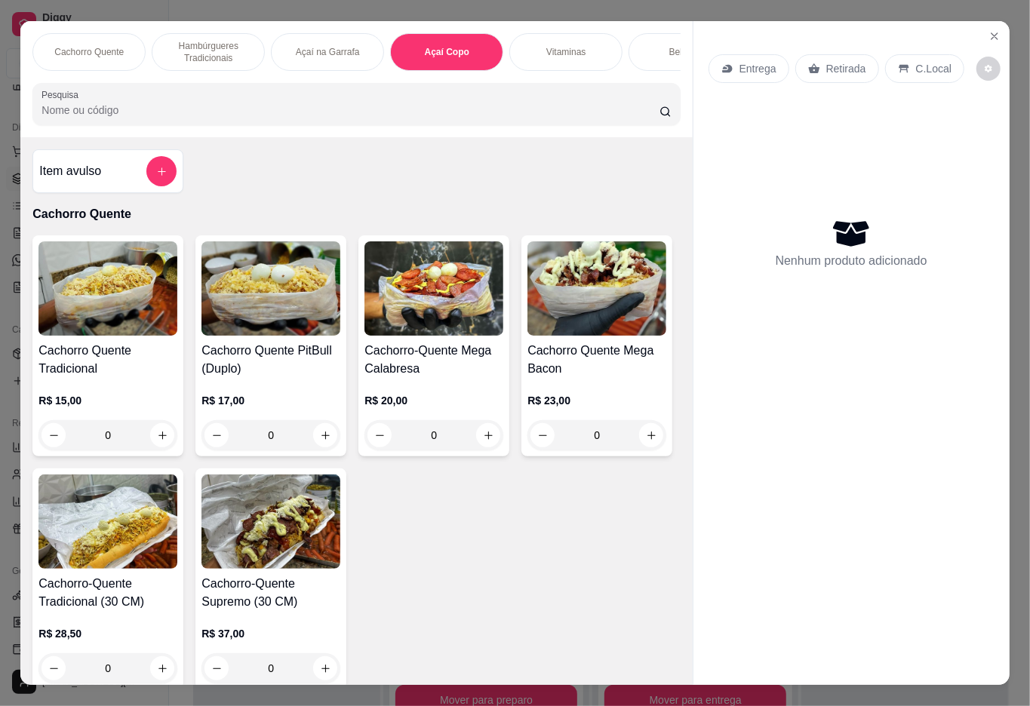
scroll to position [34, 0]
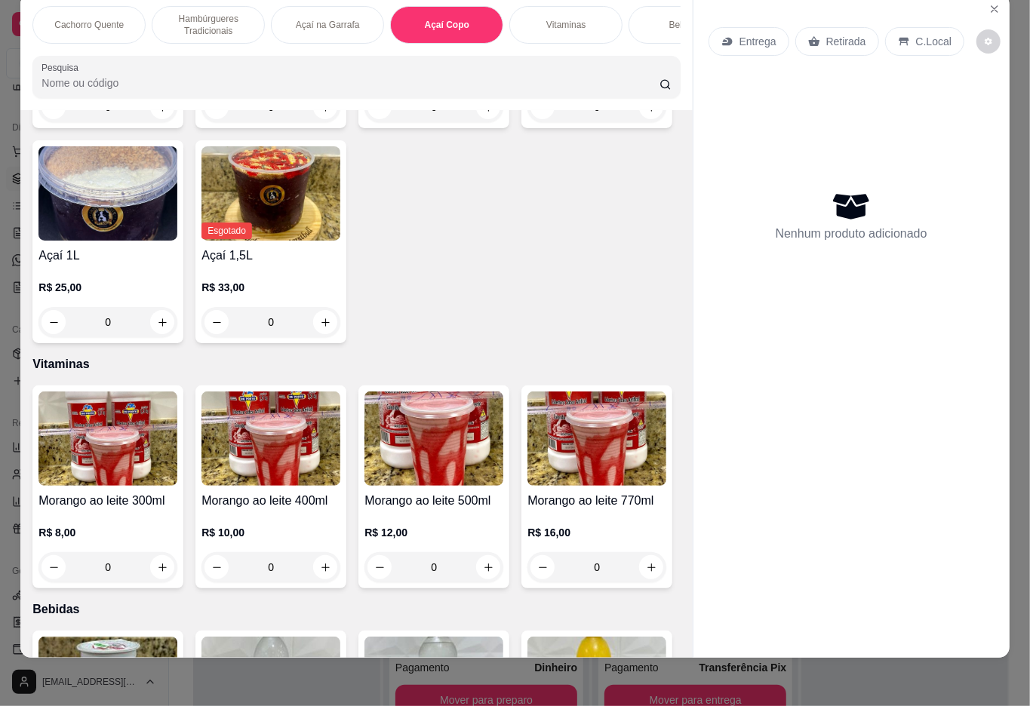
click at [527, 122] on div "0" at bounding box center [596, 107] width 139 height 30
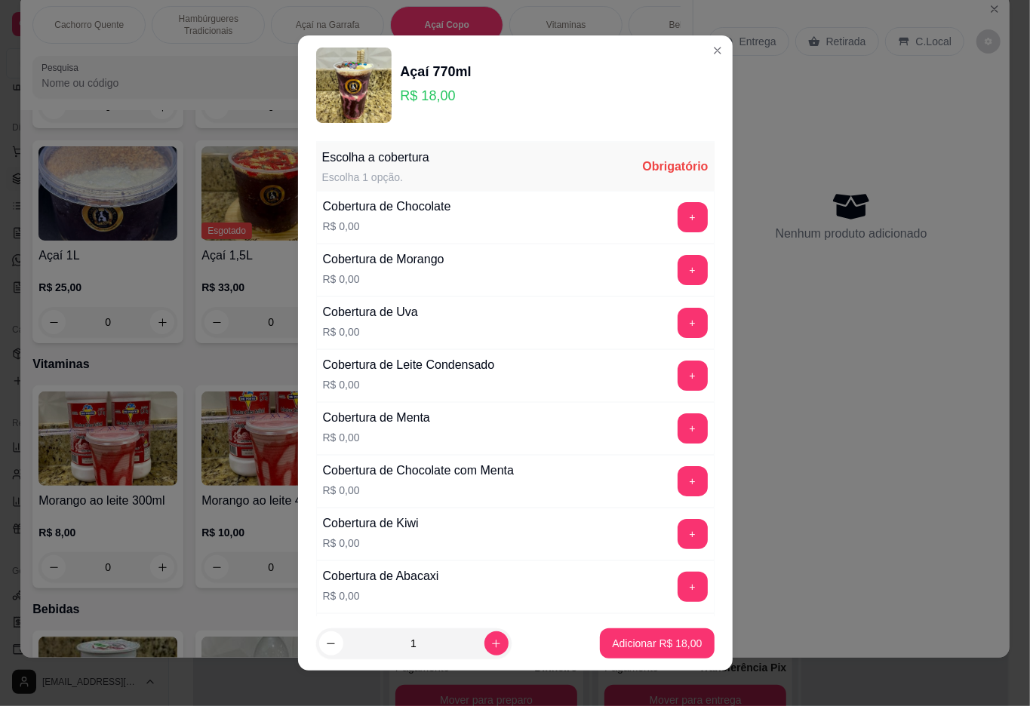
click at [678, 218] on button "+" at bounding box center [693, 217] width 30 height 30
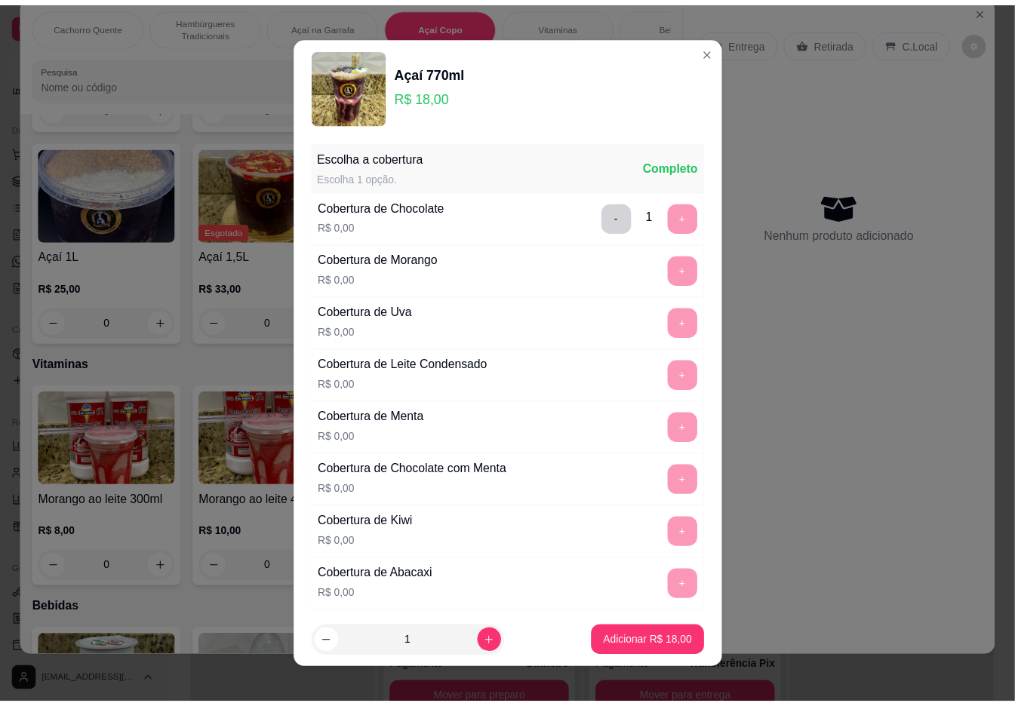
scroll to position [13, 0]
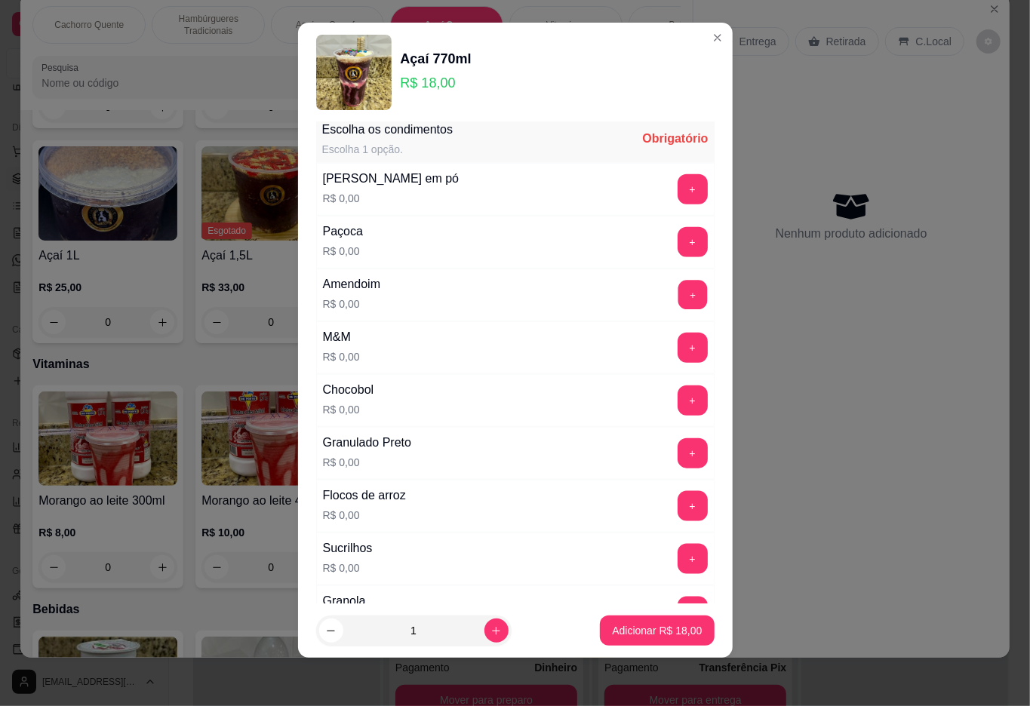
click at [678, 300] on button "+" at bounding box center [692, 294] width 29 height 29
click at [661, 635] on p "Adicionar R$ 18,00" at bounding box center [657, 630] width 90 height 15
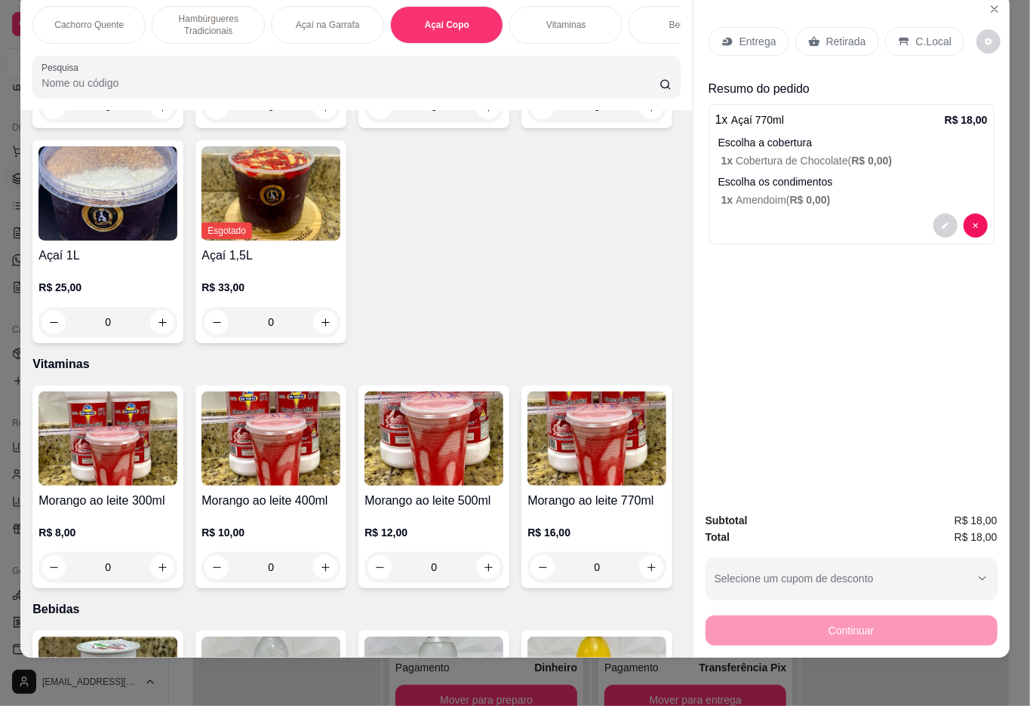
click at [837, 34] on p "Retirada" at bounding box center [846, 41] width 40 height 15
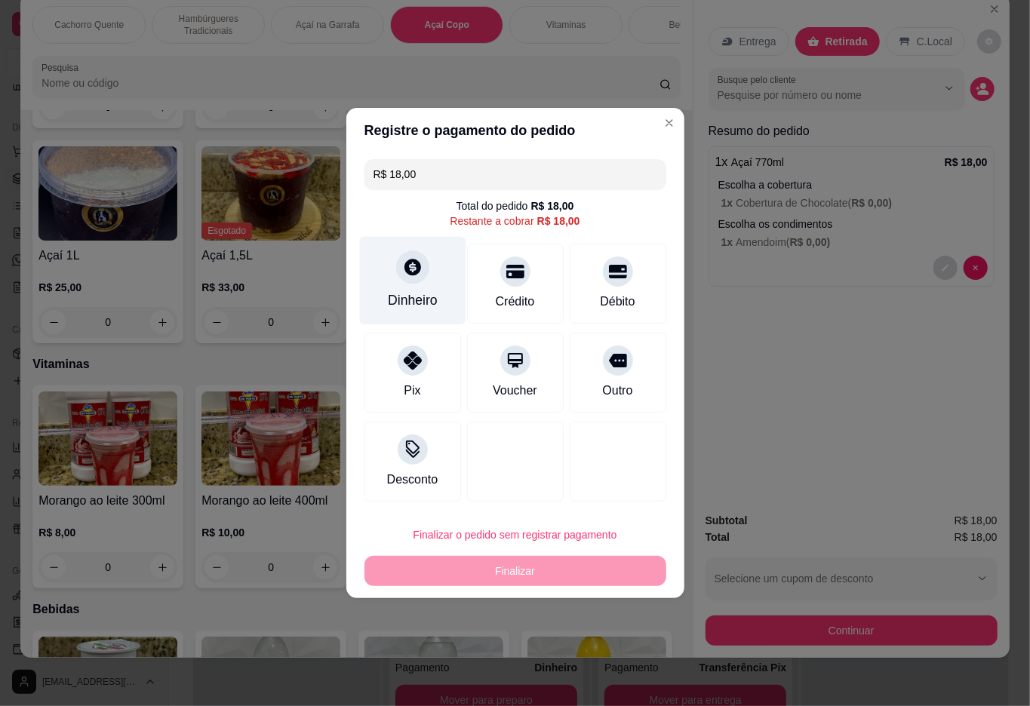
click at [408, 281] on div at bounding box center [412, 266] width 33 height 33
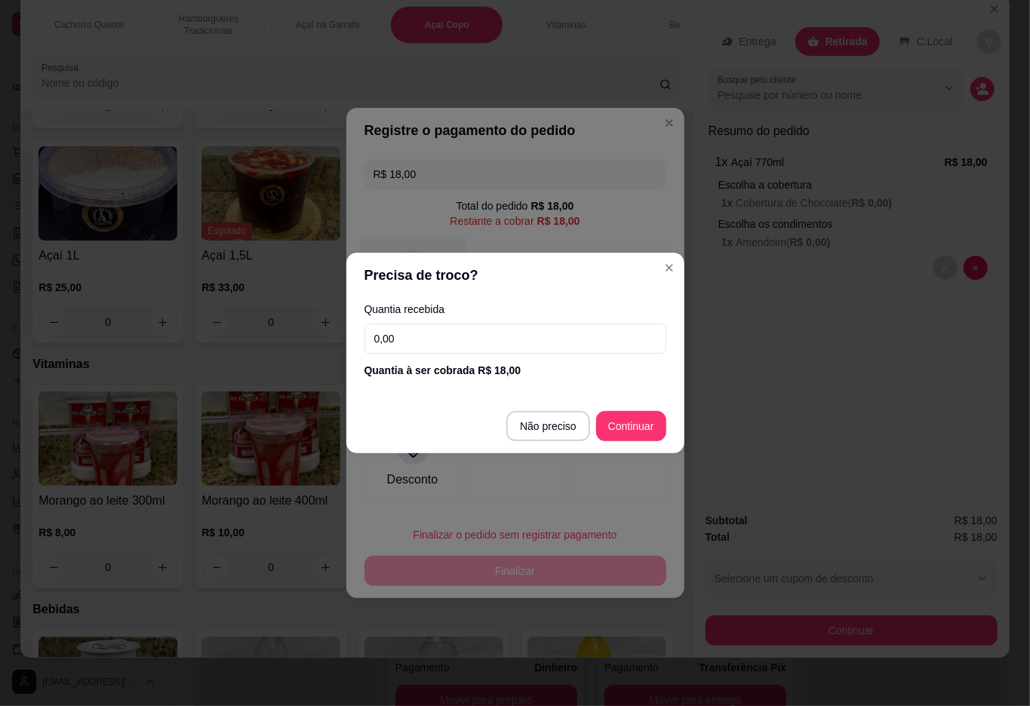
click at [526, 423] on div at bounding box center [515, 462] width 97 height 80
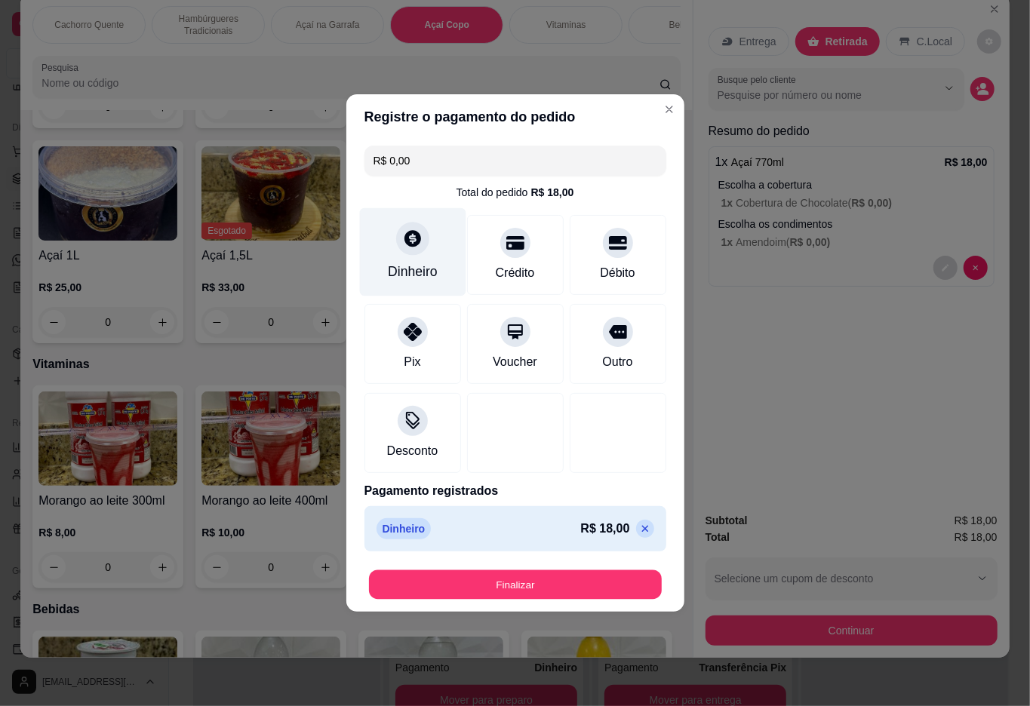
click at [555, 586] on button "Finalizar" at bounding box center [515, 584] width 293 height 29
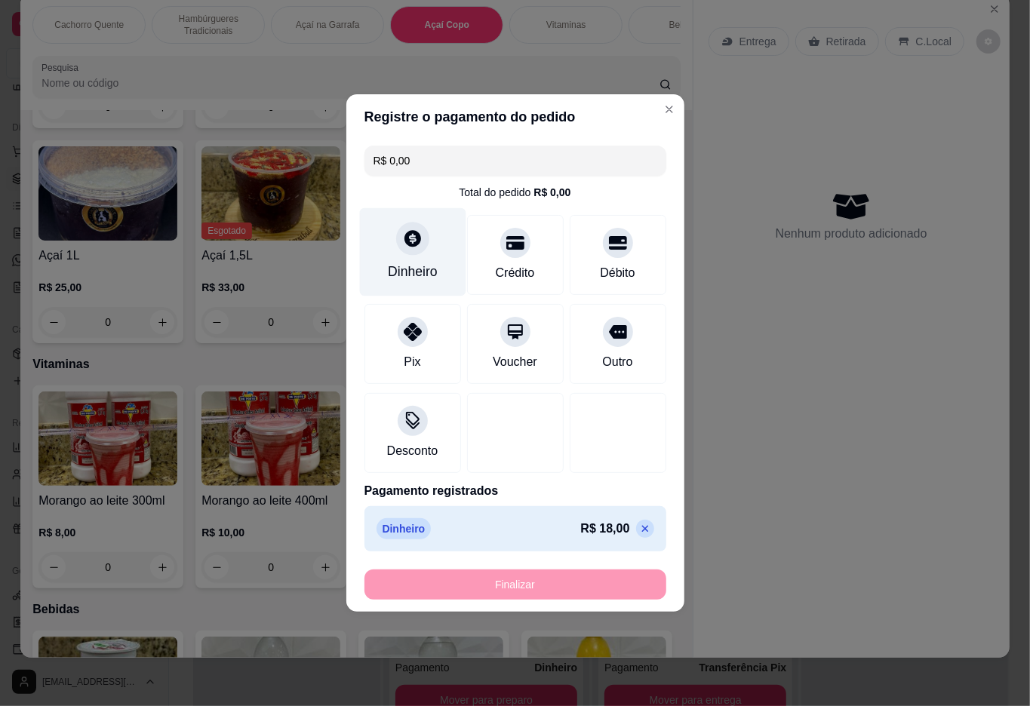
type input "-R$ 18,00"
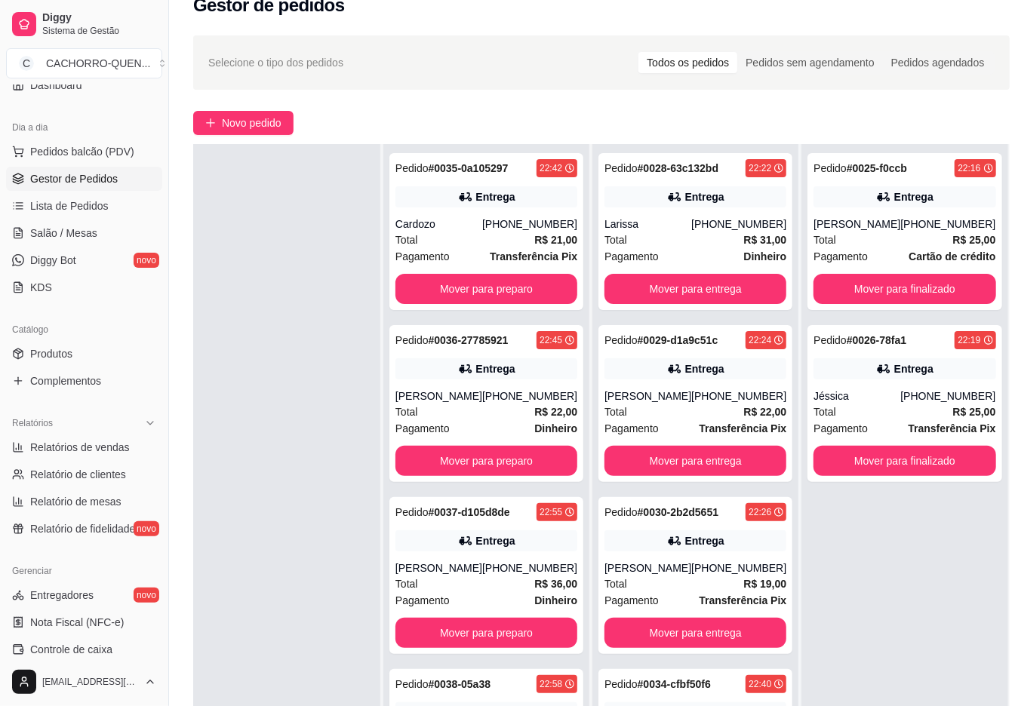
scroll to position [230, 0]
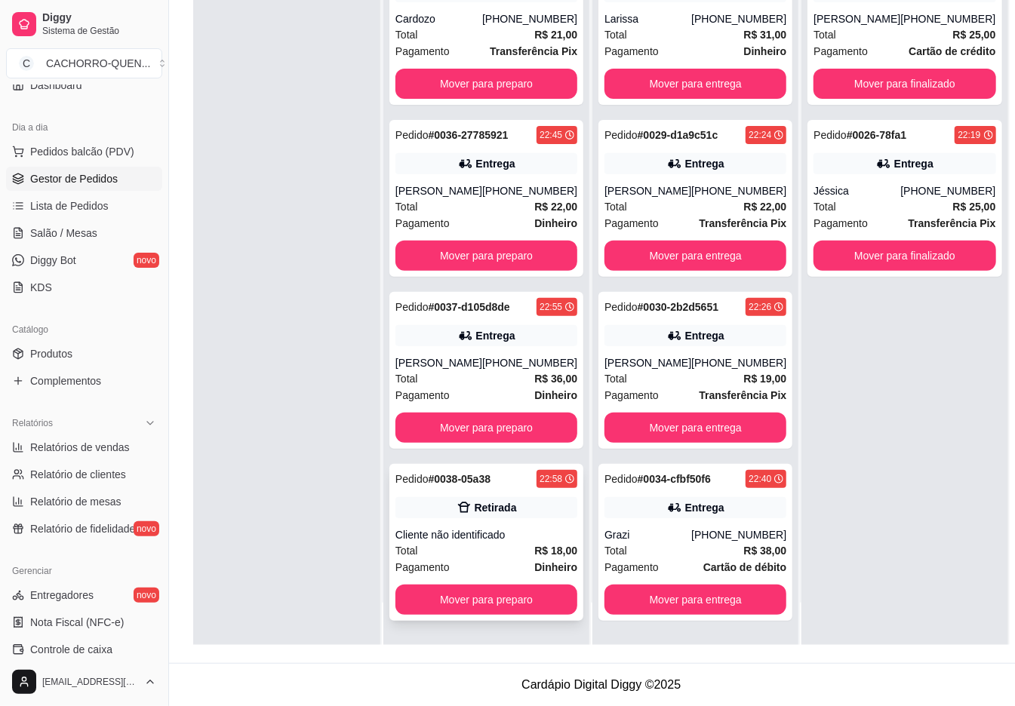
click at [499, 510] on div "Retirada" at bounding box center [496, 507] width 42 height 15
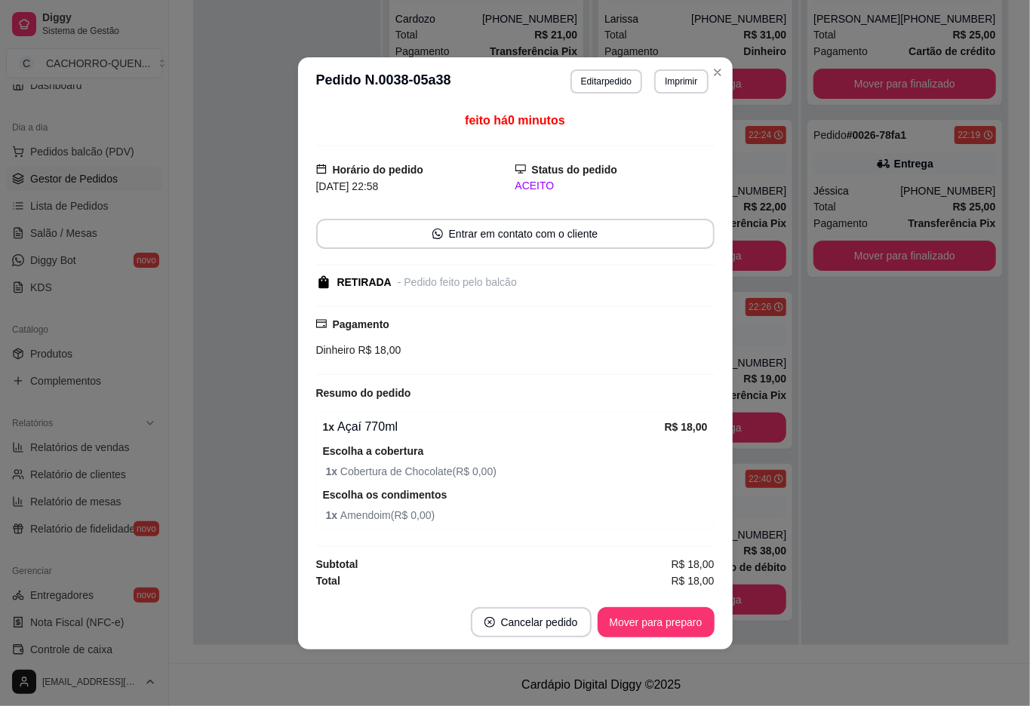
click at [637, 623] on button "Mover para preparo" at bounding box center [656, 622] width 117 height 30
click at [632, 622] on button "Mover para retirada disponível" at bounding box center [630, 622] width 167 height 30
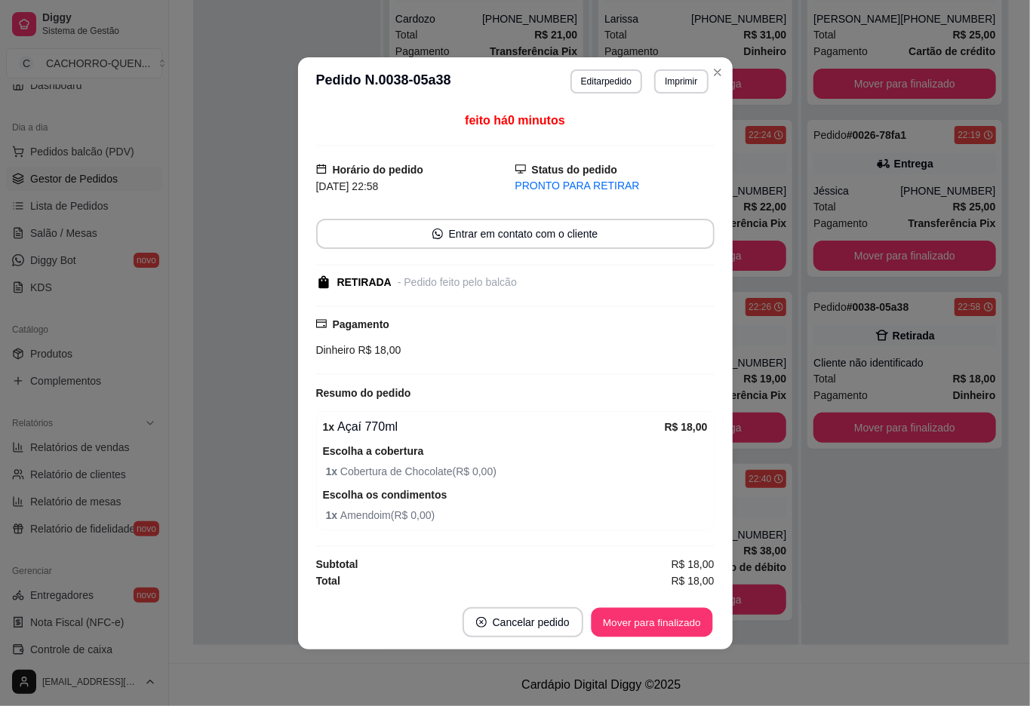
click at [659, 619] on button "Mover para finalizado" at bounding box center [651, 621] width 121 height 29
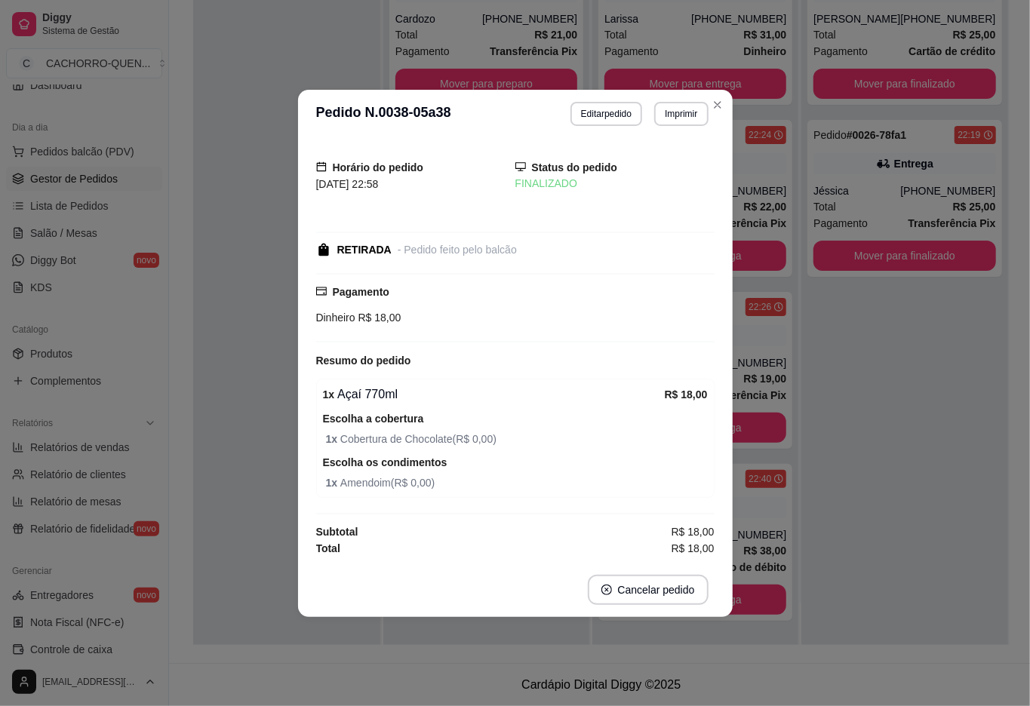
click at [235, 383] on div at bounding box center [286, 292] width 187 height 706
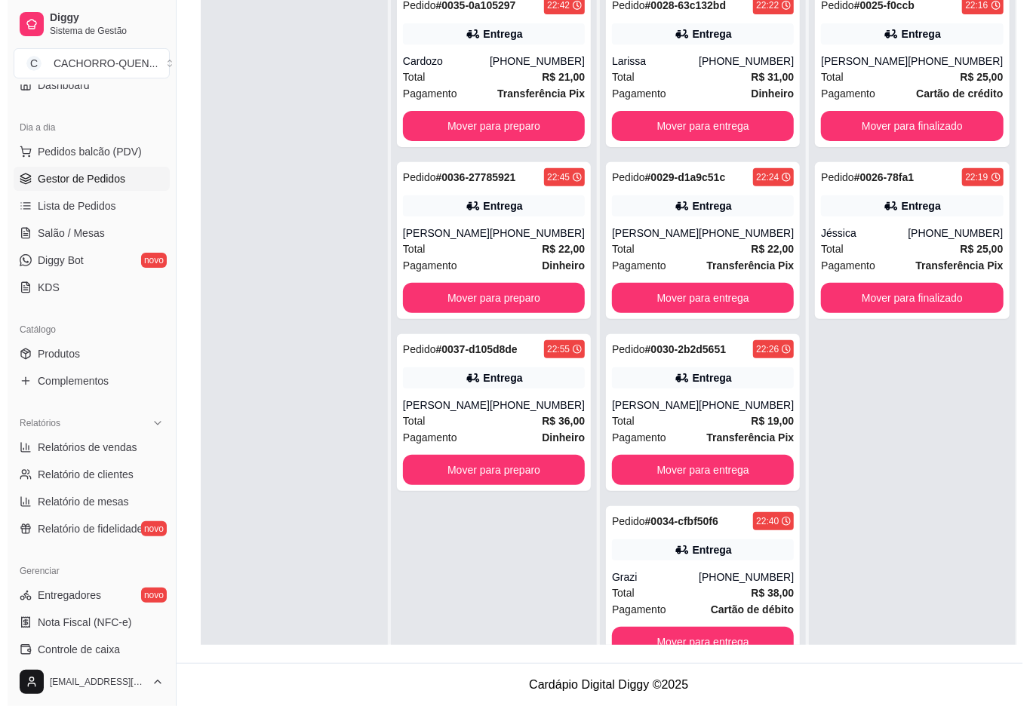
scroll to position [69, 0]
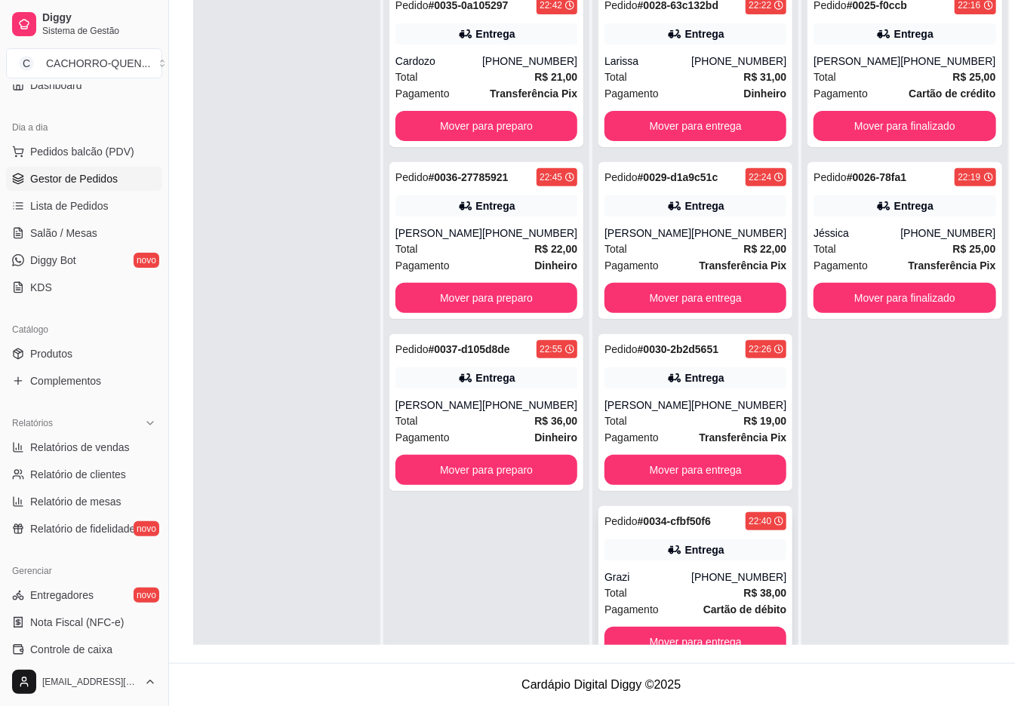
click at [613, 513] on div "Pedido # 0034-cfbf50f6" at bounding box center [657, 521] width 106 height 18
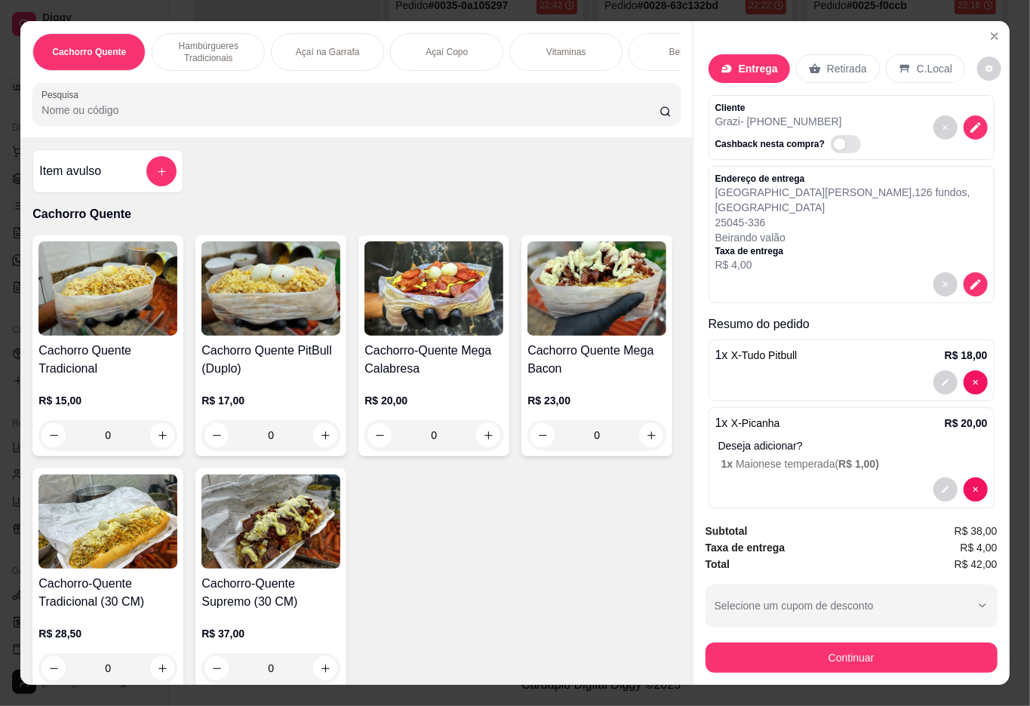
click at [646, 46] on div "Bebidas" at bounding box center [684, 52] width 113 height 38
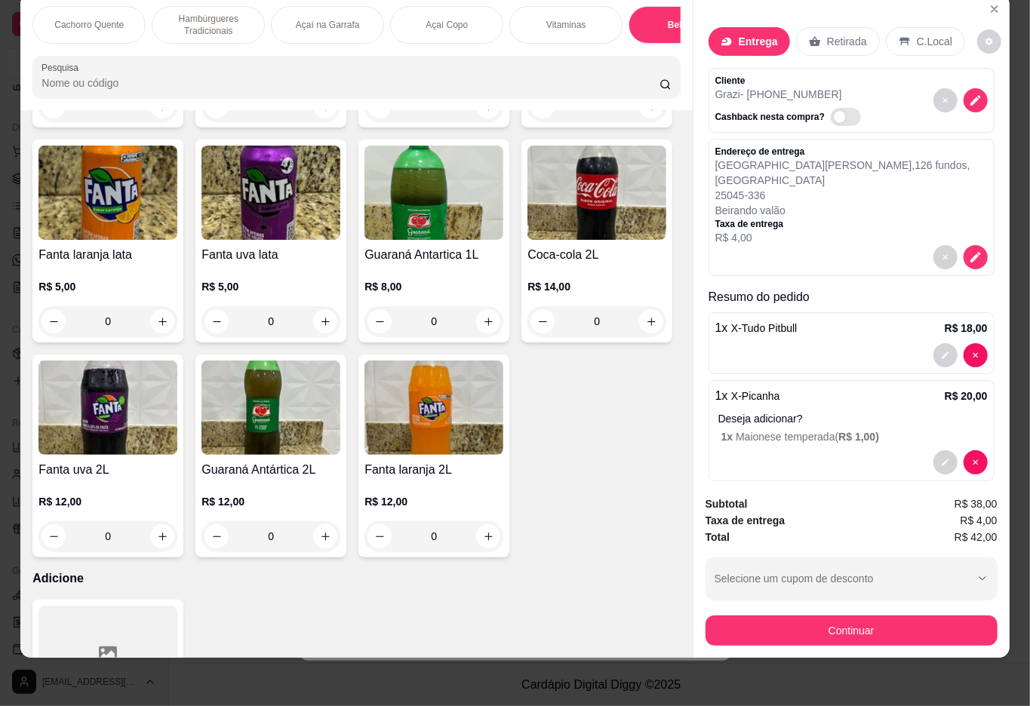
type input "1"
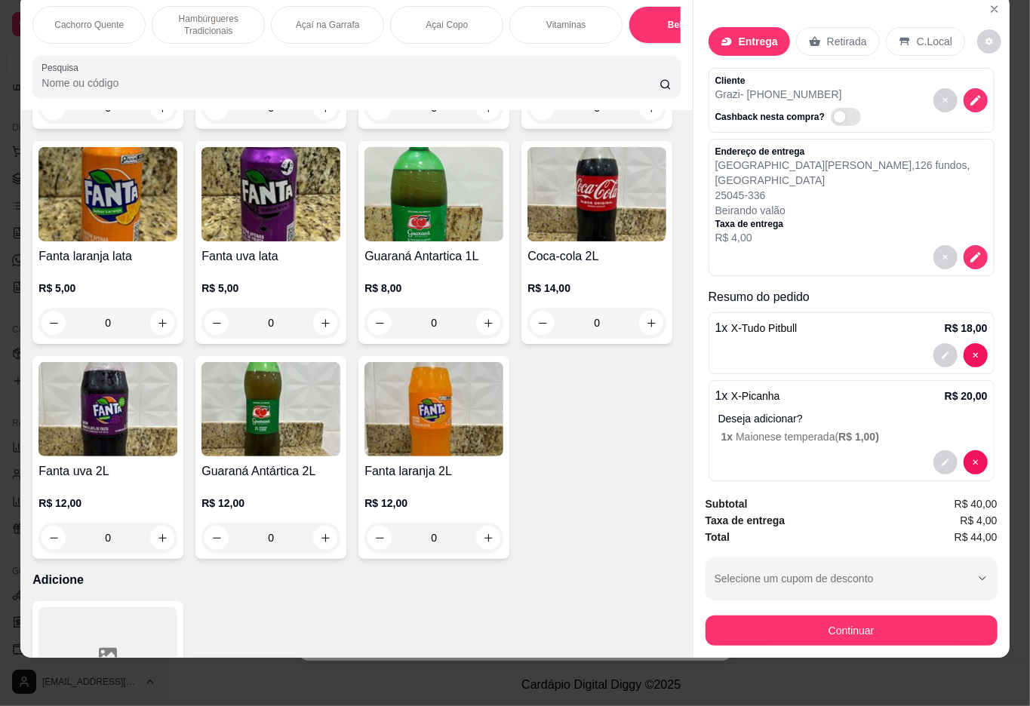
click at [840, 203] on p "Beirando valão" at bounding box center [851, 210] width 272 height 15
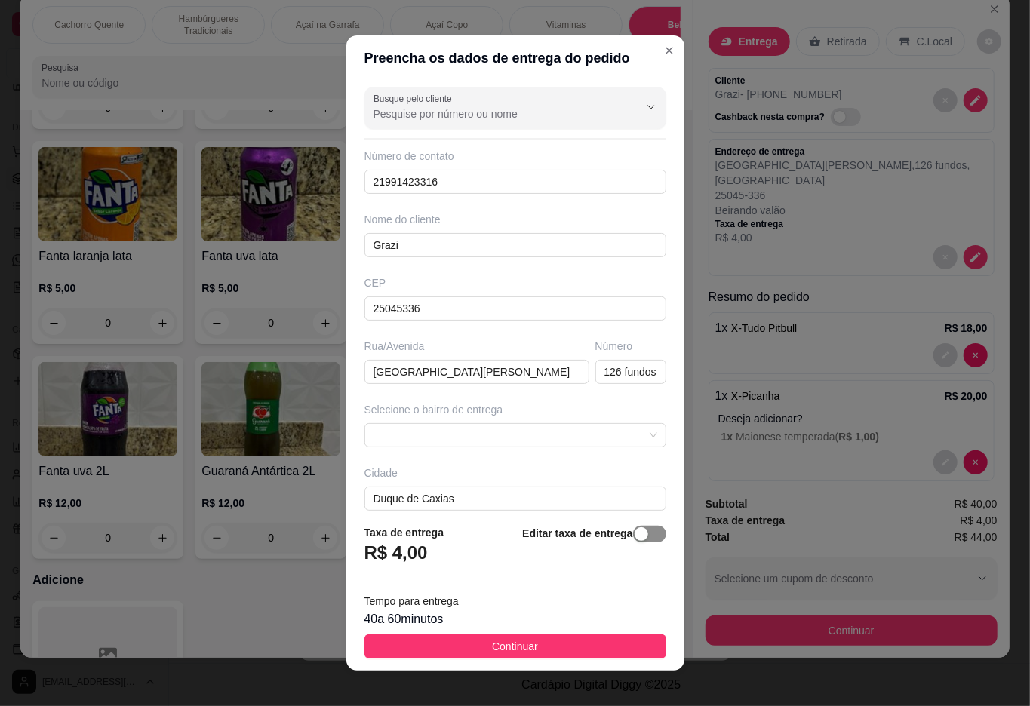
click at [633, 527] on span "button" at bounding box center [649, 534] width 33 height 17
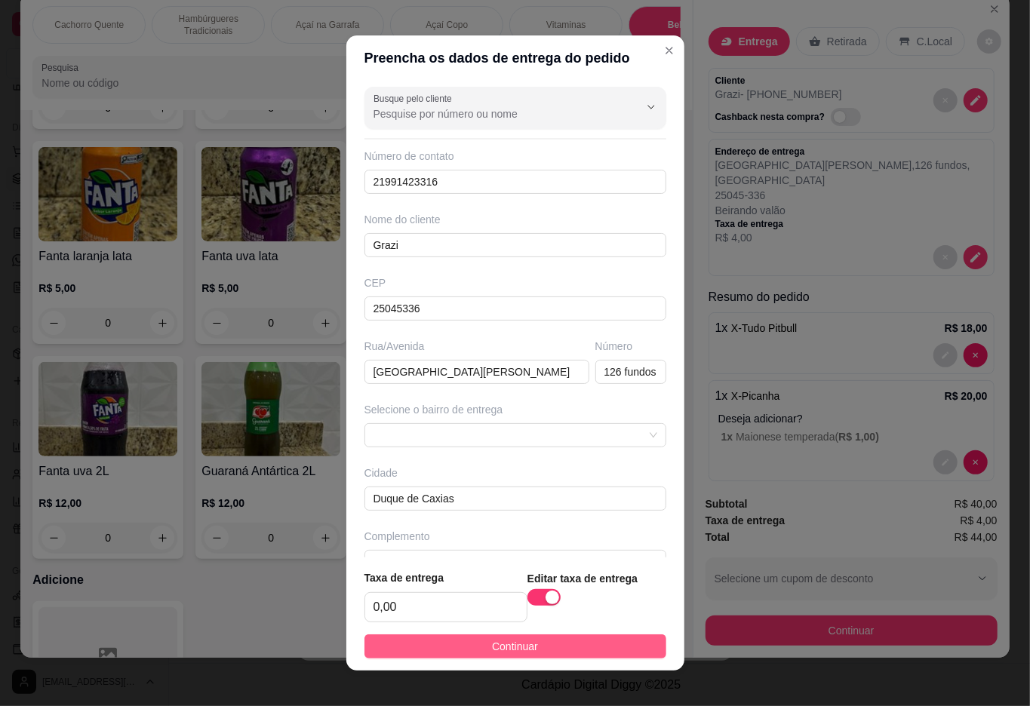
click at [552, 641] on button "Continuar" at bounding box center [515, 647] width 302 height 24
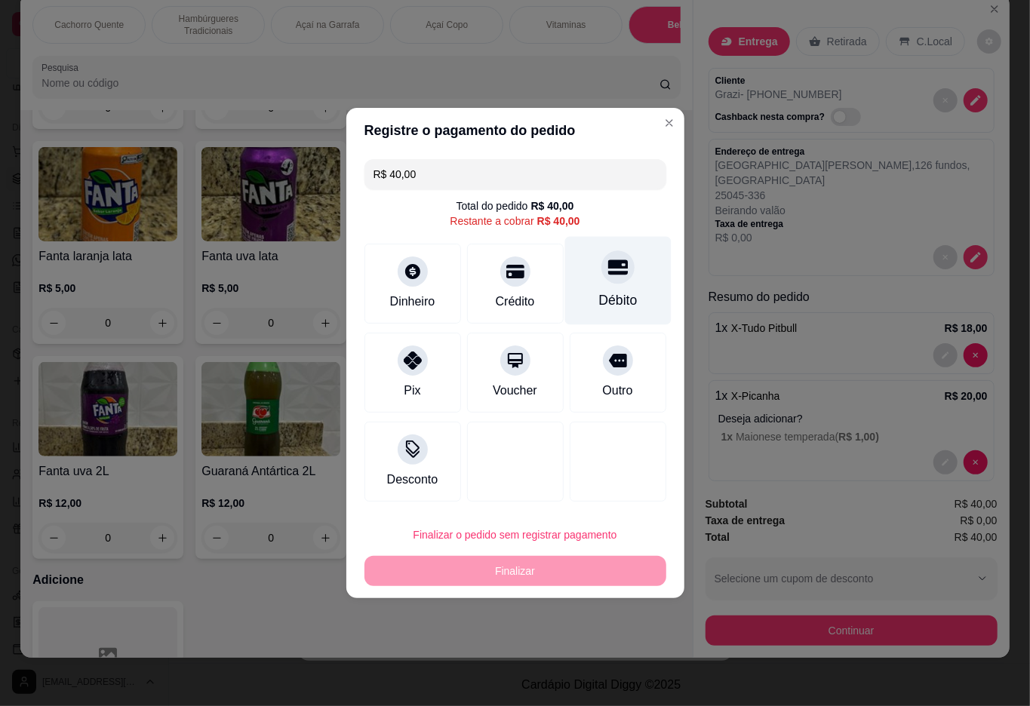
click at [607, 275] on icon at bounding box center [617, 267] width 20 height 15
type input "R$ 0,00"
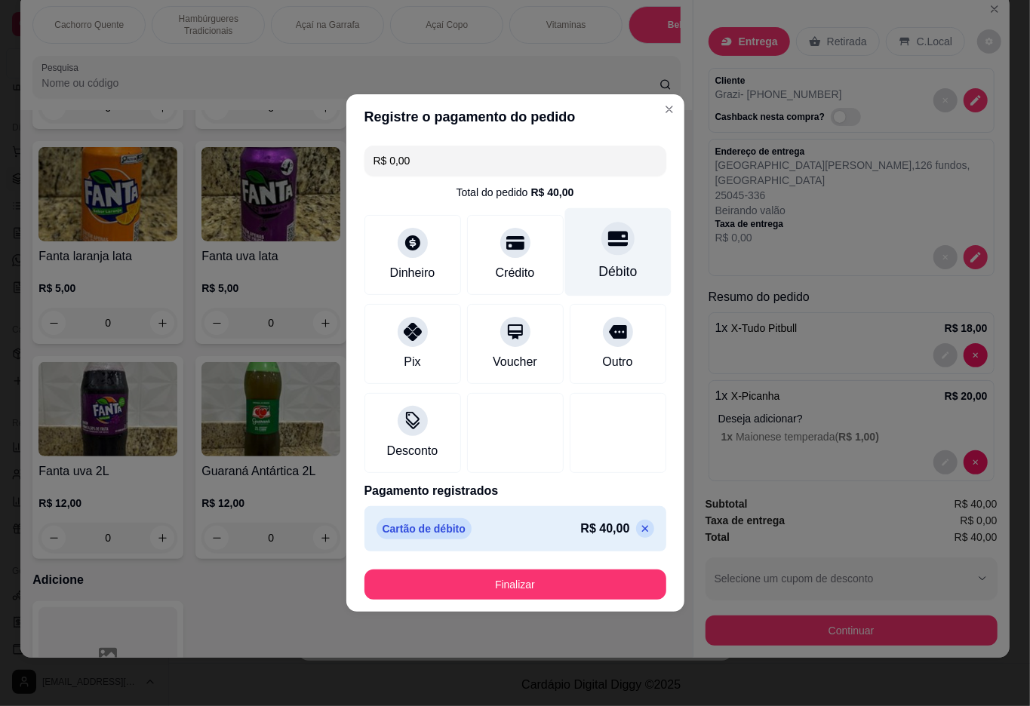
click at [545, 577] on button "Finalizar" at bounding box center [515, 585] width 302 height 30
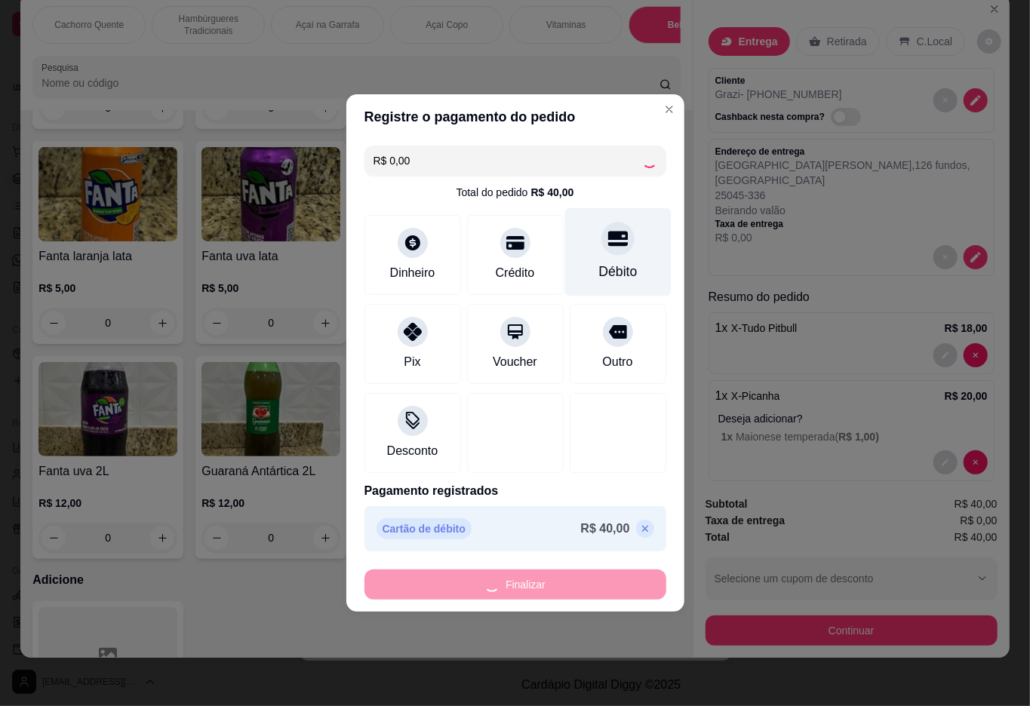
type input "0"
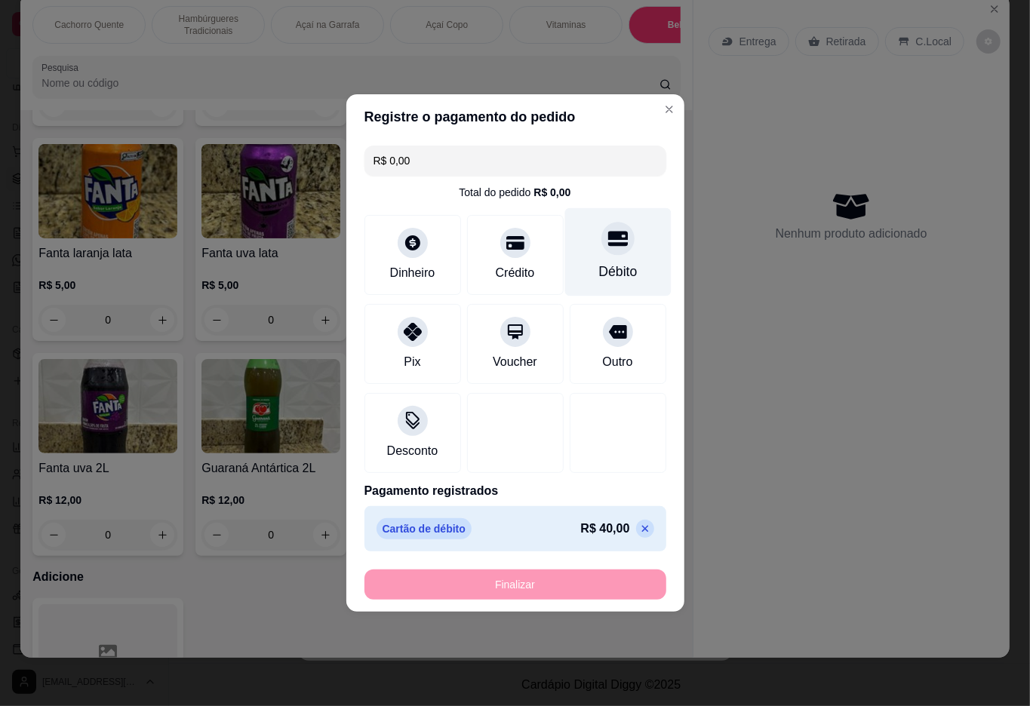
type input "-R$ 40,00"
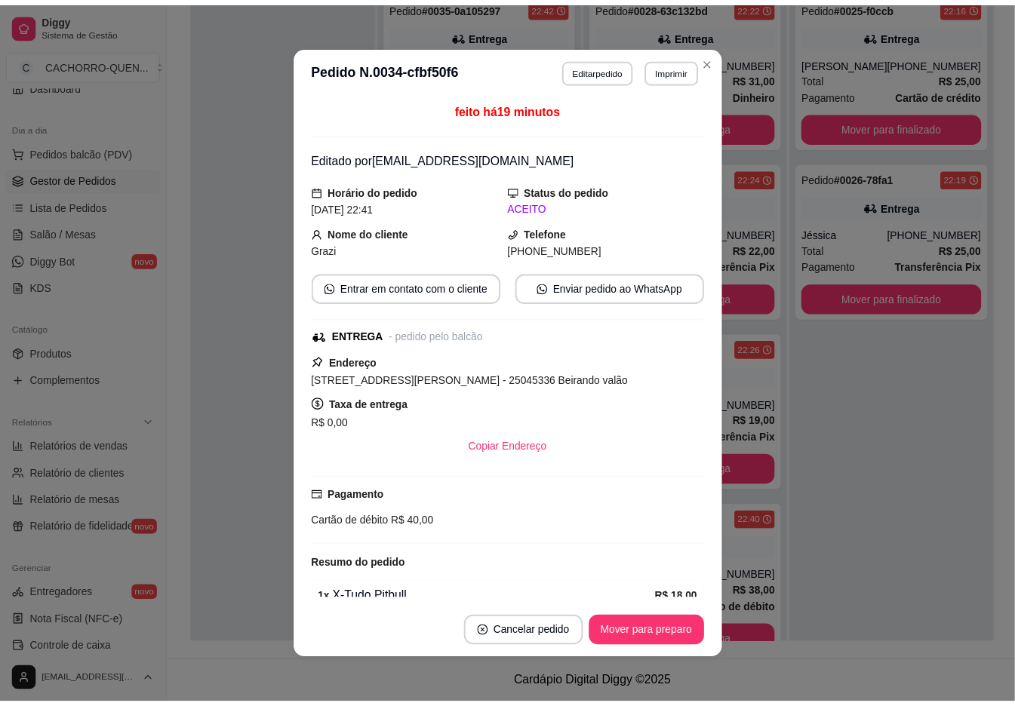
scroll to position [0, 0]
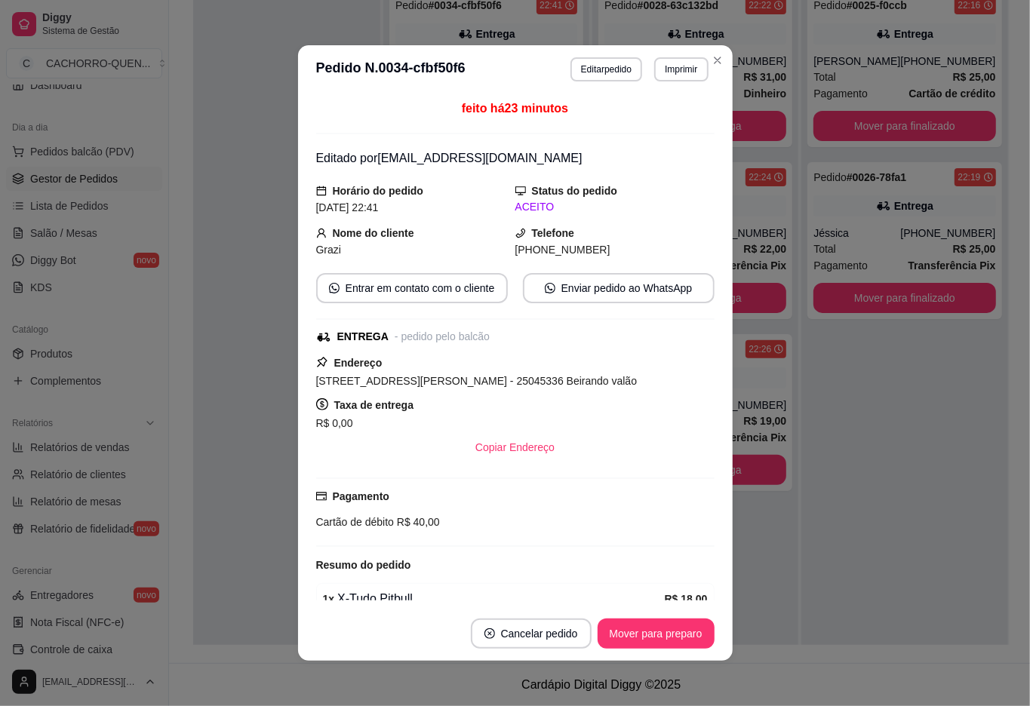
click at [232, 484] on div at bounding box center [286, 334] width 187 height 706
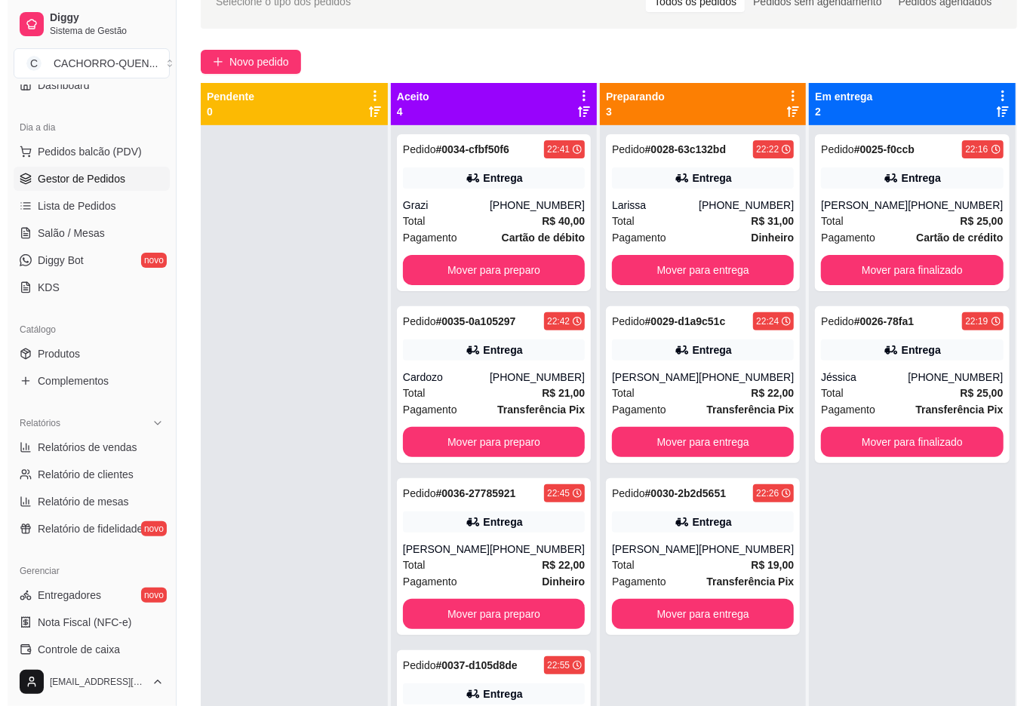
scroll to position [82, 0]
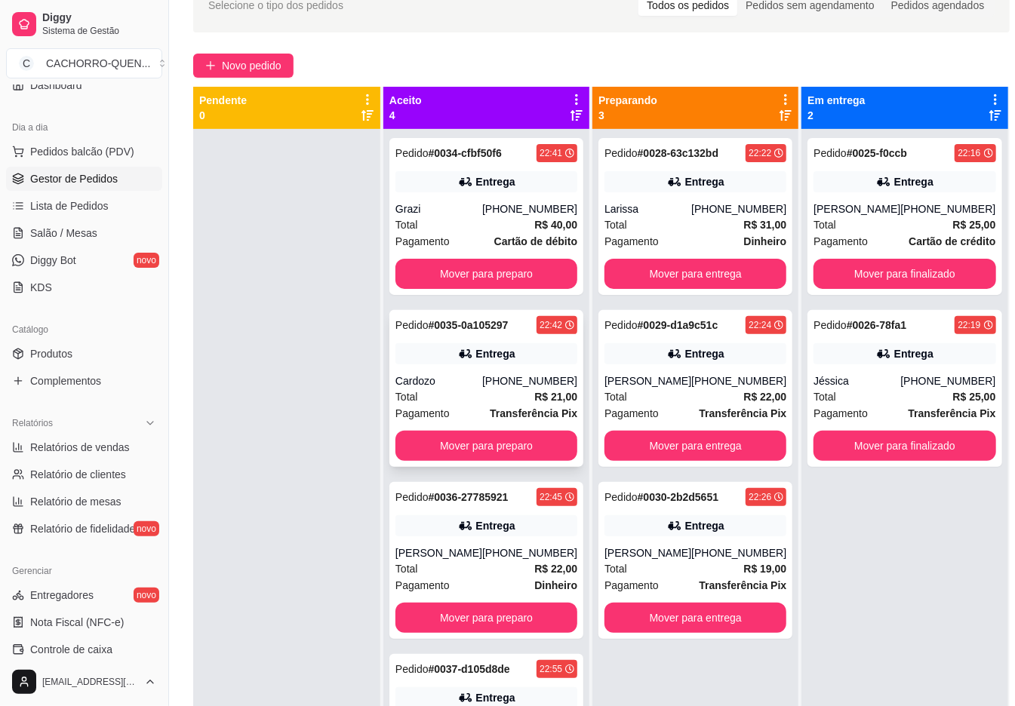
click at [510, 377] on div "[PHONE_NUMBER]" at bounding box center [529, 380] width 95 height 15
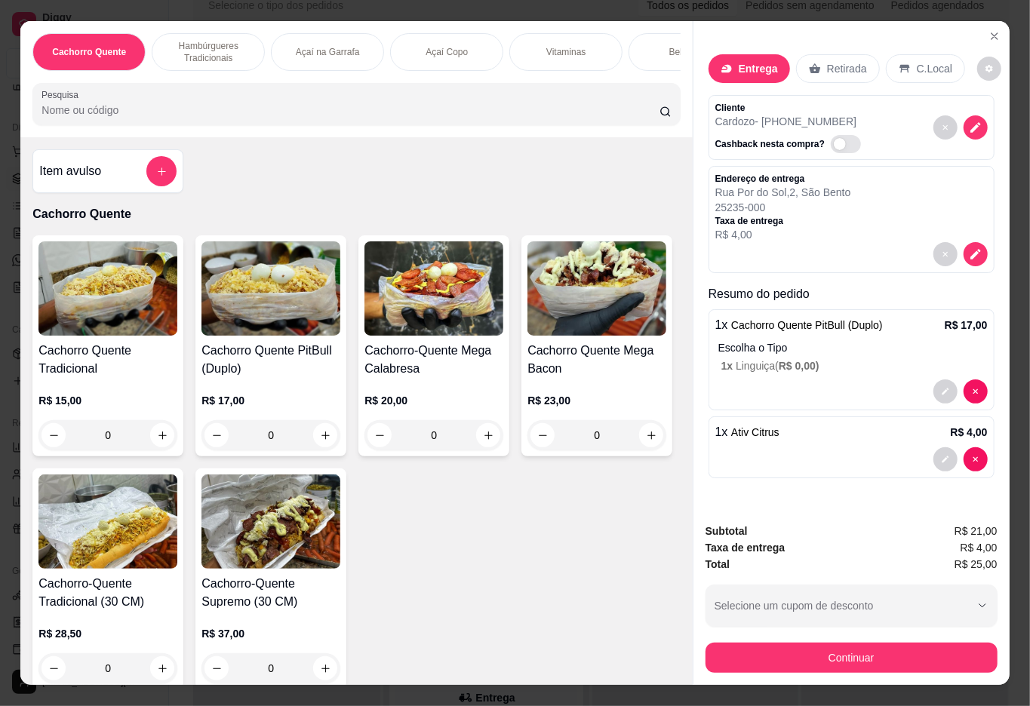
click at [850, 61] on p "Retirada" at bounding box center [847, 68] width 40 height 15
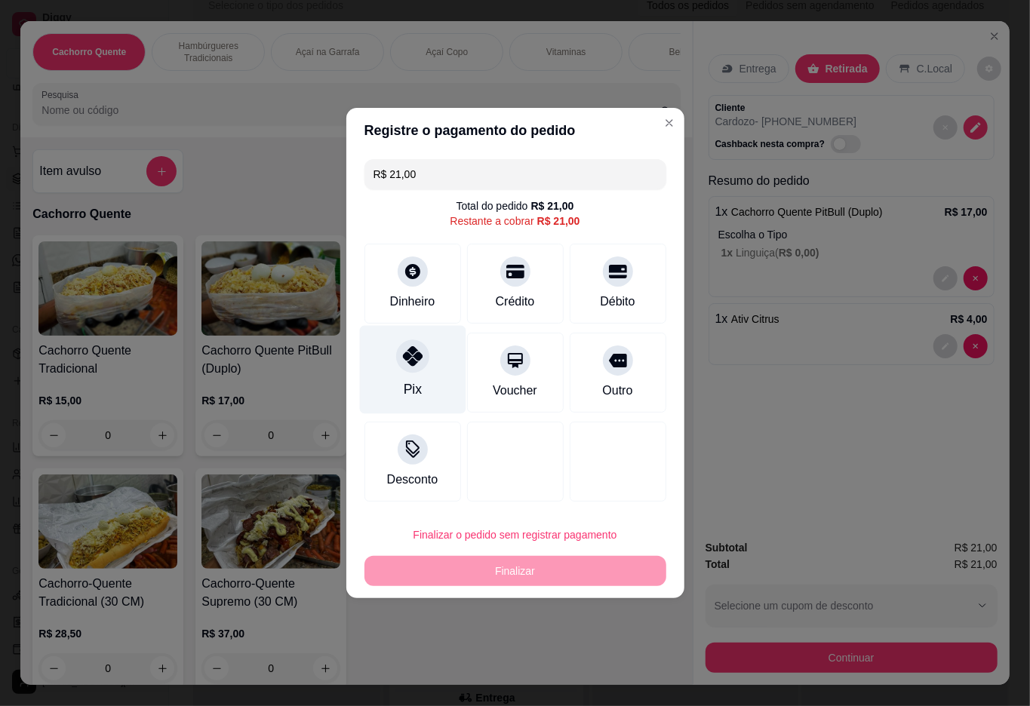
click at [415, 360] on icon at bounding box center [412, 356] width 20 height 20
type input "R$ 0,00"
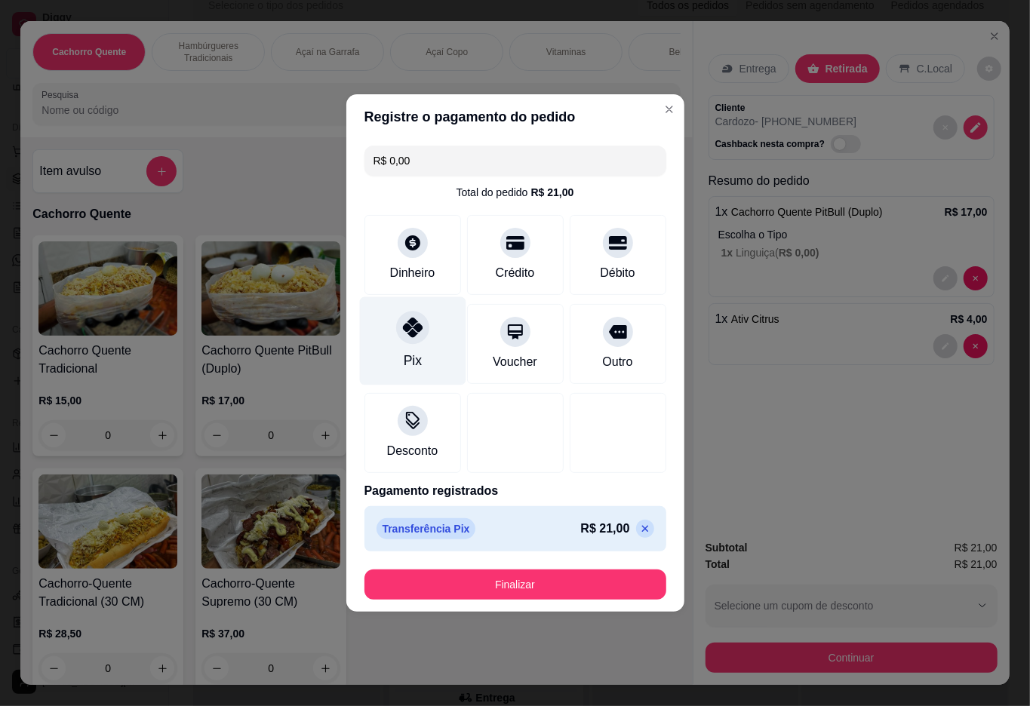
click at [550, 585] on button "Finalizar" at bounding box center [515, 585] width 302 height 30
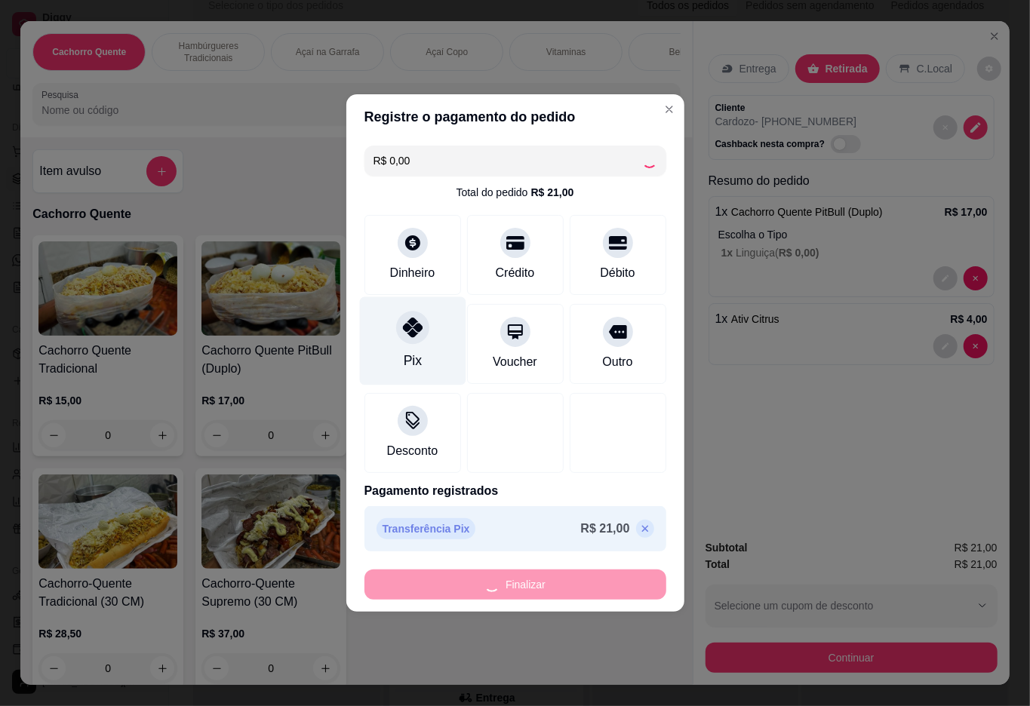
type input "0"
type input "-R$ 21,00"
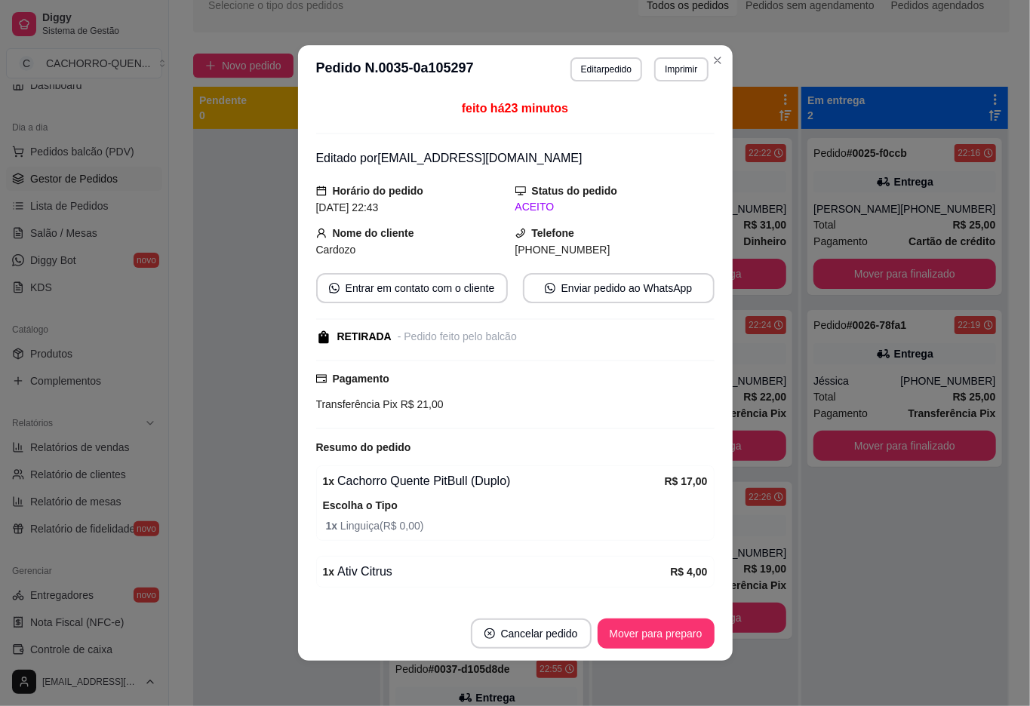
click at [199, 264] on div at bounding box center [286, 482] width 187 height 706
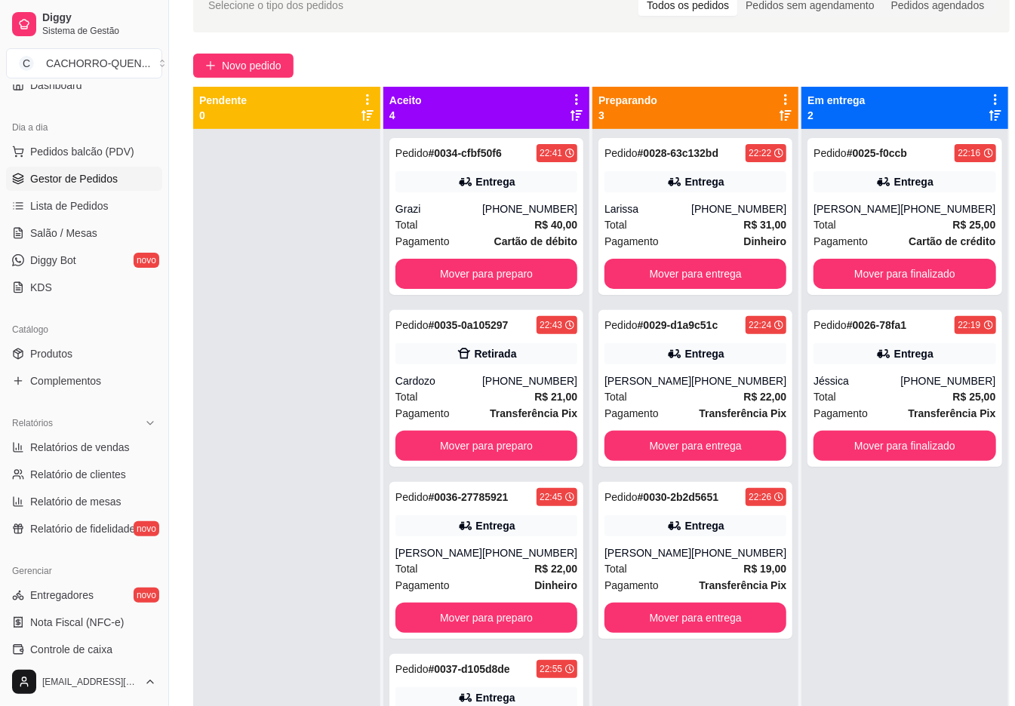
click at [864, 276] on button "Mover para finalizado" at bounding box center [904, 274] width 182 height 30
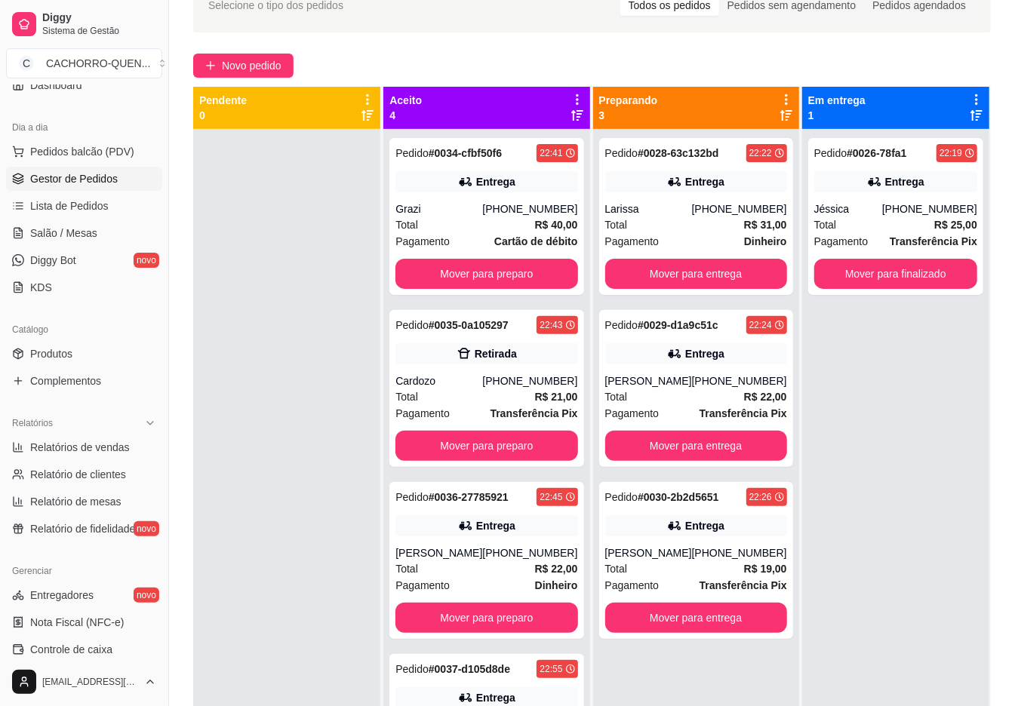
click at [869, 272] on button "Mover para finalizado" at bounding box center [895, 274] width 163 height 30
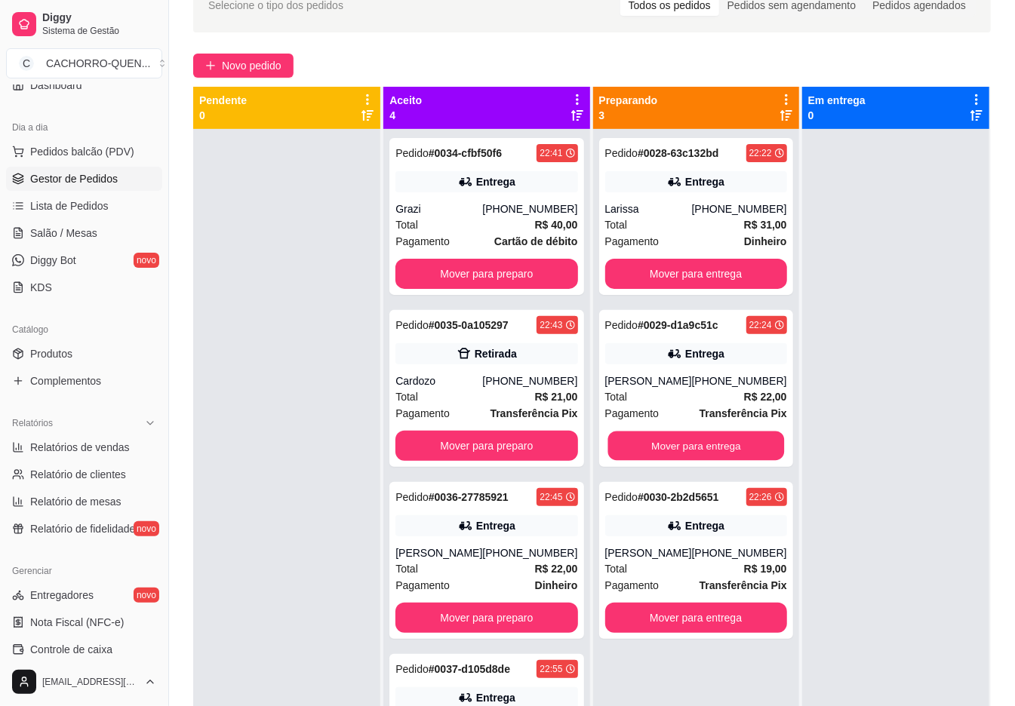
click at [702, 445] on button "Mover para entrega" at bounding box center [695, 446] width 177 height 29
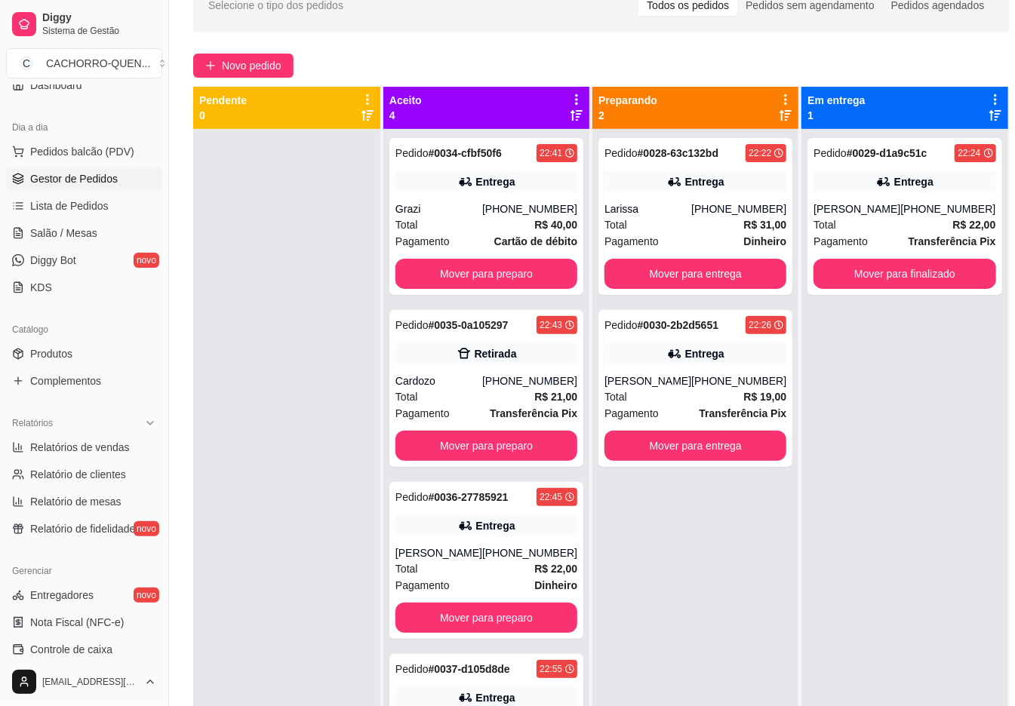
click at [863, 270] on button "Mover para finalizado" at bounding box center [904, 274] width 182 height 30
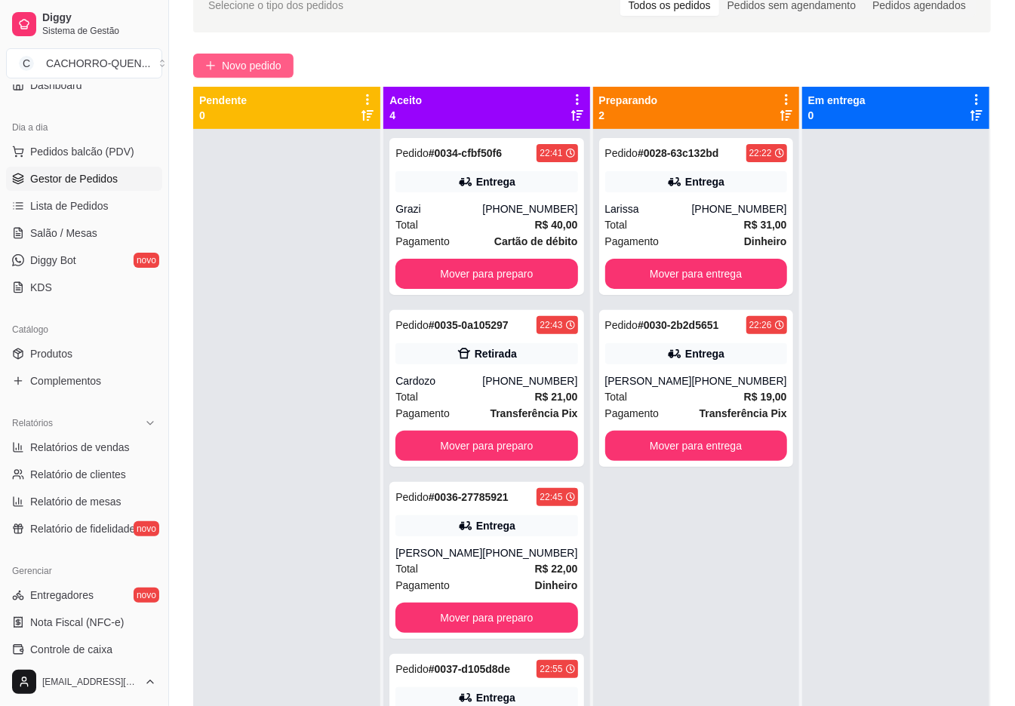
click at [255, 67] on span "Novo pedido" at bounding box center [252, 65] width 60 height 17
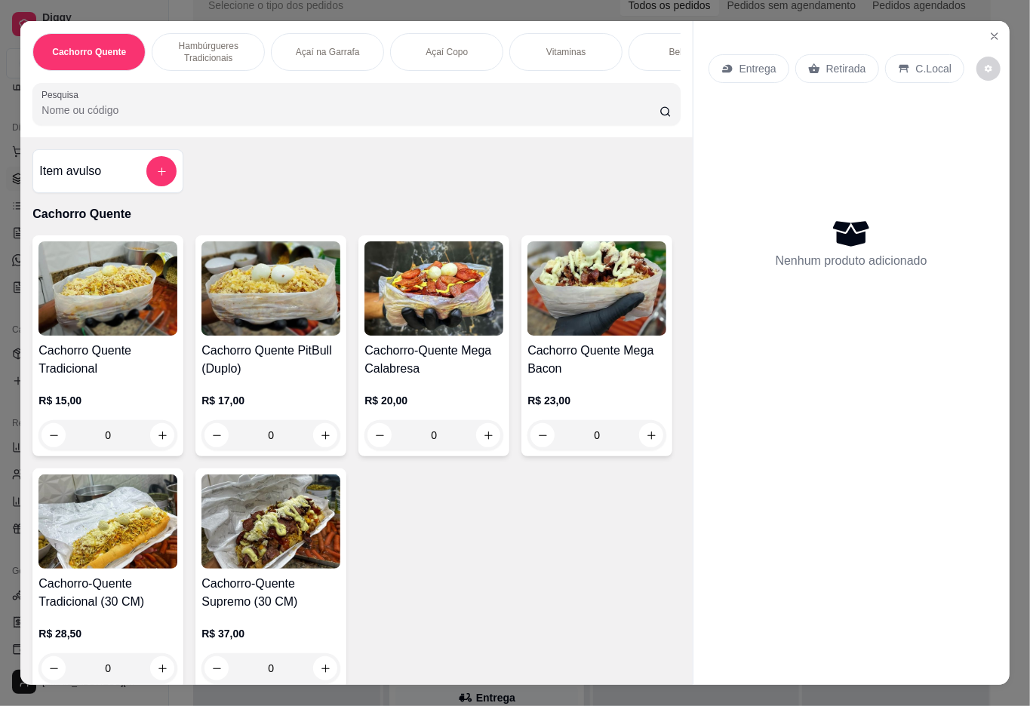
click at [652, 44] on div "Bebidas" at bounding box center [684, 52] width 113 height 38
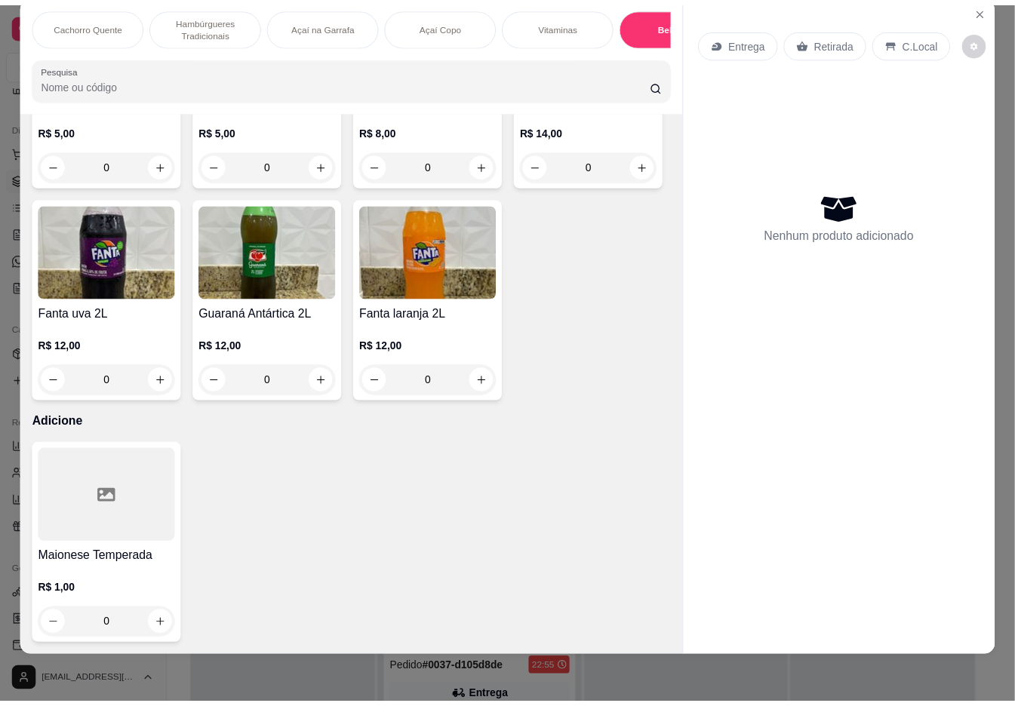
scroll to position [3185, 0]
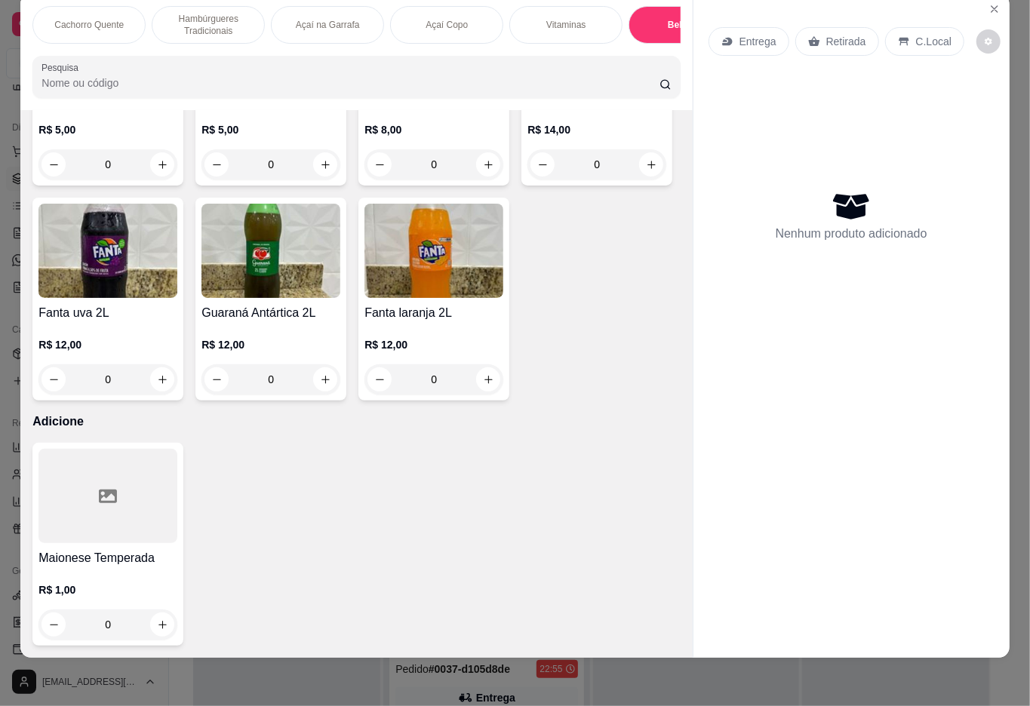
click at [320, 386] on icon "increase-product-quantity" at bounding box center [325, 379] width 11 height 11
type input "1"
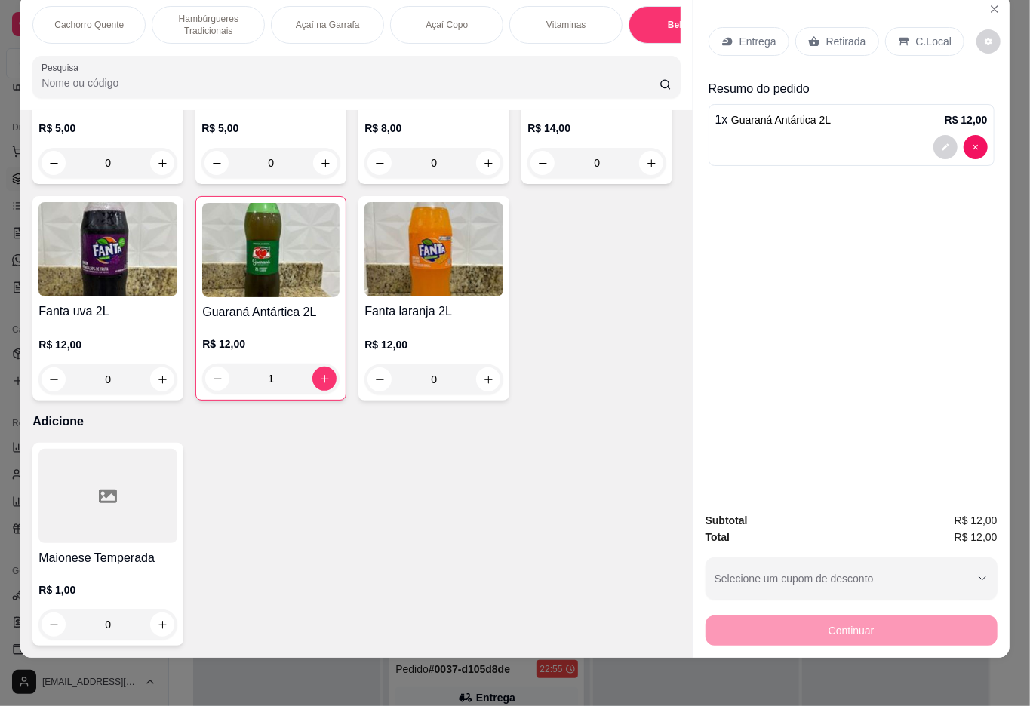
click at [837, 34] on p "Retirada" at bounding box center [846, 41] width 40 height 15
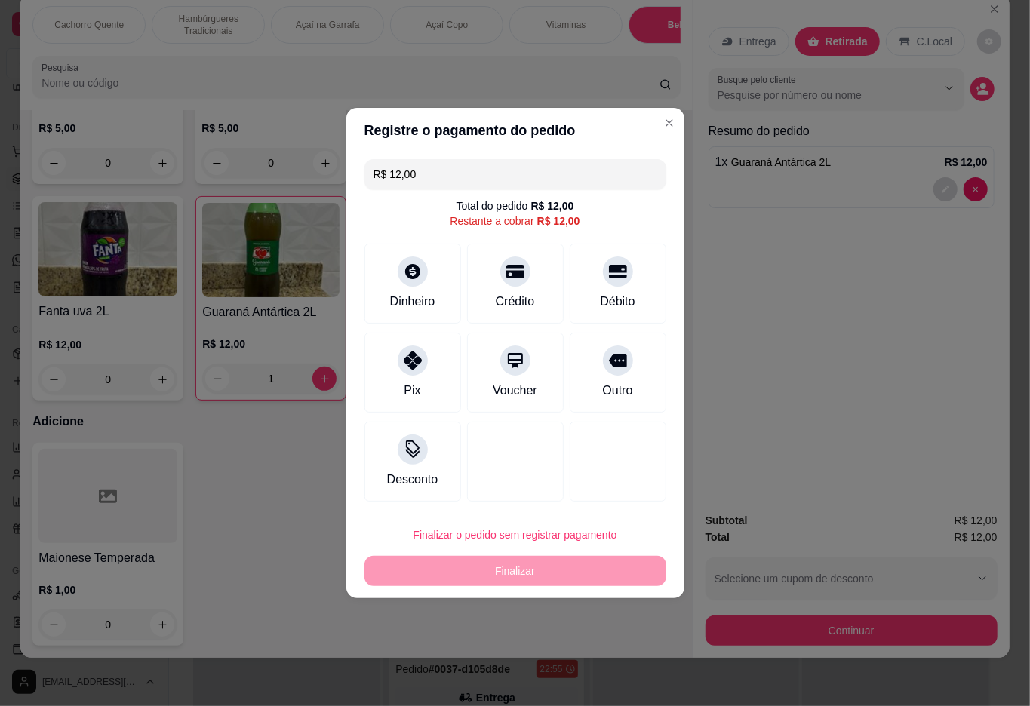
click at [544, 170] on input "R$ 12,00" at bounding box center [515, 174] width 284 height 30
click at [408, 275] on icon at bounding box center [412, 267] width 17 height 17
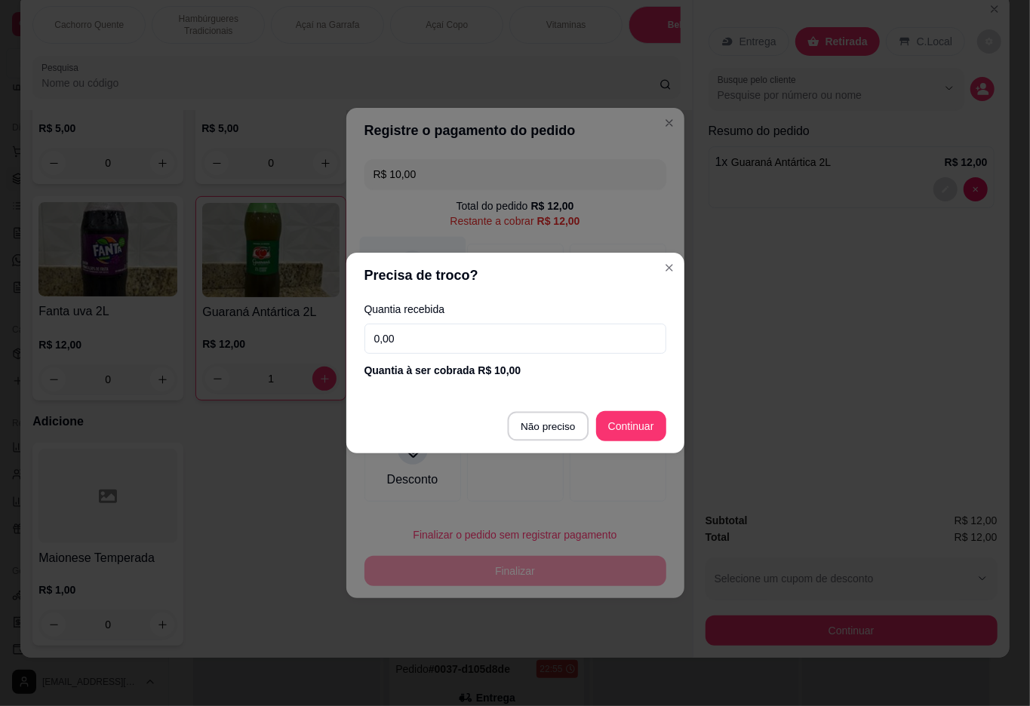
click at [551, 426] on div at bounding box center [515, 462] width 97 height 80
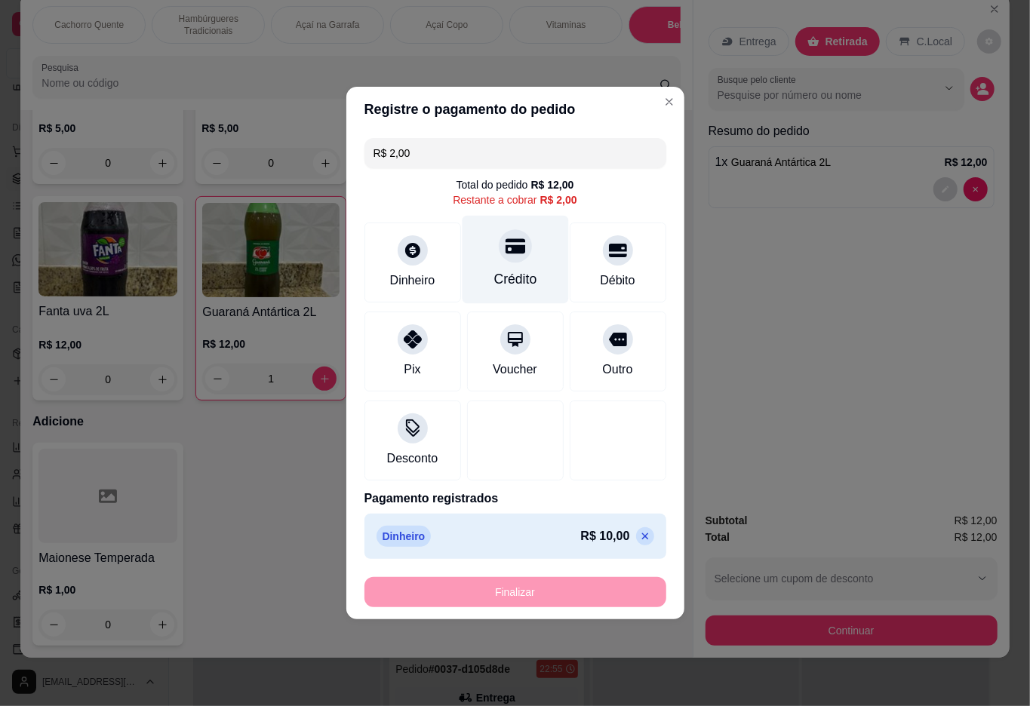
click at [511, 245] on icon at bounding box center [515, 246] width 20 height 15
type input "R$ 0,00"
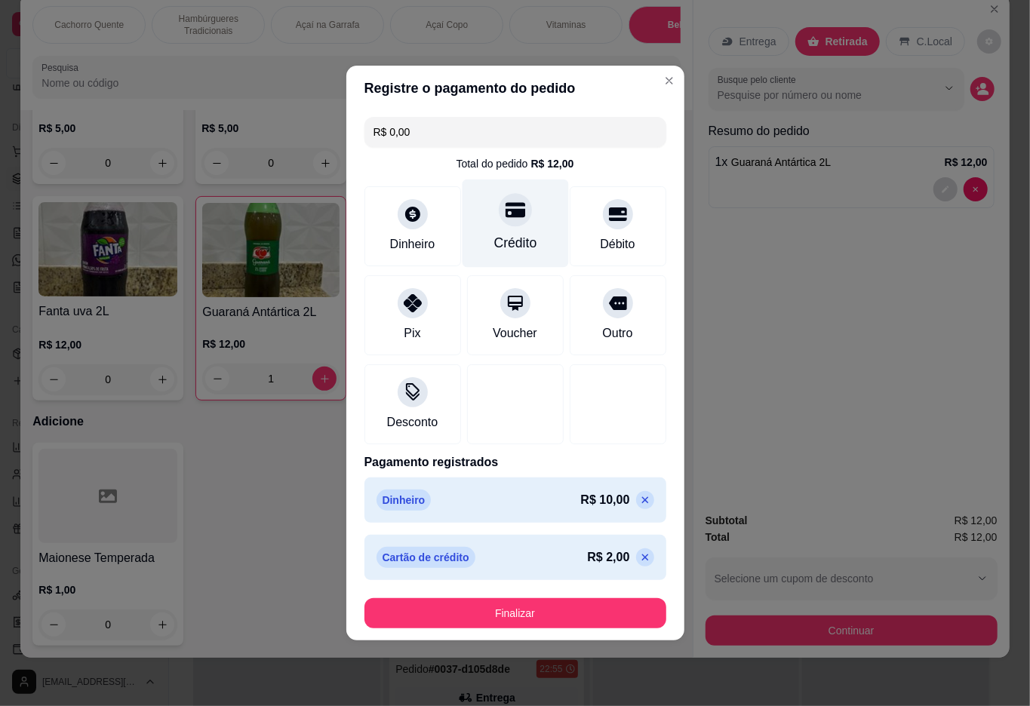
click at [573, 614] on button "Finalizar" at bounding box center [515, 613] width 302 height 30
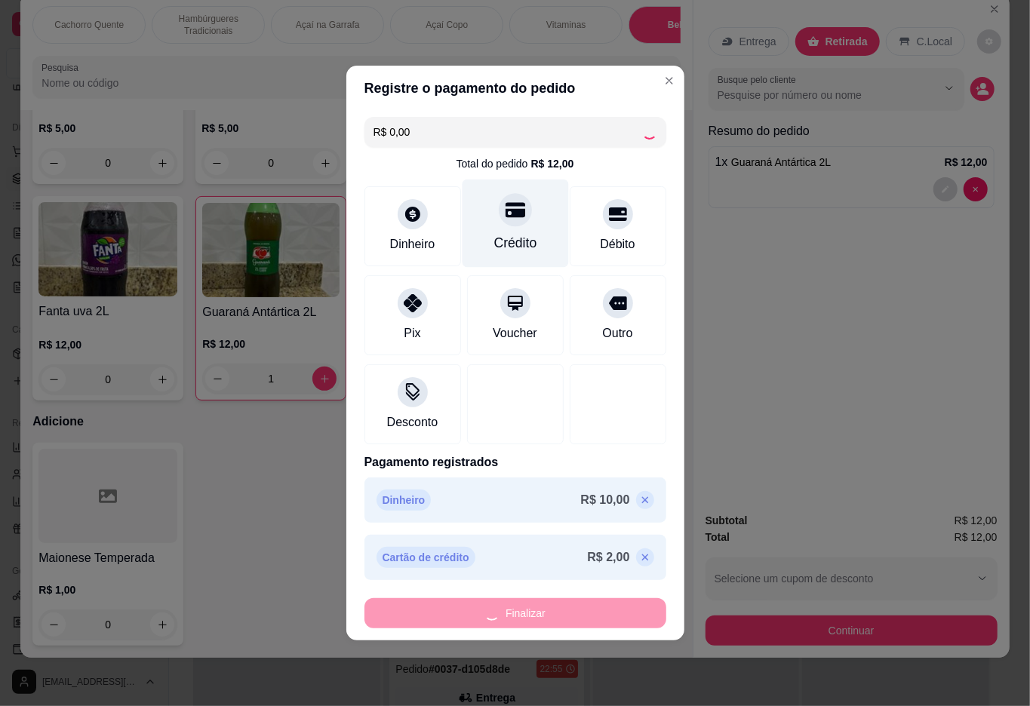
type input "0"
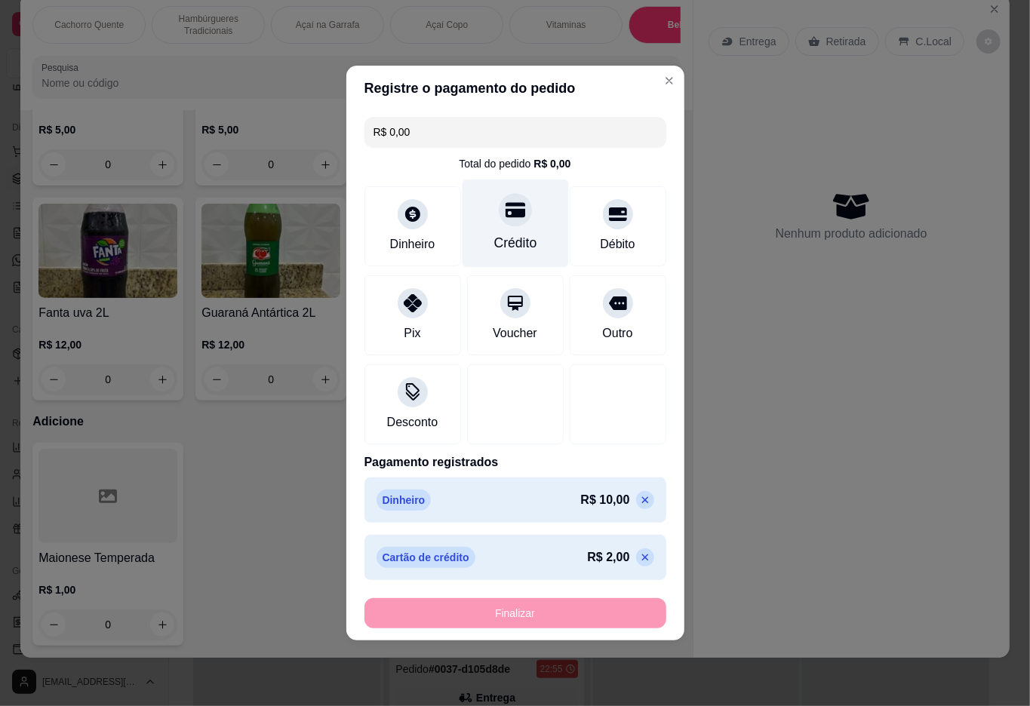
type input "-R$ 12,00"
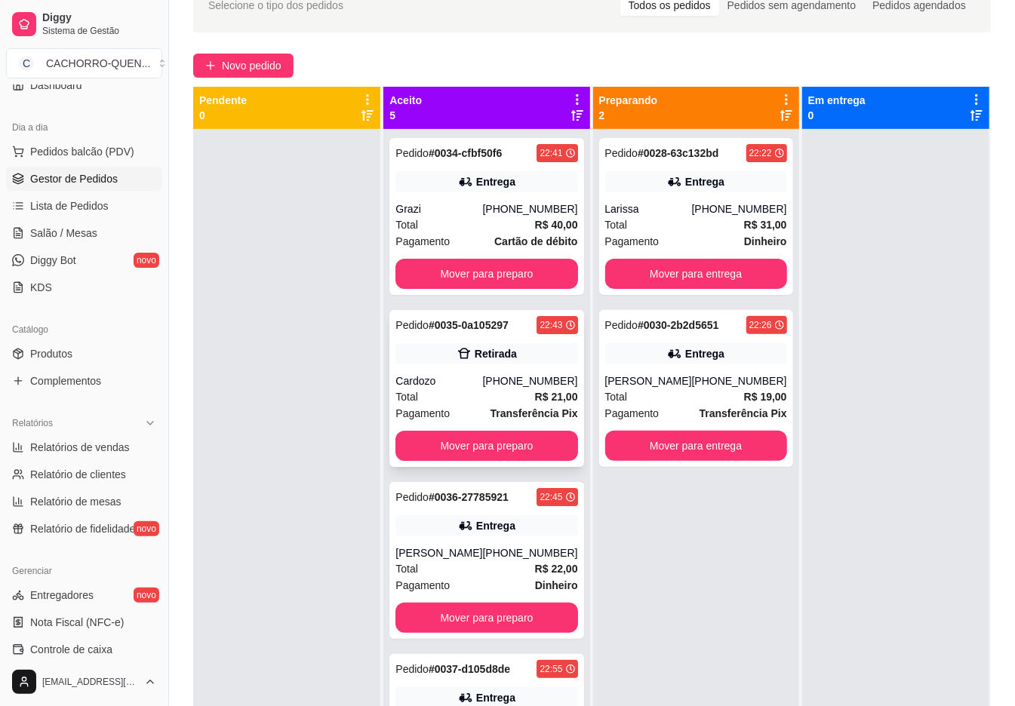
click at [512, 364] on div "Retirada" at bounding box center [486, 353] width 182 height 21
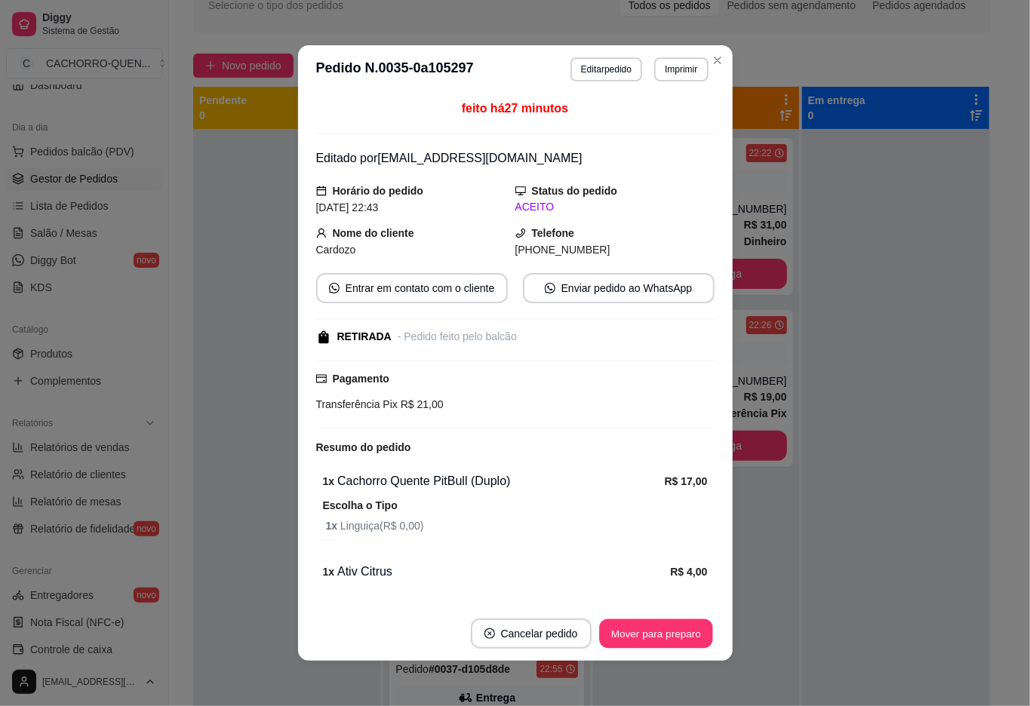
click at [662, 626] on button "Mover para preparo" at bounding box center [655, 633] width 113 height 29
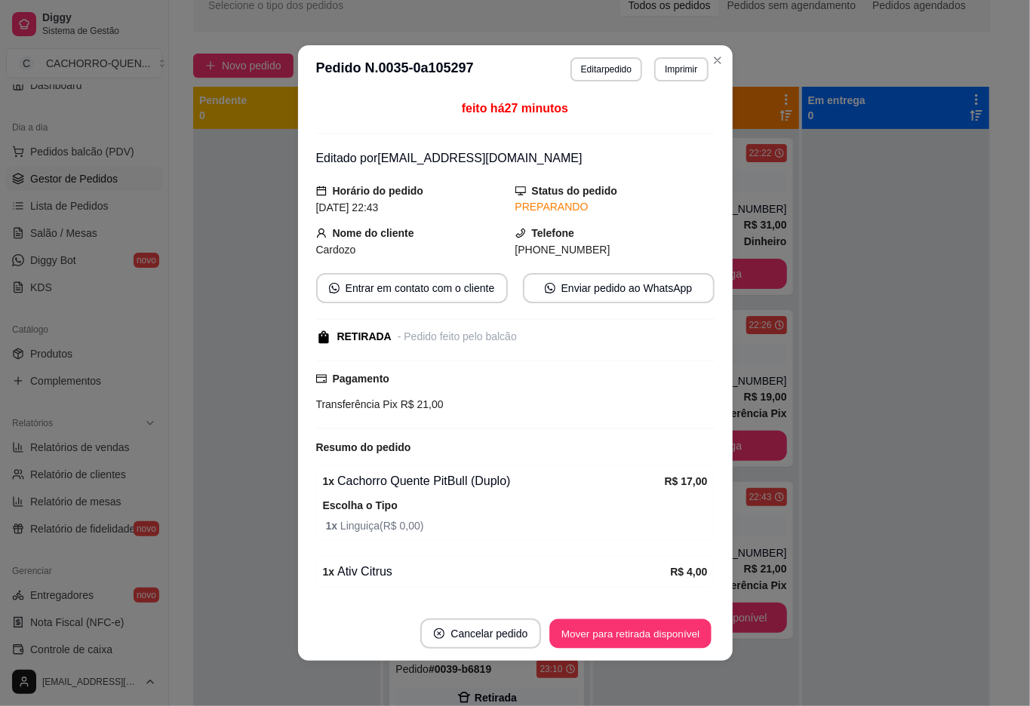
click at [650, 619] on button "Mover para retirada disponível" at bounding box center [630, 633] width 161 height 29
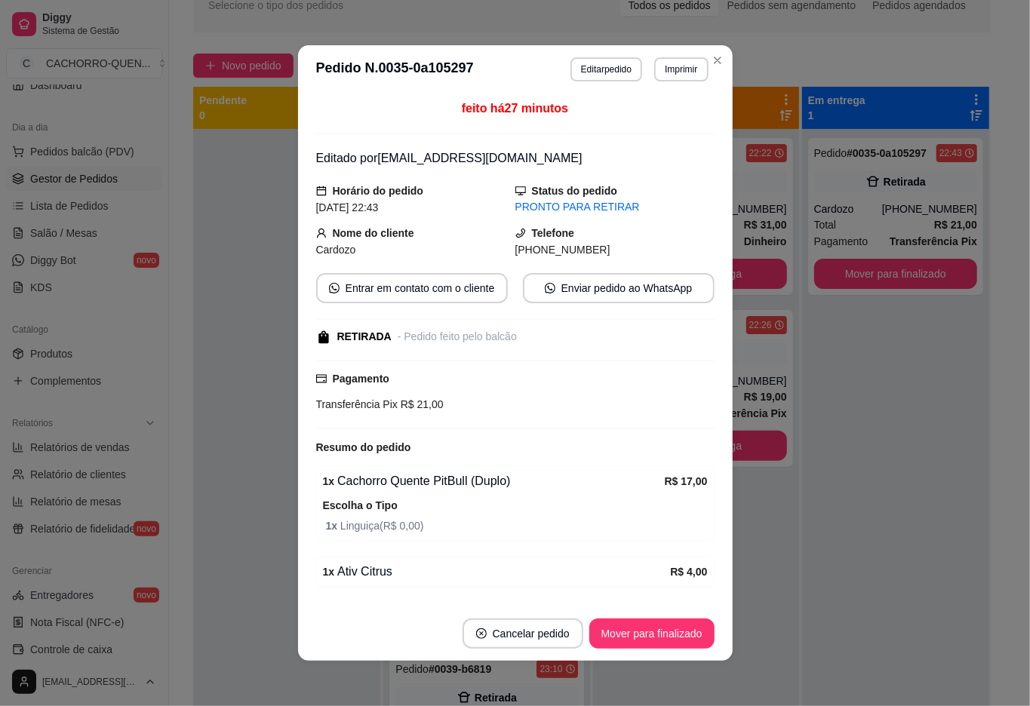
click at [656, 635] on button "Mover para finalizado" at bounding box center [651, 634] width 125 height 30
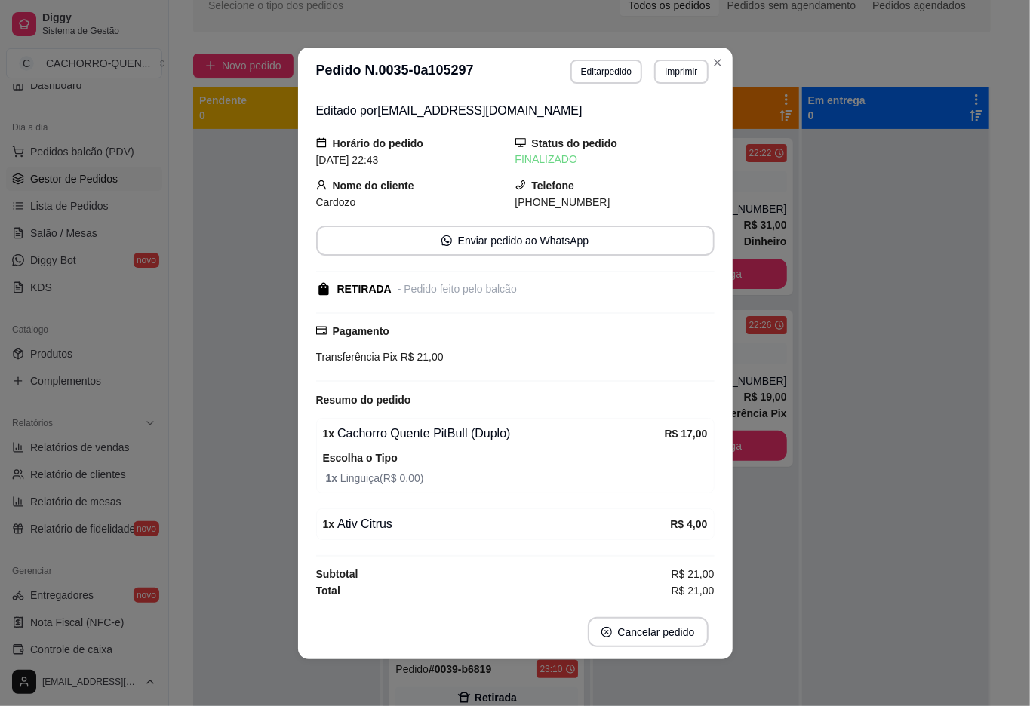
click at [230, 300] on div at bounding box center [286, 482] width 187 height 706
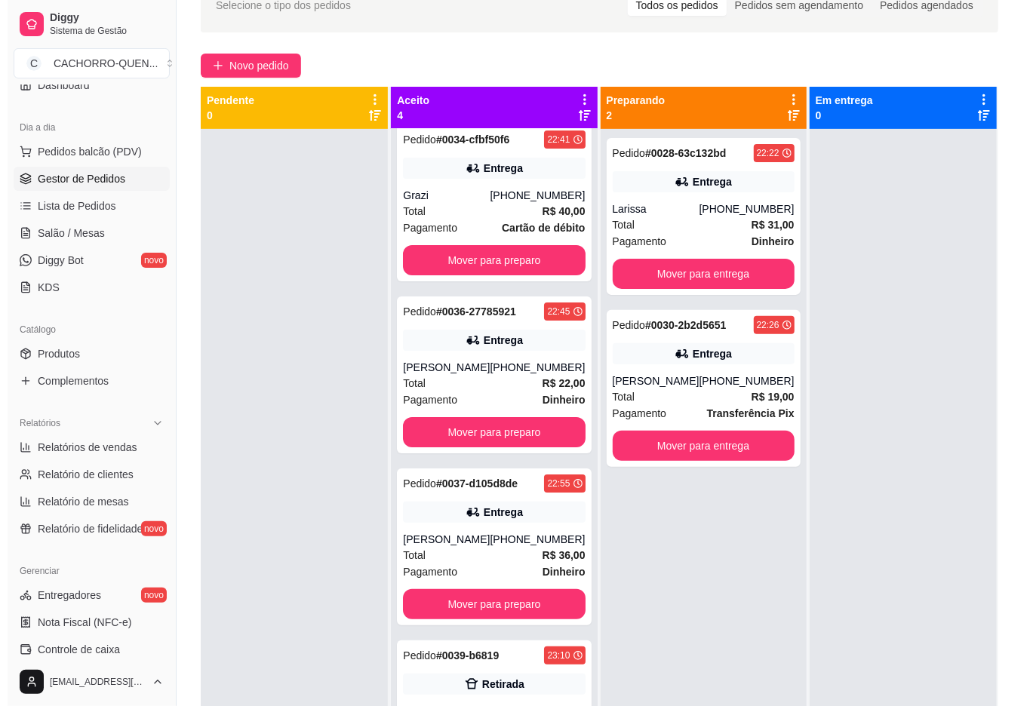
scroll to position [42, 0]
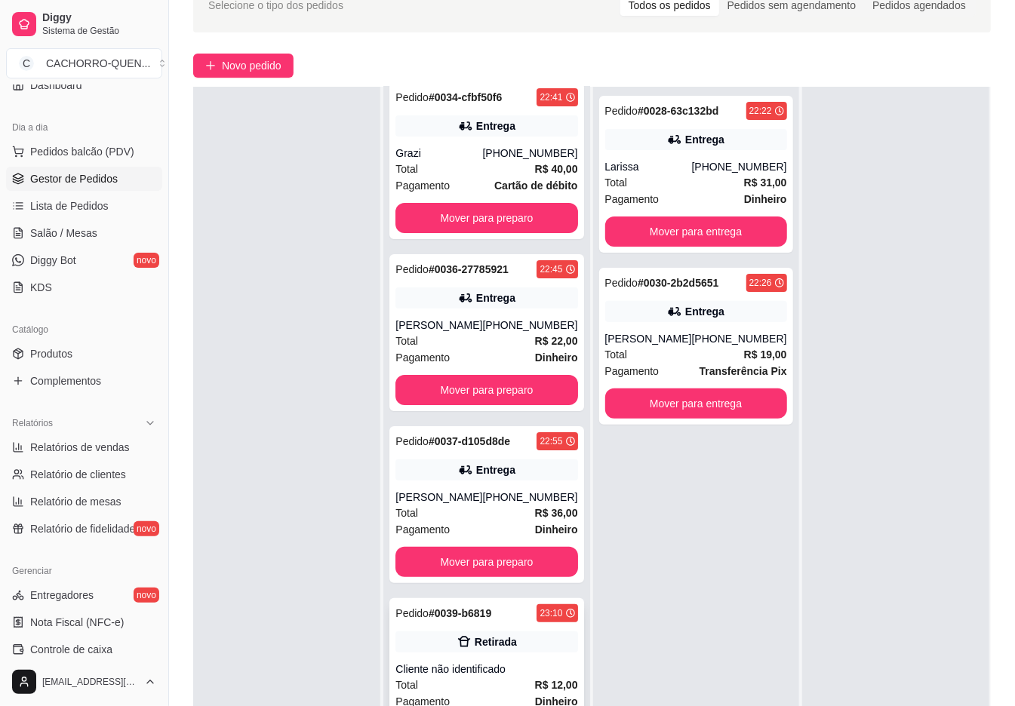
click at [502, 650] on div "Retirada" at bounding box center [486, 642] width 182 height 21
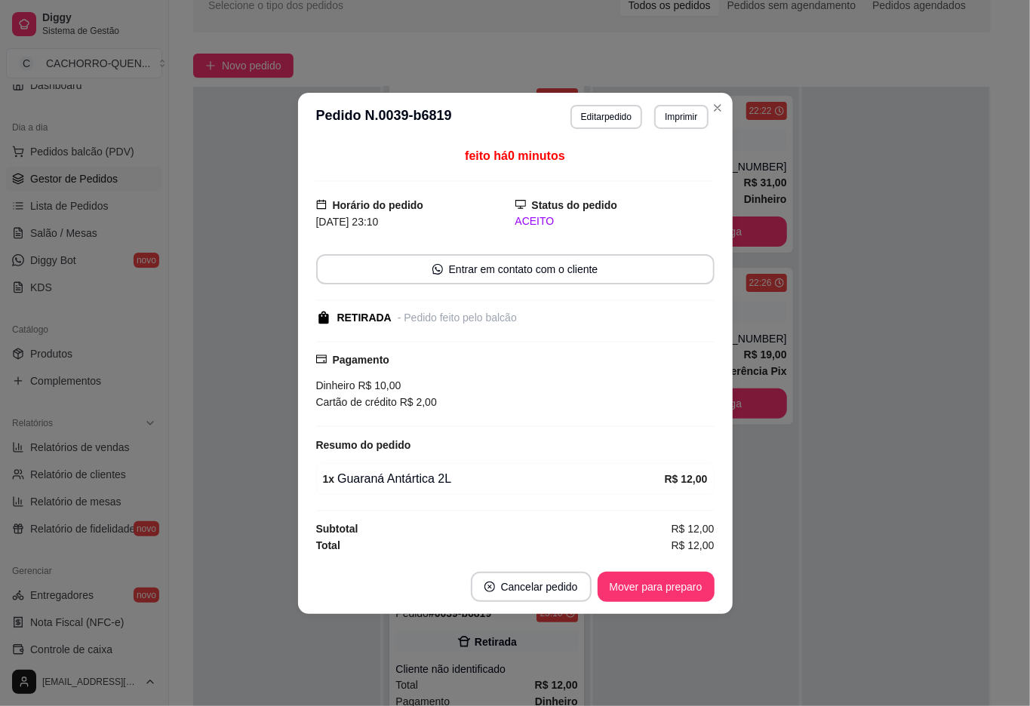
click at [650, 587] on button "Mover para preparo" at bounding box center [656, 587] width 117 height 30
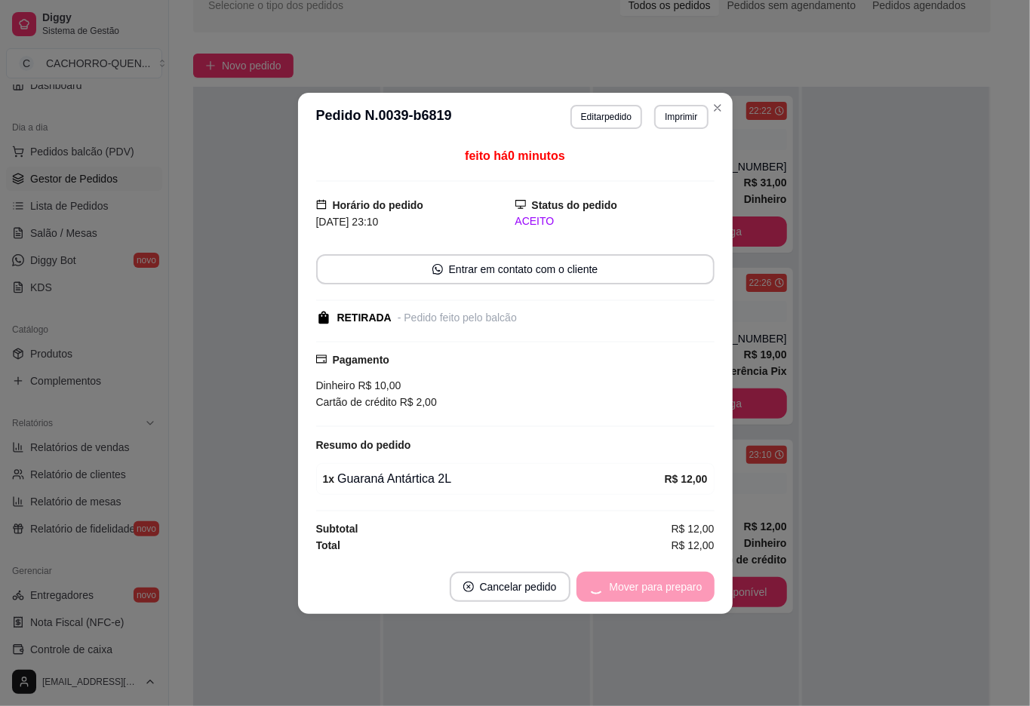
scroll to position [0, 0]
click at [623, 587] on button "Mover para retirada disponível" at bounding box center [630, 587] width 167 height 30
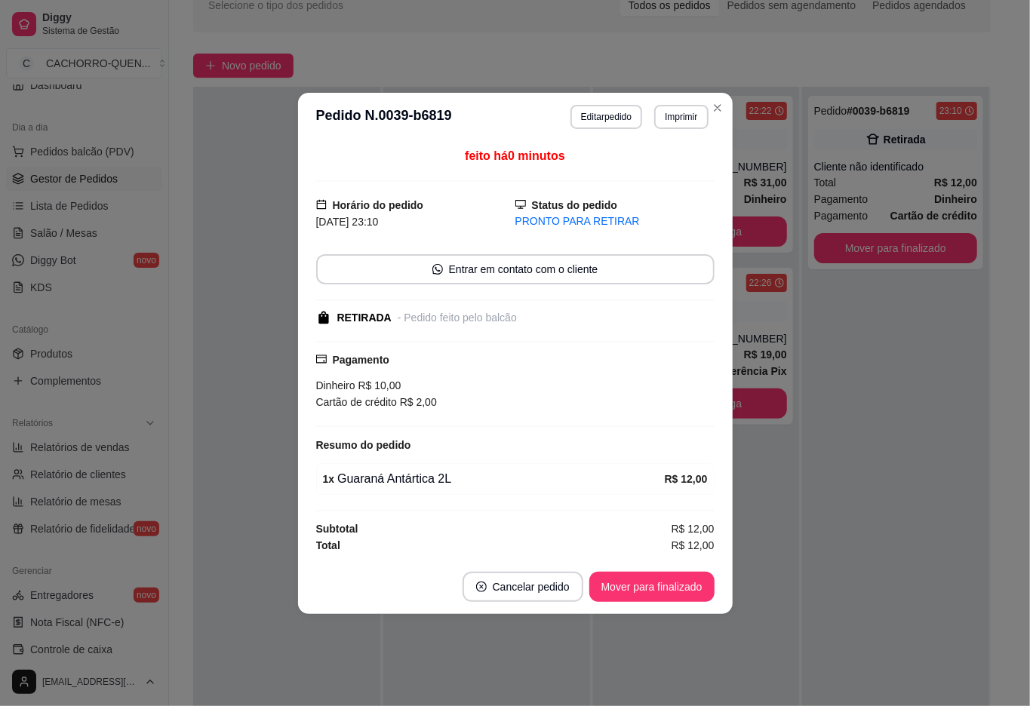
click at [652, 592] on button "Mover para finalizado" at bounding box center [651, 587] width 125 height 30
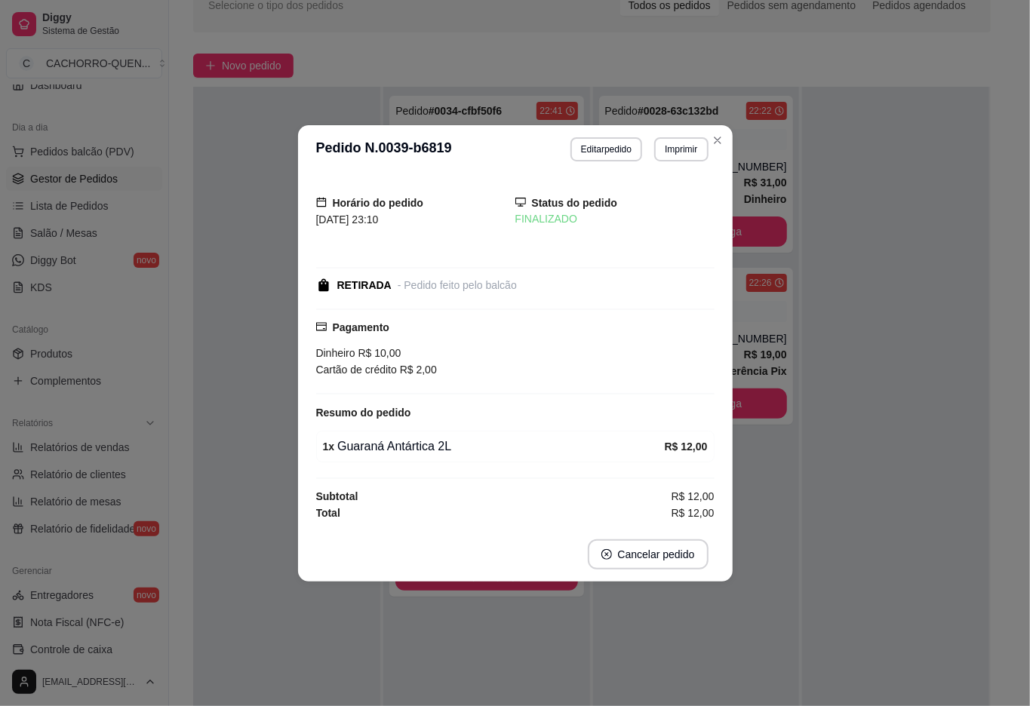
click at [240, 226] on div at bounding box center [286, 440] width 187 height 706
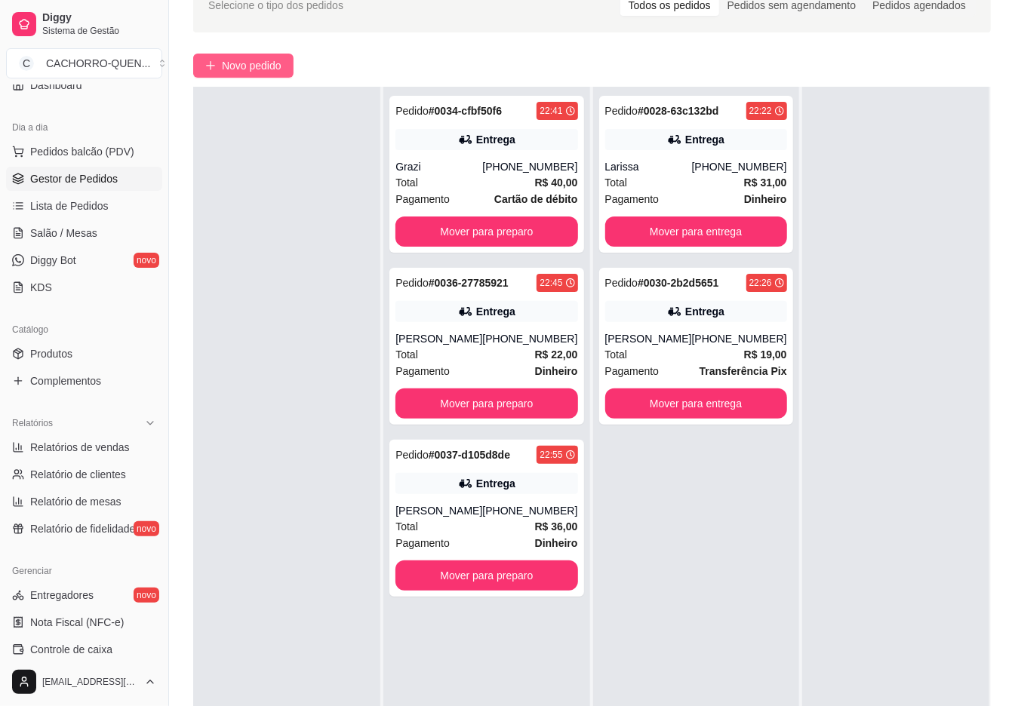
click at [263, 64] on span "Novo pedido" at bounding box center [252, 65] width 60 height 17
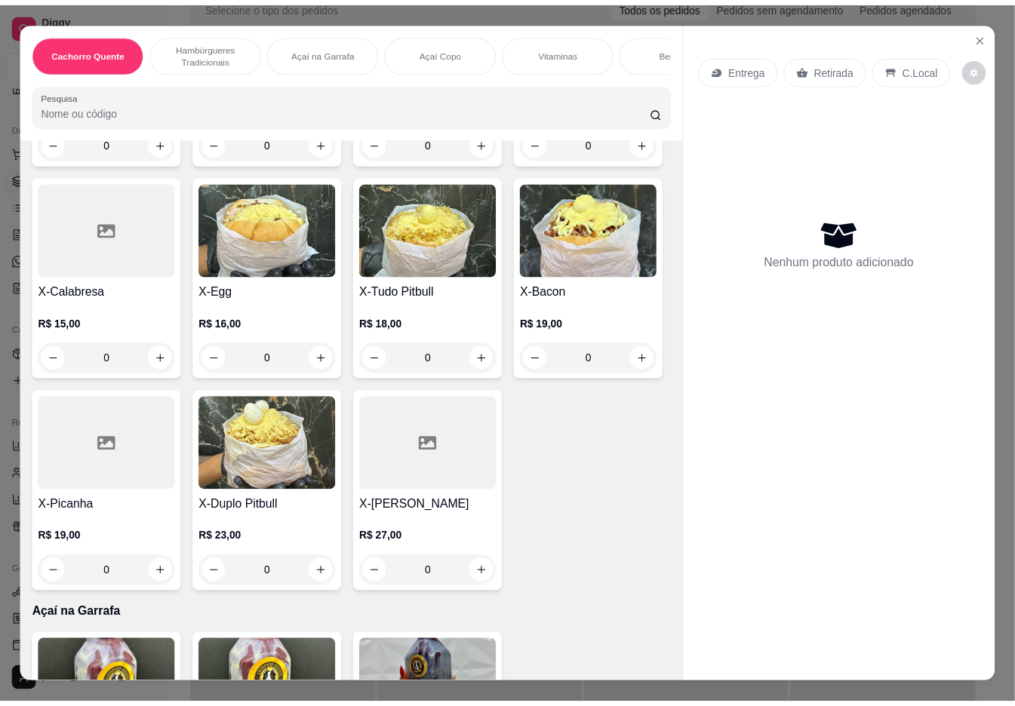
scroll to position [771, 0]
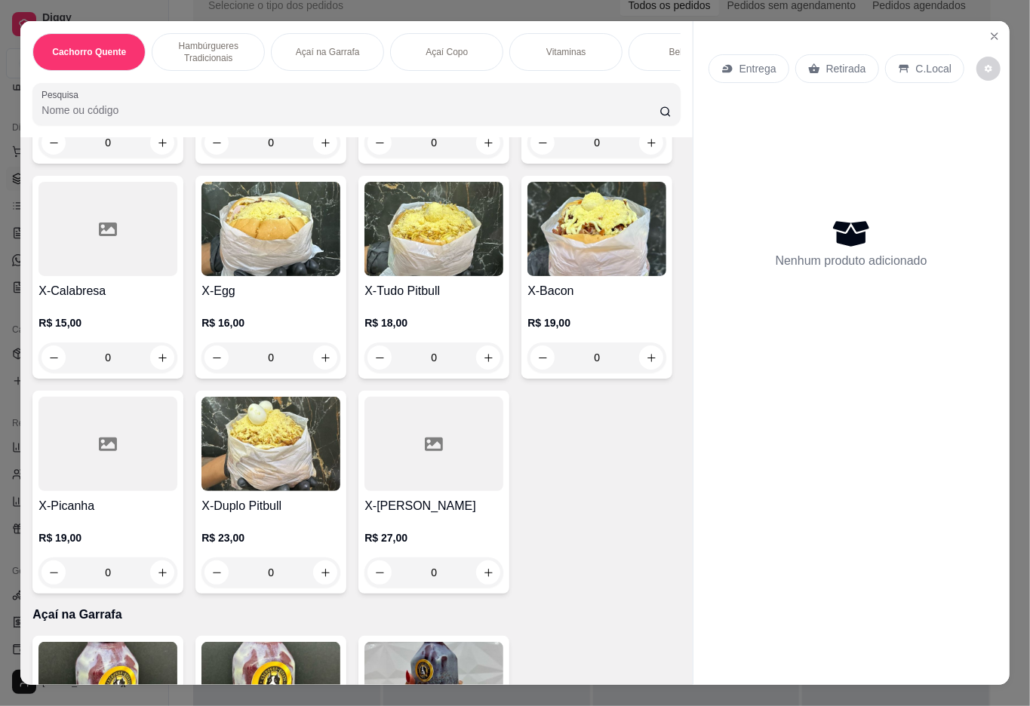
click at [527, 158] on div "0" at bounding box center [596, 143] width 139 height 30
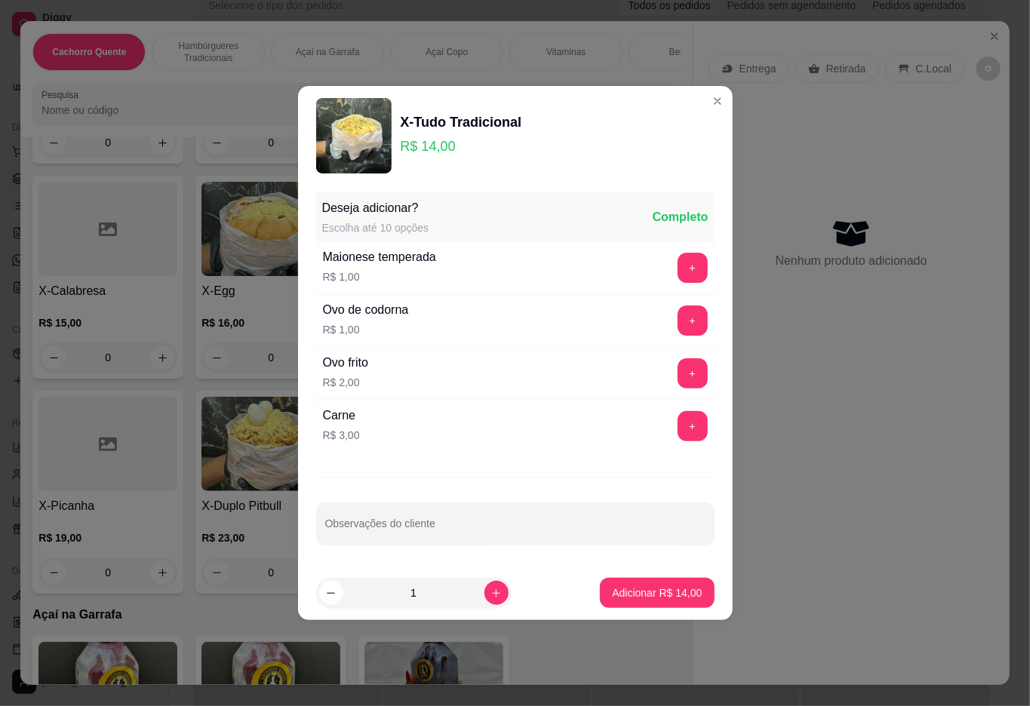
click at [492, 592] on icon "increase-product-quantity" at bounding box center [496, 593] width 8 height 8
click at [490, 592] on icon "increase-product-quantity" at bounding box center [495, 593] width 11 height 11
type input "2"
click at [656, 593] on p "Adicionar R$ 28,00" at bounding box center [657, 592] width 90 height 15
type input "2"
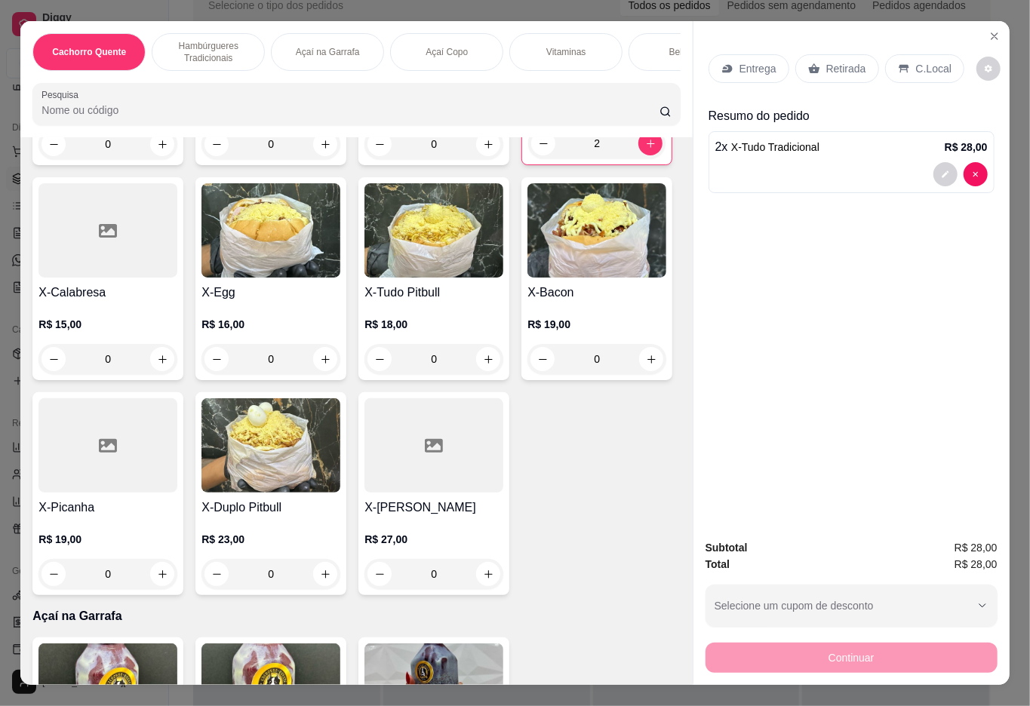
click at [830, 61] on p "Retirada" at bounding box center [846, 68] width 40 height 15
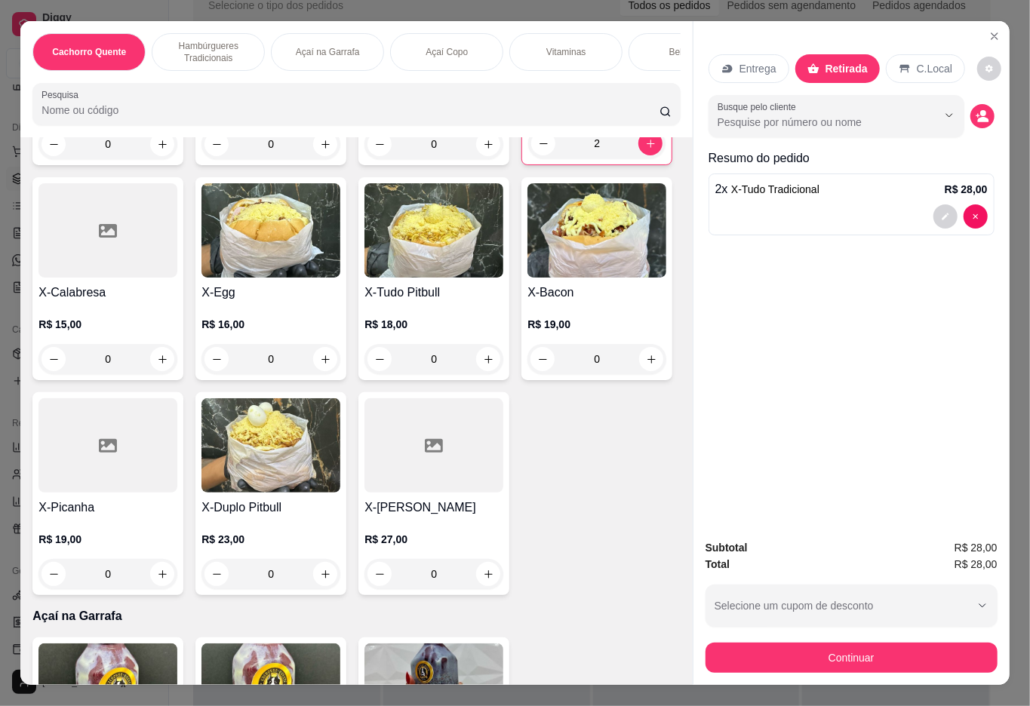
click at [931, 61] on p "C.Local" at bounding box center [934, 68] width 35 height 15
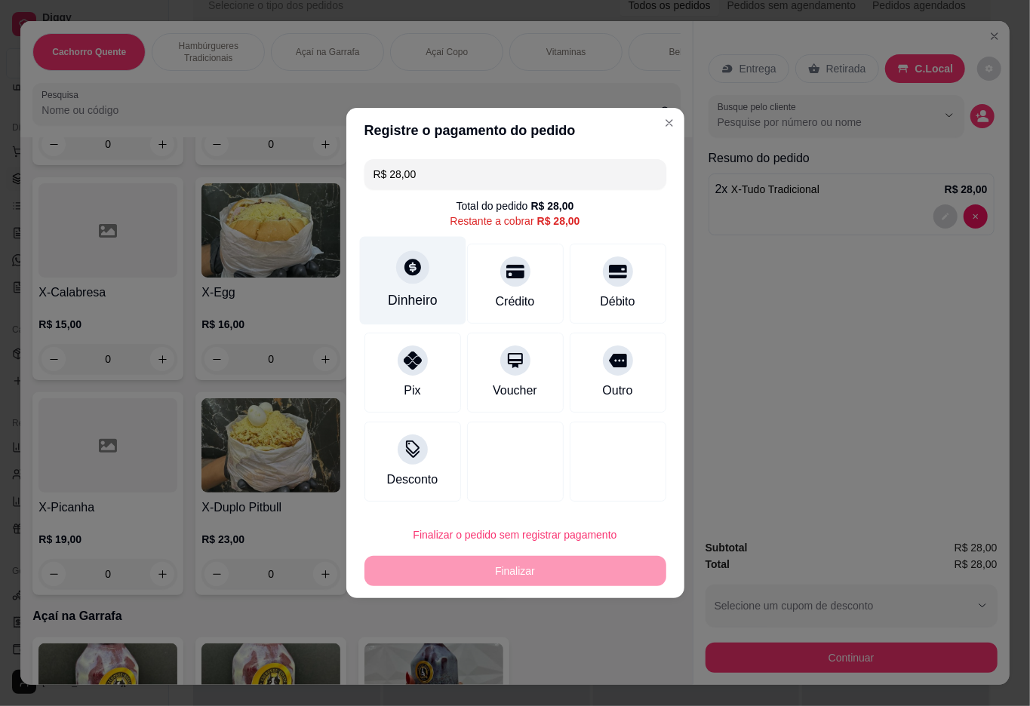
click at [404, 275] on icon at bounding box center [412, 267] width 17 height 17
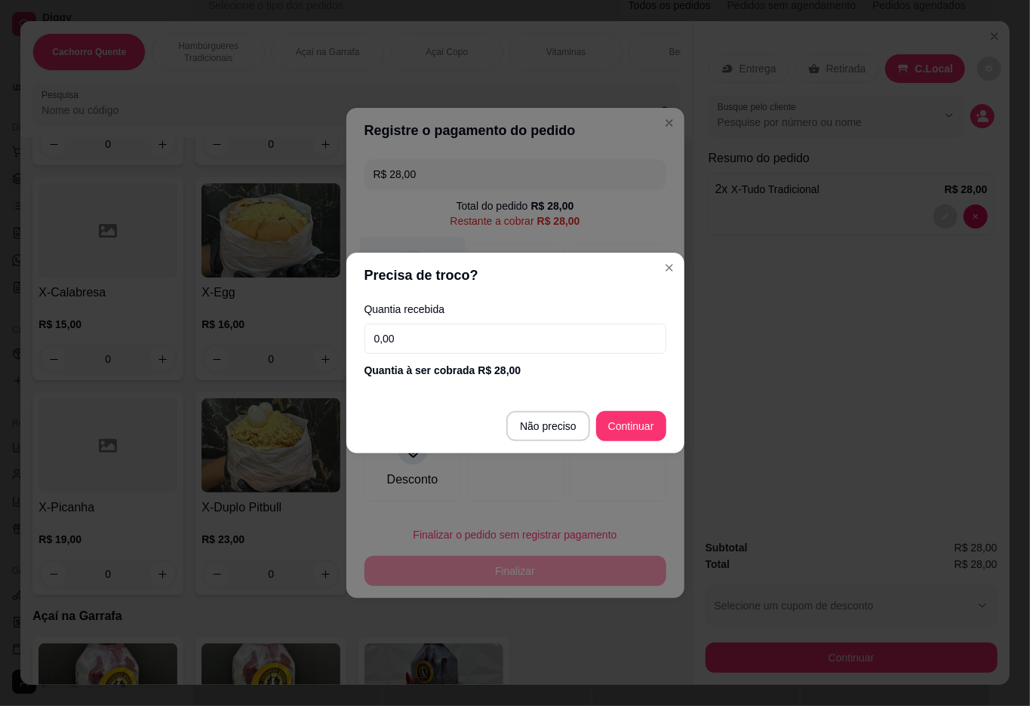
click at [548, 426] on div at bounding box center [515, 462] width 97 height 80
type input "R$ 0,00"
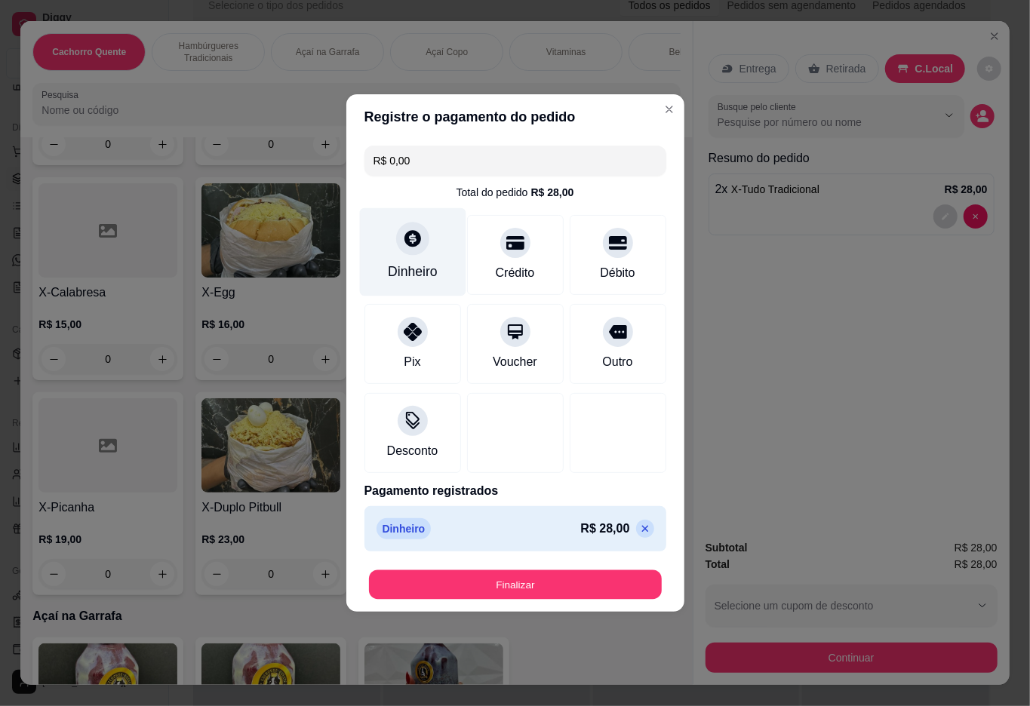
click at [516, 582] on button "Finalizar" at bounding box center [515, 584] width 293 height 29
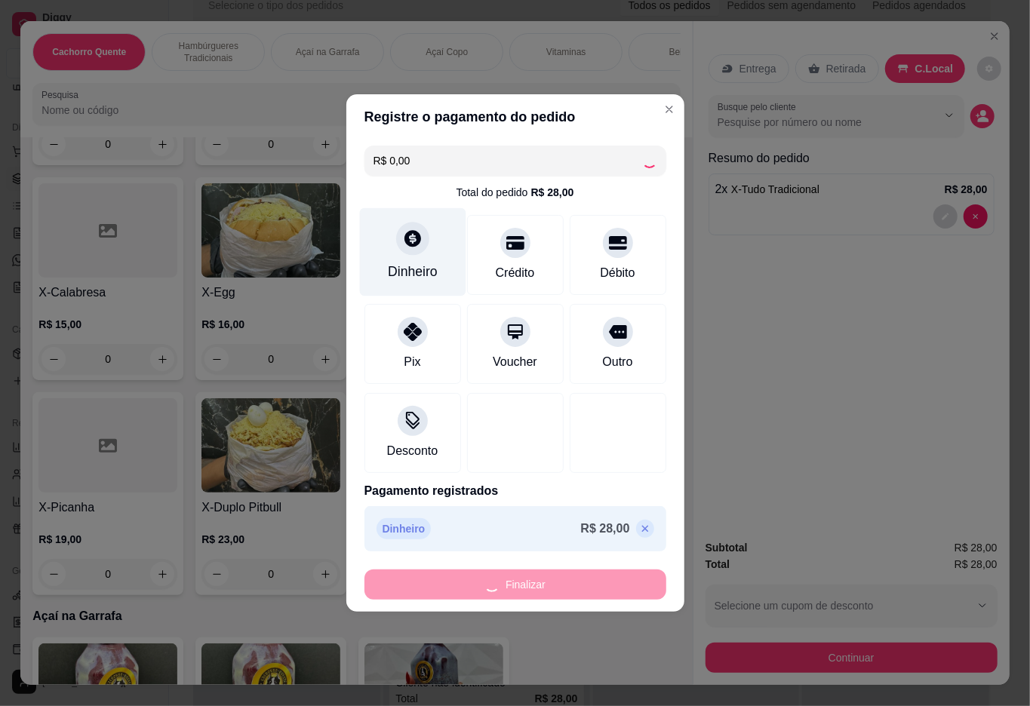
type input "0"
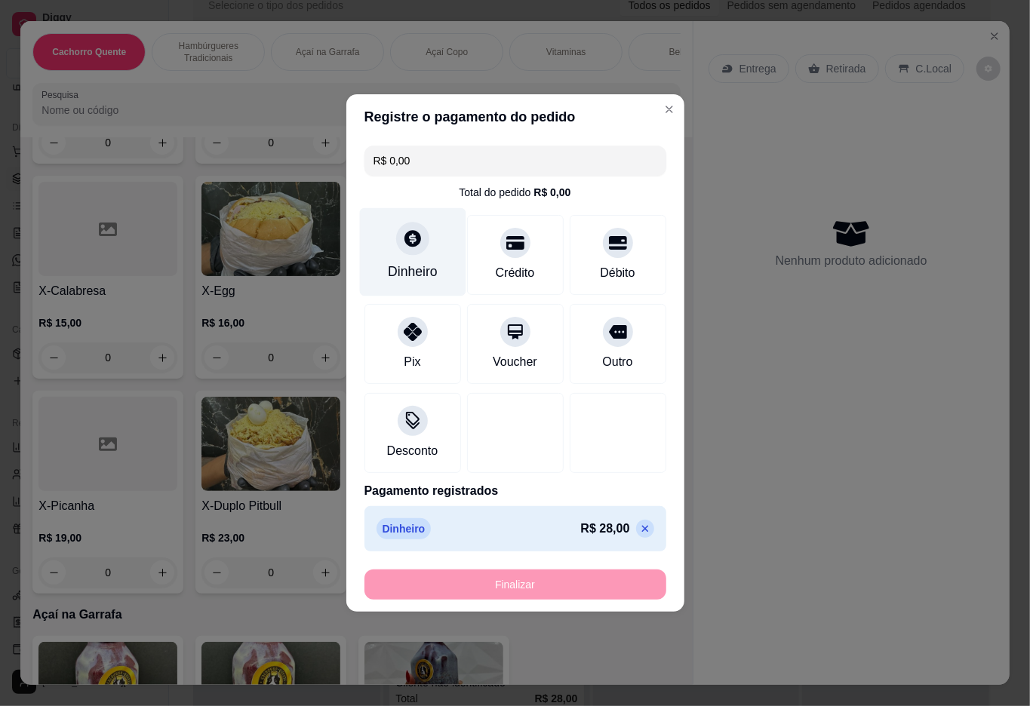
type input "-R$ 28,00"
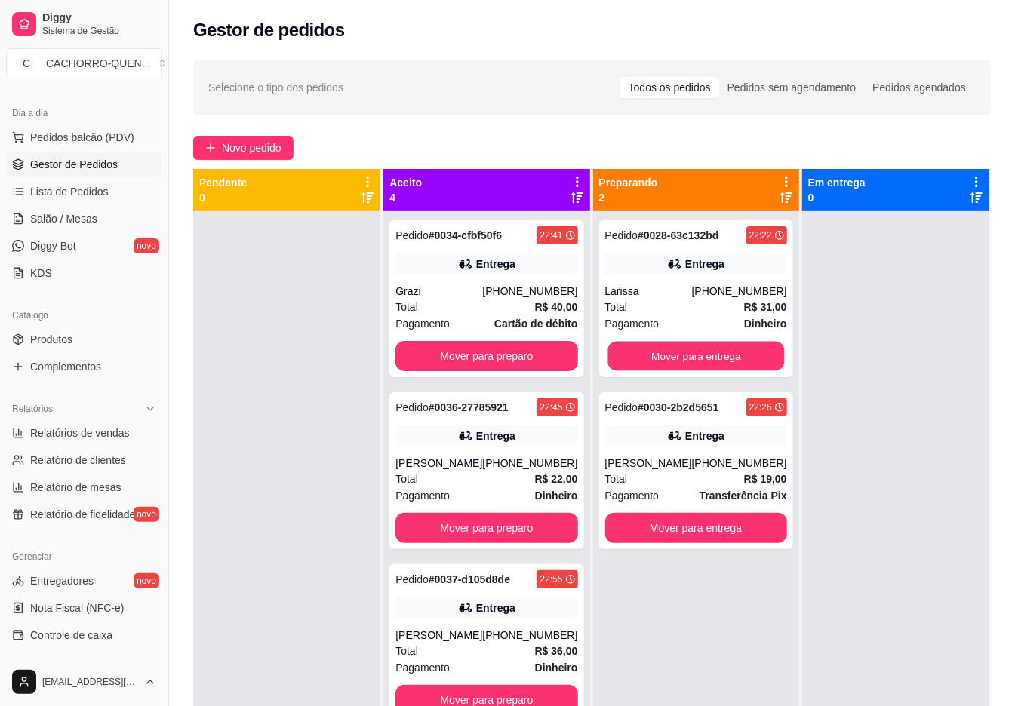
click at [718, 342] on button "Mover para entrega" at bounding box center [695, 356] width 177 height 29
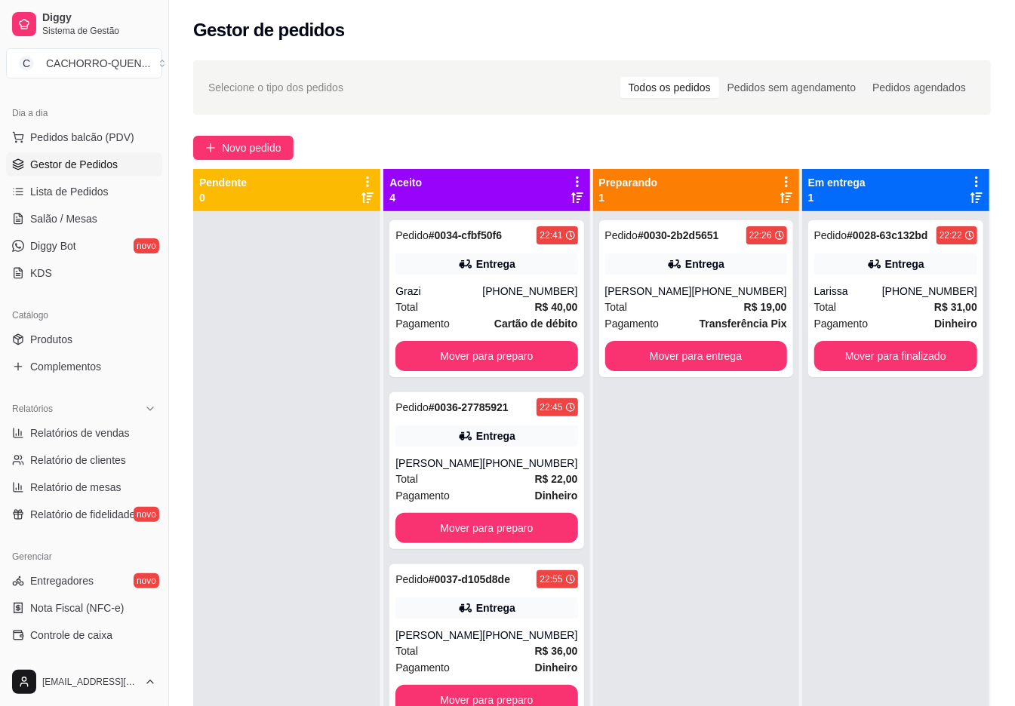
click at [693, 341] on button "Mover para entrega" at bounding box center [696, 356] width 182 height 30
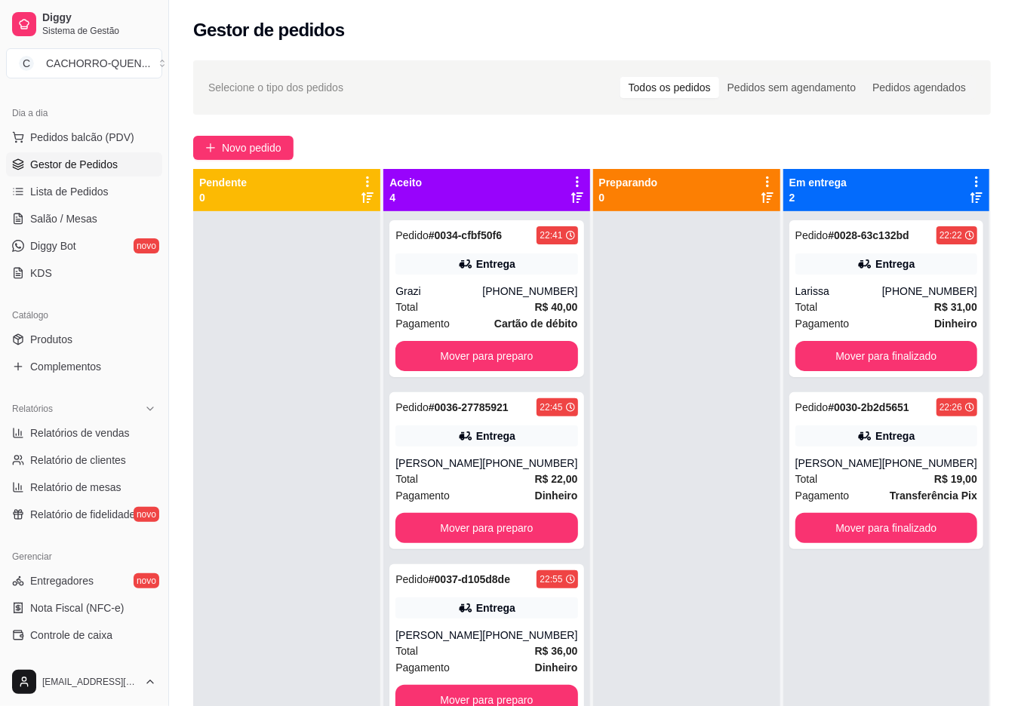
click at [498, 356] on button "Mover para preparo" at bounding box center [486, 356] width 182 height 30
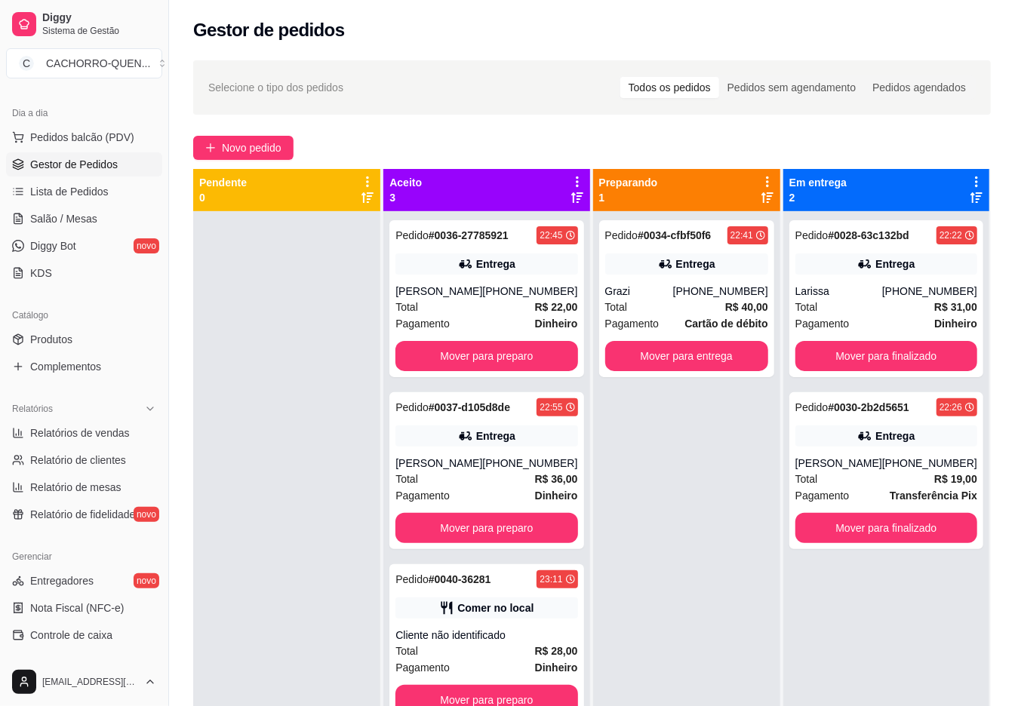
click at [509, 348] on button "Mover para preparo" at bounding box center [486, 356] width 182 height 30
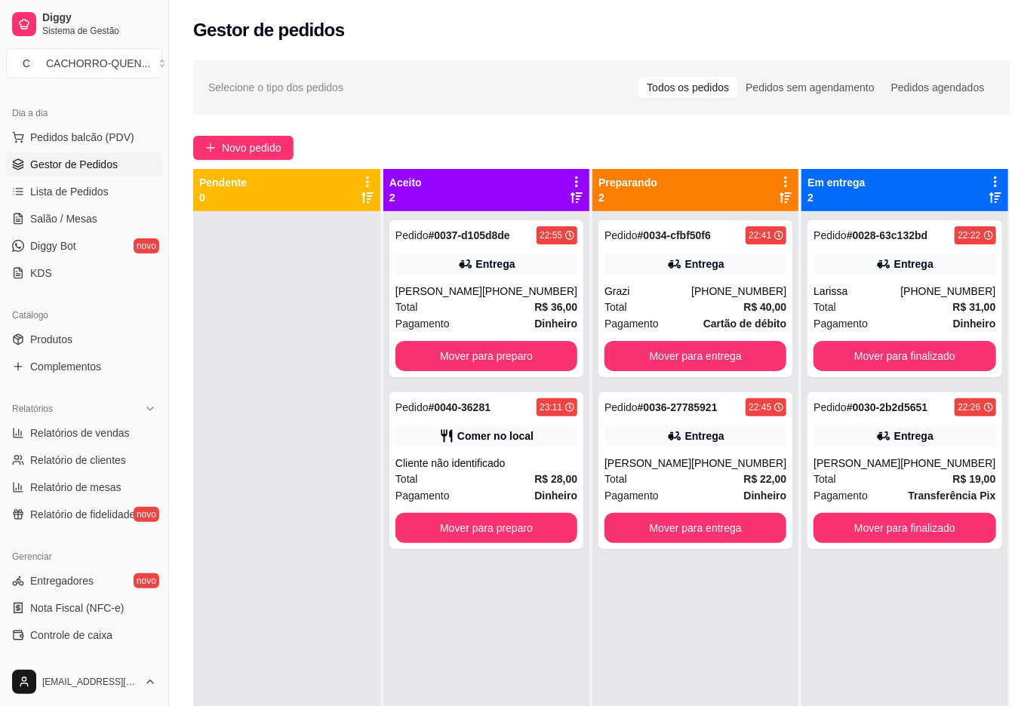
click at [496, 351] on button "Mover para preparo" at bounding box center [486, 356] width 182 height 30
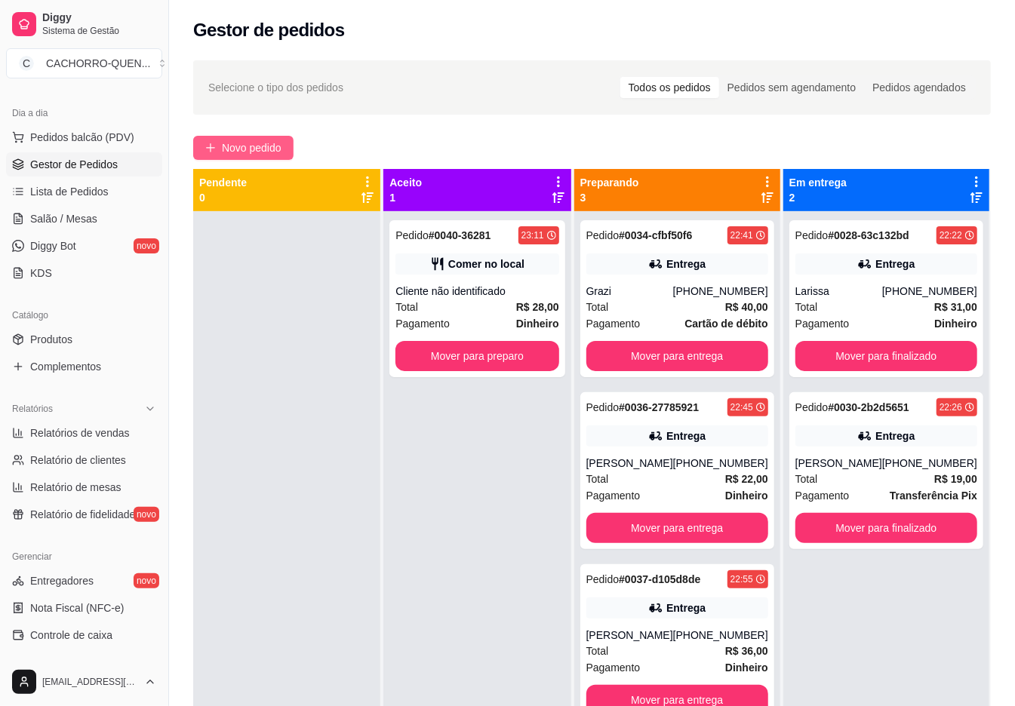
click at [263, 146] on span "Novo pedido" at bounding box center [252, 148] width 60 height 17
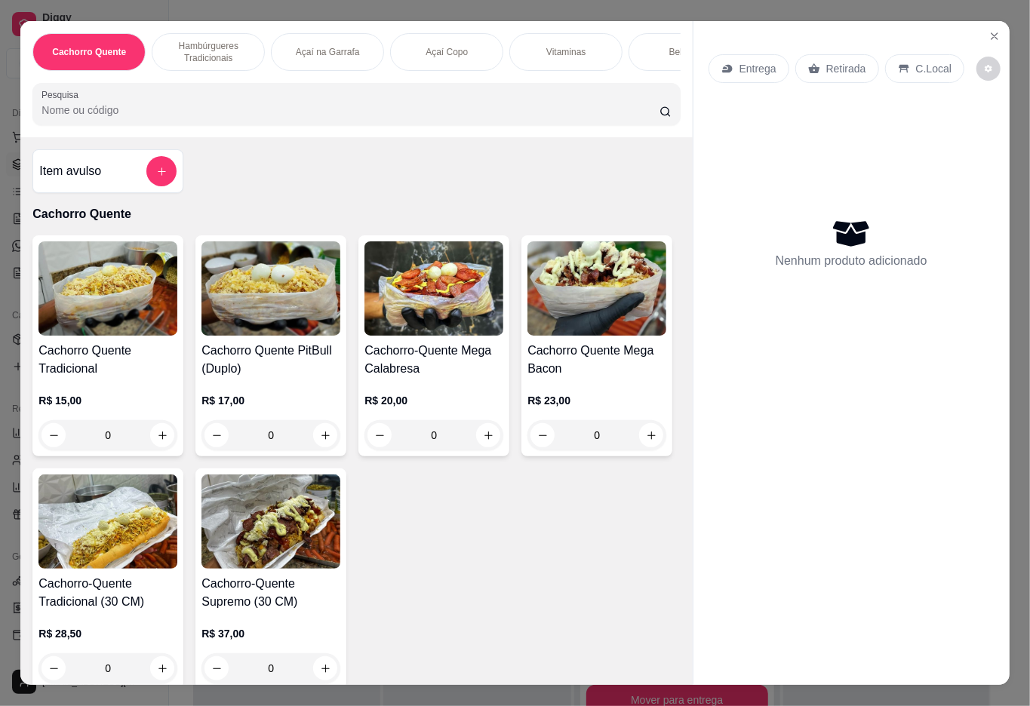
click at [448, 46] on p "Açaí Copo" at bounding box center [447, 52] width 42 height 12
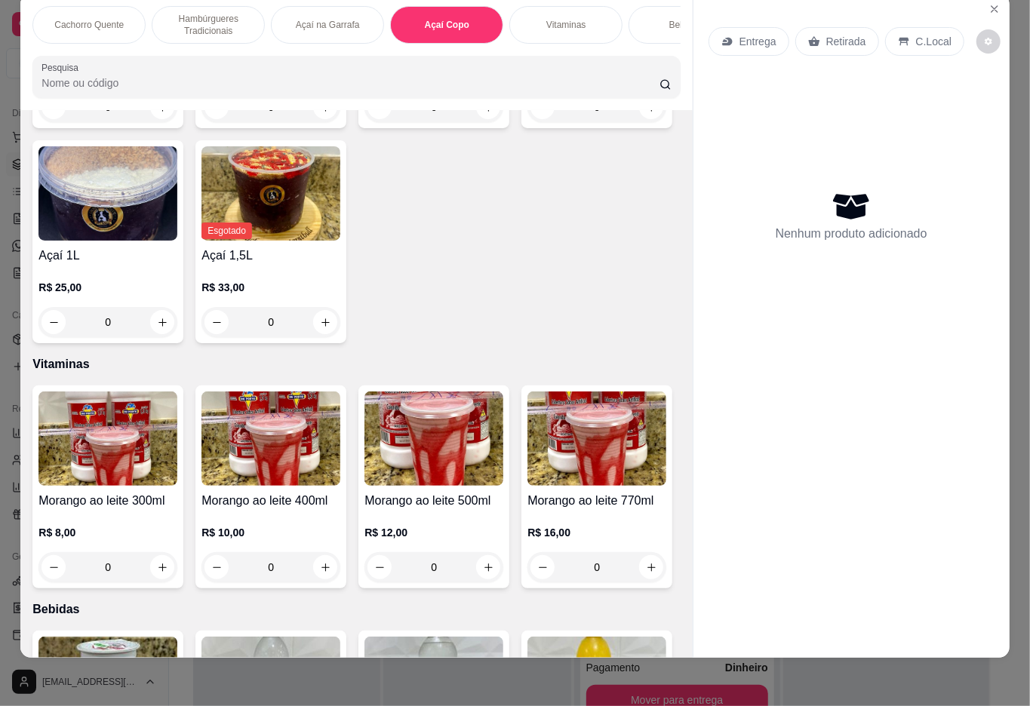
click at [475, 122] on div "0" at bounding box center [433, 107] width 139 height 30
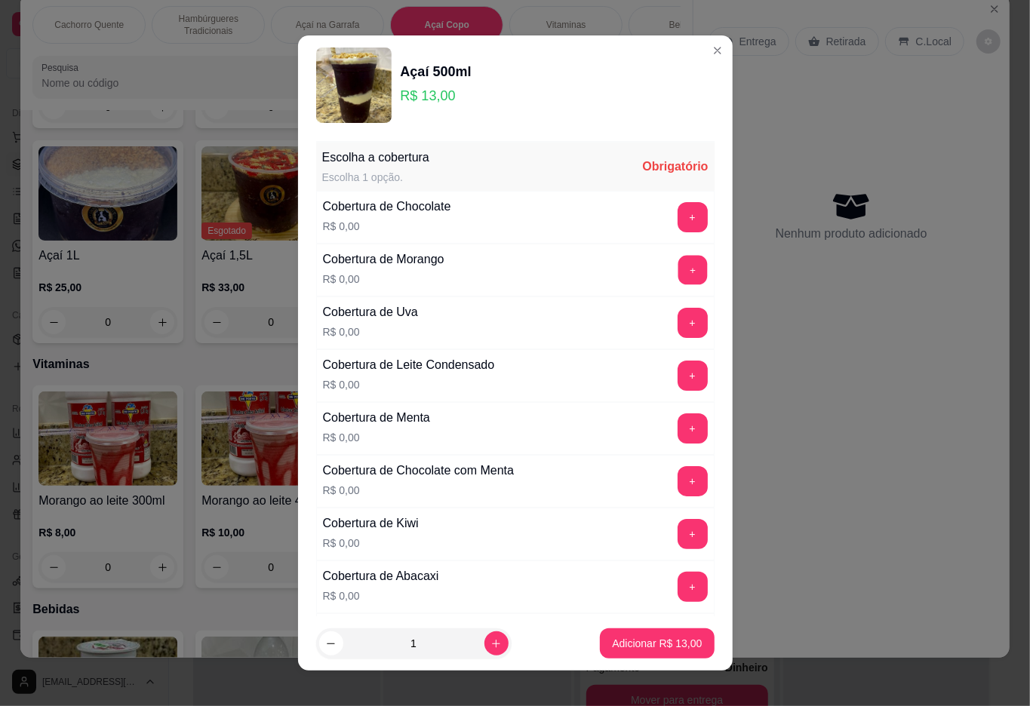
click at [678, 272] on button "+" at bounding box center [692, 269] width 29 height 29
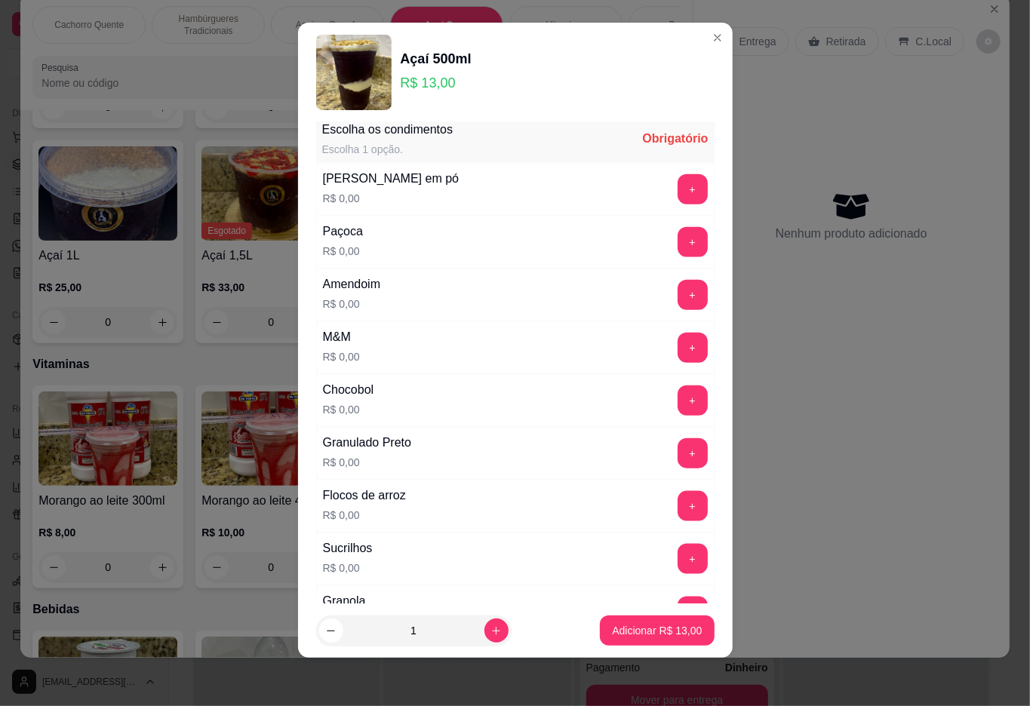
click at [678, 197] on button "+" at bounding box center [693, 189] width 30 height 30
click at [678, 300] on button "+" at bounding box center [692, 294] width 29 height 29
click at [678, 463] on button "+" at bounding box center [692, 452] width 29 height 29
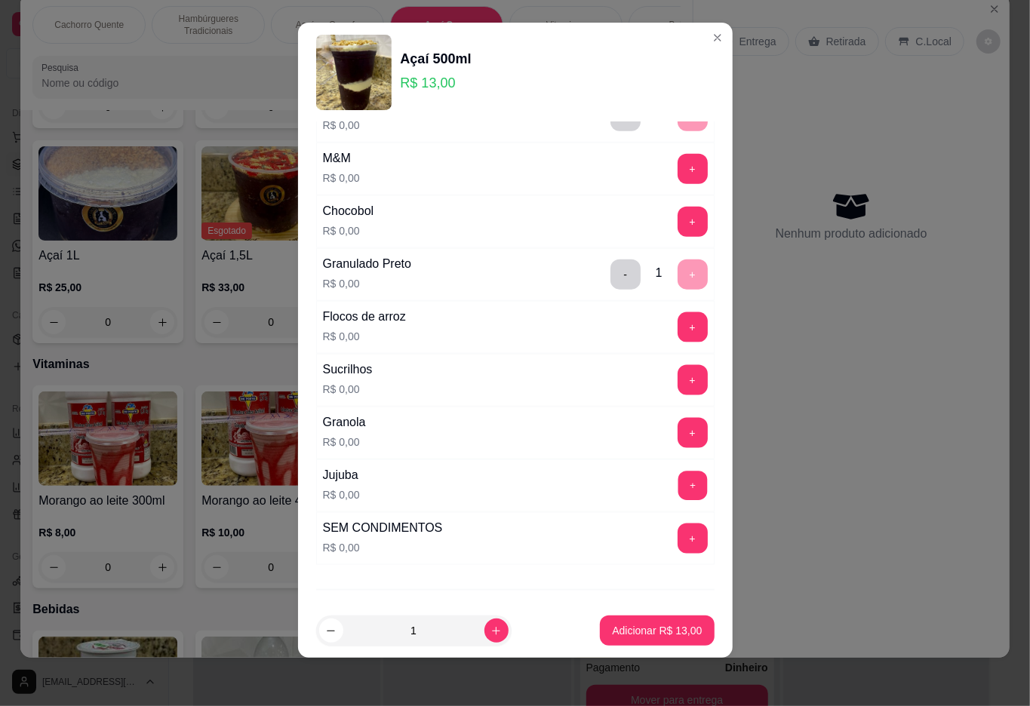
click at [678, 498] on button "+" at bounding box center [692, 485] width 29 height 29
click at [646, 628] on p "Adicionar R$ 13,00" at bounding box center [657, 631] width 88 height 14
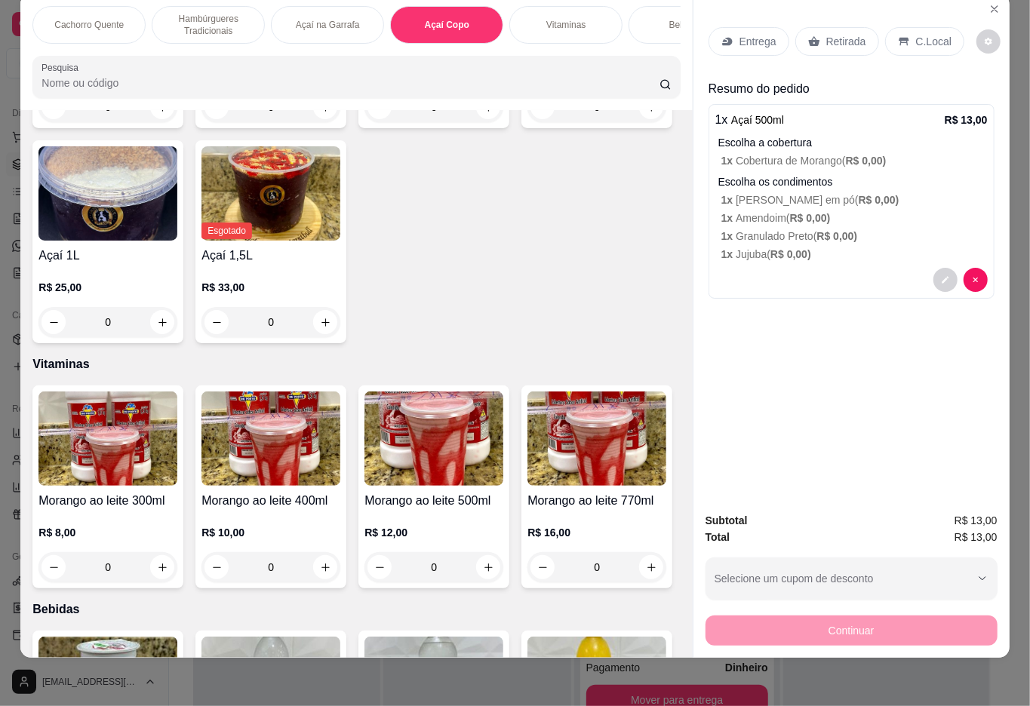
click at [837, 34] on p "Retirada" at bounding box center [846, 41] width 40 height 15
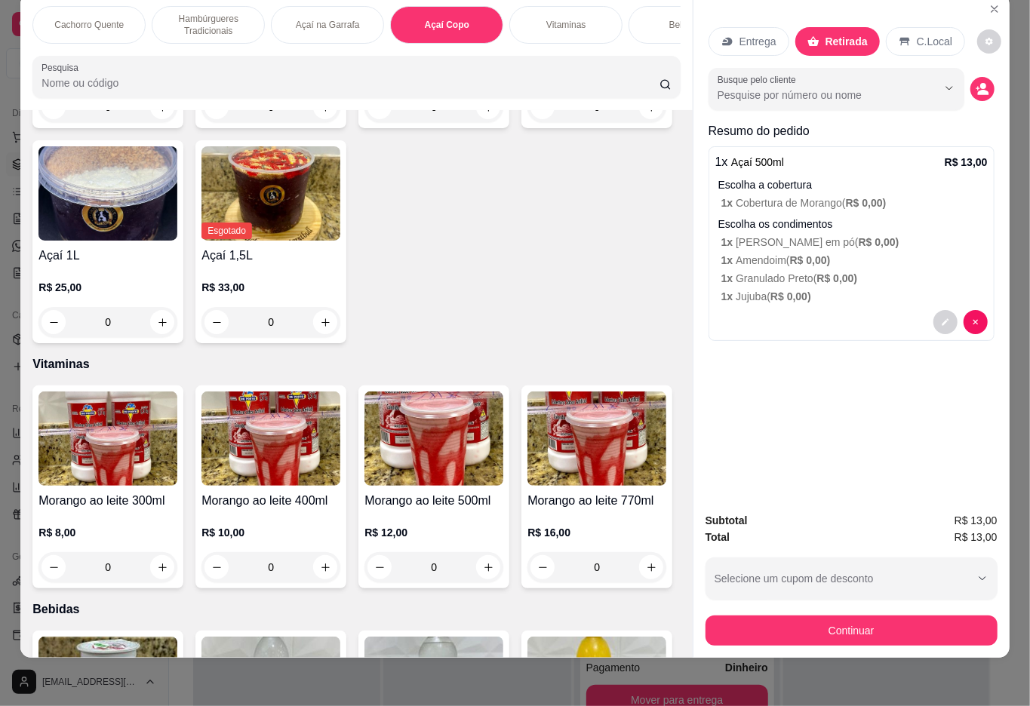
click at [824, 616] on button "Continuar" at bounding box center [851, 631] width 292 height 30
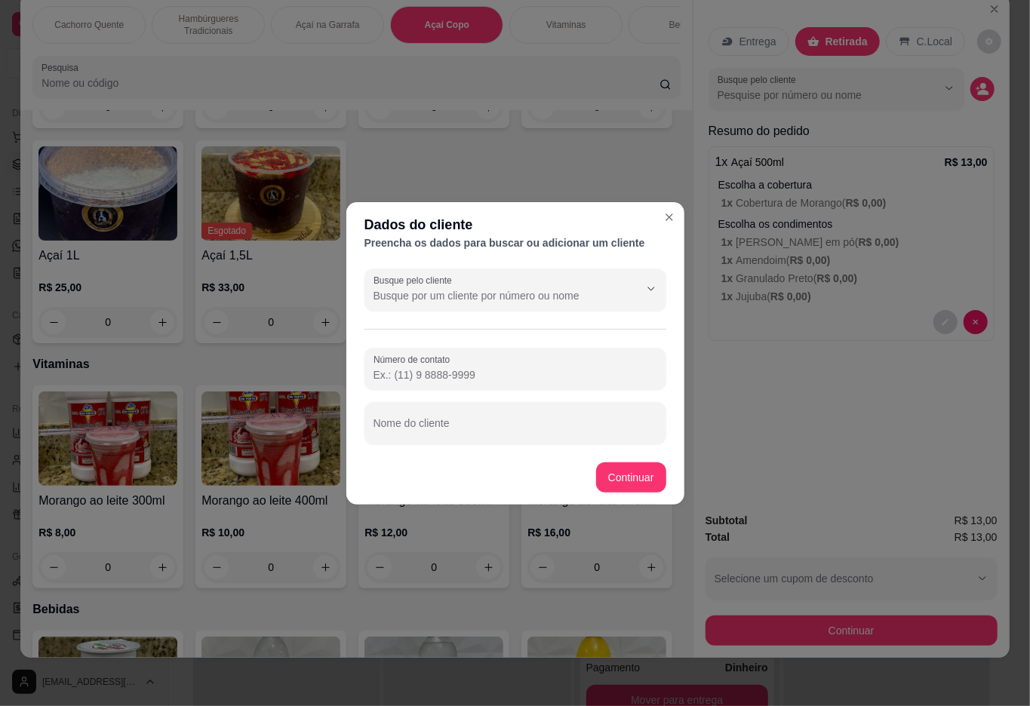
click at [525, 427] on input "Nome do cliente" at bounding box center [515, 429] width 284 height 15
type input "pedrinho"
click at [638, 435] on input "pedrinho" at bounding box center [515, 429] width 284 height 15
click at [632, 343] on div "Açaí 300ml R$ 9,00 0 Açaí 400ml R$ 11,00 0 Açaí 500ml R$ 13,00 0 Açaí 770ml R$ …" at bounding box center [355, 134] width 647 height 418
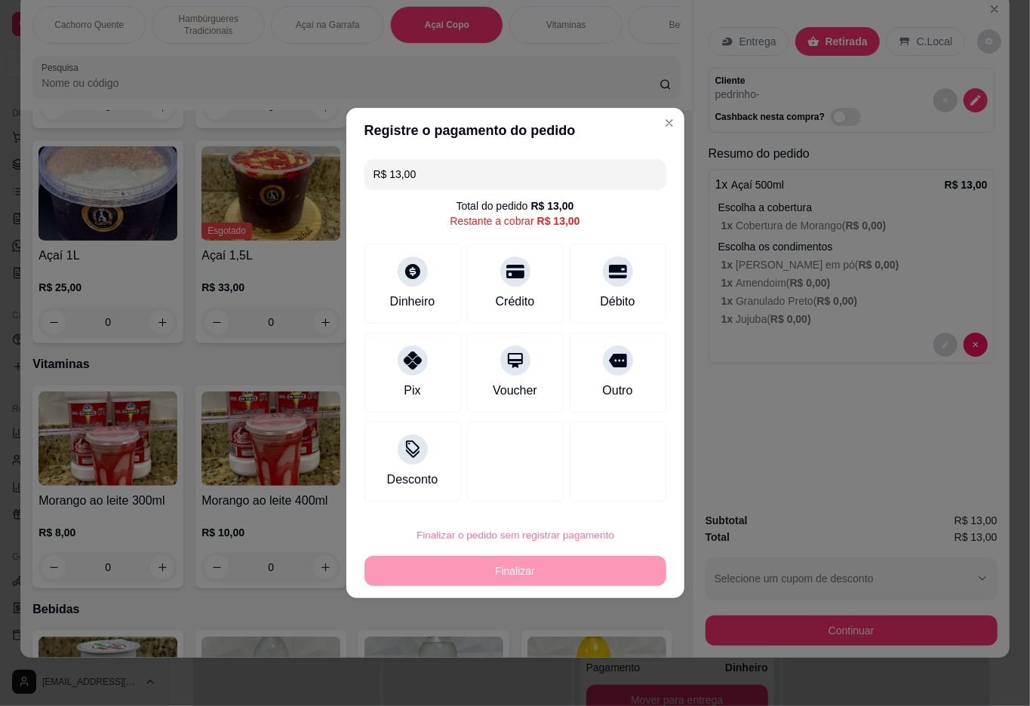
click at [601, 662] on button "Confirmar" at bounding box center [607, 659] width 54 height 23
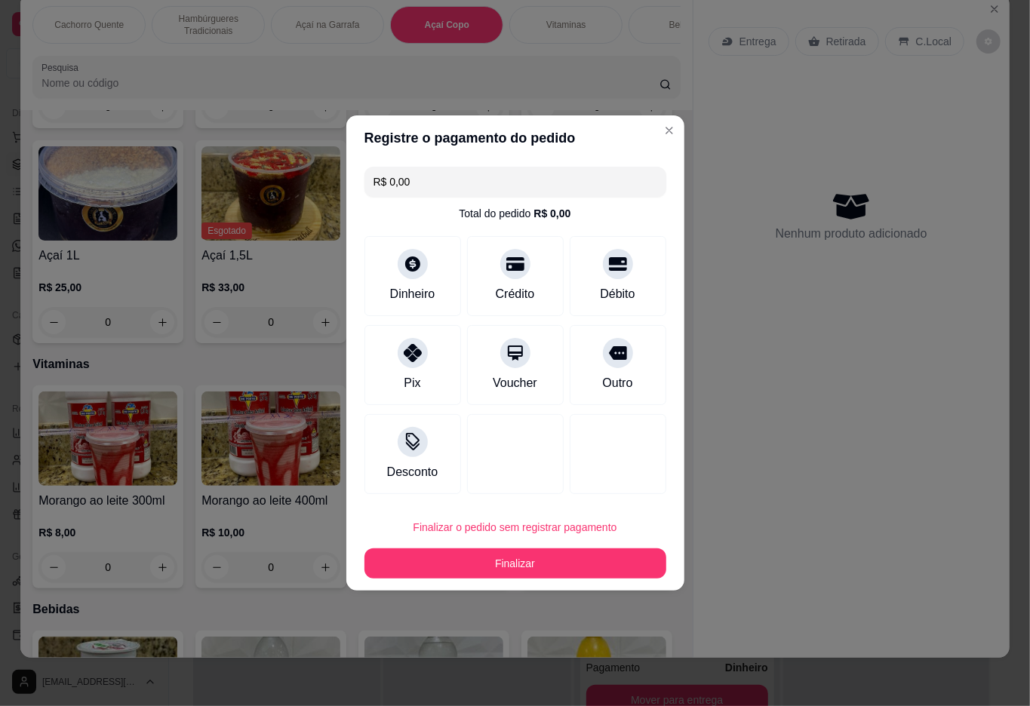
type input "R$ 0,00"
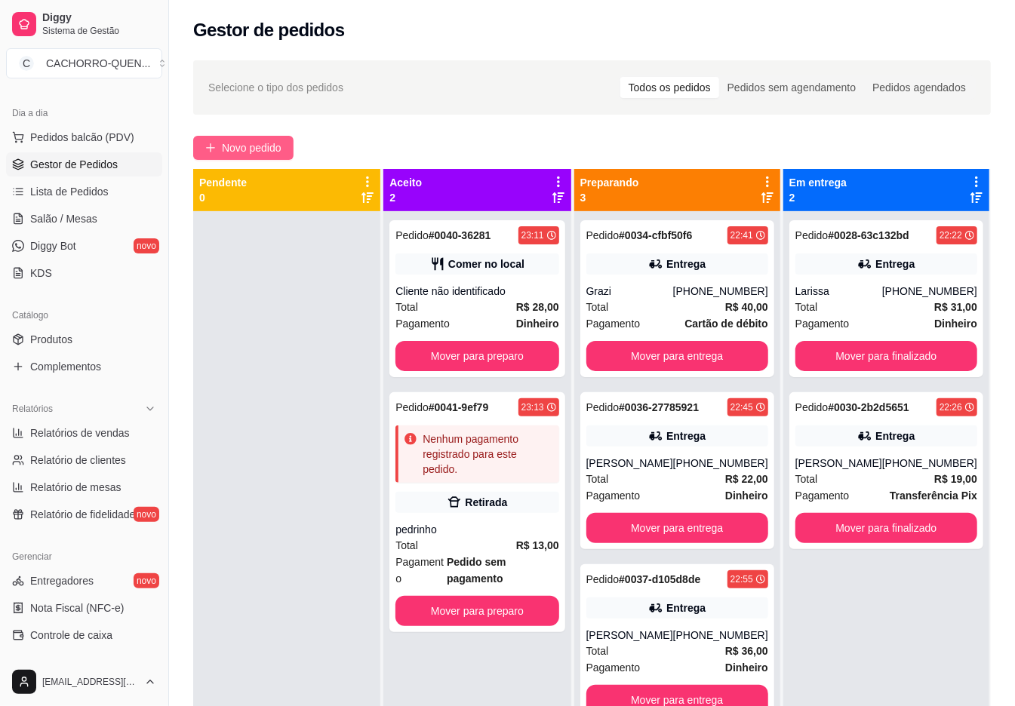
click at [254, 155] on span "Novo pedido" at bounding box center [252, 148] width 60 height 17
click at [263, 146] on div "Item avulso Cachorro Quente Cachorro Quente Tradicional R$ 15,00 0 Cachorro Que…" at bounding box center [346, 412] width 668 height 557
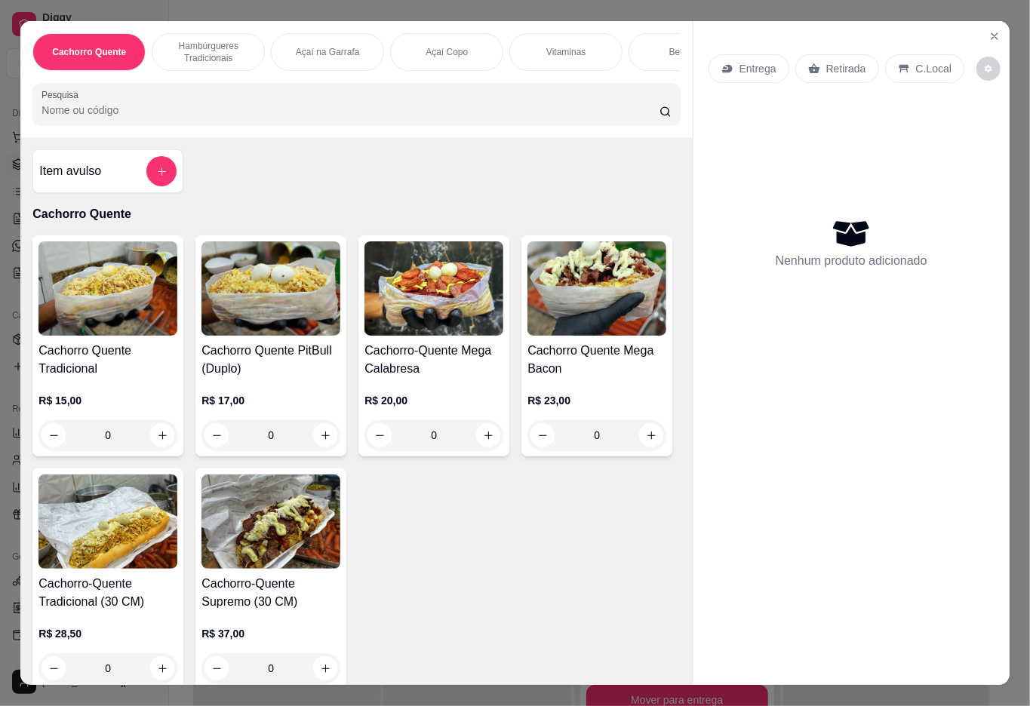
click at [447, 61] on div "Açaí Copo" at bounding box center [446, 52] width 113 height 38
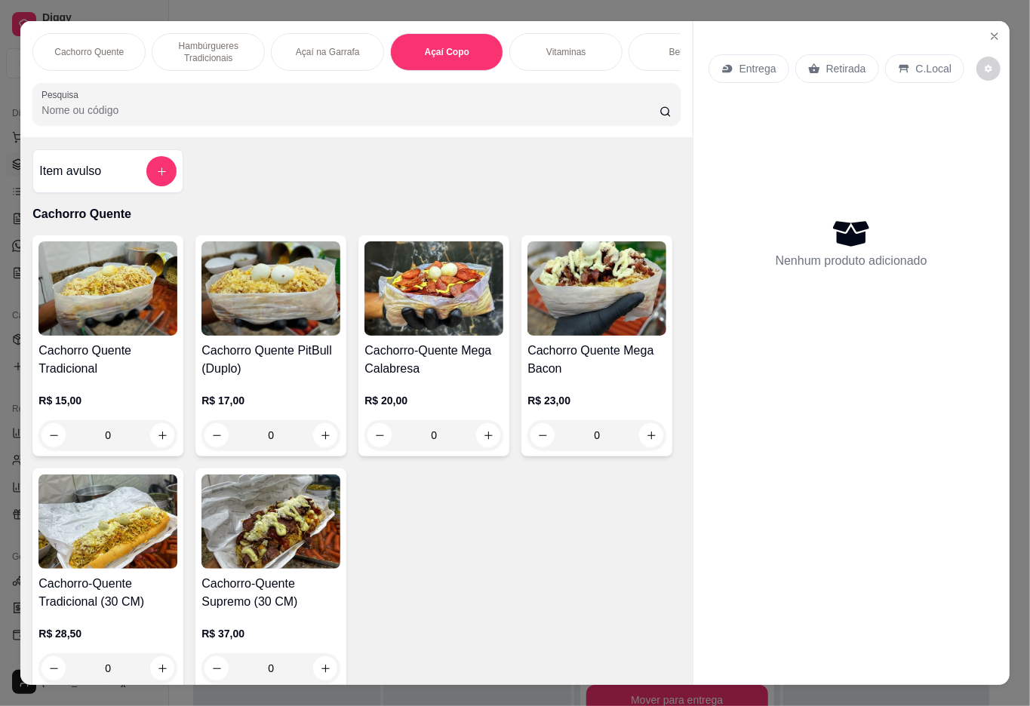
scroll to position [34, 0]
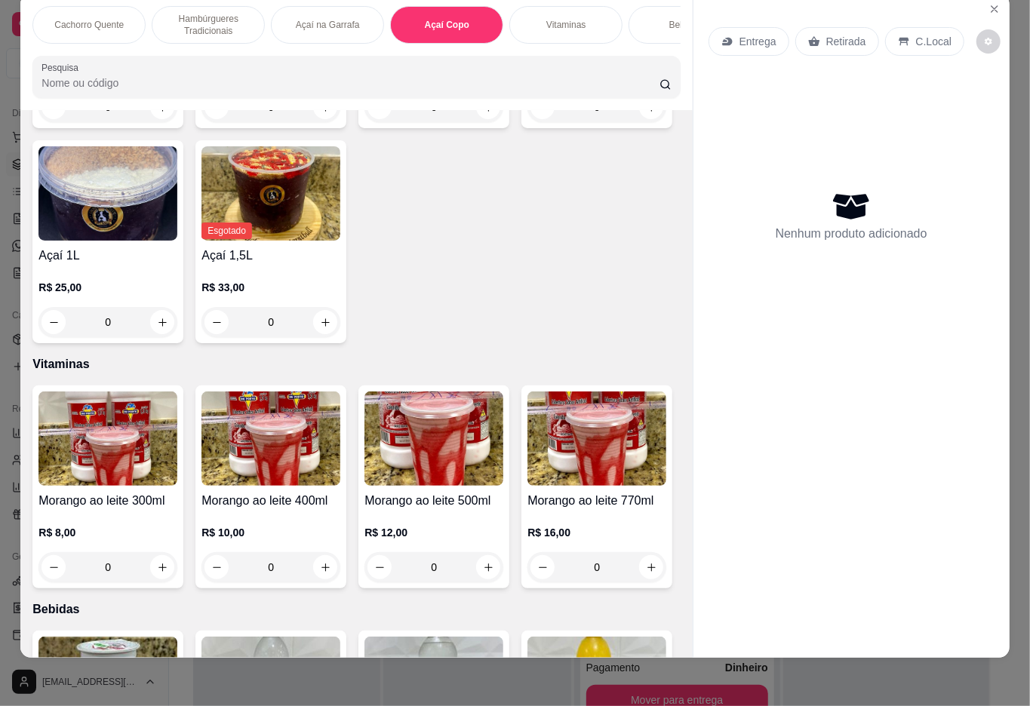
click at [481, 122] on div "0" at bounding box center [433, 107] width 139 height 30
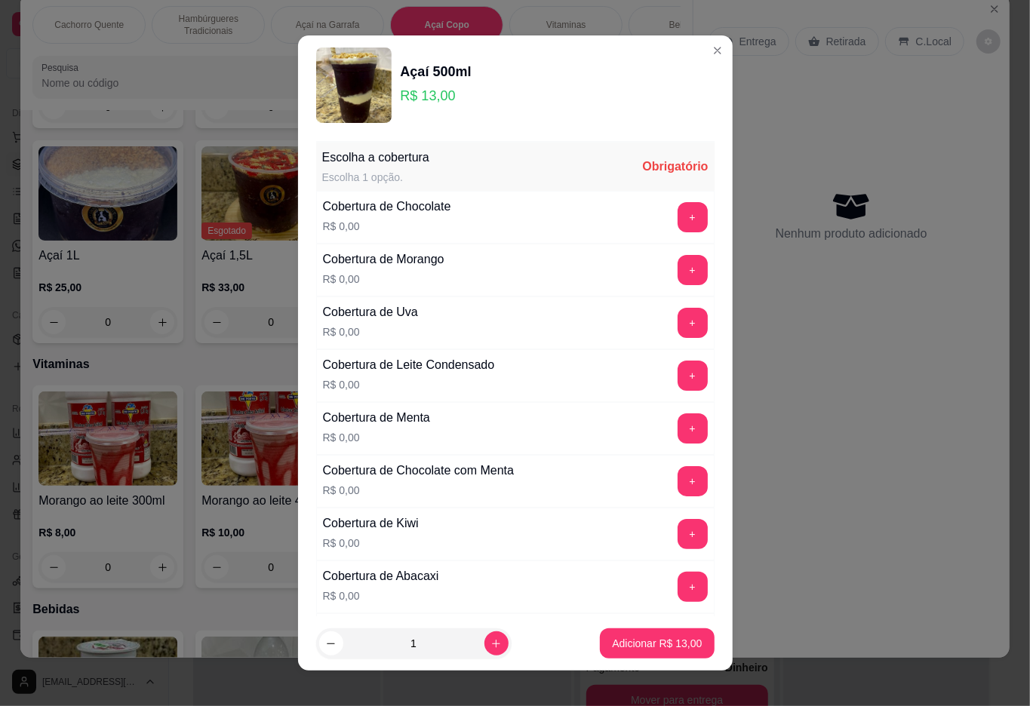
click at [678, 324] on button "+" at bounding box center [693, 323] width 30 height 30
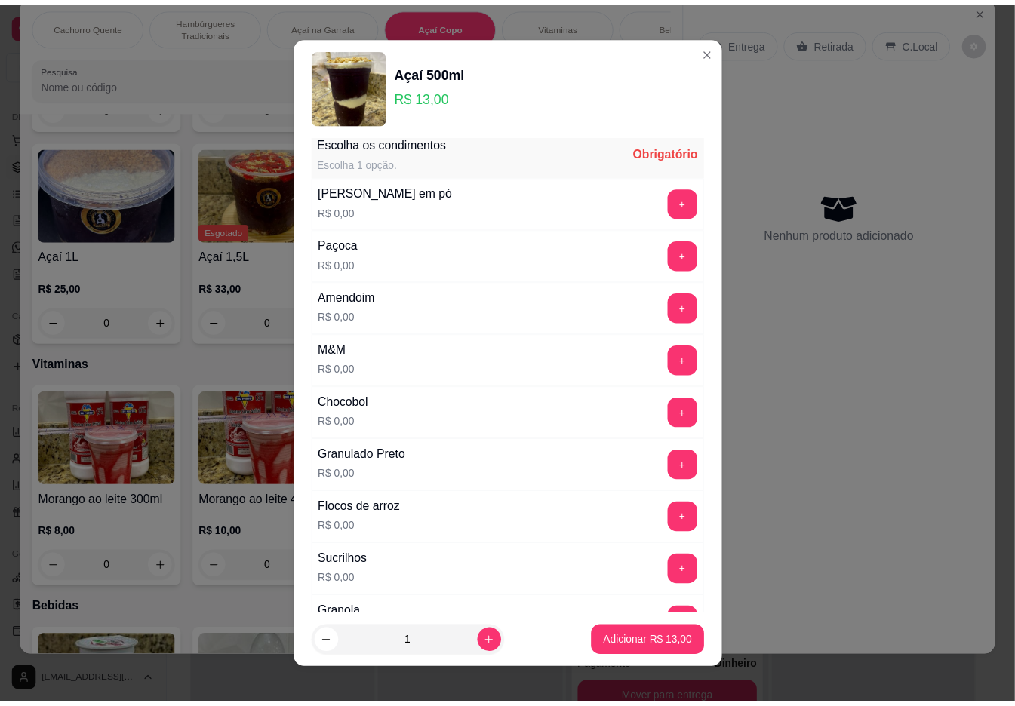
scroll to position [13, 0]
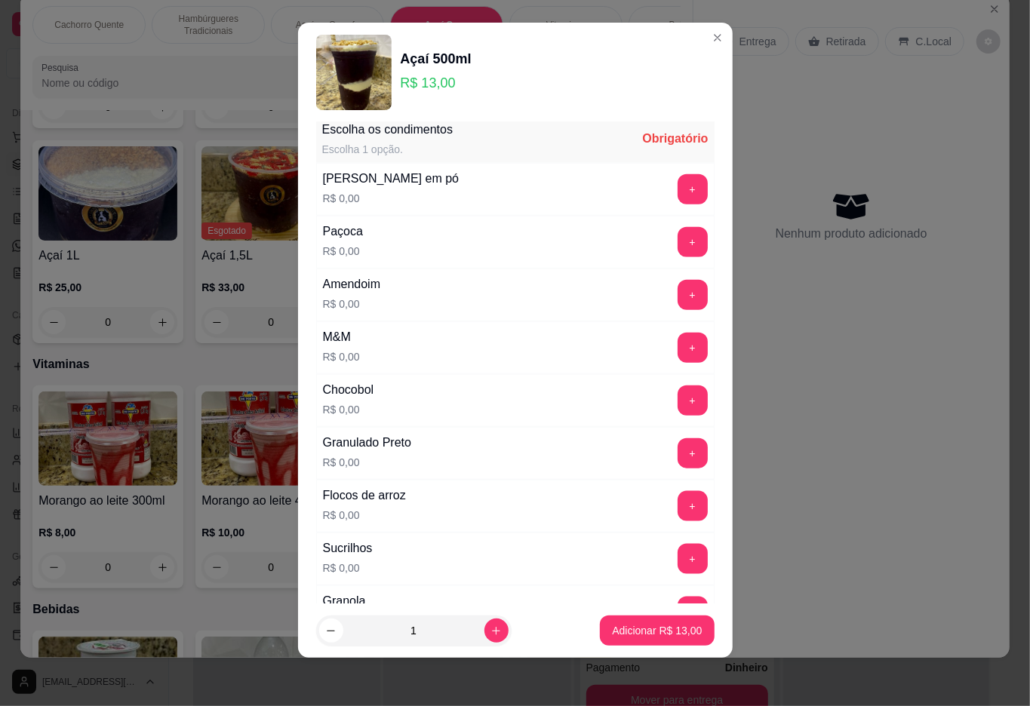
click at [678, 357] on button "+" at bounding box center [693, 348] width 30 height 30
click at [614, 629] on p "Adicionar R$ 13,00" at bounding box center [657, 630] width 90 height 15
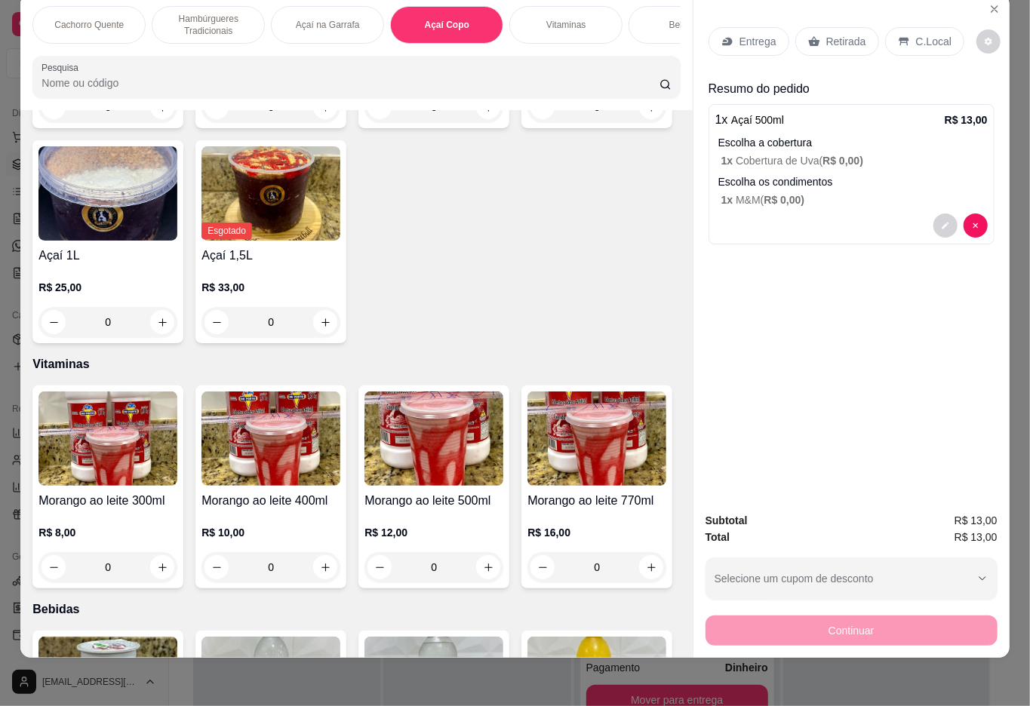
click at [827, 34] on p "Retirada" at bounding box center [846, 41] width 40 height 15
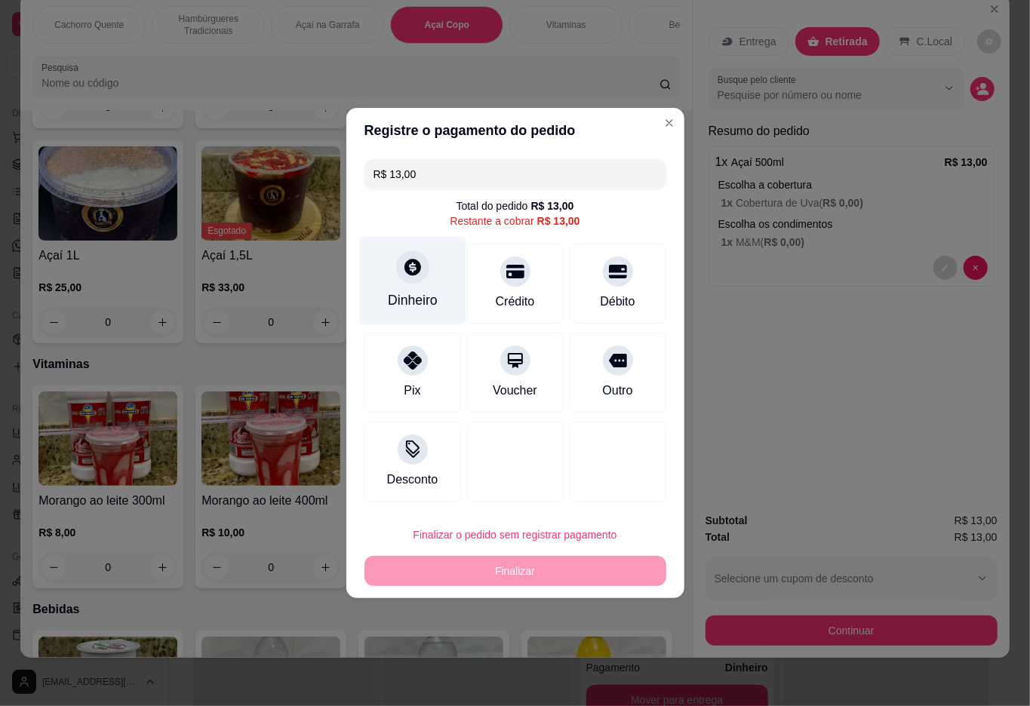
click at [414, 277] on icon at bounding box center [412, 267] width 20 height 20
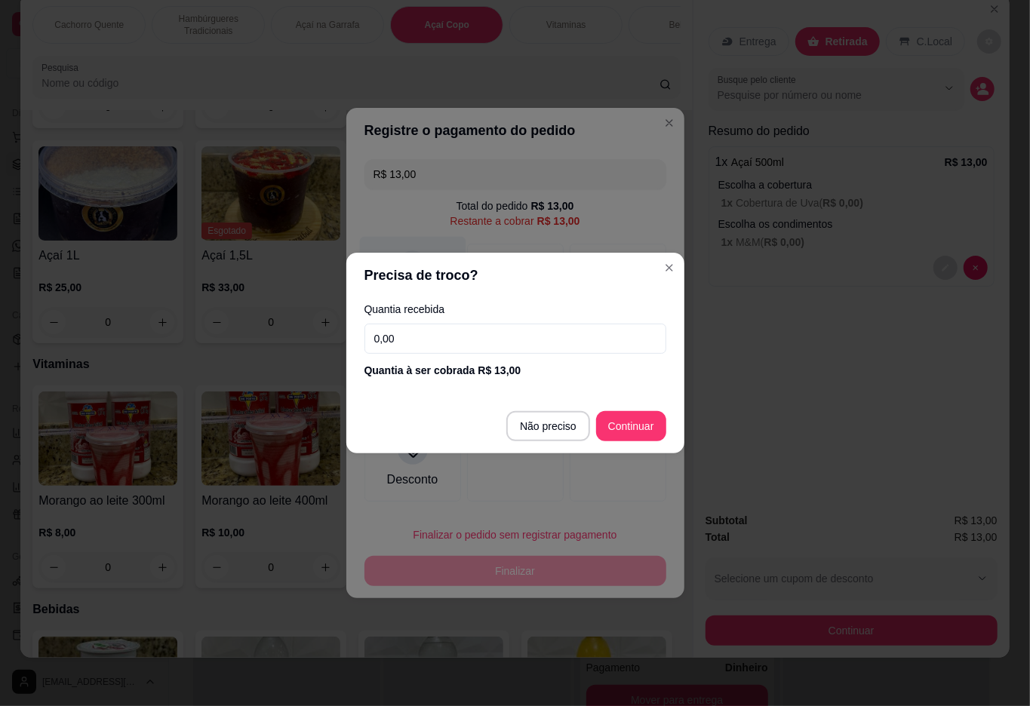
click at [547, 426] on div at bounding box center [515, 462] width 97 height 80
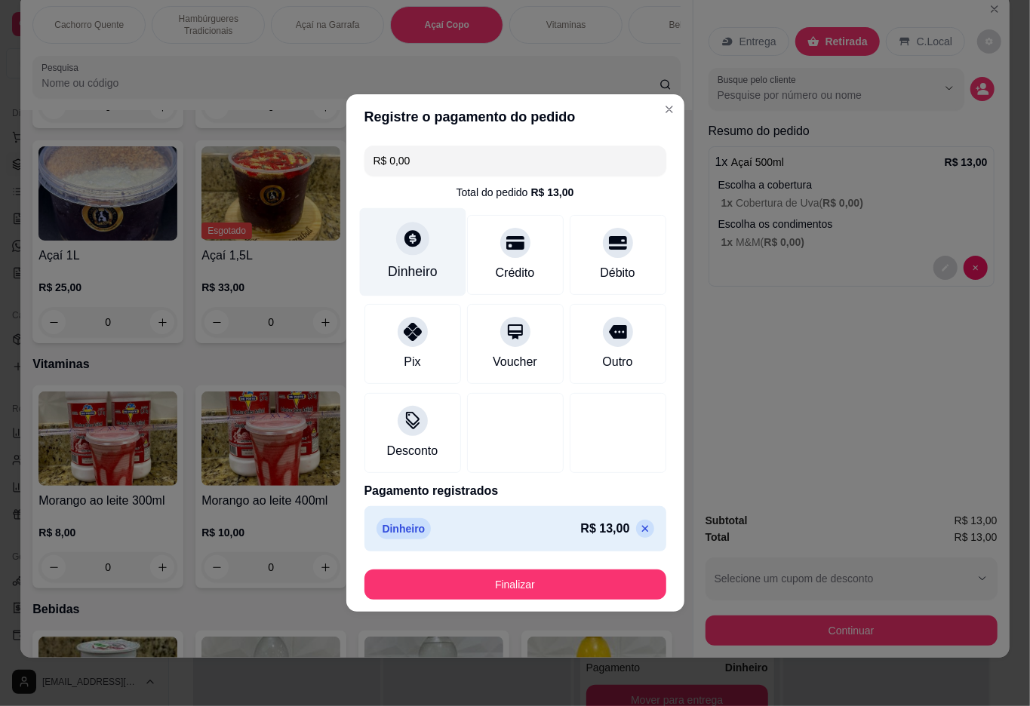
click at [578, 582] on button "Finalizar" at bounding box center [515, 585] width 302 height 30
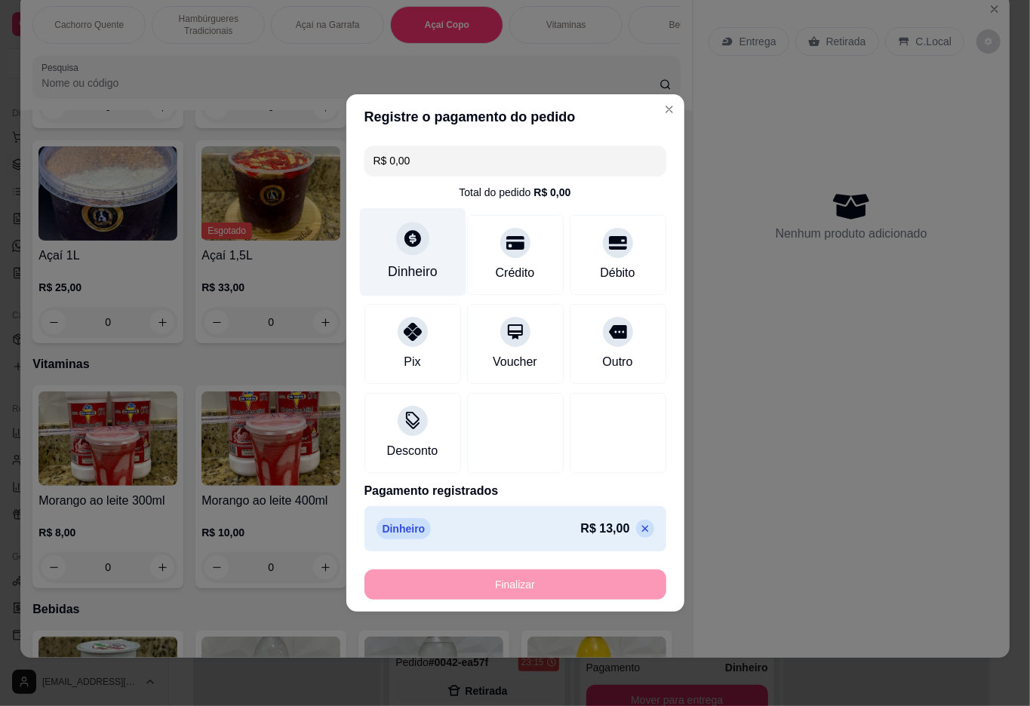
type input "-R$ 13,00"
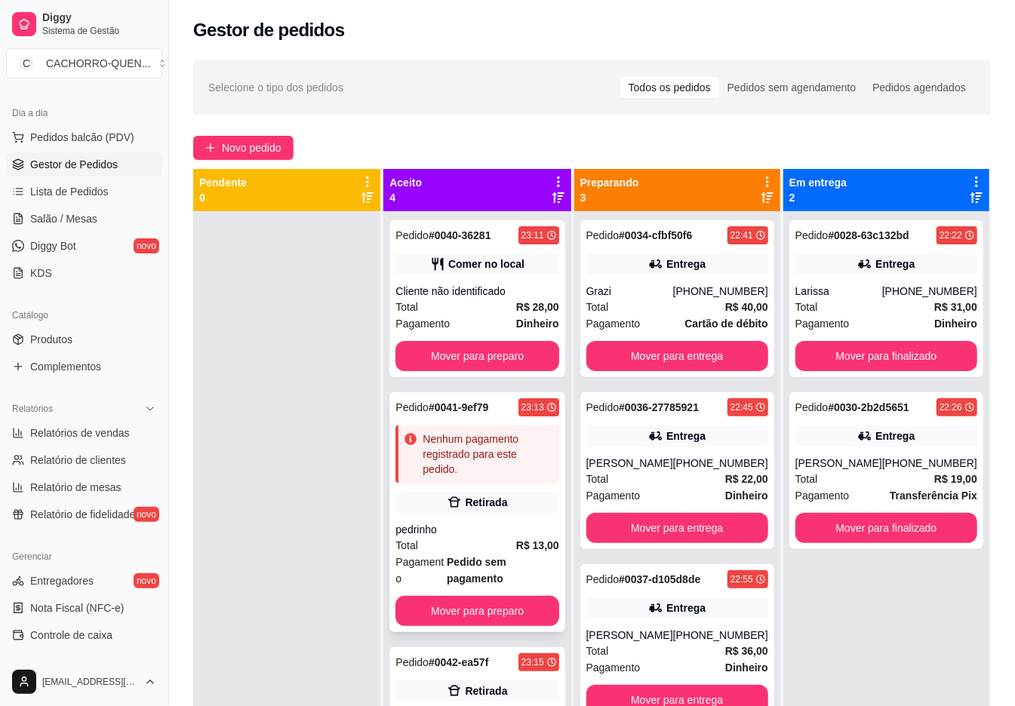
click at [493, 496] on div "Retirada" at bounding box center [486, 502] width 42 height 15
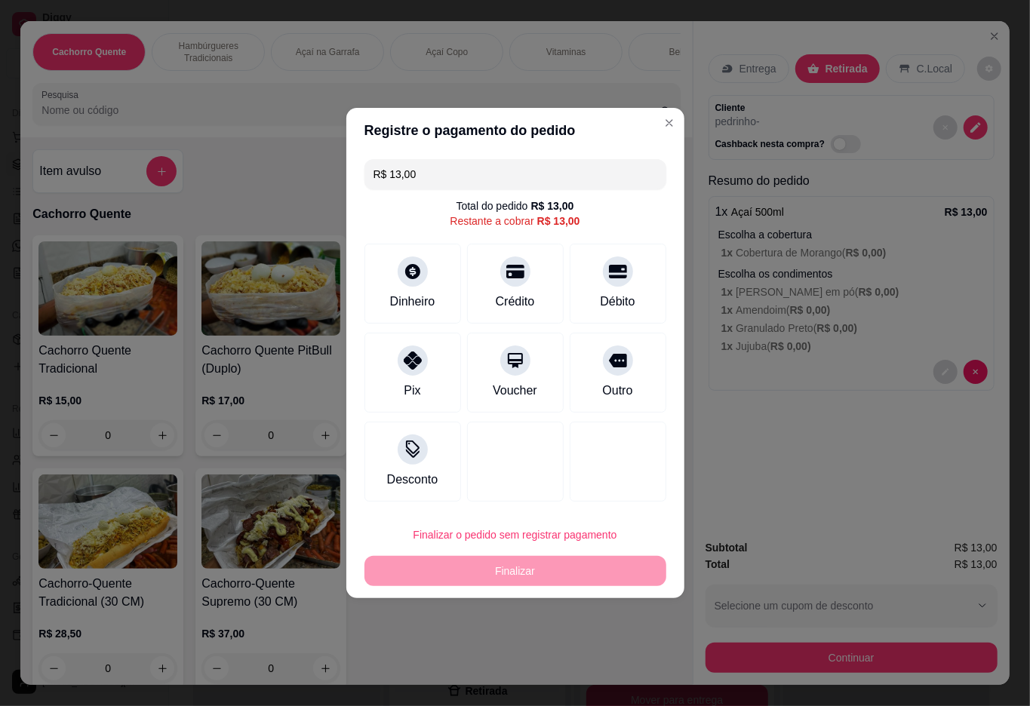
click at [465, 173] on input "R$ 13,00" at bounding box center [515, 174] width 284 height 30
click at [616, 272] on div at bounding box center [617, 266] width 33 height 33
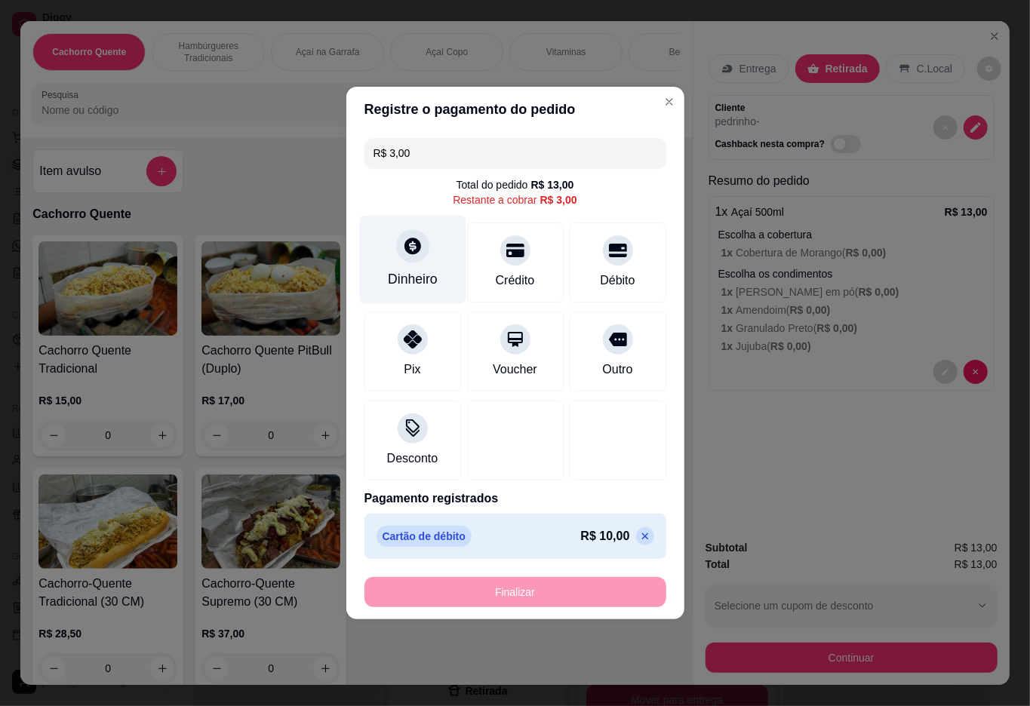
click at [410, 250] on icon at bounding box center [412, 246] width 20 height 20
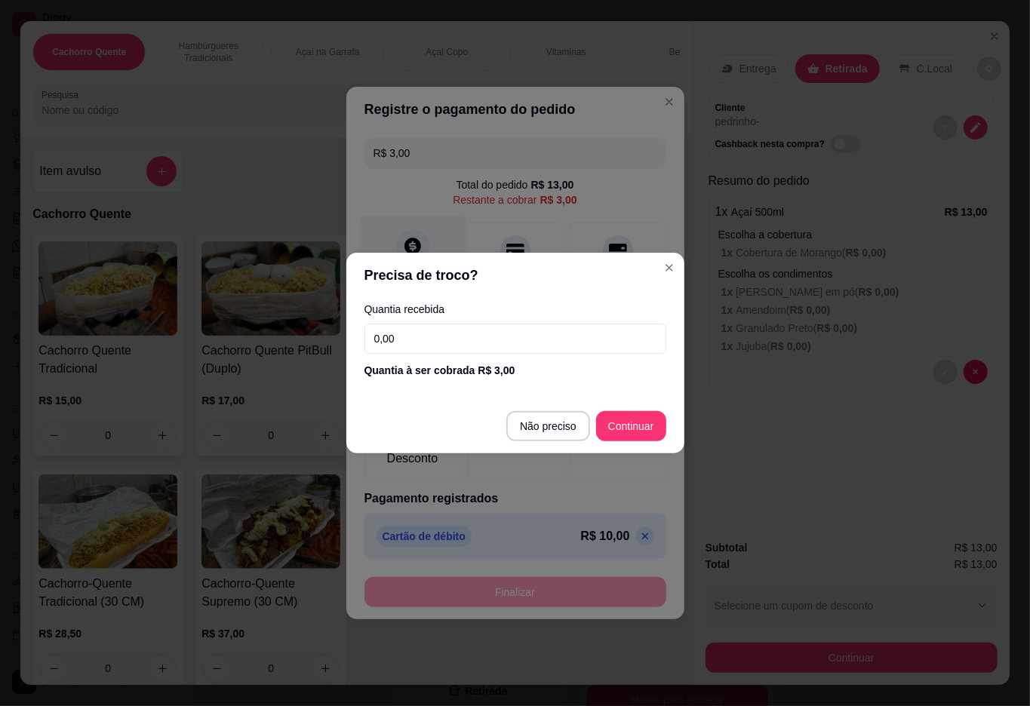
click at [540, 424] on div at bounding box center [515, 441] width 97 height 80
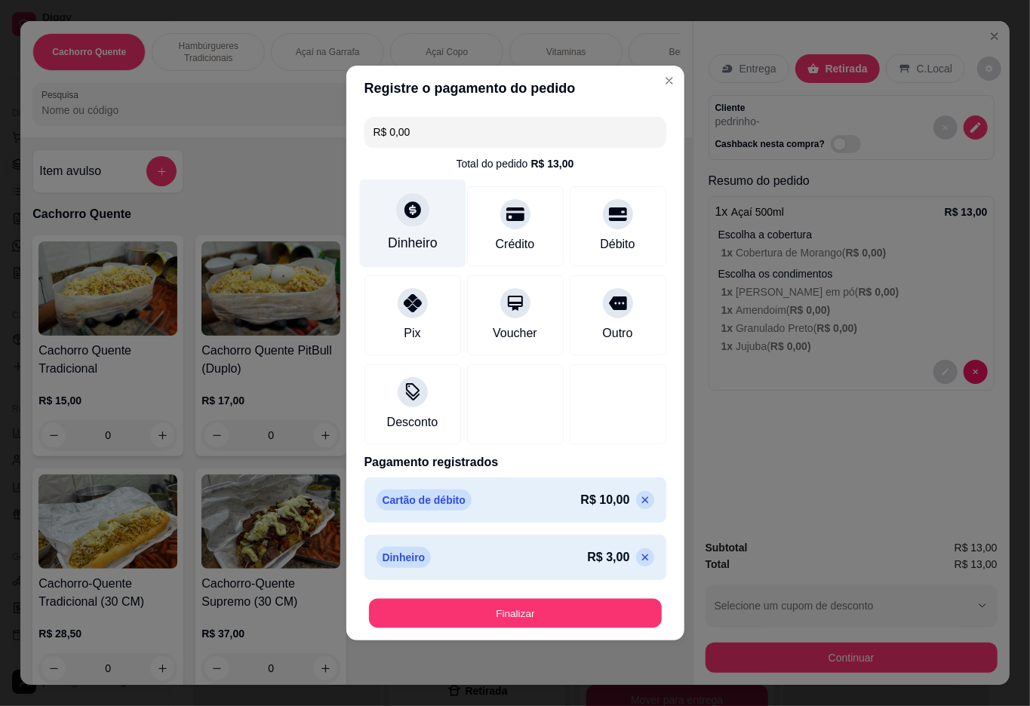
click at [533, 608] on button "Finalizar" at bounding box center [515, 613] width 293 height 29
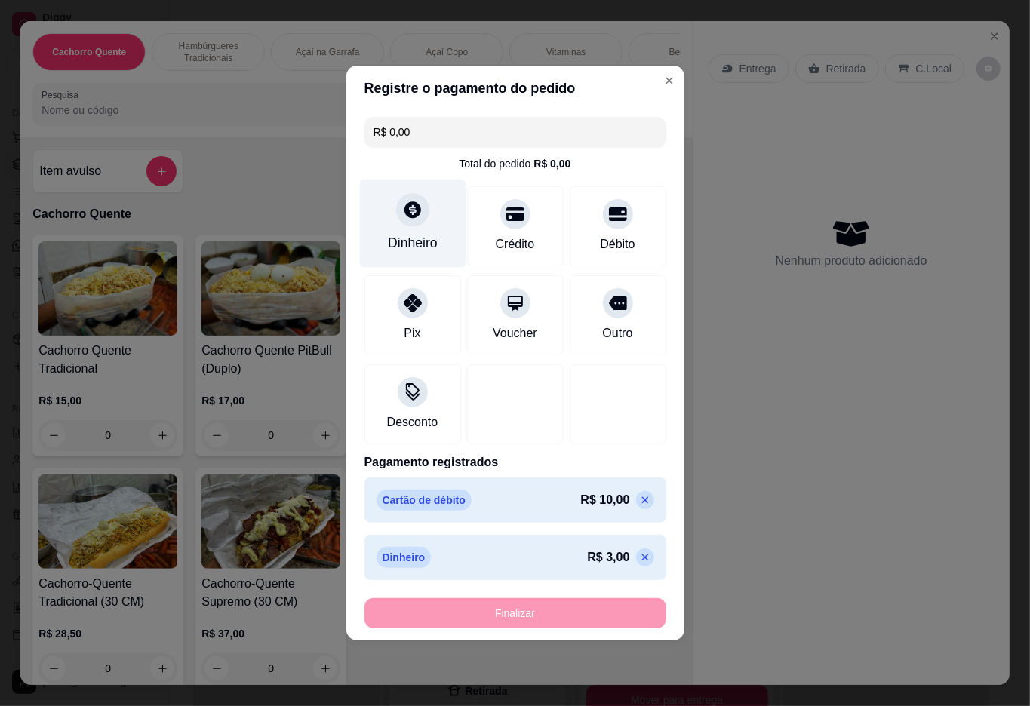
type input "-R$ 13,00"
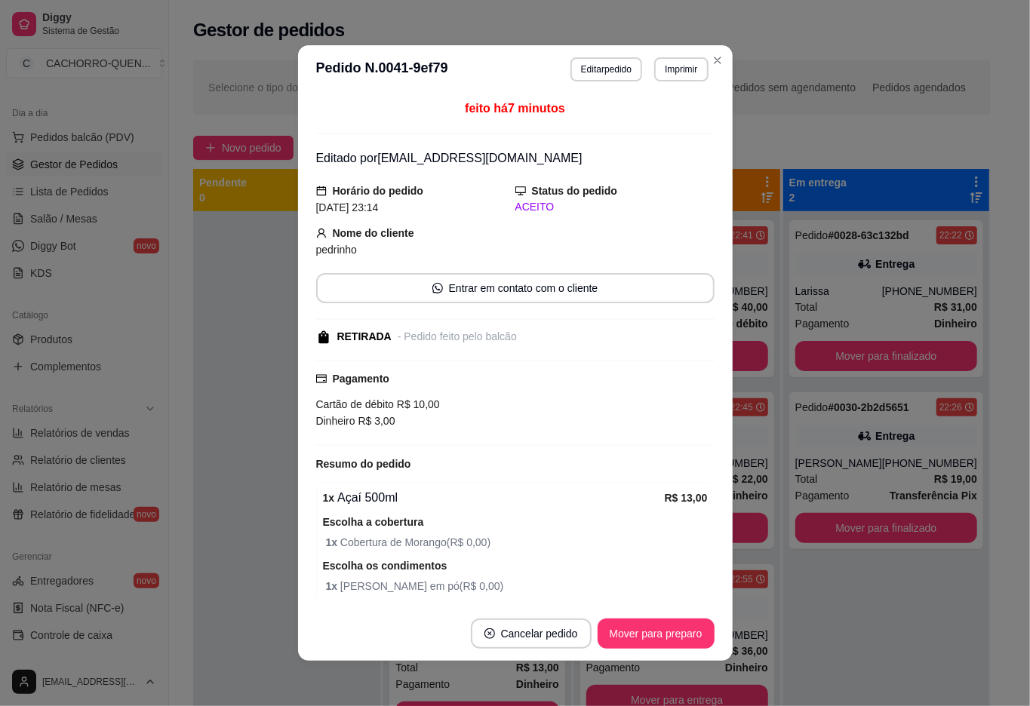
click at [664, 625] on button "Mover para preparo" at bounding box center [656, 634] width 117 height 30
click at [646, 638] on button "Mover para preparo" at bounding box center [655, 633] width 113 height 29
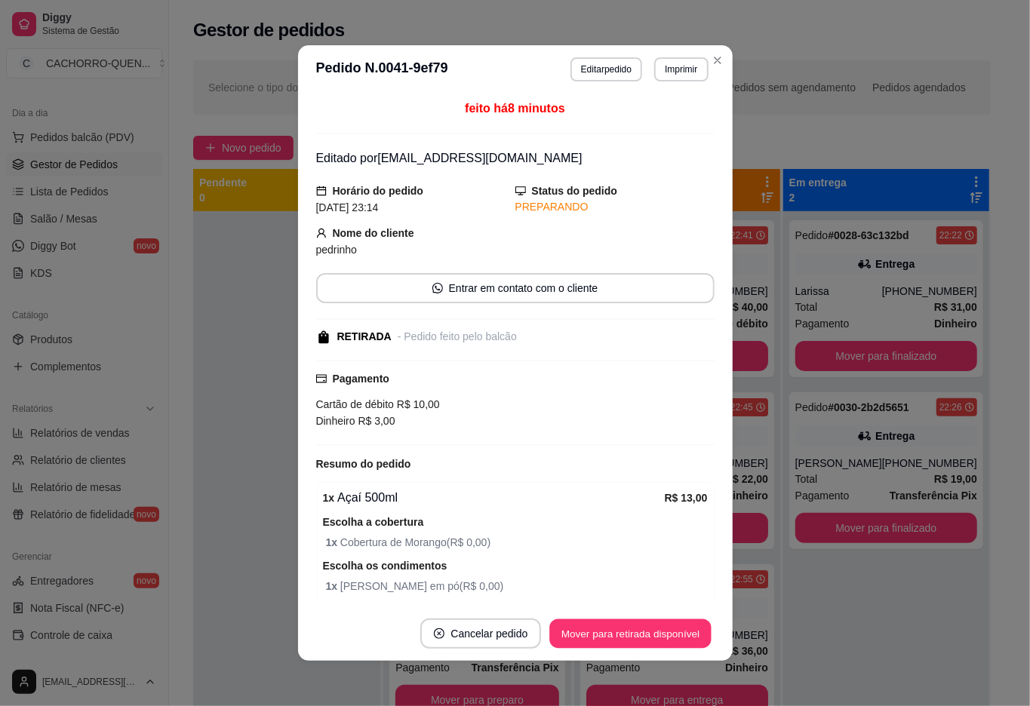
click at [638, 632] on button "Mover para retirada disponível" at bounding box center [630, 633] width 161 height 29
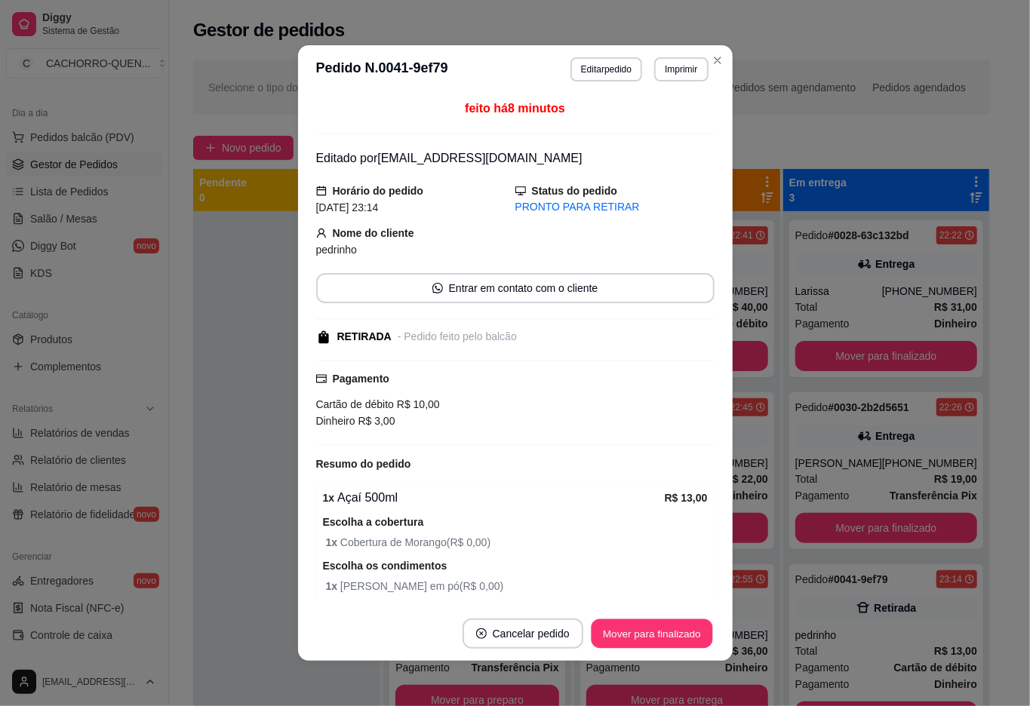
click at [650, 632] on button "Mover para finalizado" at bounding box center [651, 633] width 121 height 29
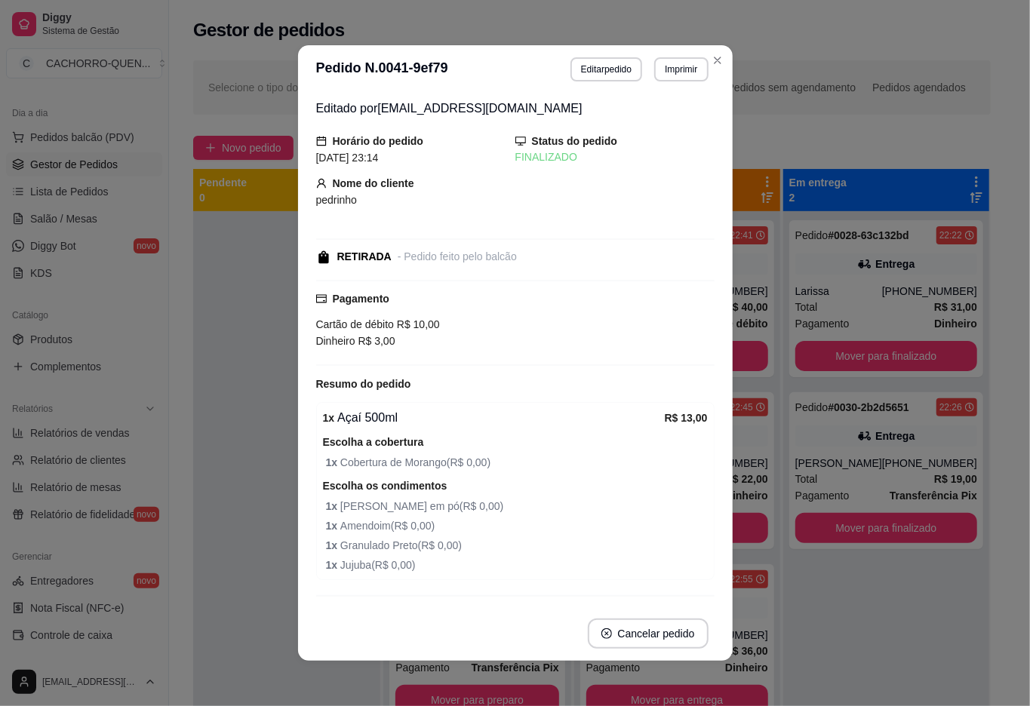
click at [709, 60] on div "Selecione o tipo dos pedidos Todos os pedidos Pedidos sem agendamento Pedidos a…" at bounding box center [592, 87] width 798 height 54
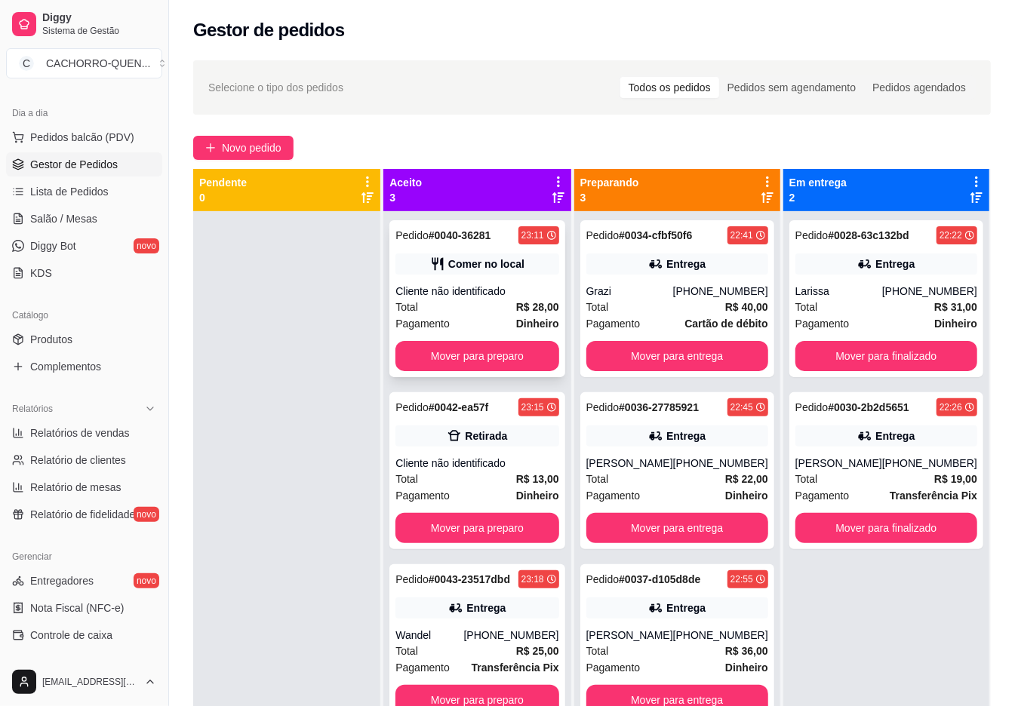
click at [516, 309] on div "Total R$ 28,00" at bounding box center [476, 307] width 163 height 17
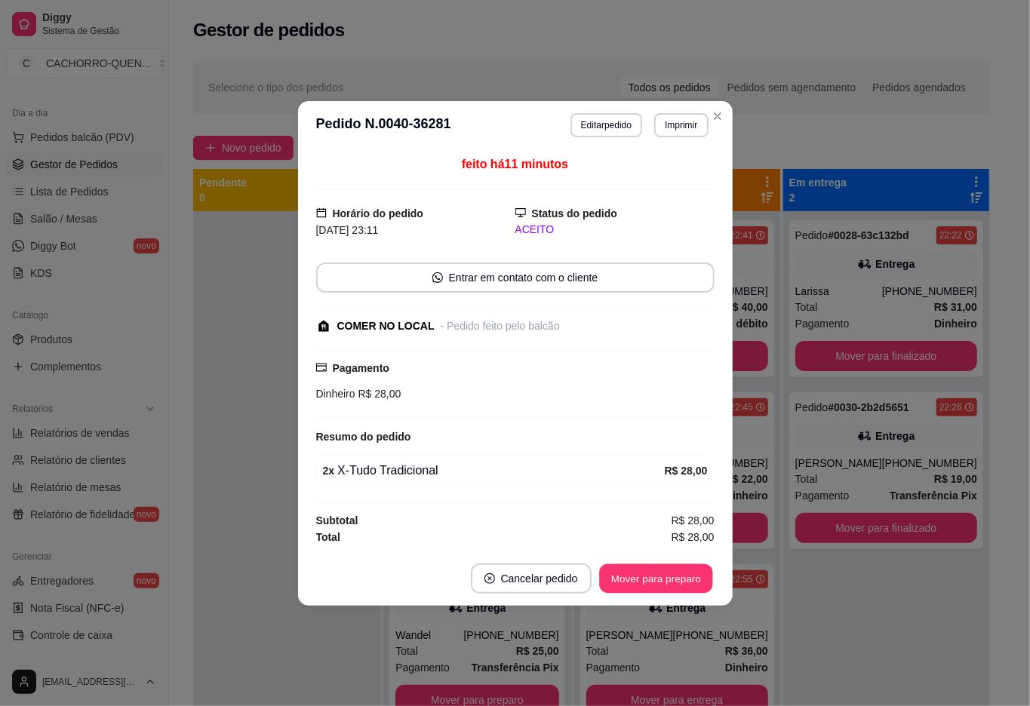
click at [638, 579] on button "Mover para preparo" at bounding box center [655, 578] width 113 height 29
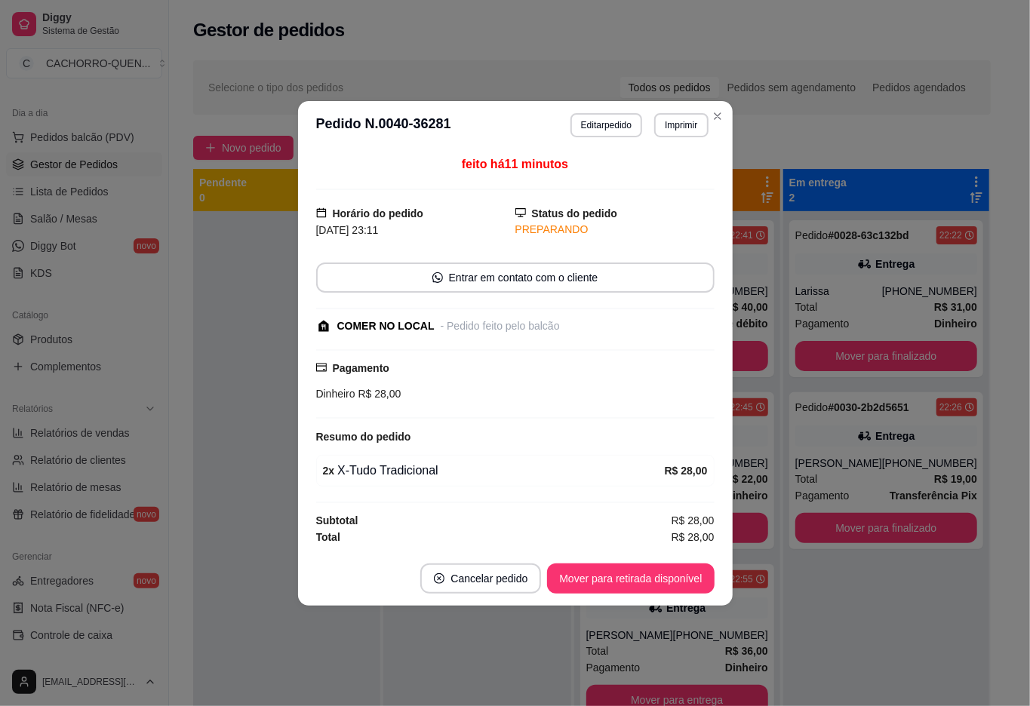
click at [659, 577] on button "Mover para retirada disponível" at bounding box center [630, 579] width 167 height 30
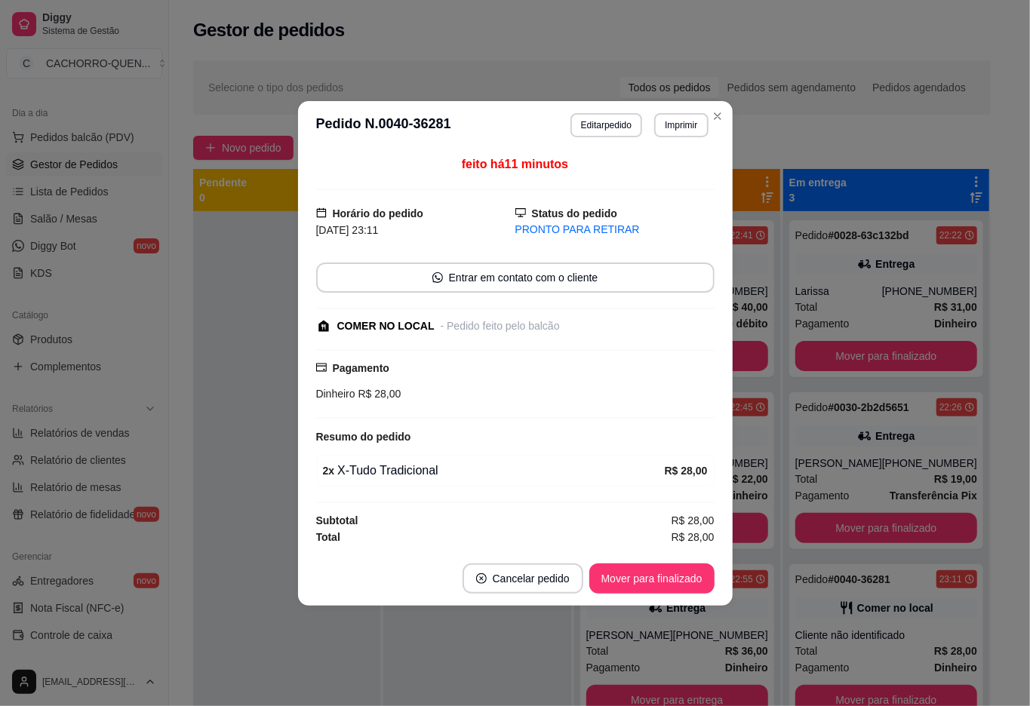
click at [637, 579] on button "Mover para finalizado" at bounding box center [651, 579] width 125 height 30
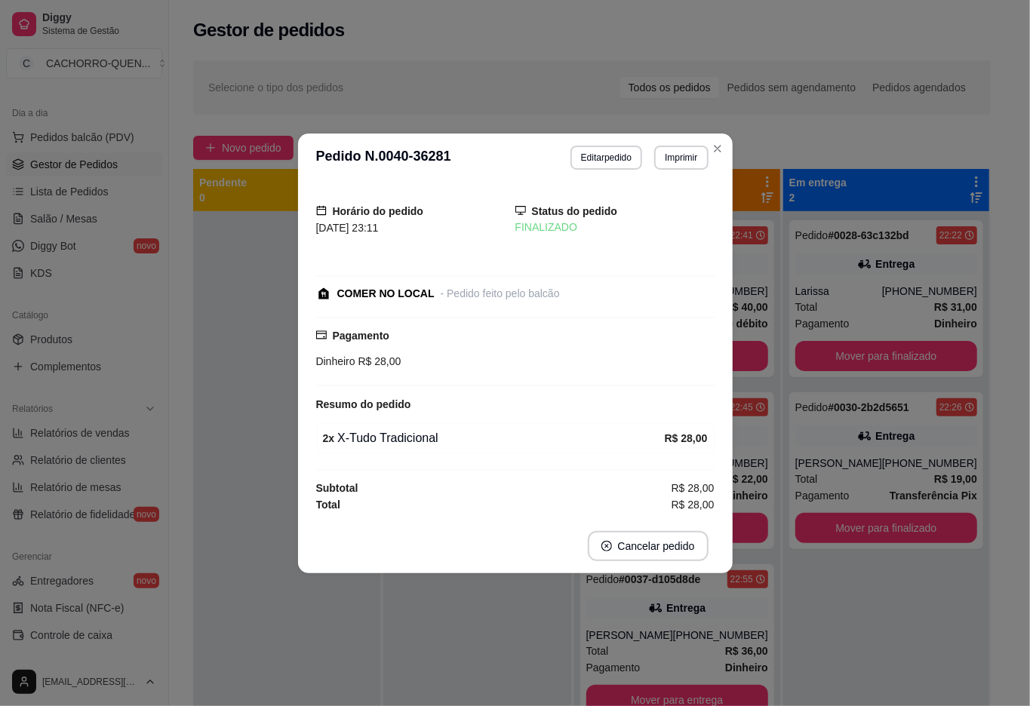
click at [427, 676] on div "Pedido # 0042-ea57f 23:15 Retirada Cliente não identificado Total R$ 13,00 Paga…" at bounding box center [476, 564] width 187 height 706
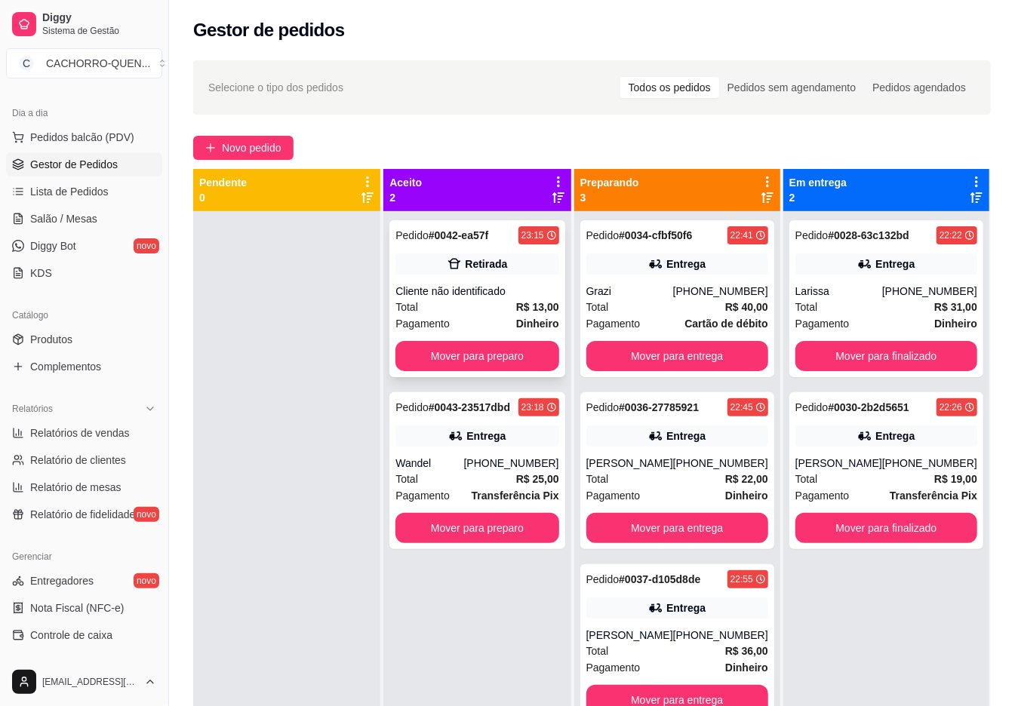
click at [475, 278] on div "Pedido # 0042-ea57f 23:15 Retirada Cliente não identificado Total R$ 13,00 Paga…" at bounding box center [476, 298] width 175 height 157
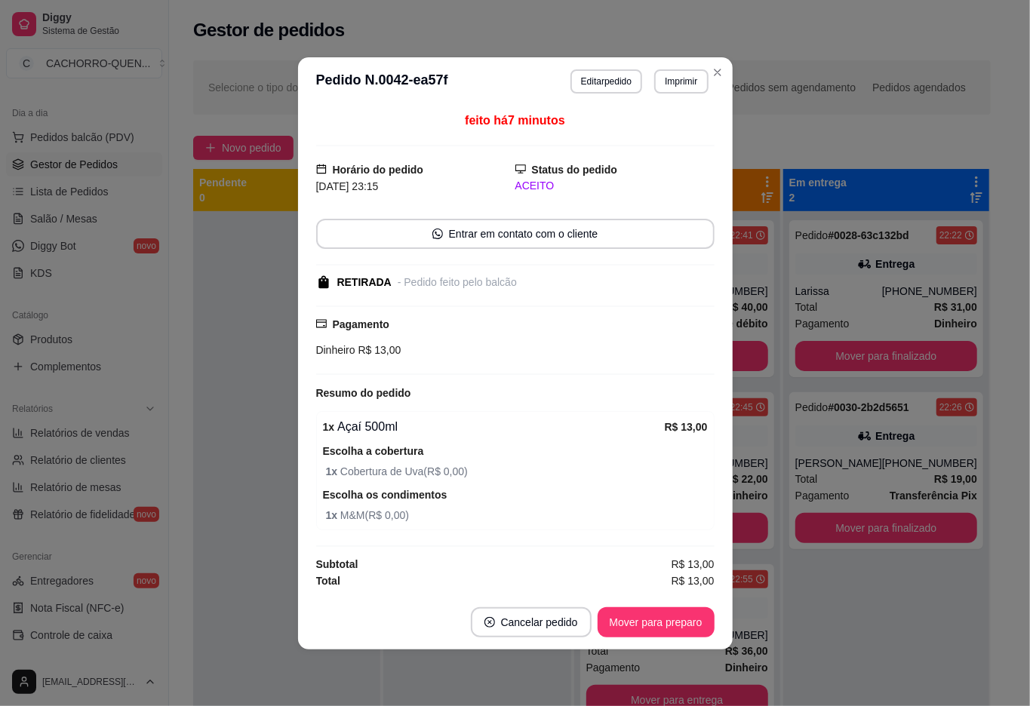
click at [643, 619] on button "Mover para preparo" at bounding box center [656, 622] width 117 height 30
click at [665, 619] on button "Mover para retirada disponível" at bounding box center [630, 621] width 161 height 29
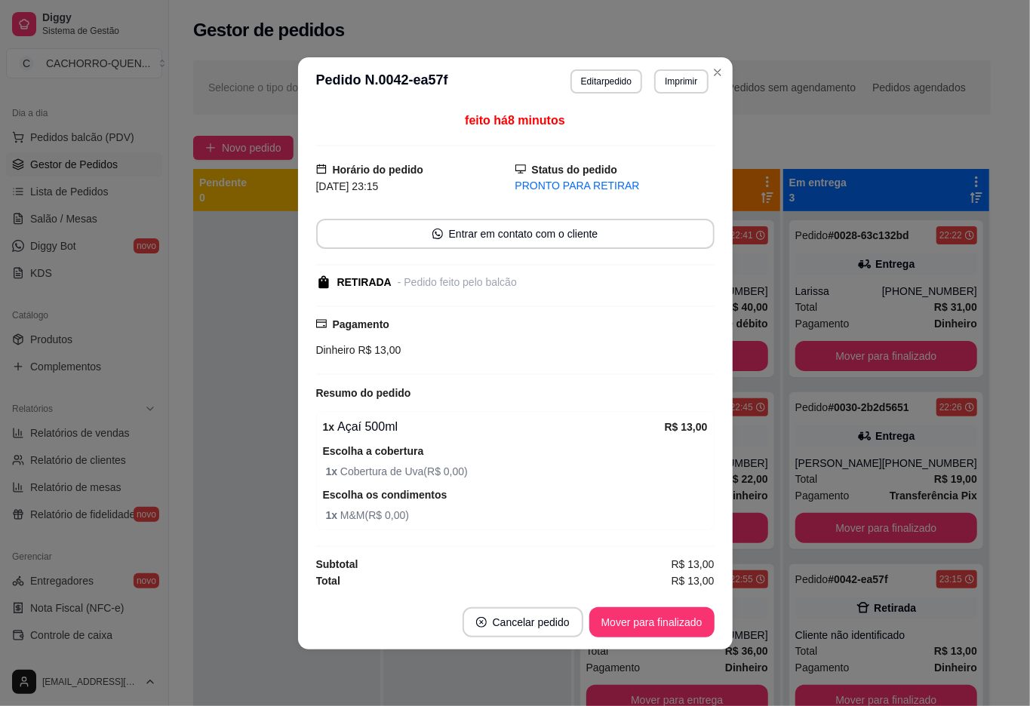
click at [643, 622] on button "Mover para finalizado" at bounding box center [651, 622] width 125 height 30
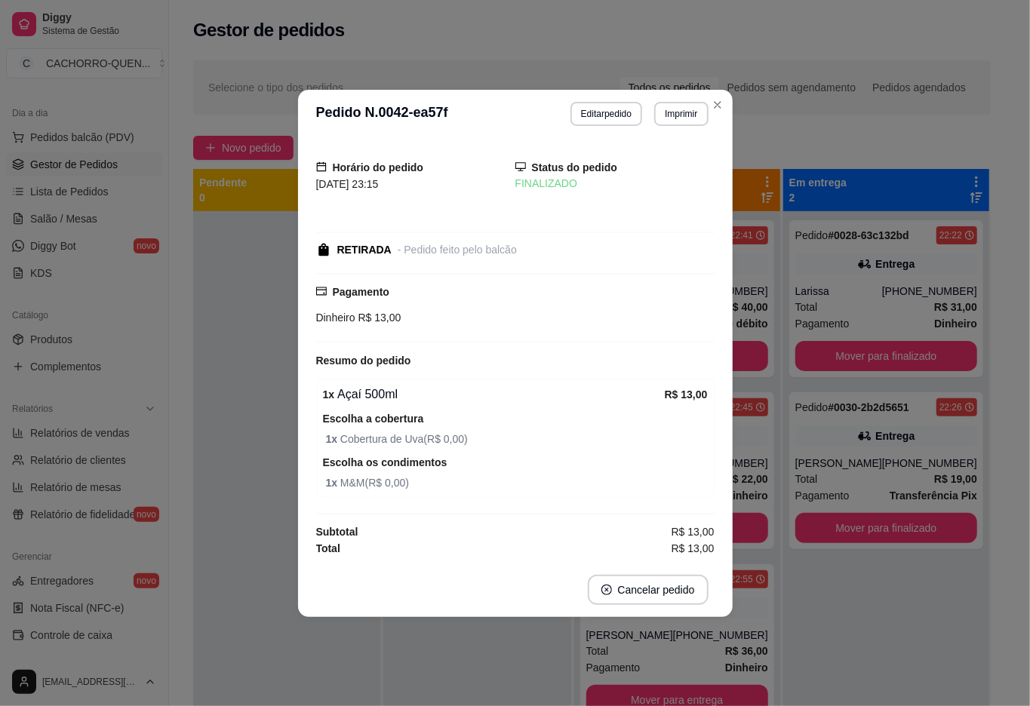
click at [255, 323] on div at bounding box center [286, 564] width 187 height 706
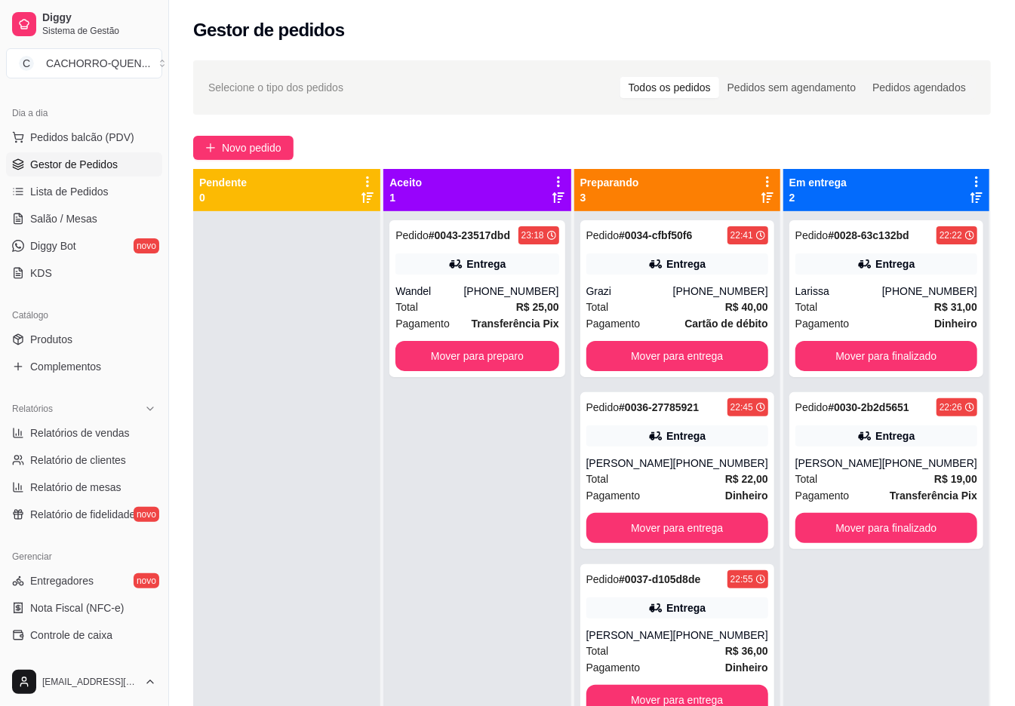
click at [227, 586] on div at bounding box center [286, 564] width 187 height 706
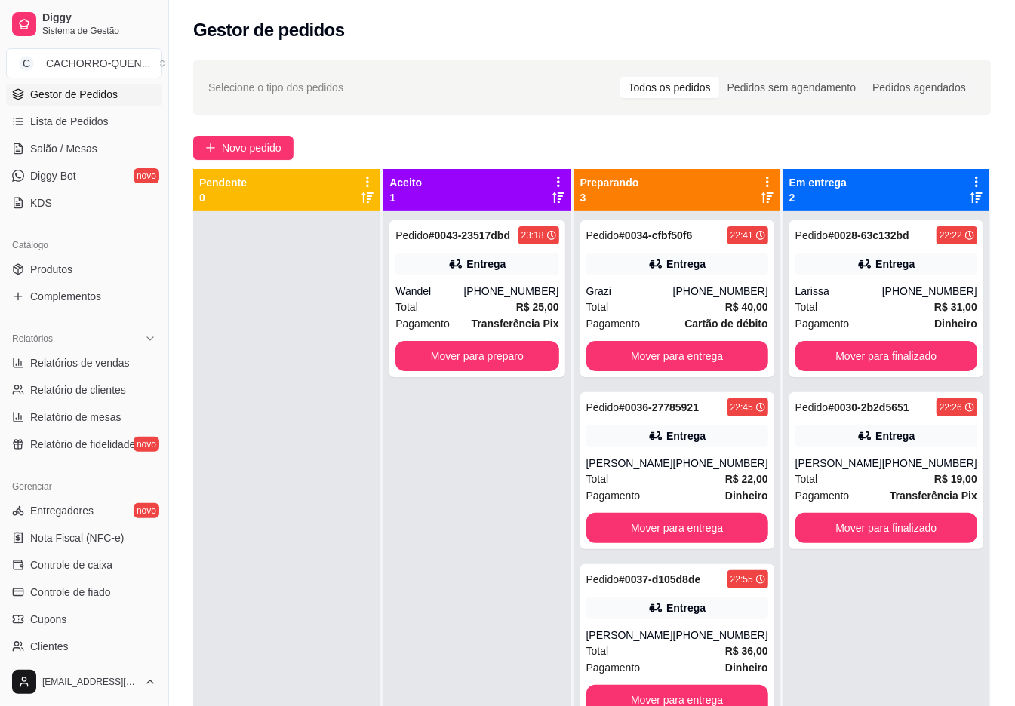
scroll to position [380, 0]
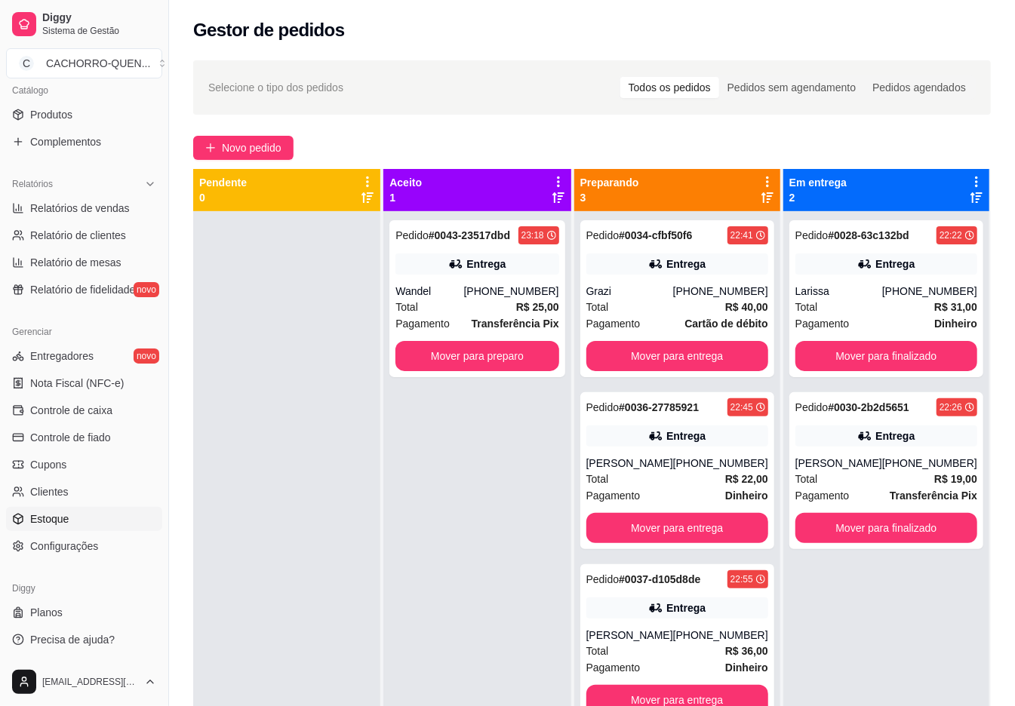
click at [113, 514] on link "Estoque" at bounding box center [84, 519] width 156 height 24
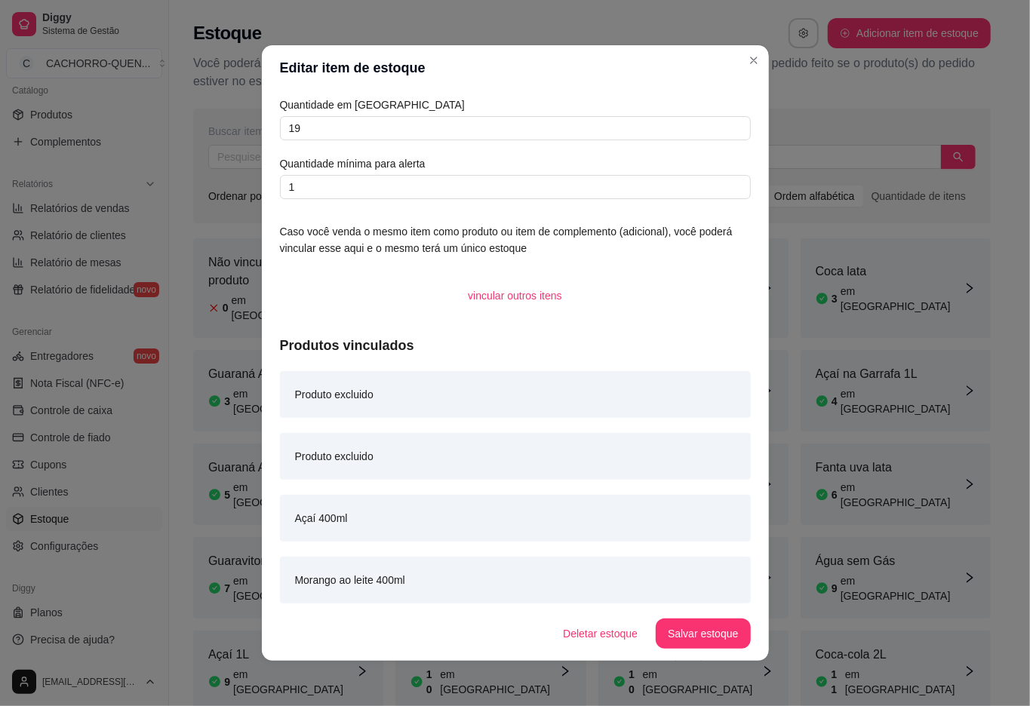
click at [827, 97] on div "Estoque Adicionar item de estoque Você poderá cadastrar os produtos no seu esto…" at bounding box center [592, 50] width 846 height 100
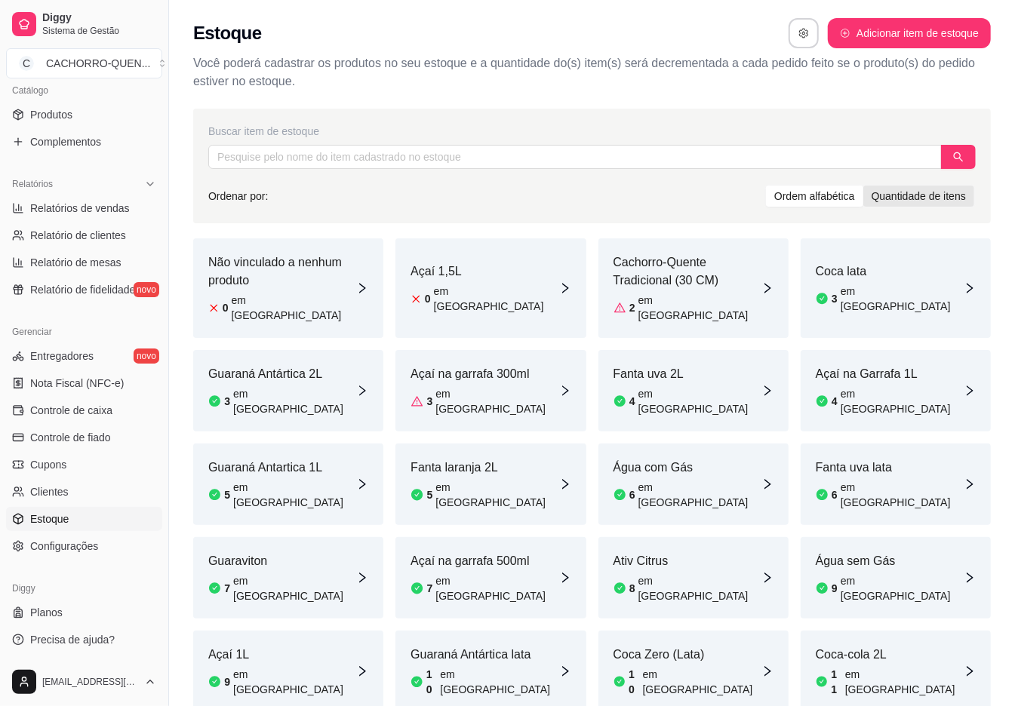
click at [903, 190] on div "Quantidade de itens" at bounding box center [918, 196] width 111 height 21
click at [863, 186] on input "Quantidade de itens" at bounding box center [863, 186] width 0 height 0
click at [801, 196] on div "Ordem alfabética" at bounding box center [814, 196] width 97 height 21
click at [766, 186] on input "Ordem alfabética" at bounding box center [766, 186] width 0 height 0
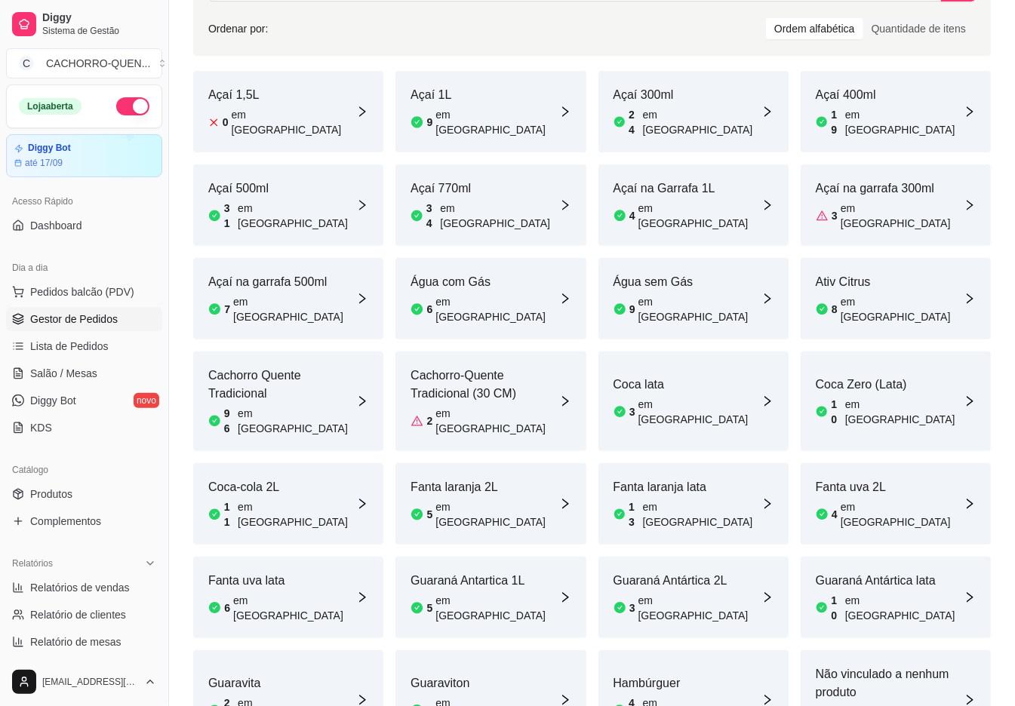
click at [88, 320] on span "Gestor de Pedidos" at bounding box center [74, 319] width 88 height 15
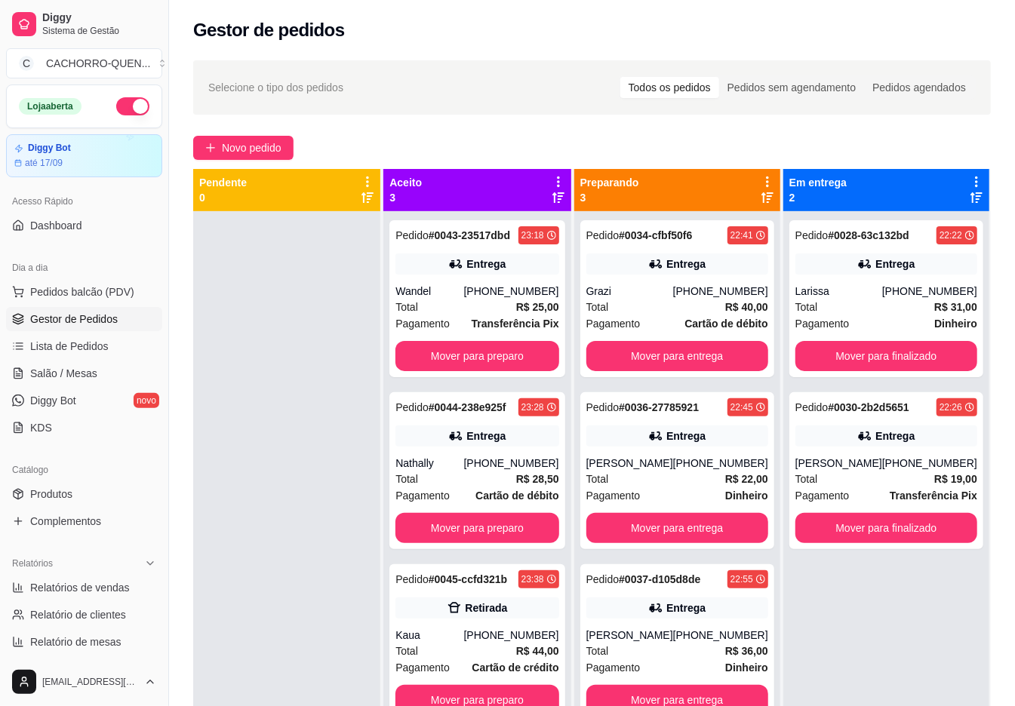
click at [859, 355] on button "Mover para finalizado" at bounding box center [886, 356] width 182 height 30
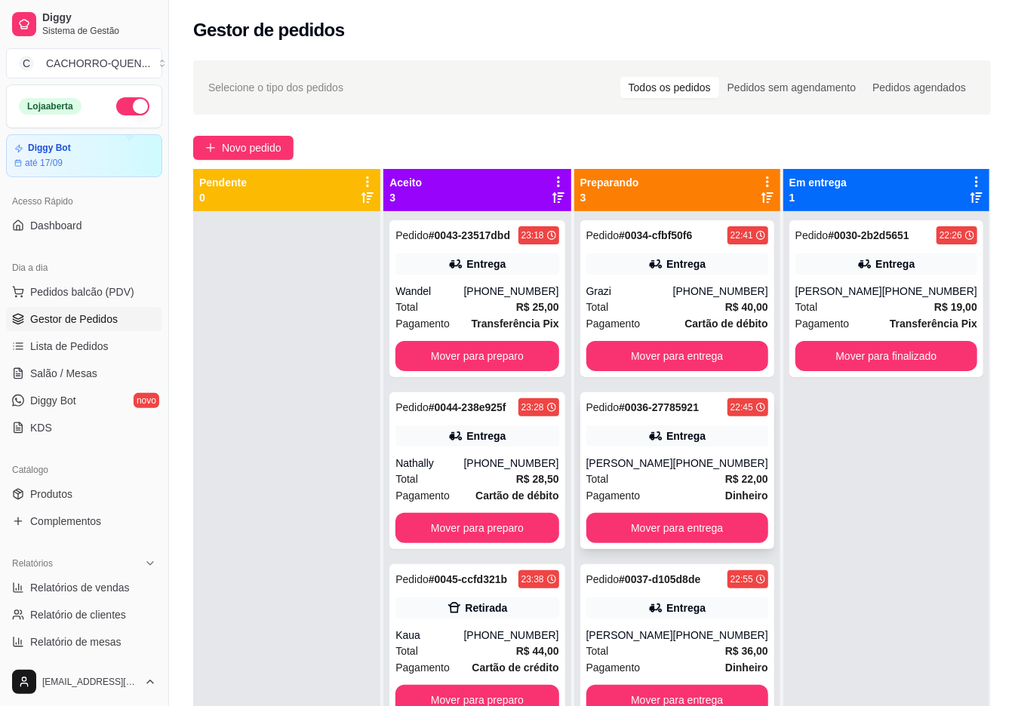
click at [698, 441] on div "Entrega" at bounding box center [685, 436] width 39 height 15
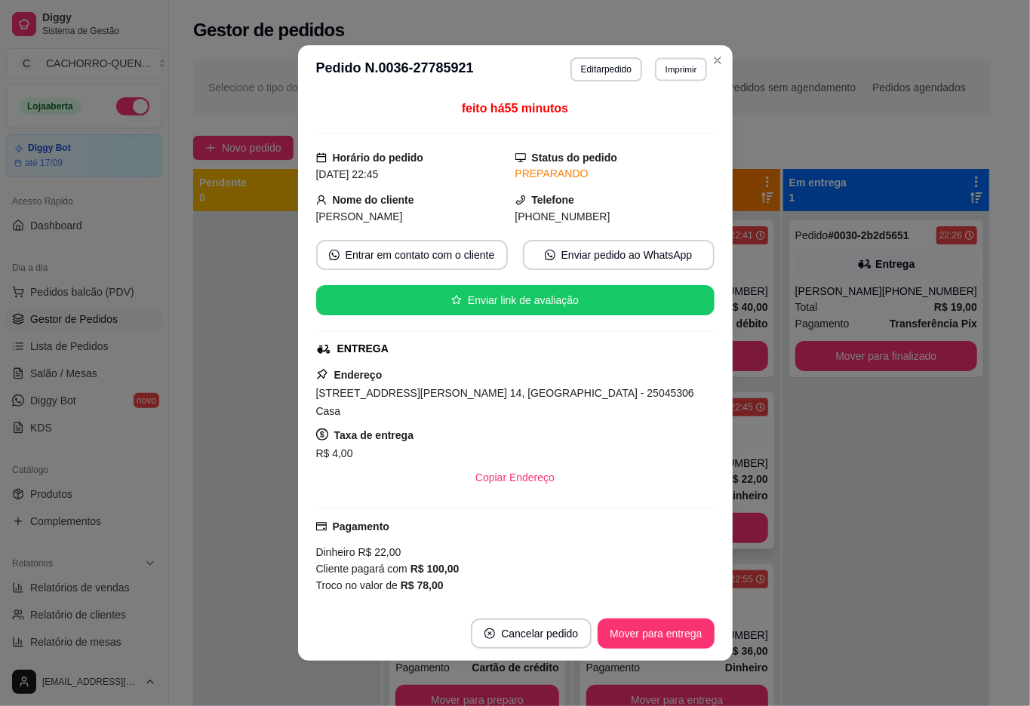
click at [677, 72] on button "Imprimir" at bounding box center [681, 68] width 52 height 23
click at [662, 128] on button "IMPRESSORA" at bounding box center [639, 121] width 106 height 23
click at [678, 629] on button "Mover para entrega" at bounding box center [656, 634] width 116 height 30
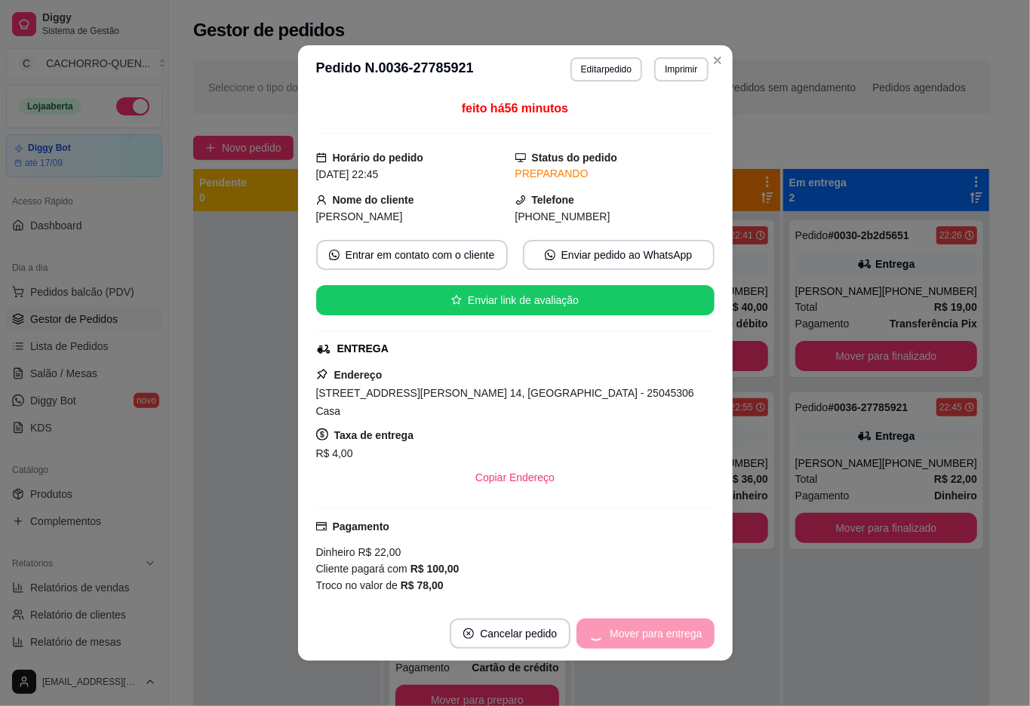
click at [637, 629] on div "Mover para entrega" at bounding box center [644, 634] width 137 height 30
click at [656, 632] on button "Mover para finalizado" at bounding box center [651, 633] width 121 height 29
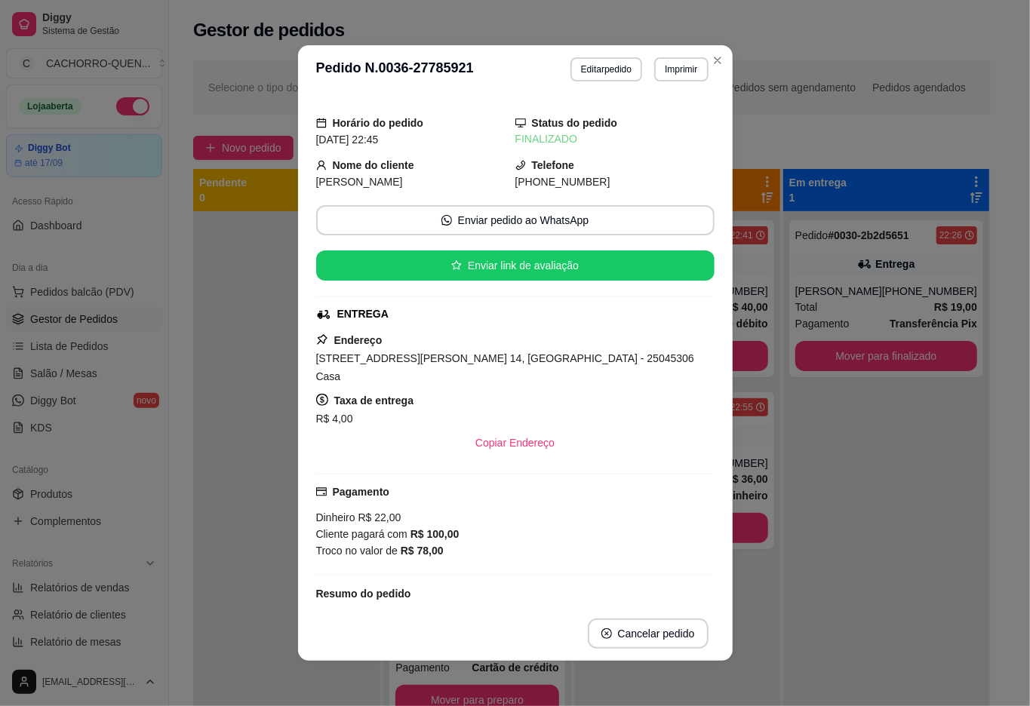
click at [837, 462] on div "Pedido # 0030-2b2d5651 22:26 Entrega [PERSON_NAME] [PHONE_NUMBER] Total R$ 19,0…" at bounding box center [886, 564] width 206 height 706
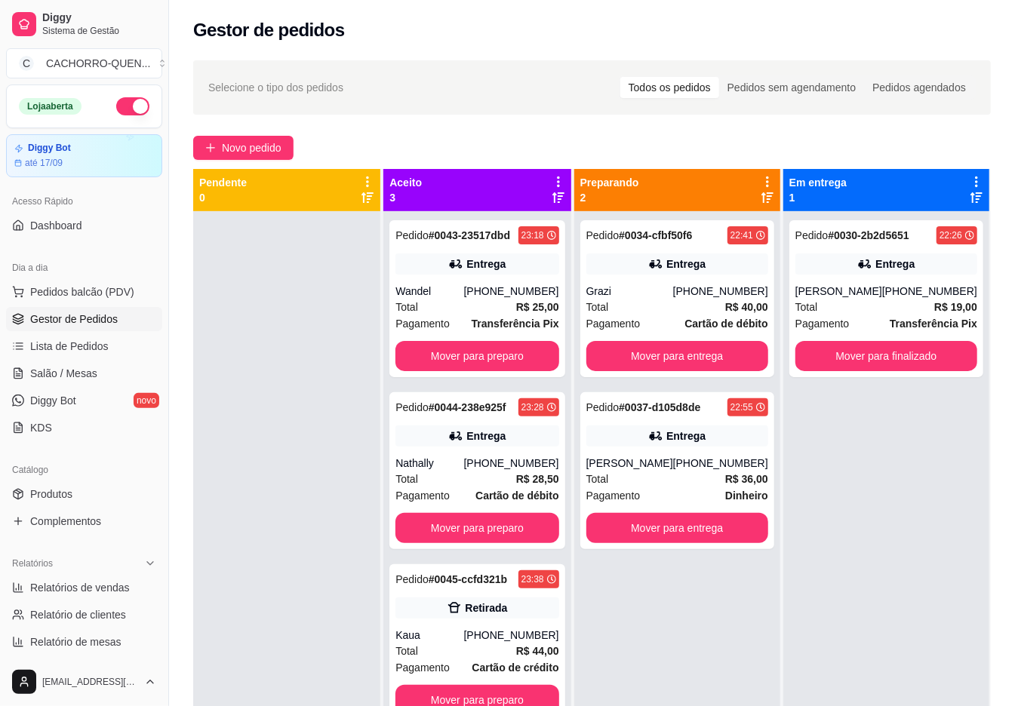
click at [869, 354] on button "Mover para finalizado" at bounding box center [886, 356] width 182 height 30
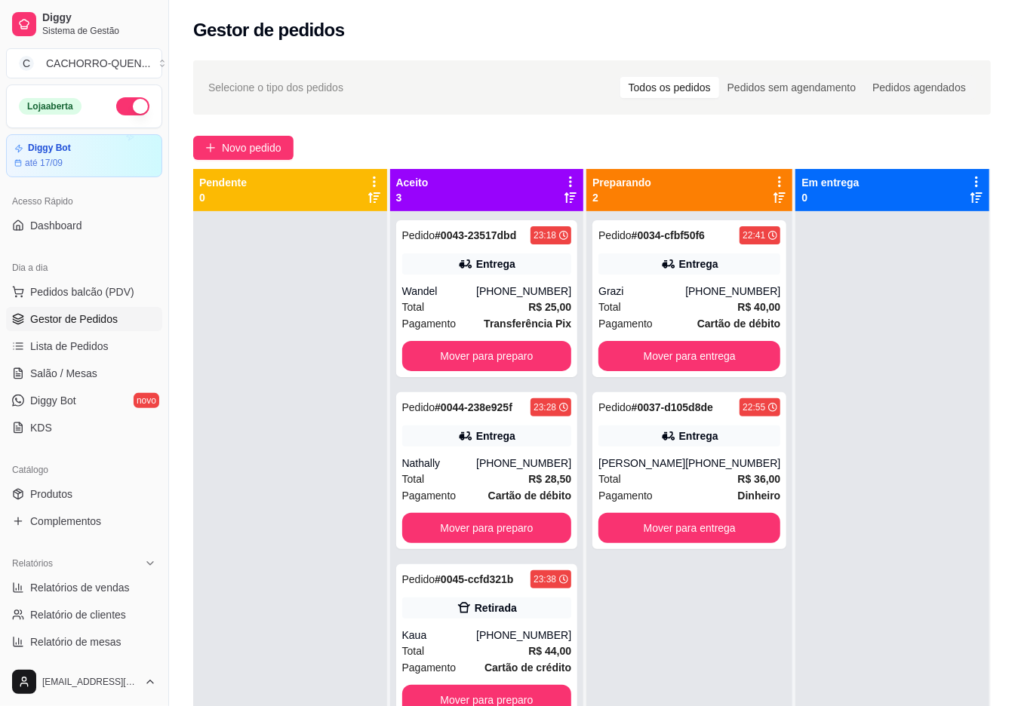
click at [707, 360] on button "Mover para entrega" at bounding box center [689, 356] width 182 height 30
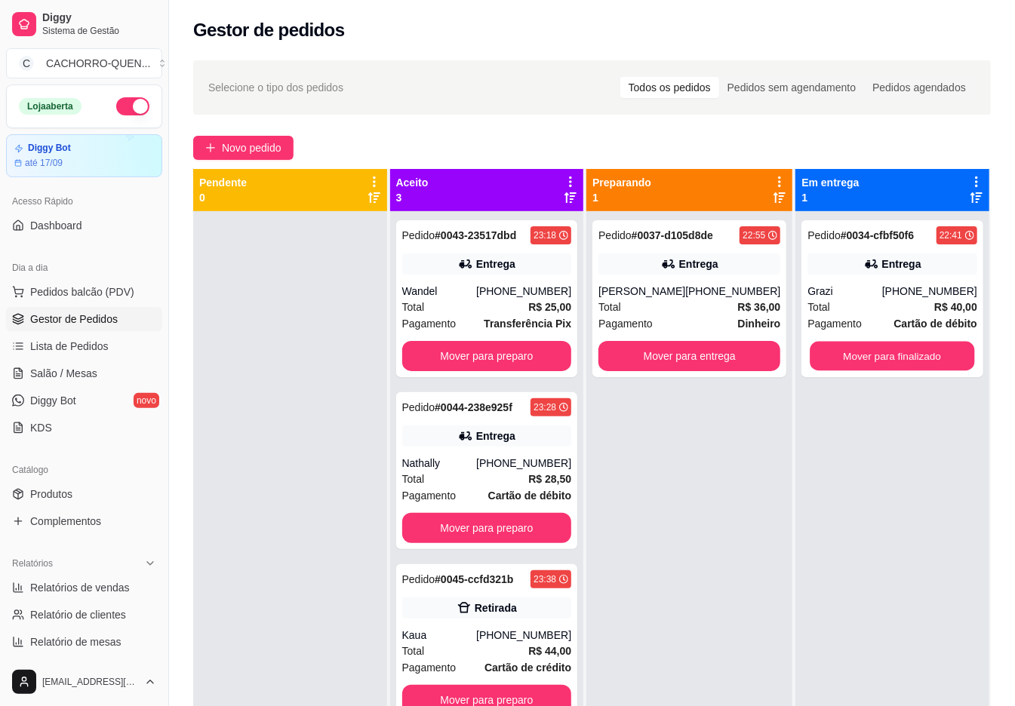
click at [843, 356] on button "Mover para finalizado" at bounding box center [892, 356] width 164 height 29
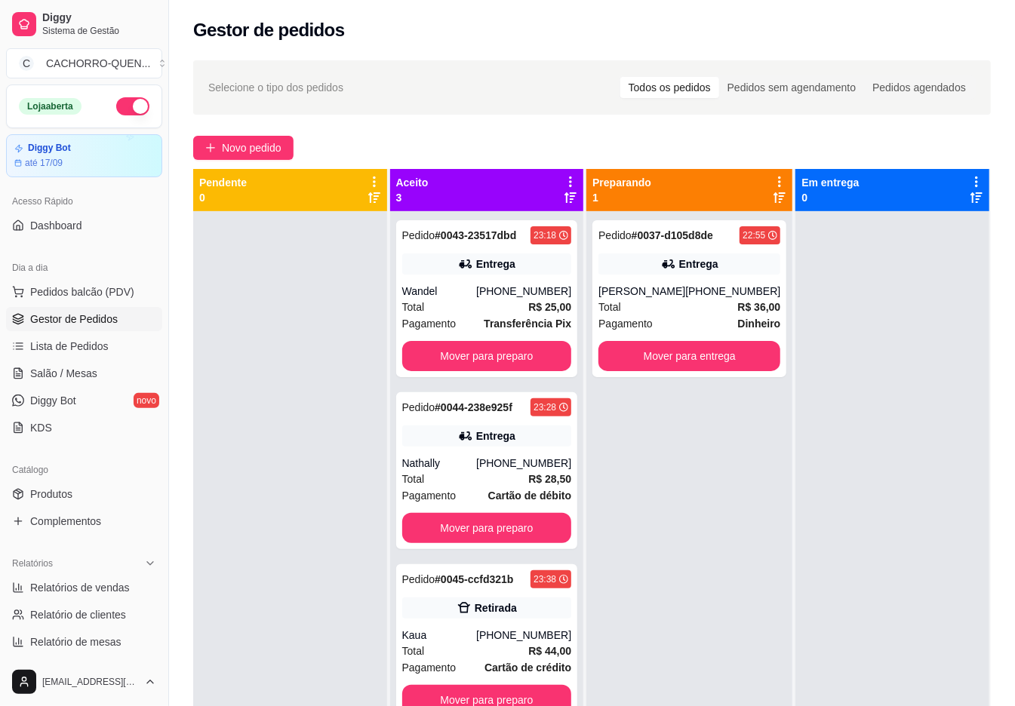
click at [670, 357] on div "Mover para entrega" at bounding box center [689, 356] width 182 height 30
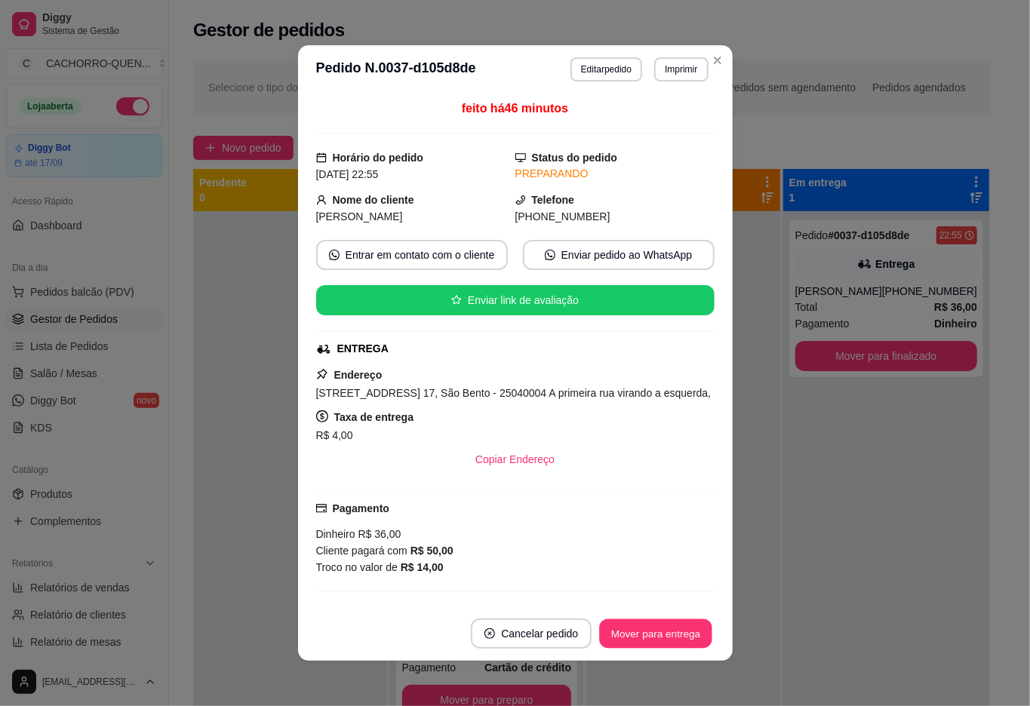
click at [659, 632] on button "Mover para entrega" at bounding box center [656, 633] width 113 height 29
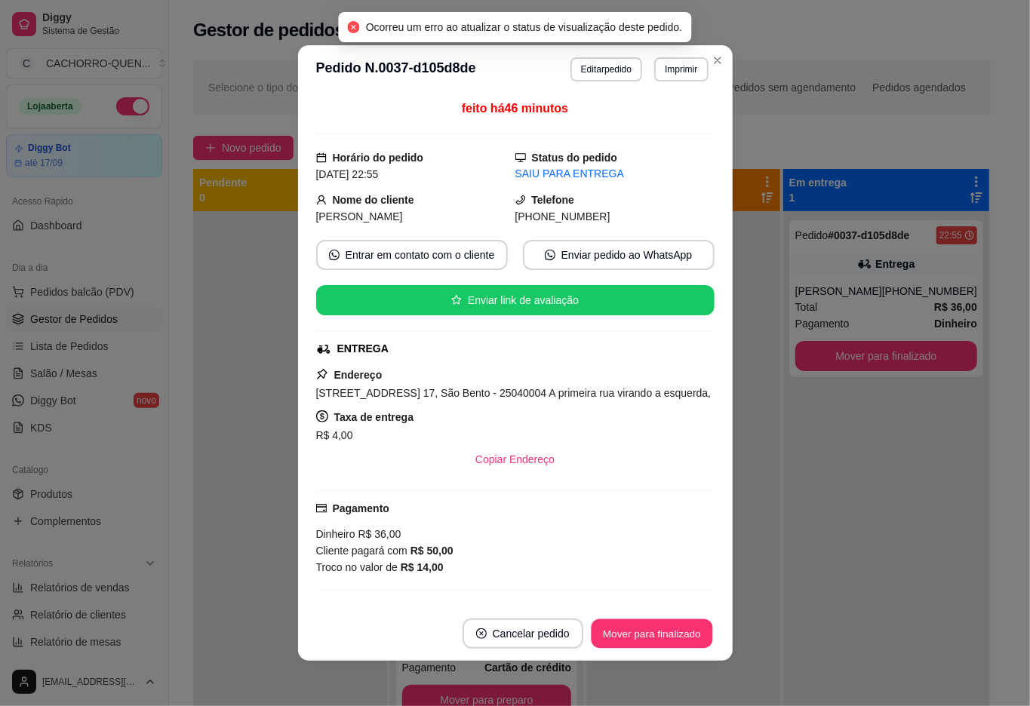
click at [640, 625] on button "Mover para finalizado" at bounding box center [651, 633] width 121 height 29
click at [655, 640] on button "Mover para finalizado" at bounding box center [651, 634] width 125 height 30
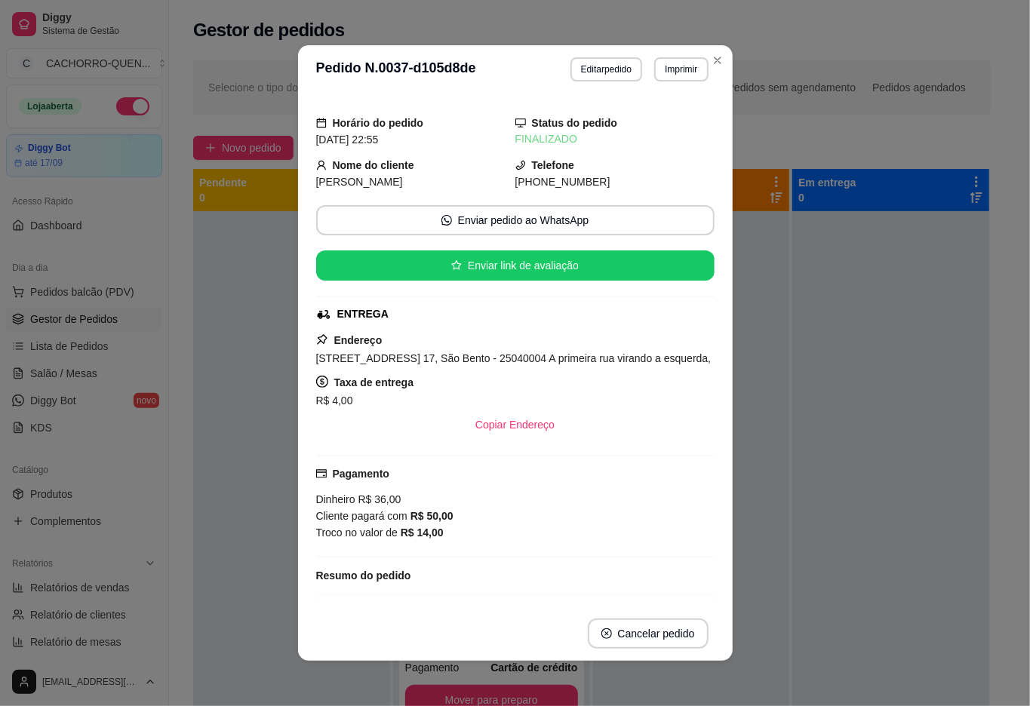
click at [821, 453] on div at bounding box center [890, 564] width 197 height 706
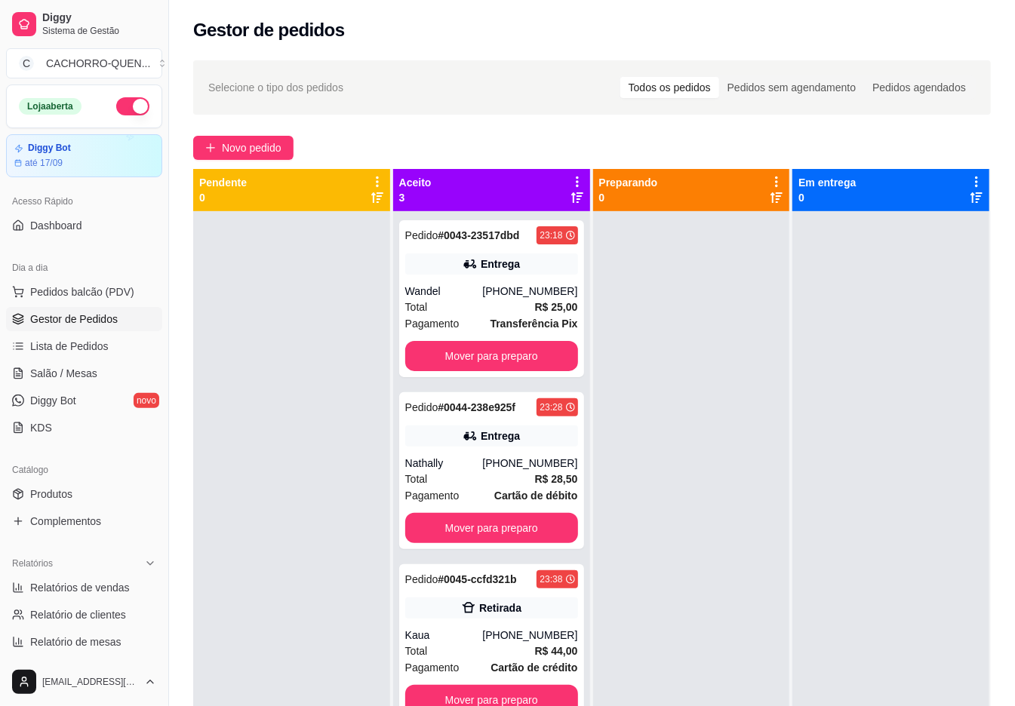
click at [520, 355] on button "Mover para preparo" at bounding box center [491, 356] width 173 height 30
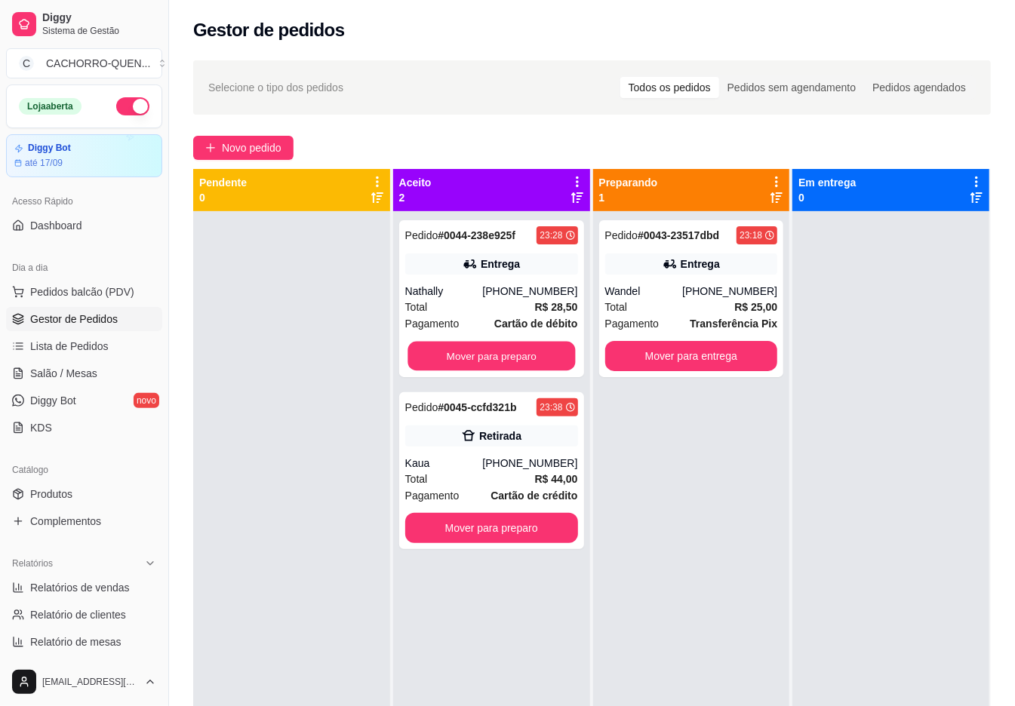
click at [511, 352] on button "Mover para preparo" at bounding box center [490, 356] width 167 height 29
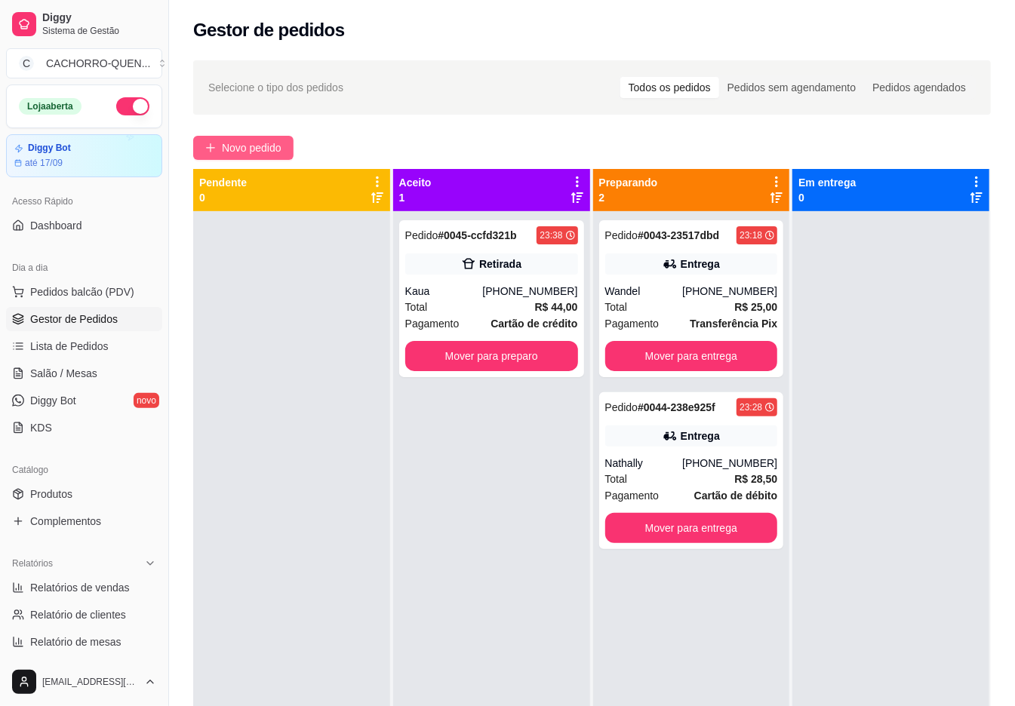
click at [266, 146] on span "Novo pedido" at bounding box center [252, 148] width 60 height 17
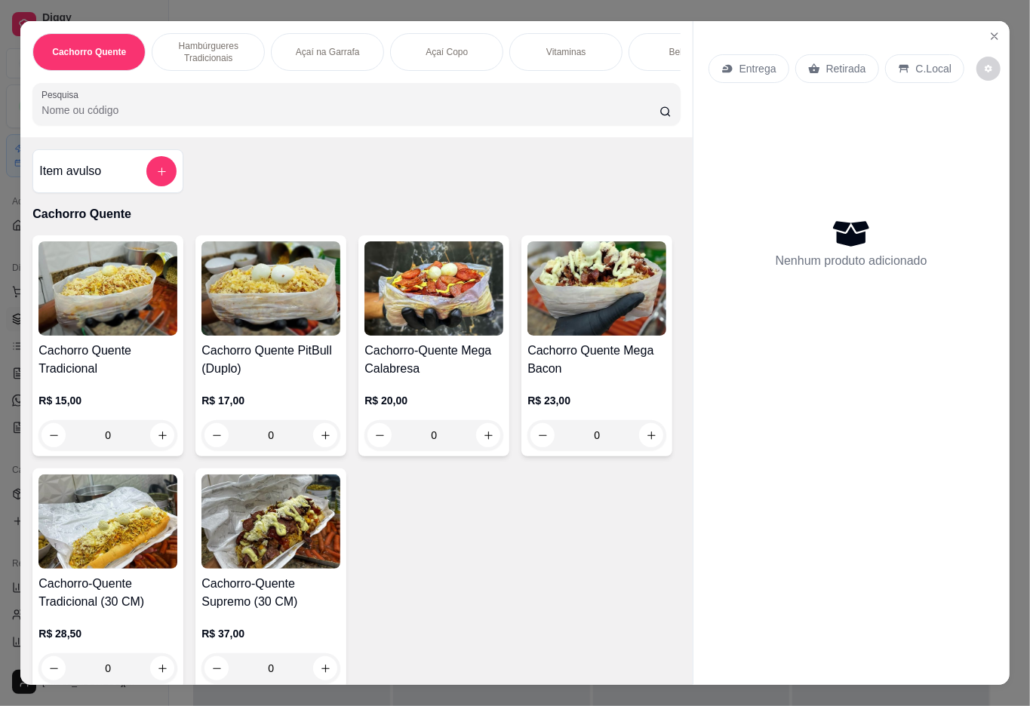
click at [583, 36] on div "Vitaminas" at bounding box center [565, 52] width 113 height 38
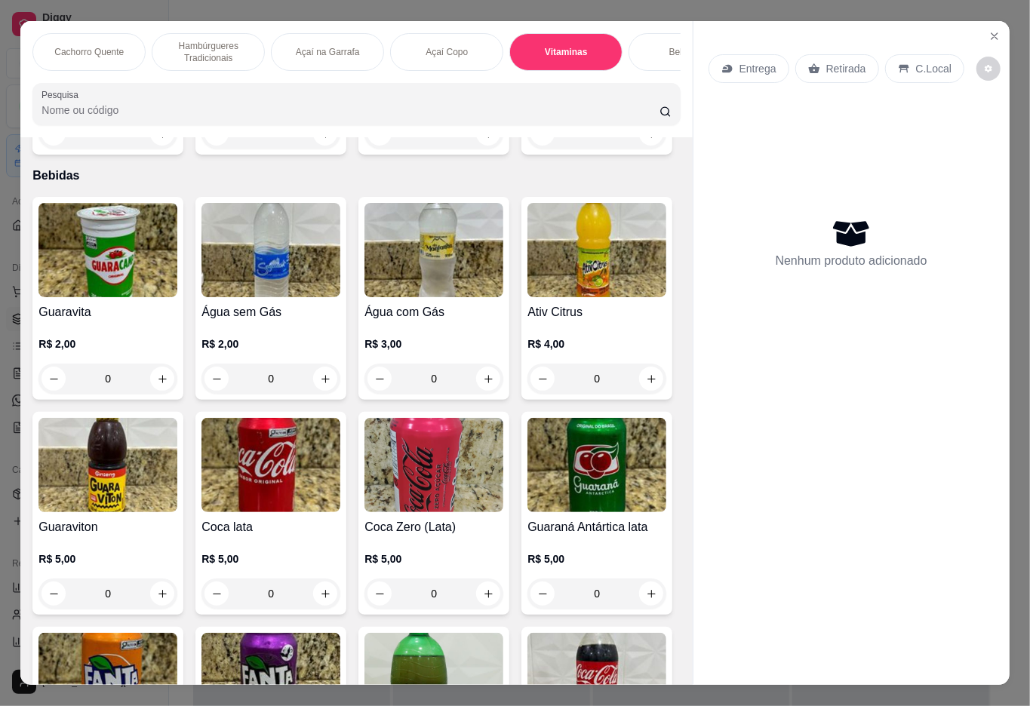
scroll to position [34, 0]
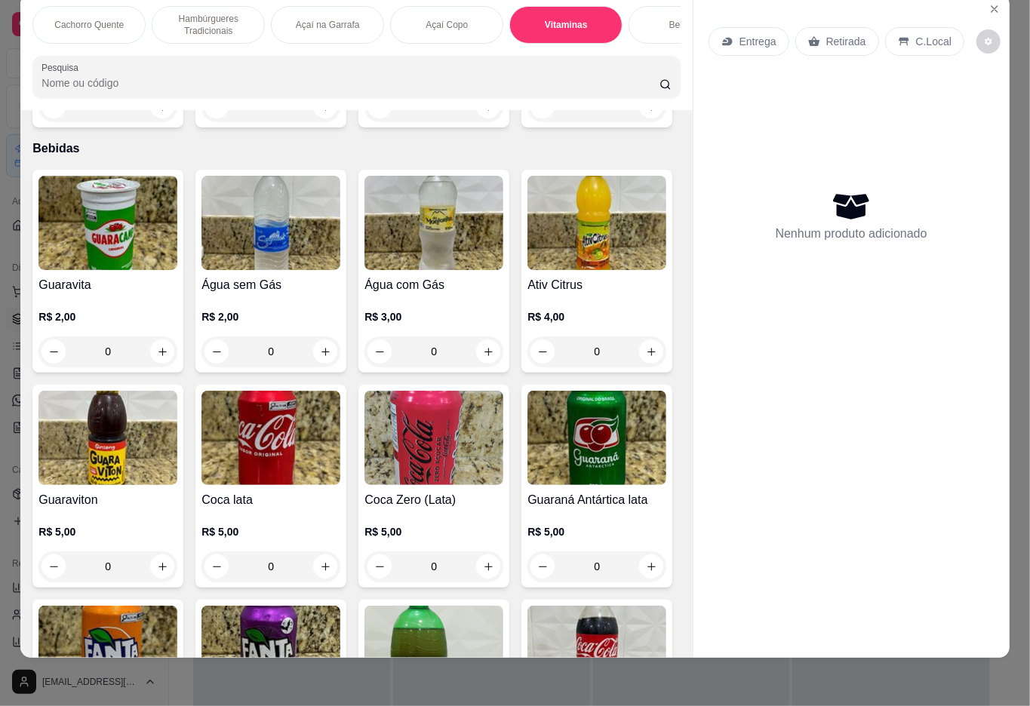
click at [646, 112] on icon "increase-product-quantity" at bounding box center [651, 106] width 11 height 11
type input "1"
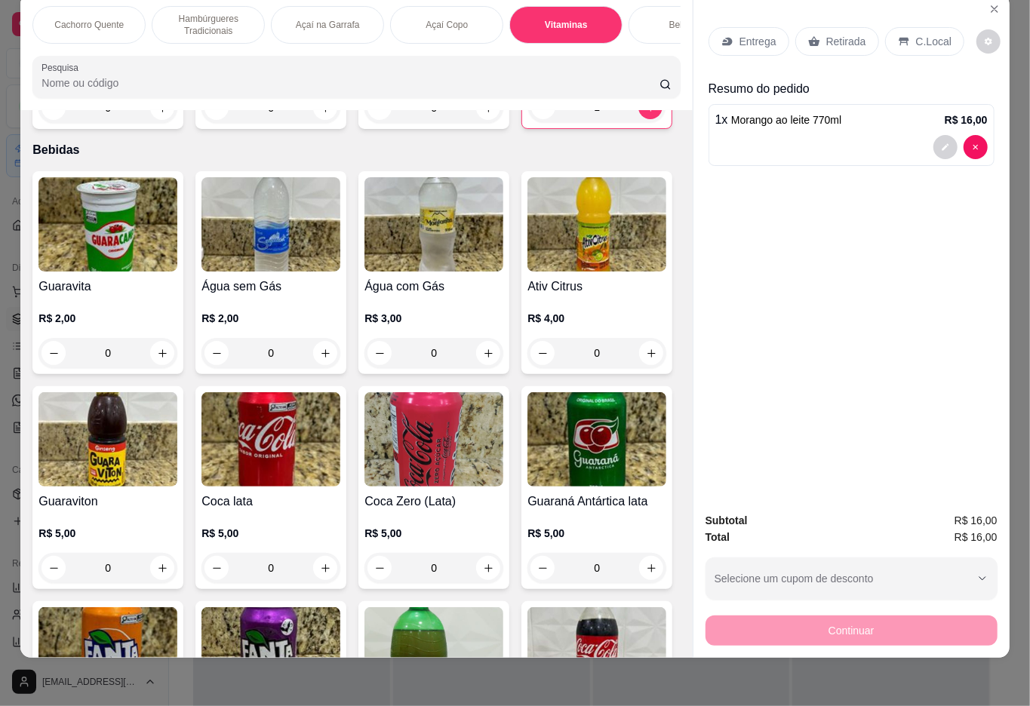
click at [844, 34] on p "Retirada" at bounding box center [846, 41] width 40 height 15
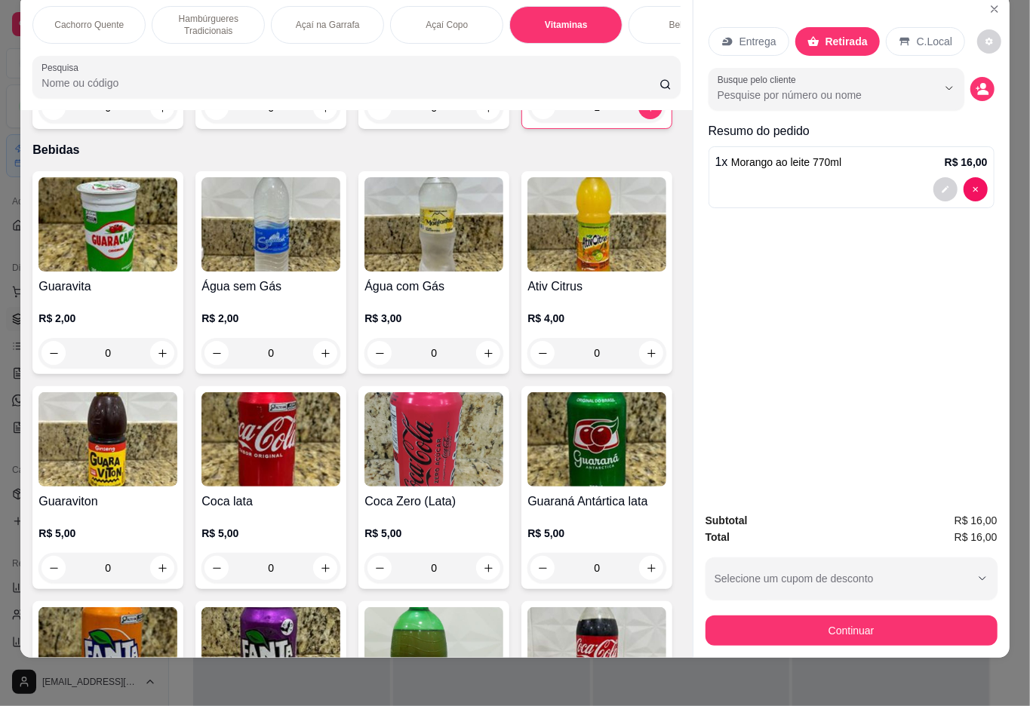
click at [205, 16] on p "Hambúrgueres Tradicionais" at bounding box center [208, 25] width 88 height 24
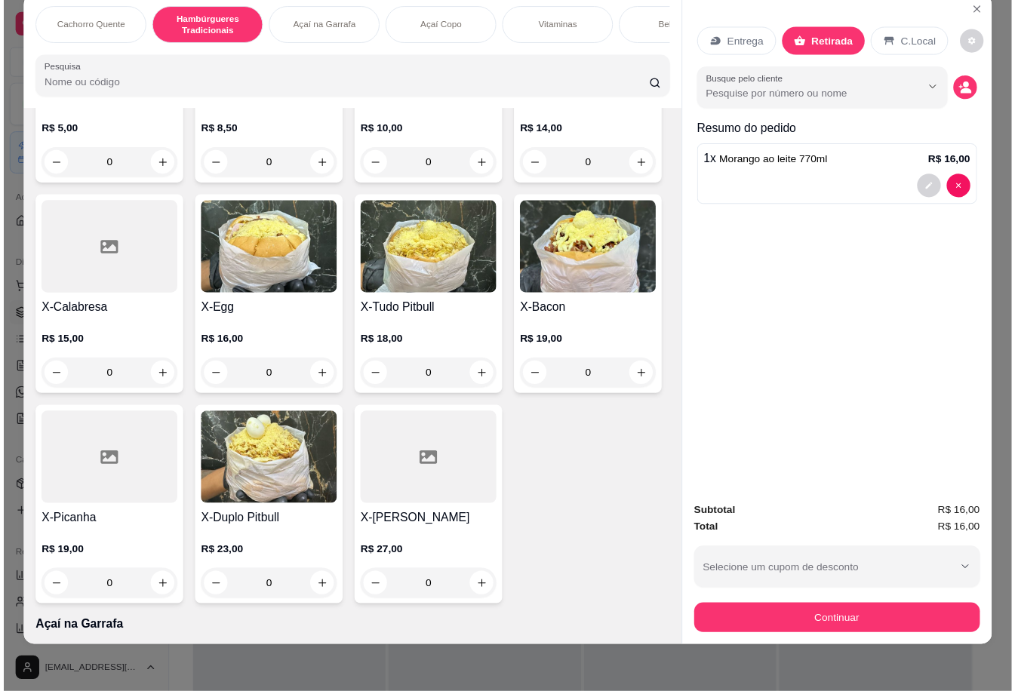
scroll to position [732, 0]
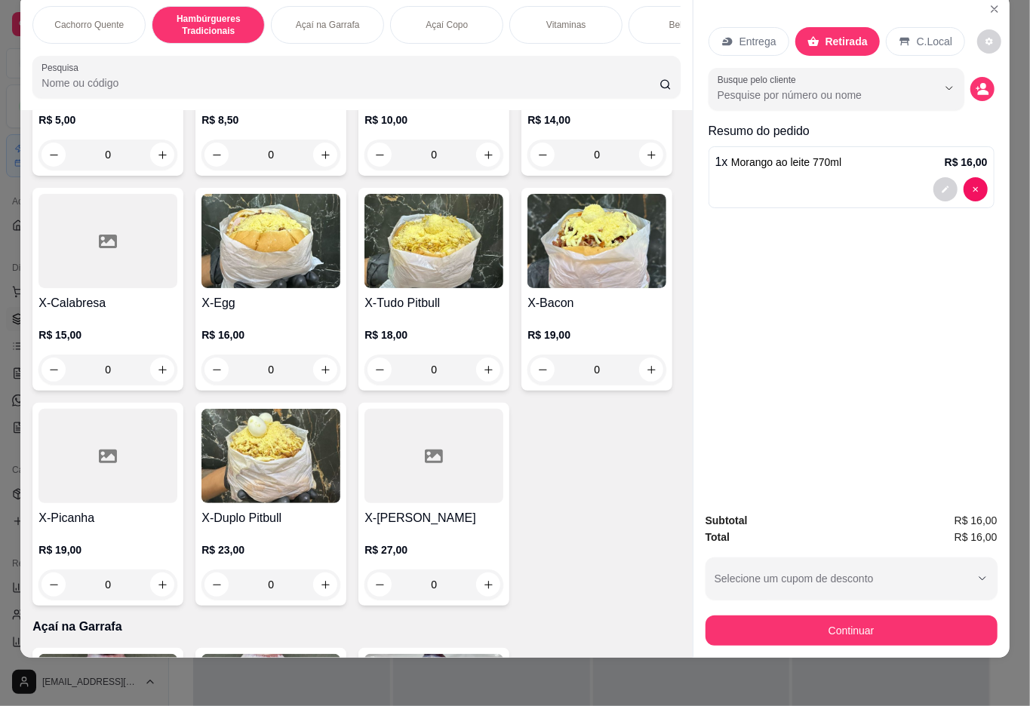
click at [177, 361] on div "0" at bounding box center [107, 370] width 139 height 30
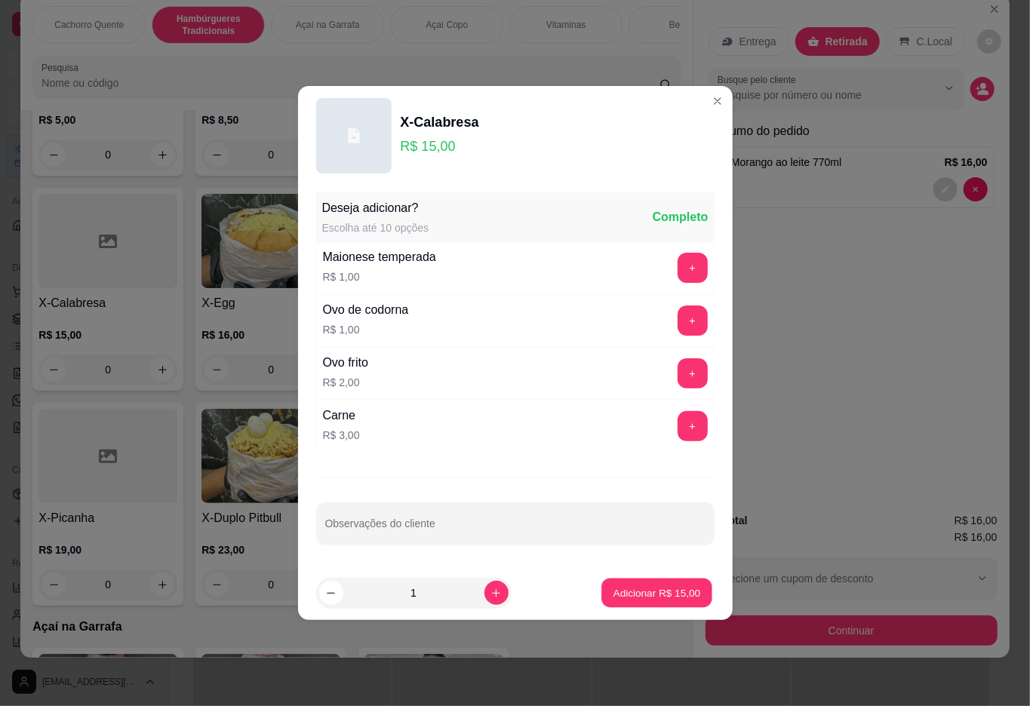
click at [643, 590] on p "Adicionar R$ 15,00" at bounding box center [657, 592] width 88 height 14
type input "1"
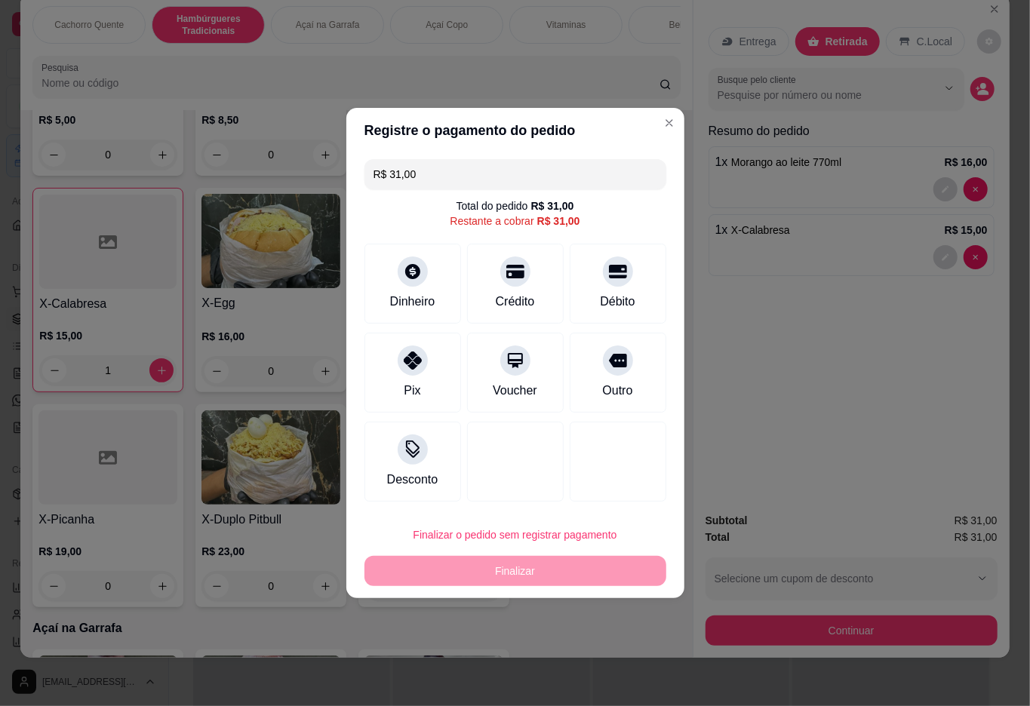
click at [614, 173] on input "R$ 31,00" at bounding box center [515, 174] width 284 height 30
click at [413, 356] on icon at bounding box center [412, 356] width 20 height 20
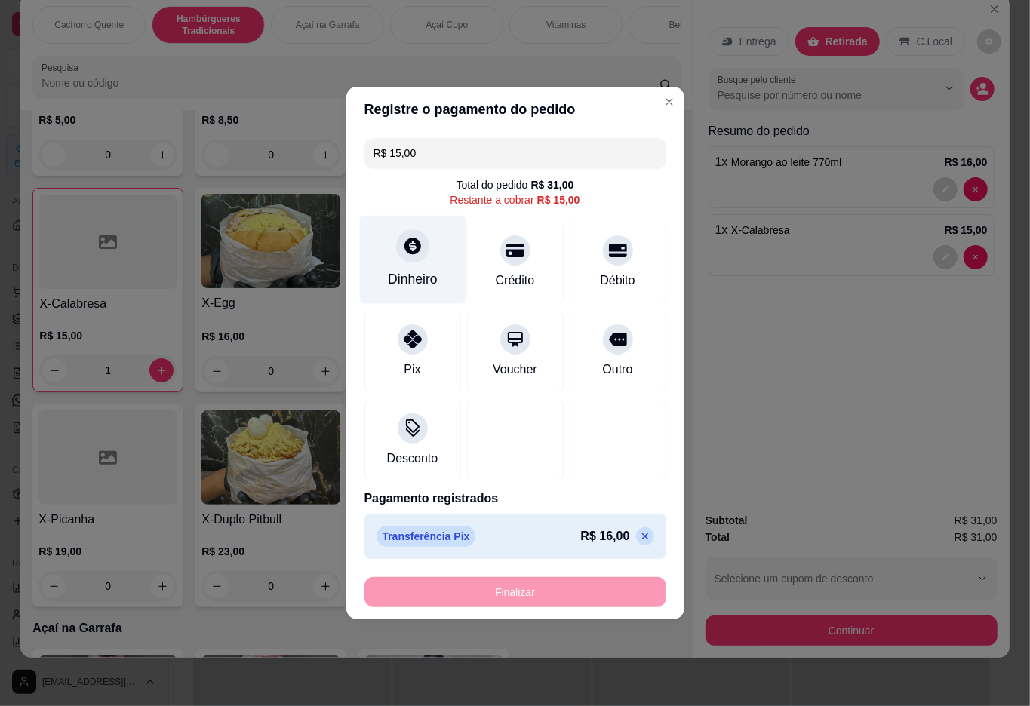
click at [410, 250] on icon at bounding box center [412, 246] width 20 height 20
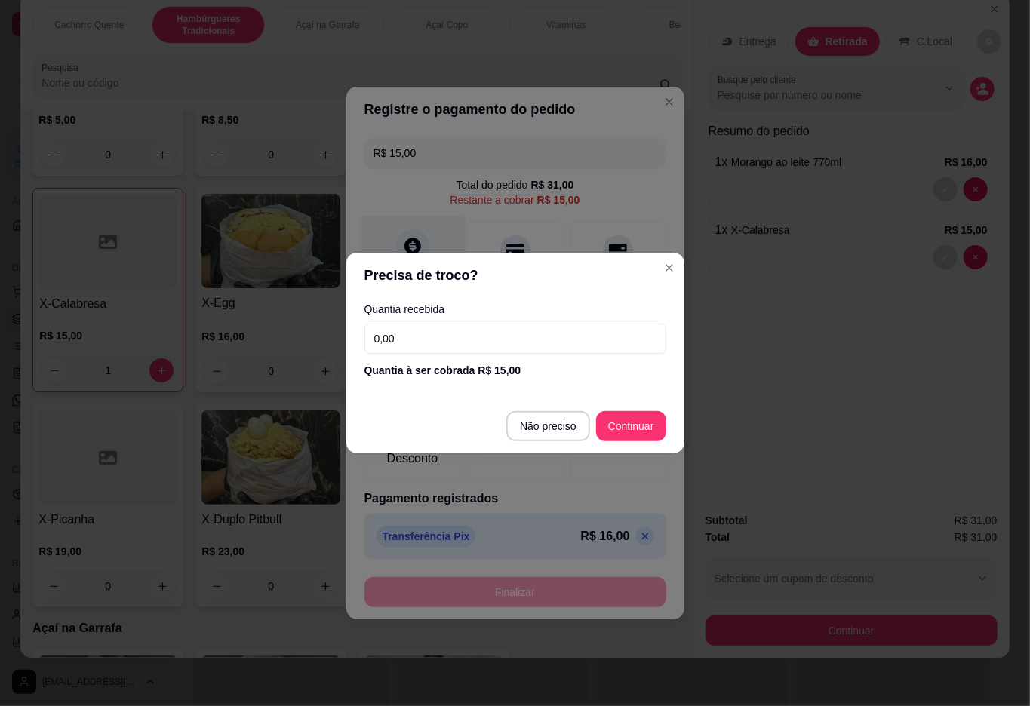
click at [553, 426] on div "Desconto" at bounding box center [515, 441] width 302 height 80
type input "R$ 0,00"
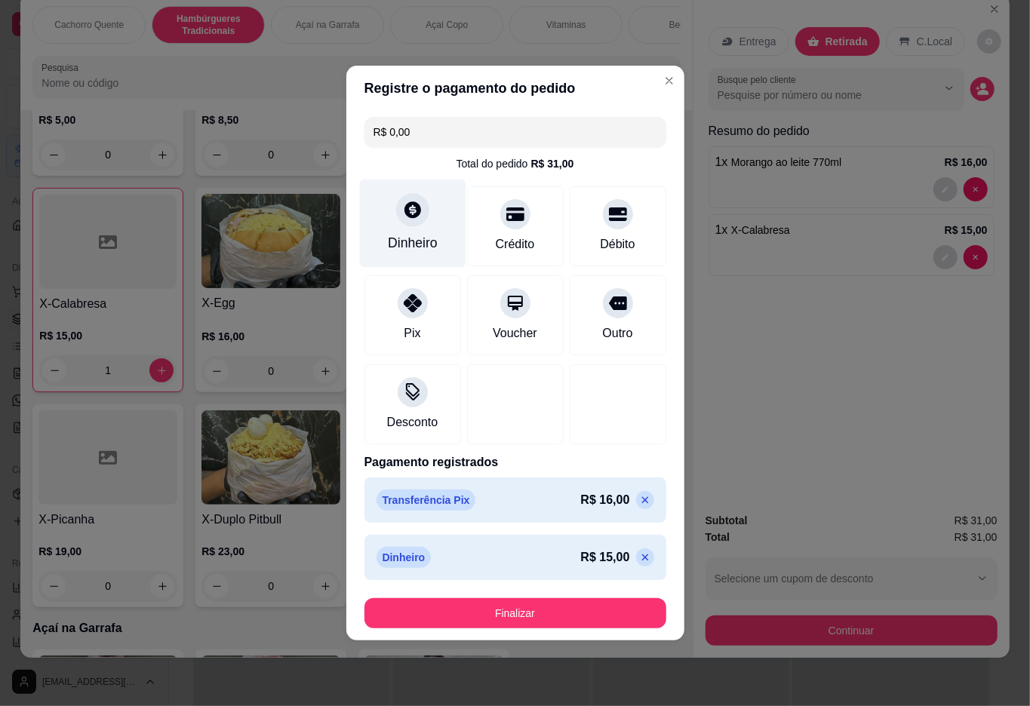
click at [539, 607] on button "Finalizar" at bounding box center [515, 613] width 302 height 30
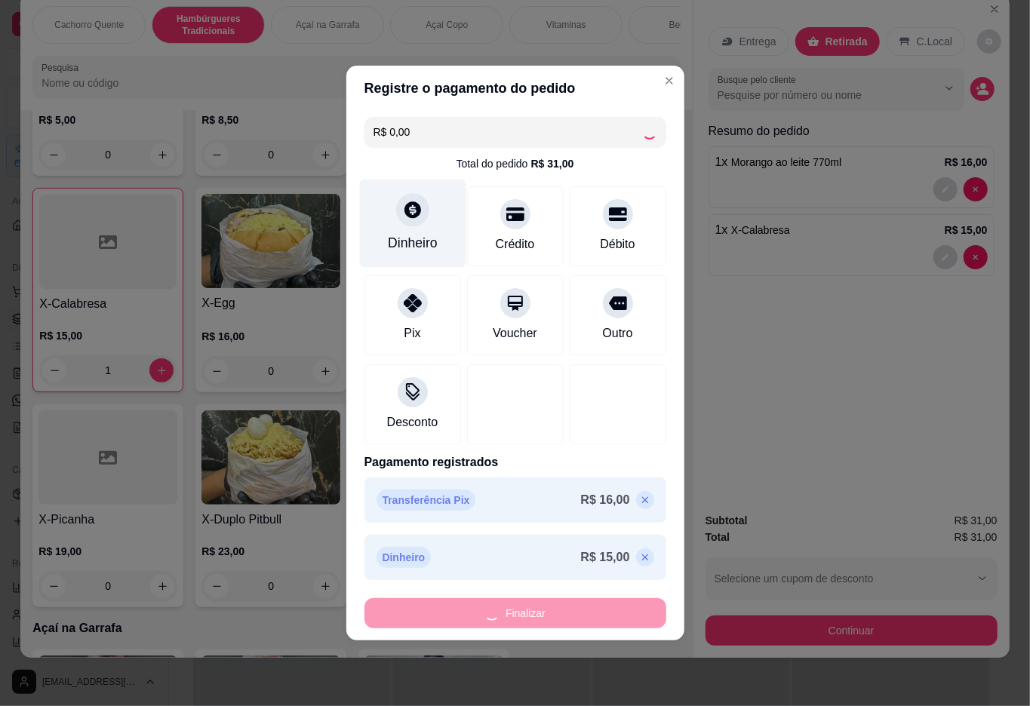
type input "0"
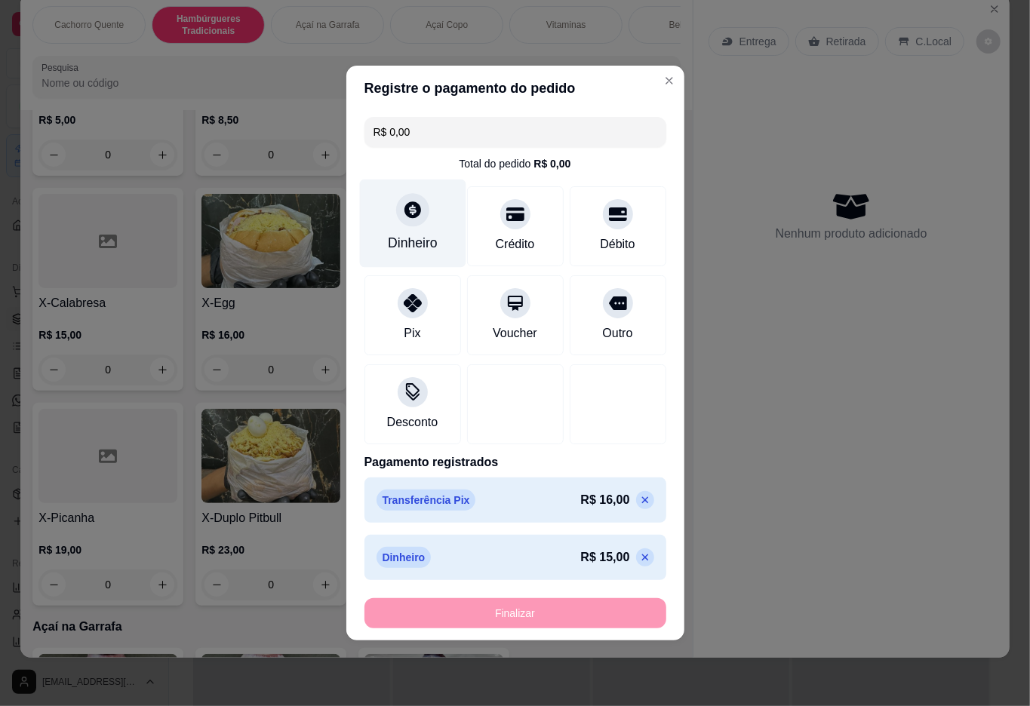
type input "-R$ 31,00"
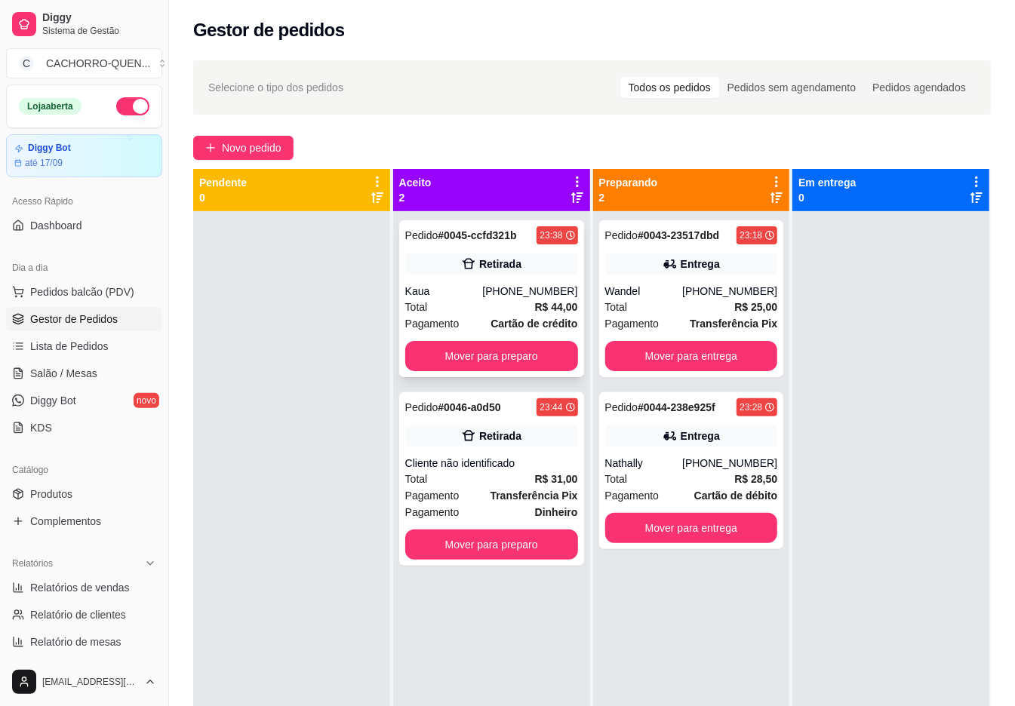
click at [493, 263] on div "Retirada" at bounding box center [500, 264] width 42 height 15
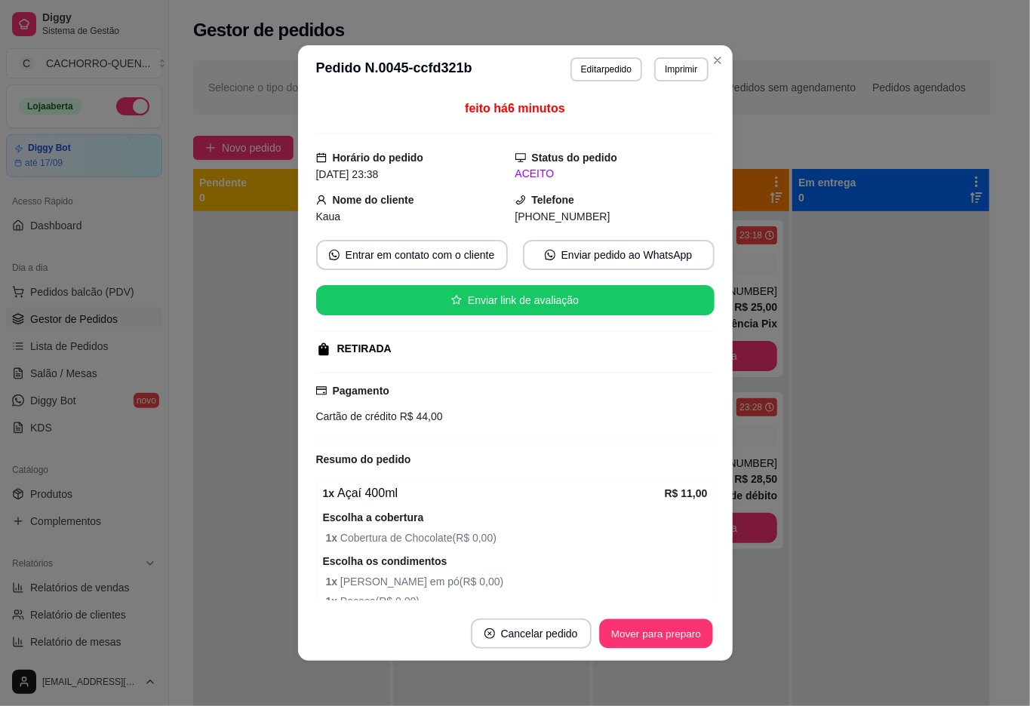
click at [631, 632] on button "Mover para preparo" at bounding box center [655, 633] width 113 height 29
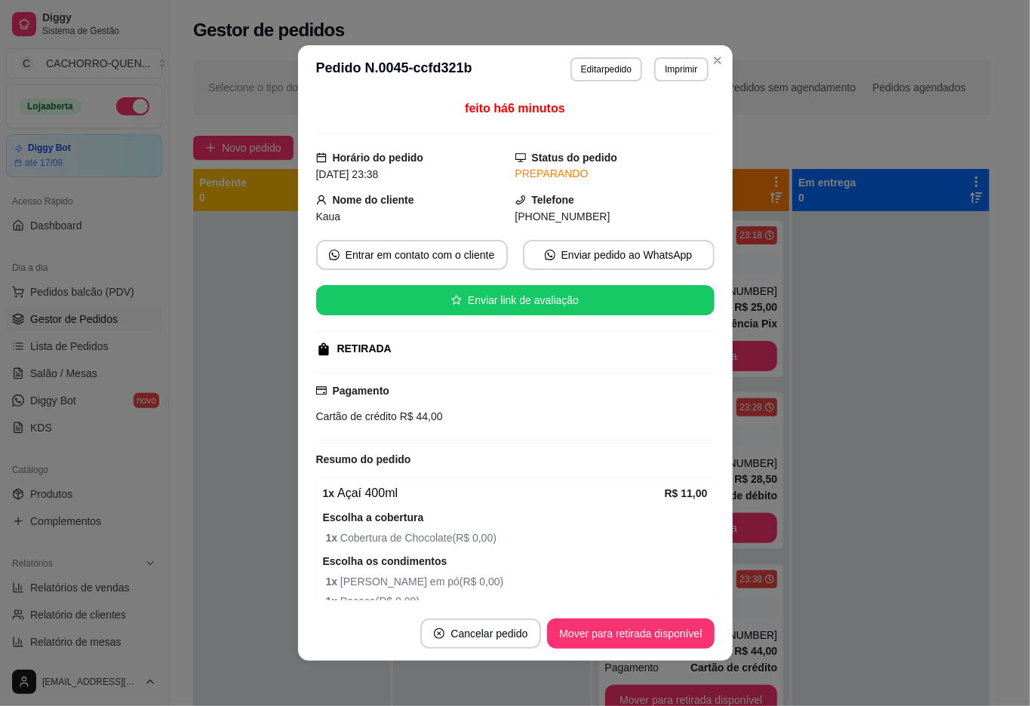
click at [239, 415] on div at bounding box center [291, 564] width 197 height 706
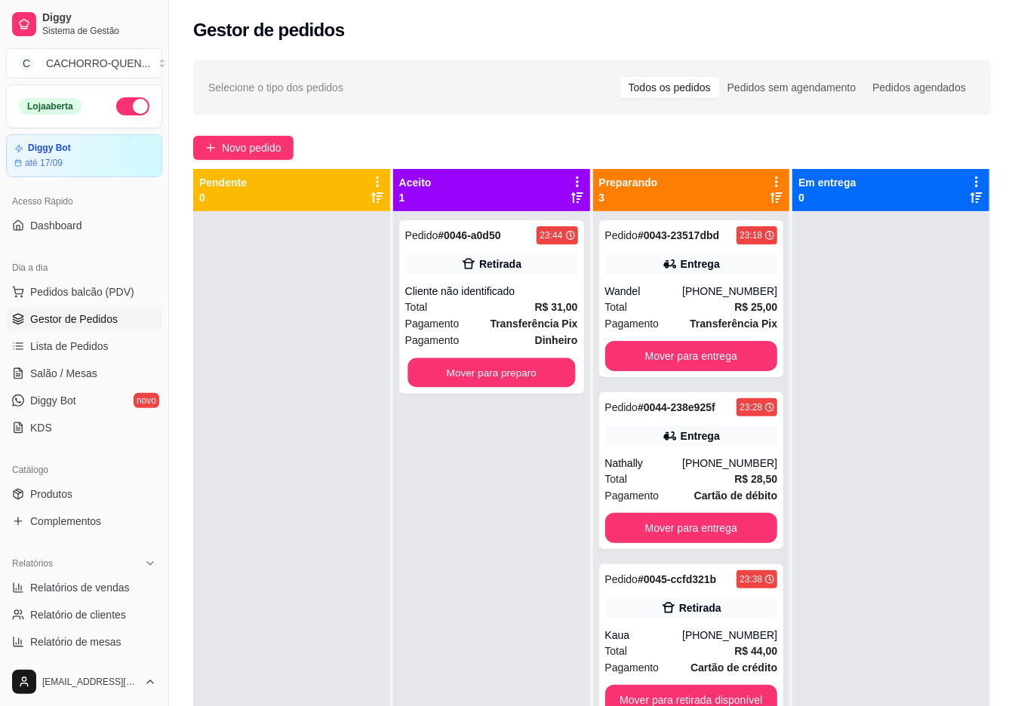
click at [502, 371] on button "Mover para preparo" at bounding box center [490, 372] width 167 height 29
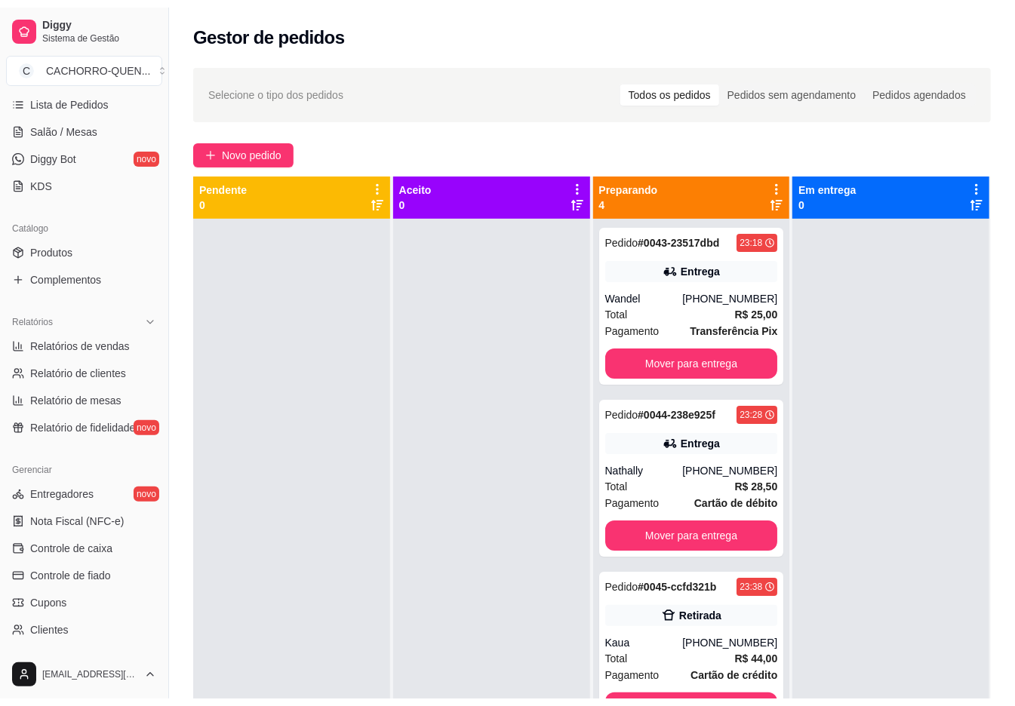
scroll to position [315, 0]
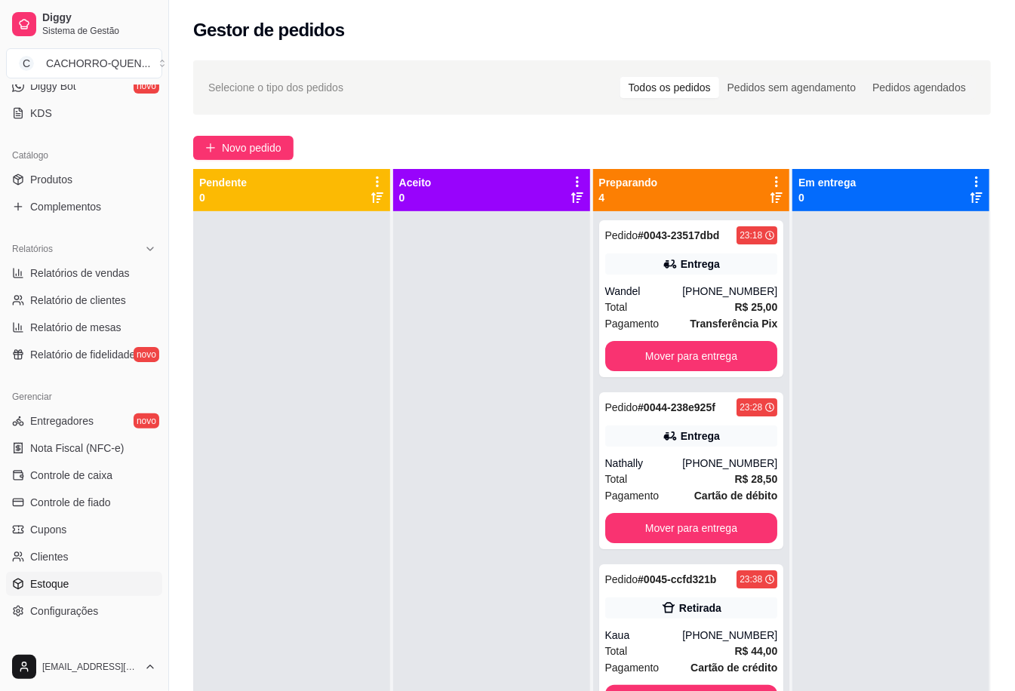
click at [91, 582] on link "Estoque" at bounding box center [84, 584] width 156 height 24
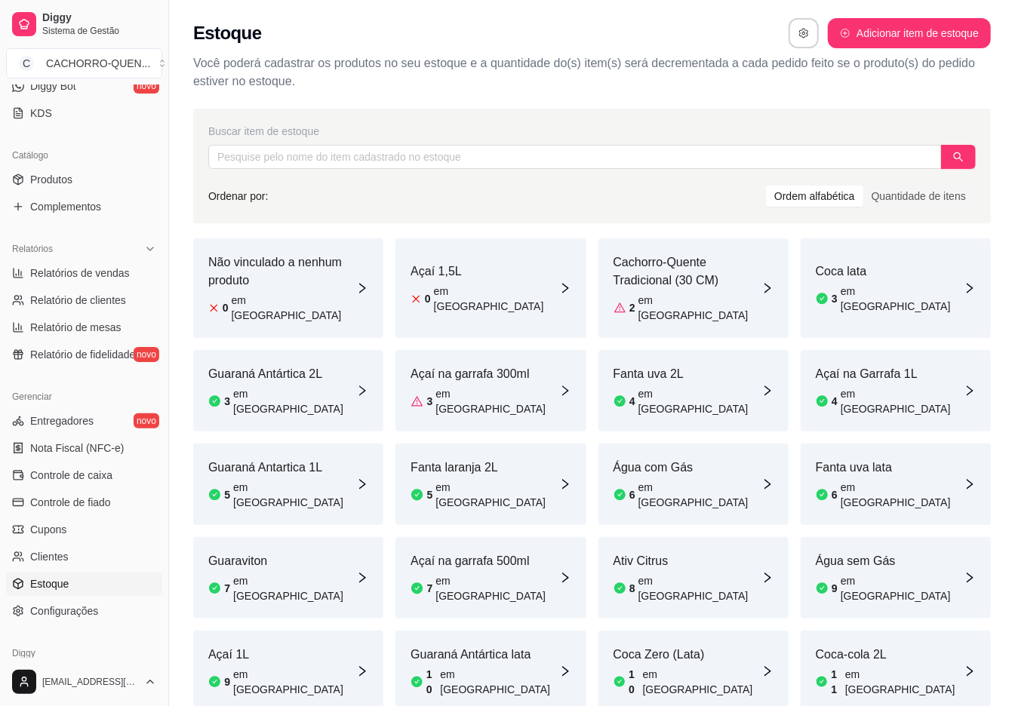
click at [800, 193] on div "Ordem alfabética" at bounding box center [814, 196] width 97 height 21
click at [766, 186] on input "Ordem alfabética" at bounding box center [766, 186] width 0 height 0
click at [899, 191] on div "Quantidade de itens" at bounding box center [918, 196] width 111 height 21
click at [863, 186] on input "Quantidade de itens" at bounding box center [863, 186] width 0 height 0
click at [807, 199] on div "Ordem alfabética" at bounding box center [814, 196] width 97 height 21
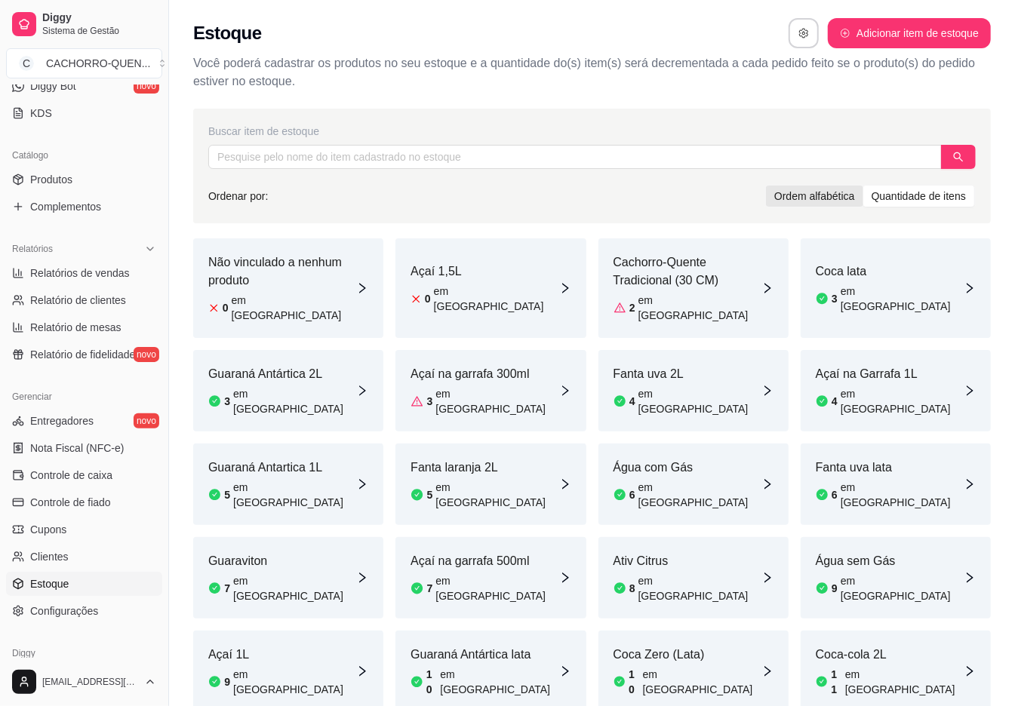
click at [766, 186] on input "Ordem alfabética" at bounding box center [766, 186] width 0 height 0
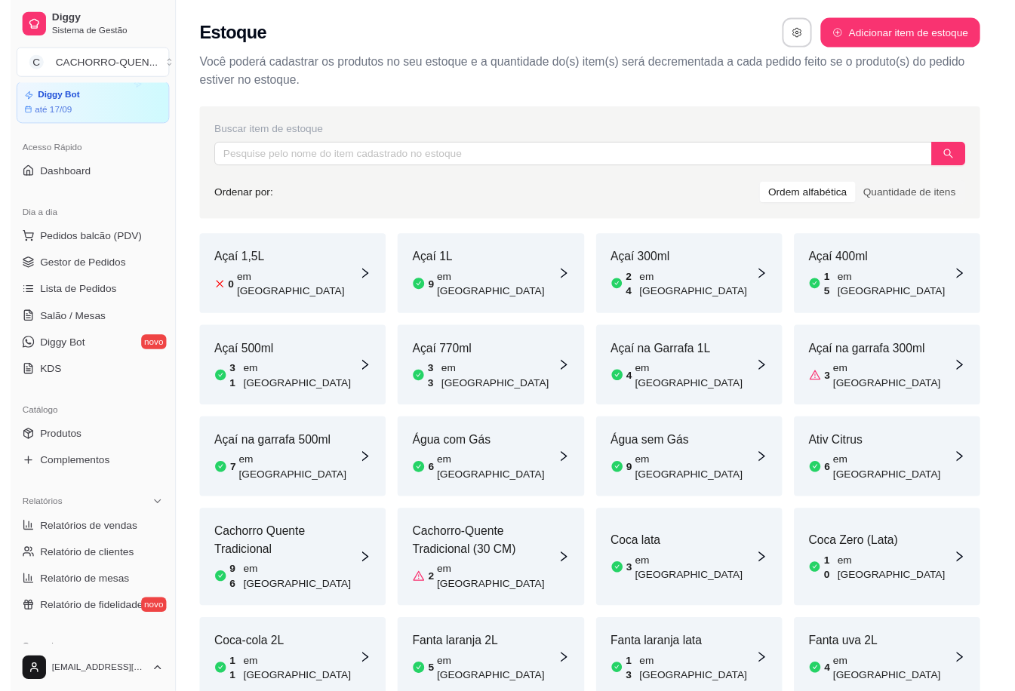
scroll to position [37, 0]
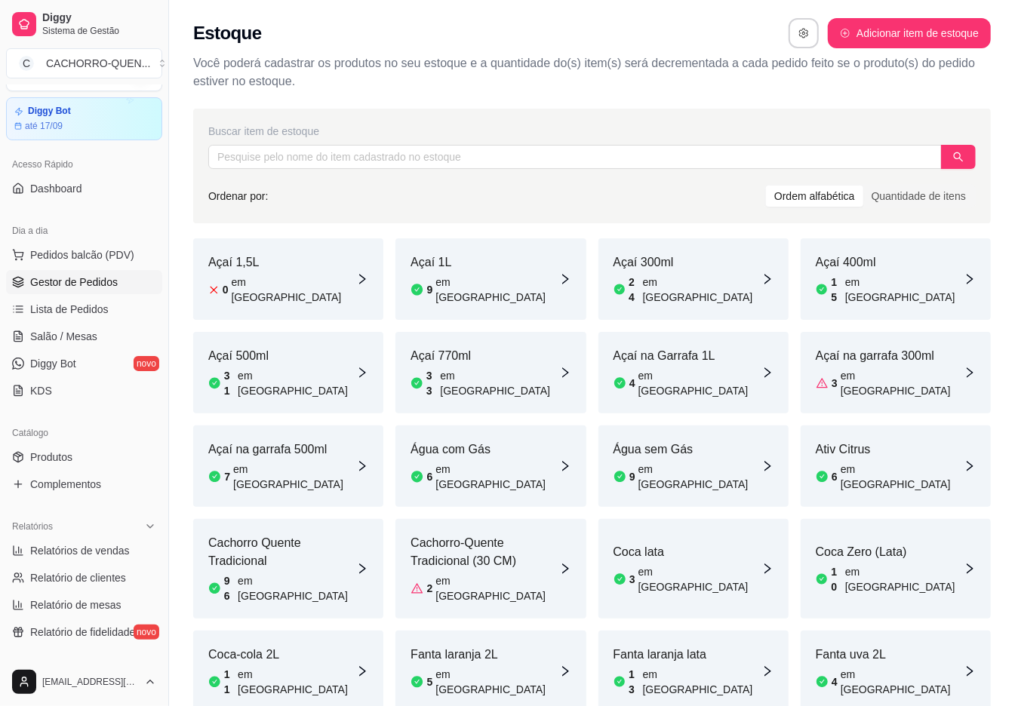
click at [109, 287] on span "Gestor de Pedidos" at bounding box center [74, 282] width 88 height 15
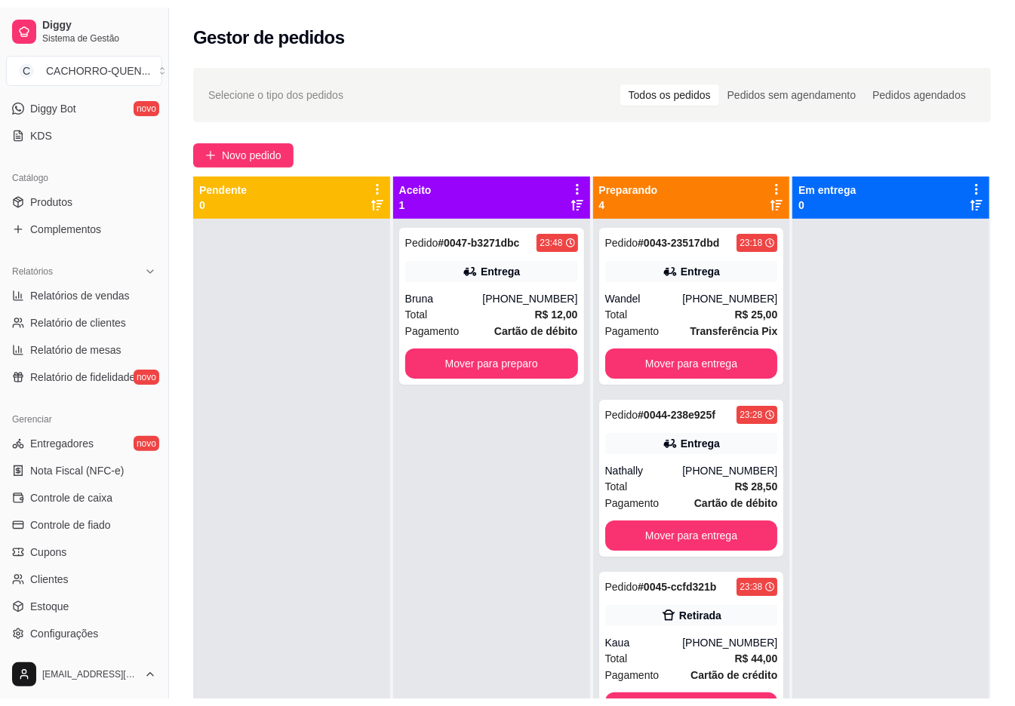
scroll to position [329, 0]
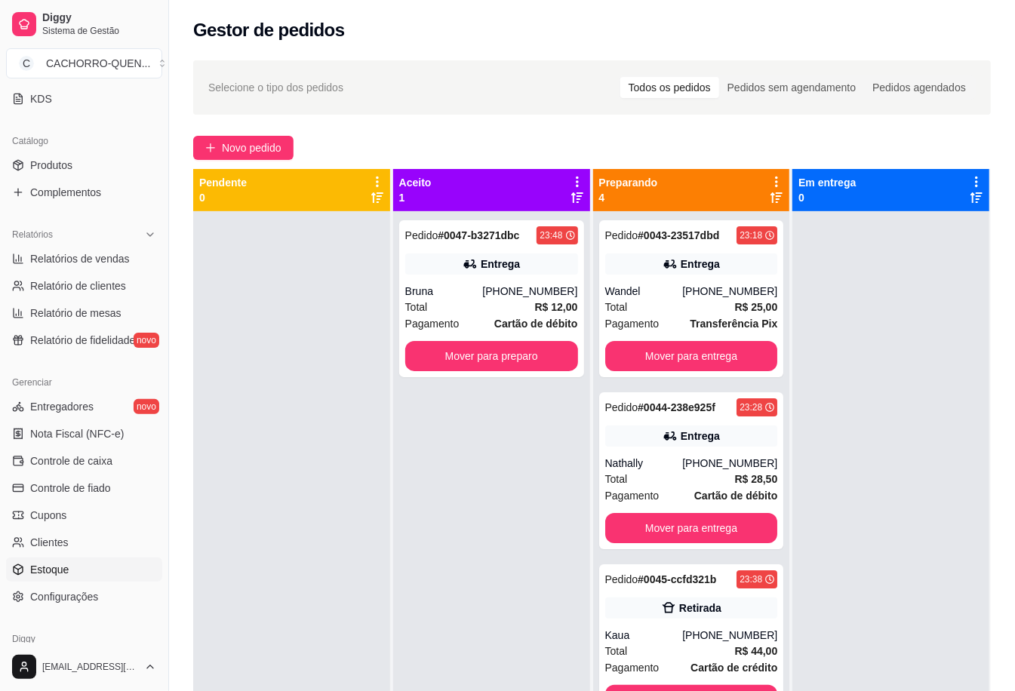
click at [113, 564] on link "Estoque" at bounding box center [84, 570] width 156 height 24
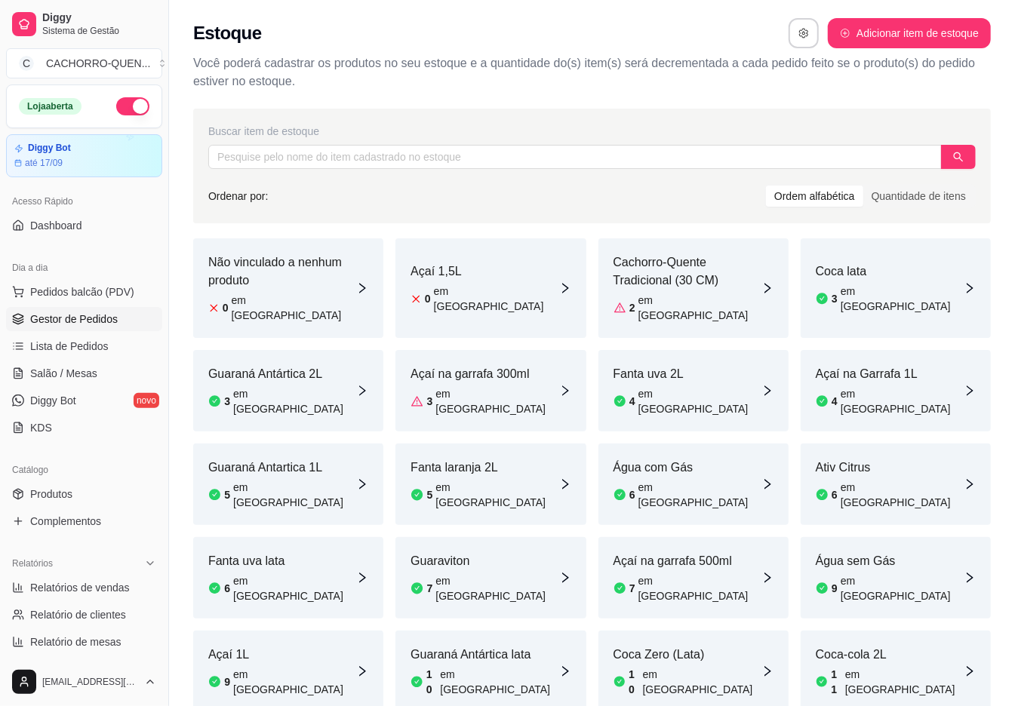
click at [118, 312] on span "Gestor de Pedidos" at bounding box center [74, 319] width 88 height 15
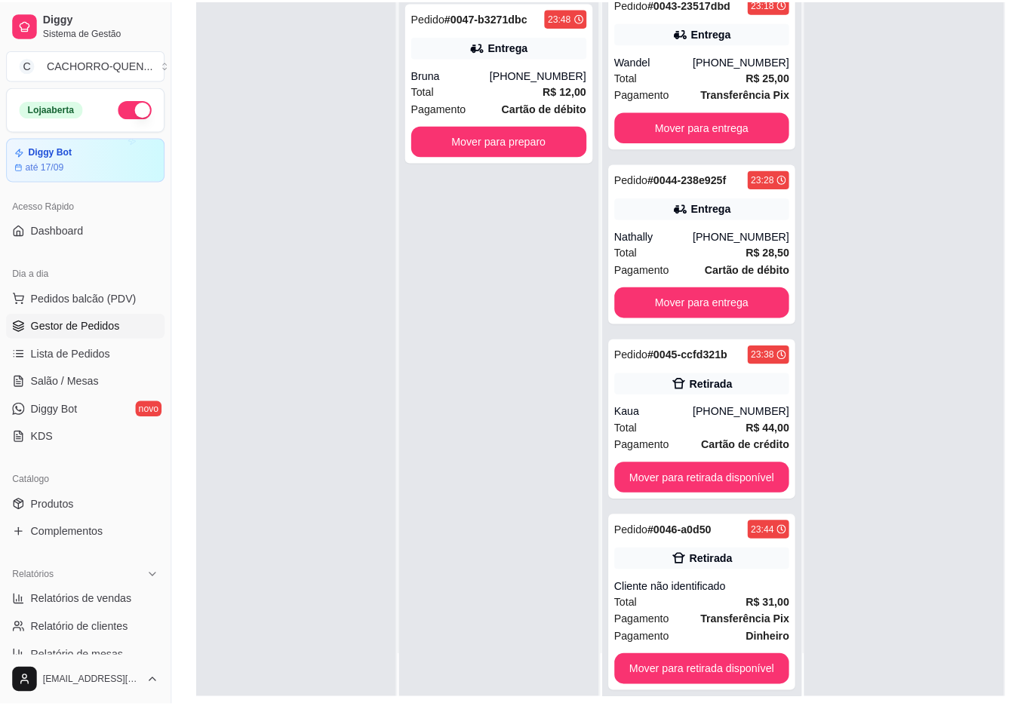
scroll to position [206, 0]
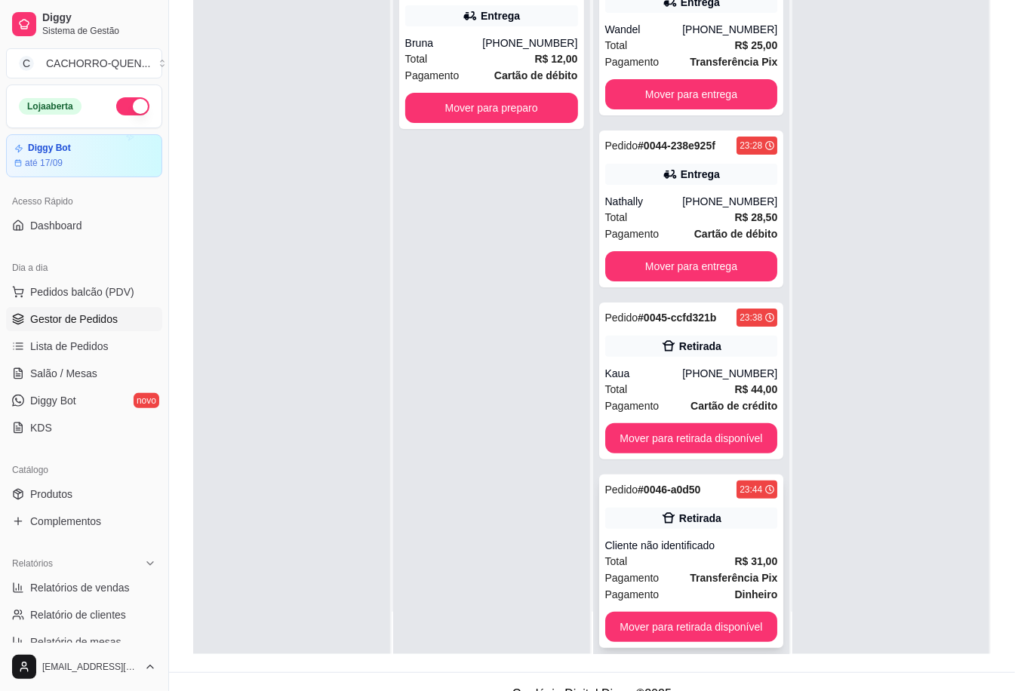
click at [698, 553] on div "Total R$ 31,00" at bounding box center [691, 561] width 173 height 17
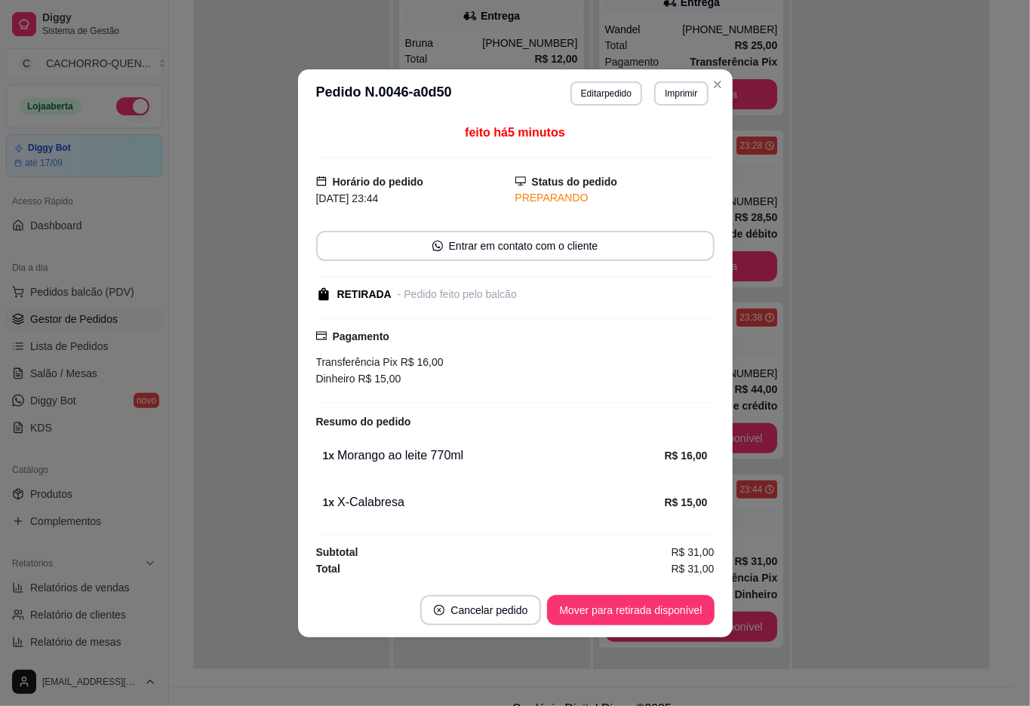
click at [560, 46] on p "Vitaminas" at bounding box center [566, 52] width 40 height 12
click at [563, 89] on div at bounding box center [356, 104] width 630 height 30
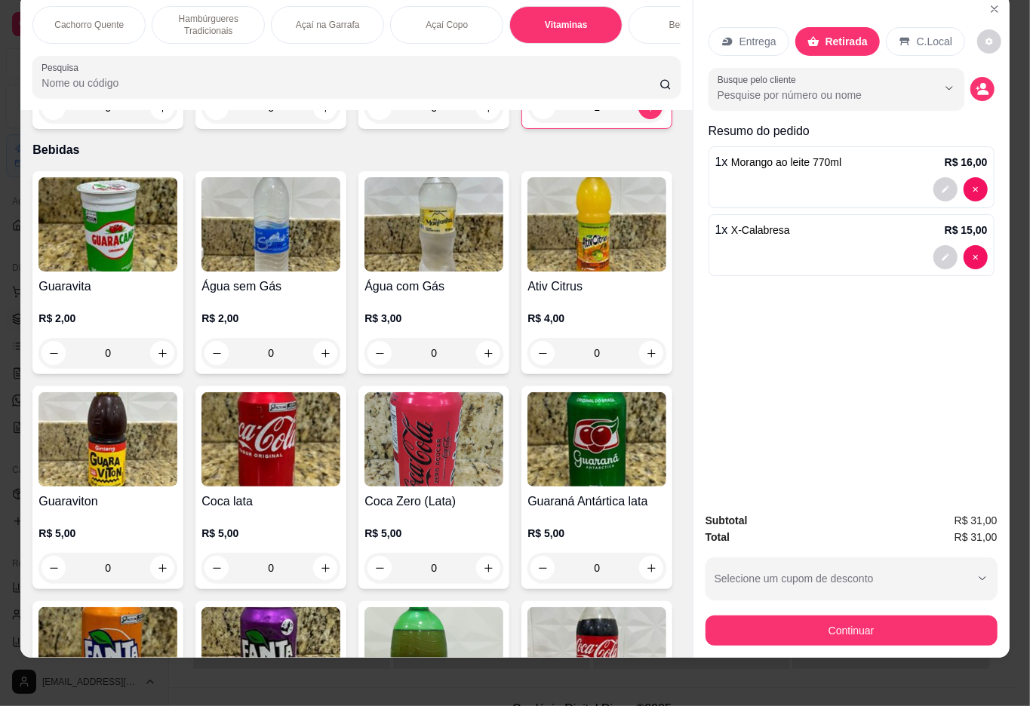
scroll to position [0, 180]
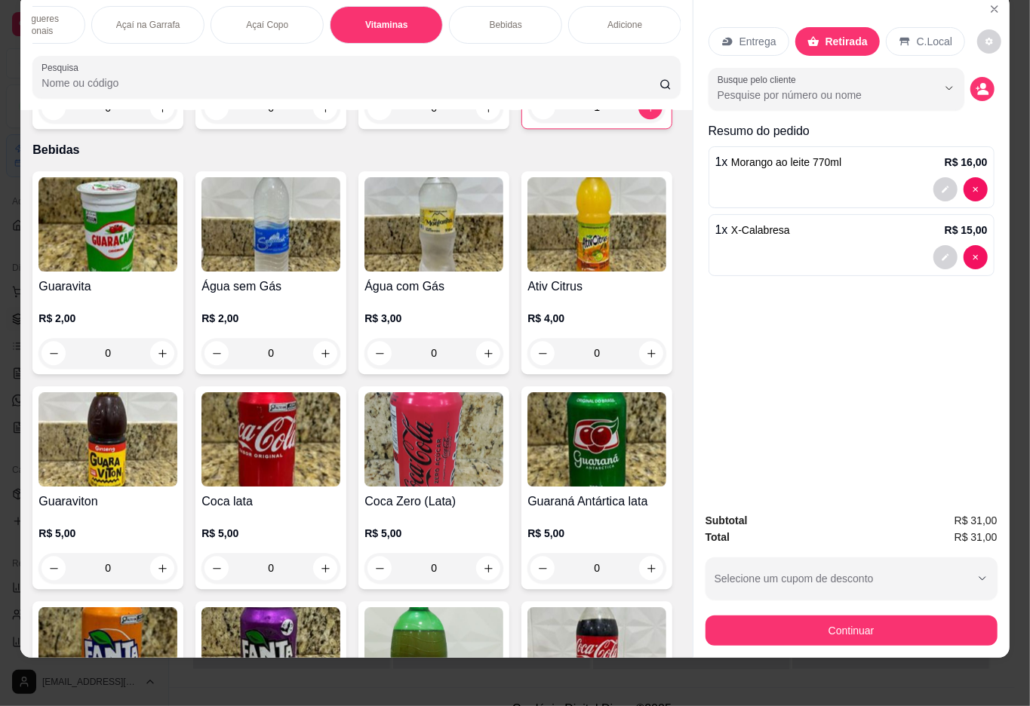
click at [158, 112] on icon "increase-product-quantity" at bounding box center [162, 108] width 8 height 8
type input "1"
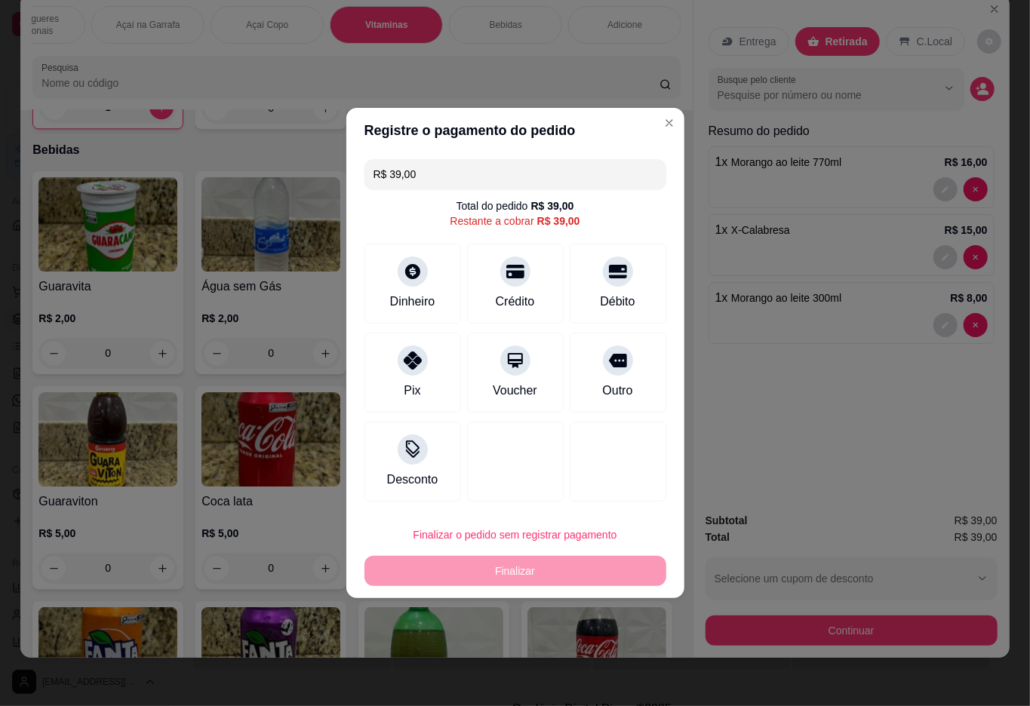
click at [490, 171] on input "R$ 39,00" at bounding box center [515, 174] width 284 height 30
click at [406, 361] on icon at bounding box center [412, 356] width 20 height 20
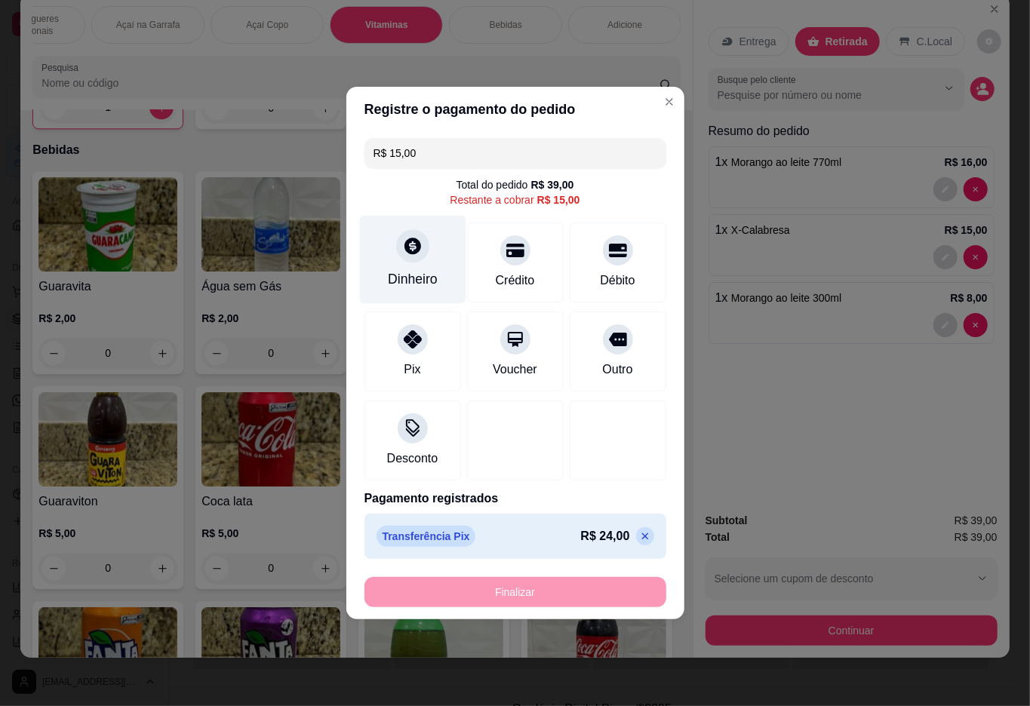
click at [417, 256] on icon at bounding box center [412, 246] width 20 height 20
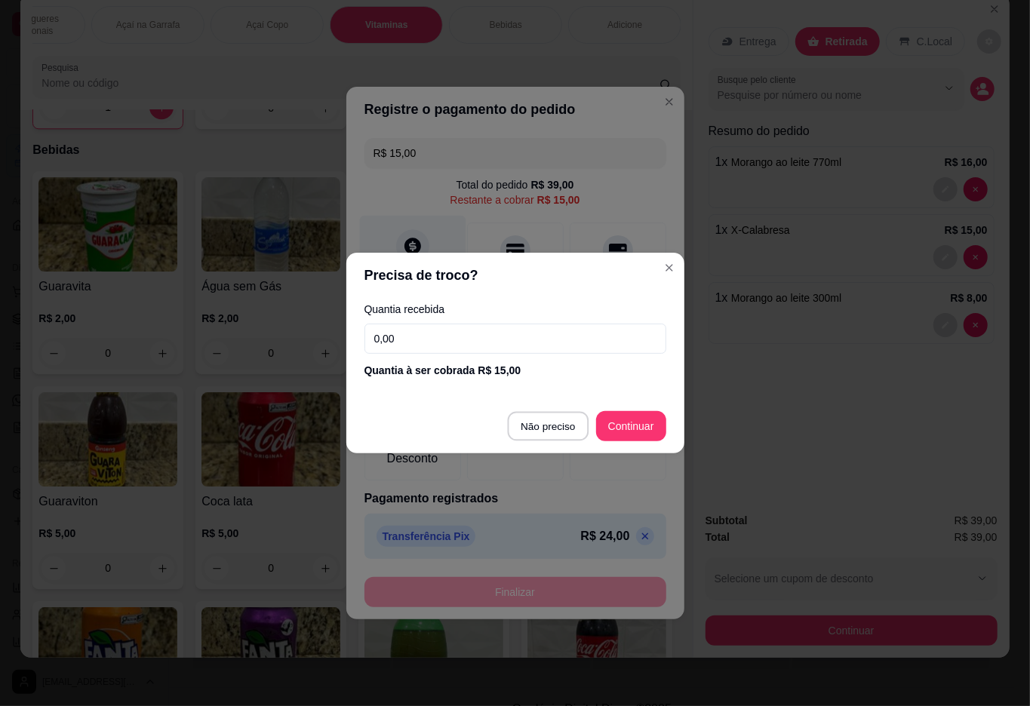
click at [542, 426] on div at bounding box center [515, 441] width 97 height 80
type input "R$ 0,00"
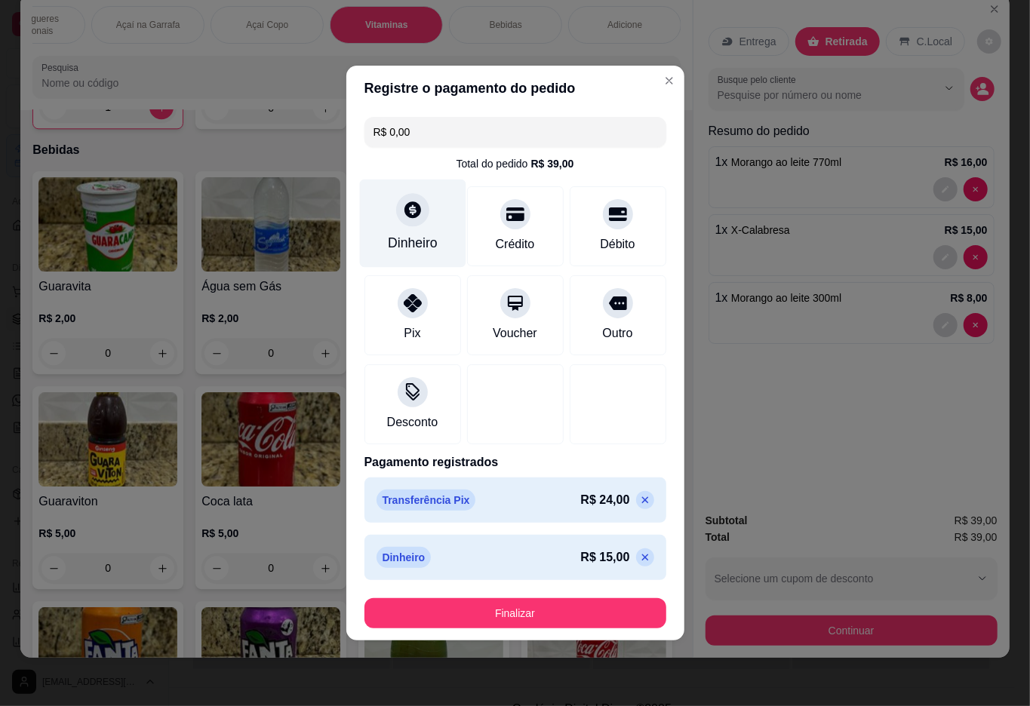
click at [514, 604] on button "Finalizar" at bounding box center [515, 613] width 302 height 30
click at [515, 613] on button "Finalizar" at bounding box center [515, 613] width 302 height 30
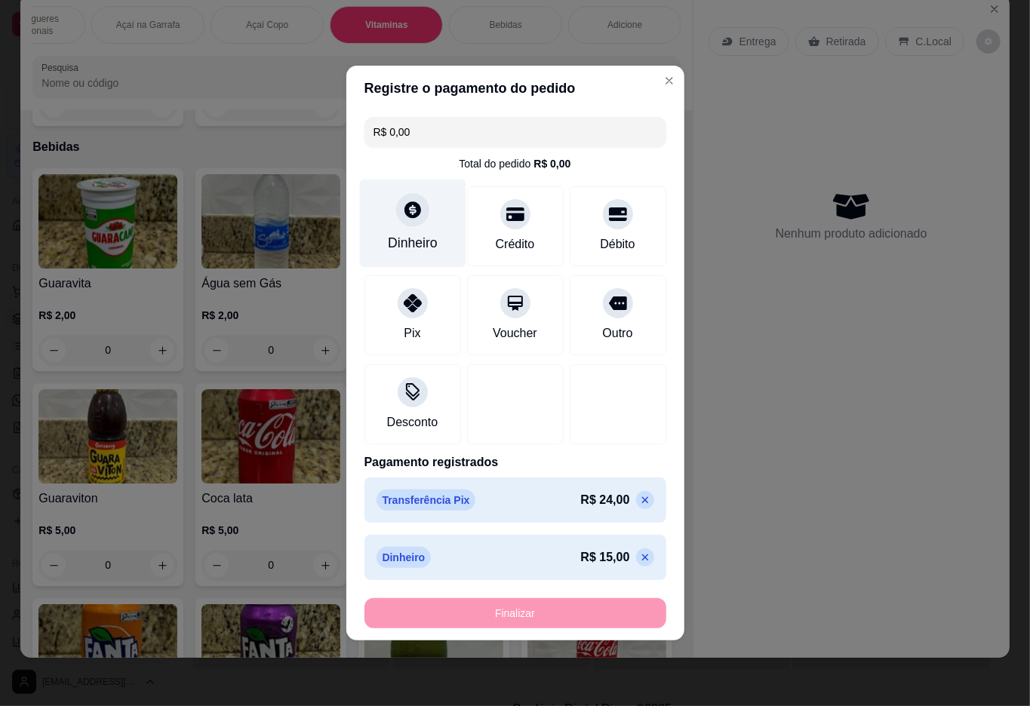
type input "0"
type input "-R$ 39,00"
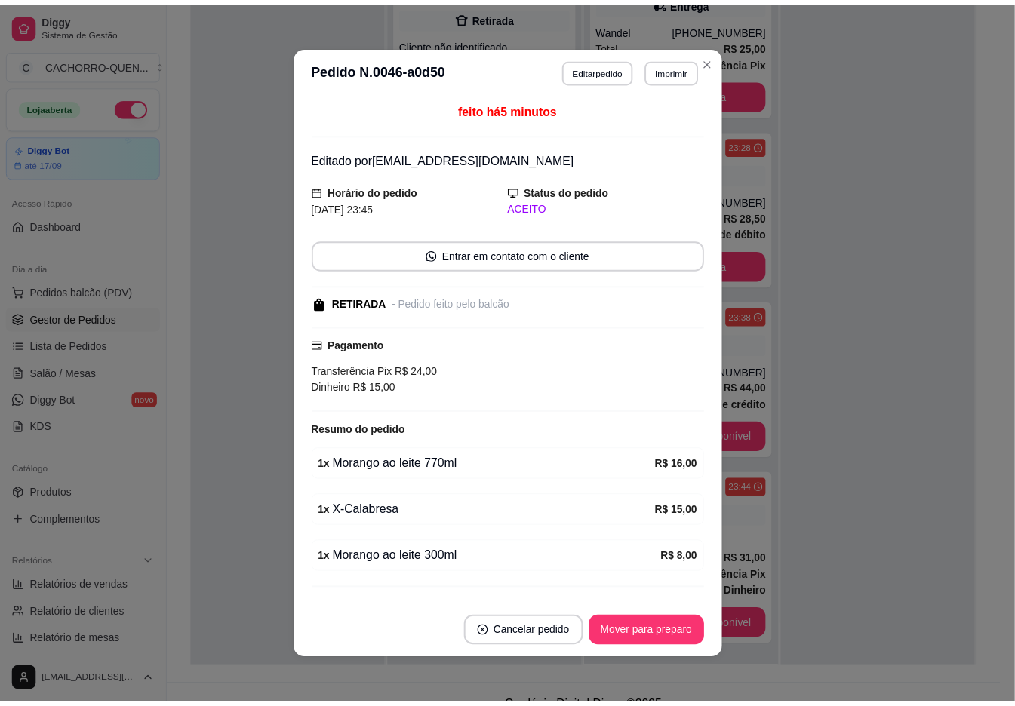
scroll to position [0, 0]
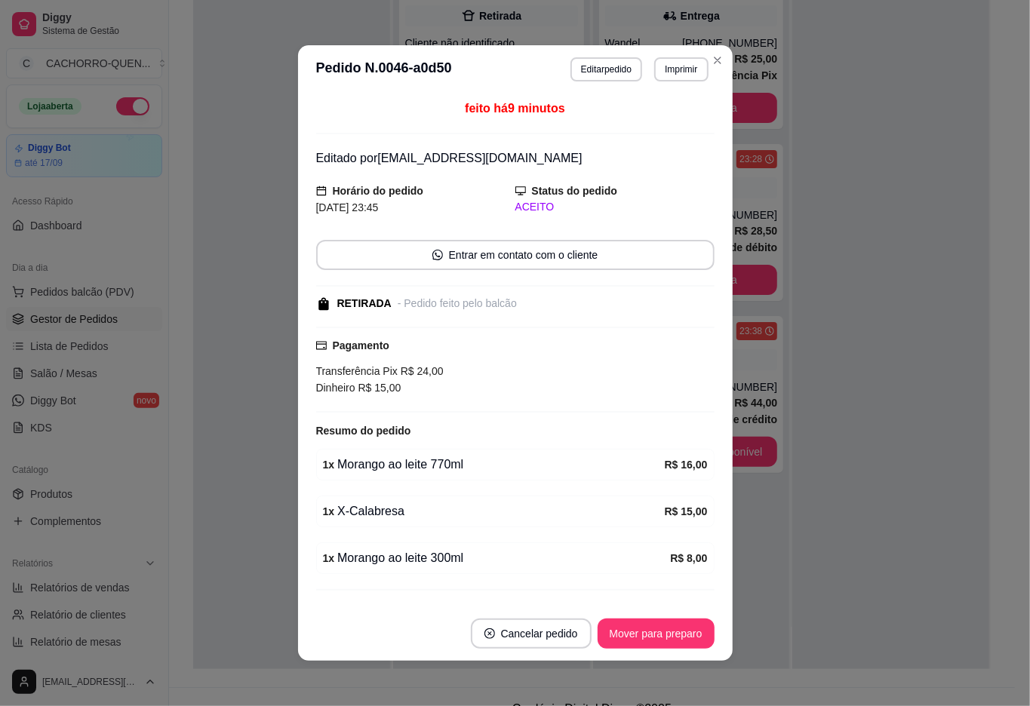
click at [854, 312] on div at bounding box center [890, 316] width 197 height 706
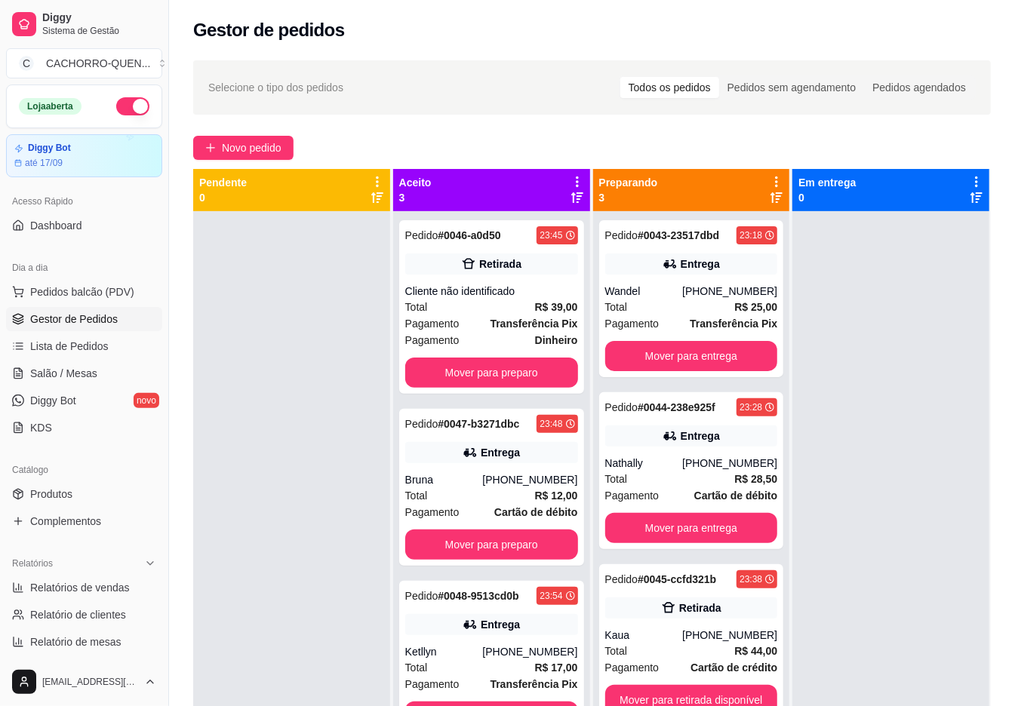
click at [691, 699] on button "Mover para retirada disponível" at bounding box center [691, 700] width 173 height 30
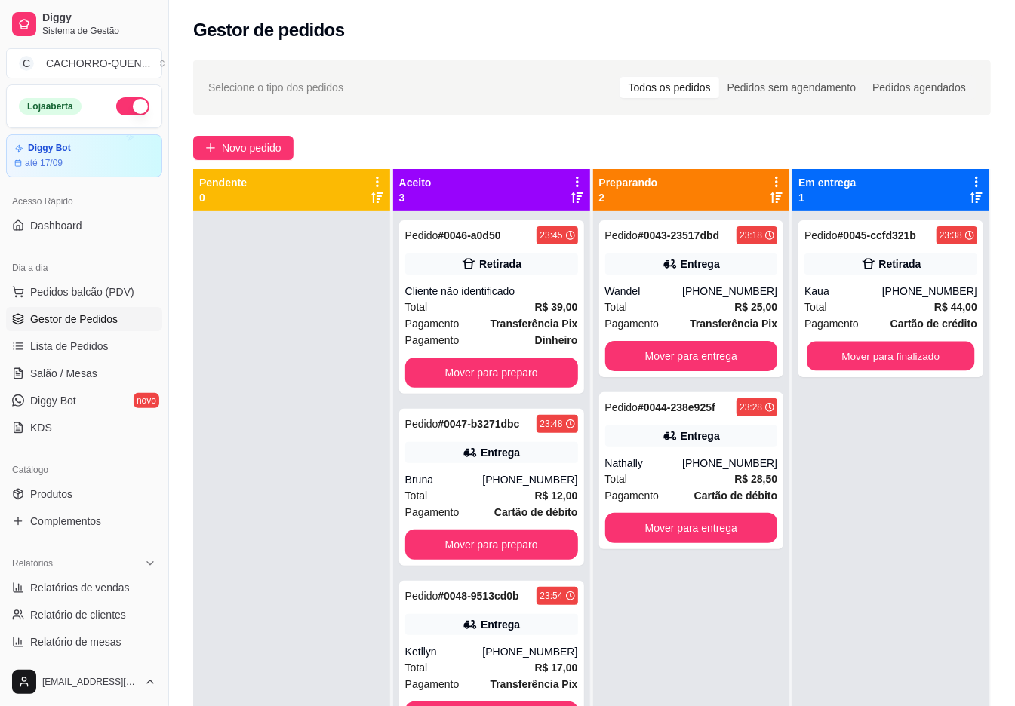
click at [897, 352] on button "Mover para finalizado" at bounding box center [890, 356] width 167 height 29
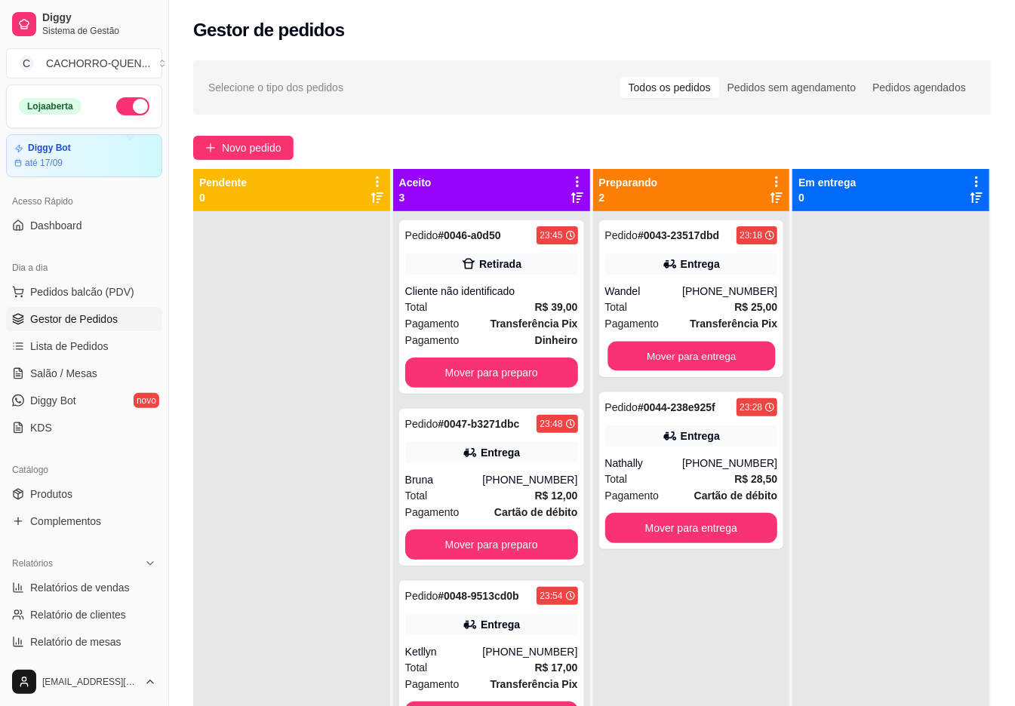
click at [721, 355] on button "Mover para entrega" at bounding box center [690, 356] width 167 height 29
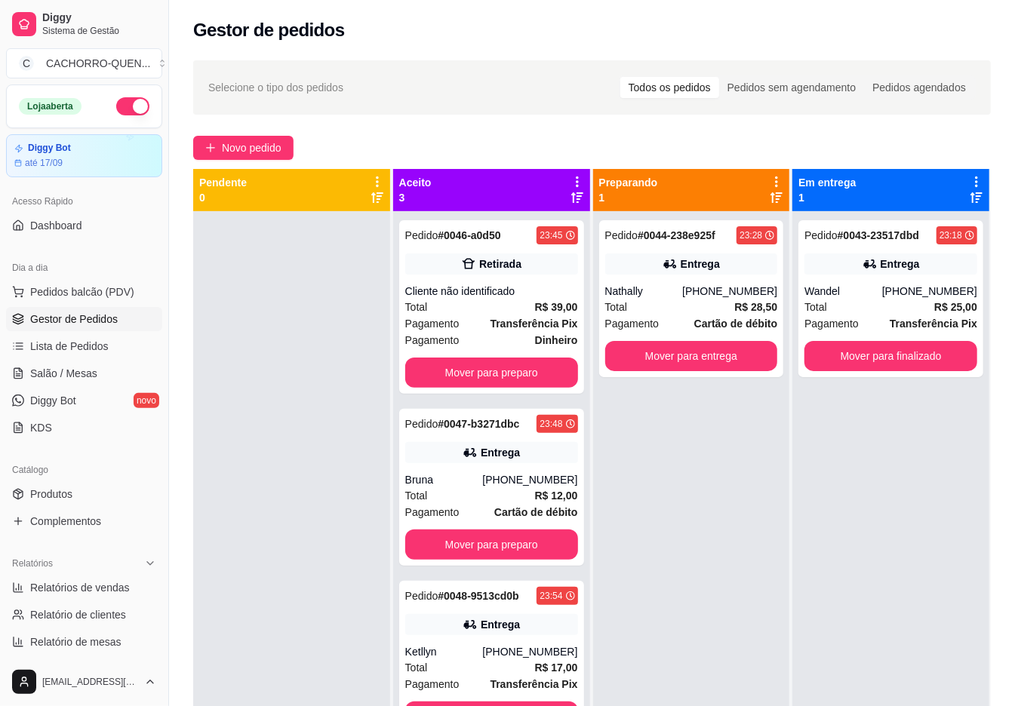
click at [712, 354] on button "Mover para entrega" at bounding box center [691, 356] width 173 height 30
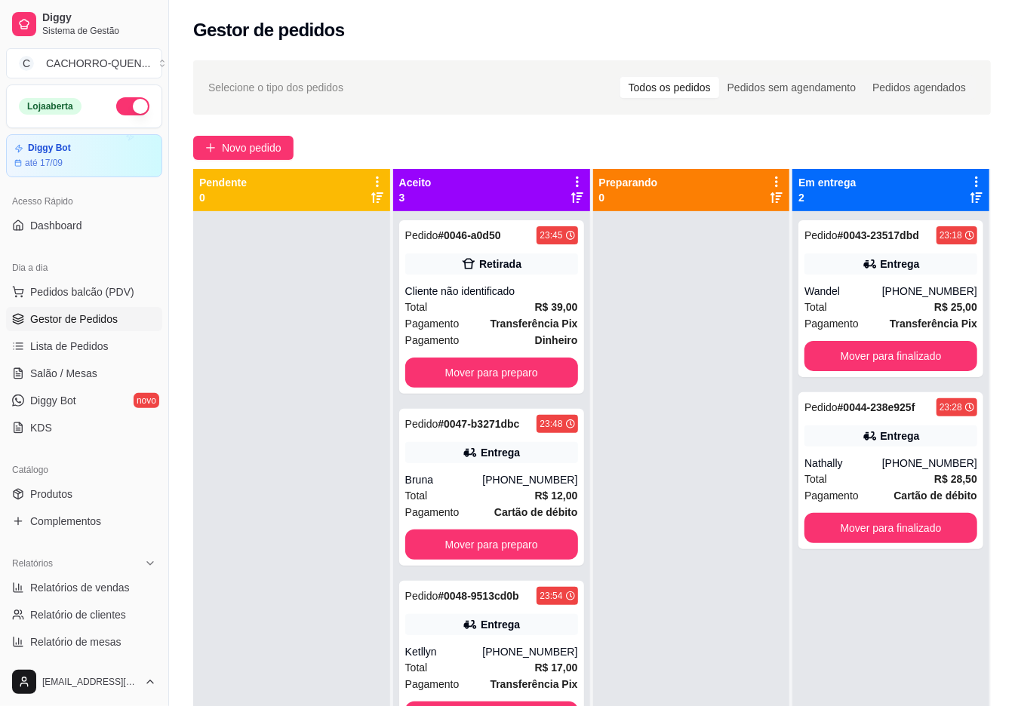
click at [907, 348] on button "Mover para finalizado" at bounding box center [890, 356] width 173 height 30
click at [873, 354] on button "Mover para finalizado" at bounding box center [890, 356] width 167 height 29
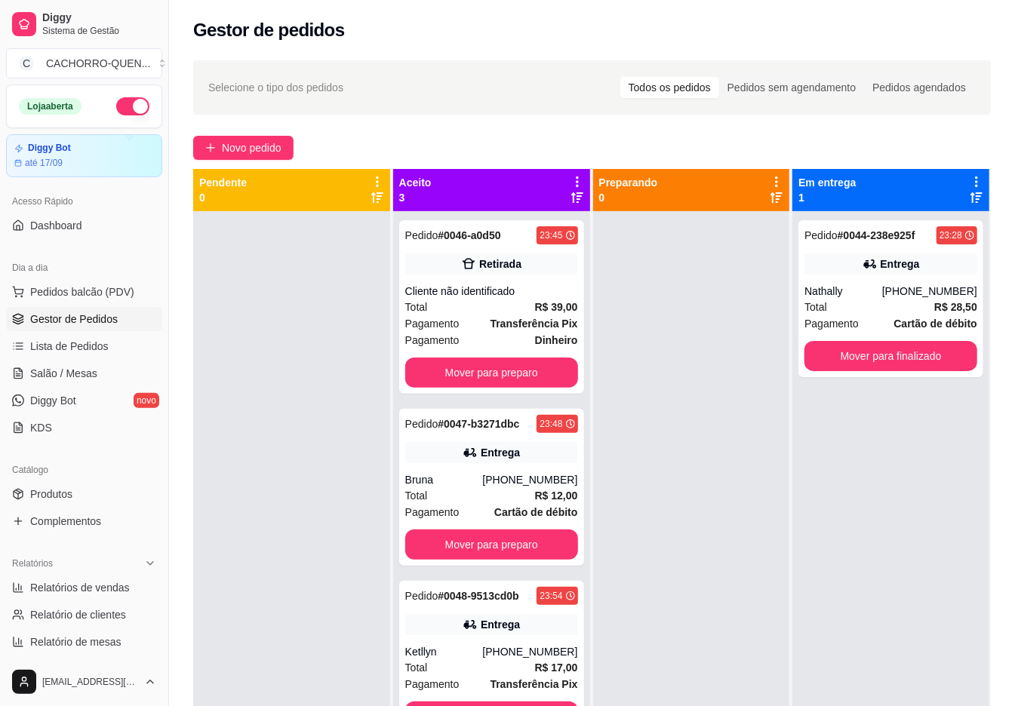
click at [874, 357] on button "Mover para finalizado" at bounding box center [890, 356] width 173 height 30
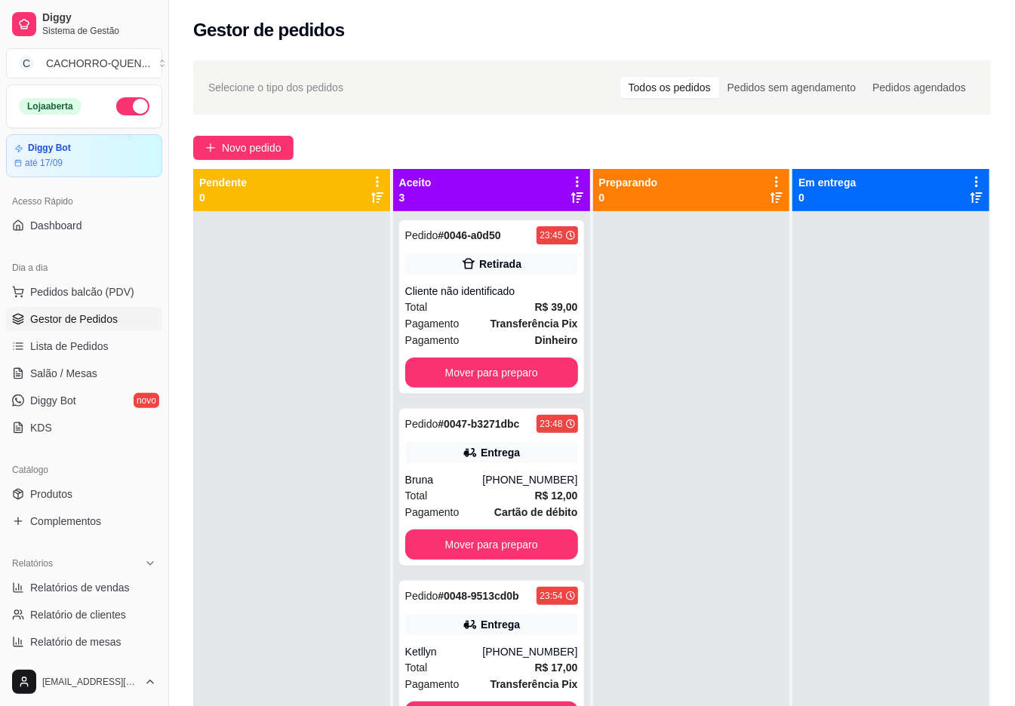
click at [487, 372] on button "Mover para preparo" at bounding box center [491, 373] width 173 height 30
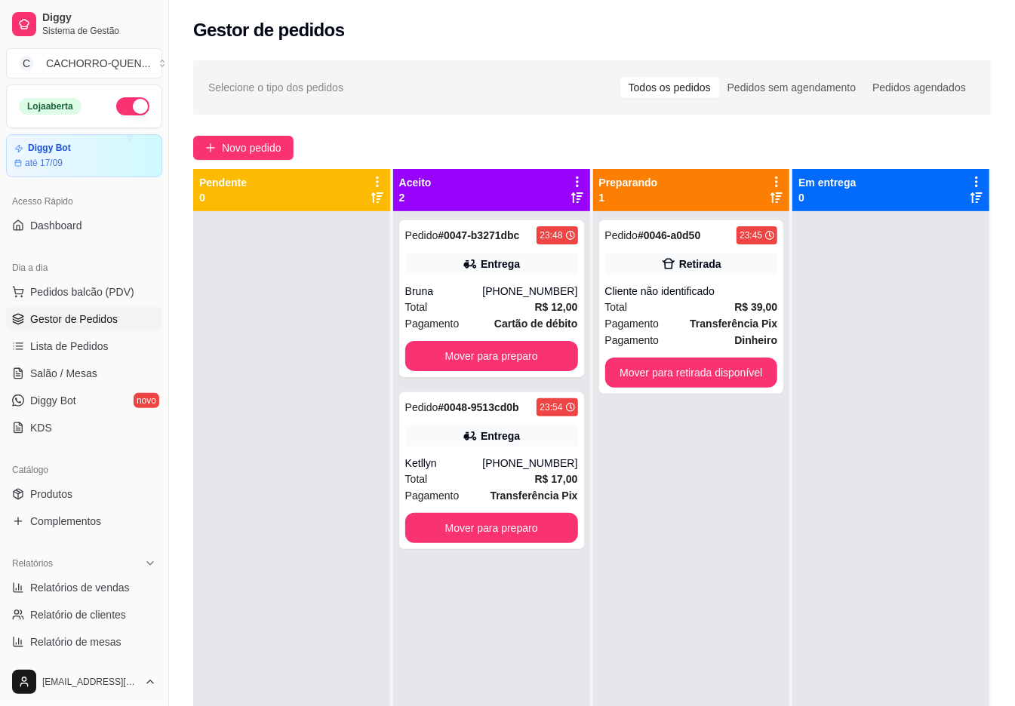
click at [496, 359] on button "Mover para preparo" at bounding box center [491, 356] width 173 height 30
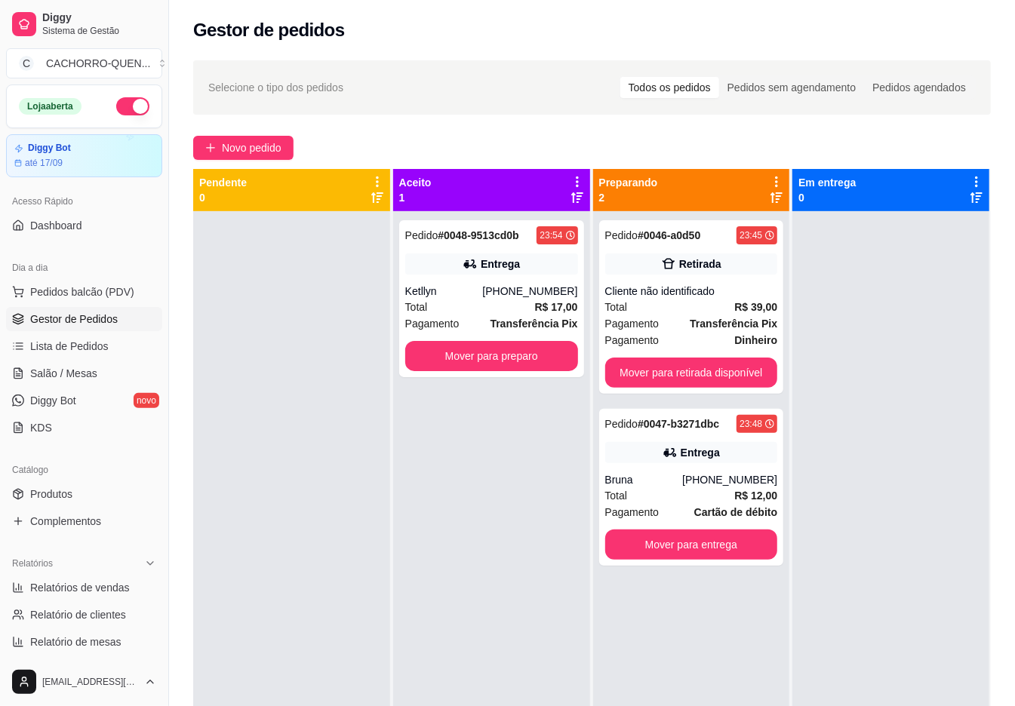
click at [510, 370] on button "Mover para preparo" at bounding box center [491, 356] width 173 height 30
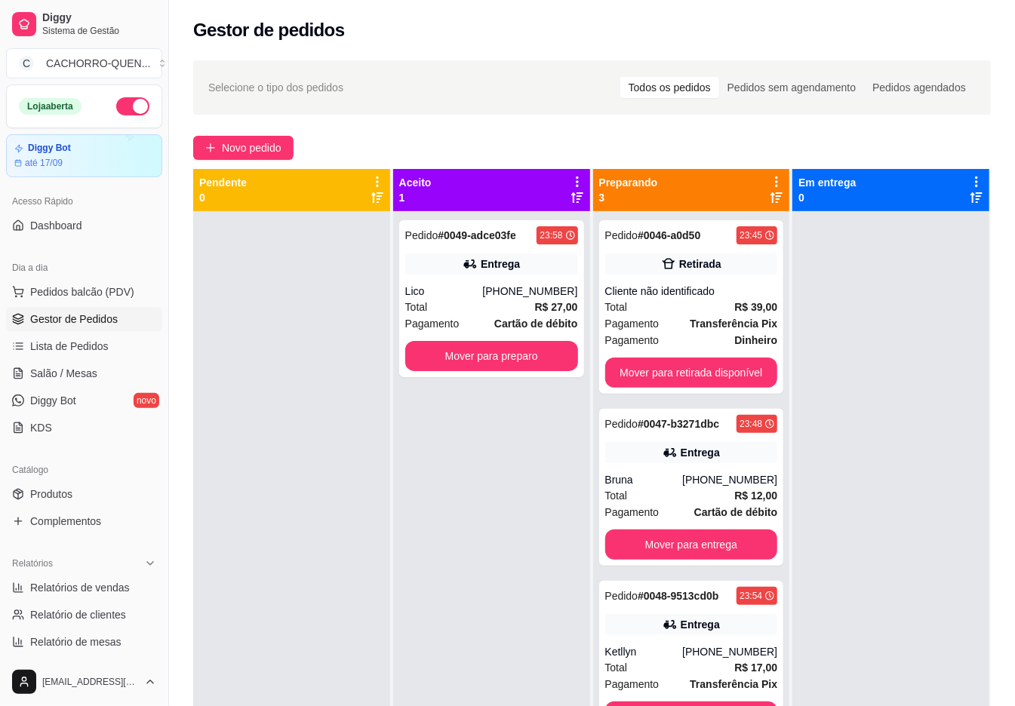
click at [520, 357] on button "Mover para preparo" at bounding box center [491, 356] width 173 height 30
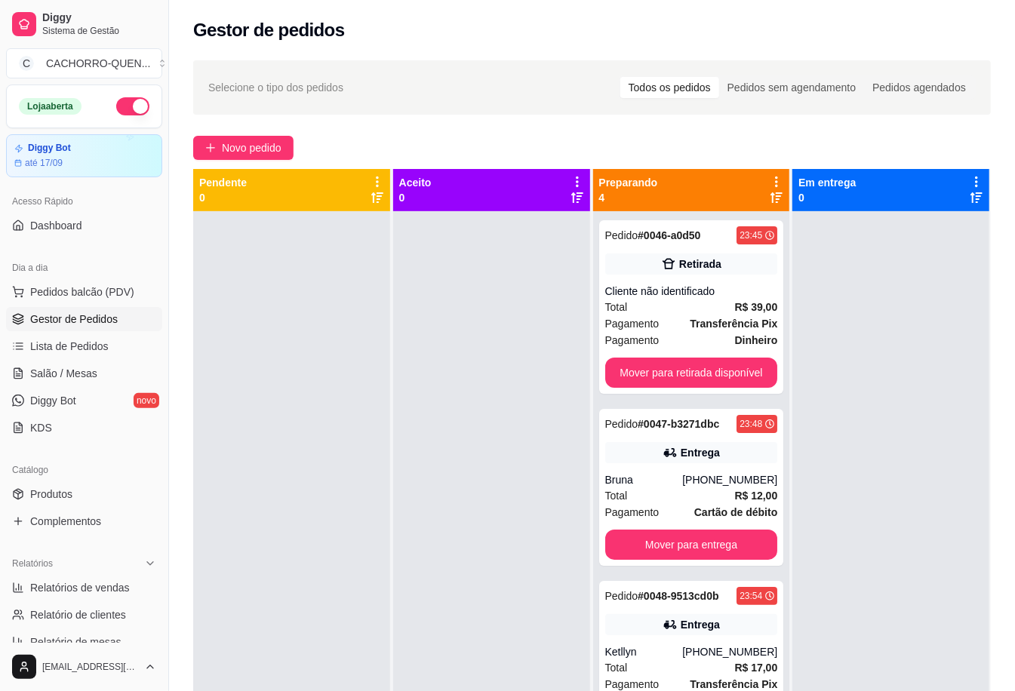
click at [628, 370] on button "Mover para retirada disponível" at bounding box center [691, 373] width 173 height 30
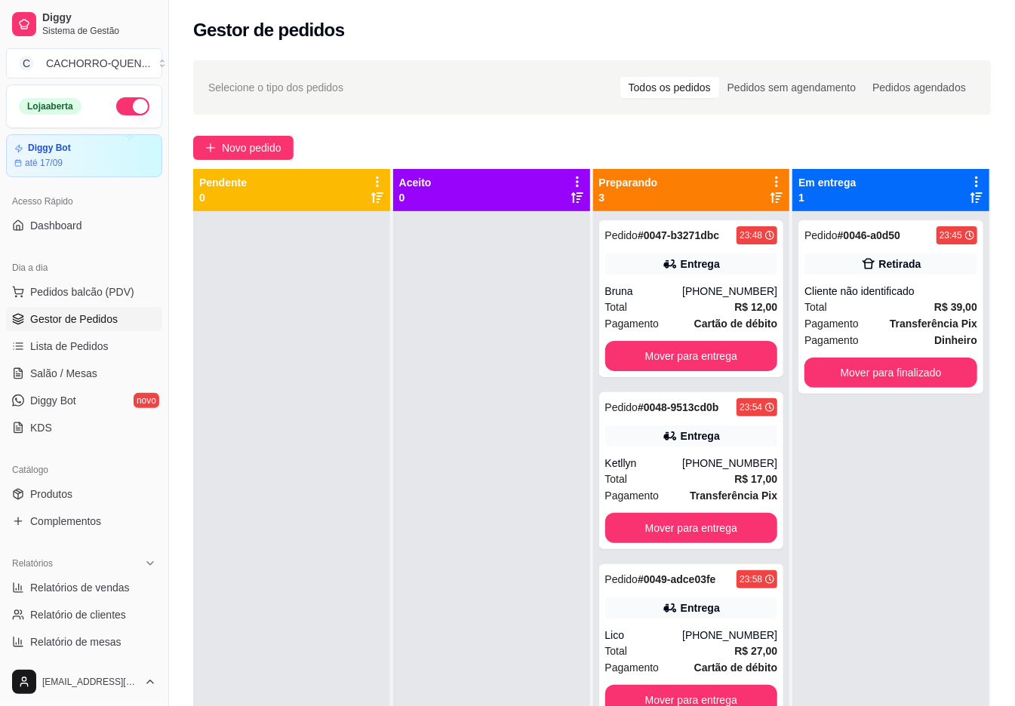
click at [659, 354] on button "Mover para entrega" at bounding box center [691, 356] width 173 height 30
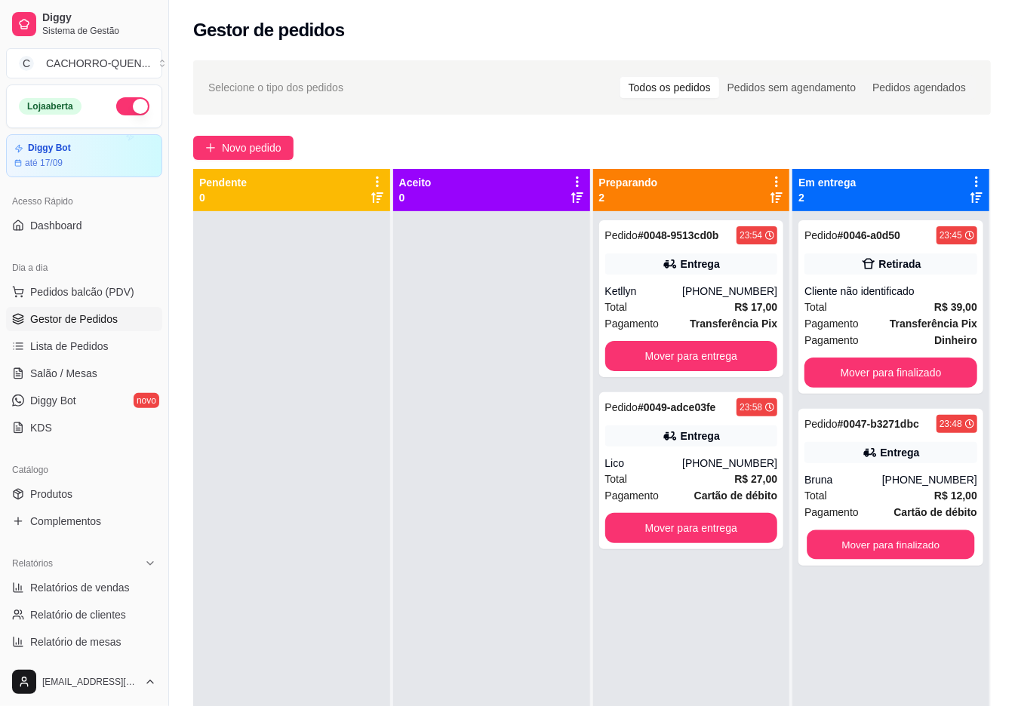
click at [825, 543] on button "Mover para finalizado" at bounding box center [890, 544] width 167 height 29
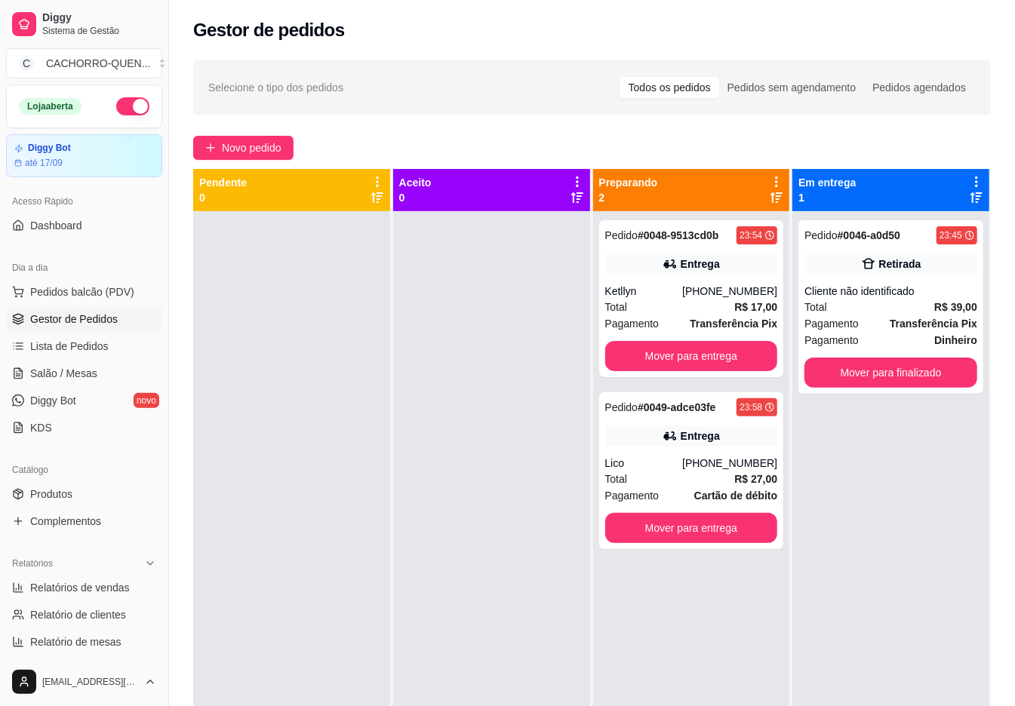
click at [688, 362] on button "Mover para entrega" at bounding box center [691, 356] width 173 height 30
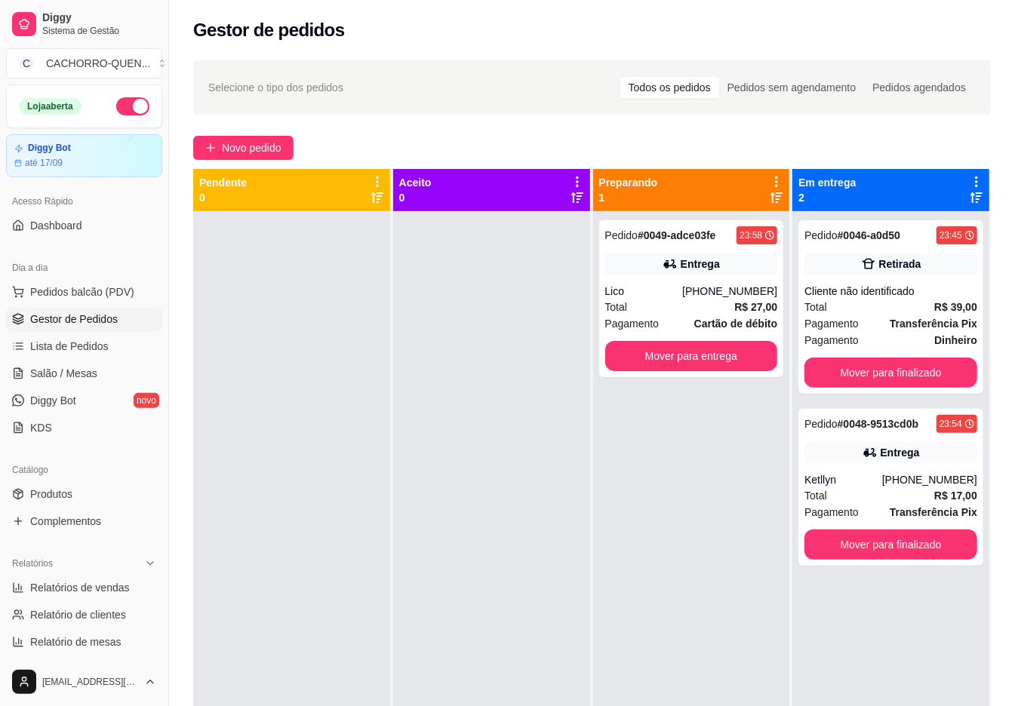
click at [684, 361] on button "Mover para entrega" at bounding box center [691, 356] width 173 height 30
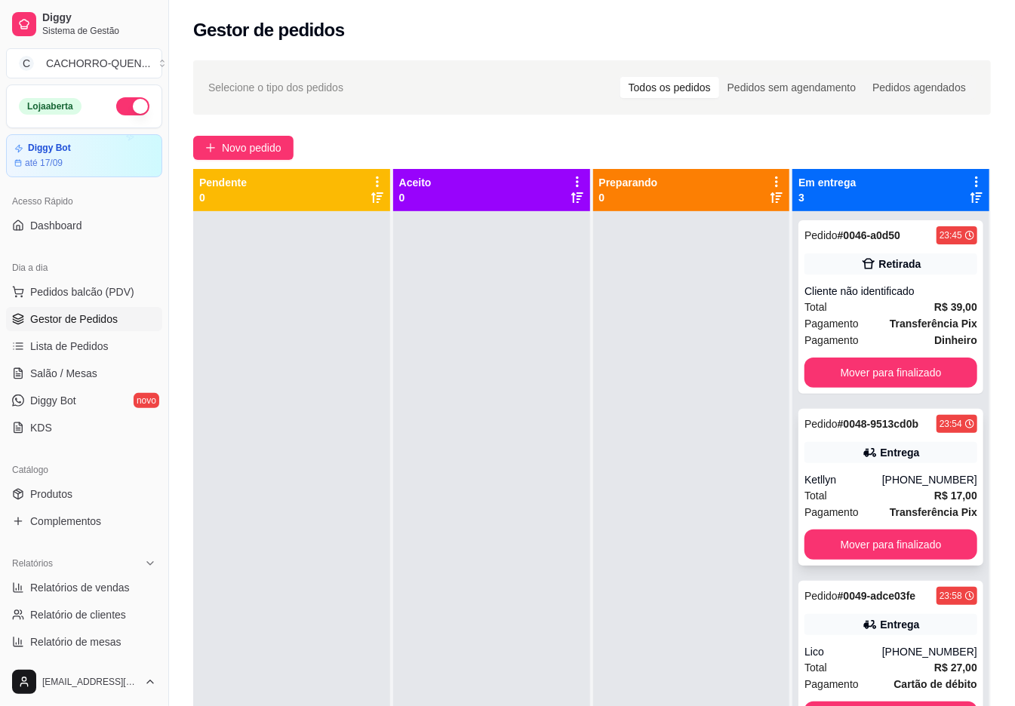
click at [863, 481] on div "Ketllyn" at bounding box center [843, 479] width 78 height 15
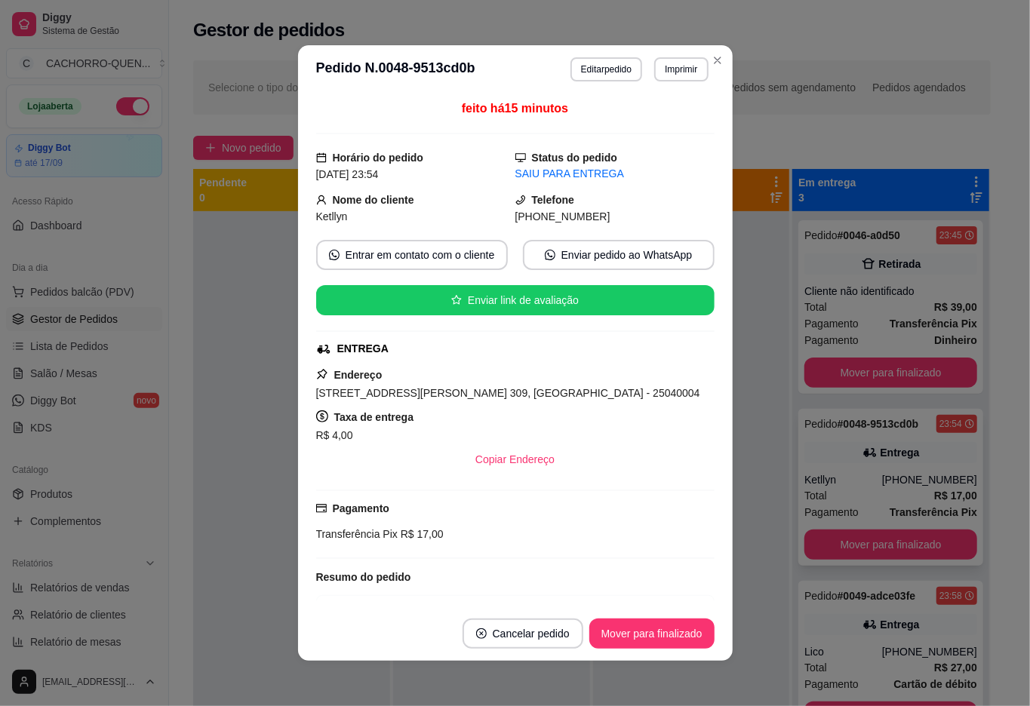
click at [243, 511] on div at bounding box center [291, 564] width 197 height 706
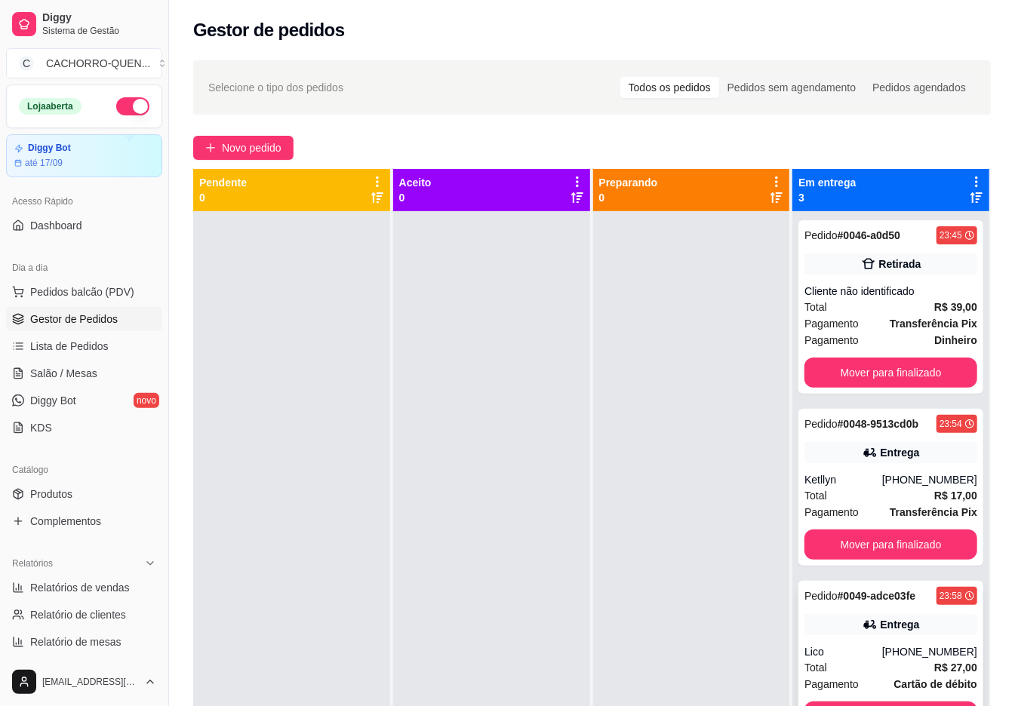
click at [881, 641] on div "Pedido # 0049-adce03fe 23:58 Entrega Lico [PHONE_NUMBER] Total R$ 27,00 Pagamen…" at bounding box center [890, 659] width 185 height 157
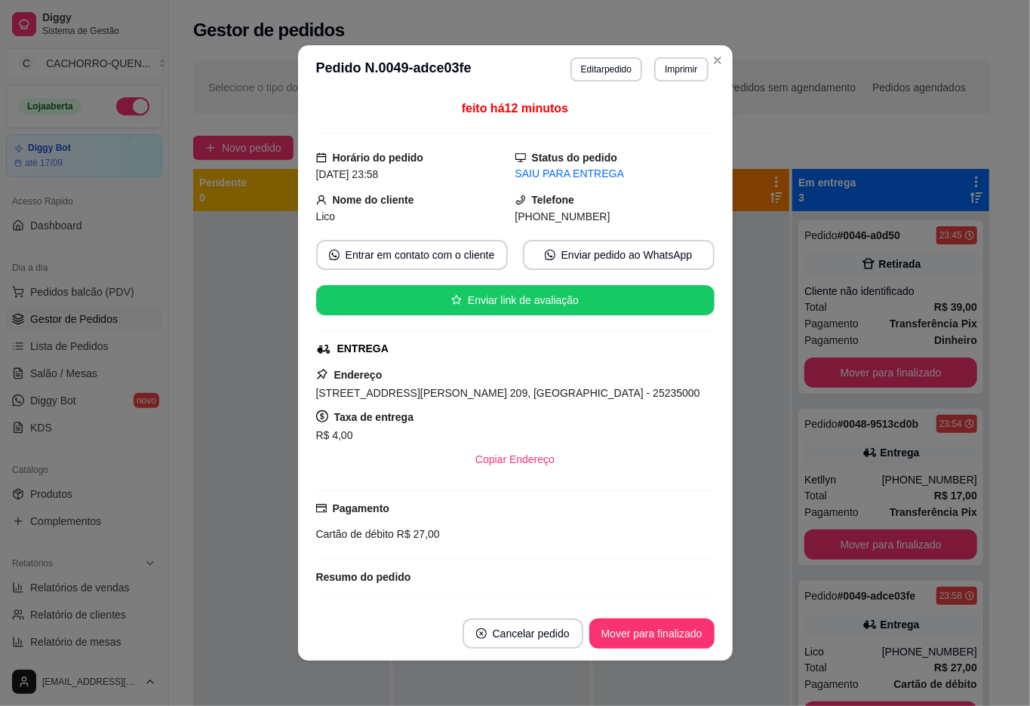
click at [257, 580] on div at bounding box center [291, 564] width 197 height 706
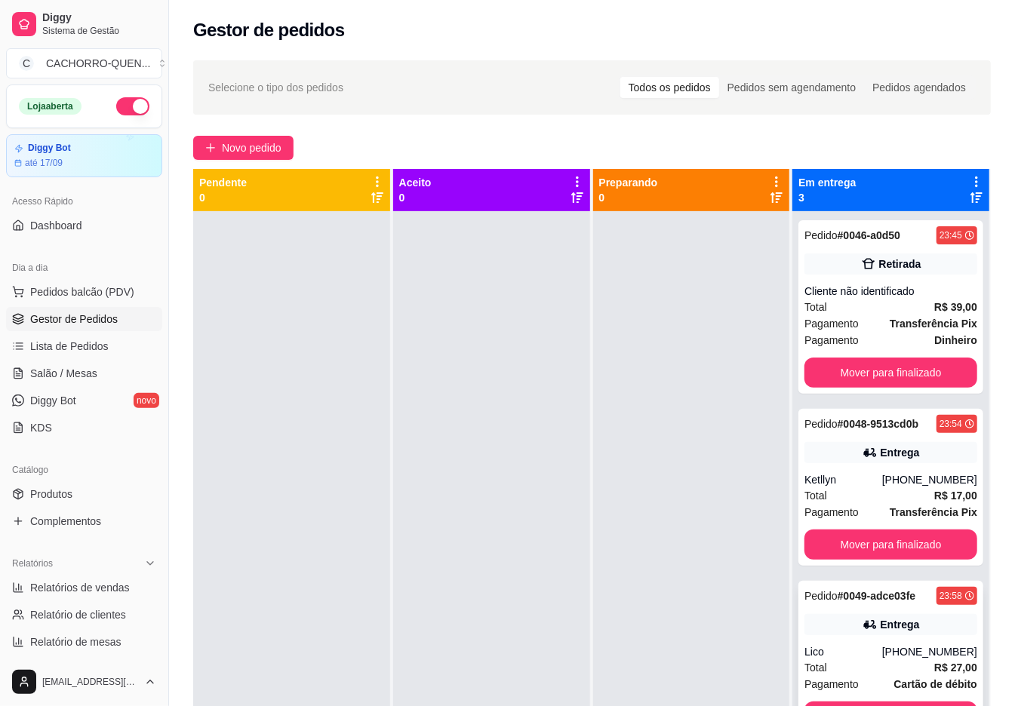
click at [904, 543] on button "Mover para finalizado" at bounding box center [890, 545] width 173 height 30
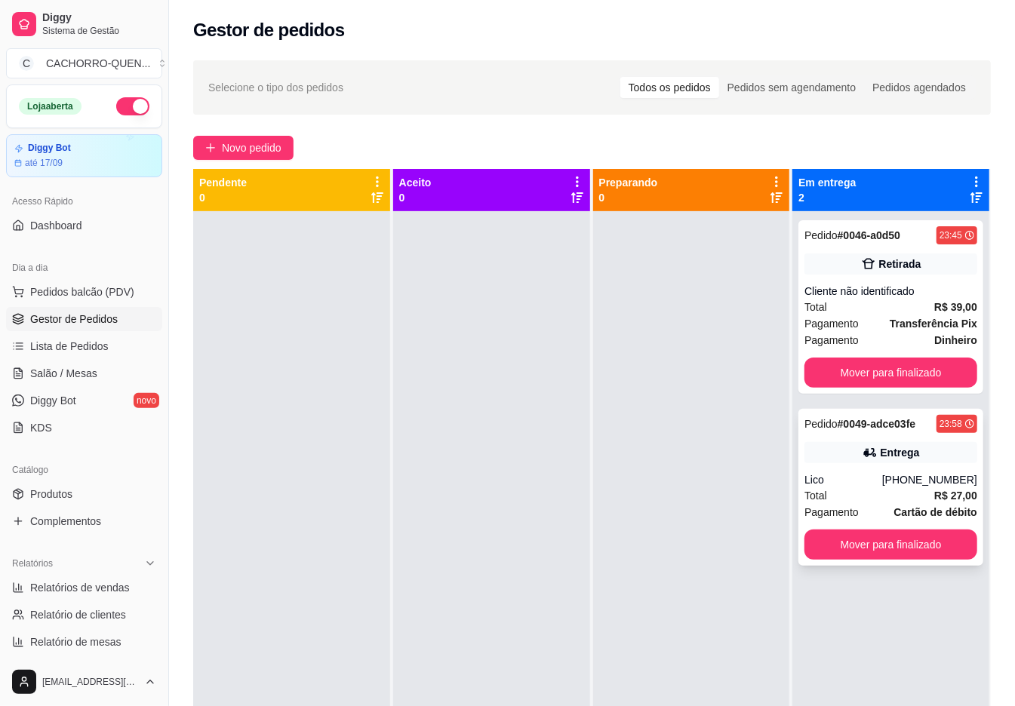
click at [901, 451] on div "Entrega" at bounding box center [900, 452] width 39 height 15
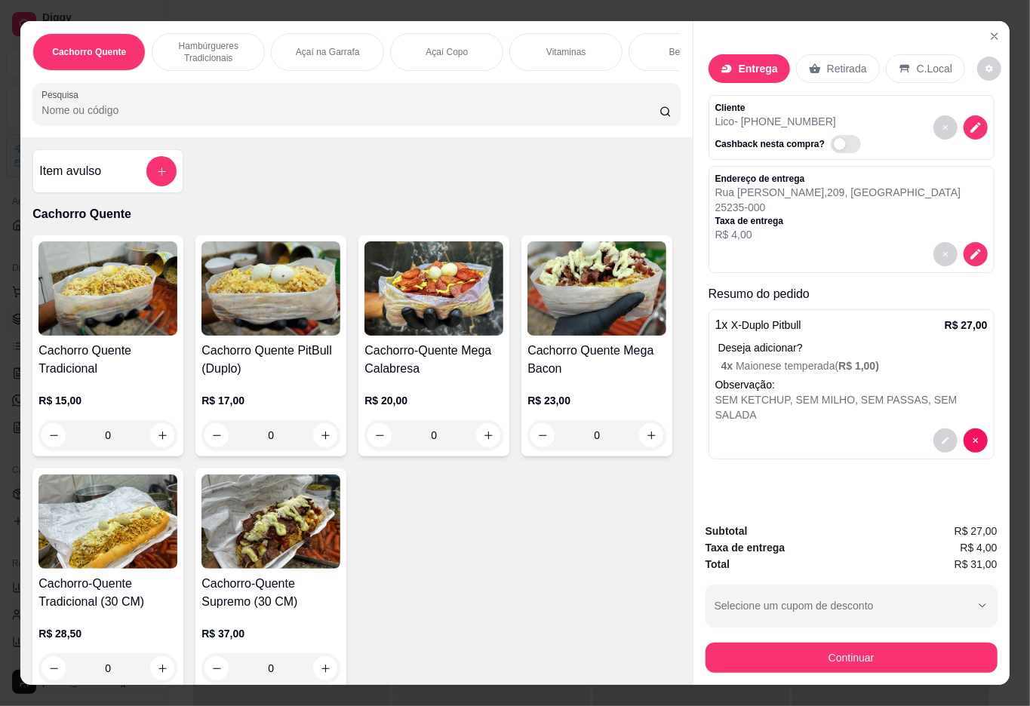
click at [767, 614] on button "Selecione um cupom de desconto" at bounding box center [851, 606] width 292 height 42
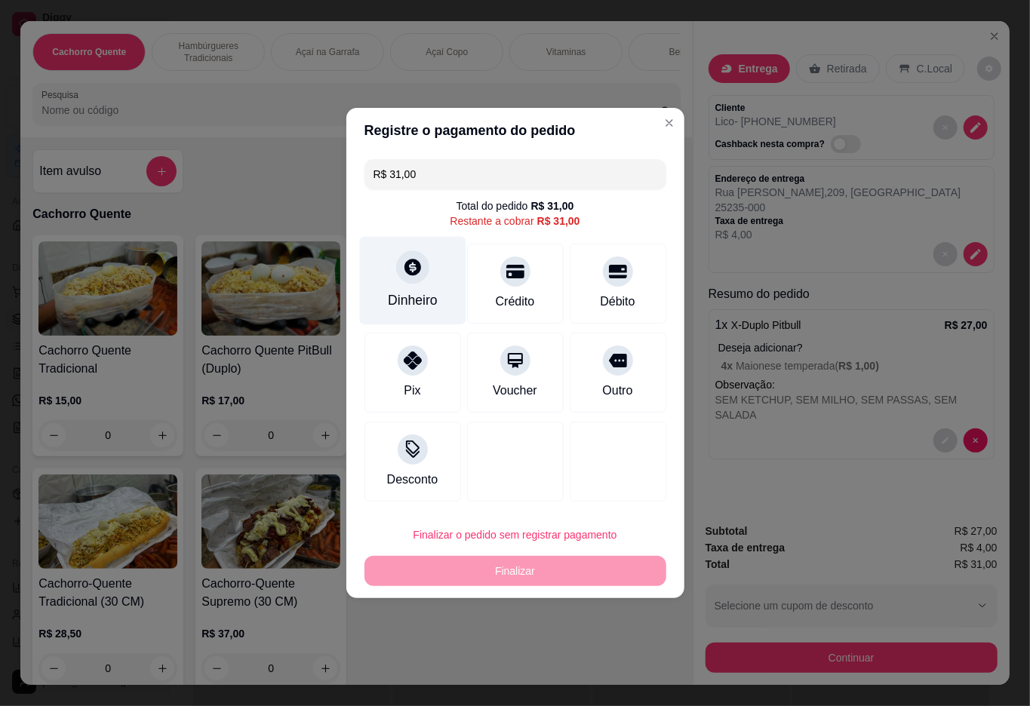
click at [414, 263] on icon at bounding box center [412, 267] width 20 height 20
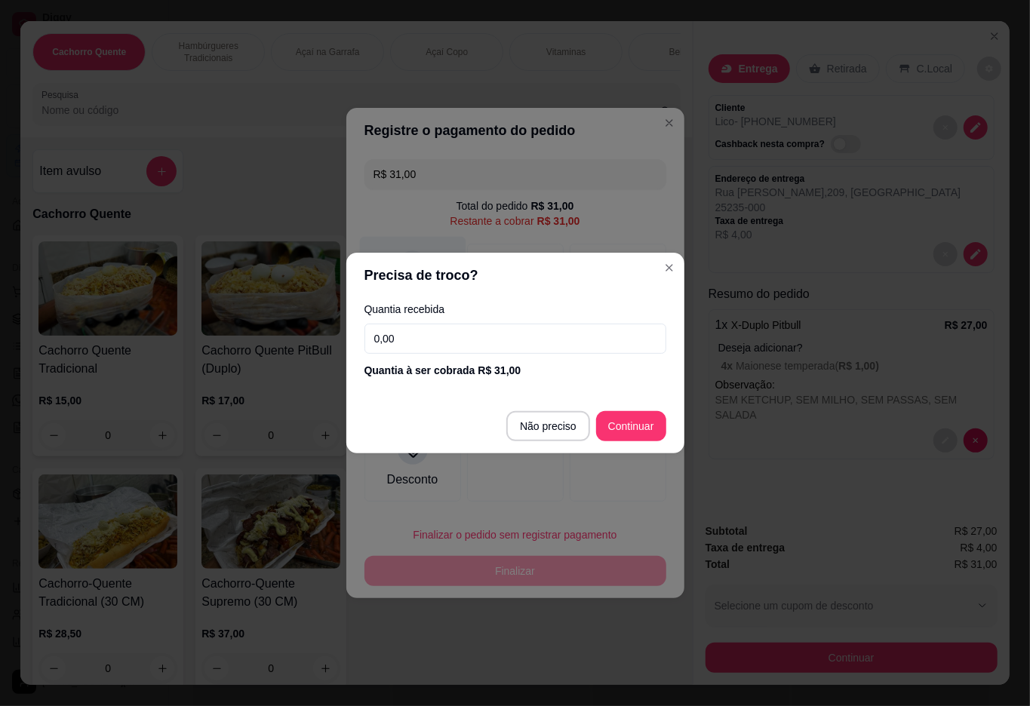
click at [570, 430] on div at bounding box center [618, 462] width 97 height 80
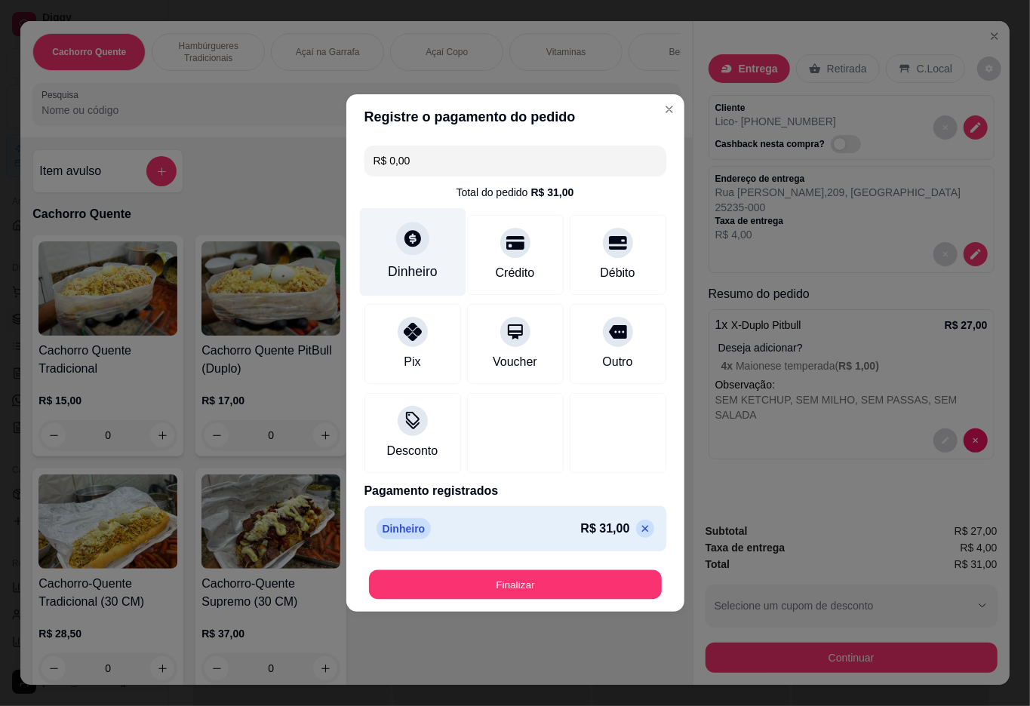
click at [543, 592] on button "Finalizar" at bounding box center [515, 584] width 293 height 29
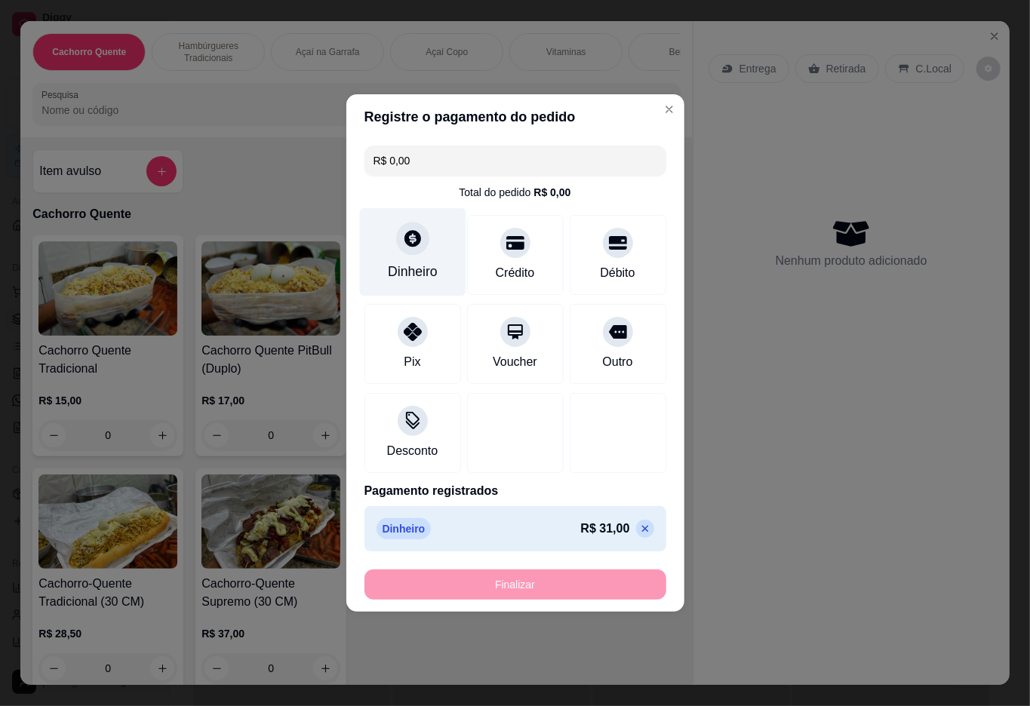
type input "-R$ 31,00"
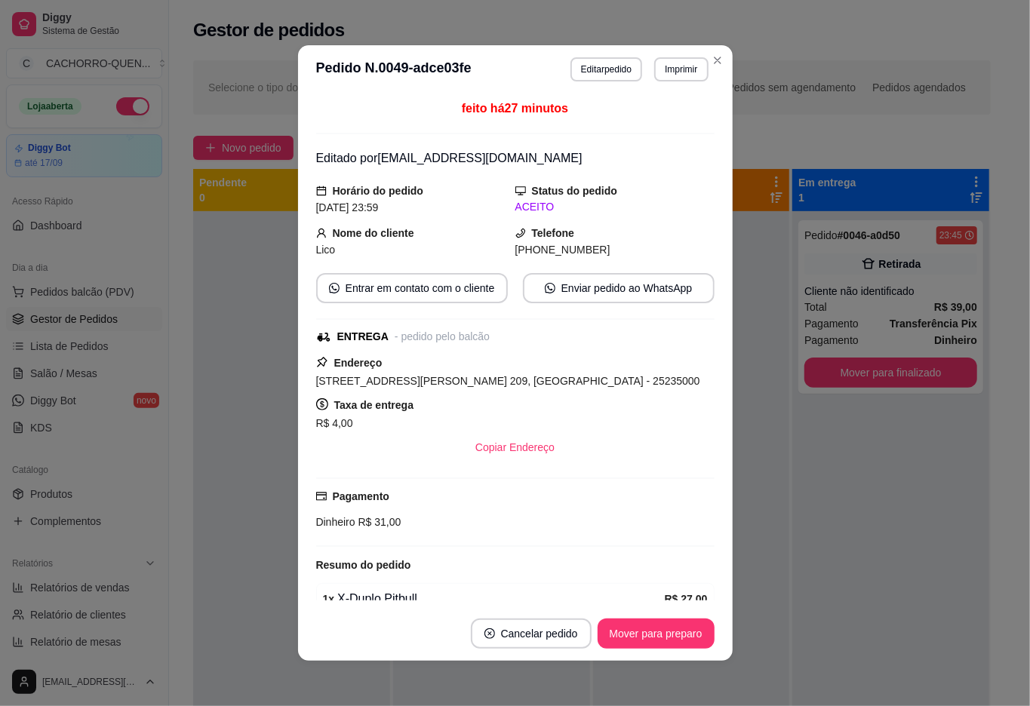
click at [637, 634] on button "Mover para preparo" at bounding box center [656, 634] width 117 height 30
click at [631, 638] on button "Mover para entrega" at bounding box center [656, 633] width 113 height 29
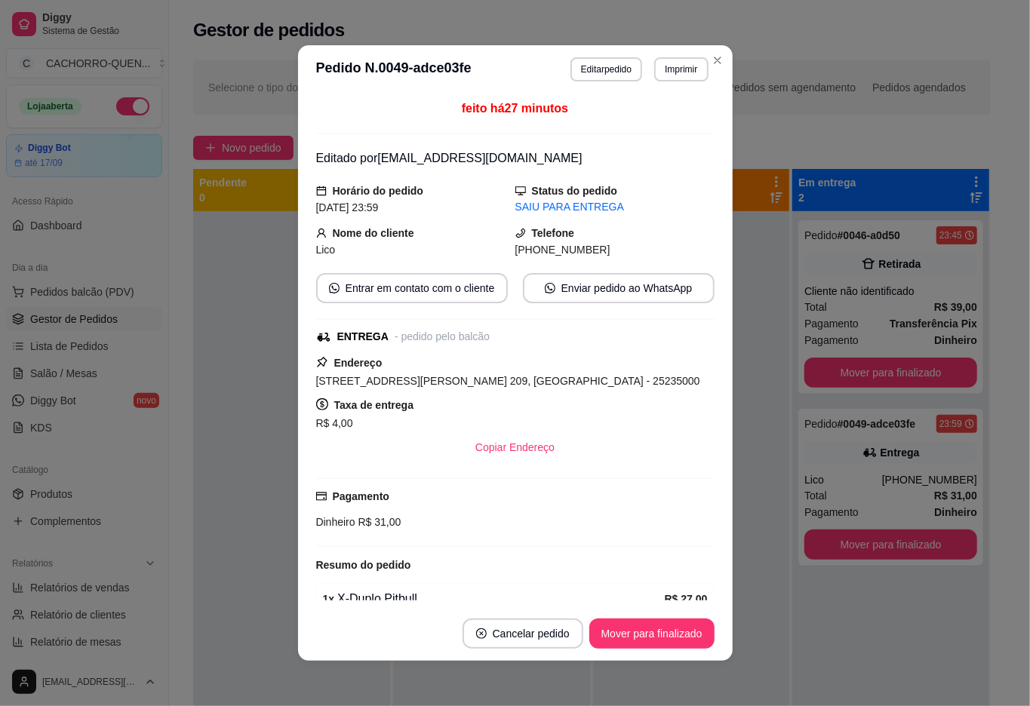
click at [622, 632] on button "Mover para finalizado" at bounding box center [651, 634] width 125 height 30
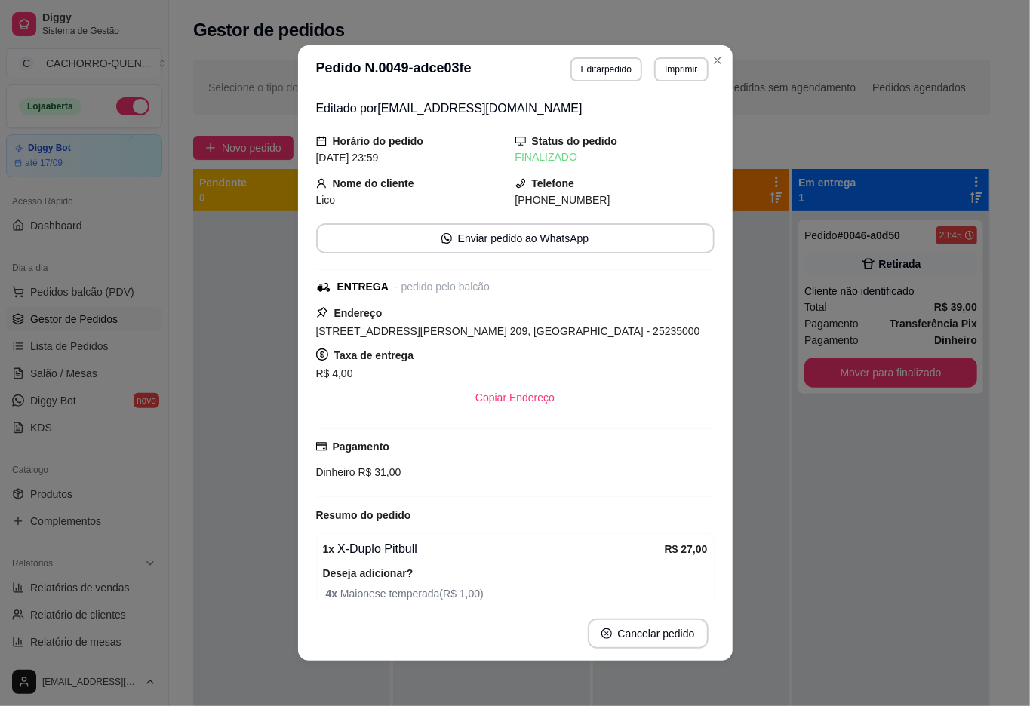
click at [233, 429] on div at bounding box center [291, 564] width 197 height 706
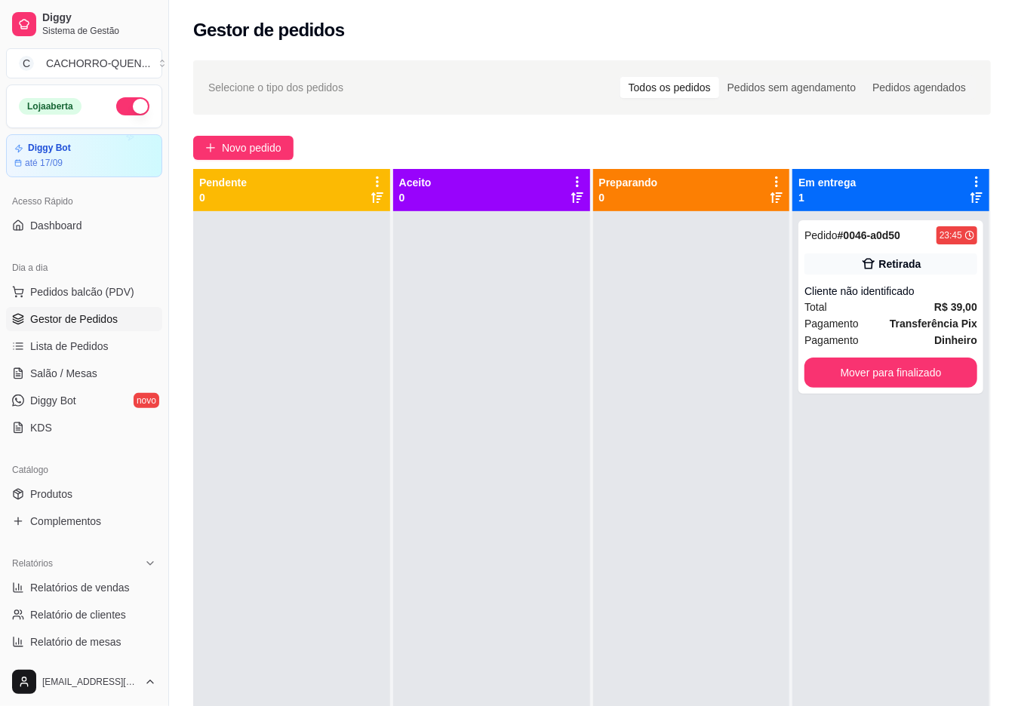
click at [834, 374] on button "Mover para finalizado" at bounding box center [890, 373] width 173 height 30
click at [851, 378] on button "Mover para finalizado" at bounding box center [890, 372] width 167 height 29
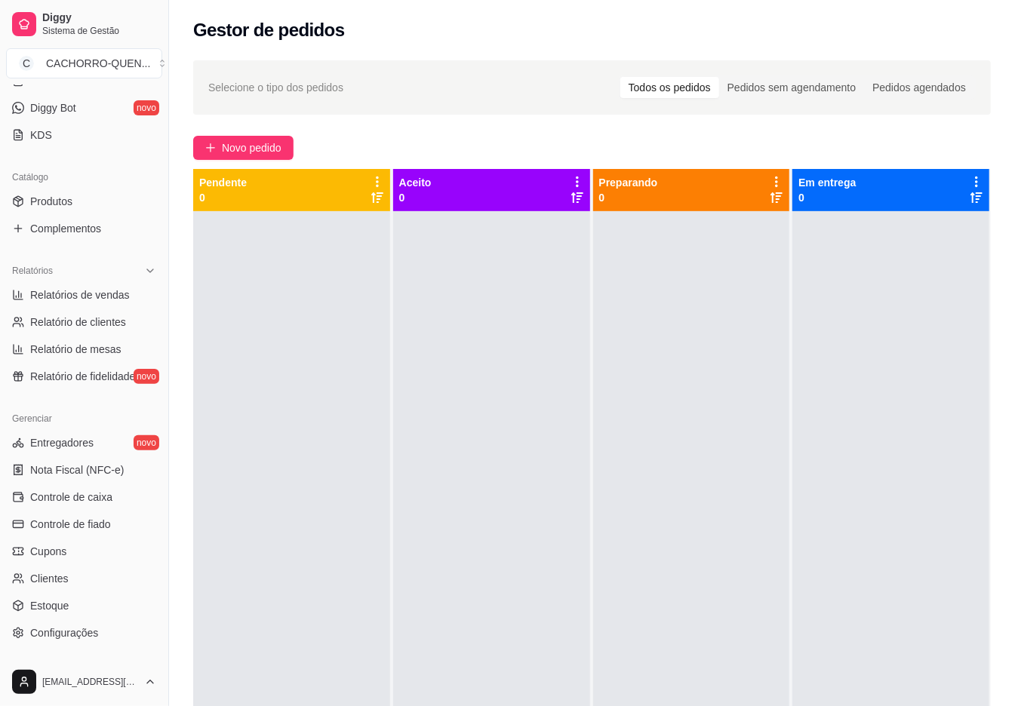
scroll to position [296, 0]
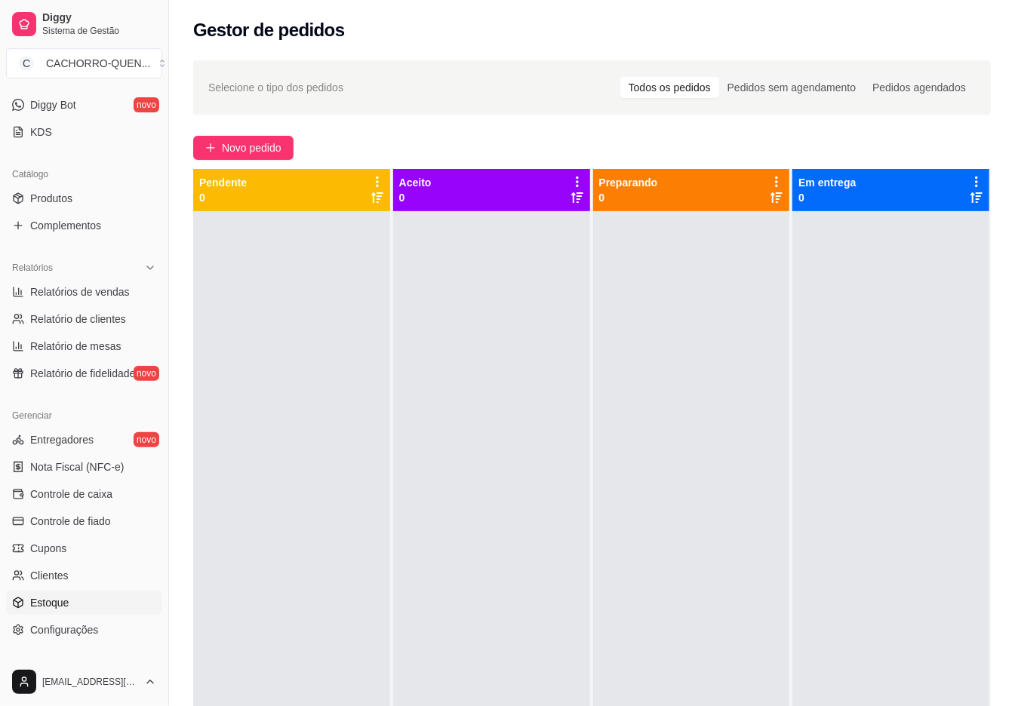
click at [83, 613] on link "Estoque" at bounding box center [84, 603] width 156 height 24
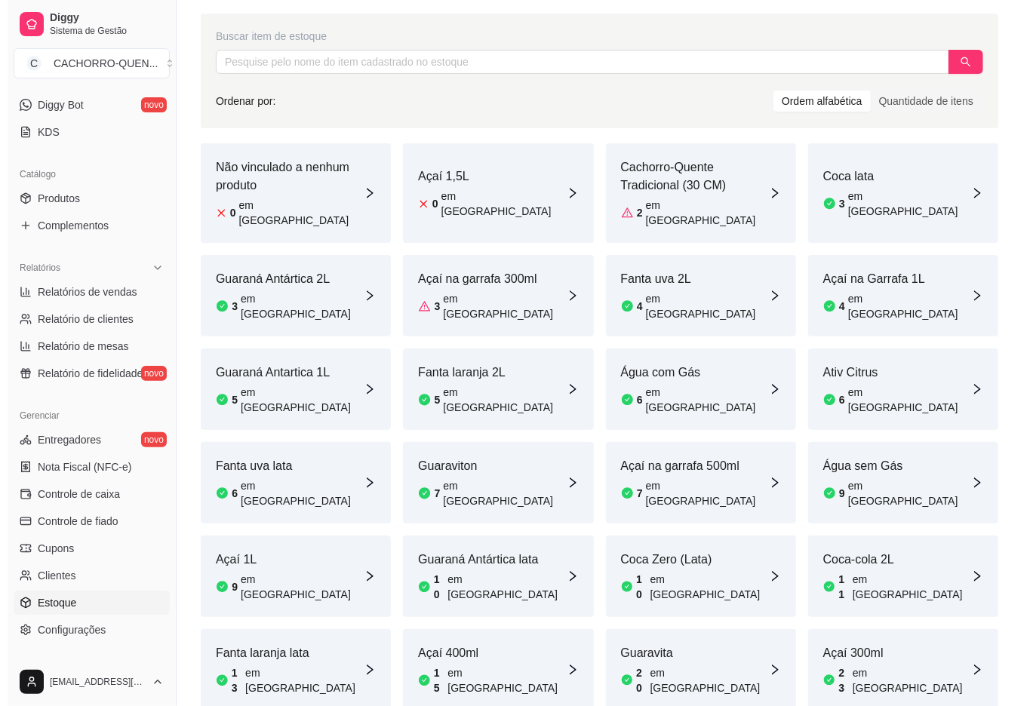
scroll to position [167, 0]
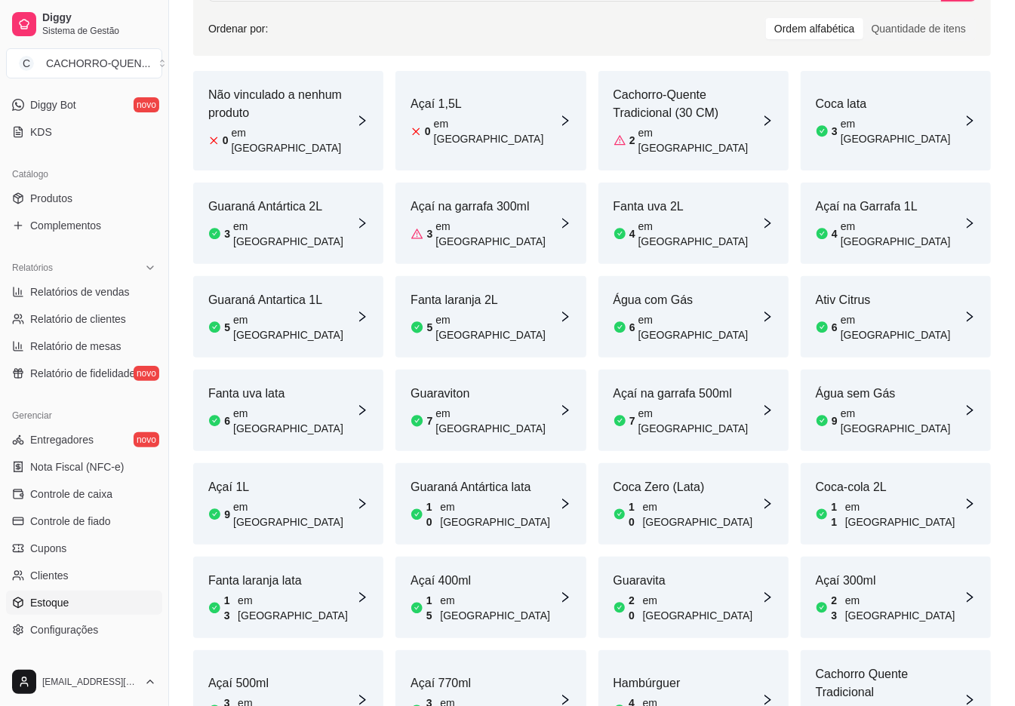
click at [884, 665] on article "Cachorro Quente Tradicional" at bounding box center [890, 683] width 148 height 36
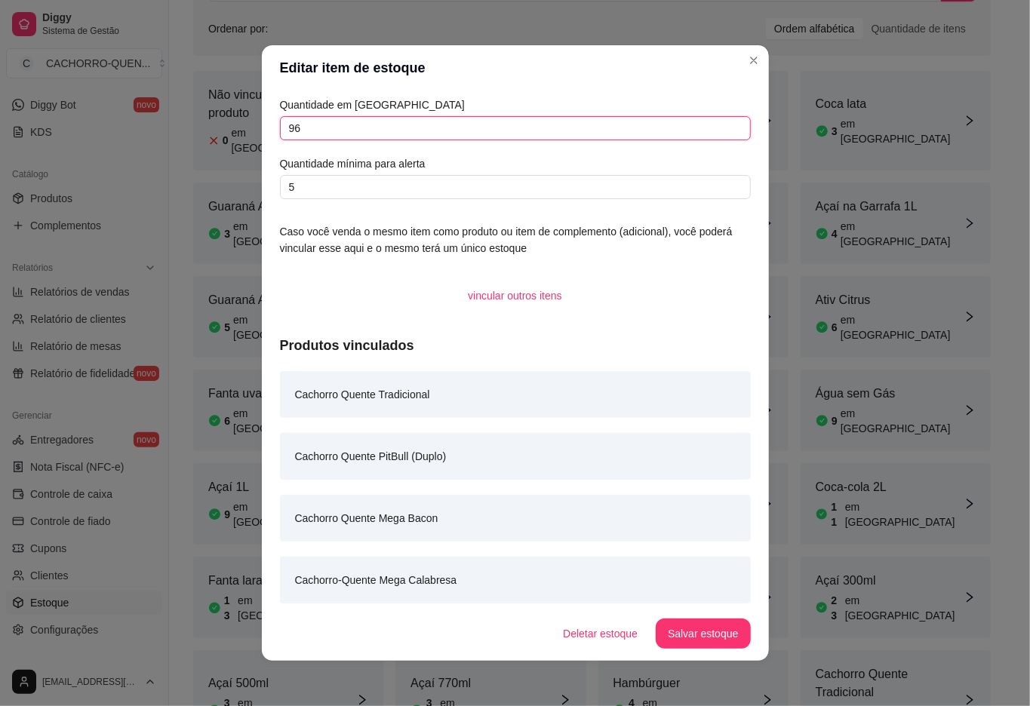
click at [480, 130] on input "96" at bounding box center [515, 128] width 471 height 24
type input "9"
type input "75"
click at [680, 626] on button "Salvar estoque" at bounding box center [703, 634] width 94 height 30
click at [825, 659] on div "Cachorro Quente Tradicional 75 em [GEOGRAPHIC_DATA]" at bounding box center [896, 700] width 190 height 100
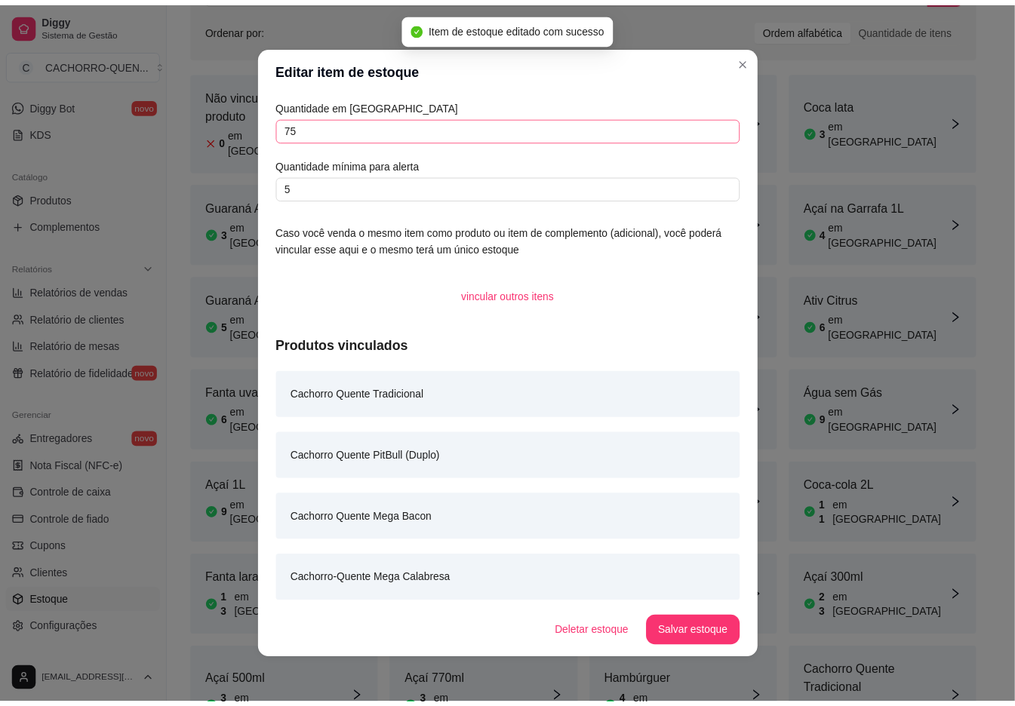
scroll to position [149, 0]
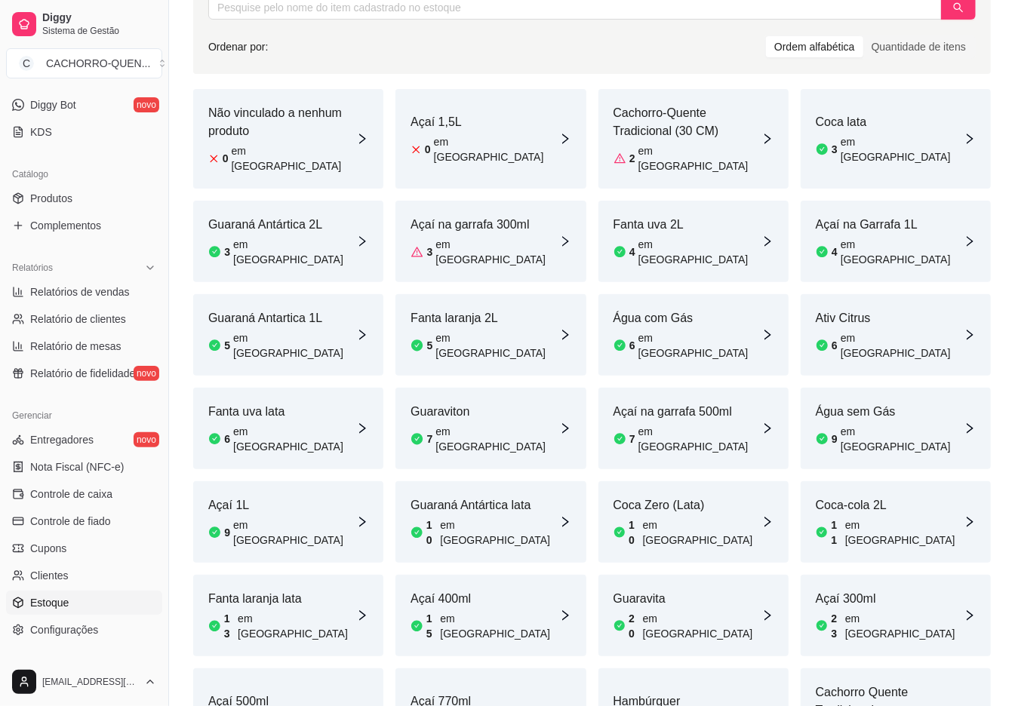
click at [658, 693] on article "Hambúrguer" at bounding box center [687, 702] width 148 height 18
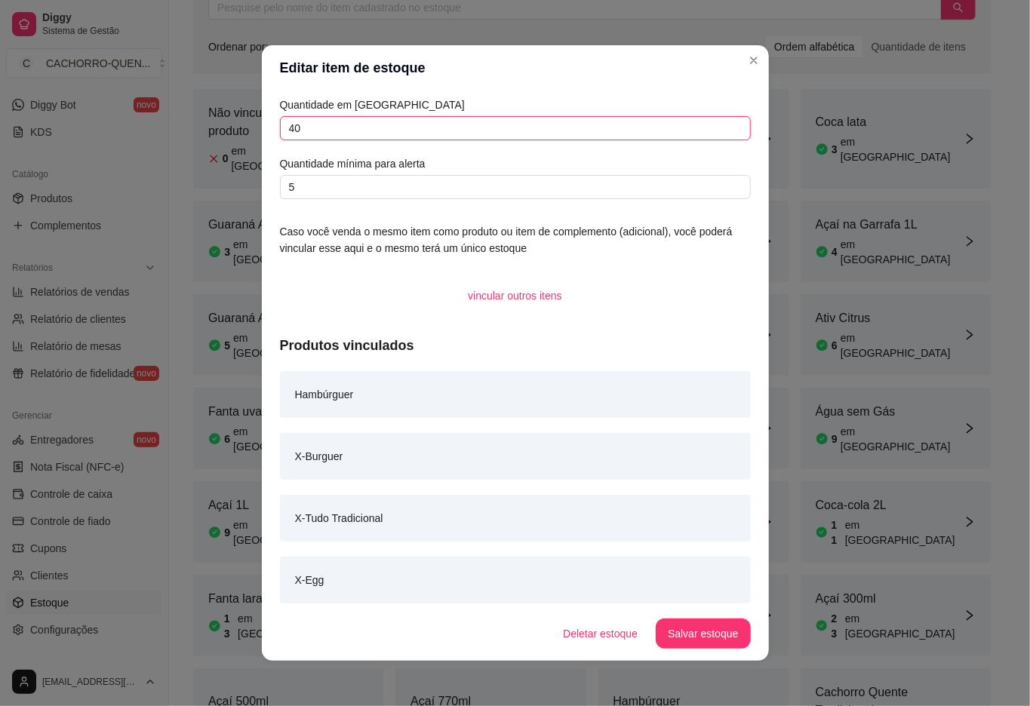
click at [376, 134] on input "40" at bounding box center [515, 128] width 471 height 24
type input "4"
type input "36"
click at [707, 635] on button "Salvar estoque" at bounding box center [703, 634] width 94 height 30
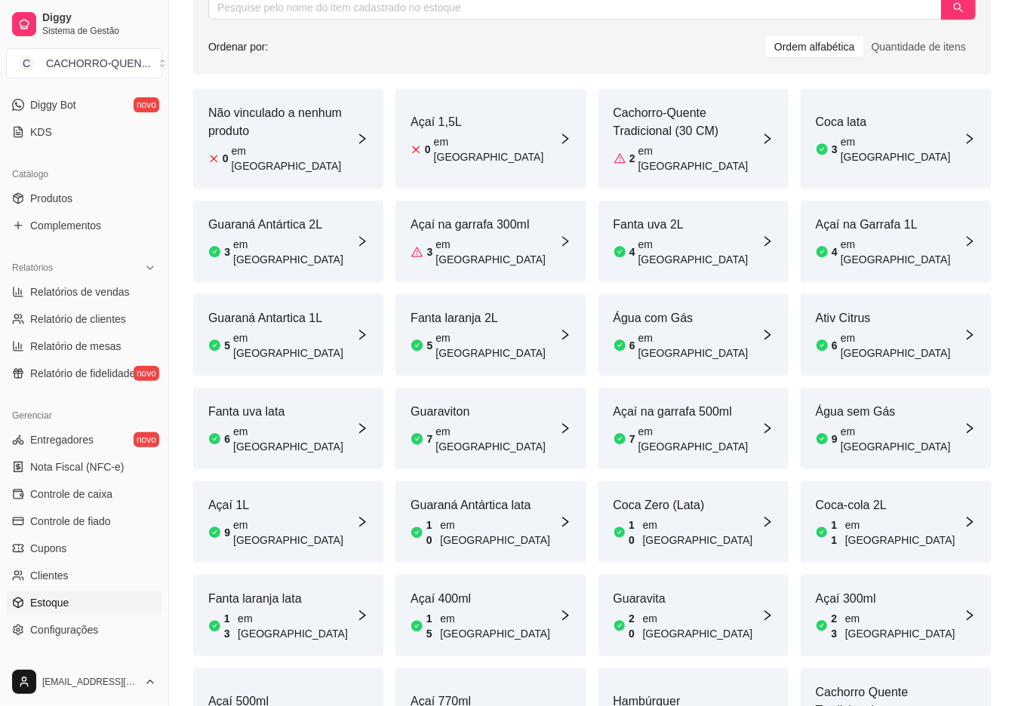
click at [639, 611] on article "20" at bounding box center [633, 626] width 11 height 30
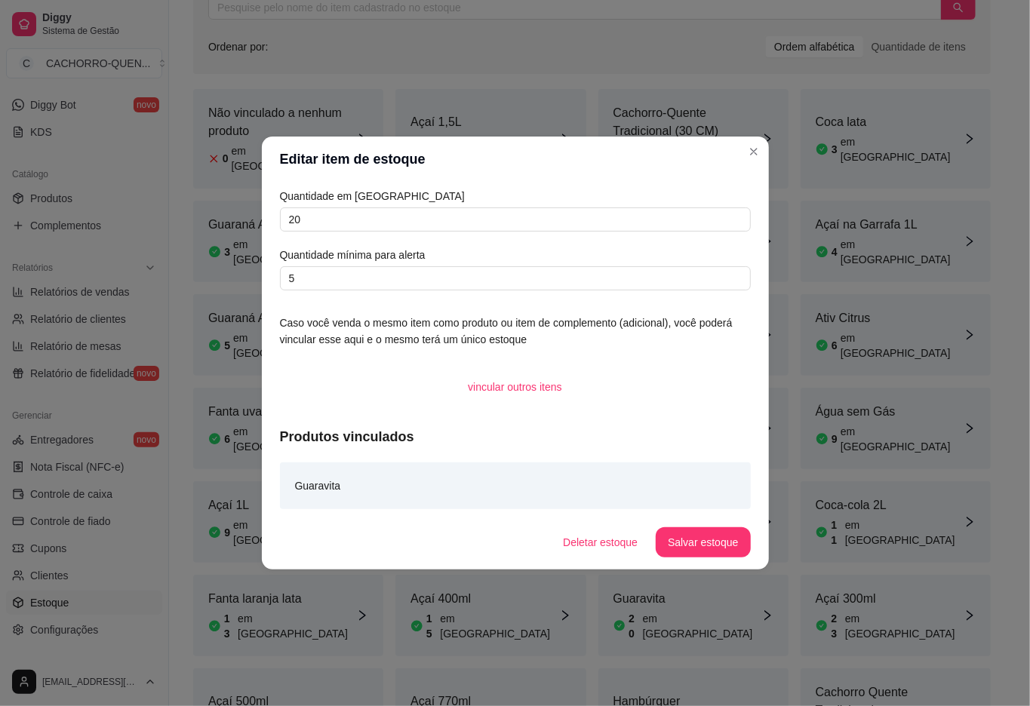
click at [134, 388] on div "Relatórios Relatórios de vendas Relatório de clientes Relatório de mesas Relató…" at bounding box center [84, 321] width 168 height 142
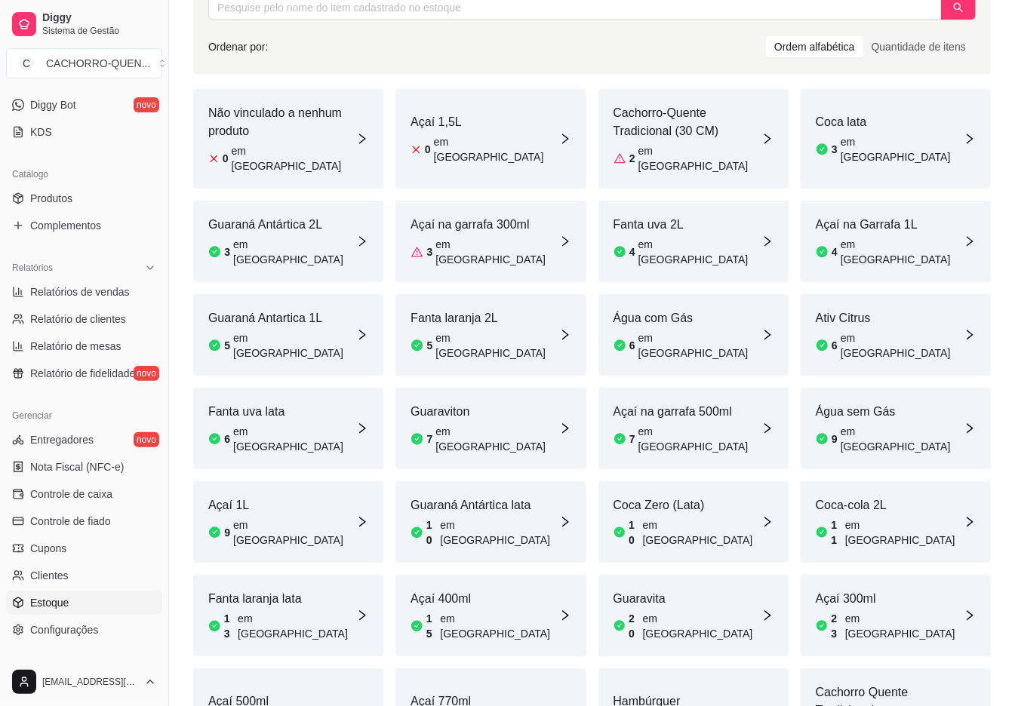
click at [509, 237] on div "3 em [GEOGRAPHIC_DATA]" at bounding box center [484, 252] width 148 height 30
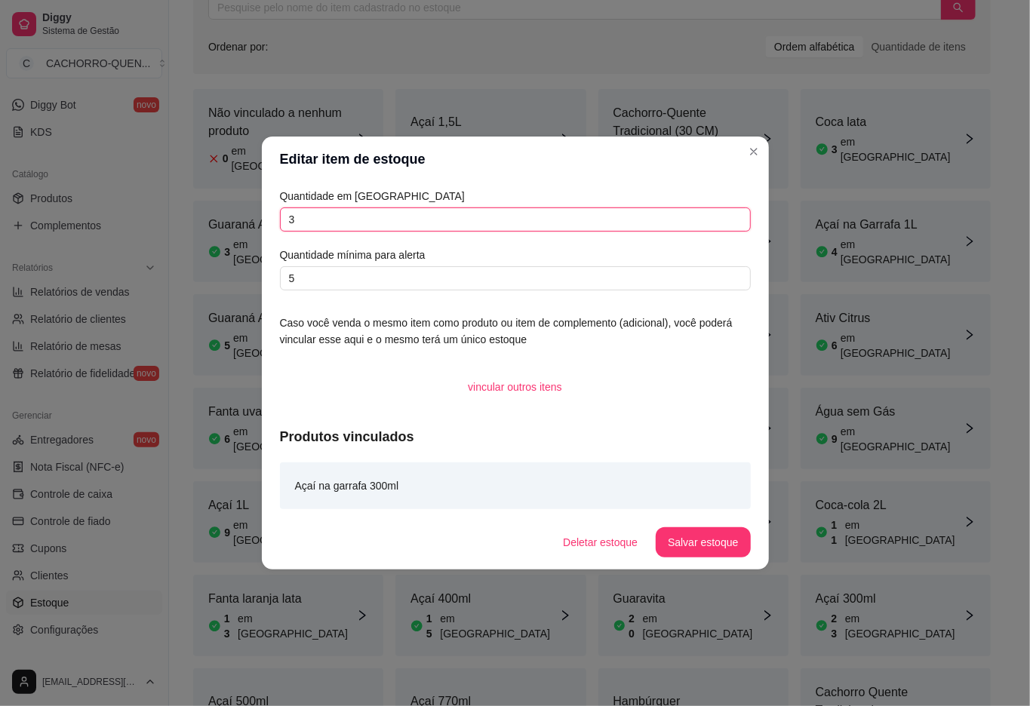
click at [518, 223] on input "3" at bounding box center [515, 219] width 471 height 24
type input "12"
click at [709, 538] on button "Salvar estoque" at bounding box center [703, 542] width 94 height 30
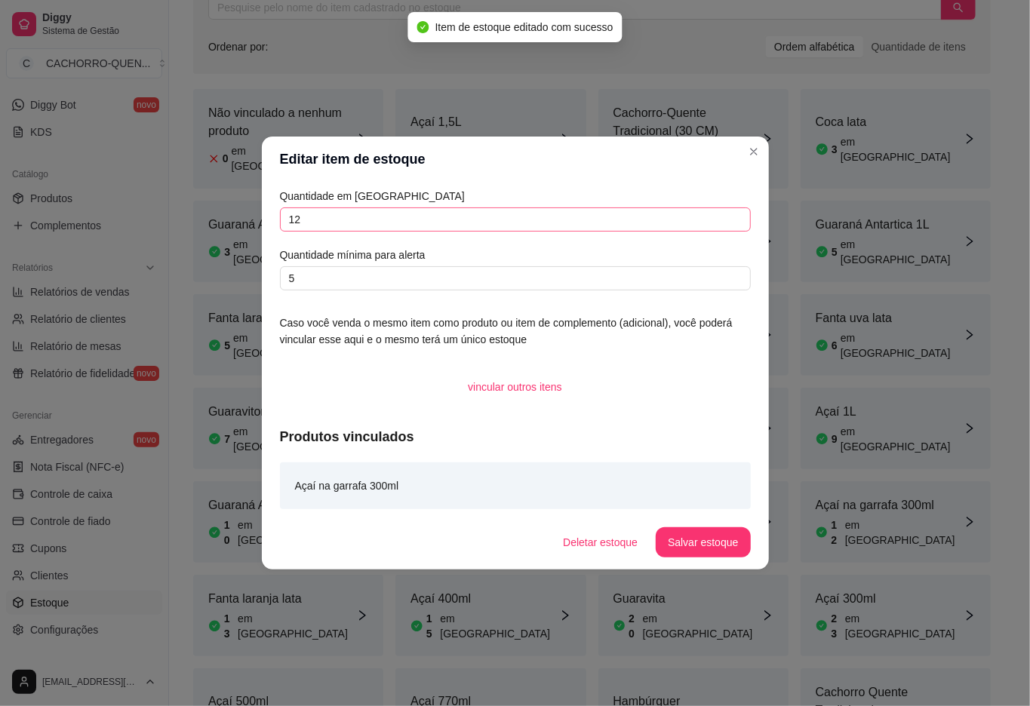
click at [753, 151] on div "2 em [GEOGRAPHIC_DATA]" at bounding box center [687, 158] width 148 height 30
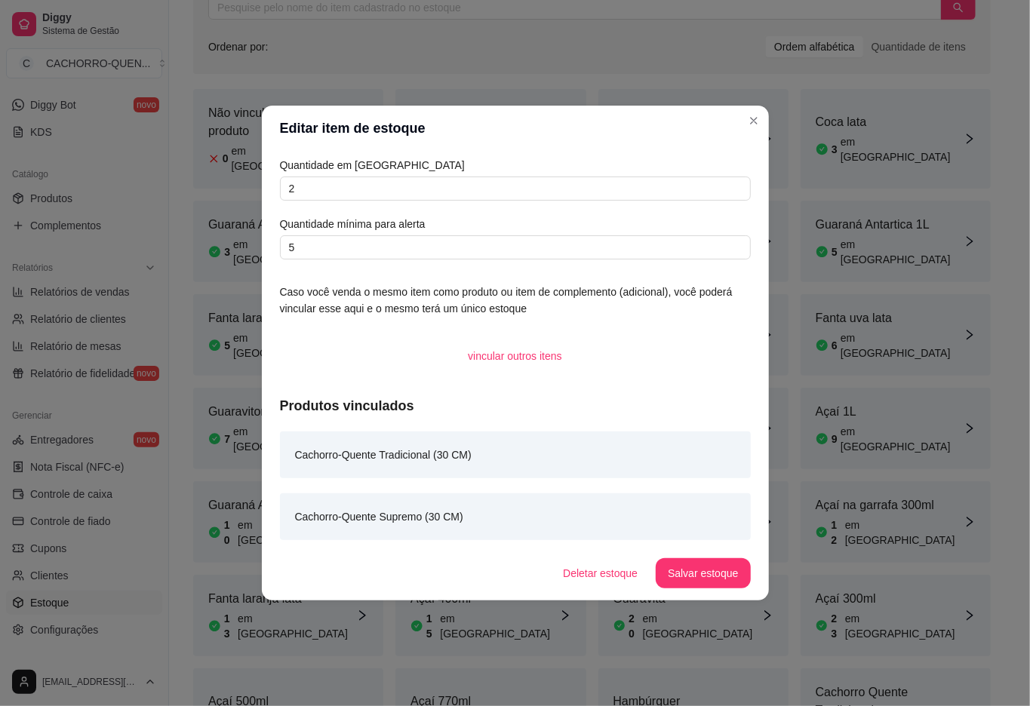
click at [1012, 119] on div "Buscar item de estoque Ordenar por: Ordem alfabética Quantidade de itens Não vi…" at bounding box center [592, 368] width 846 height 836
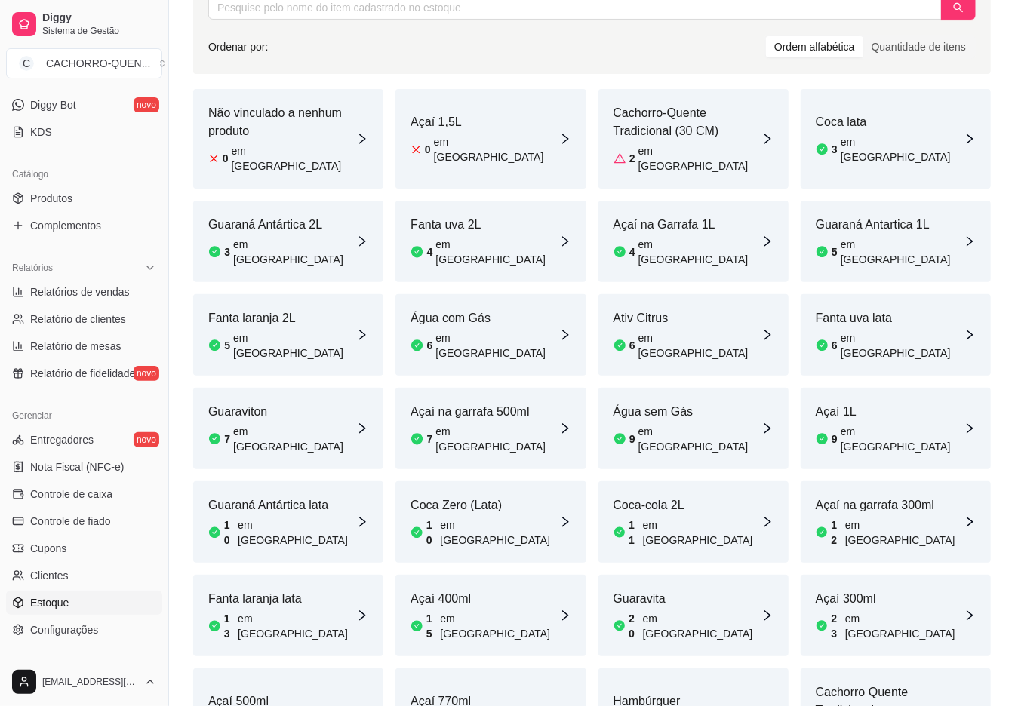
click at [504, 424] on div "7 em [GEOGRAPHIC_DATA]" at bounding box center [484, 439] width 148 height 30
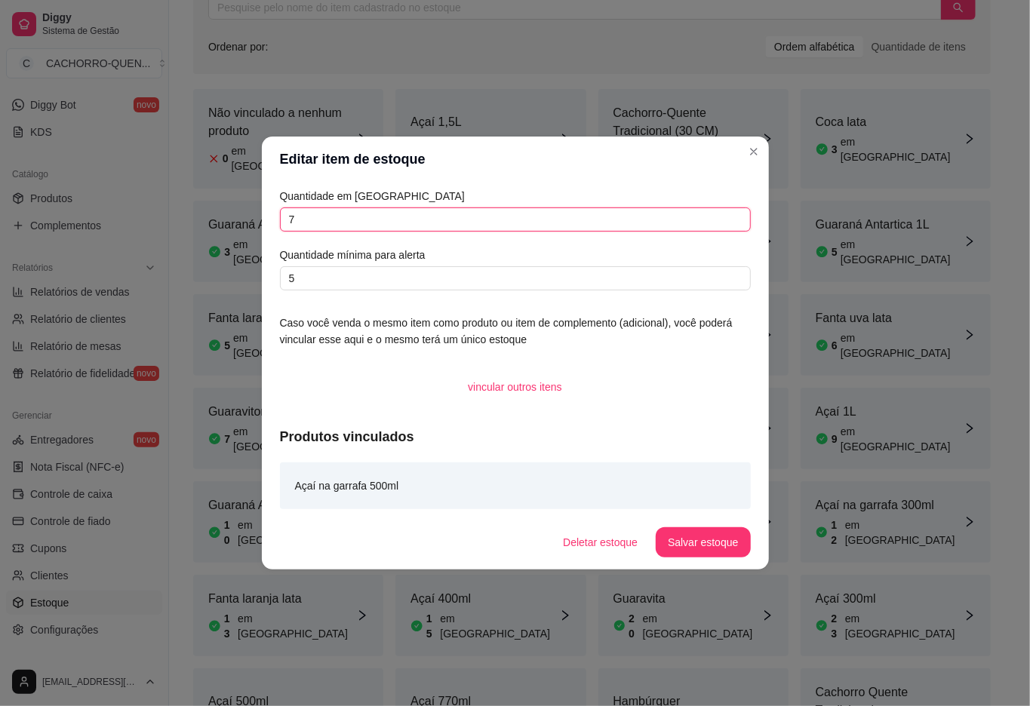
click at [475, 215] on input "7" at bounding box center [515, 219] width 471 height 24
type input "8"
click at [701, 534] on button "Salvar estoque" at bounding box center [703, 542] width 94 height 30
click at [1003, 333] on div "Buscar item de estoque Ordenar por: Ordem alfabética Quantidade de itens Não vi…" at bounding box center [592, 368] width 846 height 836
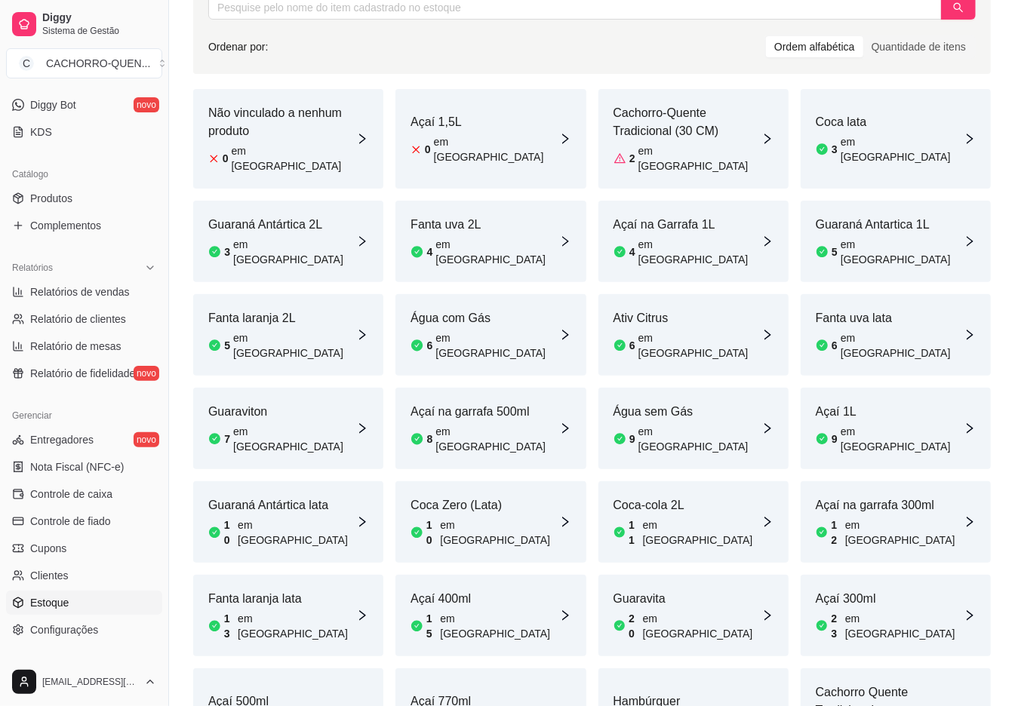
click at [684, 590] on article "Guaravita" at bounding box center [687, 599] width 148 height 18
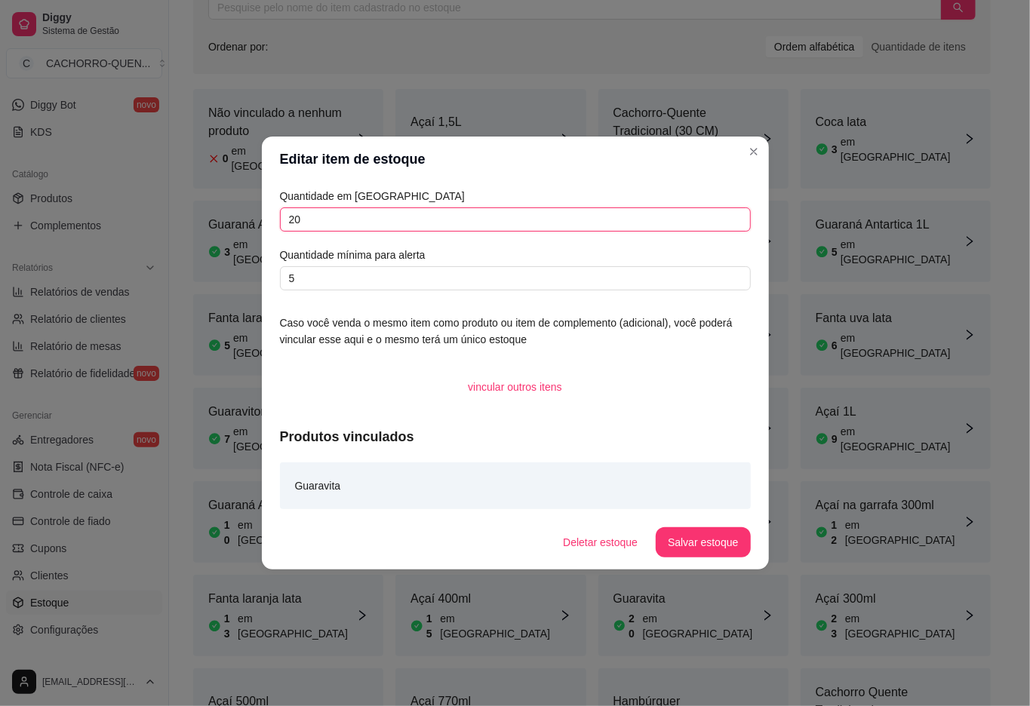
click at [454, 216] on input "20" at bounding box center [515, 219] width 471 height 24
type input "2"
type input "19"
click at [706, 536] on button "Salvar estoque" at bounding box center [703, 542] width 94 height 30
click at [752, 154] on div "2 em [GEOGRAPHIC_DATA]" at bounding box center [687, 158] width 148 height 30
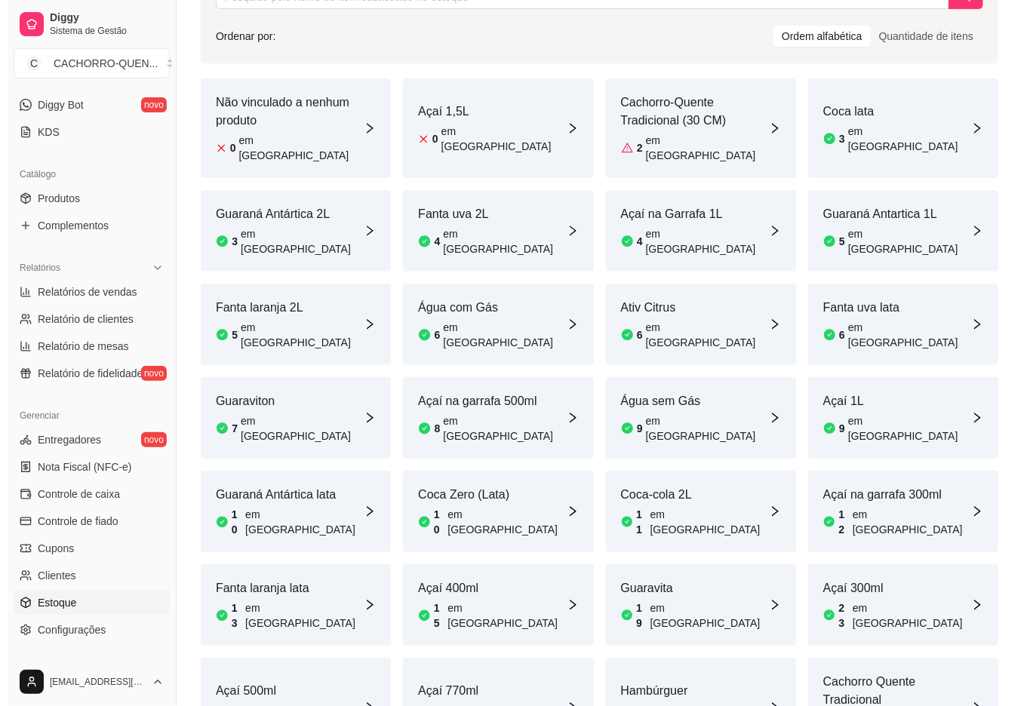
scroll to position [167, 0]
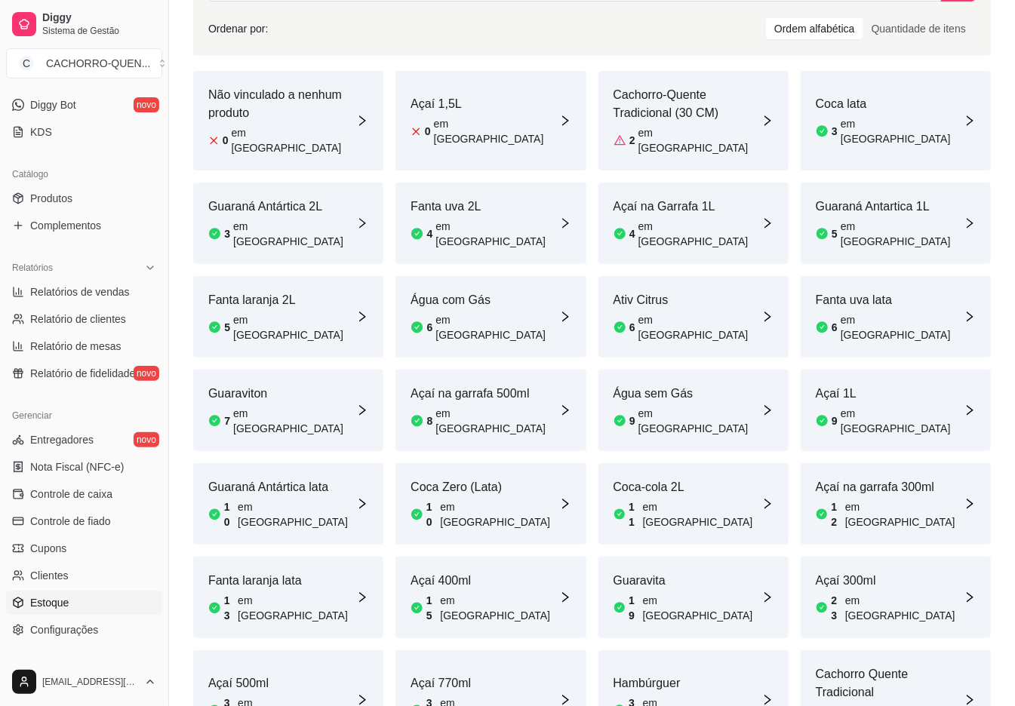
click at [690, 478] on article "Coca-cola 2L" at bounding box center [687, 487] width 148 height 18
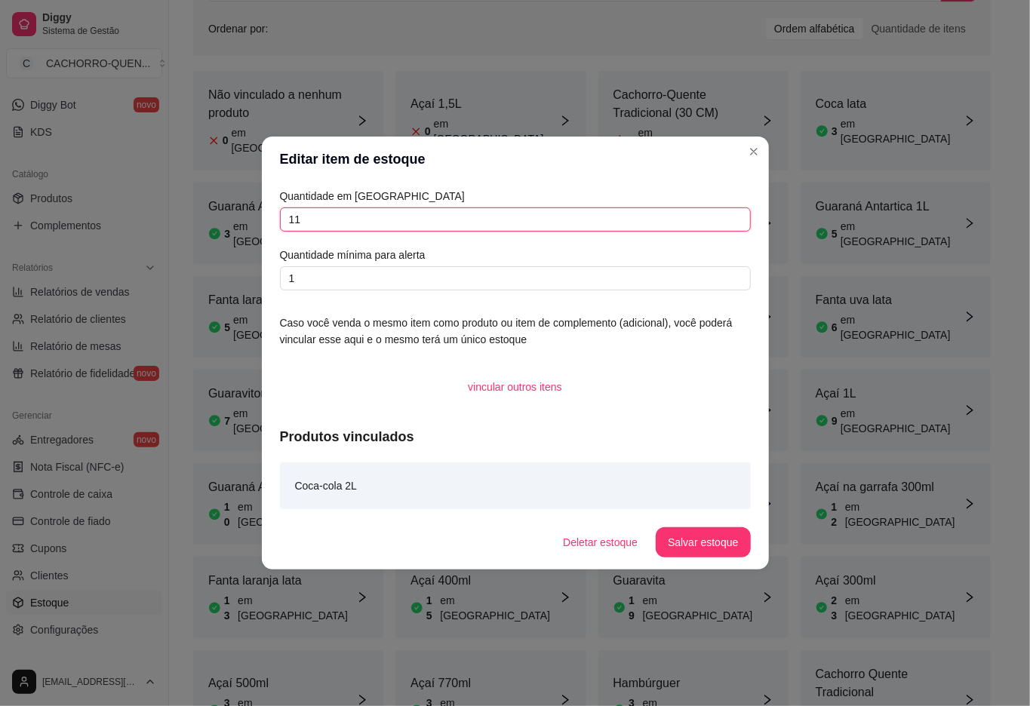
click at [540, 217] on input "11" at bounding box center [515, 219] width 471 height 24
type input "17"
click at [718, 531] on button "Salvar estoque" at bounding box center [703, 542] width 92 height 29
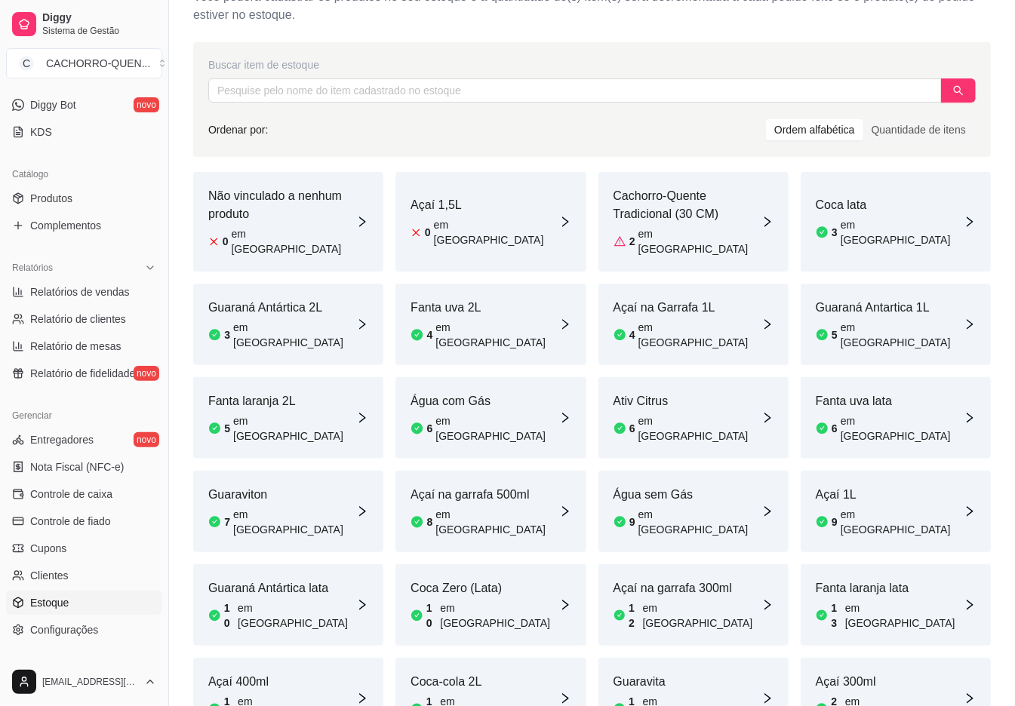
scroll to position [32, 0]
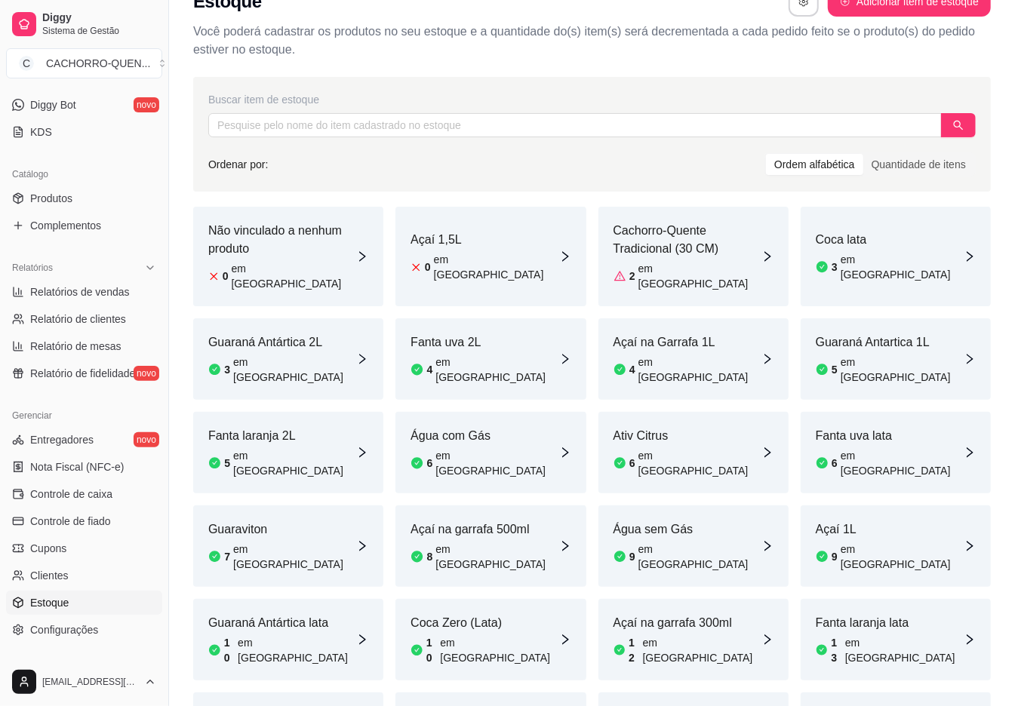
click at [276, 521] on div "Guaraviton 7 em estoque" at bounding box center [282, 546] width 148 height 51
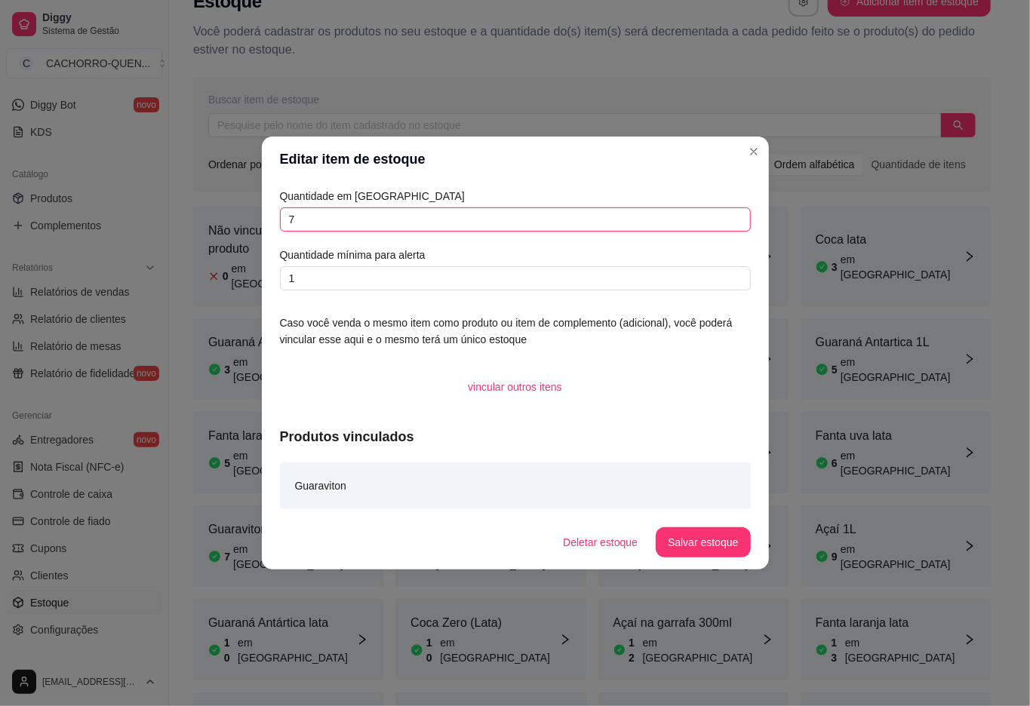
click at [448, 218] on input "7" at bounding box center [515, 219] width 471 height 24
type input "19"
click at [722, 543] on button "Salvar estoque" at bounding box center [703, 542] width 92 height 29
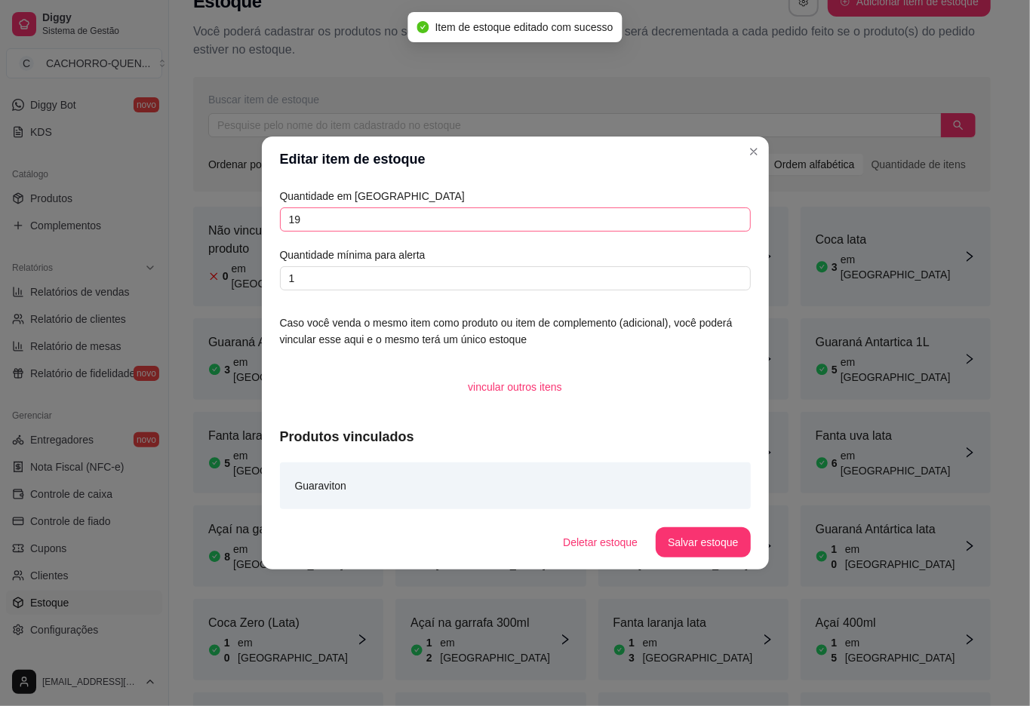
click at [1012, 244] on div "Buscar item de estoque Ordenar por: Ordem alfabética Quantidade de itens Não vi…" at bounding box center [592, 486] width 846 height 836
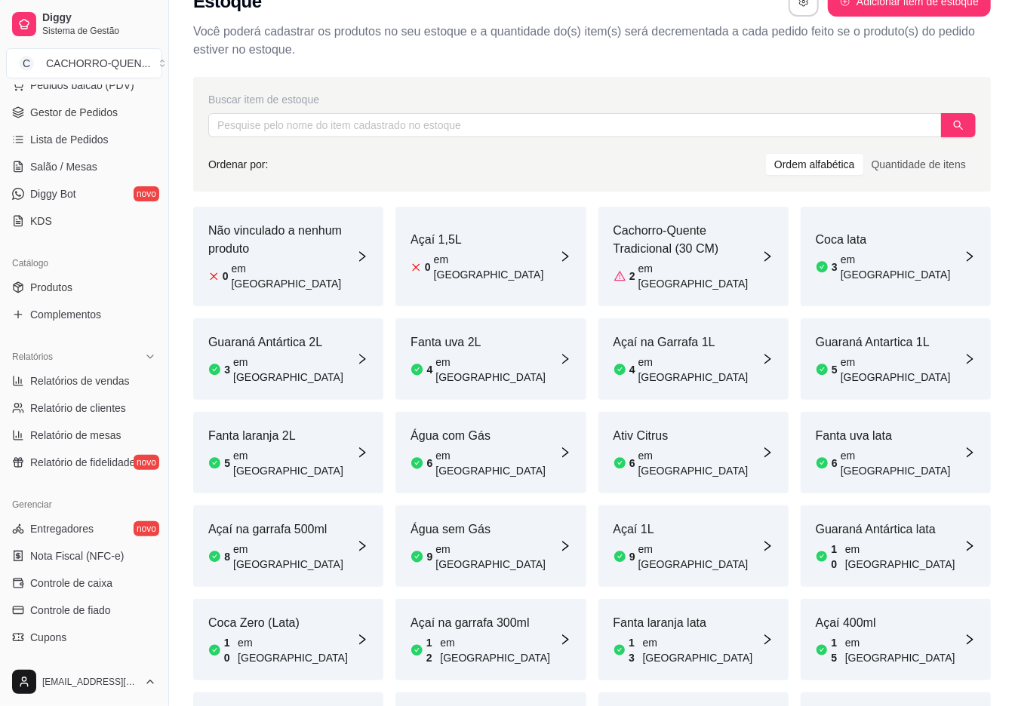
scroll to position [0, 0]
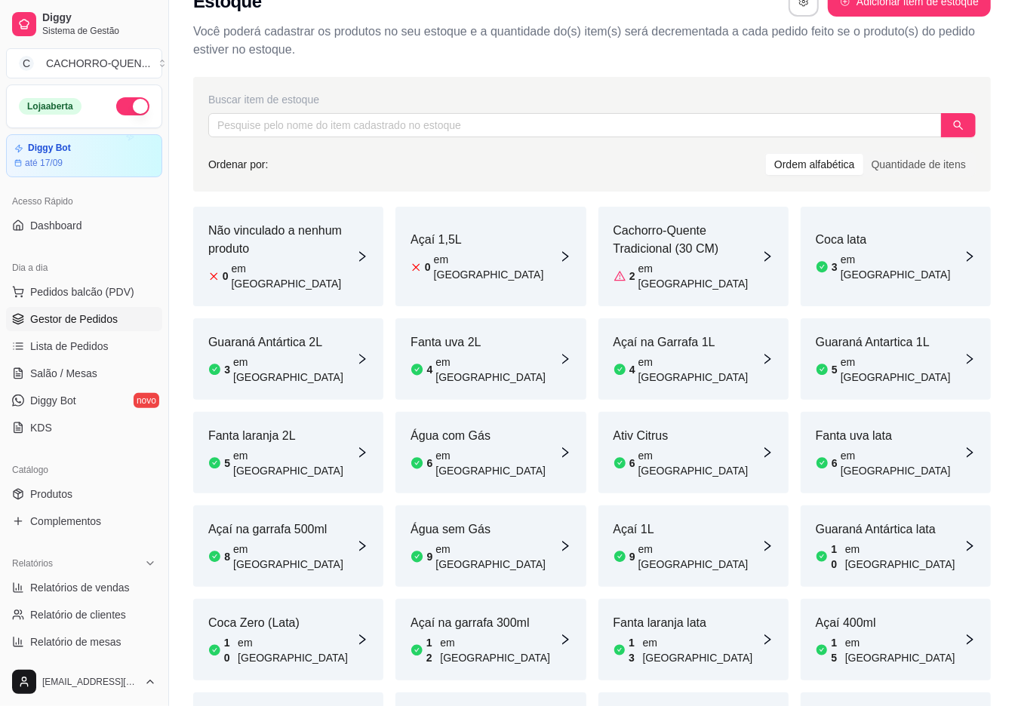
click at [118, 315] on span "Gestor de Pedidos" at bounding box center [74, 319] width 88 height 15
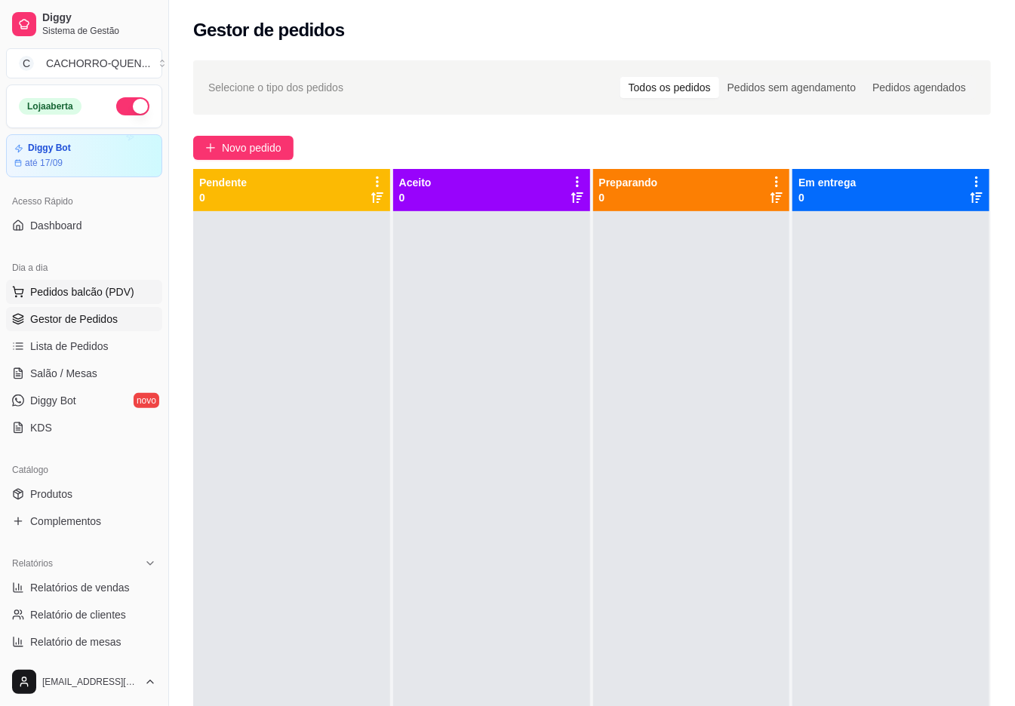
click at [130, 300] on button "Pedidos balcão (PDV)" at bounding box center [84, 292] width 156 height 24
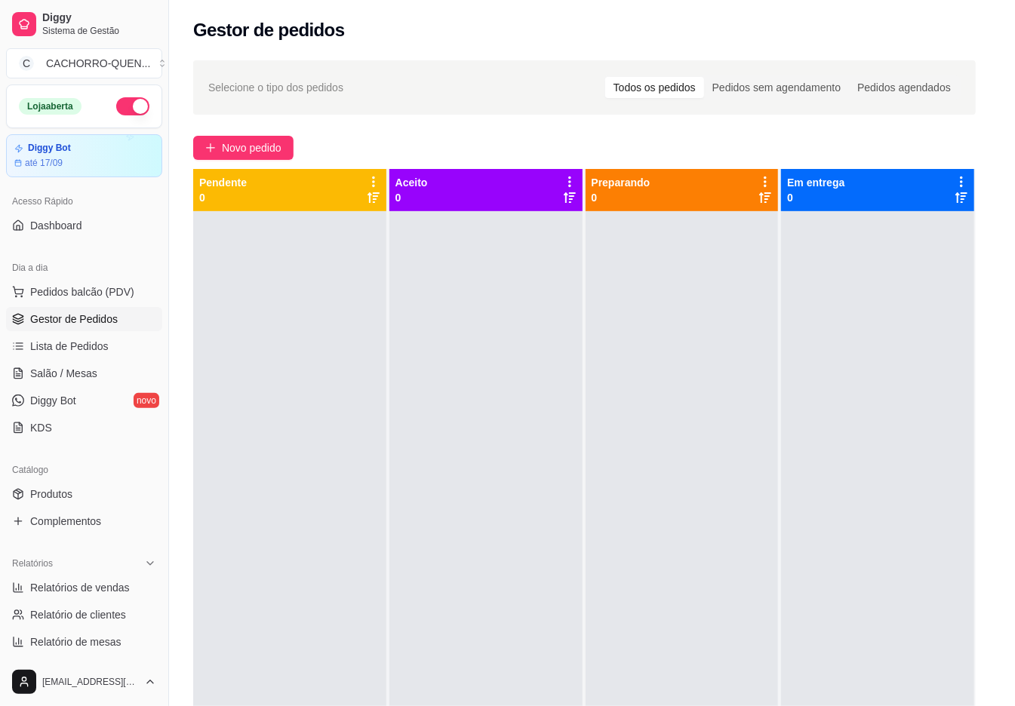
click at [112, 317] on img at bounding box center [107, 288] width 139 height 94
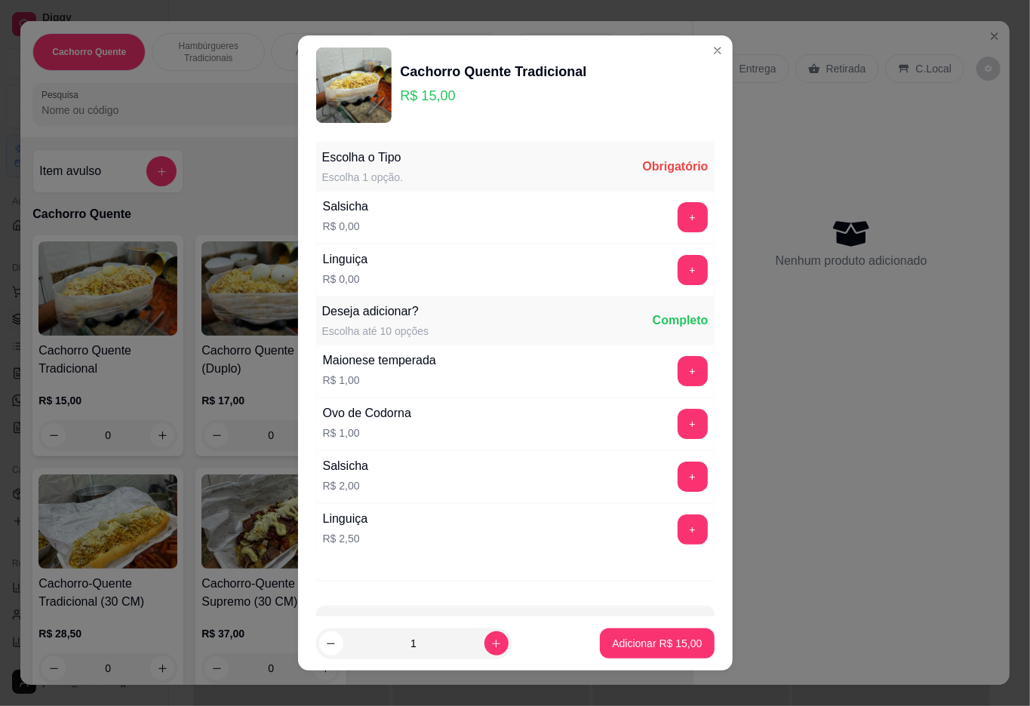
click at [991, 33] on icon "Close" at bounding box center [994, 36] width 6 height 6
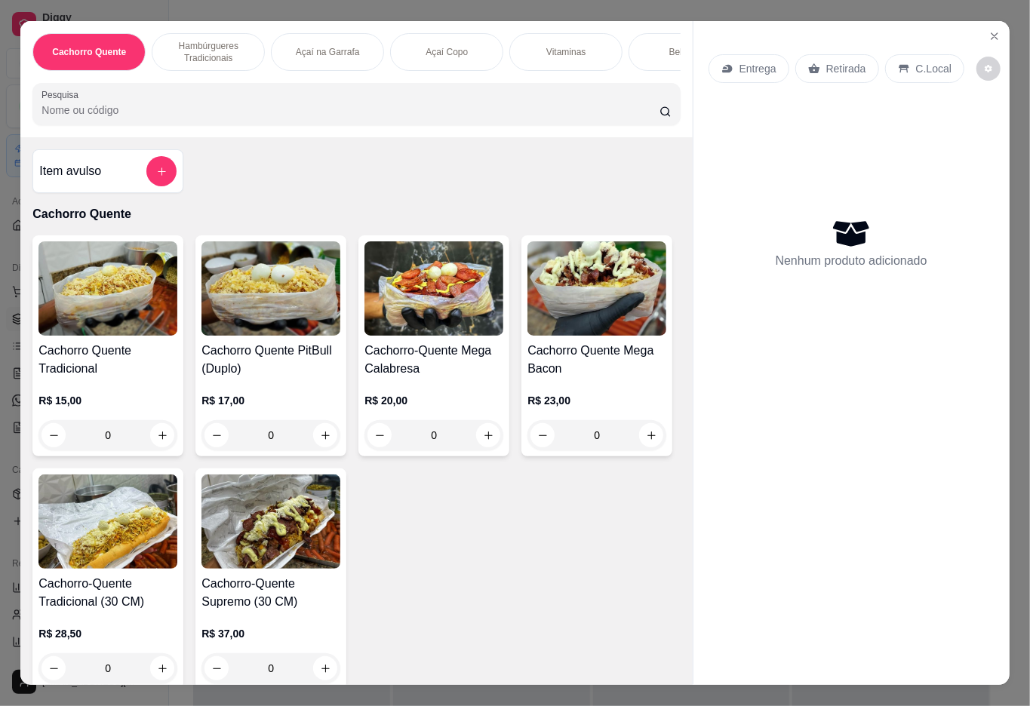
click at [991, 33] on icon "Close" at bounding box center [994, 36] width 6 height 6
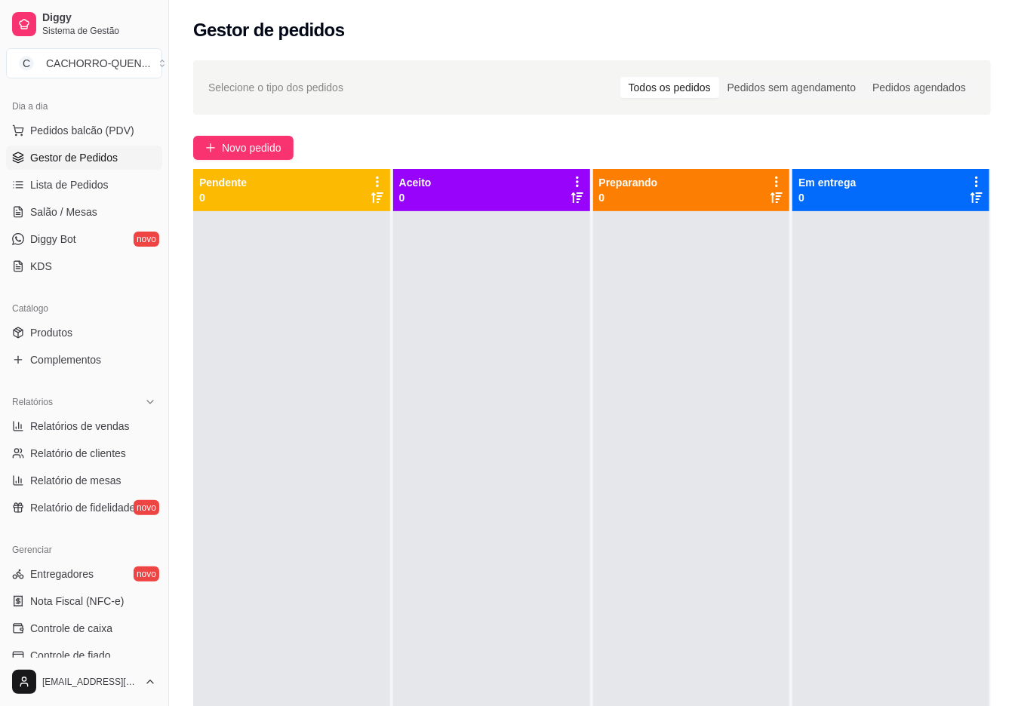
scroll to position [380, 0]
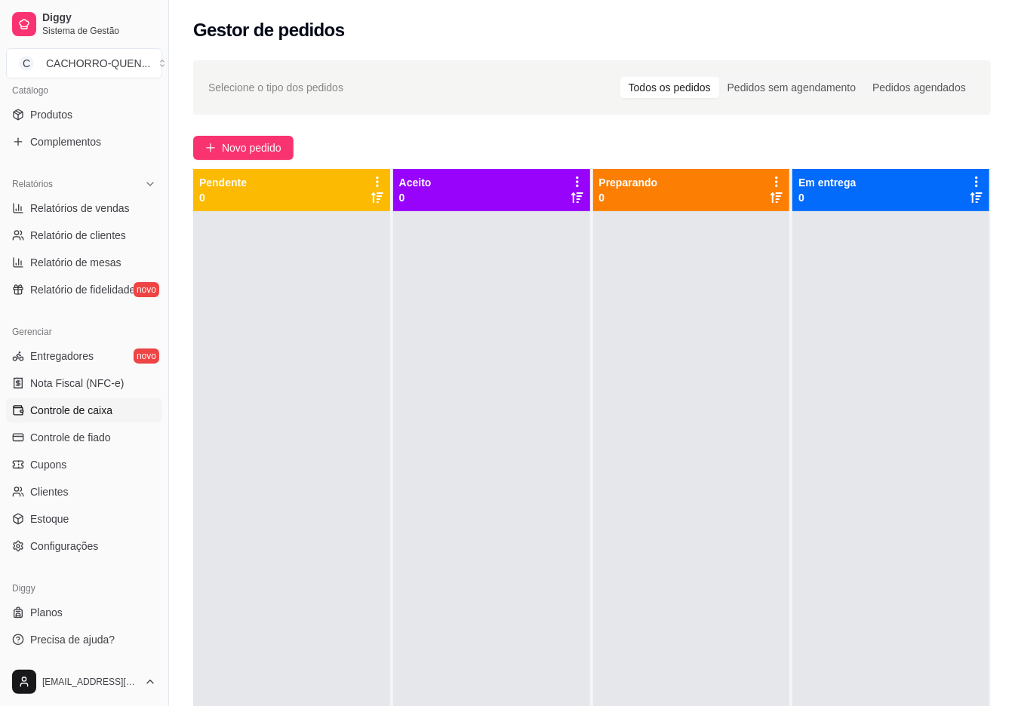
click at [112, 411] on span "Controle de caixa" at bounding box center [71, 410] width 82 height 15
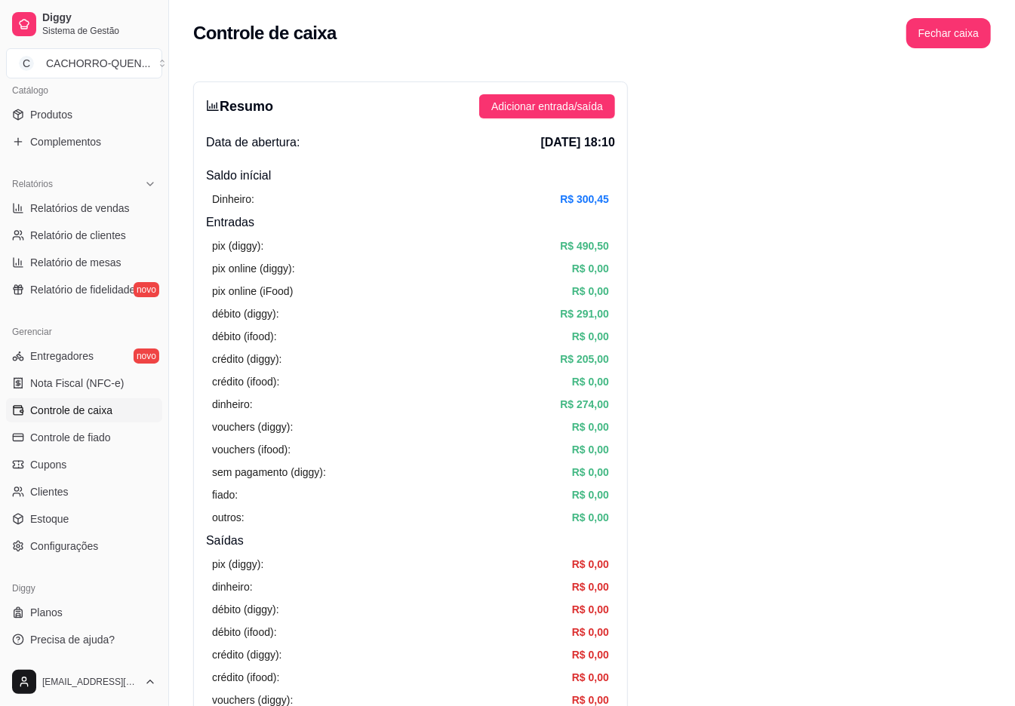
click at [954, 26] on button "Fechar caixa" at bounding box center [948, 33] width 85 height 30
click at [985, 115] on span "Sim" at bounding box center [981, 117] width 18 height 17
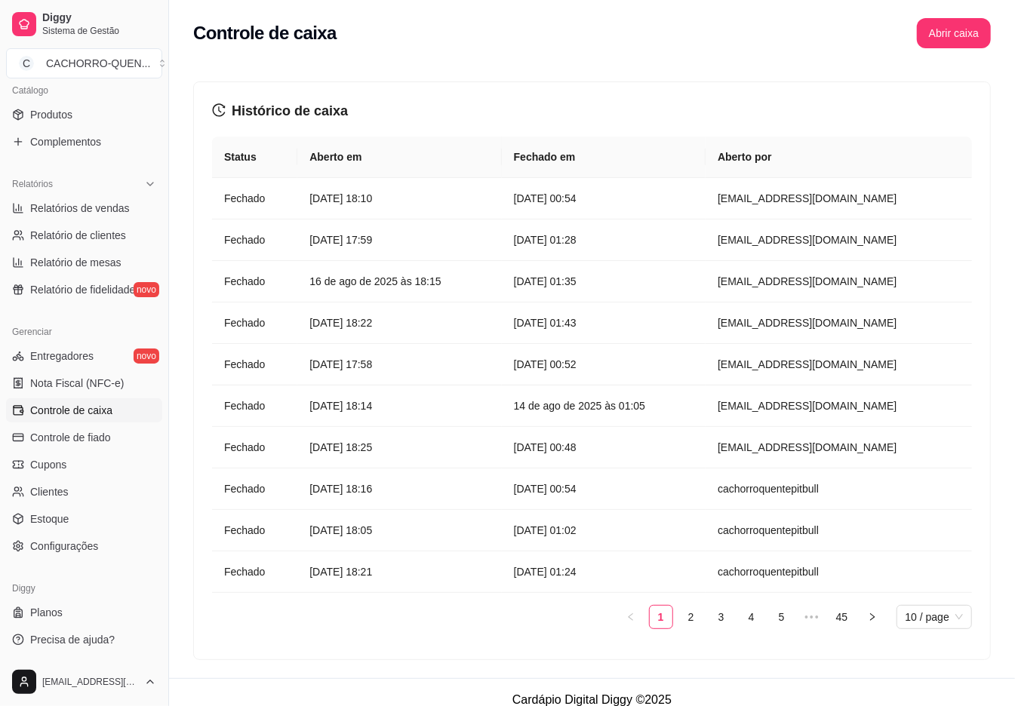
scroll to position [19, 0]
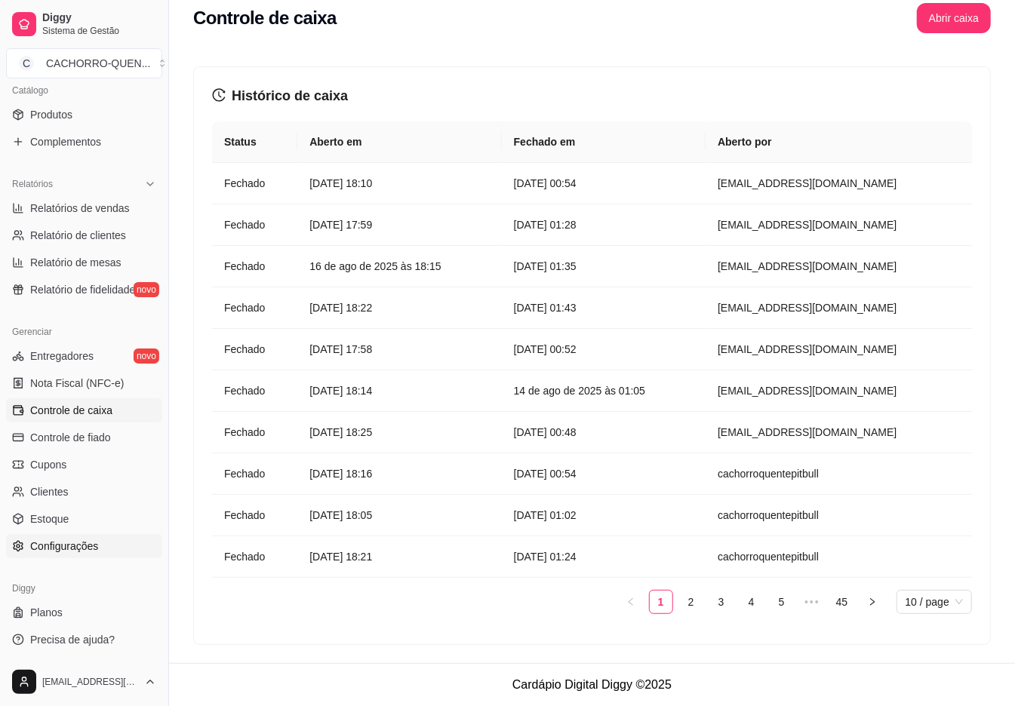
click at [106, 550] on link "Configurações" at bounding box center [84, 546] width 156 height 24
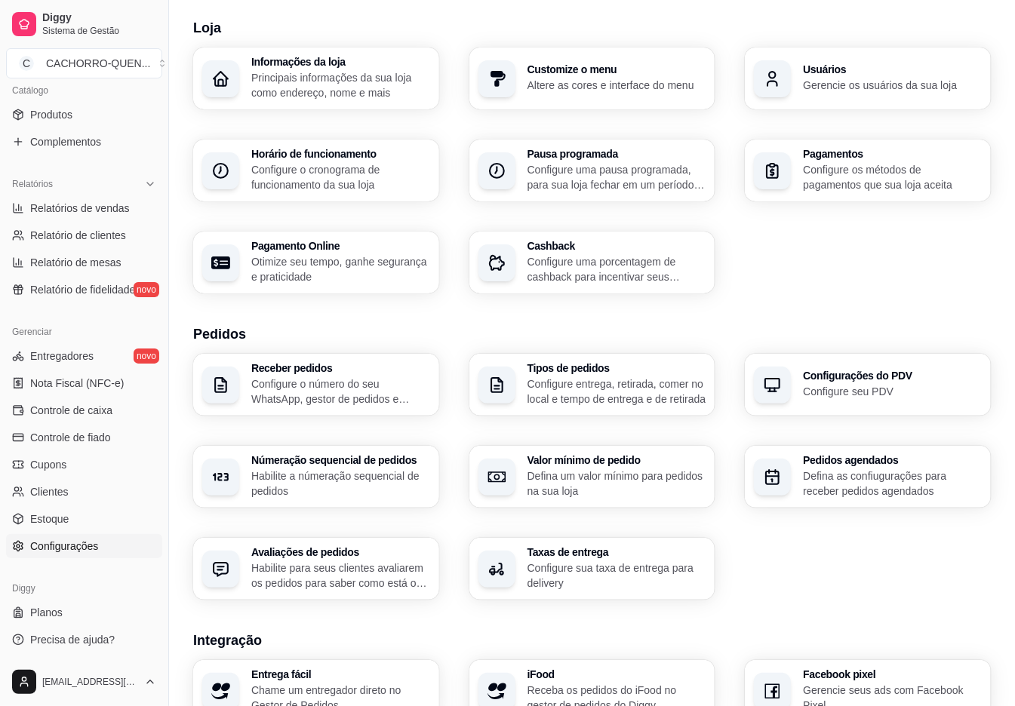
scroll to position [358, 0]
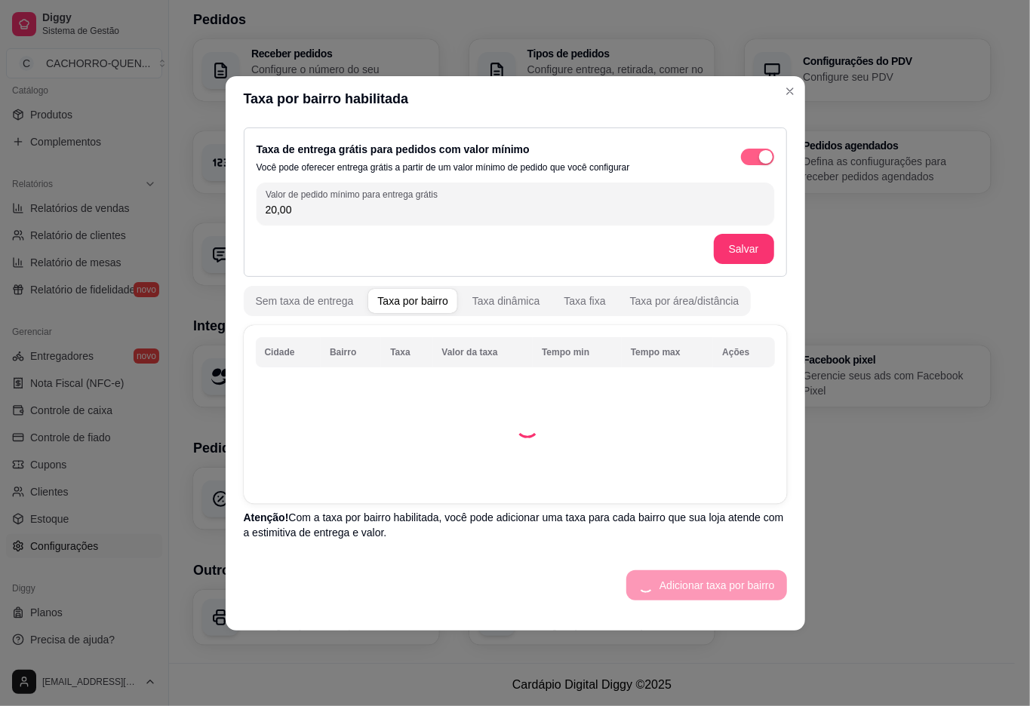
click at [754, 152] on span "button" at bounding box center [757, 157] width 33 height 17
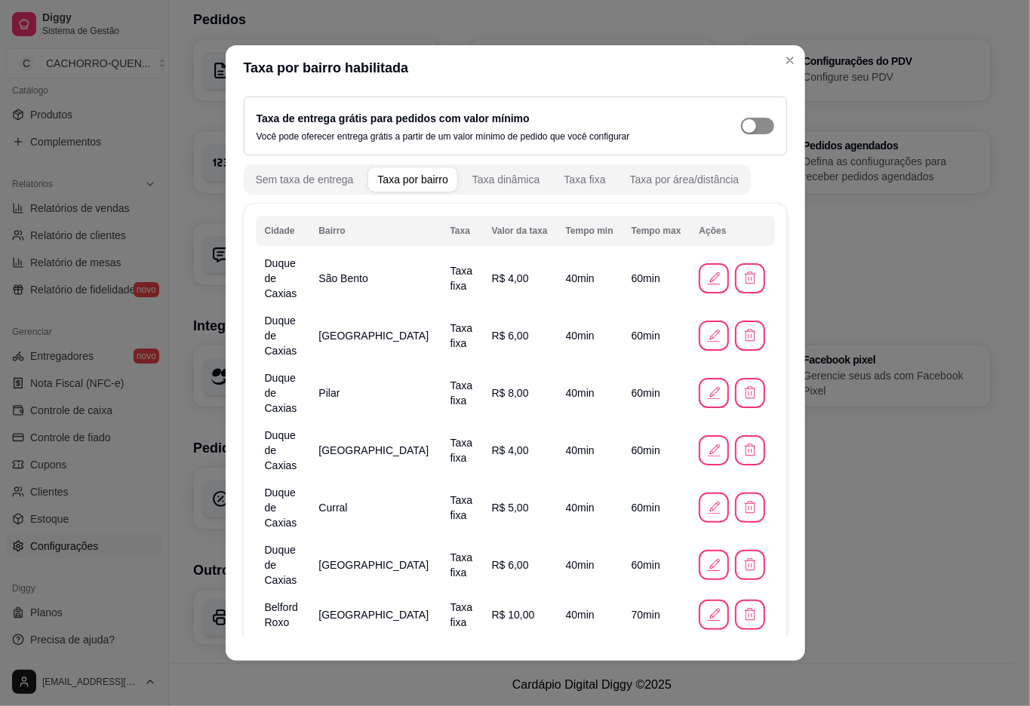
click at [782, 61] on icon "button" at bounding box center [772, 70] width 19 height 19
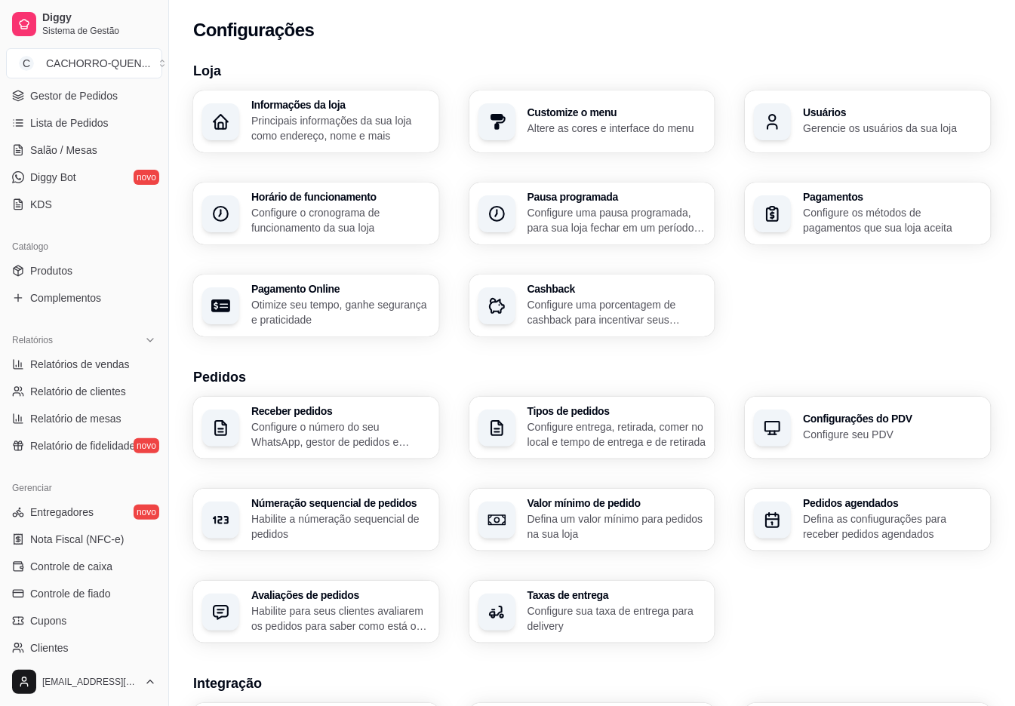
scroll to position [0, 0]
